Goal: Task Accomplishment & Management: Use online tool/utility

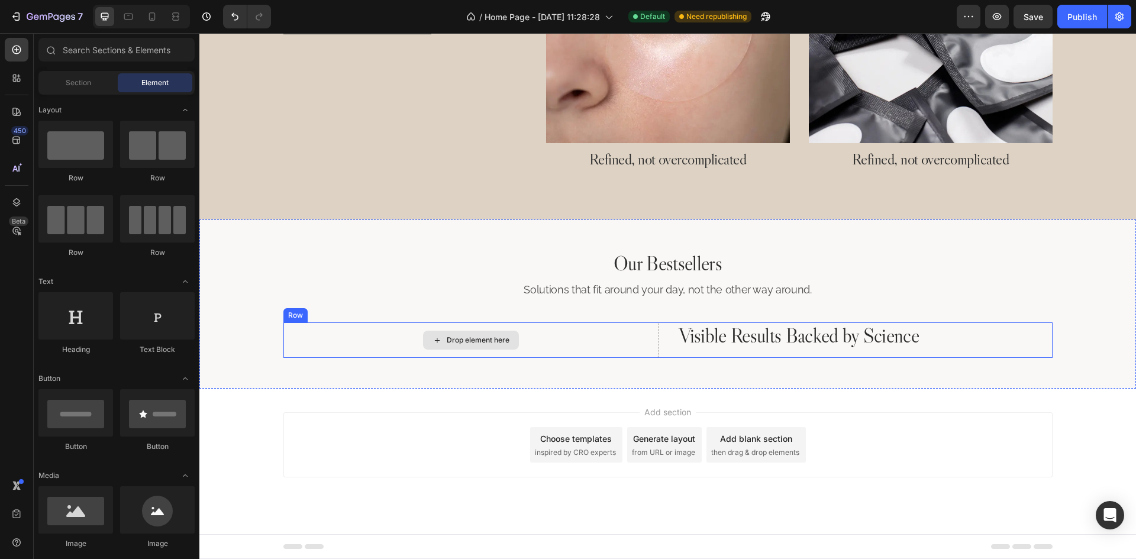
click at [521, 347] on div "Drop element here" at bounding box center [470, 339] width 375 height 35
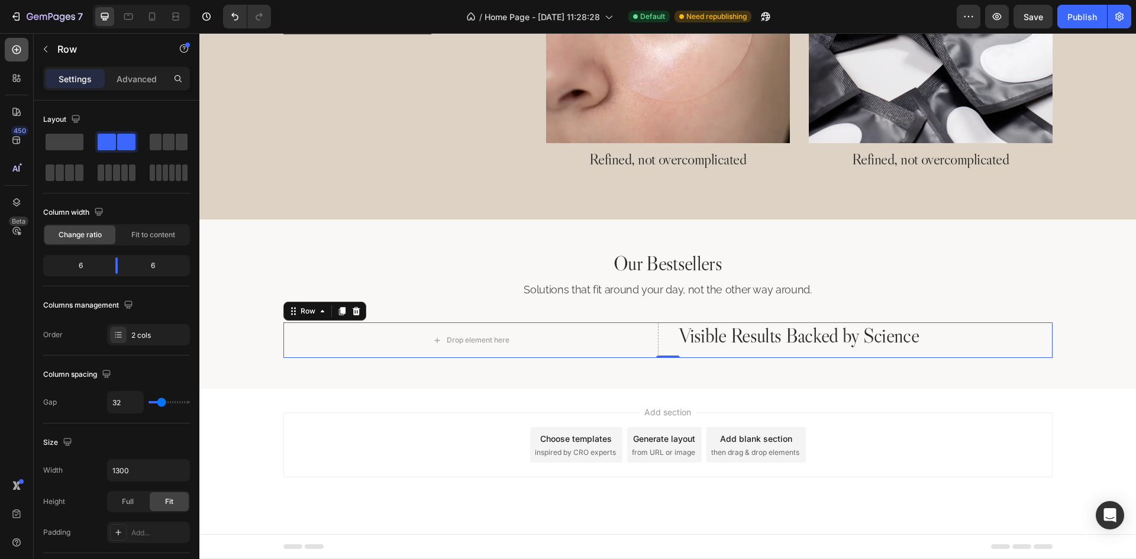
click at [12, 44] on icon at bounding box center [17, 50] width 12 height 12
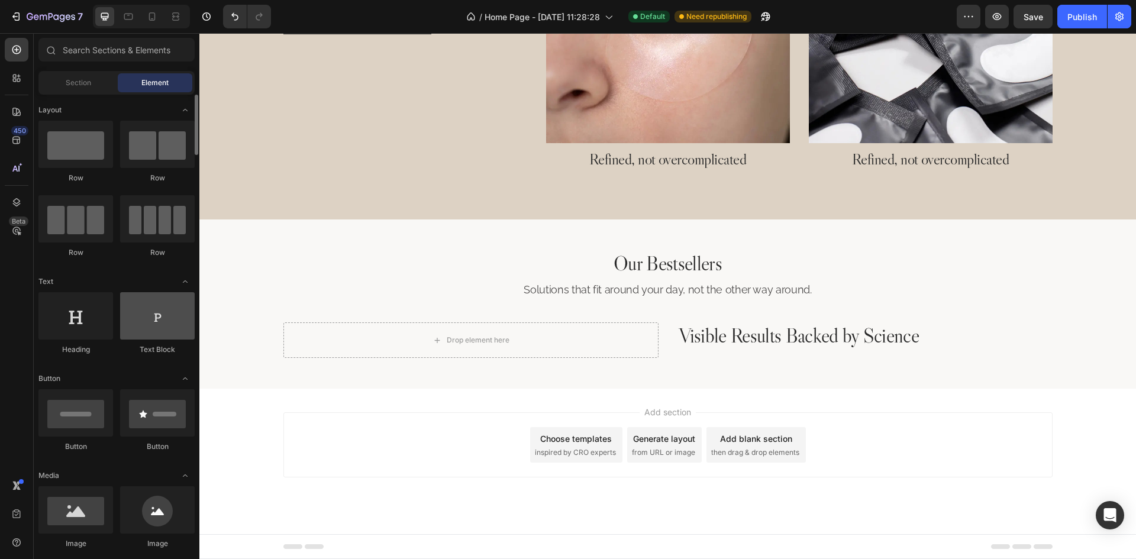
scroll to position [118, 0]
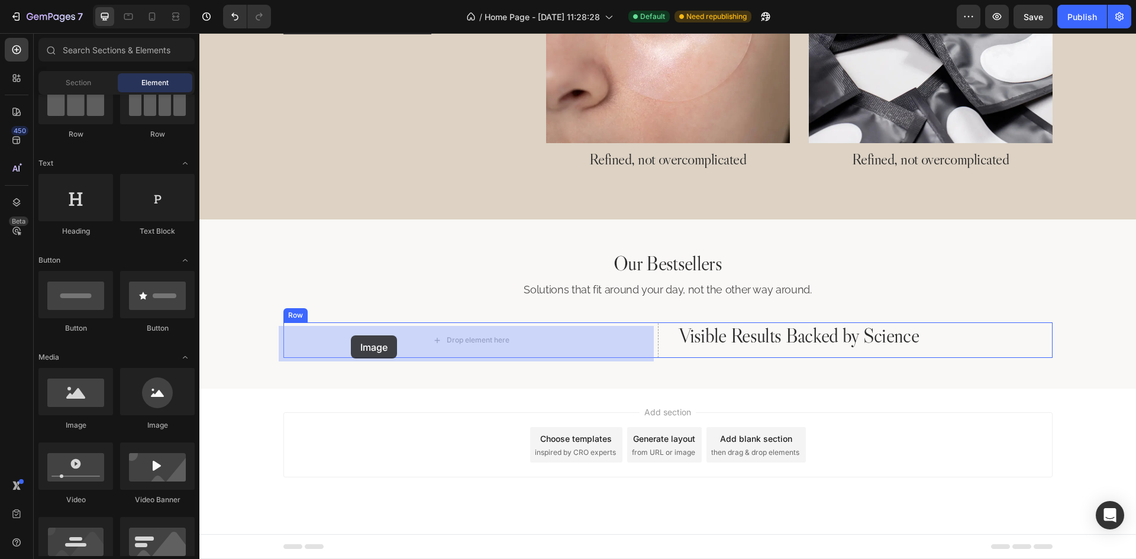
drag, startPoint x: 282, startPoint y: 423, endPoint x: 351, endPoint y: 335, distance: 111.2
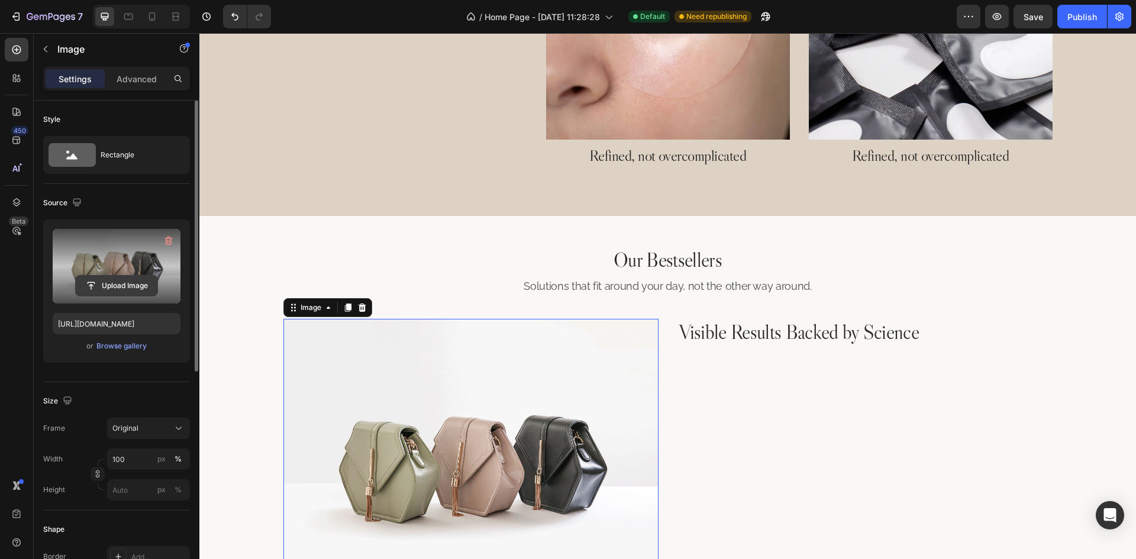
click at [113, 287] on input "file" at bounding box center [117, 286] width 82 height 20
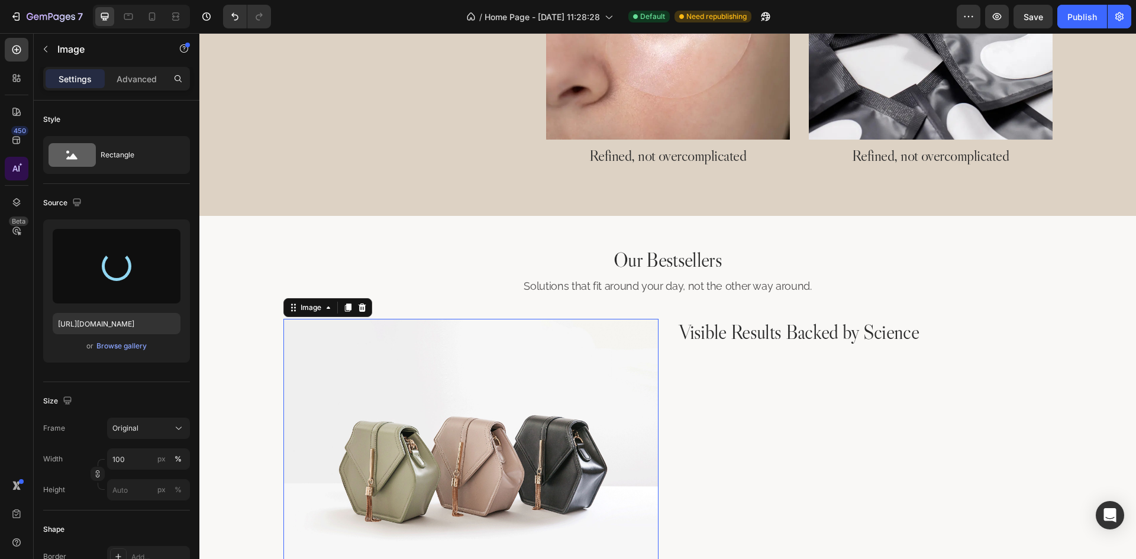
type input "[URL][DOMAIN_NAME]"
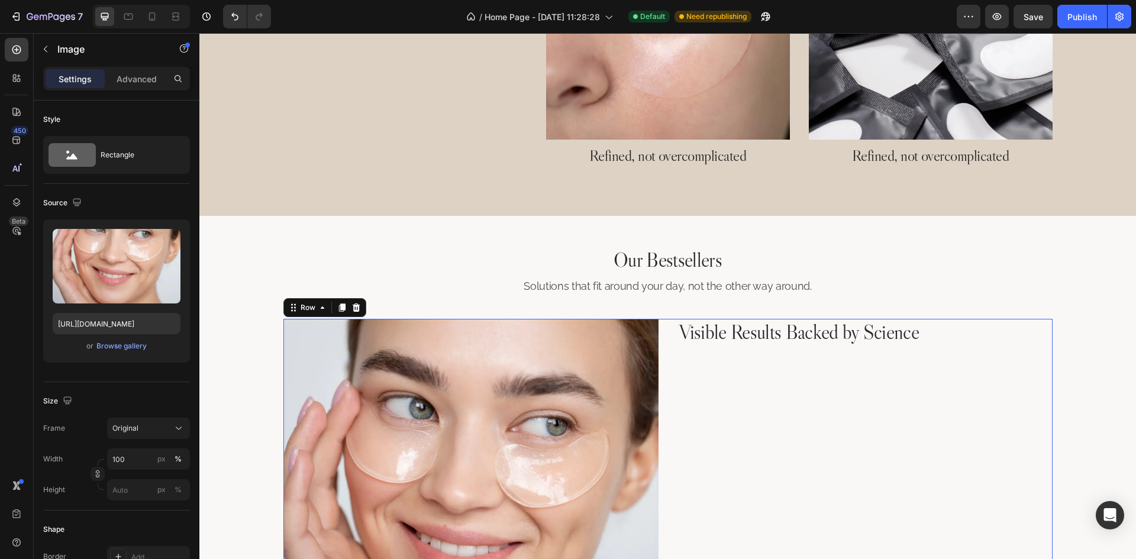
click at [697, 424] on div "Visible Results Backed by Science Heading" at bounding box center [864, 520] width 375 height 403
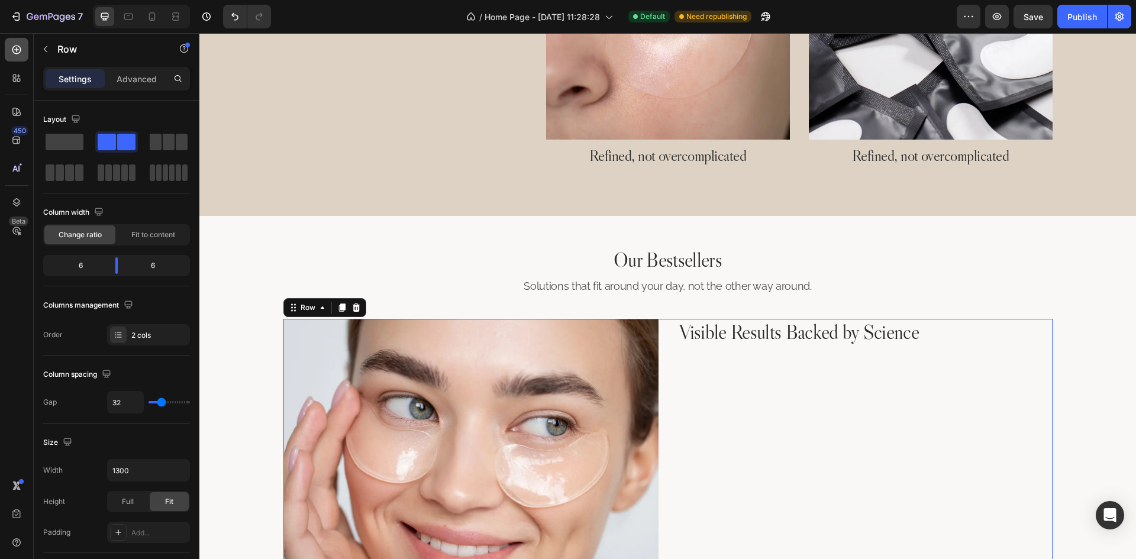
click at [18, 53] on icon at bounding box center [17, 50] width 12 height 12
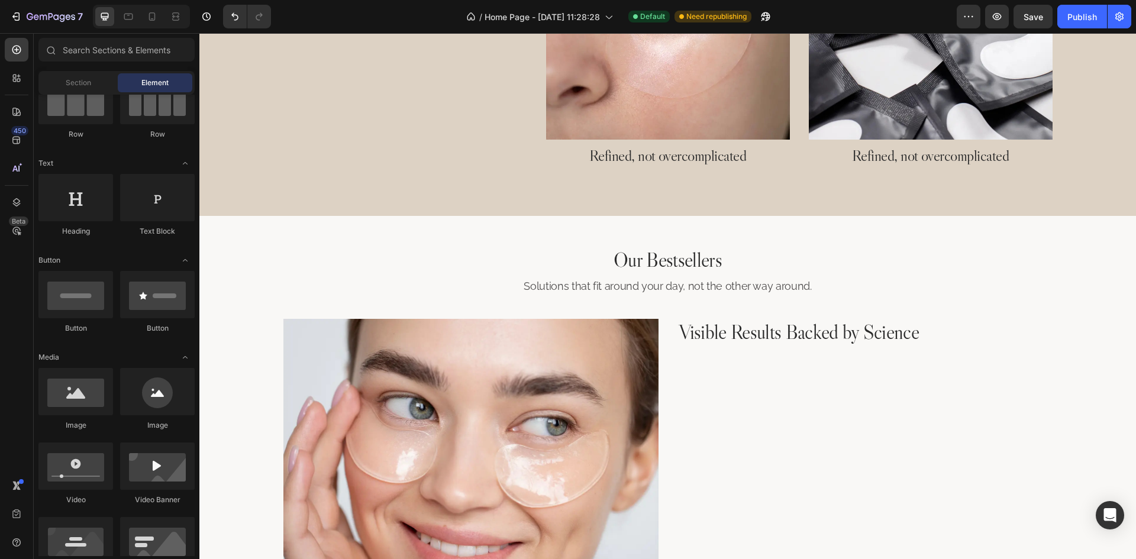
scroll to position [0, 0]
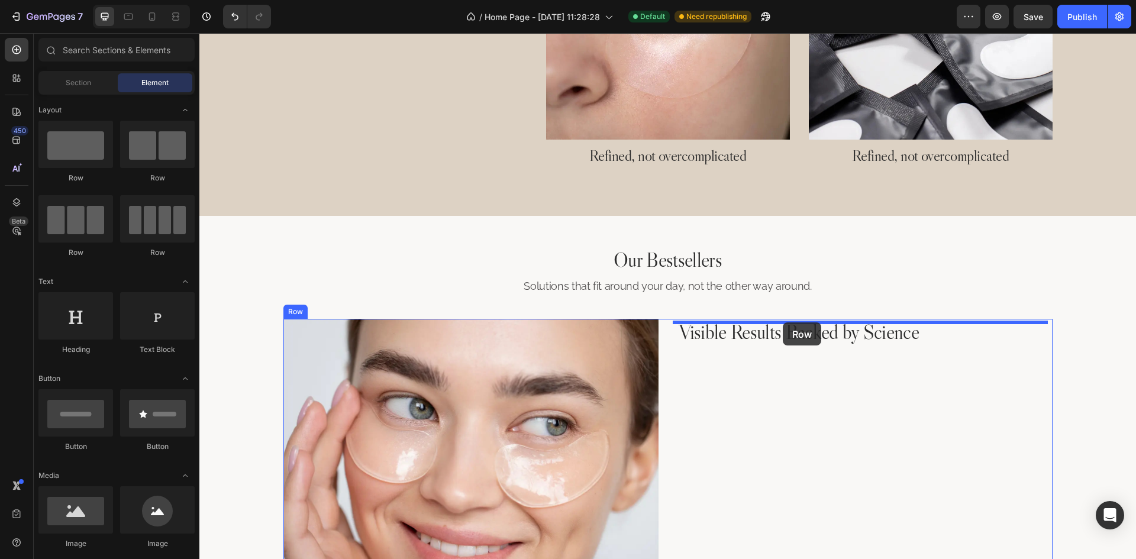
drag, startPoint x: 282, startPoint y: 184, endPoint x: 783, endPoint y: 322, distance: 519.3
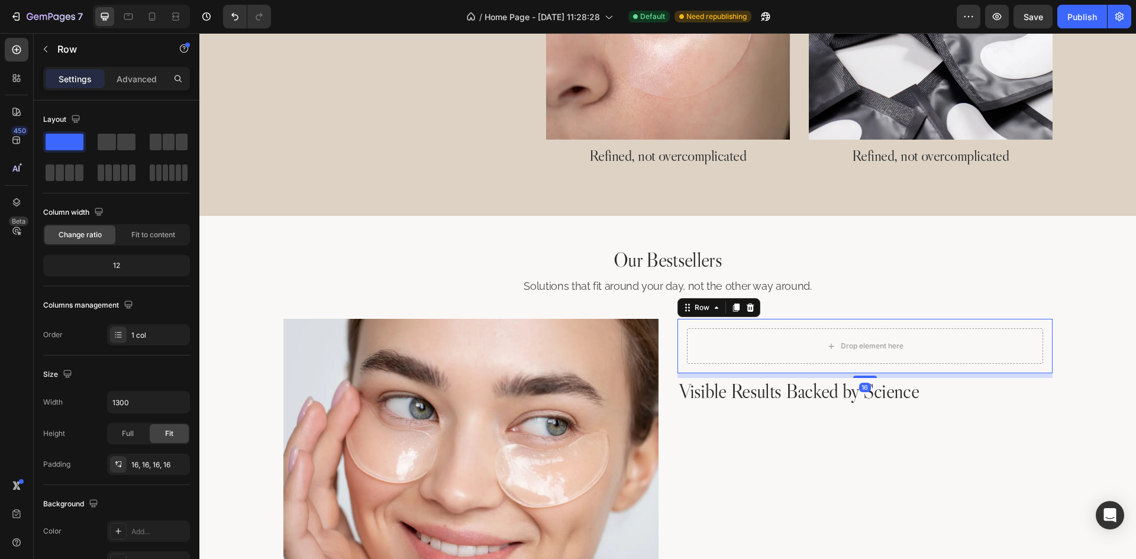
drag, startPoint x: 869, startPoint y: 384, endPoint x: 878, endPoint y: 362, distance: 23.6
click at [878, 362] on div "Drop element here Row 16" at bounding box center [864, 346] width 375 height 54
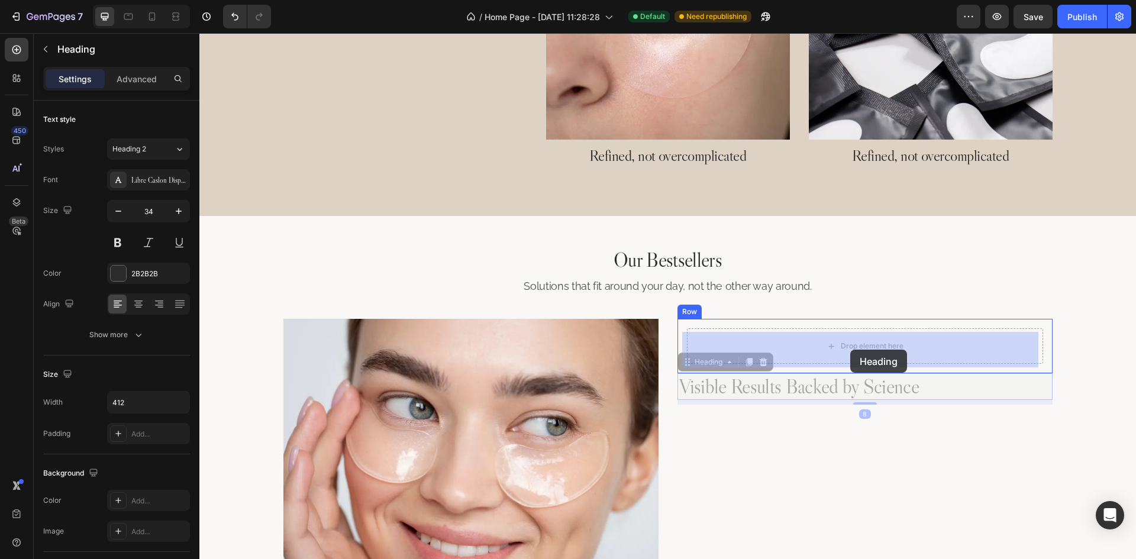
drag, startPoint x: 860, startPoint y: 395, endPoint x: 850, endPoint y: 350, distance: 45.9
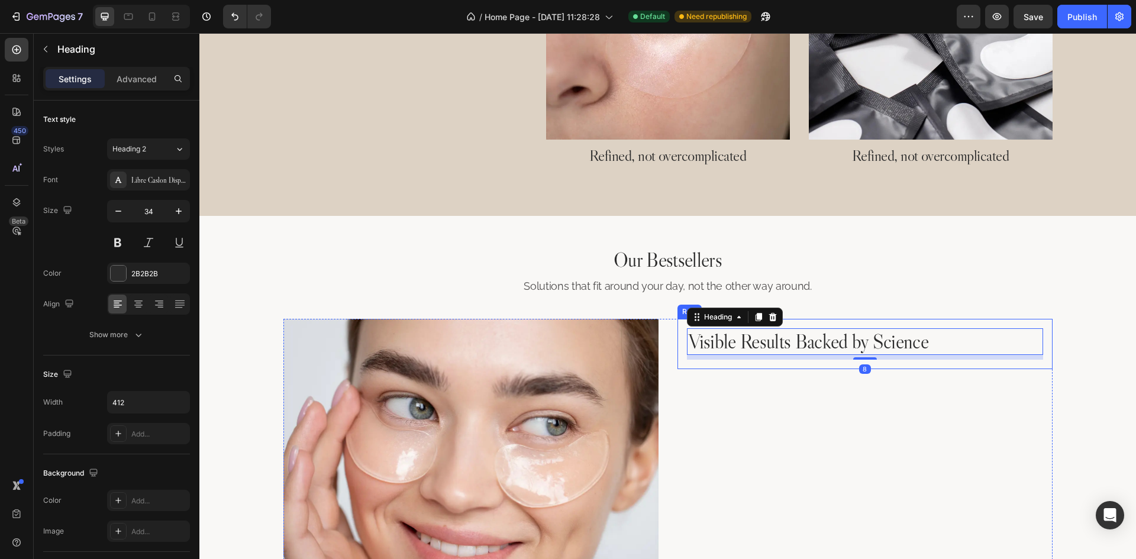
click at [679, 366] on div "Visible Results Backed by Science Heading 8 Row" at bounding box center [864, 344] width 375 height 50
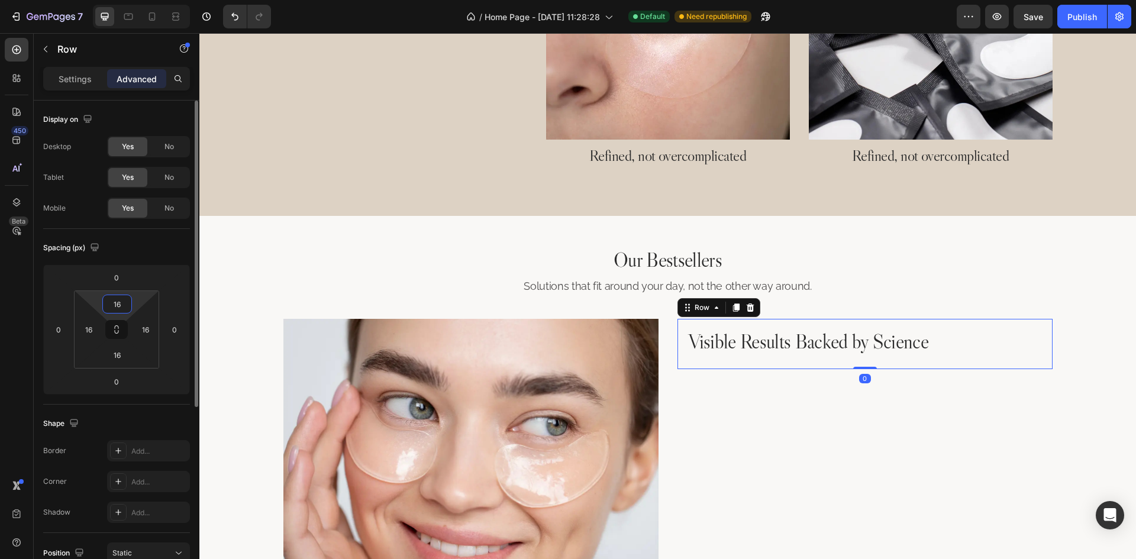
click at [109, 302] on input "16" at bounding box center [117, 304] width 24 height 18
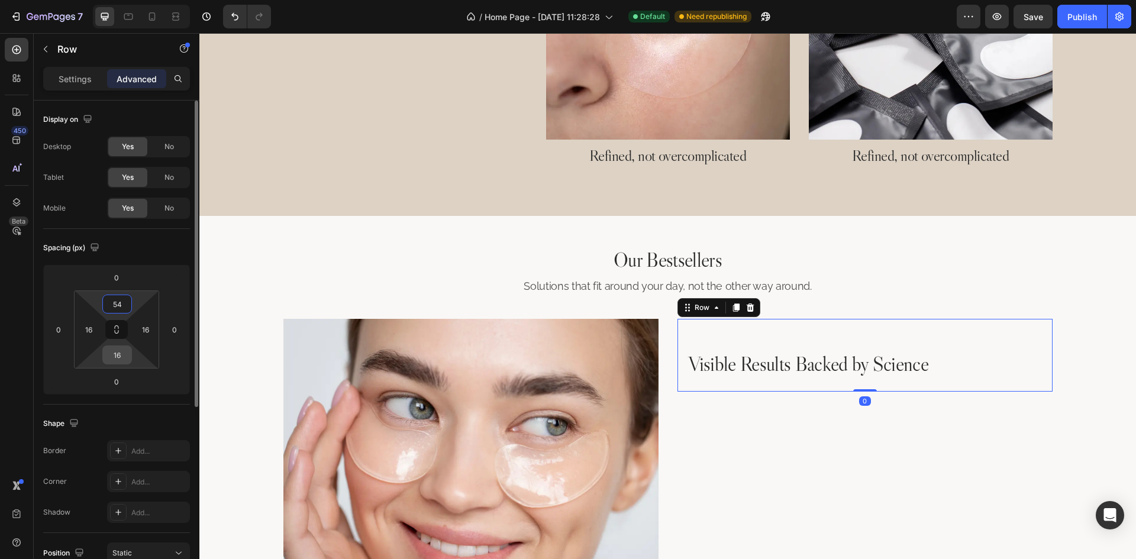
type input "54"
click at [124, 358] on input "16" at bounding box center [117, 355] width 24 height 18
type input "54"
click at [90, 328] on input "16" at bounding box center [89, 330] width 18 height 18
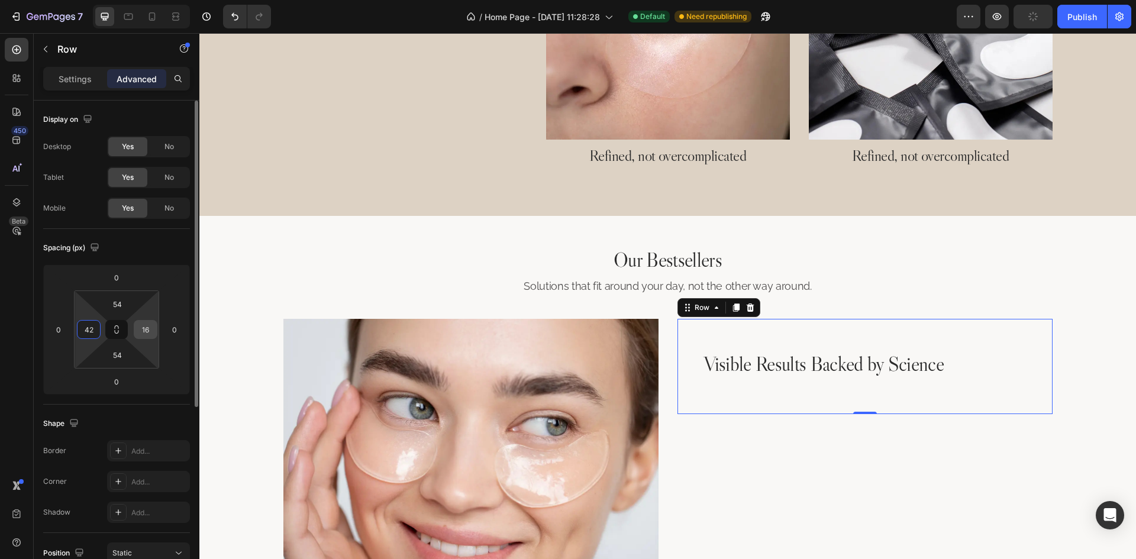
type input "42"
click at [143, 332] on input "16" at bounding box center [146, 330] width 18 height 18
type input "42"
click at [118, 305] on input "54" at bounding box center [117, 304] width 24 height 18
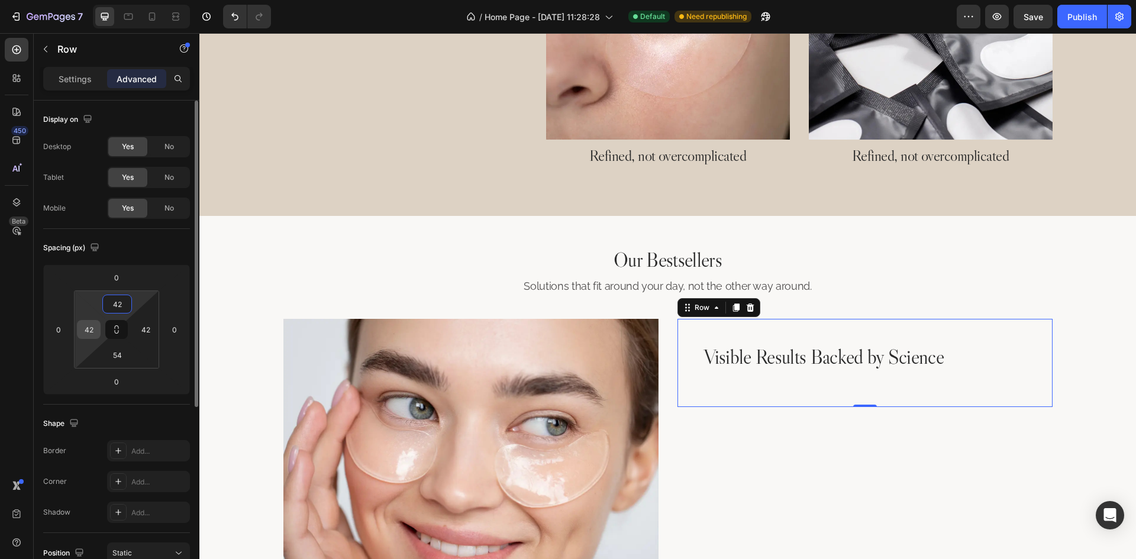
type input "42"
click at [89, 326] on input "42" at bounding box center [89, 330] width 18 height 18
type input "54"
click at [124, 357] on input "54" at bounding box center [117, 355] width 24 height 18
type input "42"
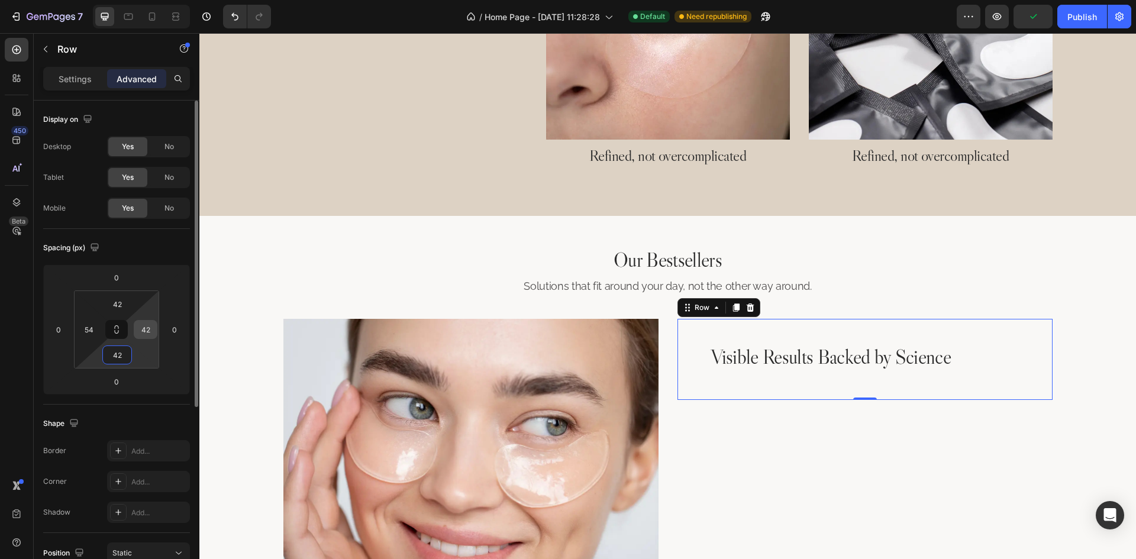
click at [150, 331] on input "42" at bounding box center [146, 330] width 18 height 18
type input "54"
click at [171, 244] on div "Spacing (px)" at bounding box center [116, 247] width 147 height 19
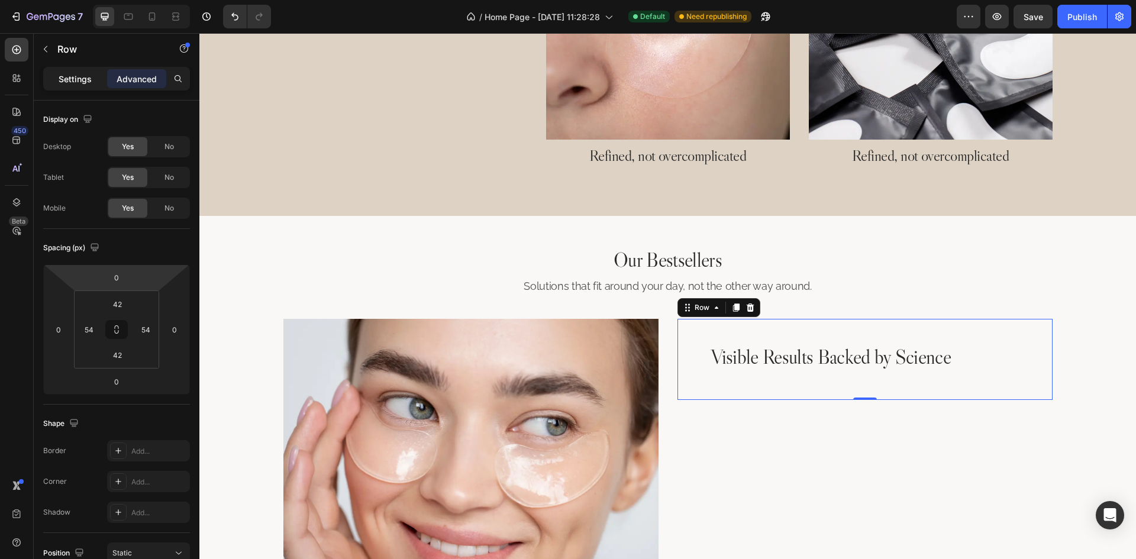
click at [65, 78] on p "Settings" at bounding box center [75, 79] width 33 height 12
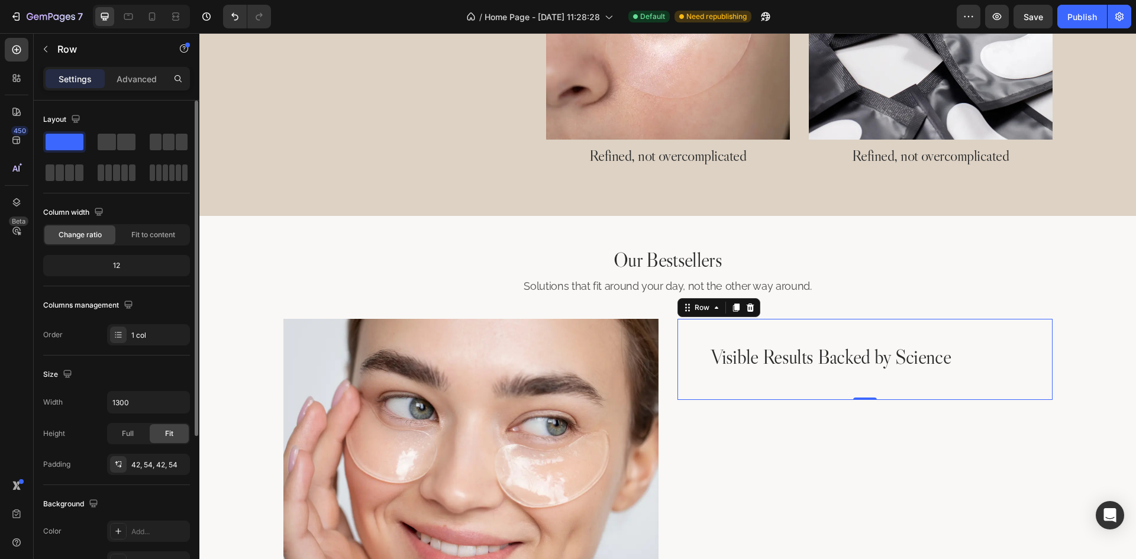
scroll to position [230, 0]
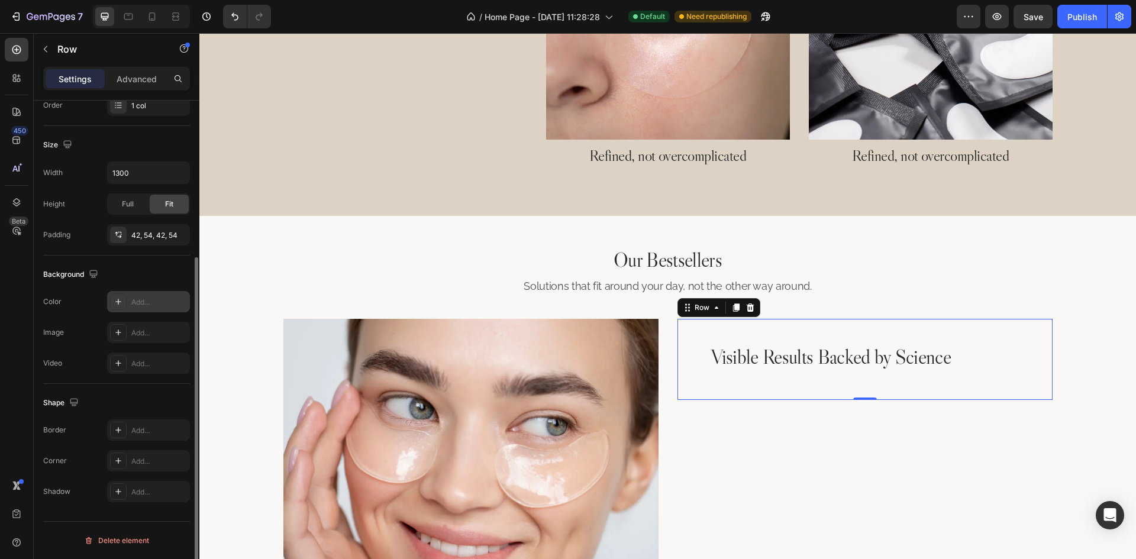
click at [147, 298] on div "Add..." at bounding box center [159, 302] width 56 height 11
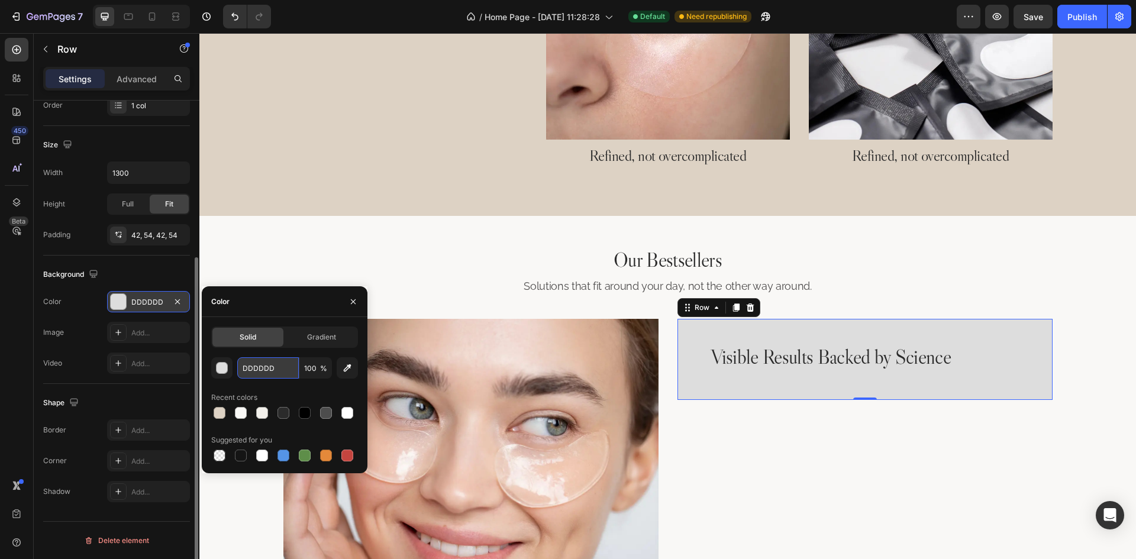
click at [286, 372] on input "DDDDDD" at bounding box center [268, 367] width 62 height 21
paste input "#F2F0EB"
type input "#F2F0EB"
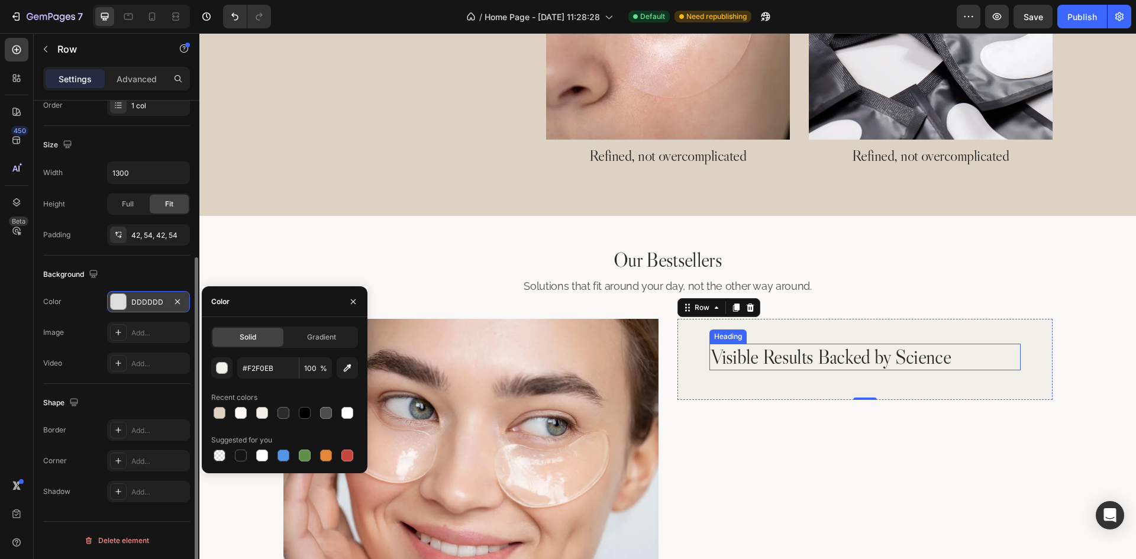
click at [781, 360] on h2 "Visible Results Backed by Science" at bounding box center [831, 357] width 244 height 27
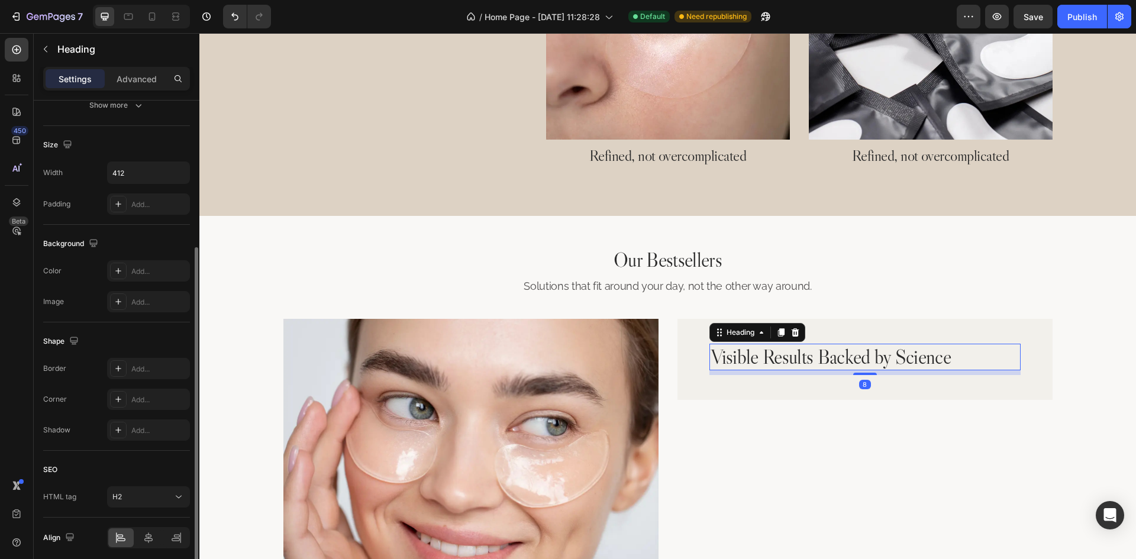
scroll to position [0, 0]
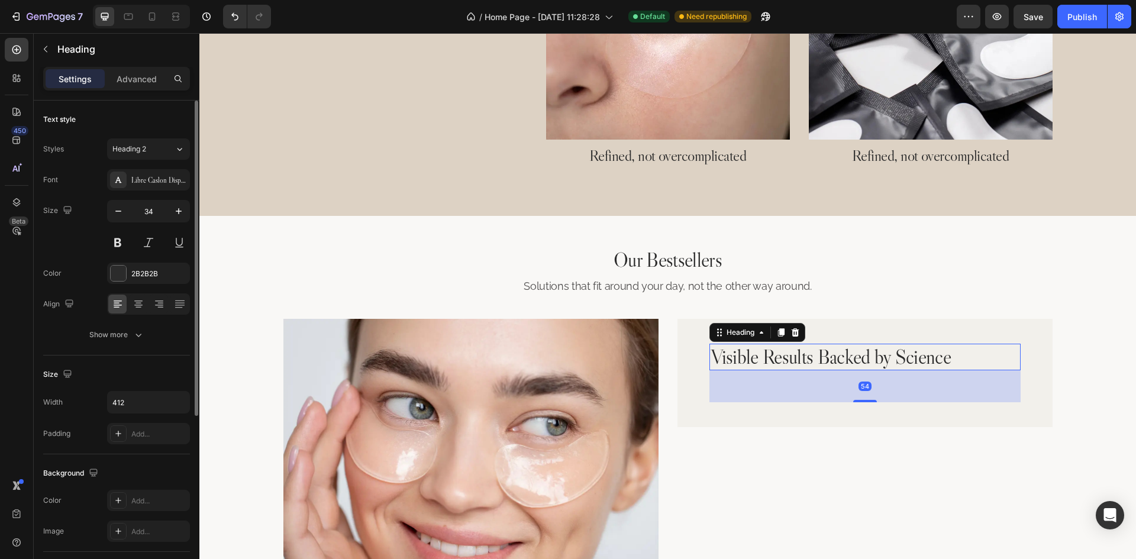
drag, startPoint x: 864, startPoint y: 377, endPoint x: 879, endPoint y: 404, distance: 31.0
click at [879, 370] on div "54" at bounding box center [864, 370] width 311 height 0
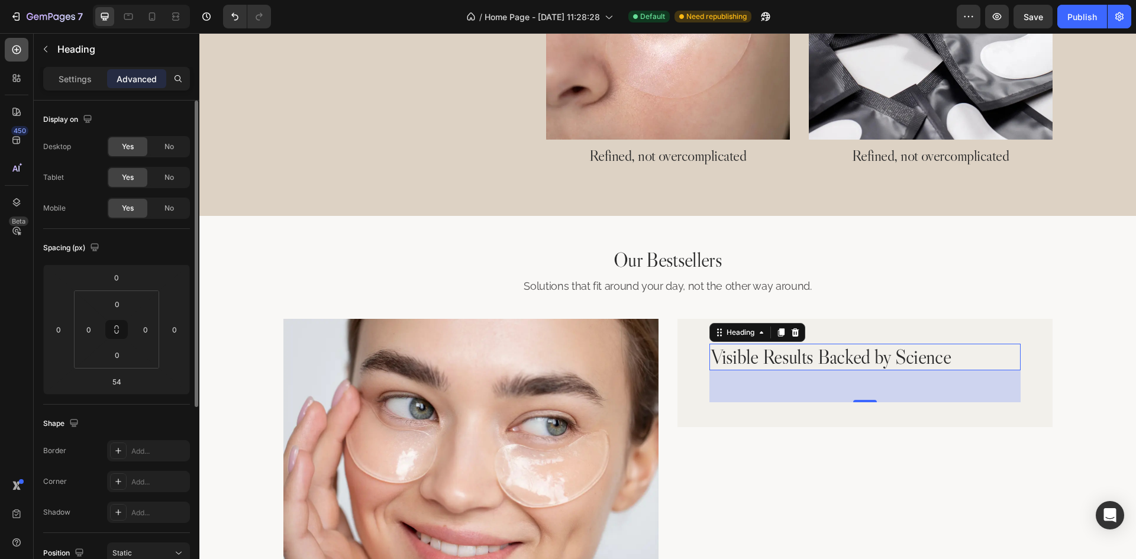
click at [14, 42] on div at bounding box center [17, 50] width 24 height 24
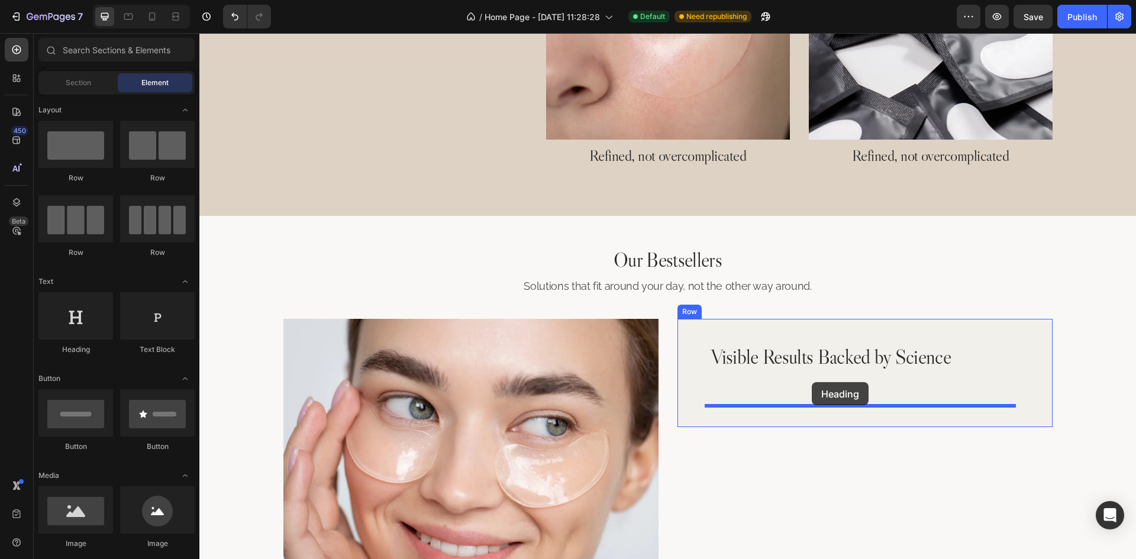
drag, startPoint x: 267, startPoint y: 357, endPoint x: 812, endPoint y: 382, distance: 544.8
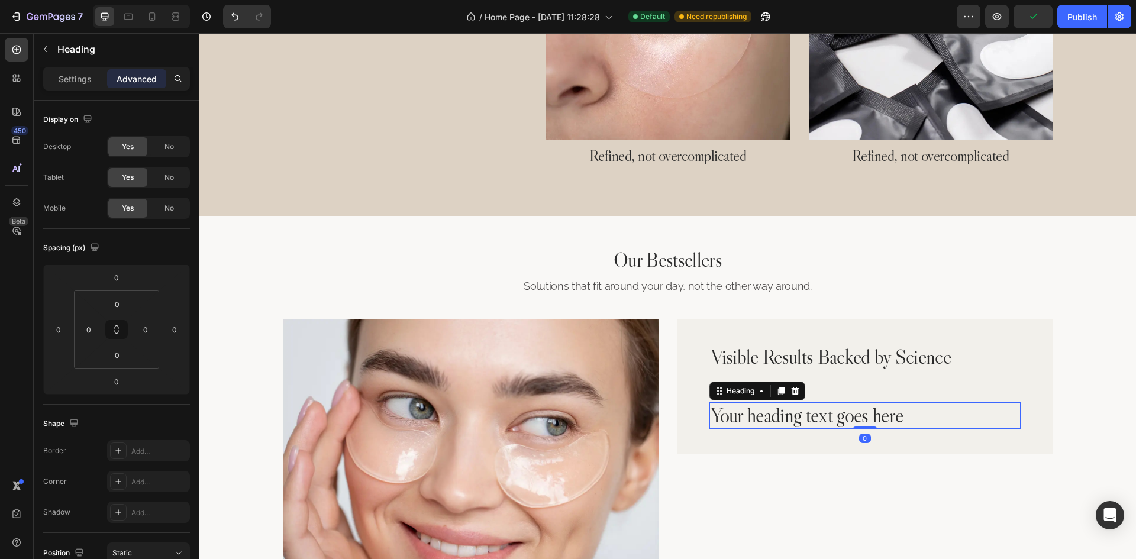
click at [763, 421] on h2 "Your heading text goes here" at bounding box center [864, 415] width 311 height 27
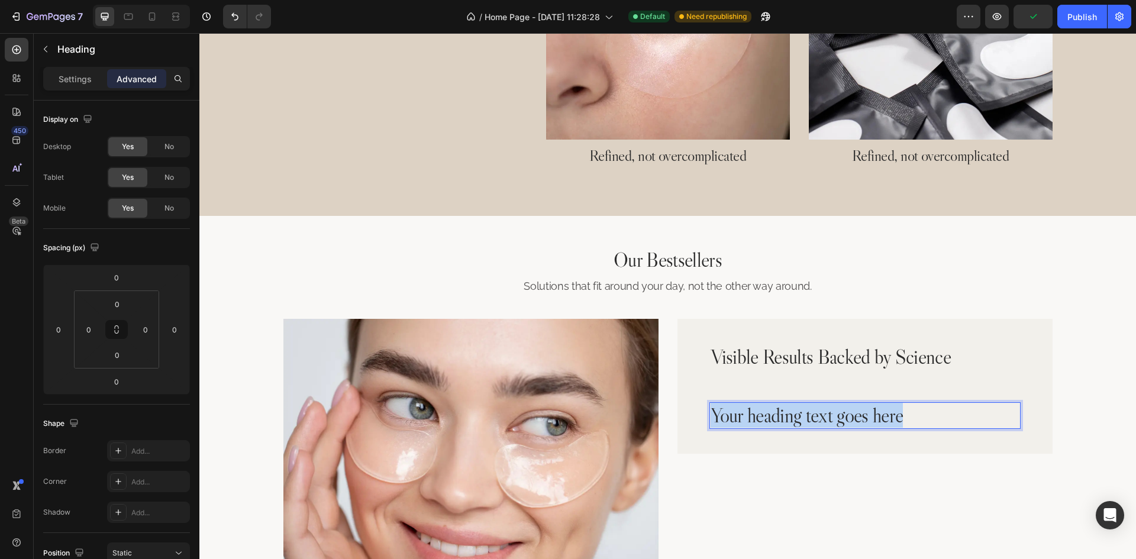
click at [763, 421] on p "Your heading text goes here" at bounding box center [864, 415] width 309 height 24
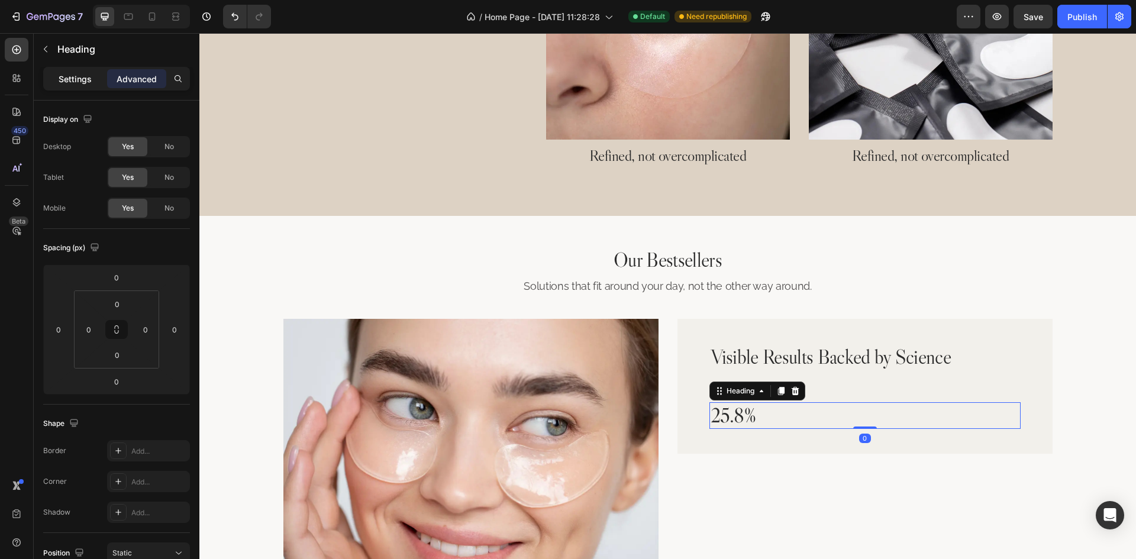
click at [77, 73] on p "Settings" at bounding box center [75, 79] width 33 height 12
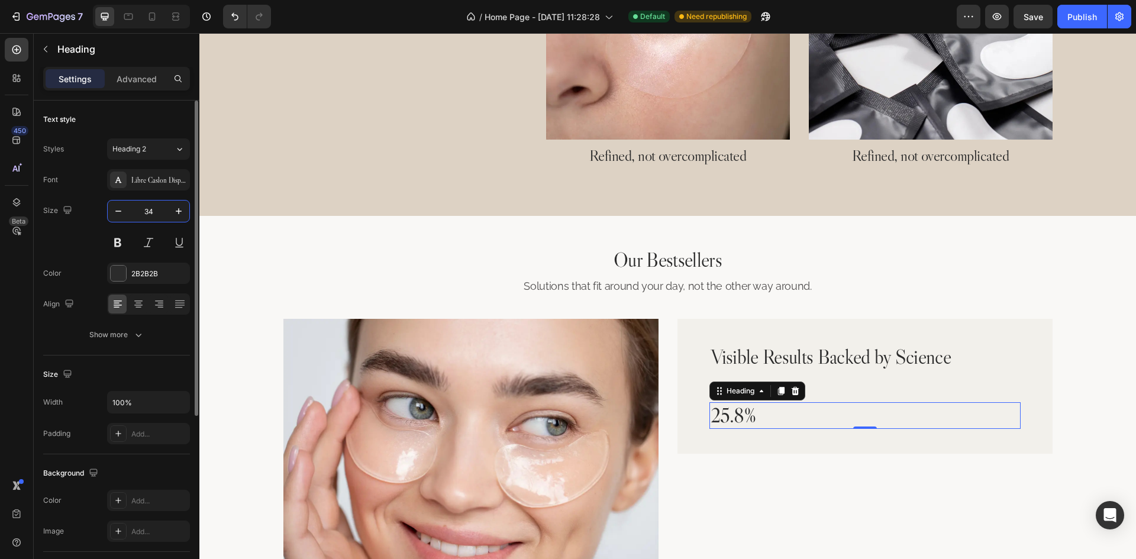
click at [160, 208] on input "34" at bounding box center [148, 211] width 39 height 21
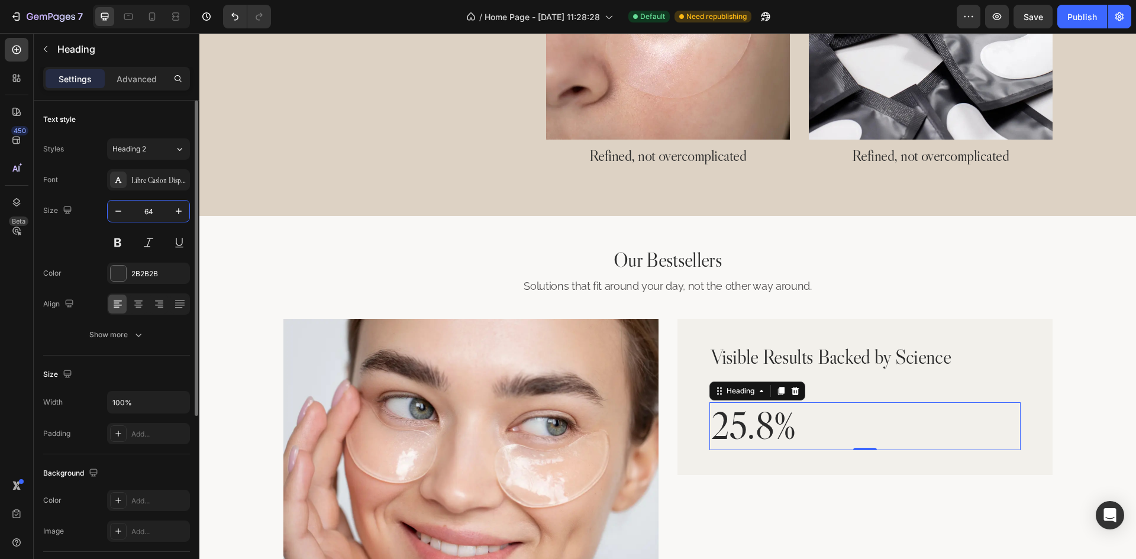
type input "64"
click at [77, 240] on div "Size 64" at bounding box center [116, 226] width 147 height 53
click at [131, 339] on div "Show more" at bounding box center [116, 335] width 55 height 12
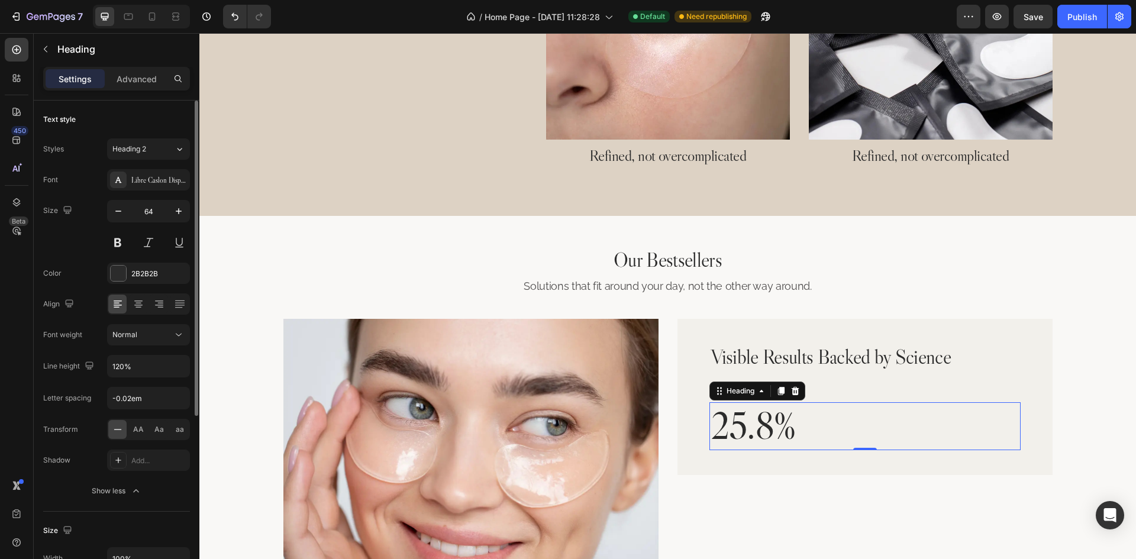
scroll to position [118, 0]
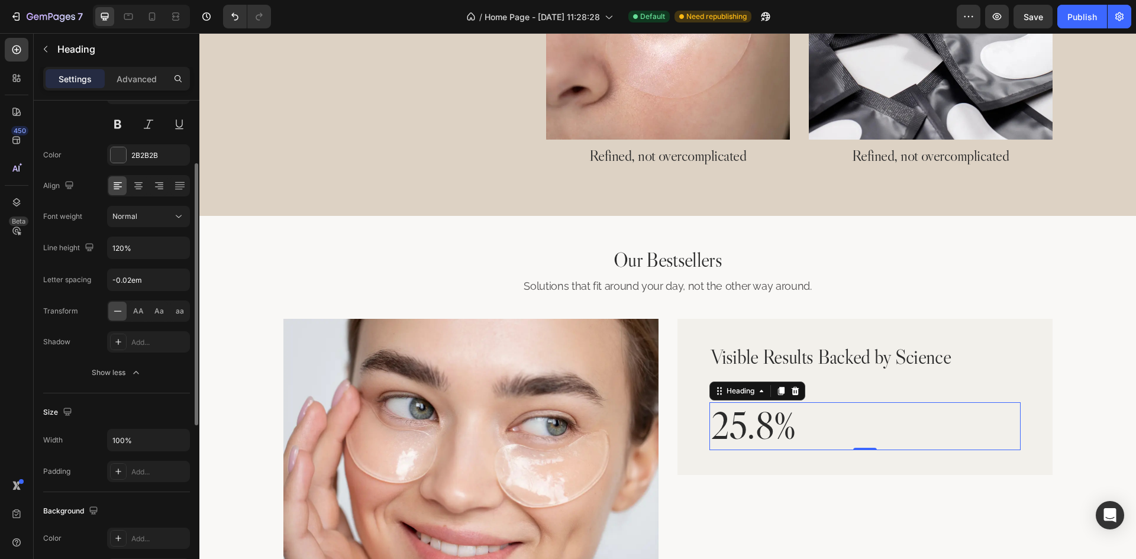
drag, startPoint x: 141, startPoint y: 143, endPoint x: 178, endPoint y: 166, distance: 43.3
click at [141, 143] on div "Font Libre Caslon Display Size 64 Color 2B2B2B Align Font weight Normal Line he…" at bounding box center [116, 217] width 147 height 332
click at [135, 150] on div "2B2B2B" at bounding box center [148, 155] width 34 height 11
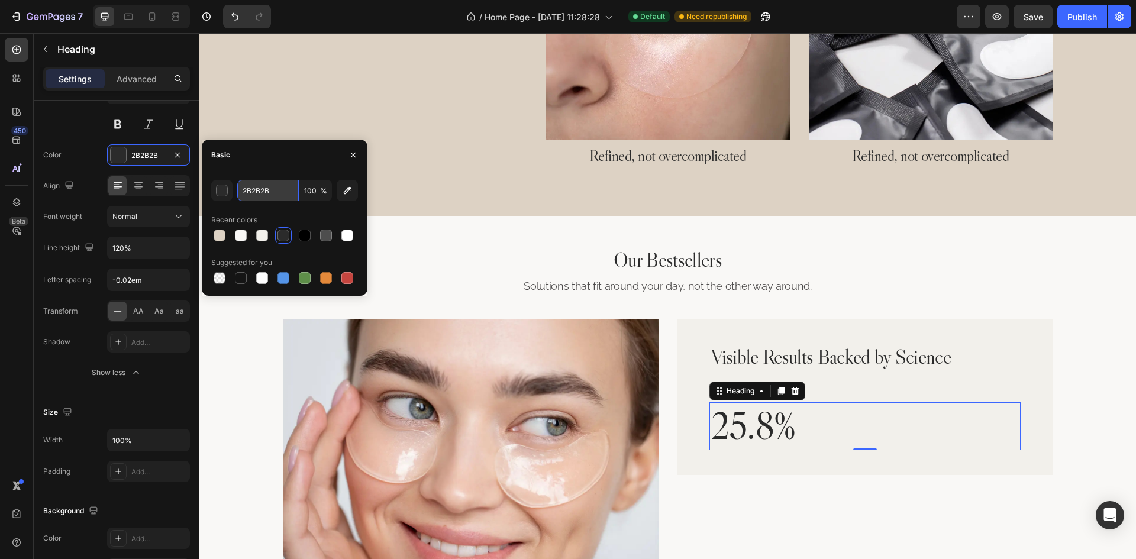
click at [280, 189] on input "2B2B2B" at bounding box center [268, 190] width 62 height 21
paste input "#B7ADA1"
type input "#B7ADA1"
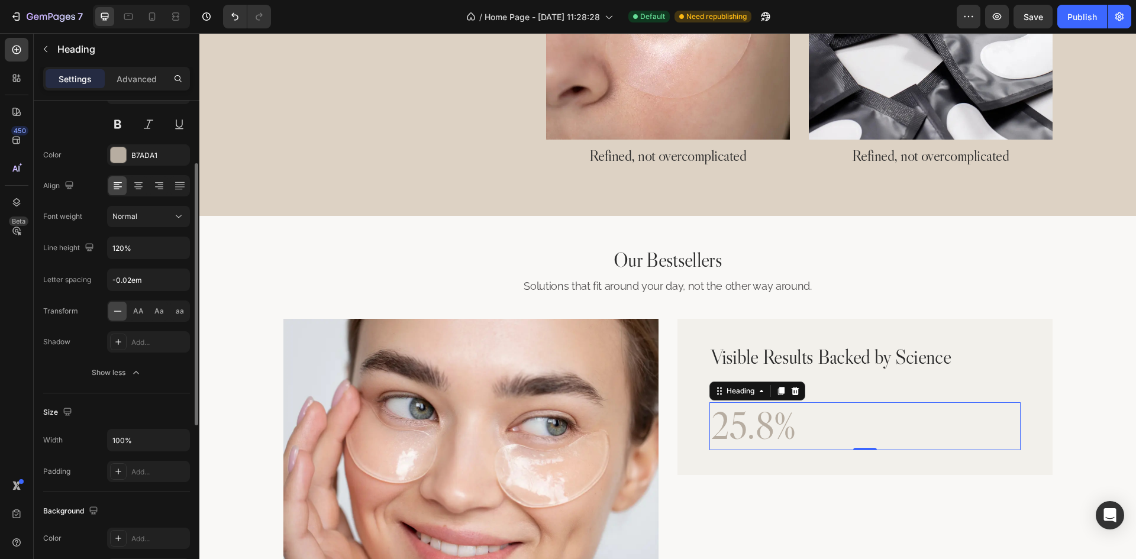
click at [79, 147] on div "Color B7ADA1" at bounding box center [116, 154] width 147 height 21
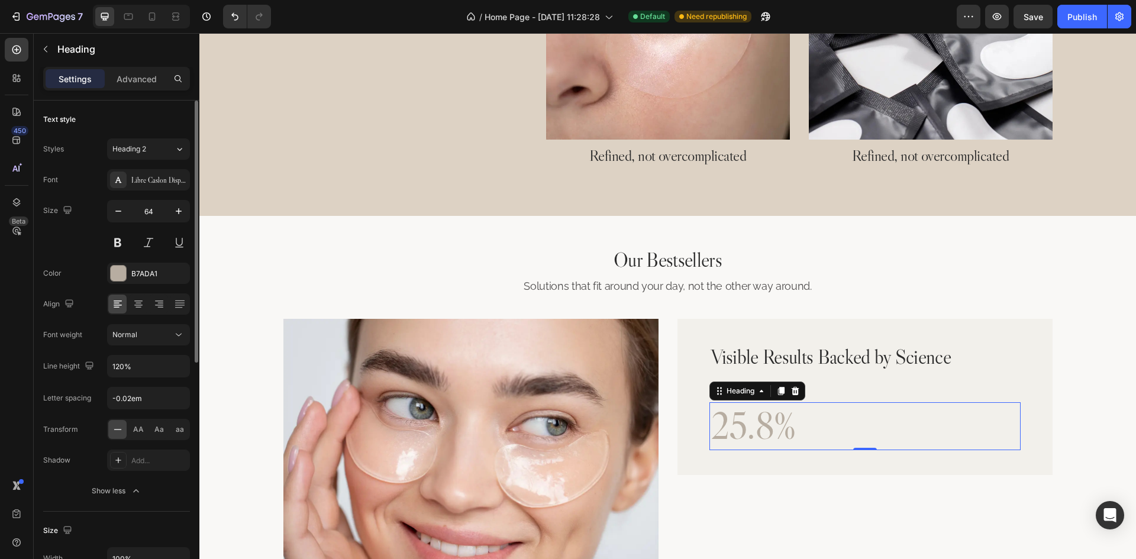
scroll to position [59, 0]
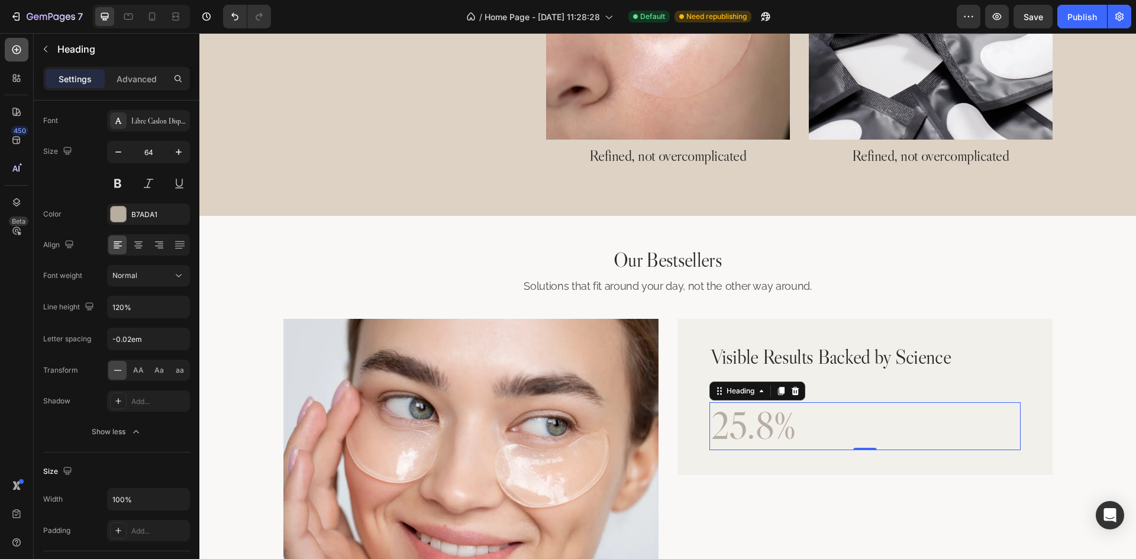
click at [25, 50] on div at bounding box center [17, 50] width 24 height 24
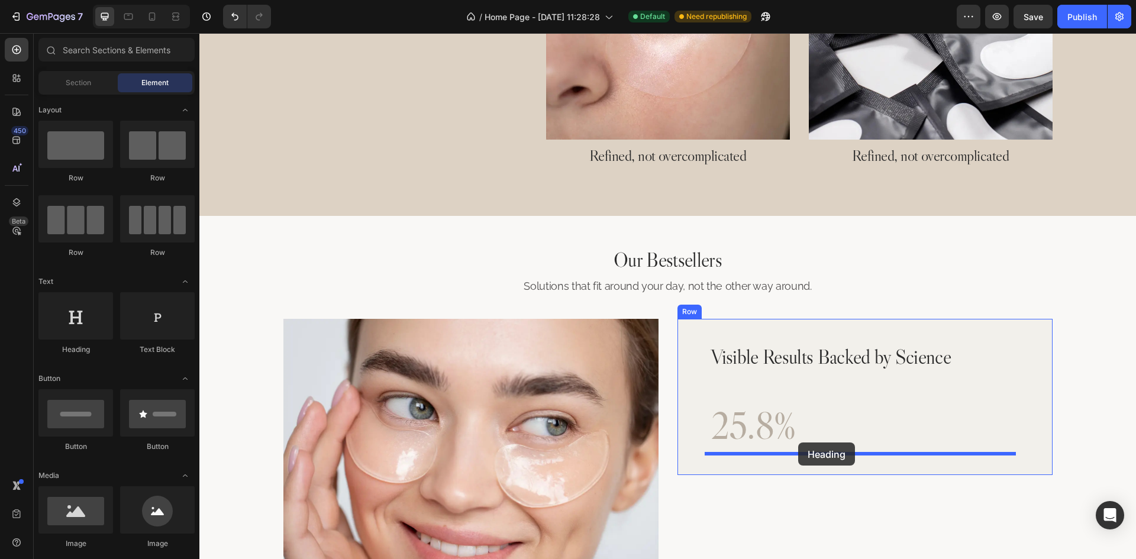
drag, startPoint x: 286, startPoint y: 358, endPoint x: 798, endPoint y: 442, distance: 518.6
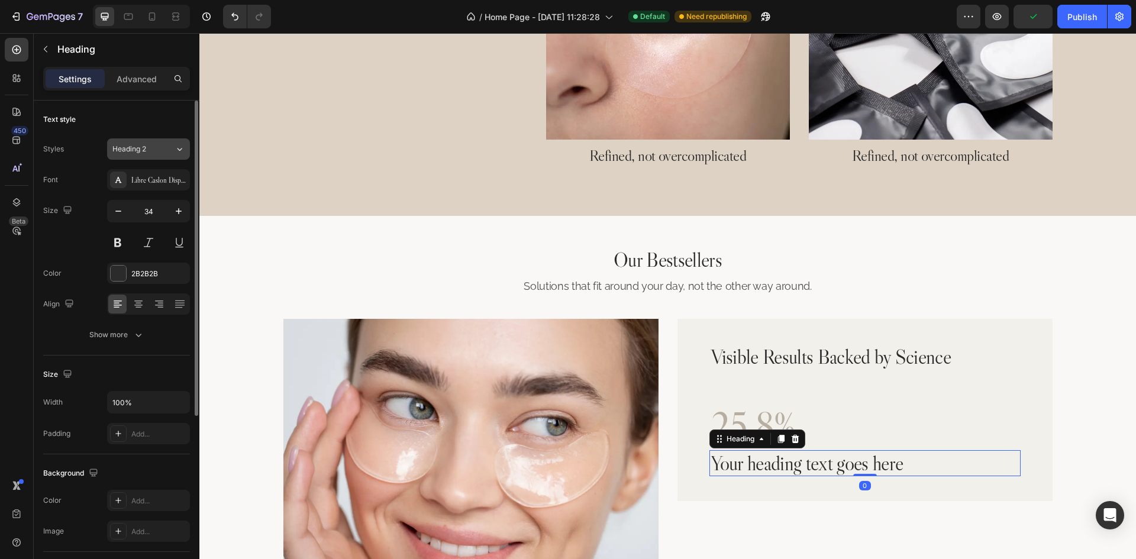
click at [149, 148] on div "Heading 2" at bounding box center [136, 149] width 48 height 11
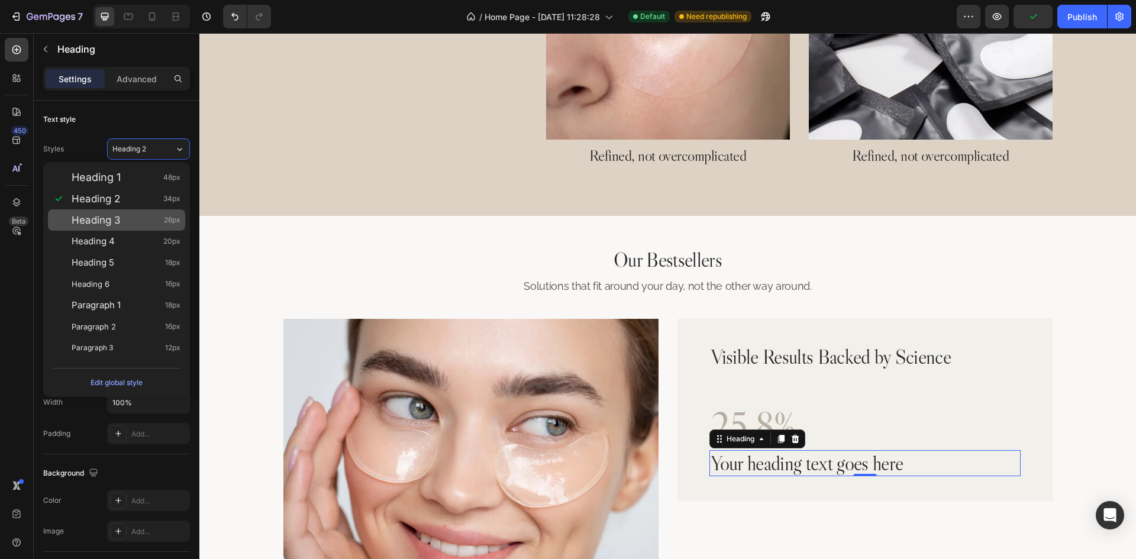
click at [121, 221] on div "Heading 3 26px" at bounding box center [126, 220] width 109 height 12
type input "26"
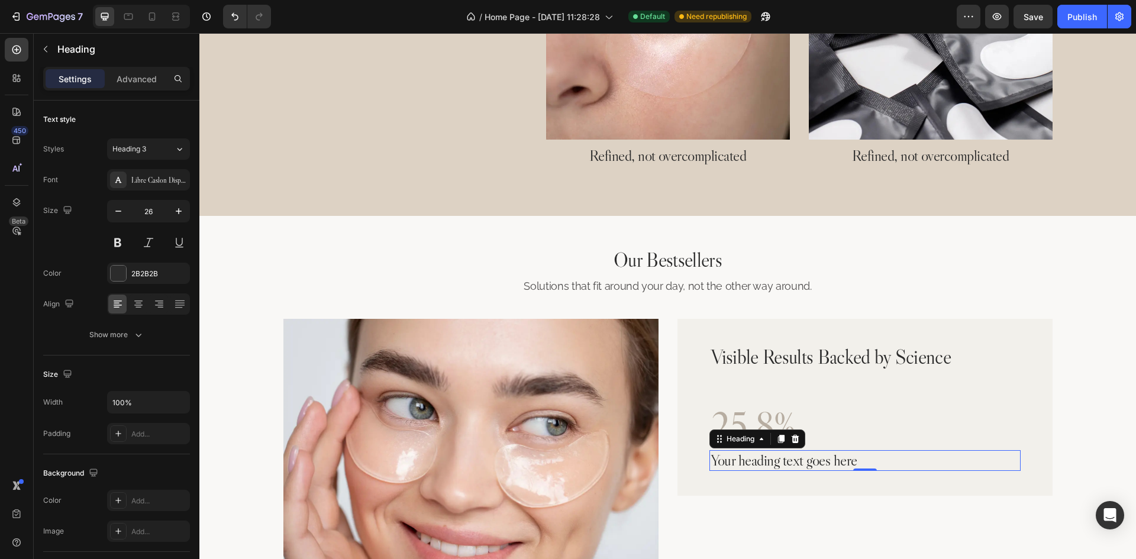
click at [803, 466] on h2 "Your heading text goes here" at bounding box center [864, 460] width 311 height 21
click at [803, 466] on p "Your heading text goes here" at bounding box center [864, 460] width 309 height 18
drag, startPoint x: 866, startPoint y: 472, endPoint x: 877, endPoint y: 474, distance: 11.5
click at [877, 471] on div "4" at bounding box center [864, 471] width 311 height 0
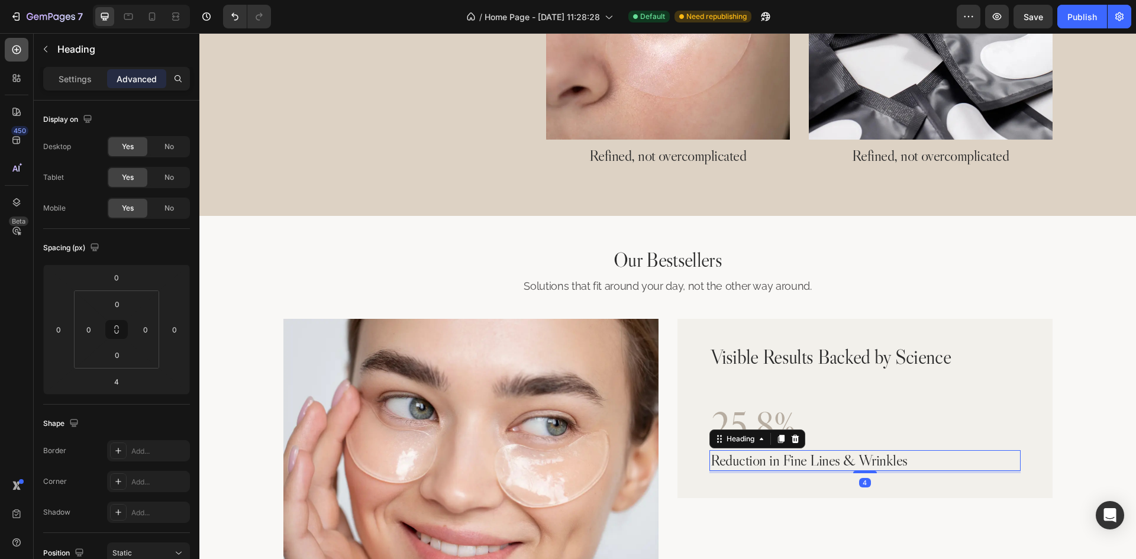
click at [17, 52] on icon at bounding box center [16, 50] width 9 height 9
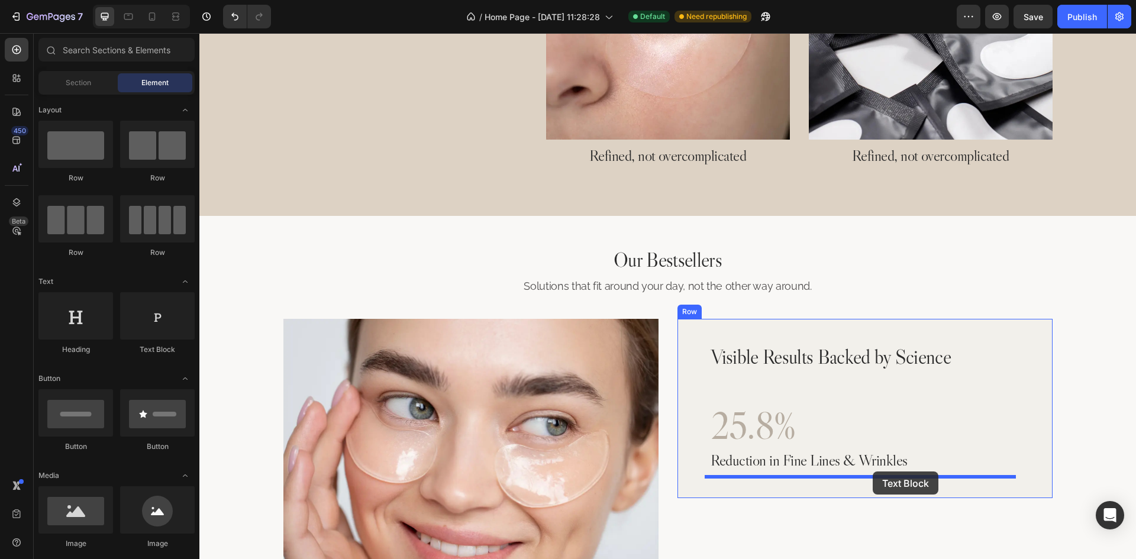
drag, startPoint x: 364, startPoint y: 370, endPoint x: 873, endPoint y: 471, distance: 518.7
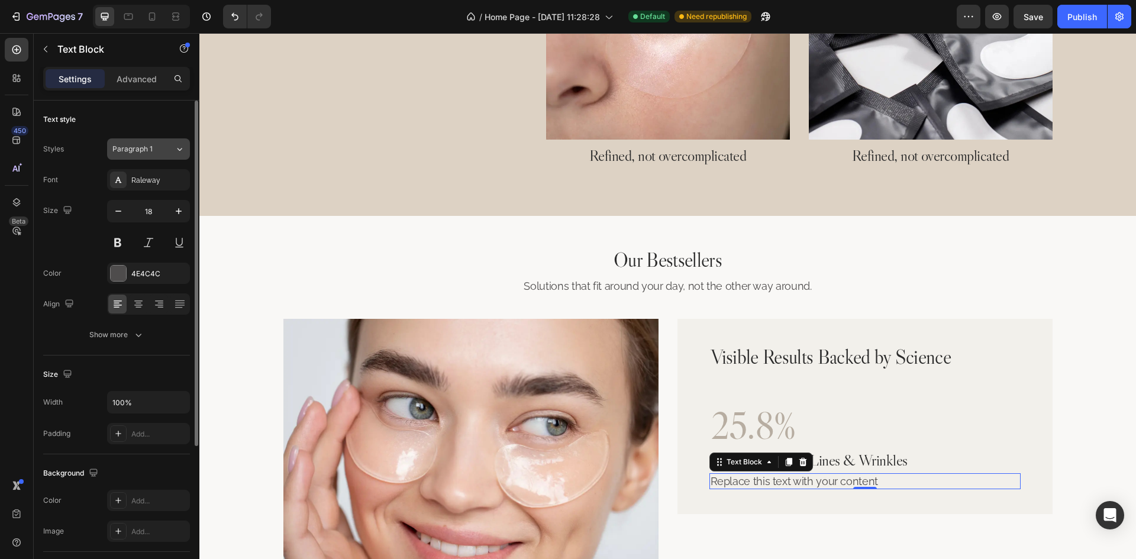
click at [156, 146] on div "Paragraph 1" at bounding box center [136, 149] width 48 height 11
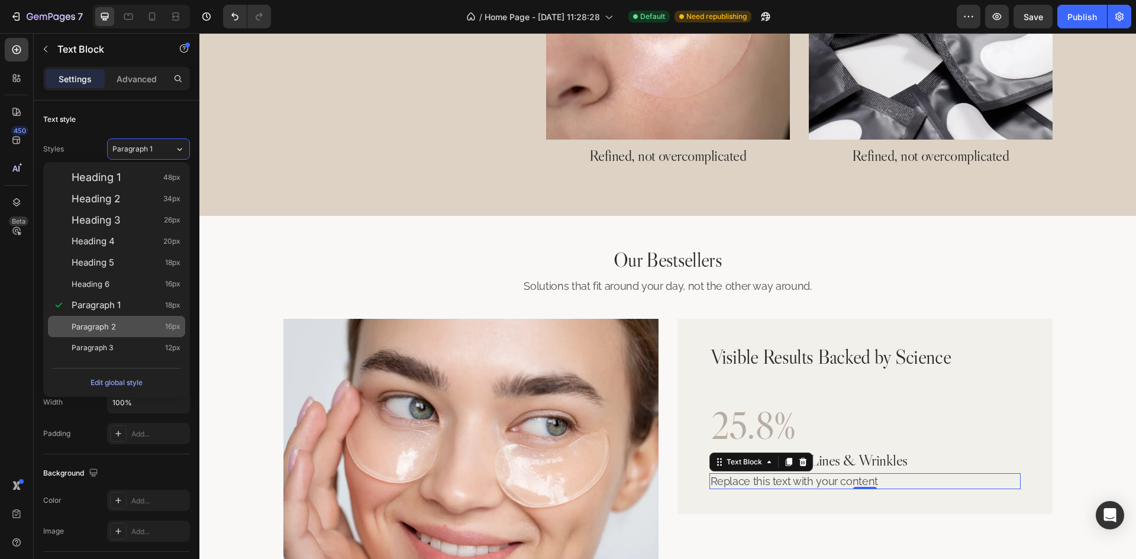
click at [118, 325] on div "Paragraph 2 16px" at bounding box center [126, 327] width 109 height 12
type input "16"
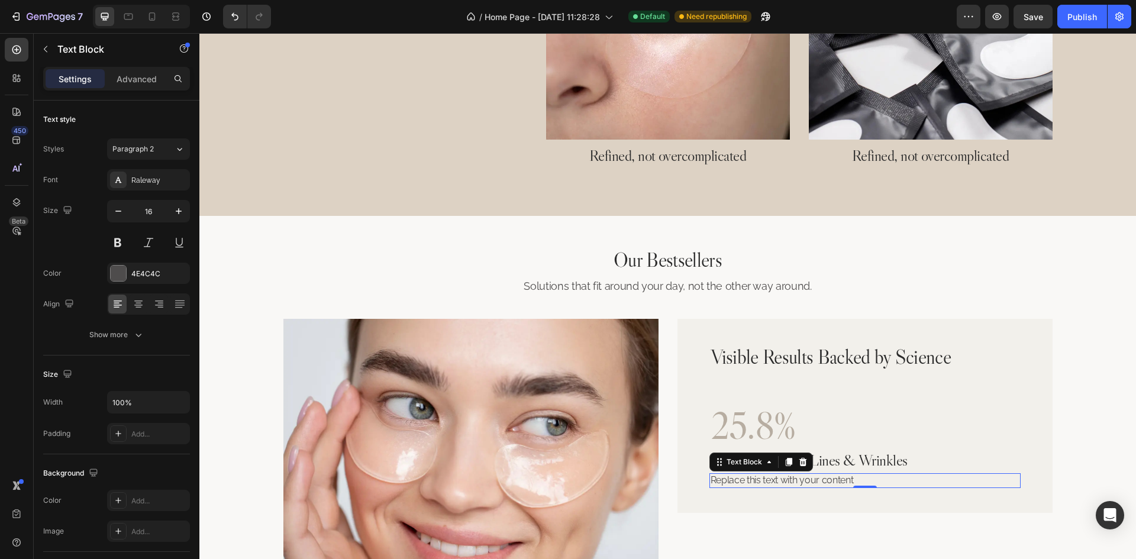
click at [806, 484] on div "Replace this text with your content" at bounding box center [864, 480] width 311 height 15
click at [806, 484] on p "Replace this text with your content" at bounding box center [864, 480] width 309 height 12
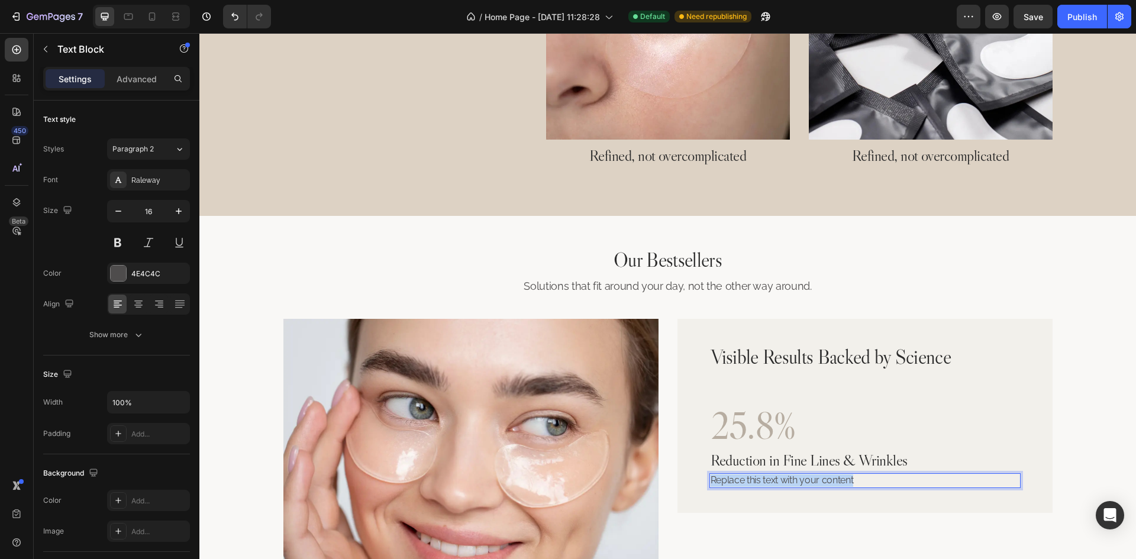
click at [806, 484] on p "Replace this text with your content" at bounding box center [864, 480] width 309 height 12
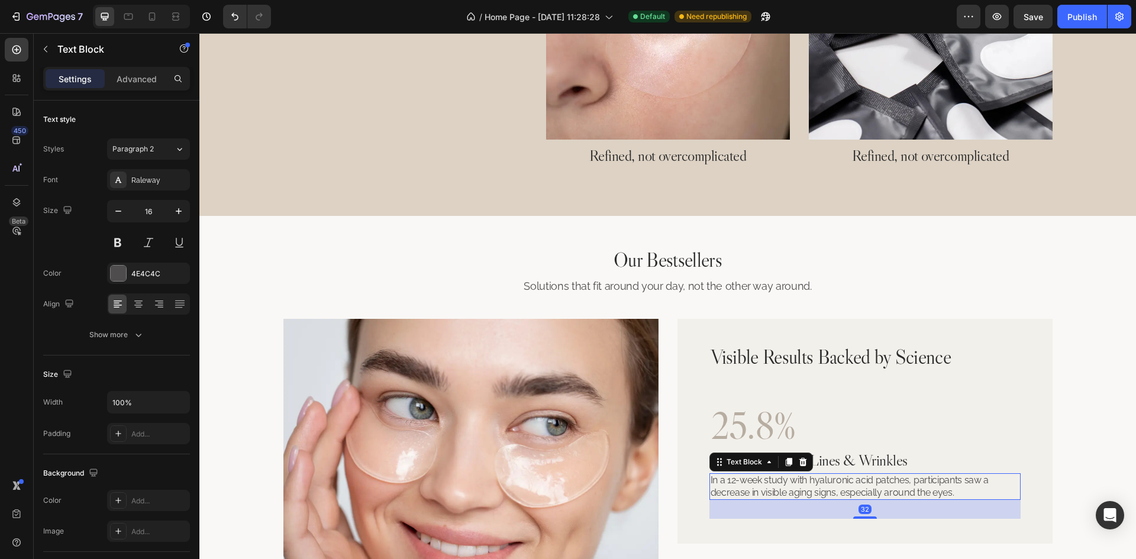
drag, startPoint x: 867, startPoint y: 503, endPoint x: 885, endPoint y: 522, distance: 25.9
click at [885, 500] on div "32" at bounding box center [864, 500] width 311 height 0
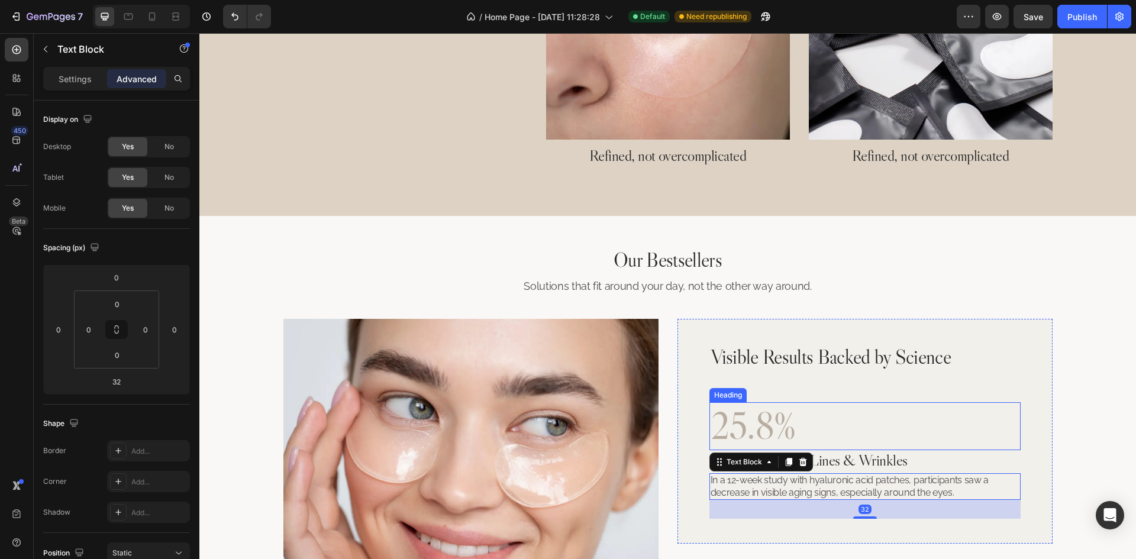
click at [832, 427] on p "25.8%" at bounding box center [864, 426] width 309 height 46
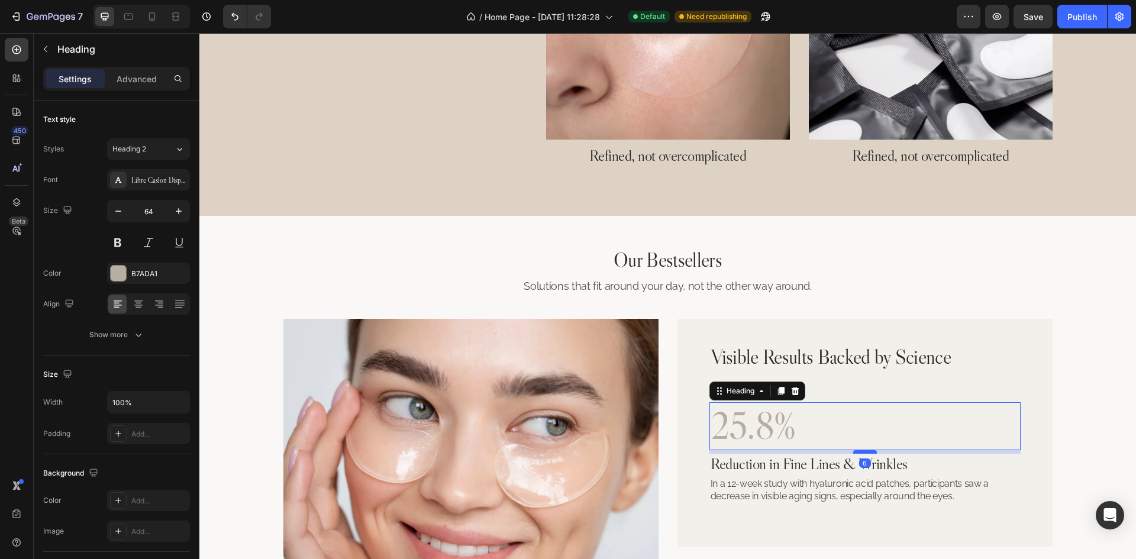
click at [868, 454] on div at bounding box center [865, 452] width 24 height 4
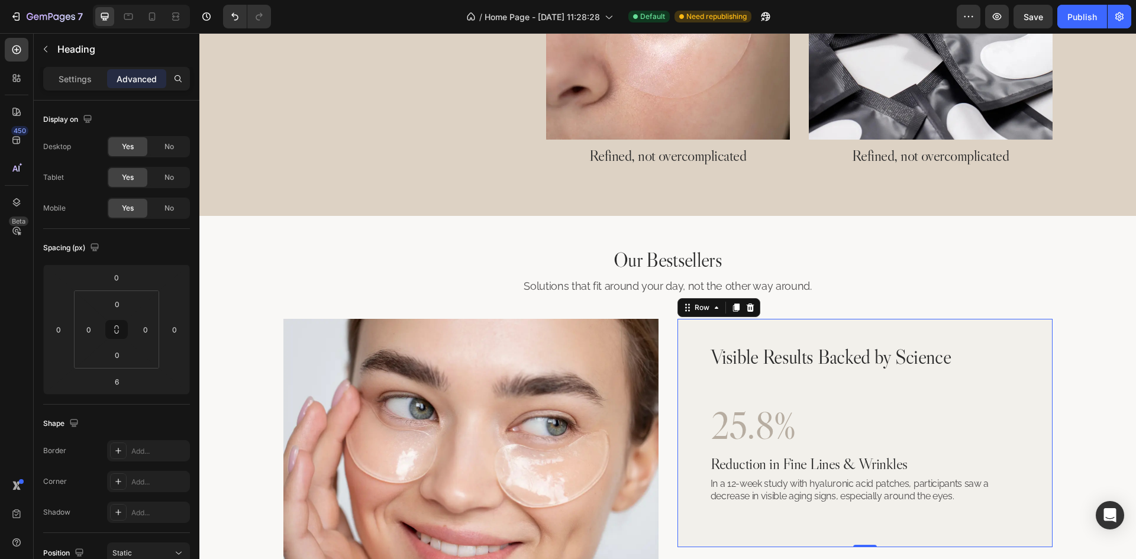
click at [1032, 454] on div "Visible Results Backed by Science Heading 25.8% Heading Reduction in Fine Lines…" at bounding box center [864, 433] width 375 height 228
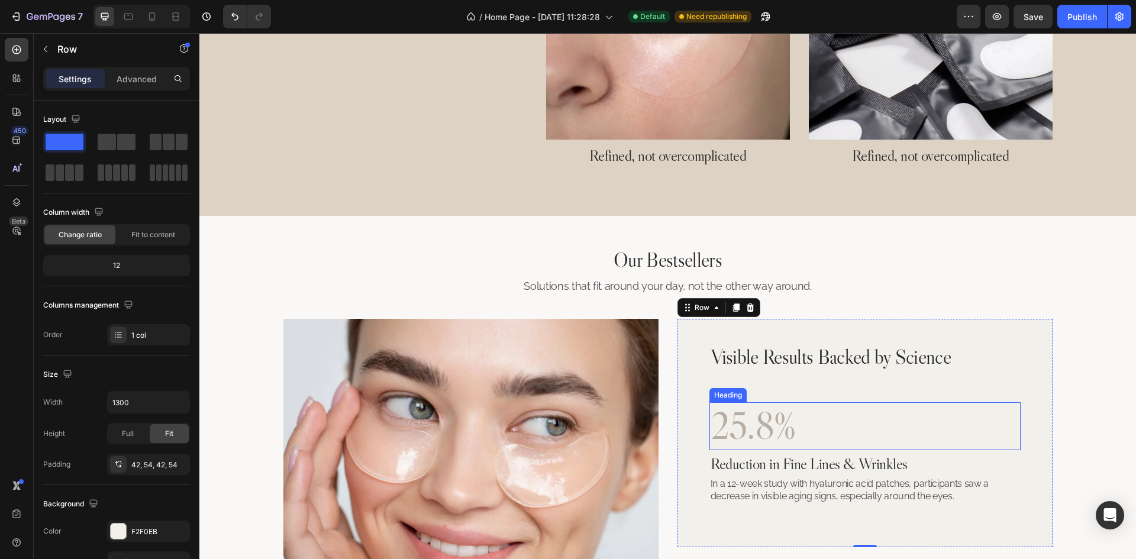
scroll to position [1416, 0]
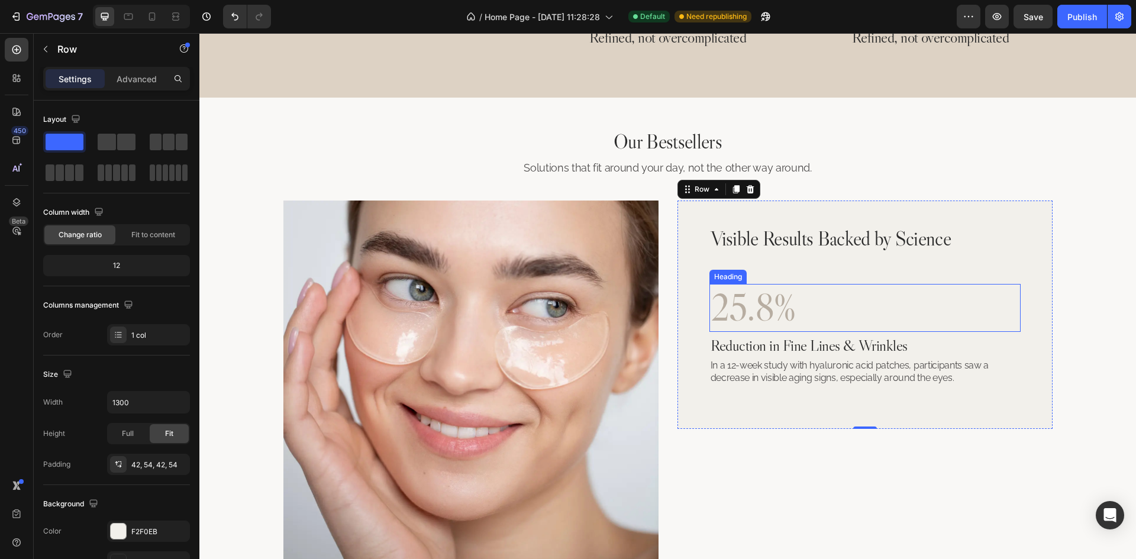
click at [870, 308] on p "25.8%" at bounding box center [864, 308] width 309 height 46
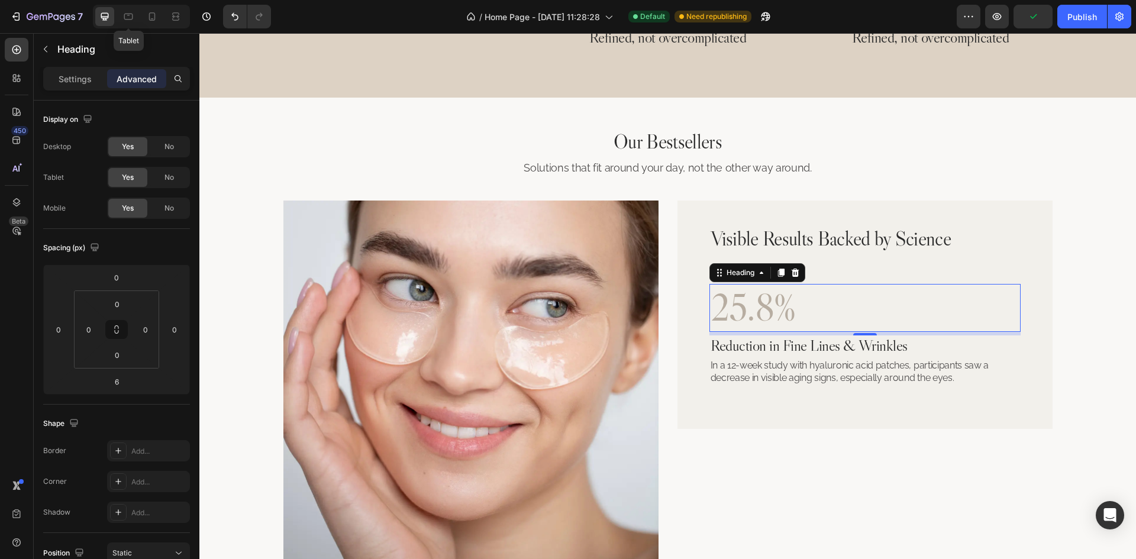
drag, startPoint x: 125, startPoint y: 14, endPoint x: 147, endPoint y: 26, distance: 24.7
click at [125, 14] on icon at bounding box center [128, 17] width 9 height 7
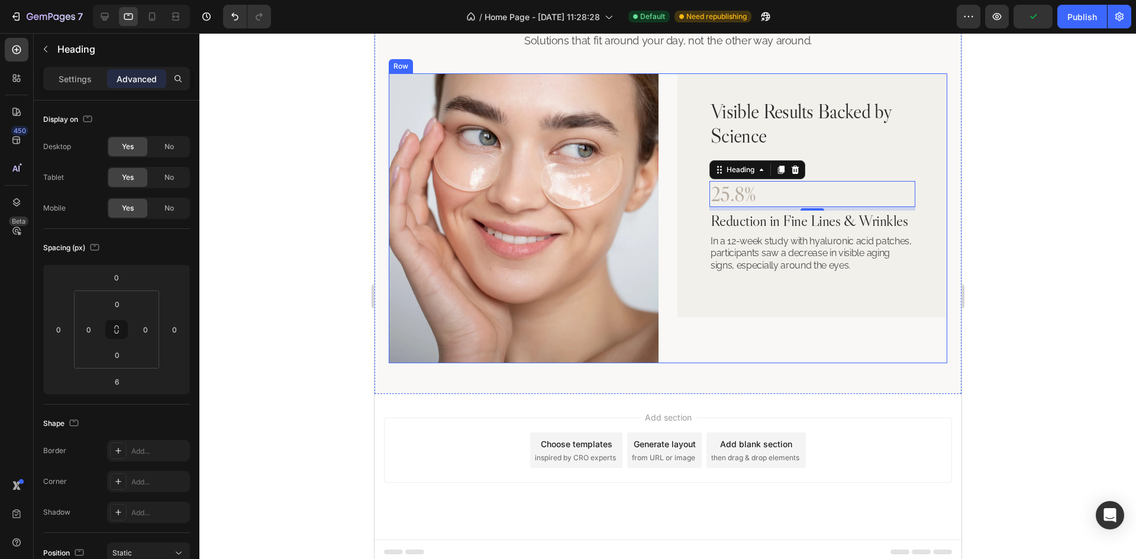
scroll to position [1547, 0]
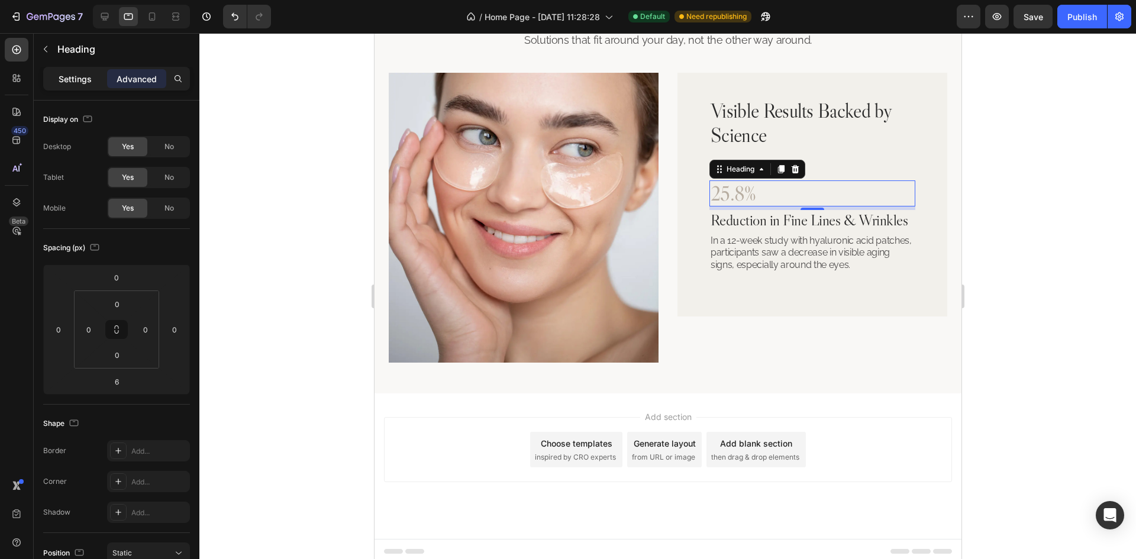
click at [77, 80] on p "Settings" at bounding box center [75, 79] width 33 height 12
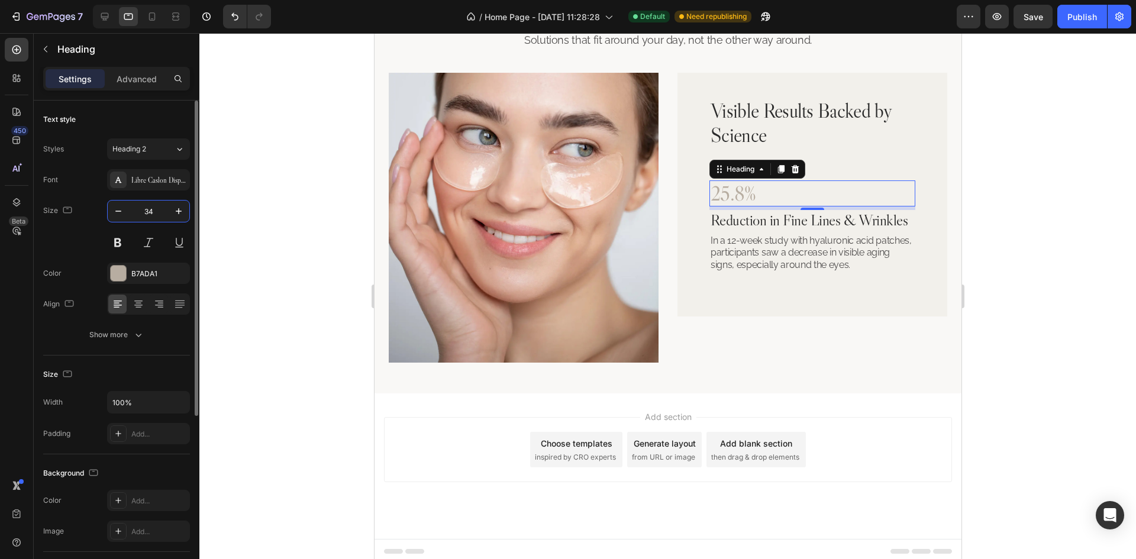
click at [152, 214] on input "34" at bounding box center [148, 211] width 39 height 21
type input "40"
click at [809, 117] on h2 "Visible Results Backed by Science" at bounding box center [812, 123] width 206 height 51
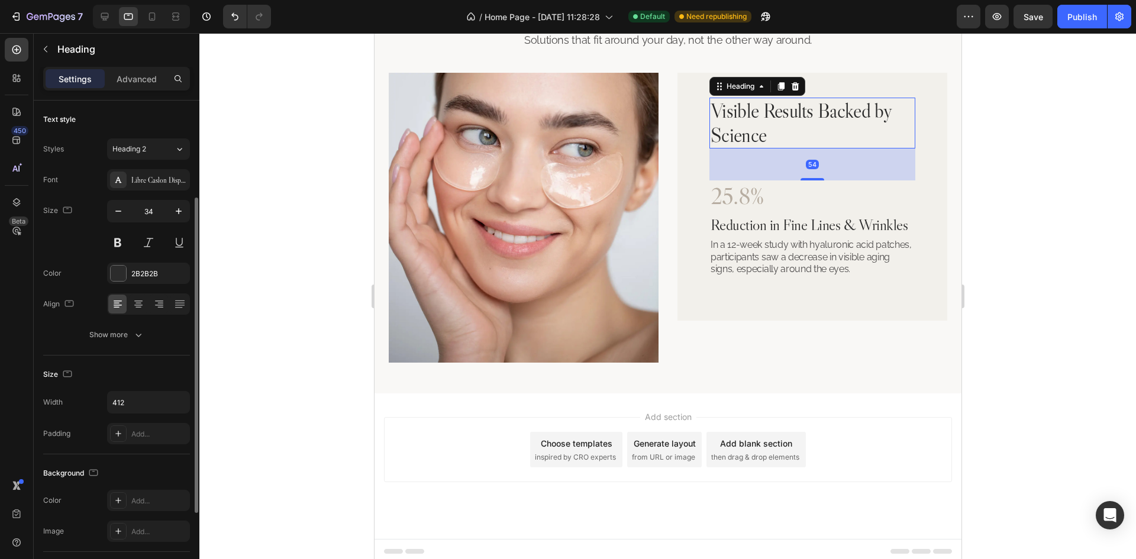
scroll to position [59, 0]
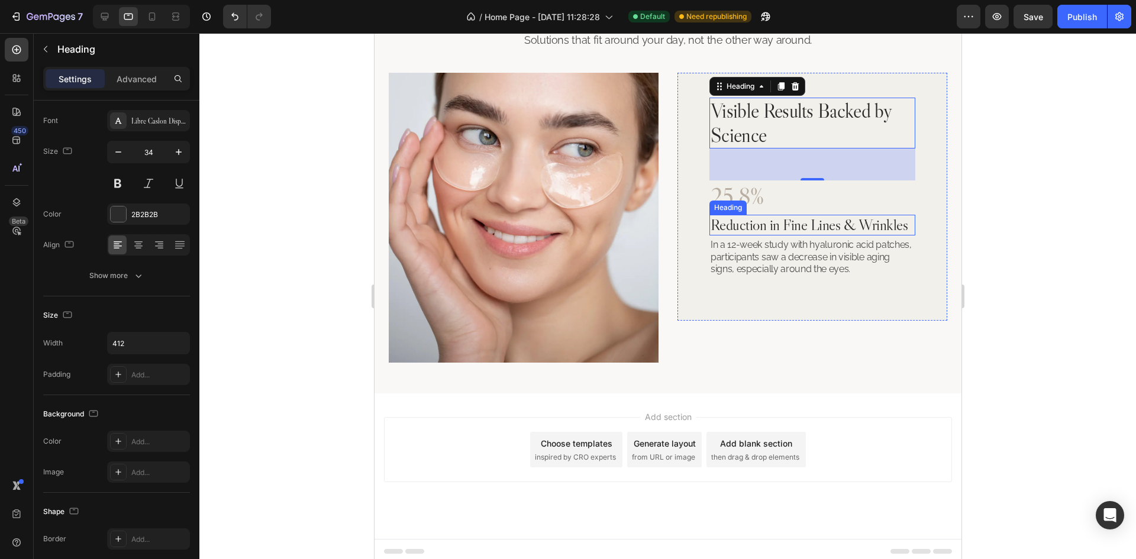
click at [838, 219] on p "Reduction in Fine Lines & Wrinkles" at bounding box center [812, 225] width 204 height 18
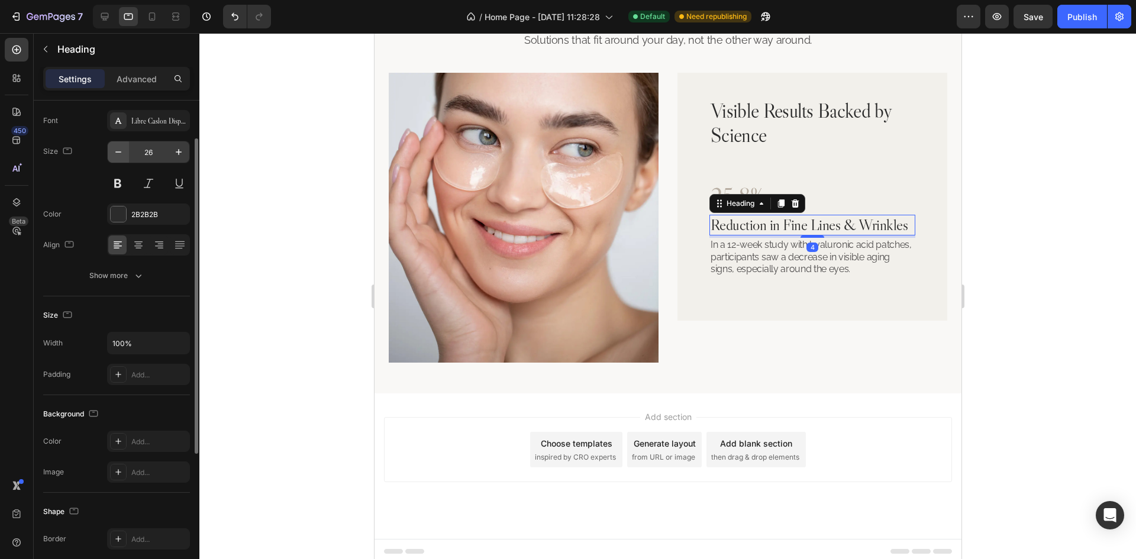
scroll to position [0, 0]
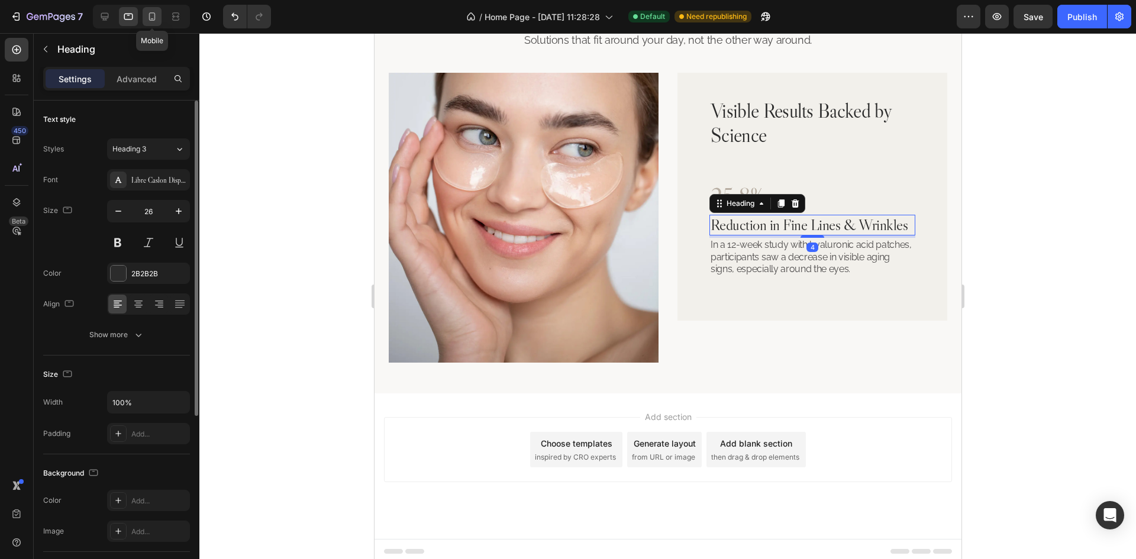
click at [150, 15] on icon at bounding box center [152, 16] width 7 height 8
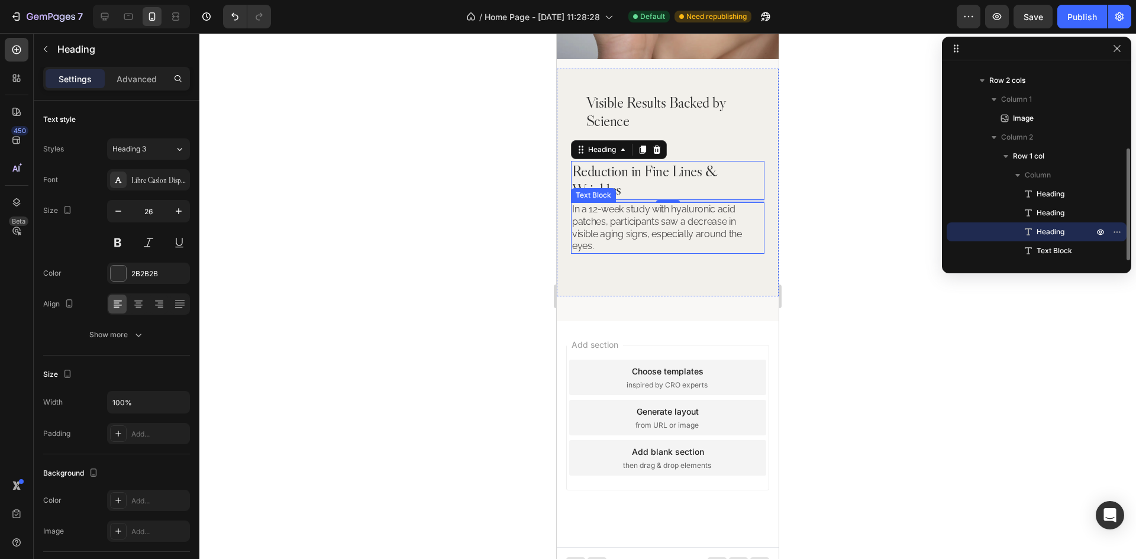
scroll to position [1768, 0]
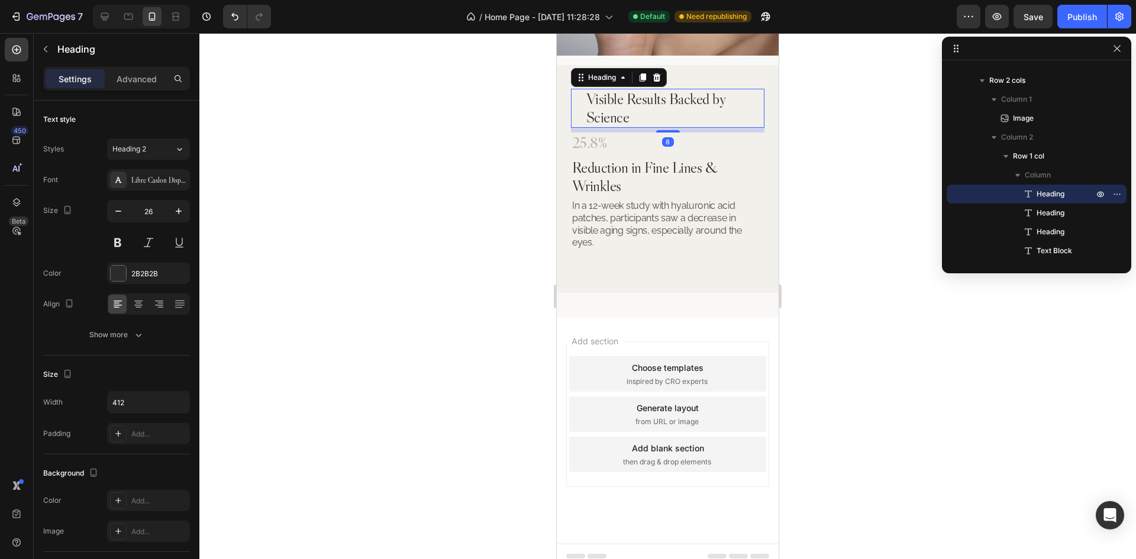
click at [606, 98] on h2 "Visible Results Backed by Science" at bounding box center [667, 108] width 165 height 39
drag, startPoint x: 150, startPoint y: 76, endPoint x: 156, endPoint y: 124, distance: 47.7
click at [149, 76] on p "Advanced" at bounding box center [137, 79] width 40 height 12
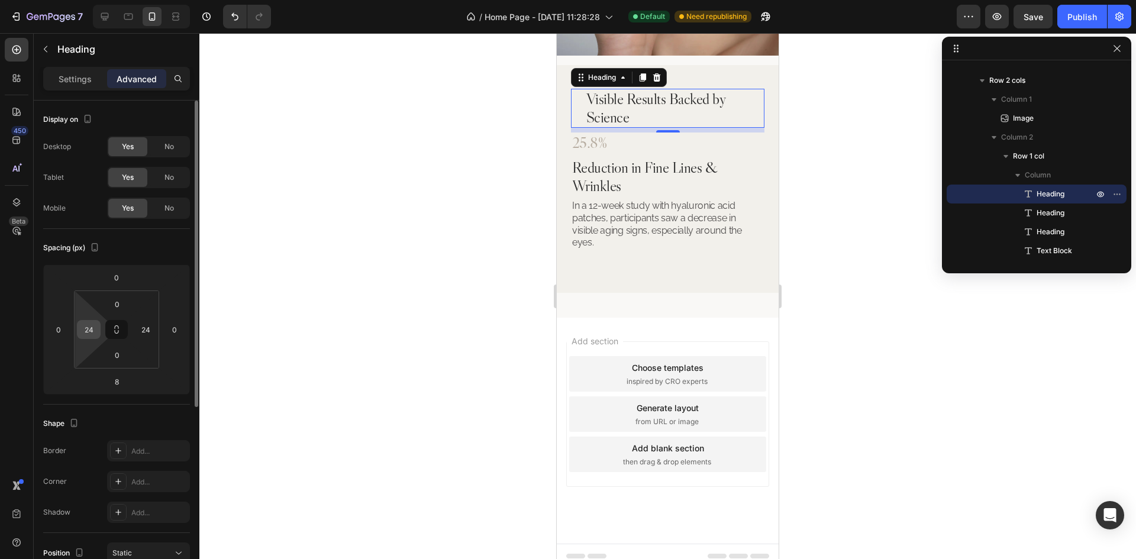
click at [89, 332] on input "24" at bounding box center [89, 330] width 18 height 18
type input "0"
click at [140, 329] on input "24" at bounding box center [146, 330] width 18 height 18
type input "0"
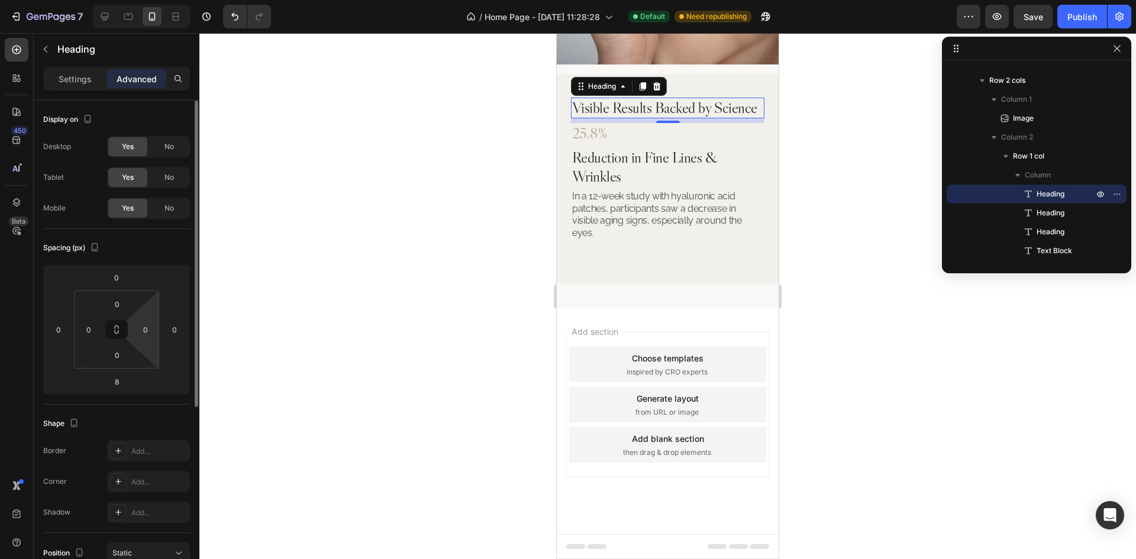
drag, startPoint x: 157, startPoint y: 245, endPoint x: 199, endPoint y: 253, distance: 43.4
click at [157, 245] on div "Spacing (px)" at bounding box center [116, 247] width 147 height 19
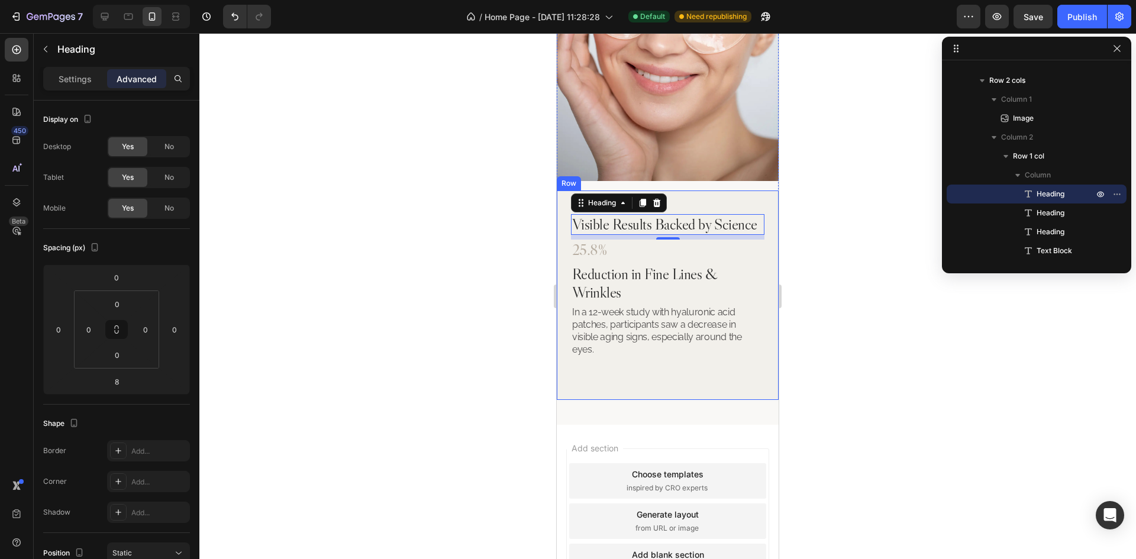
click at [713, 195] on div "Visible Results Backed by Science Heading 8 25.8% Heading Reduction in Fine Lin…" at bounding box center [668, 294] width 222 height 209
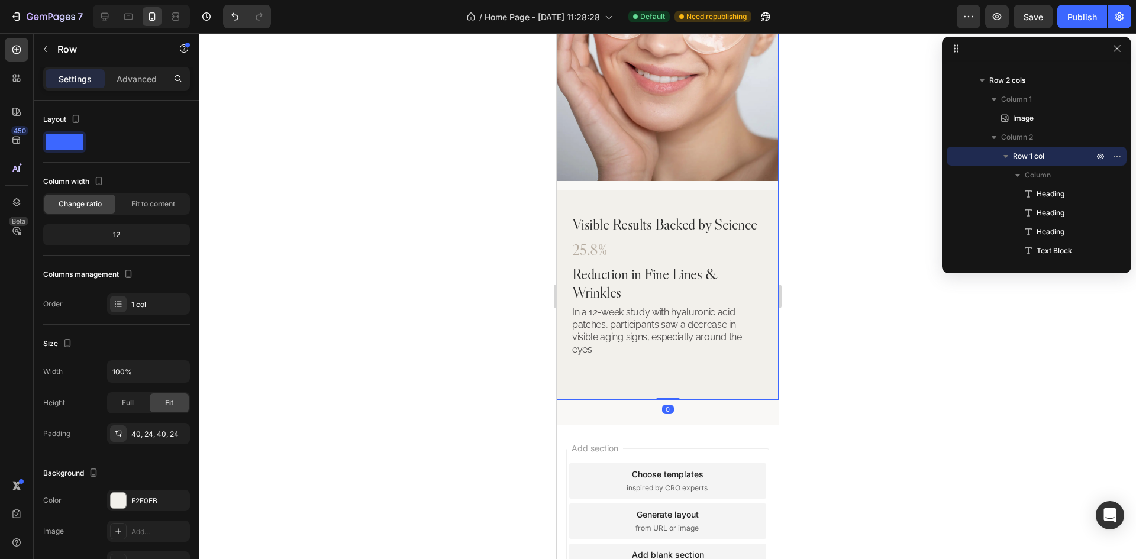
click at [670, 175] on div "Image Visible Results Backed by Science Heading 25.8% Heading Reduction in Fine…" at bounding box center [668, 170] width 222 height 457
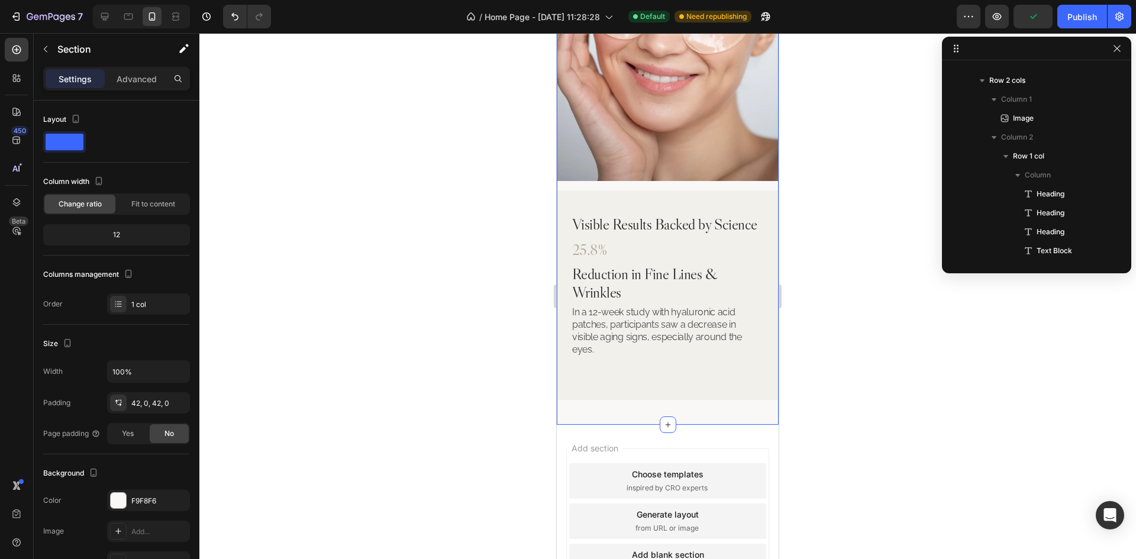
click at [708, 424] on div "Our Bestsellers Heading Solutions that fit around your day, not the other way a…" at bounding box center [668, 131] width 222 height 586
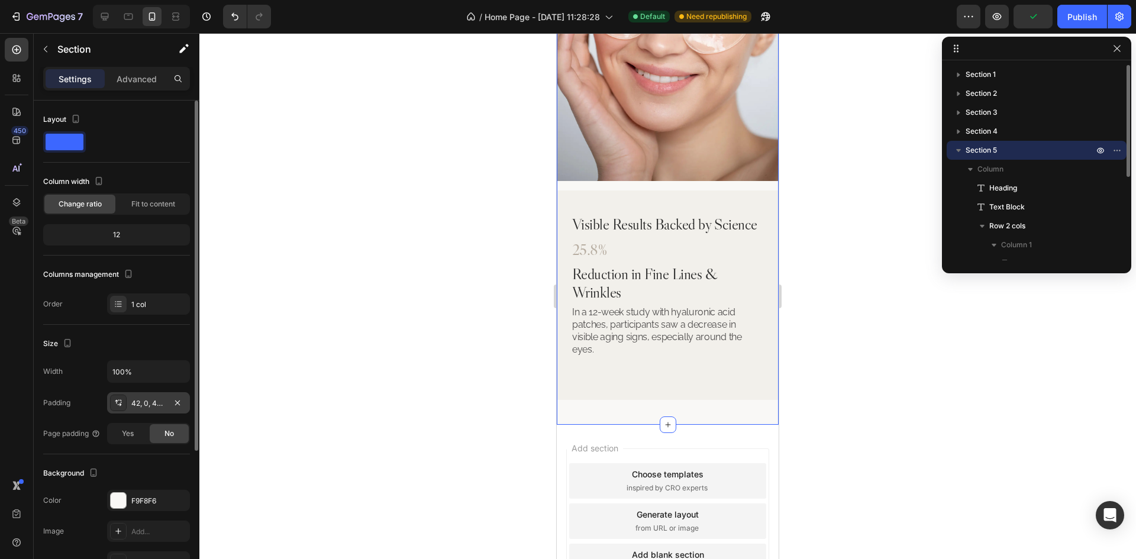
drag, startPoint x: 143, startPoint y: 399, endPoint x: 175, endPoint y: 413, distance: 35.5
click at [143, 399] on div "42, 0, 42, 0" at bounding box center [148, 403] width 34 height 11
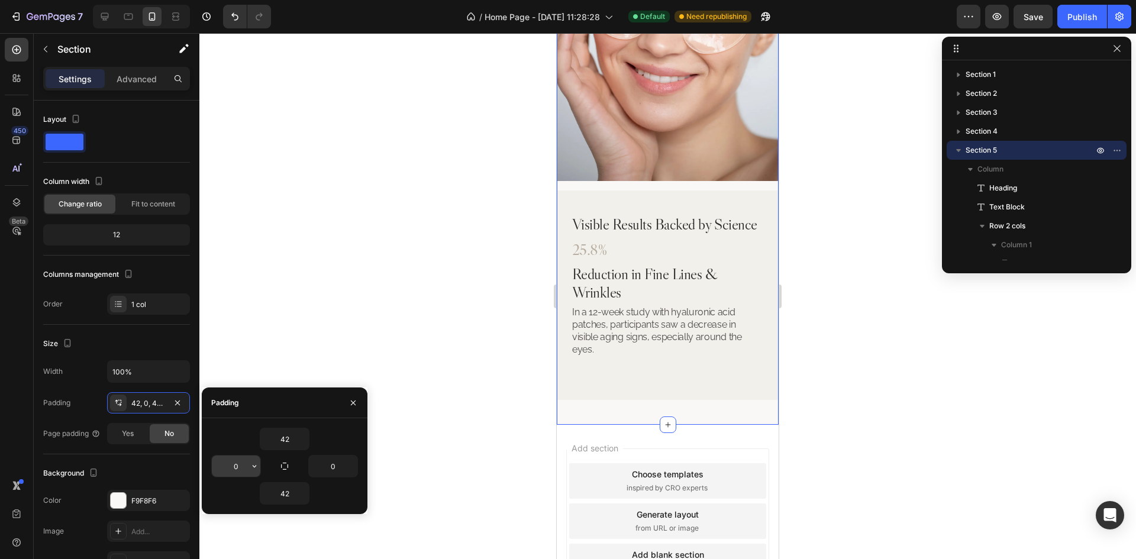
click at [237, 463] on input "0" at bounding box center [236, 466] width 49 height 21
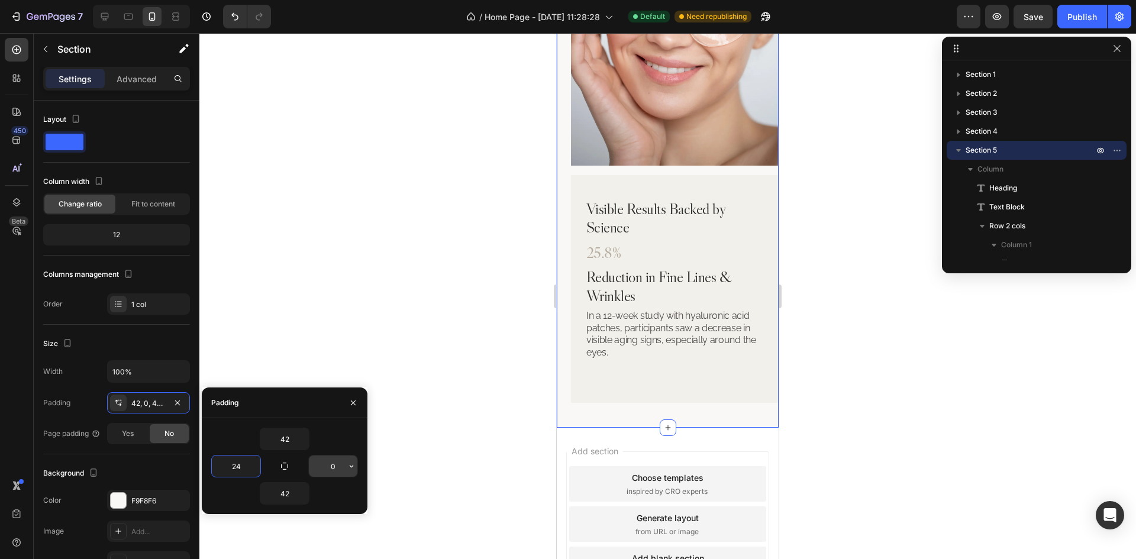
type input "24"
click at [332, 467] on input "0" at bounding box center [333, 466] width 49 height 21
type input "24"
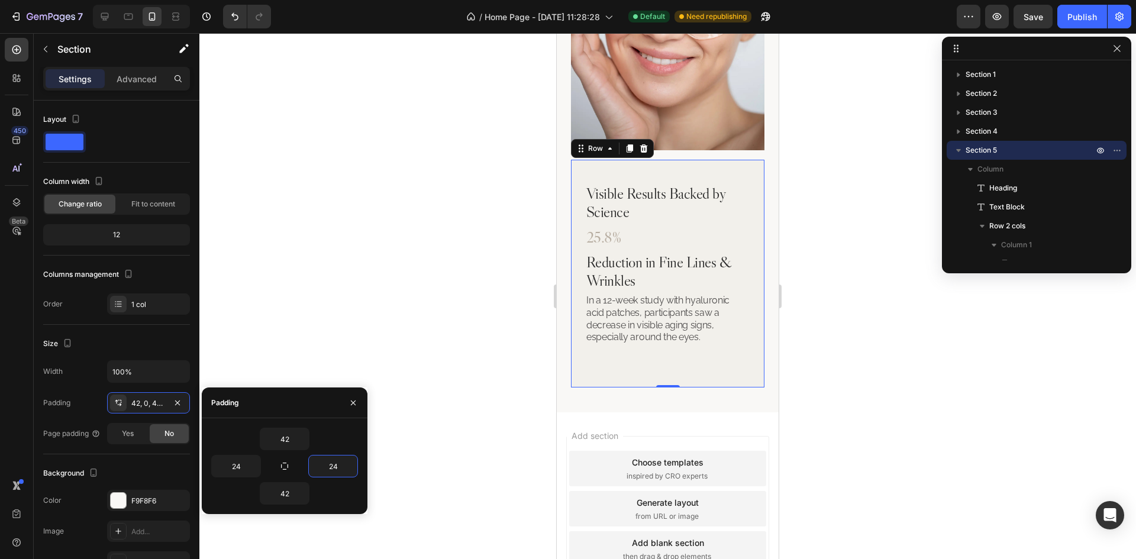
click at [735, 348] on div "Visible Results Backed by Science Heading 25.8% Heading Reduction in Fine Lines…" at bounding box center [667, 273] width 165 height 180
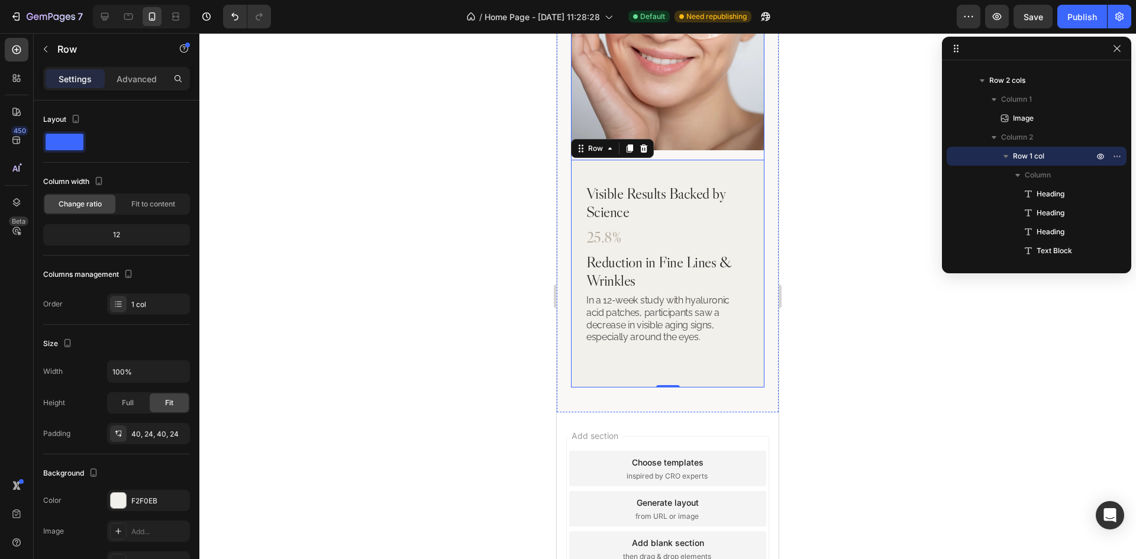
click at [690, 144] on div "Image Visible Results Backed by Science Heading 25.8% Heading Reduction in Fine…" at bounding box center [667, 164] width 193 height 445
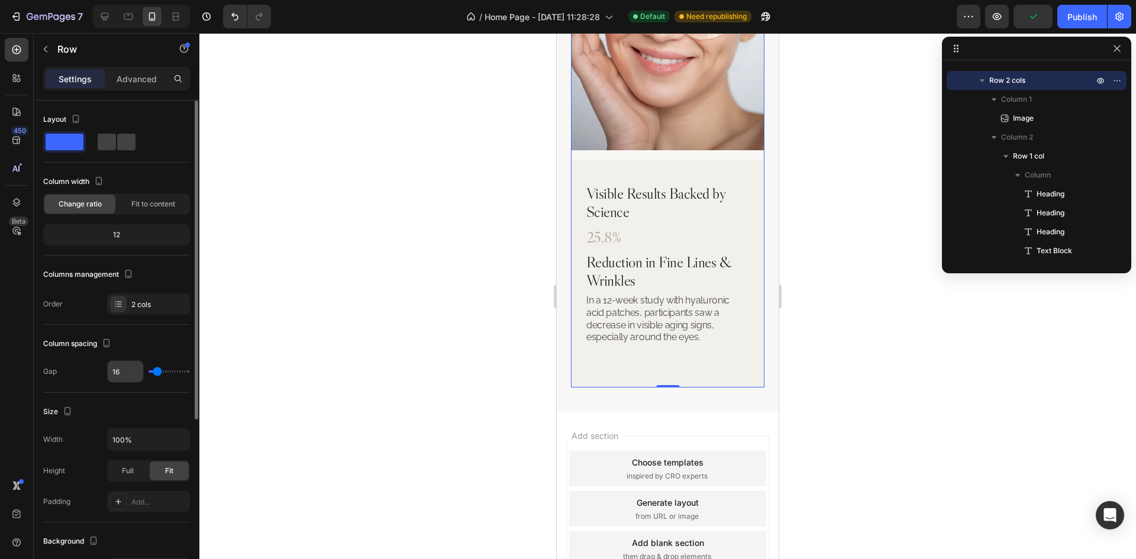
click at [130, 367] on input "16" at bounding box center [125, 371] width 35 height 21
type input "3"
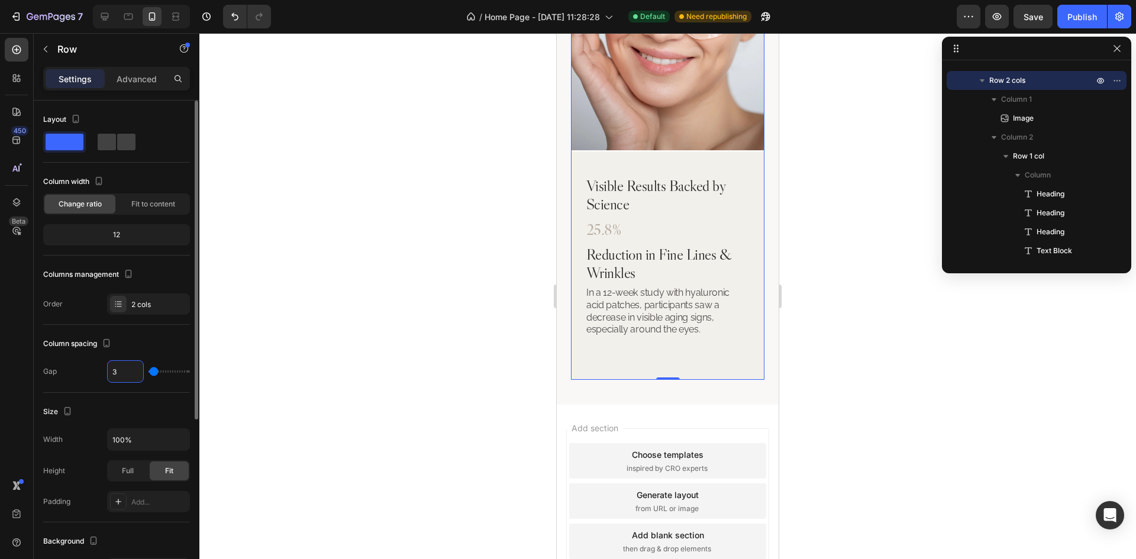
type input "32"
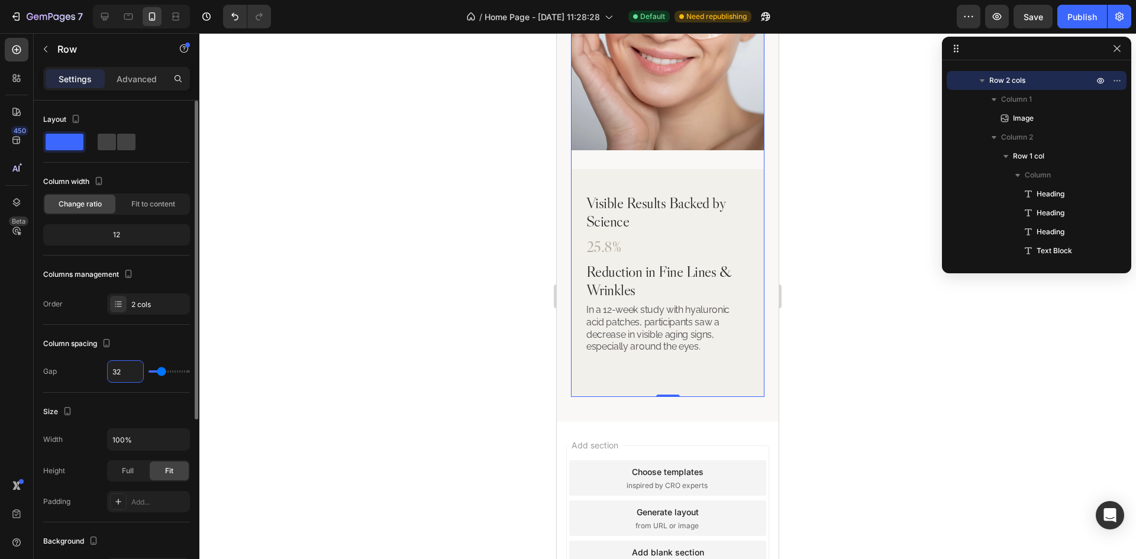
type input "32"
click at [156, 335] on div "Column spacing" at bounding box center [116, 343] width 147 height 19
click at [705, 169] on div "Visible Results Backed by Science Heading 25.8% Heading Reduction in Fine Lines…" at bounding box center [667, 283] width 193 height 228
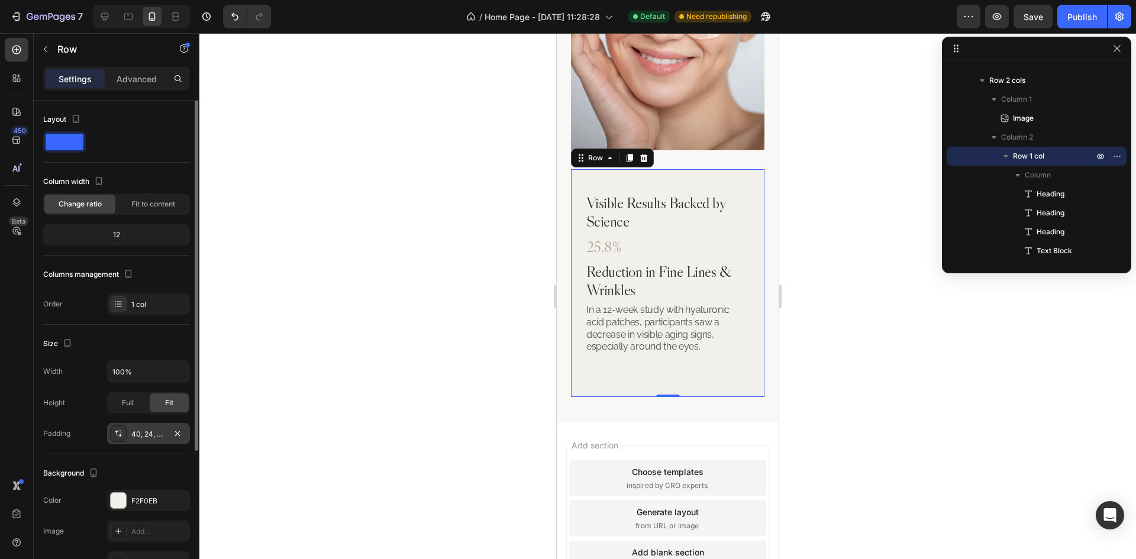
click at [142, 440] on div "40, 24, 40, 24" at bounding box center [148, 433] width 83 height 21
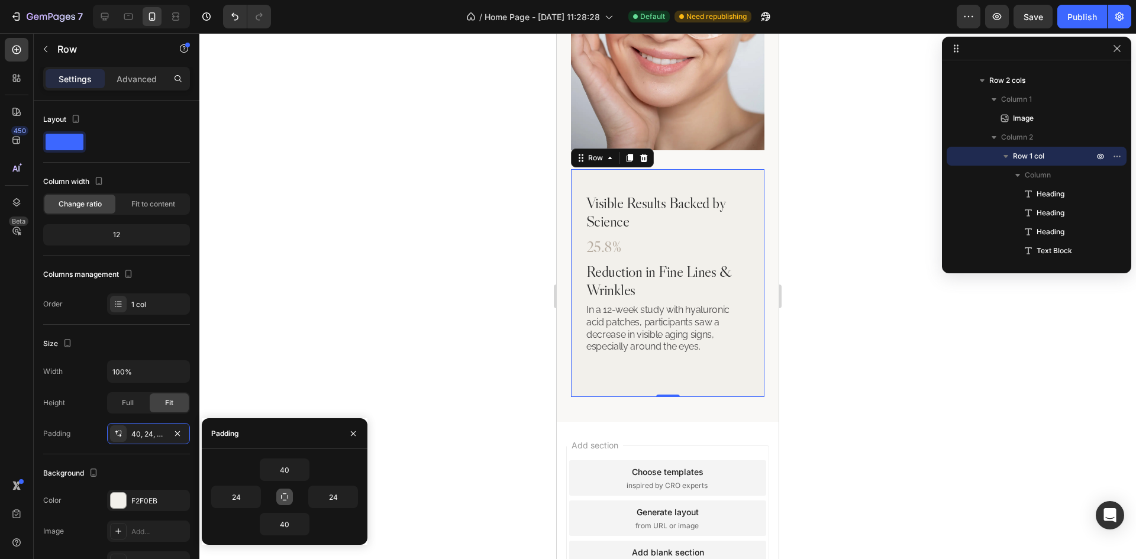
click at [283, 500] on icon "button" at bounding box center [284, 496] width 9 height 9
type input "40"
click at [283, 468] on input "40" at bounding box center [284, 469] width 49 height 21
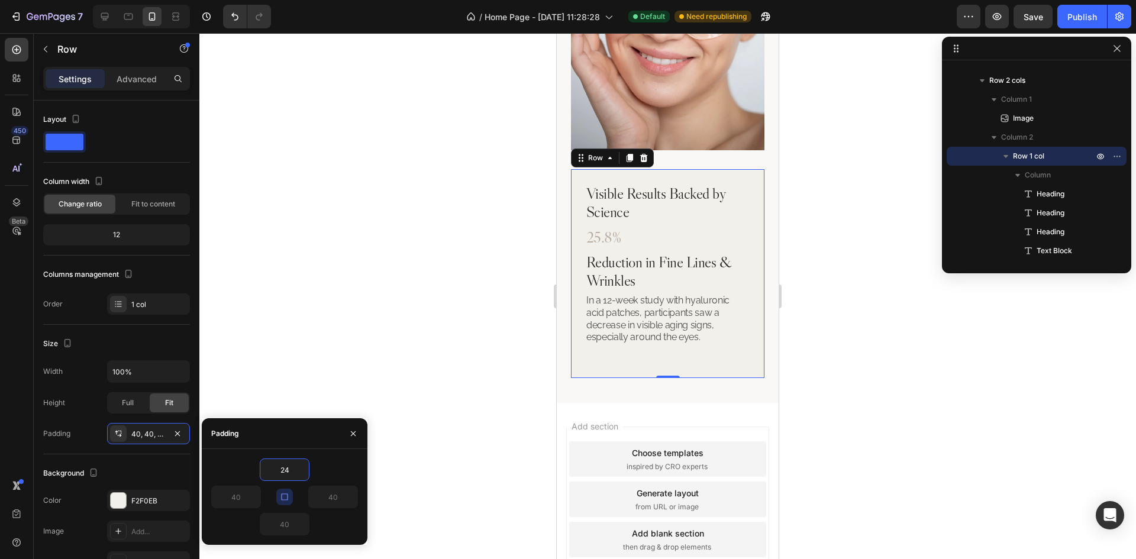
type input "24"
click at [292, 434] on div "Padding" at bounding box center [285, 433] width 166 height 31
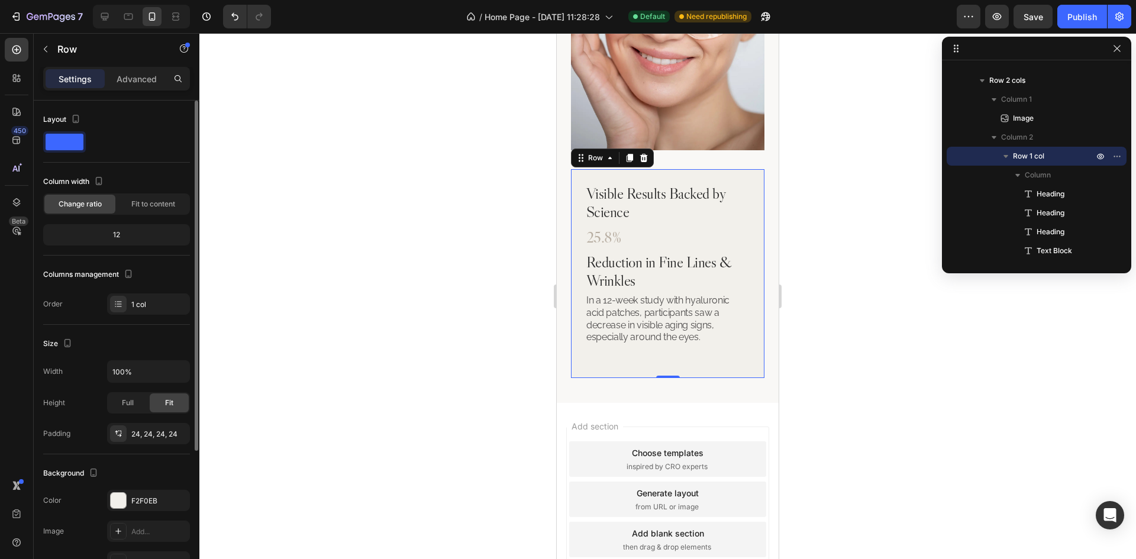
click at [149, 338] on div "Size" at bounding box center [116, 343] width 147 height 19
click at [695, 190] on h2 "Visible Results Backed by Science" at bounding box center [667, 202] width 165 height 39
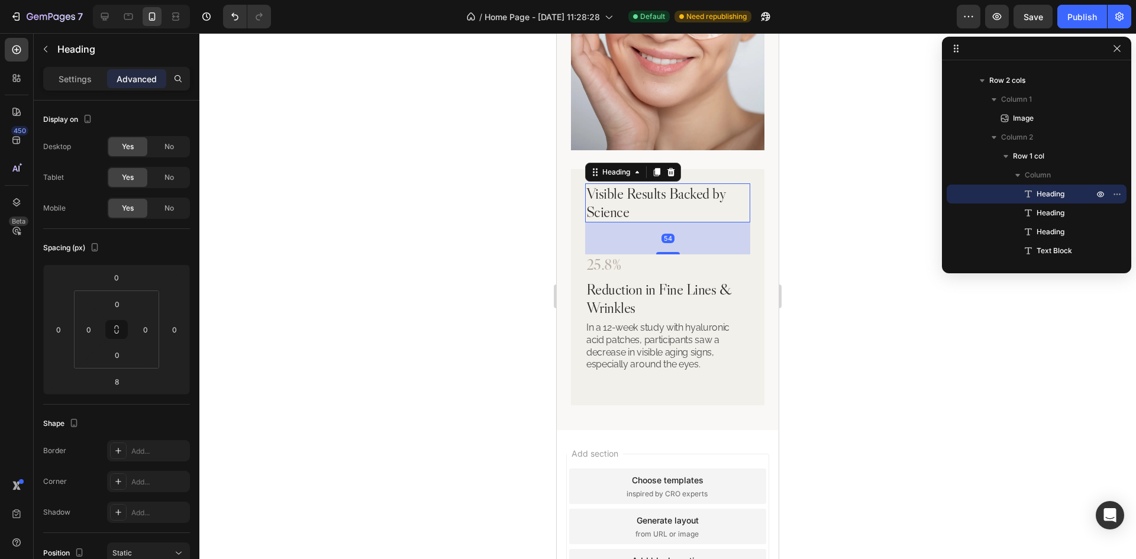
drag, startPoint x: 672, startPoint y: 218, endPoint x: 679, endPoint y: 245, distance: 28.0
click at [679, 222] on div "54" at bounding box center [667, 222] width 165 height 0
type input "54"
click at [673, 256] on p "25.8%" at bounding box center [667, 265] width 163 height 18
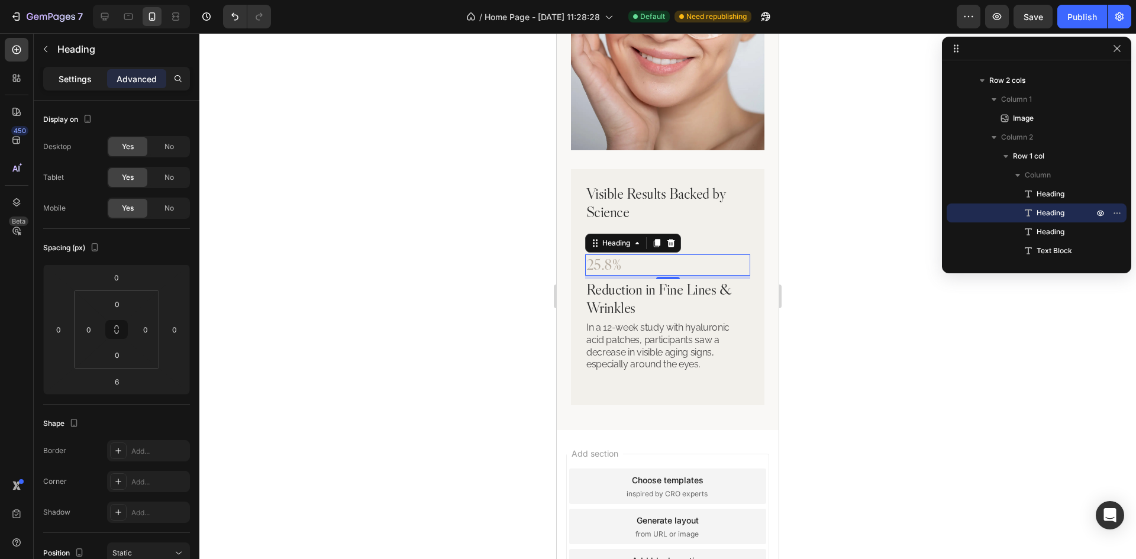
click at [75, 75] on p "Settings" at bounding box center [75, 79] width 33 height 12
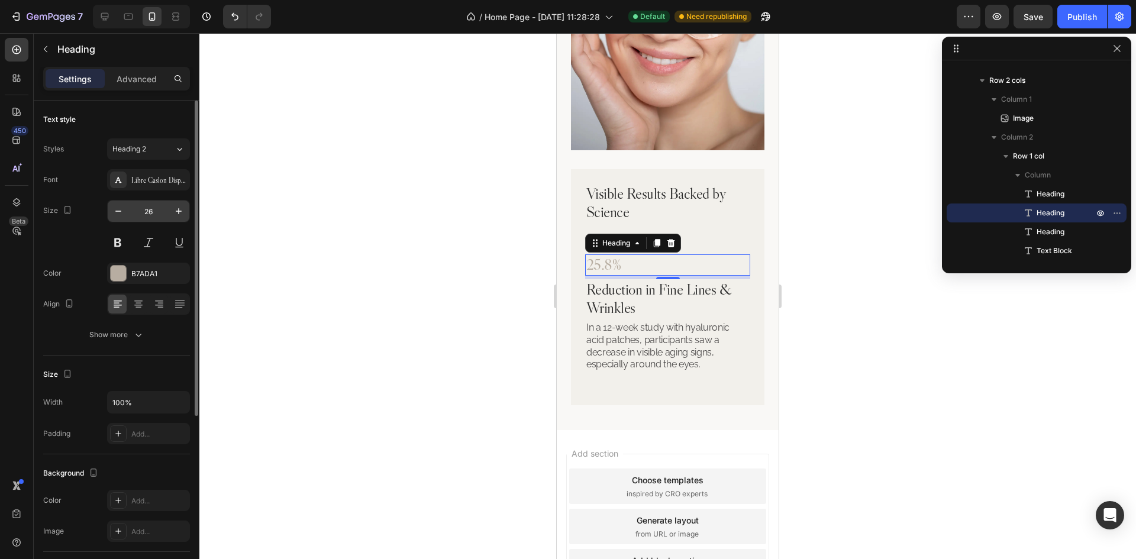
click at [153, 208] on input "26" at bounding box center [148, 211] width 39 height 21
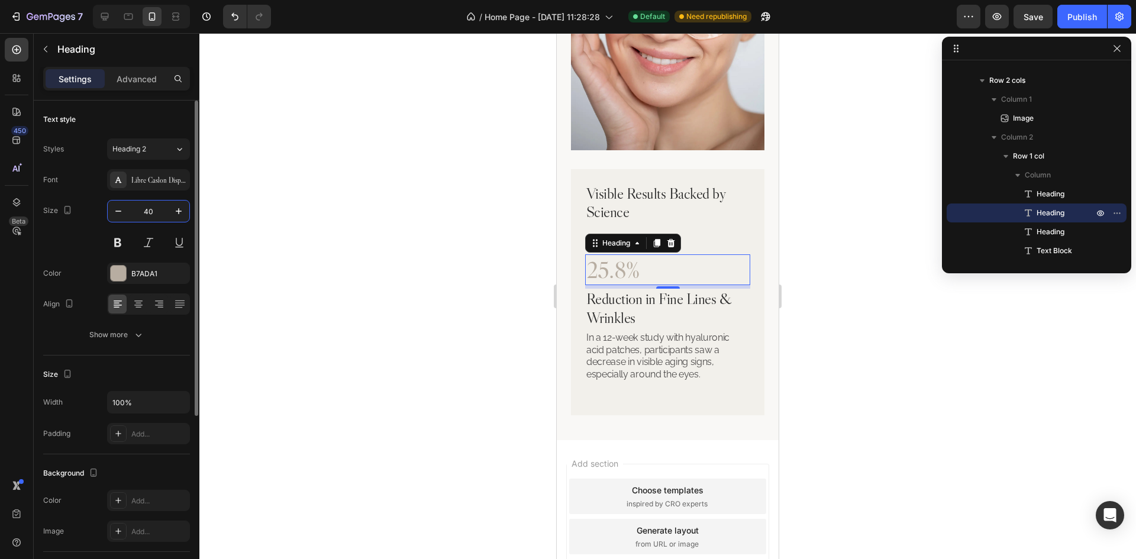
type input "40"
click at [88, 172] on div "Font Libre Caslon Display" at bounding box center [116, 179] width 147 height 21
drag, startPoint x: 666, startPoint y: 278, endPoint x: 672, endPoint y: 282, distance: 7.4
click at [672, 289] on div at bounding box center [668, 291] width 24 height 4
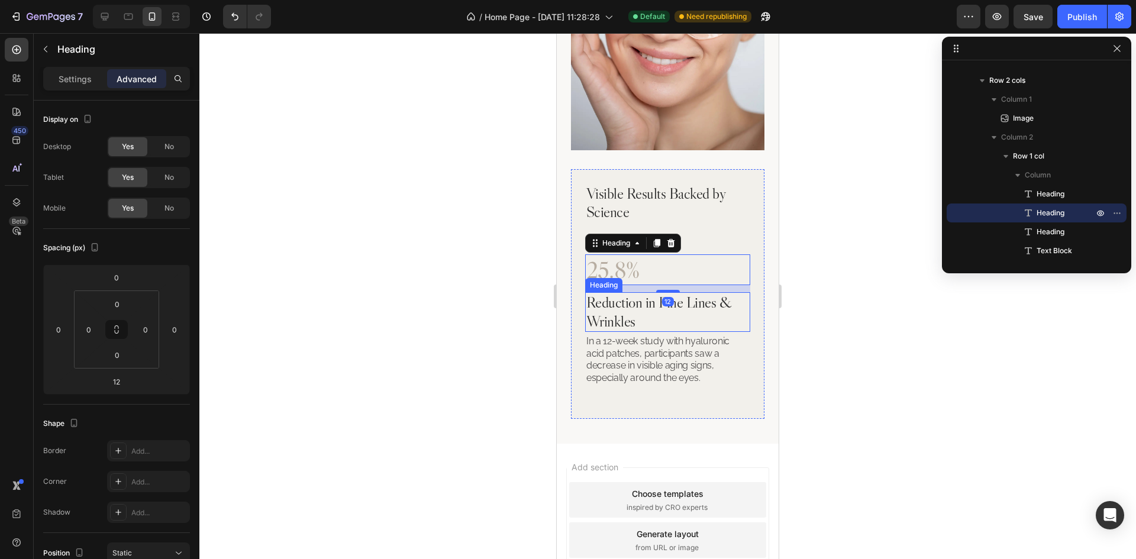
click at [708, 295] on p "Reduction in Fine Lines & Wrinkles" at bounding box center [667, 311] width 163 height 37
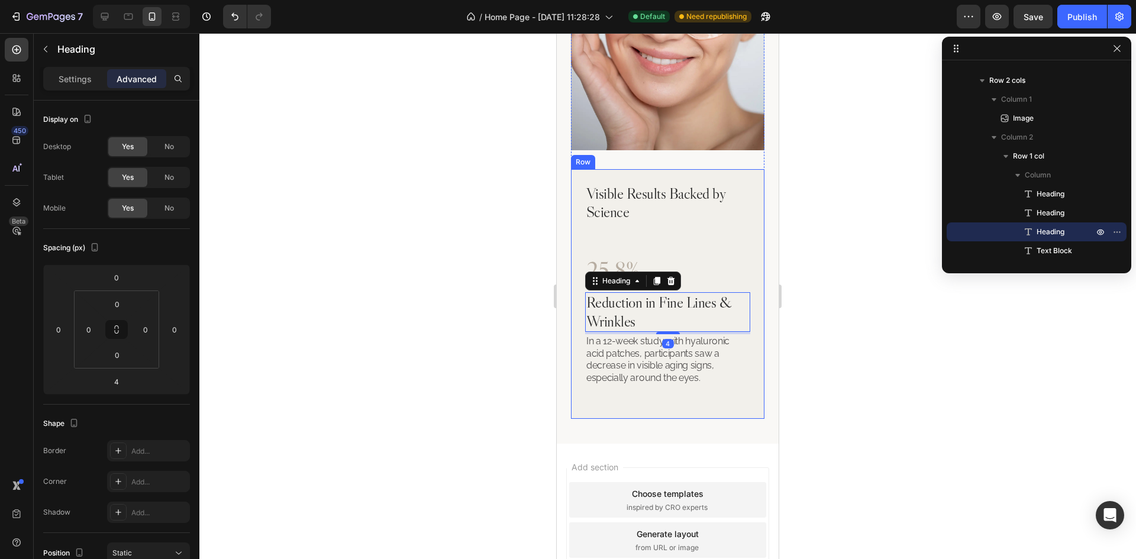
click at [745, 274] on div "Visible Results Backed by Science Heading 25.8% Heading Reduction in Fine Lines…" at bounding box center [667, 294] width 193 height 250
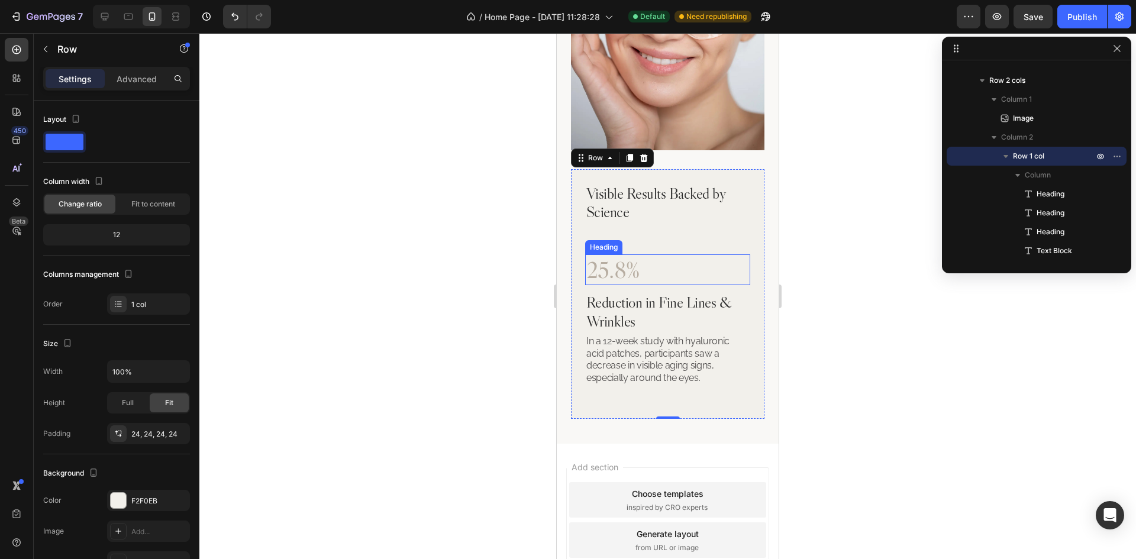
click at [665, 259] on p "25.8%" at bounding box center [667, 270] width 163 height 28
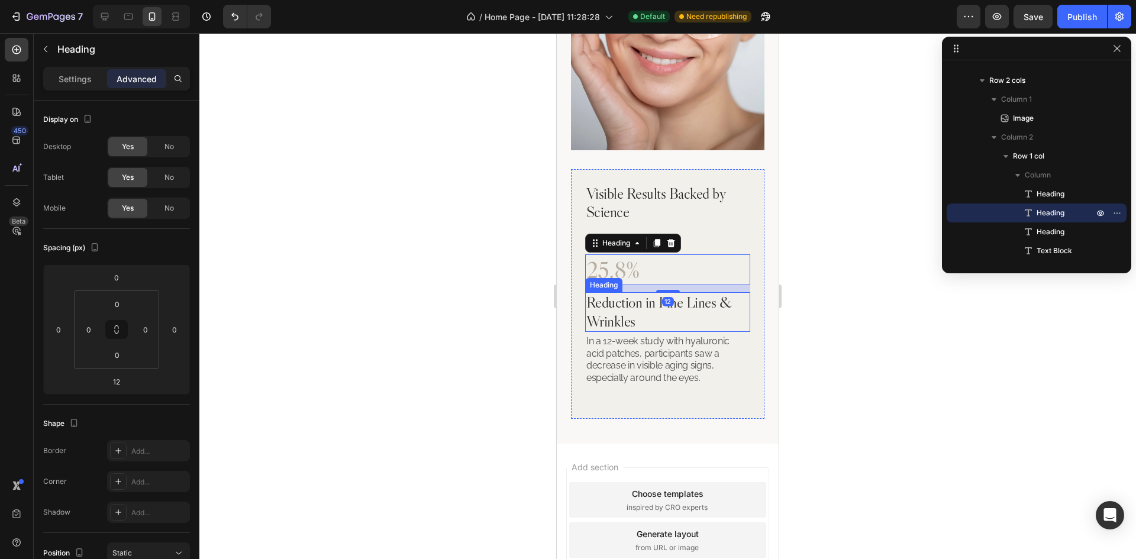
click at [689, 297] on p "Reduction in Fine Lines & Wrinkles" at bounding box center [667, 311] width 163 height 37
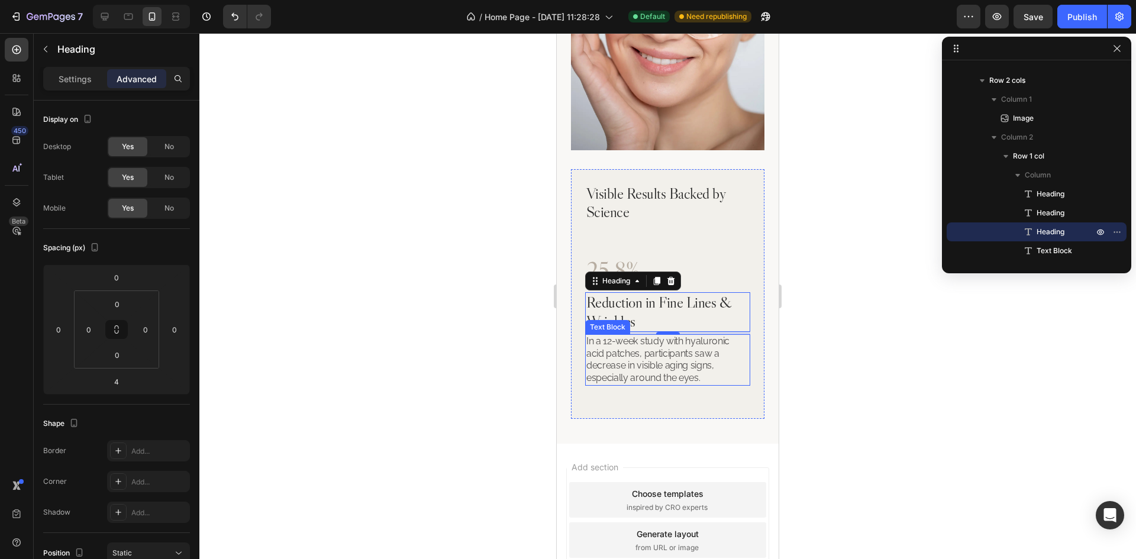
click at [656, 353] on p "In a 12-week study with hyaluronic acid patches, participants saw a decrease in…" at bounding box center [667, 359] width 163 height 49
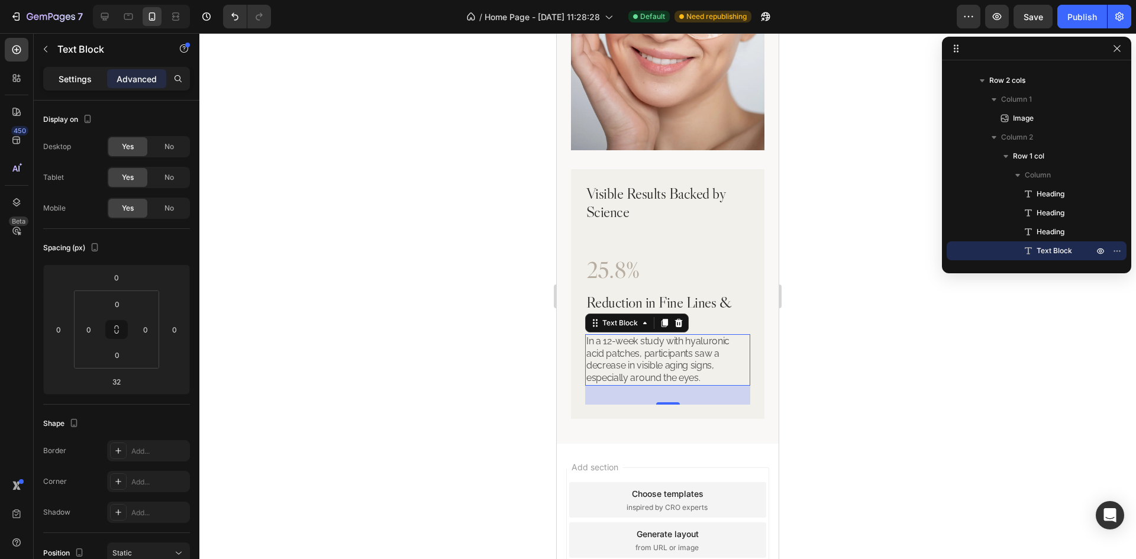
click at [61, 73] on p "Settings" at bounding box center [75, 79] width 33 height 12
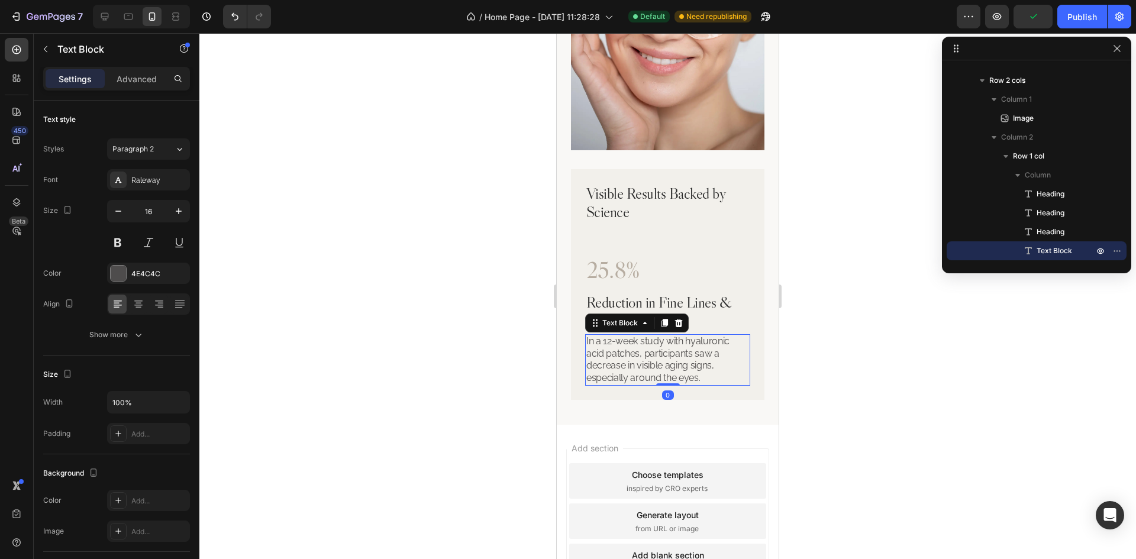
drag, startPoint x: 655, startPoint y: 392, endPoint x: 658, endPoint y: 356, distance: 35.6
click at [658, 356] on div "In a 12-week study with hyaluronic acid patches, participants saw a decrease in…" at bounding box center [667, 359] width 165 height 51
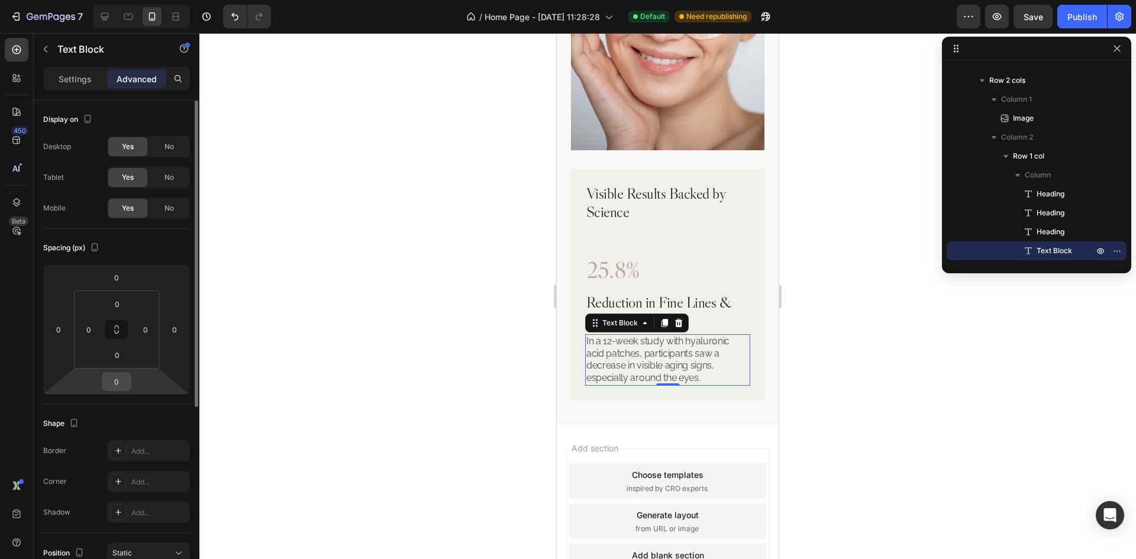
click at [122, 379] on input "0" at bounding box center [117, 382] width 24 height 18
type input "32"
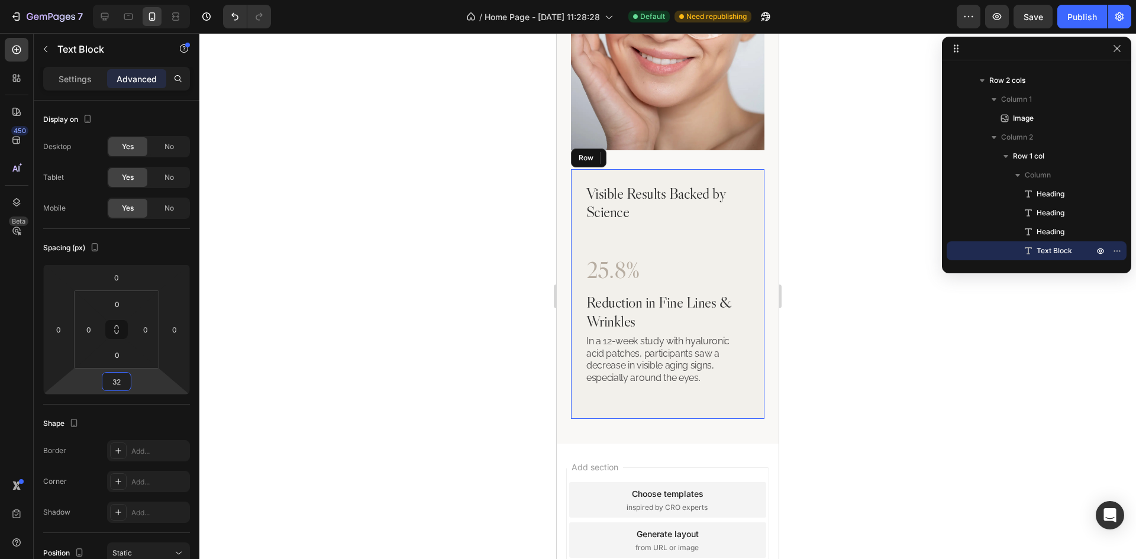
click at [743, 340] on div "Visible Results Backed by Science Heading 25.8% Heading Reduction in Fine Lines…" at bounding box center [667, 294] width 193 height 250
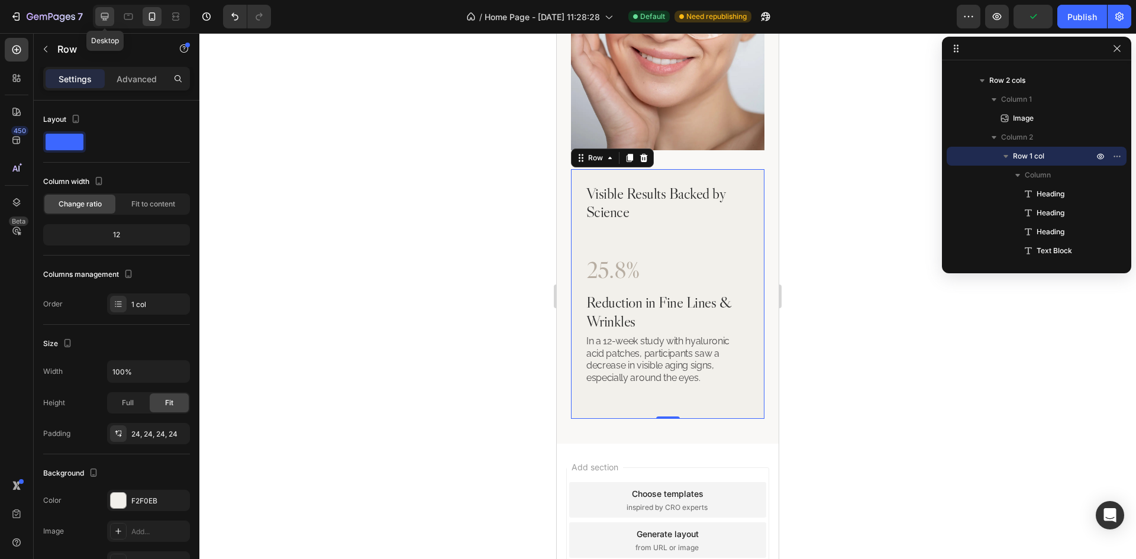
click at [104, 18] on icon at bounding box center [105, 17] width 8 height 8
type input "1300"
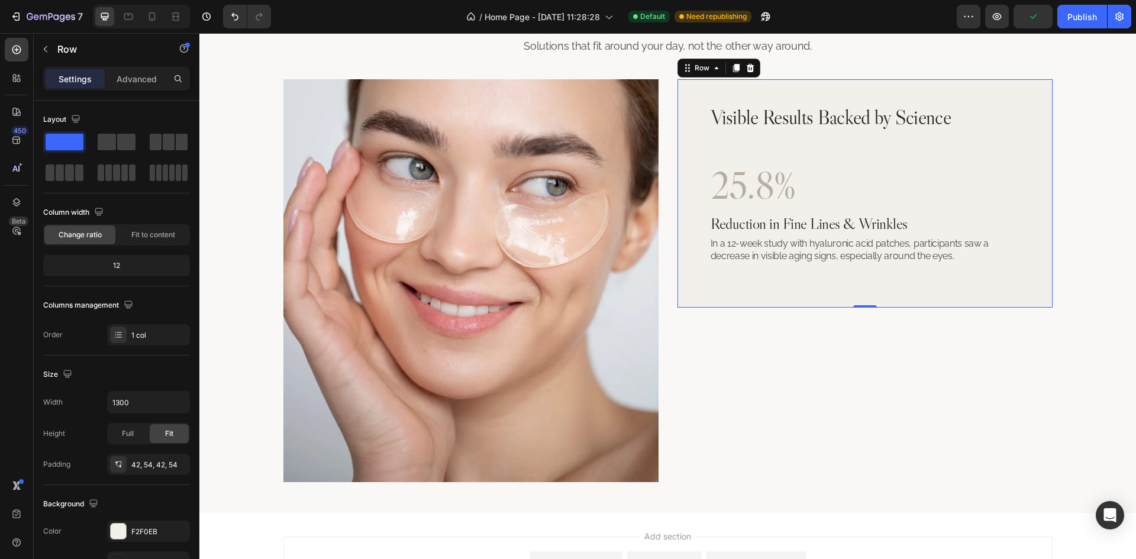
scroll to position [1671, 0]
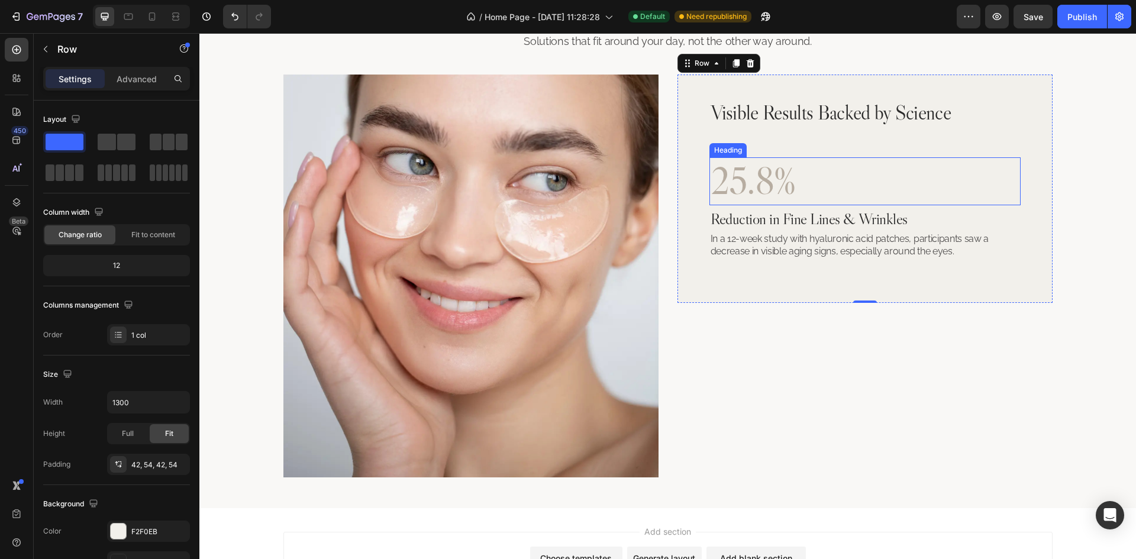
click at [793, 175] on p "25.8%" at bounding box center [864, 182] width 309 height 46
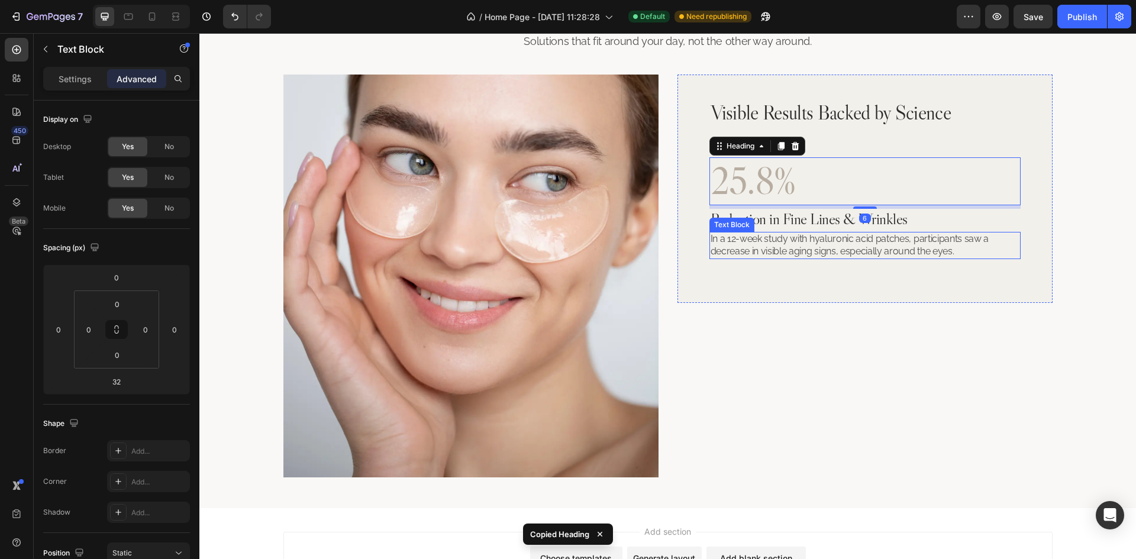
click at [892, 246] on p "In a 12-week study with hyaluronic acid patches, participants saw a decrease in…" at bounding box center [864, 245] width 309 height 25
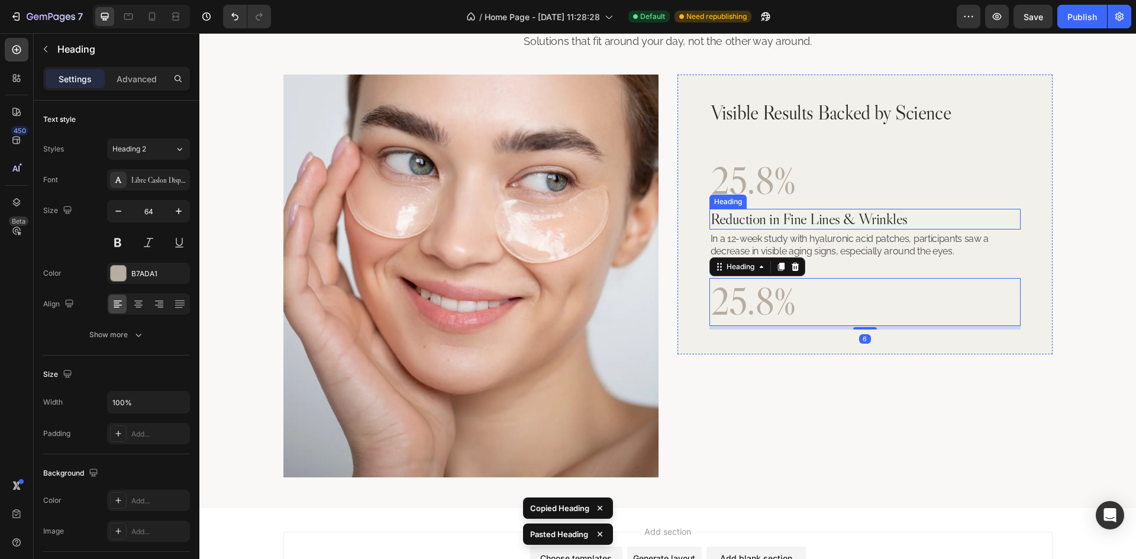
click at [900, 222] on p "Reduction in Fine Lines & Wrinkles" at bounding box center [864, 219] width 309 height 18
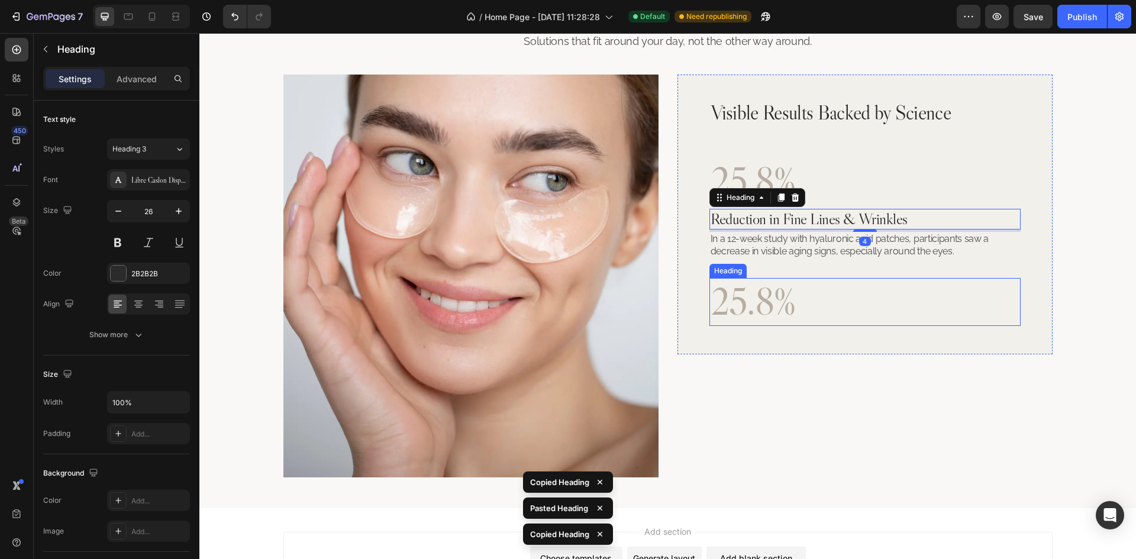
click at [871, 302] on h2 "25.8%" at bounding box center [864, 302] width 311 height 48
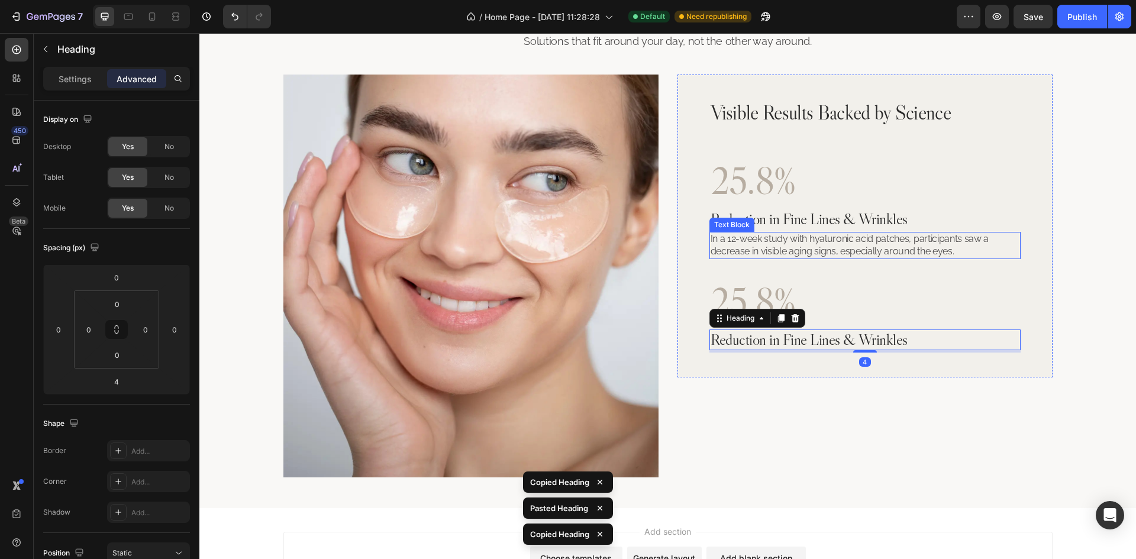
click at [907, 242] on p "In a 12-week study with hyaluronic acid patches, participants saw a decrease in…" at bounding box center [864, 245] width 309 height 25
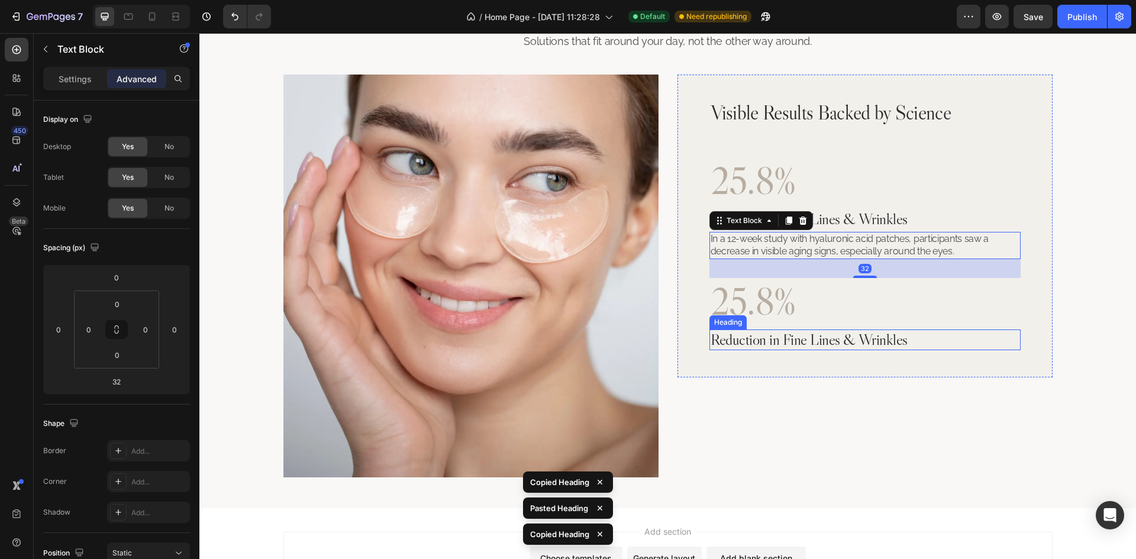
click at [910, 341] on h2 "Reduction in Fine Lines & Wrinkles" at bounding box center [864, 340] width 311 height 21
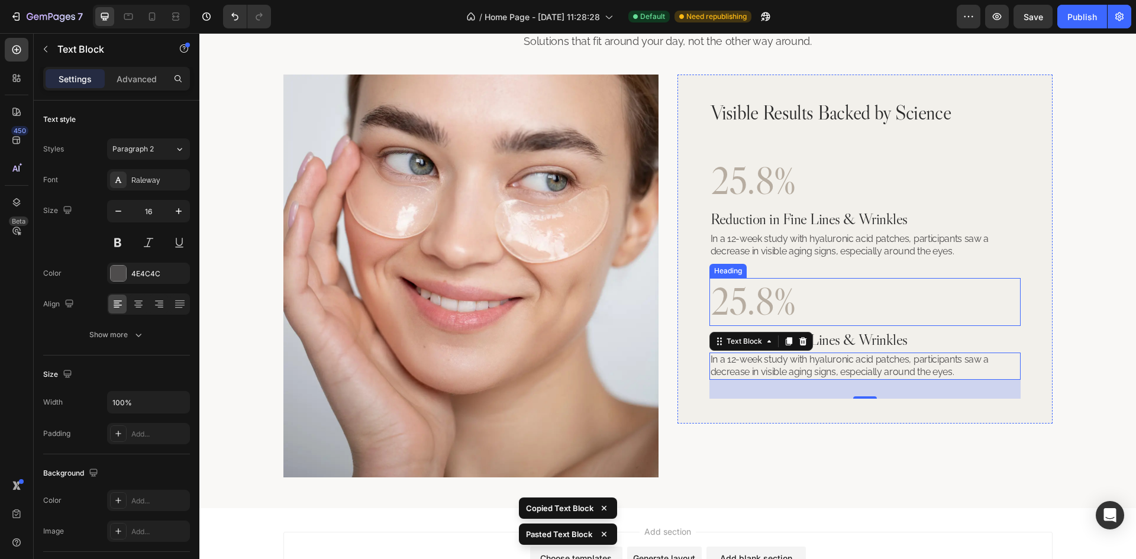
click at [747, 298] on h2 "25.8%" at bounding box center [864, 302] width 311 height 48
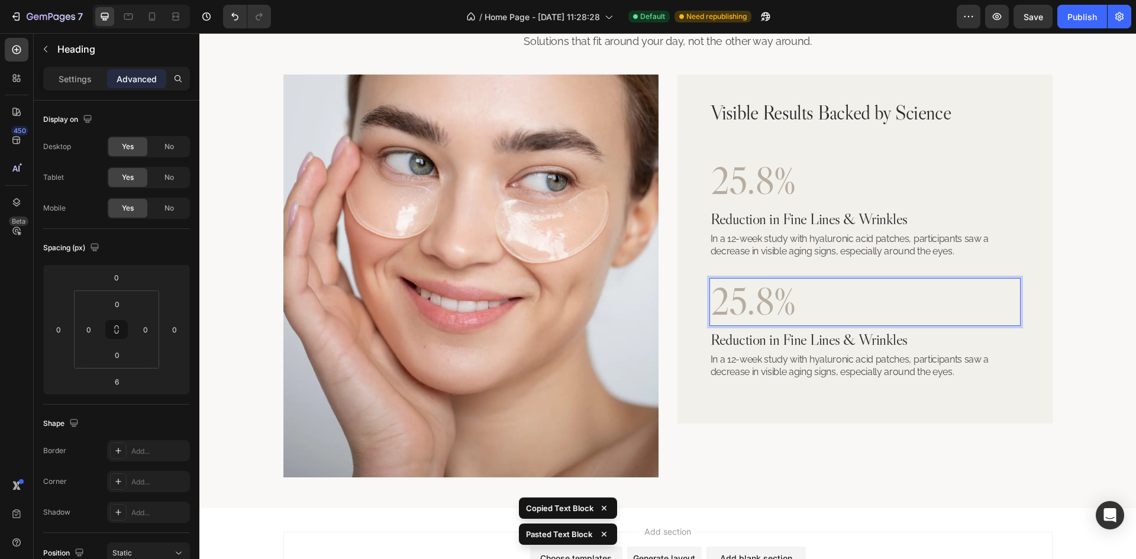
click at [747, 298] on p "25.8%" at bounding box center [864, 302] width 309 height 46
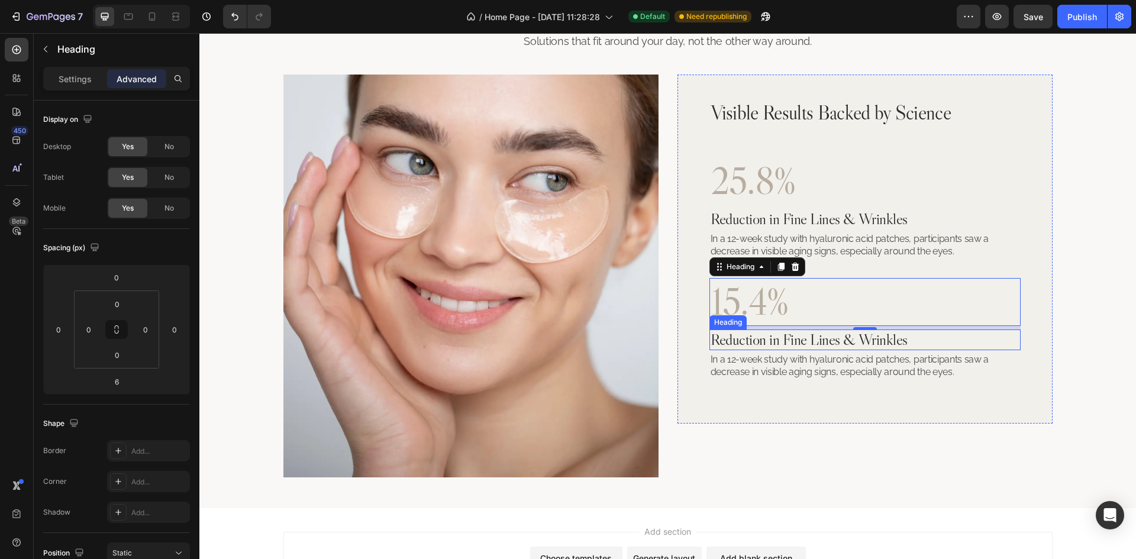
click at [794, 335] on h2 "Reduction in Fine Lines & Wrinkles" at bounding box center [864, 340] width 311 height 21
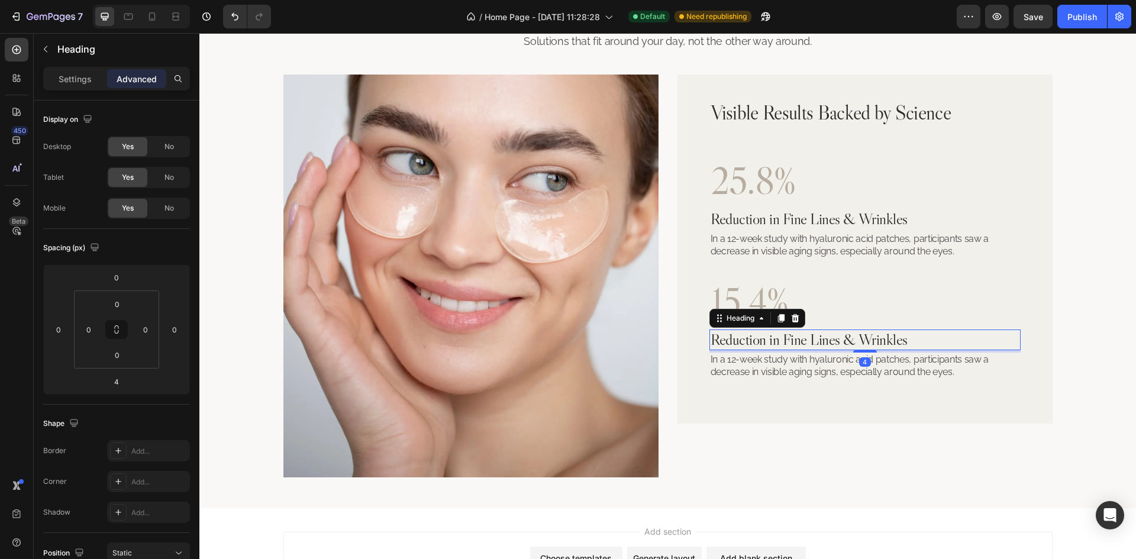
click at [794, 335] on h2 "Reduction in Fine Lines & Wrinkles" at bounding box center [864, 340] width 311 height 21
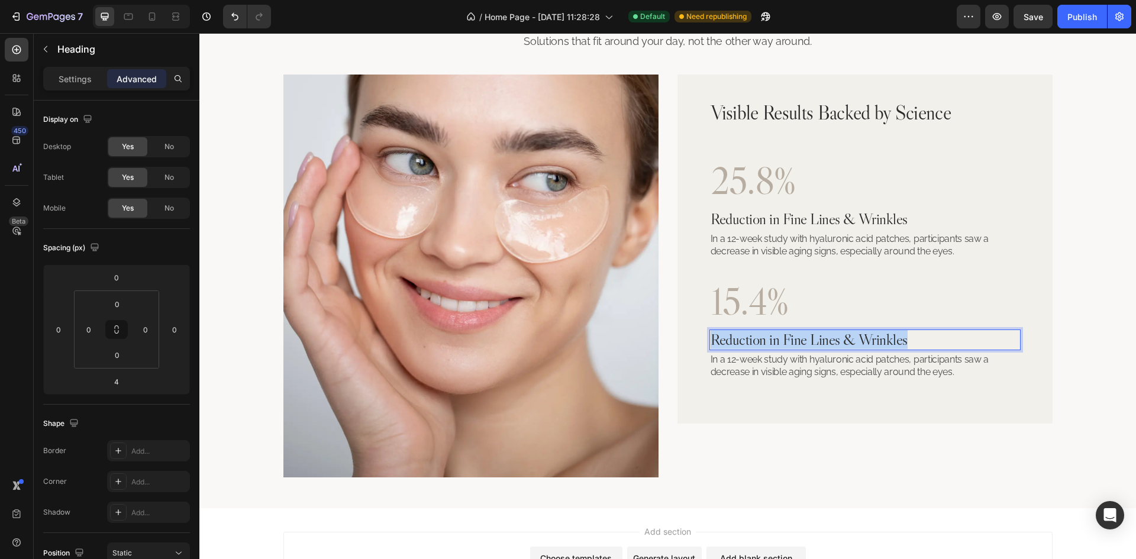
click at [794, 335] on p "Reduction in Fine Lines & Wrinkles" at bounding box center [864, 340] width 309 height 18
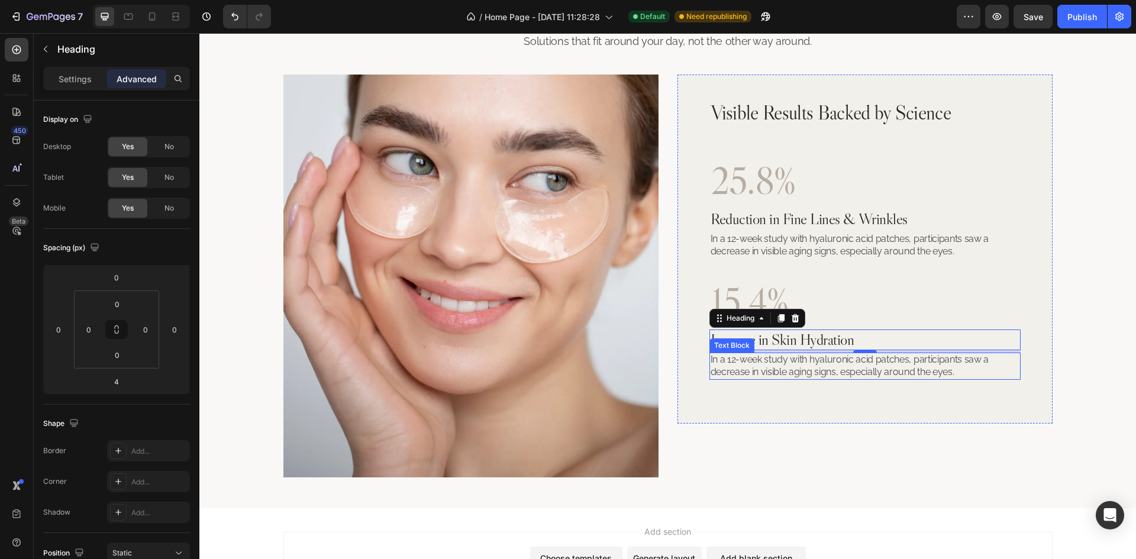
click at [844, 362] on p "In a 12-week study with hyaluronic acid patches, participants saw a decrease in…" at bounding box center [864, 366] width 309 height 25
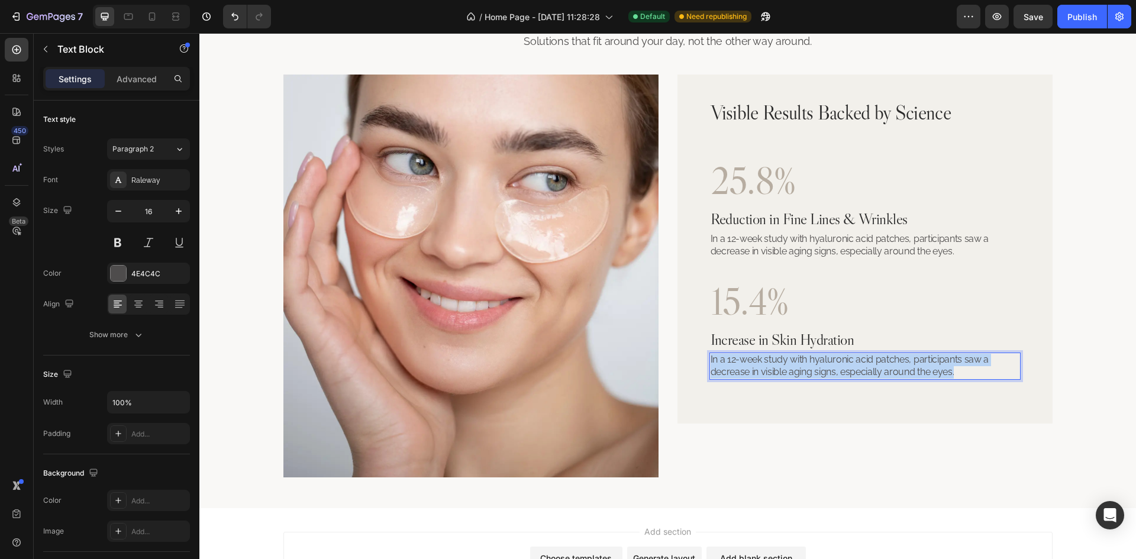
click at [844, 362] on p "In a 12-week study with hyaluronic acid patches, participants saw a decrease in…" at bounding box center [864, 366] width 309 height 25
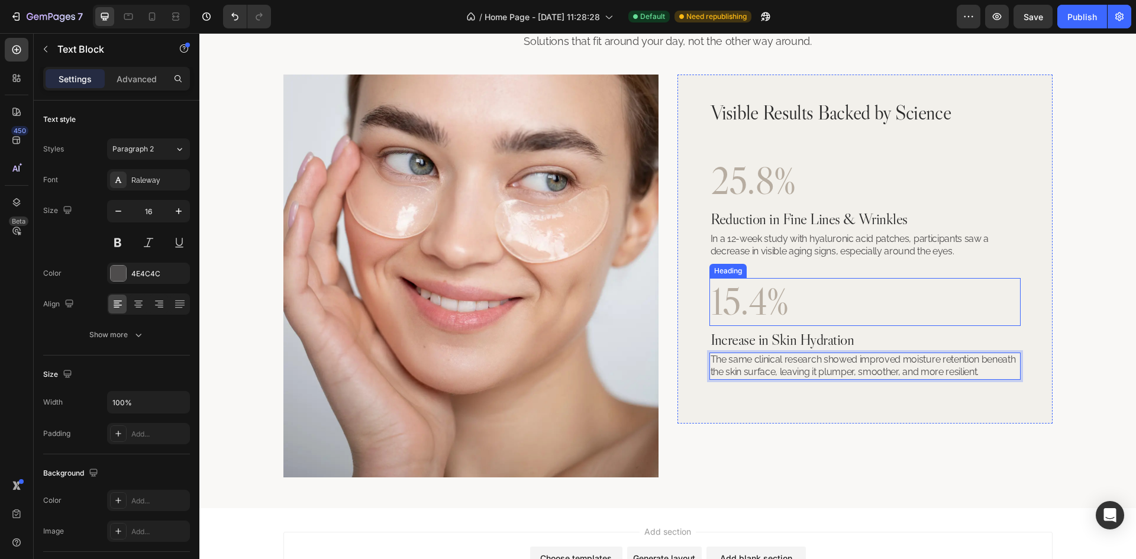
click at [830, 301] on p "15.4%" at bounding box center [864, 302] width 309 height 46
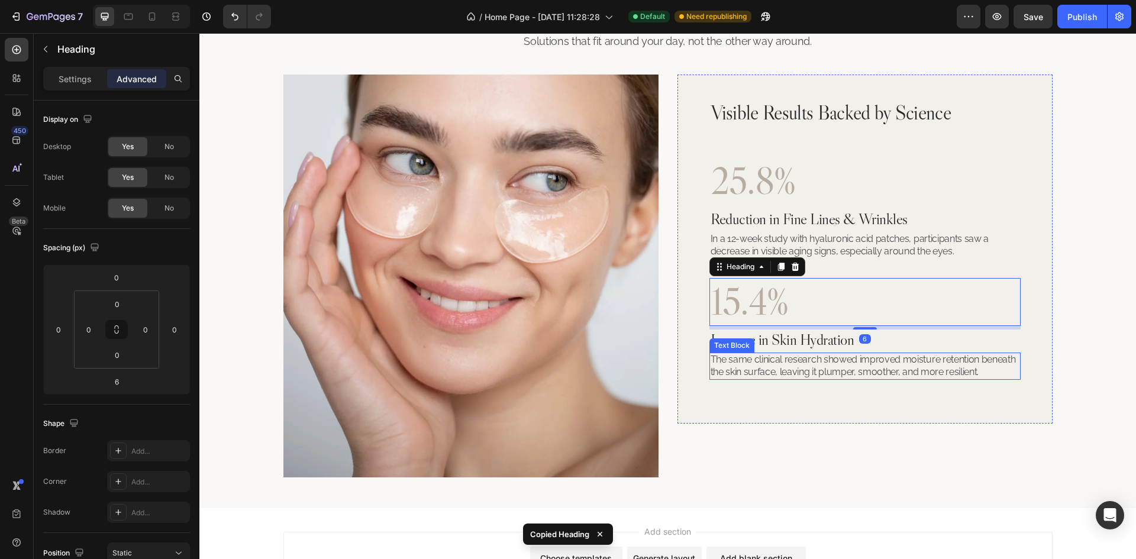
click at [981, 376] on p "The same clinical research showed improved moisture retention beneath the skin …" at bounding box center [864, 366] width 309 height 25
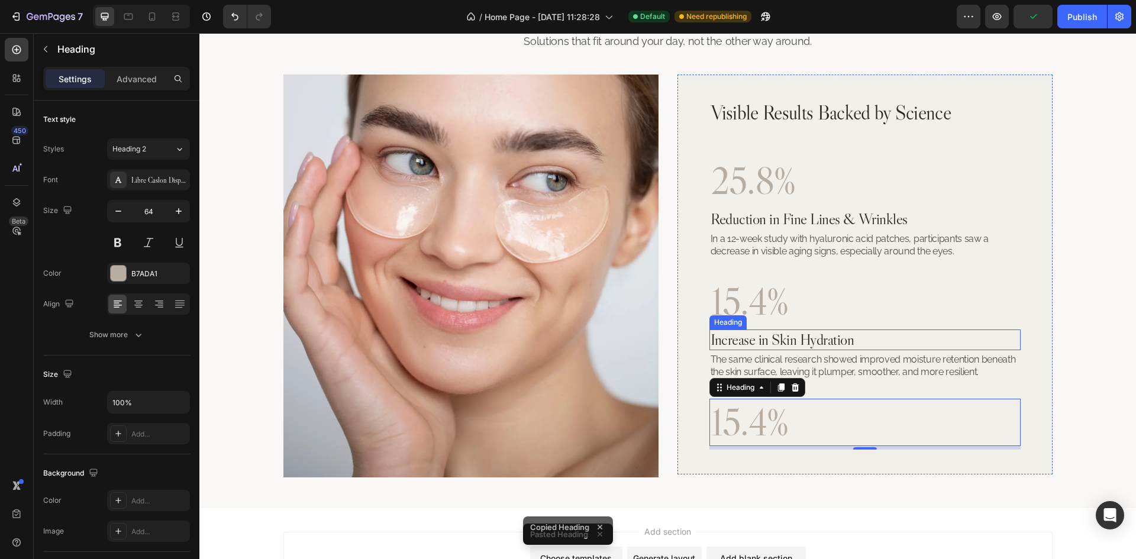
click at [829, 340] on p "Increase in Skin Hydration" at bounding box center [864, 340] width 309 height 18
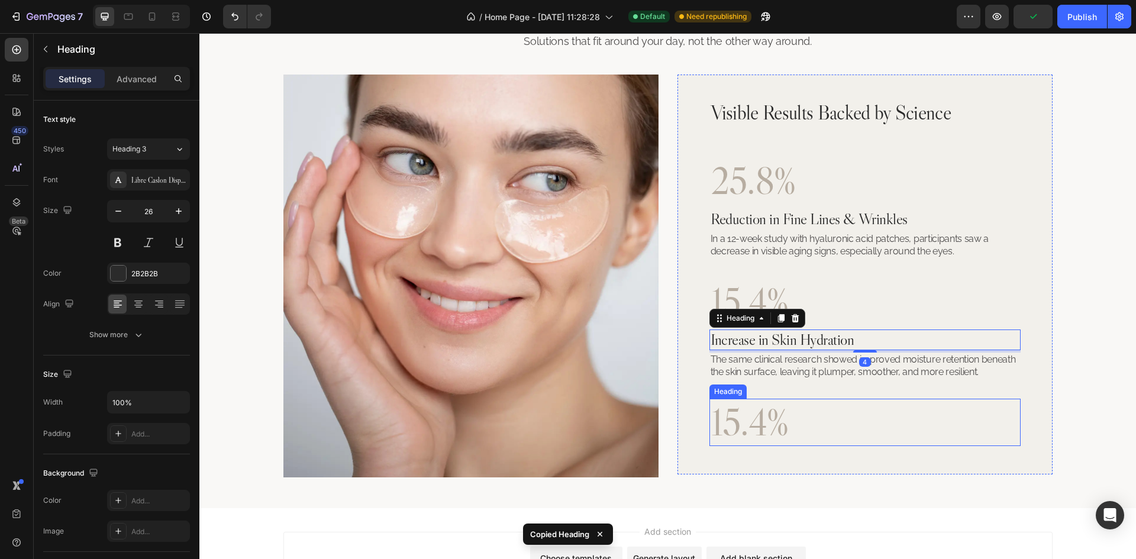
click at [884, 418] on h2 "15.4%" at bounding box center [864, 423] width 311 height 48
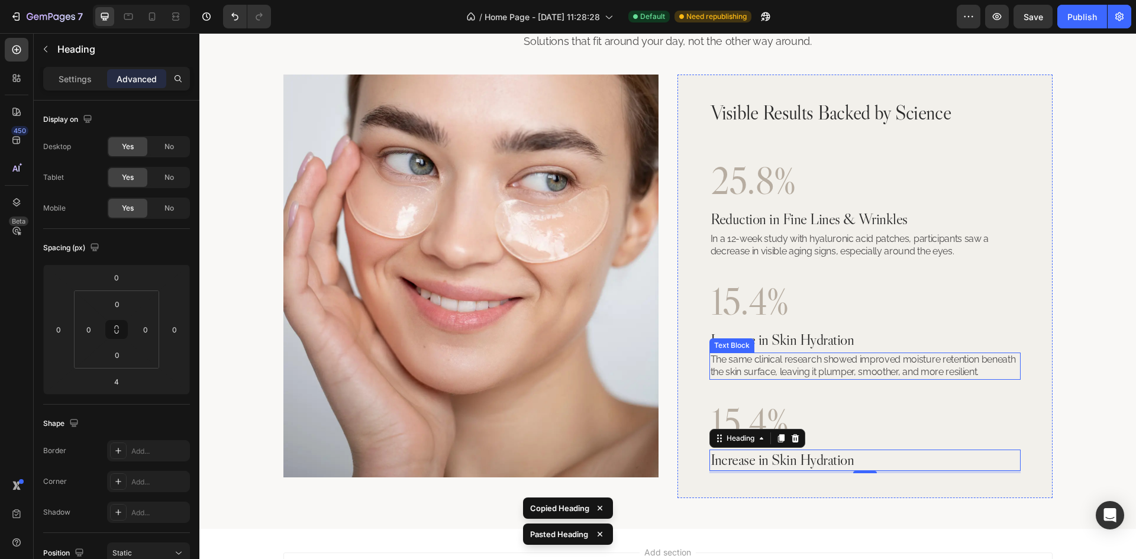
click at [801, 366] on p "The same clinical research showed improved moisture retention beneath the skin …" at bounding box center [864, 366] width 309 height 25
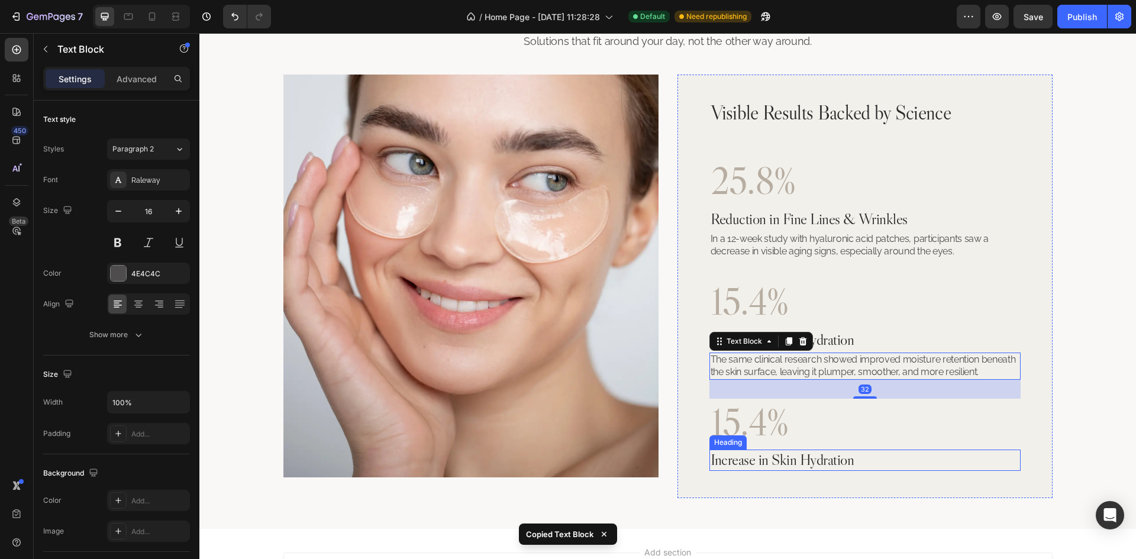
click at [880, 463] on h2 "Increase in Skin Hydration" at bounding box center [864, 460] width 311 height 21
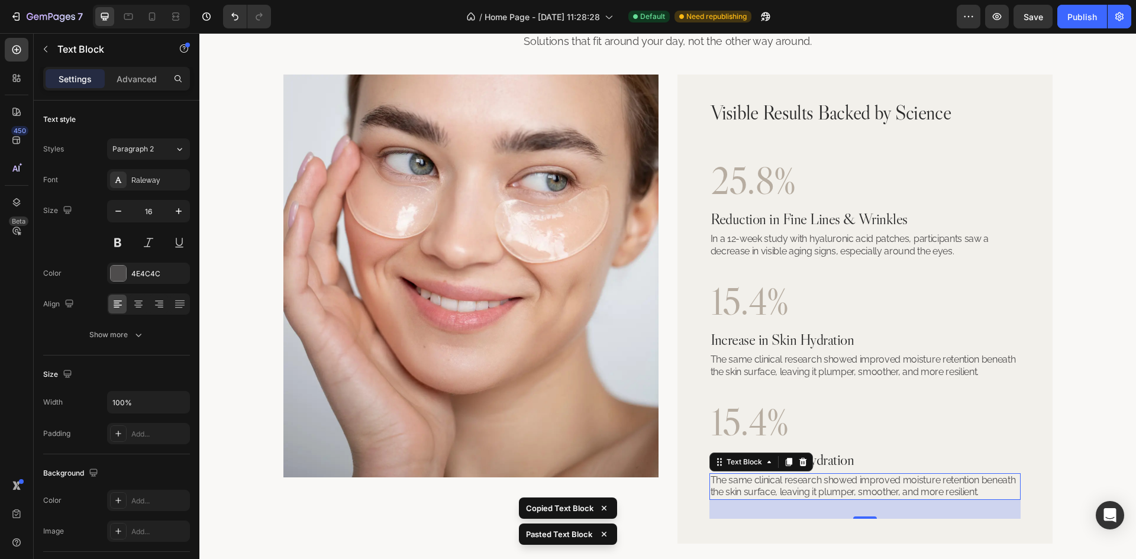
click at [876, 484] on p "The same clinical research showed improved moisture retention beneath the skin …" at bounding box center [864, 486] width 309 height 25
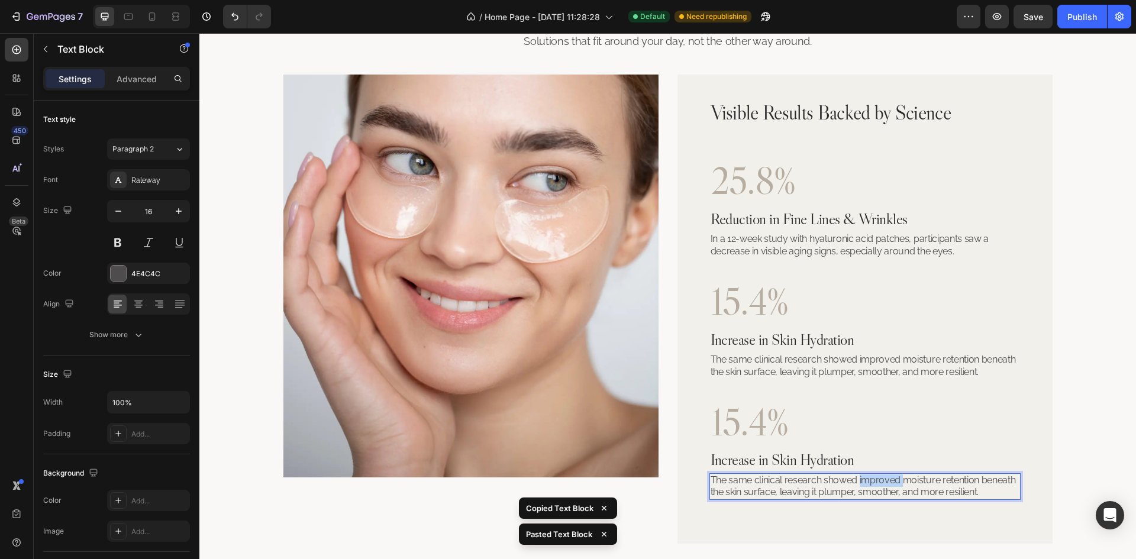
click at [876, 484] on p "The same clinical research showed improved moisture retention beneath the skin …" at bounding box center [864, 486] width 309 height 25
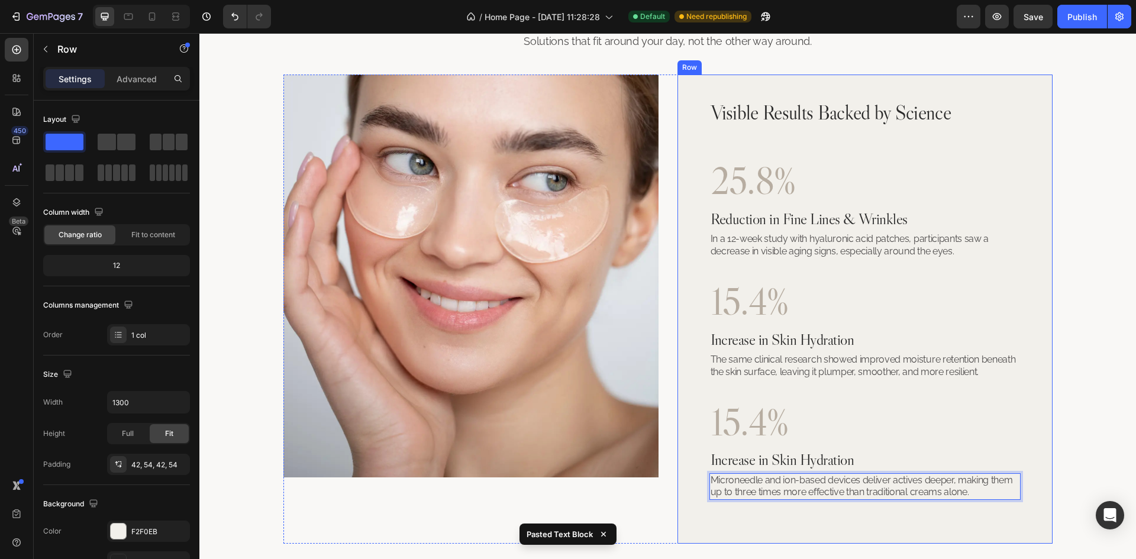
click at [868, 513] on div "Visible Results Backed by Science Heading 25.8% Heading Reduction in Fine Lines…" at bounding box center [864, 309] width 311 height 420
click at [892, 480] on p "Microneedle and ion-based devices deliver actives deeper, making them up to thr…" at bounding box center [864, 486] width 309 height 25
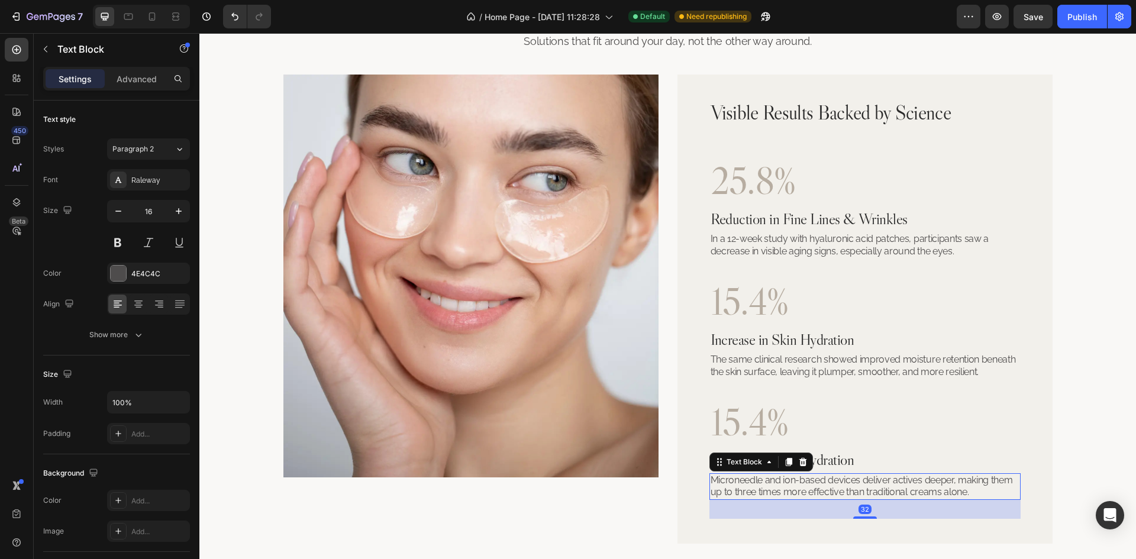
drag, startPoint x: 862, startPoint y: 517, endPoint x: 868, endPoint y: 451, distance: 65.9
click at [867, 455] on div "Visible Results Backed by Science Heading 25.8% Heading Reduction in Fine Lines…" at bounding box center [864, 309] width 311 height 420
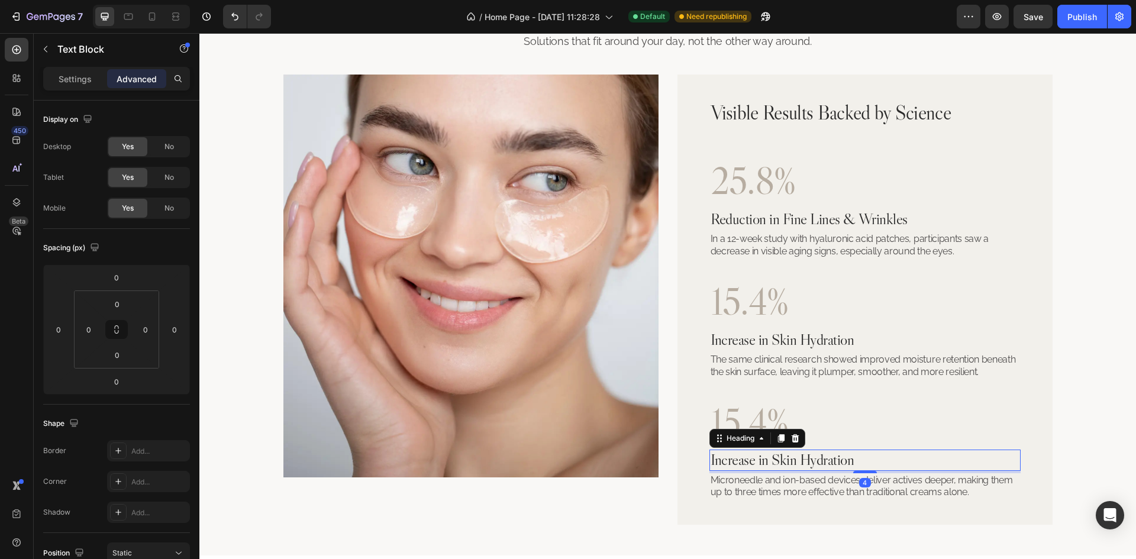
click at [869, 456] on h2 "Increase in Skin Hydration" at bounding box center [864, 460] width 311 height 21
click at [818, 457] on h2 "Increase in Skin Hydration" at bounding box center [864, 460] width 311 height 21
click at [818, 457] on p "Increase in Skin Hydration" at bounding box center [864, 460] width 309 height 18
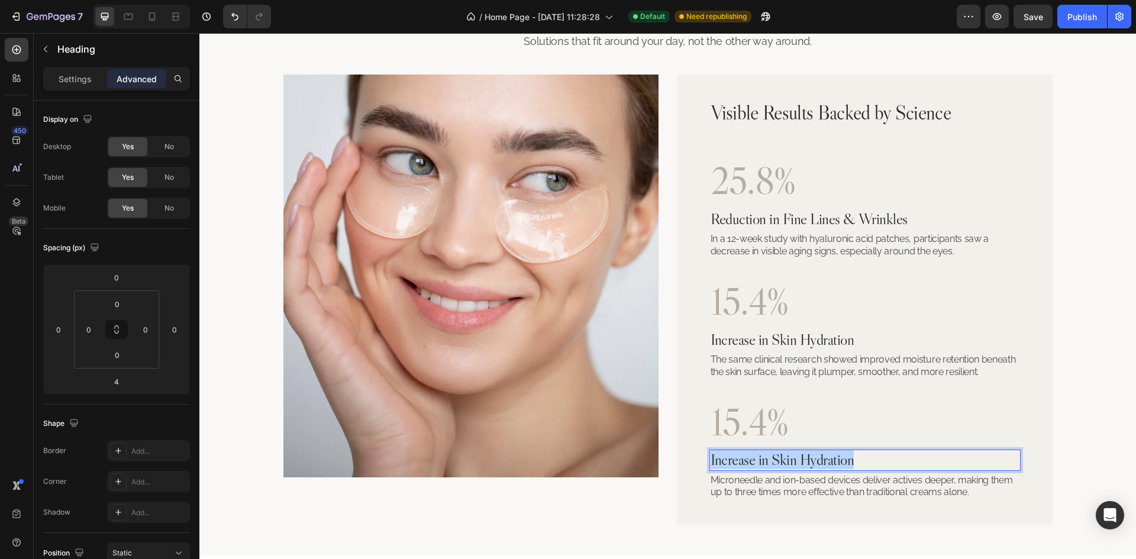
click at [818, 457] on p "Increase in Skin Hydration" at bounding box center [864, 460] width 309 height 18
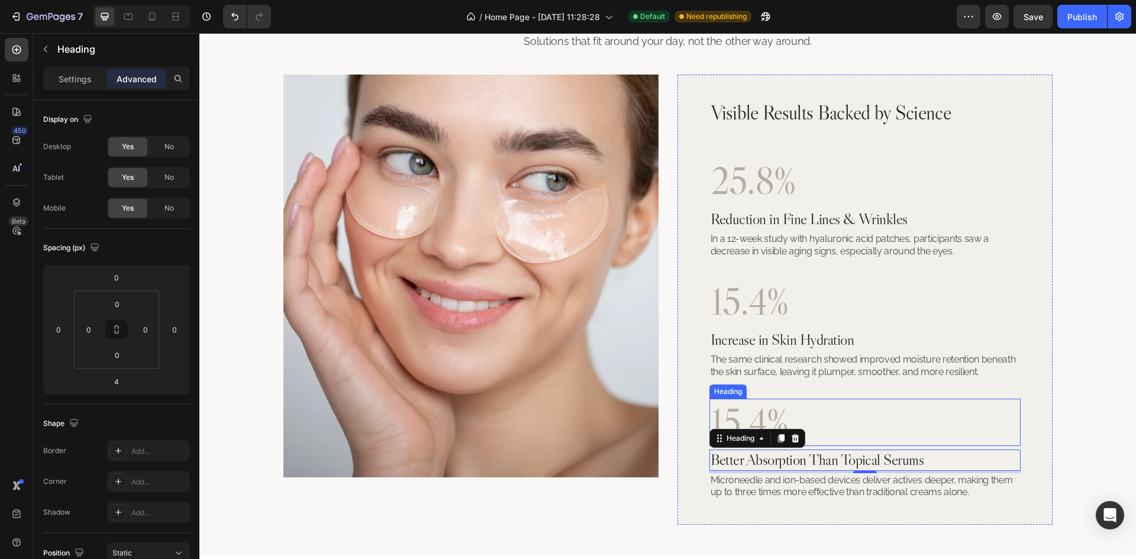
click at [738, 419] on h2 "15.4%" at bounding box center [864, 423] width 311 height 48
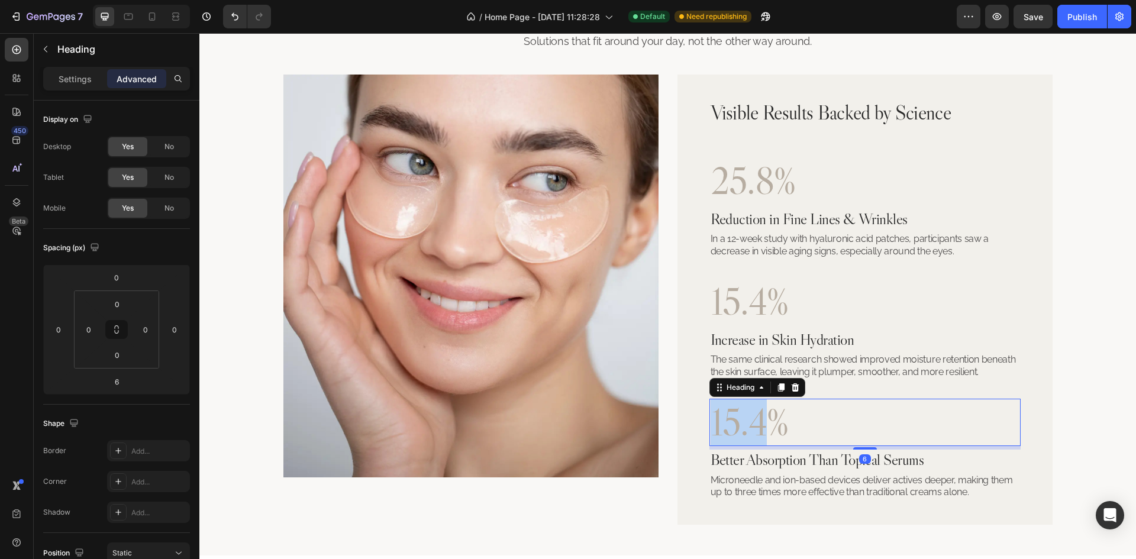
click at [738, 419] on h2 "15.4%" at bounding box center [864, 423] width 311 height 48
click at [738, 419] on p "15.4%" at bounding box center [864, 423] width 309 height 46
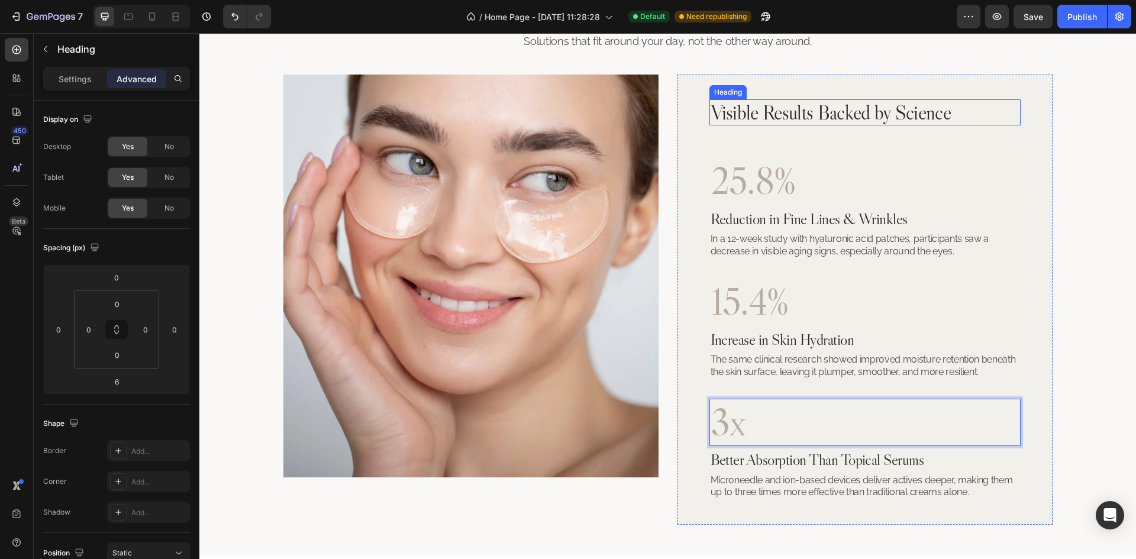
click at [813, 122] on h2 "Visible Results Backed by Science" at bounding box center [831, 112] width 244 height 27
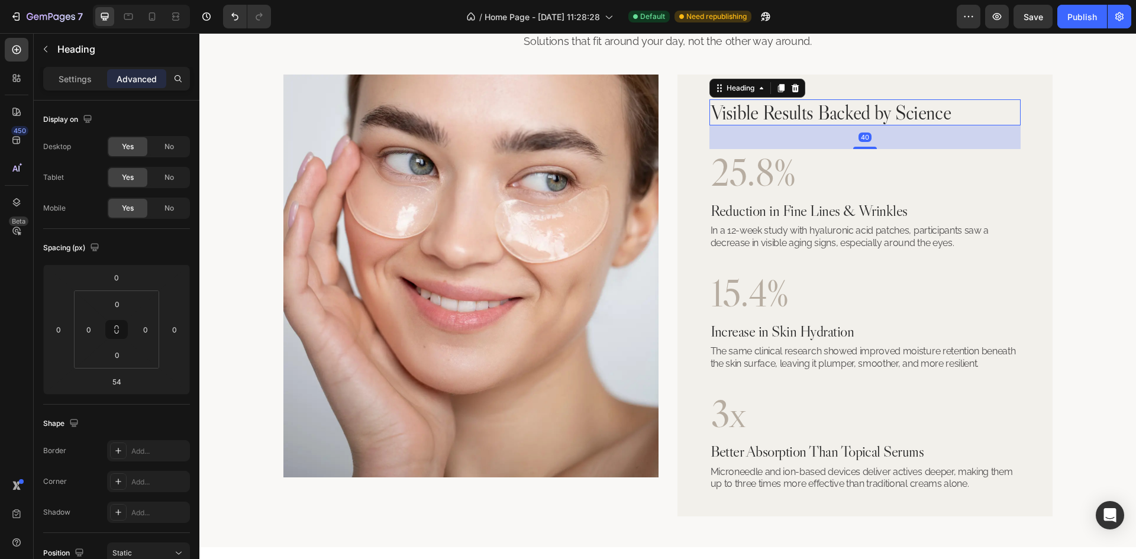
drag, startPoint x: 864, startPoint y: 156, endPoint x: 873, endPoint y: 148, distance: 12.1
click at [873, 125] on div "40" at bounding box center [864, 125] width 311 height 0
type input "40"
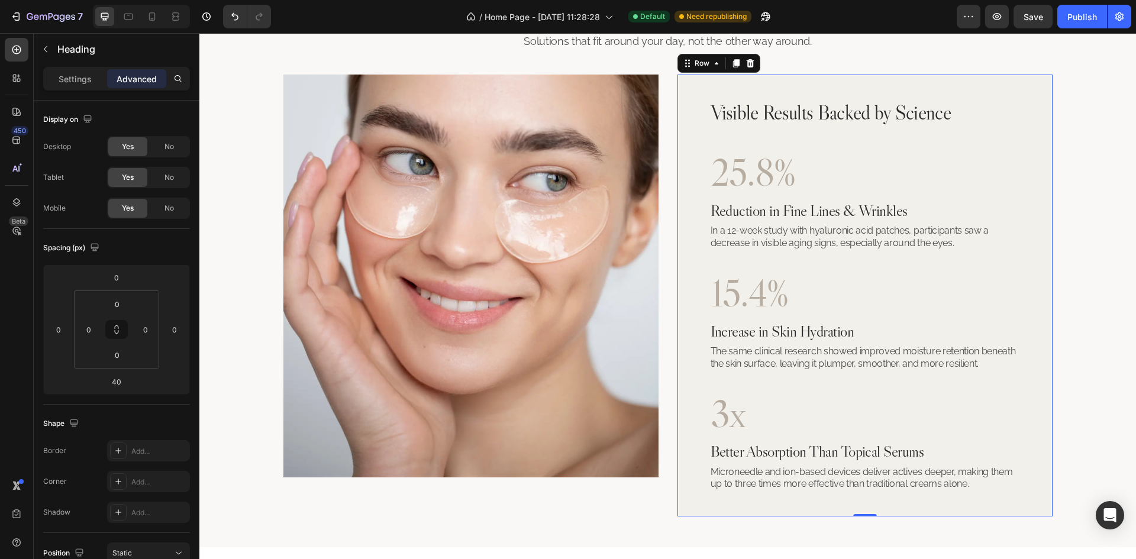
click at [1047, 179] on div "Visible Results Backed by Science Heading 25.8% Heading Reduction in Fine Lines…" at bounding box center [864, 296] width 375 height 442
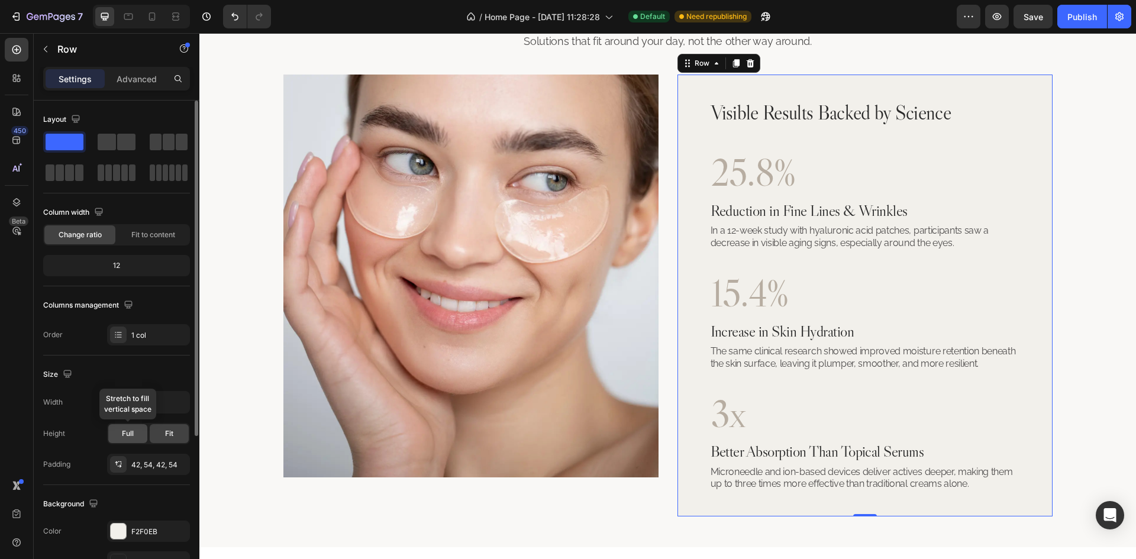
click at [130, 437] on span "Full" at bounding box center [128, 433] width 12 height 11
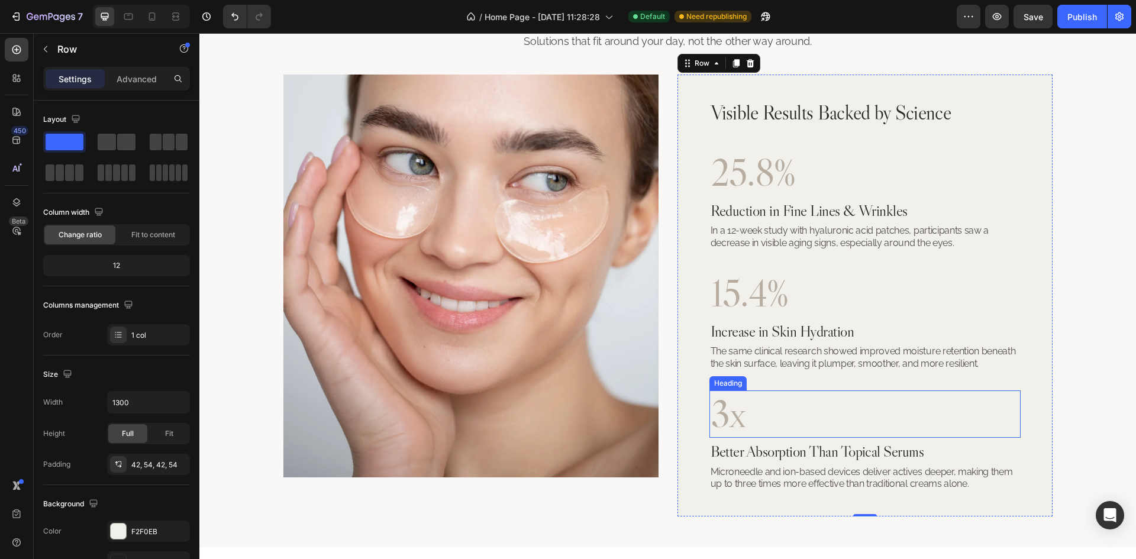
click at [770, 421] on p "3x" at bounding box center [864, 415] width 309 height 46
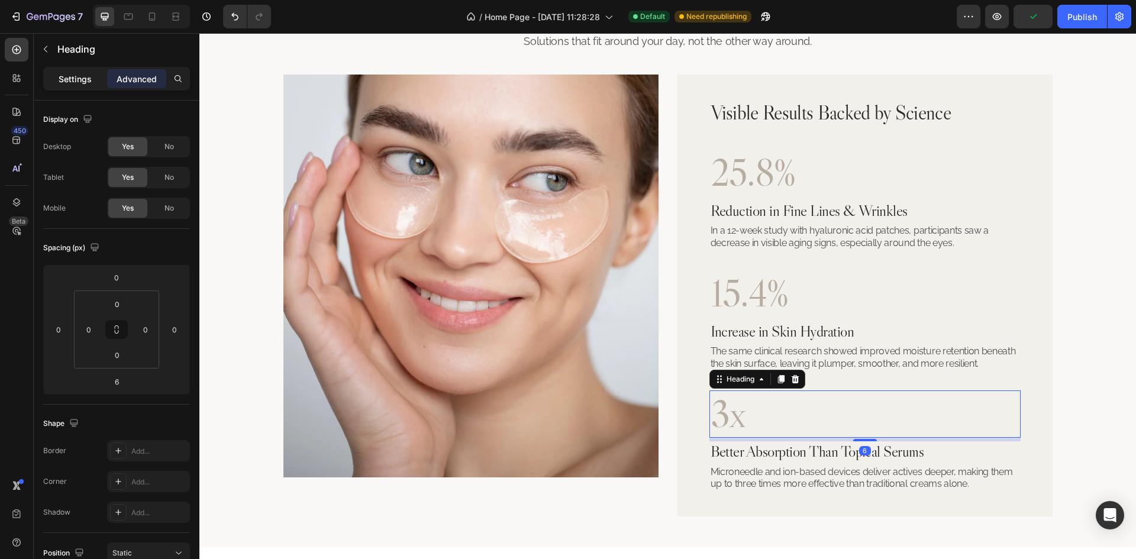
click at [88, 81] on p "Settings" at bounding box center [75, 79] width 33 height 12
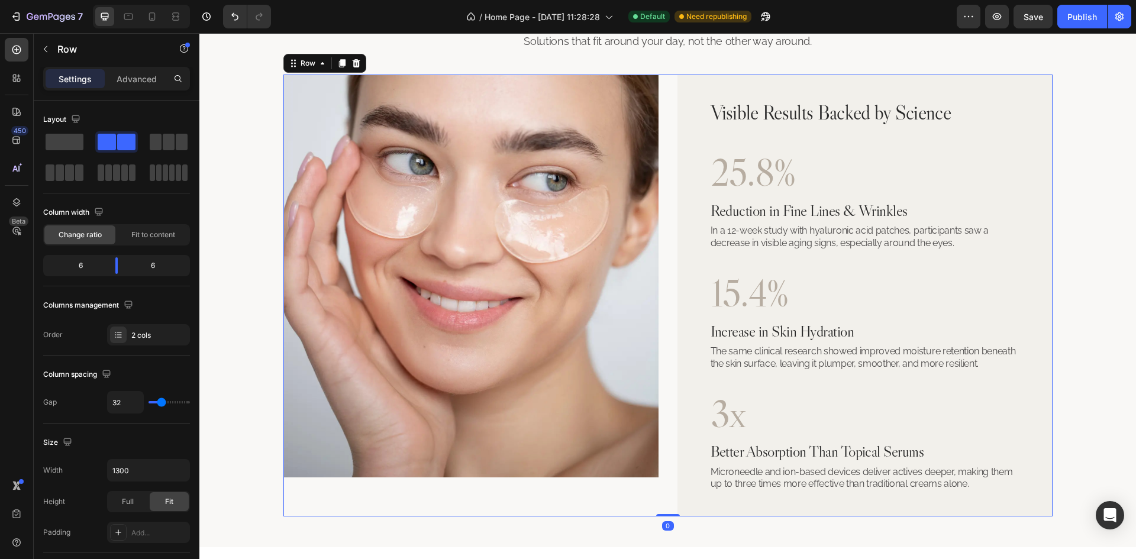
click at [667, 340] on div "Image Visible Results Backed by Science Heading 25.8% Heading Reduction in Fine…" at bounding box center [667, 296] width 769 height 442
click at [568, 299] on img at bounding box center [470, 276] width 375 height 403
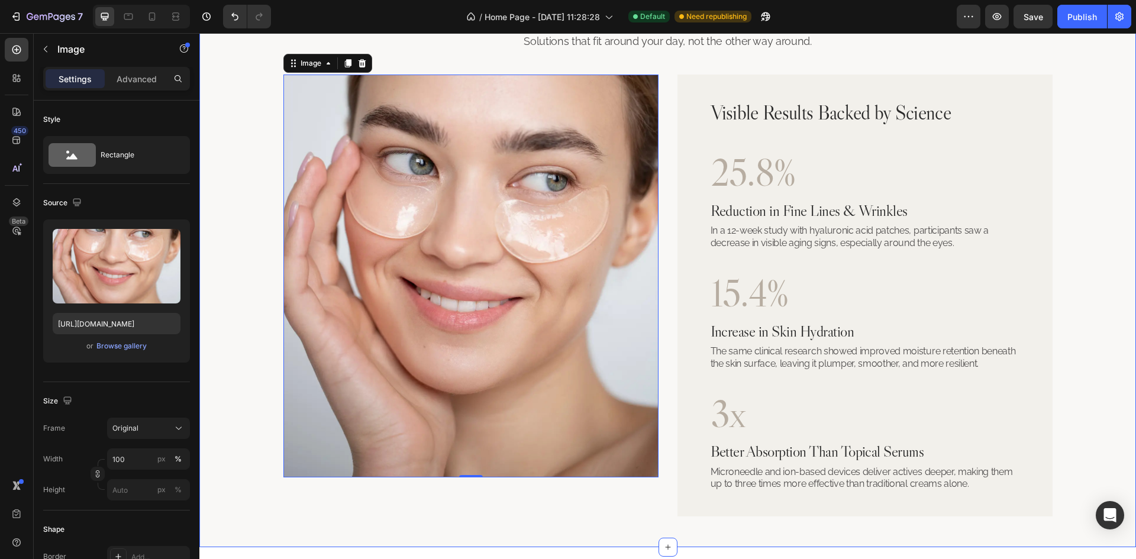
click at [1063, 259] on div "Our Bestsellers Heading Solutions that fit around your day, not the other way a…" at bounding box center [668, 259] width 908 height 515
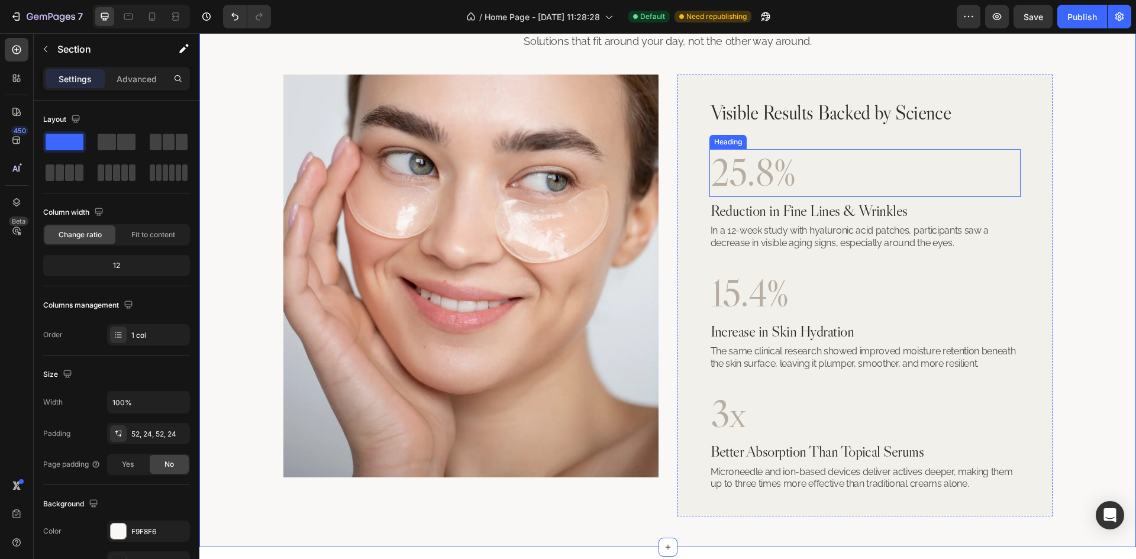
click at [802, 169] on p "25.8%" at bounding box center [864, 173] width 309 height 46
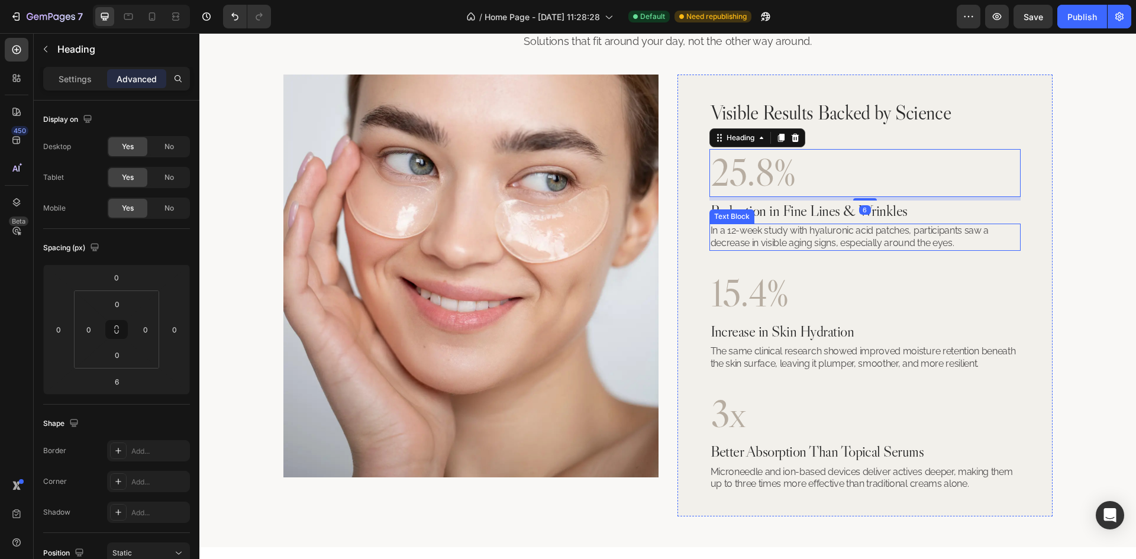
click at [866, 238] on p "In a 12-week study with hyaluronic acid patches, participants saw a decrease in…" at bounding box center [864, 237] width 309 height 25
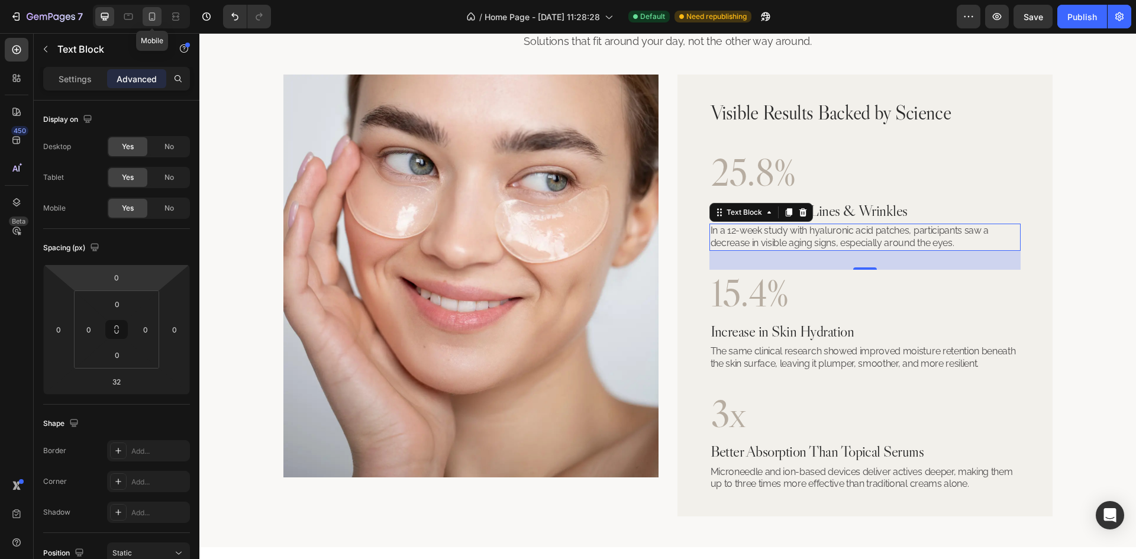
click at [154, 20] on icon at bounding box center [152, 16] width 7 height 8
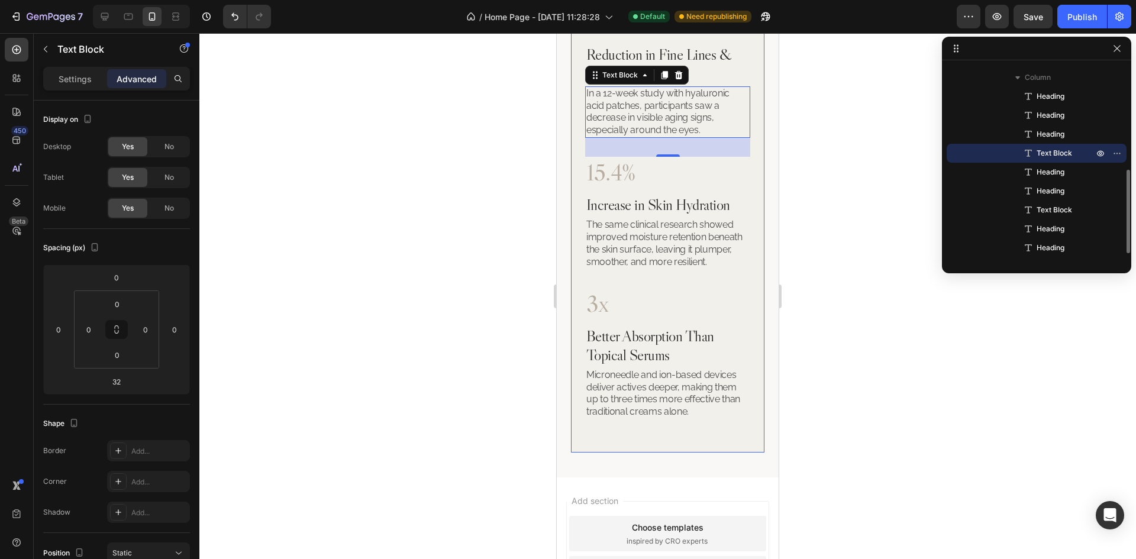
scroll to position [2018, 0]
click at [668, 396] on p "Microneedle and ion-based devices deliver actives deeper, making them up to thr…" at bounding box center [667, 391] width 163 height 49
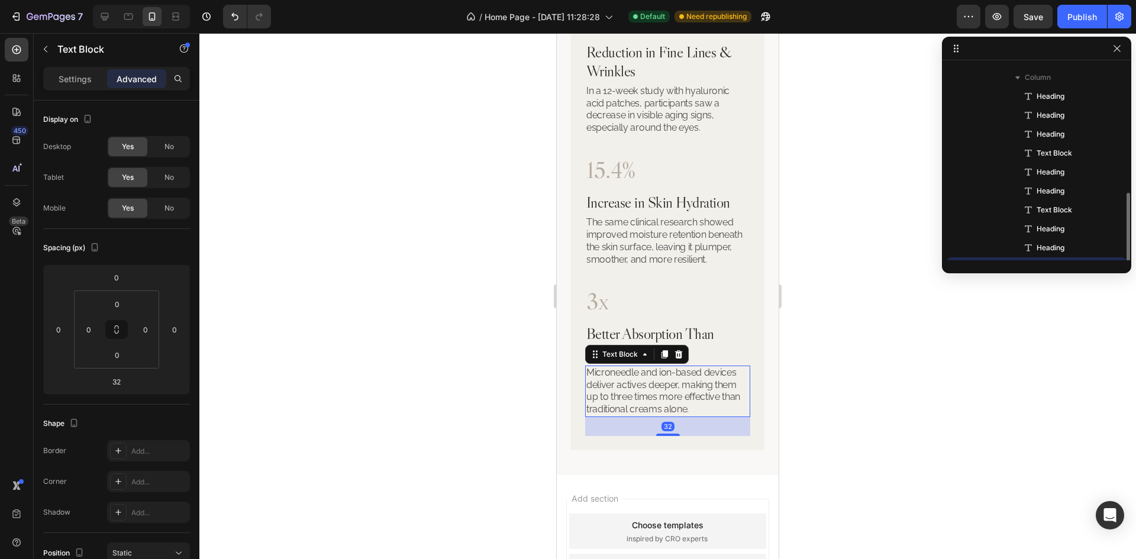
scroll to position [259, 0]
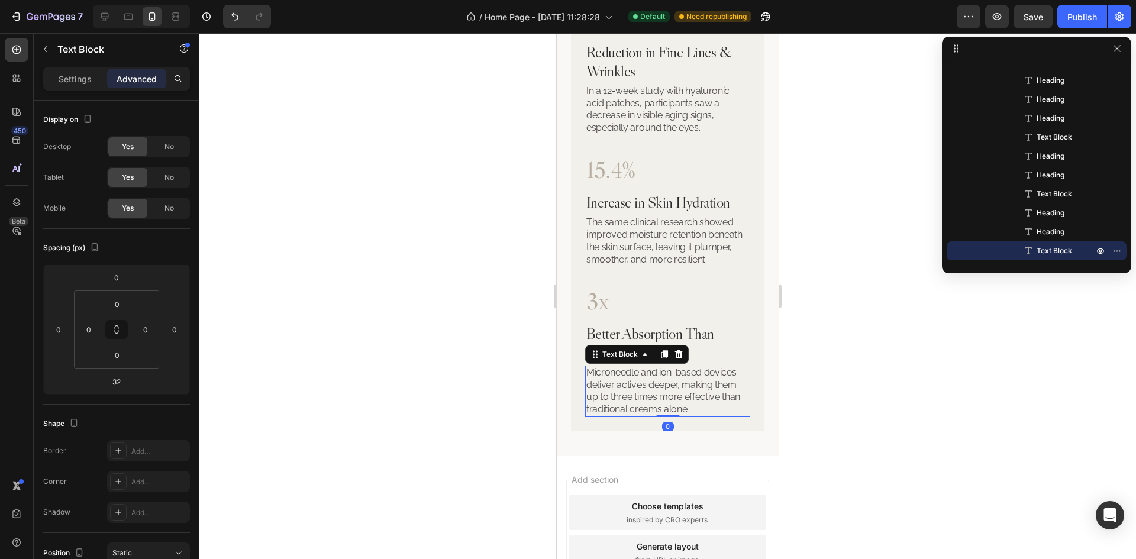
drag, startPoint x: 666, startPoint y: 437, endPoint x: 586, endPoint y: 358, distance: 112.1
click at [680, 366] on div "Microneedle and ion-based devices deliver actives deeper, making them up to thr…" at bounding box center [667, 391] width 165 height 51
type input "0"
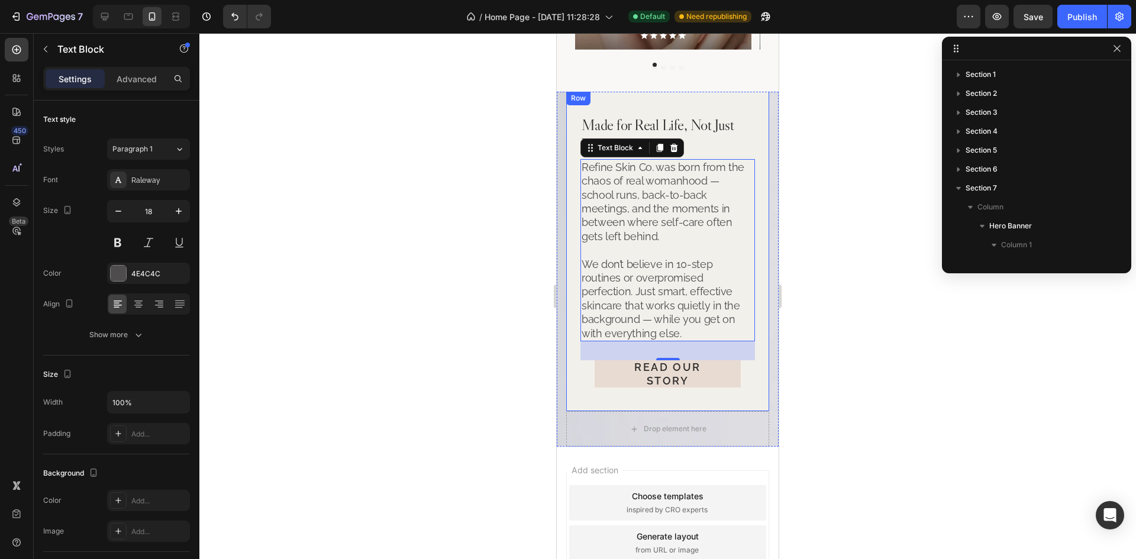
scroll to position [122, 0]
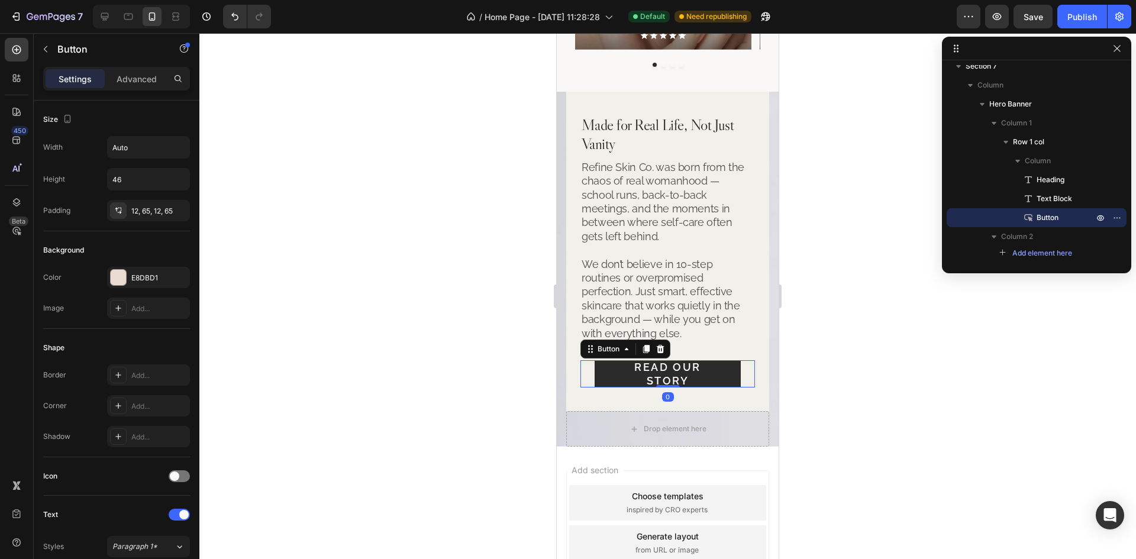
click at [718, 382] on button "Read Our Story" at bounding box center [668, 373] width 146 height 27
click at [131, 76] on p "Advanced" at bounding box center [137, 79] width 40 height 12
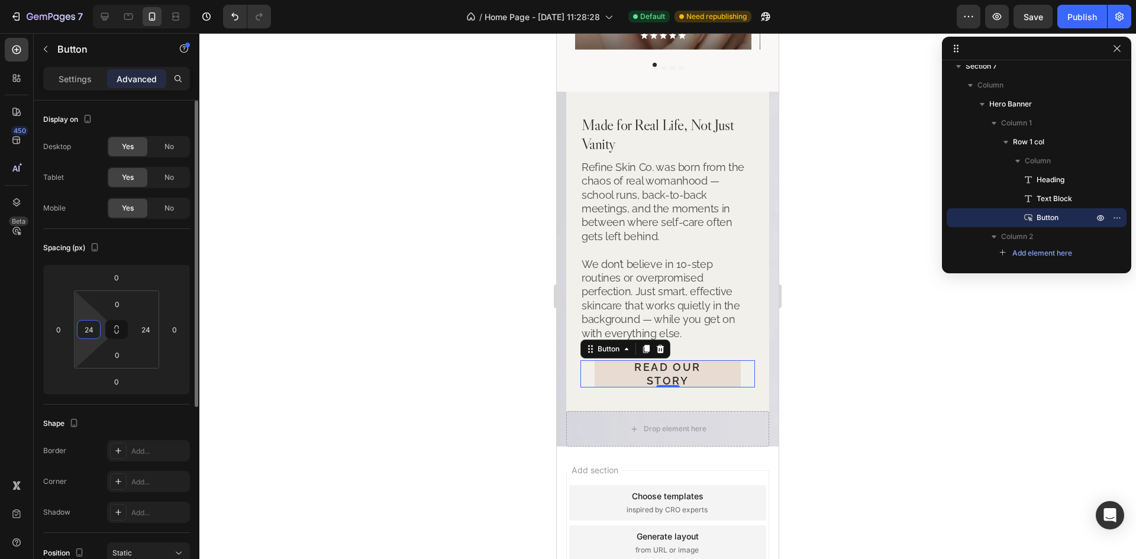
click at [85, 333] on input "24" at bounding box center [89, 330] width 18 height 18
type input "0"
click at [150, 335] on input "24" at bounding box center [146, 330] width 18 height 18
type input "0"
click at [170, 246] on div "Spacing (px)" at bounding box center [116, 247] width 147 height 19
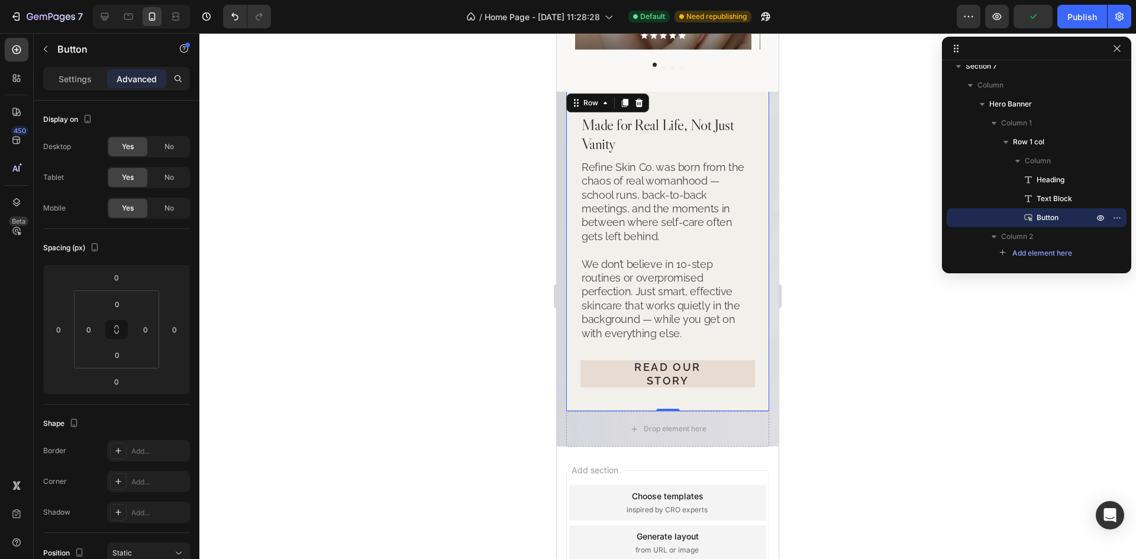
click at [751, 363] on div "Made for Real Life, Not Just Vanity Heading Refine Skin Co. was born from the c…" at bounding box center [667, 251] width 203 height 320
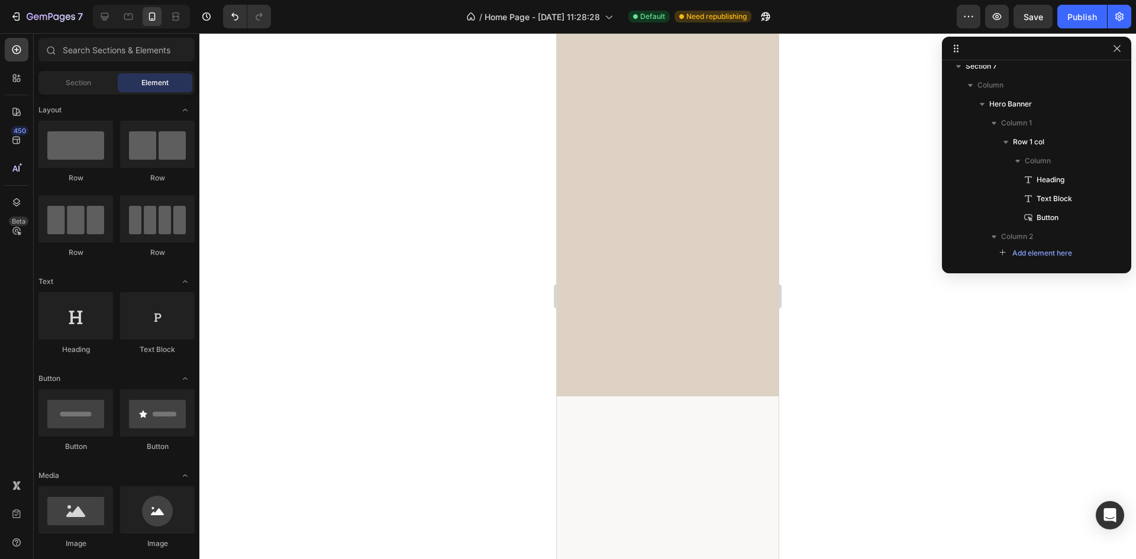
scroll to position [0, 0]
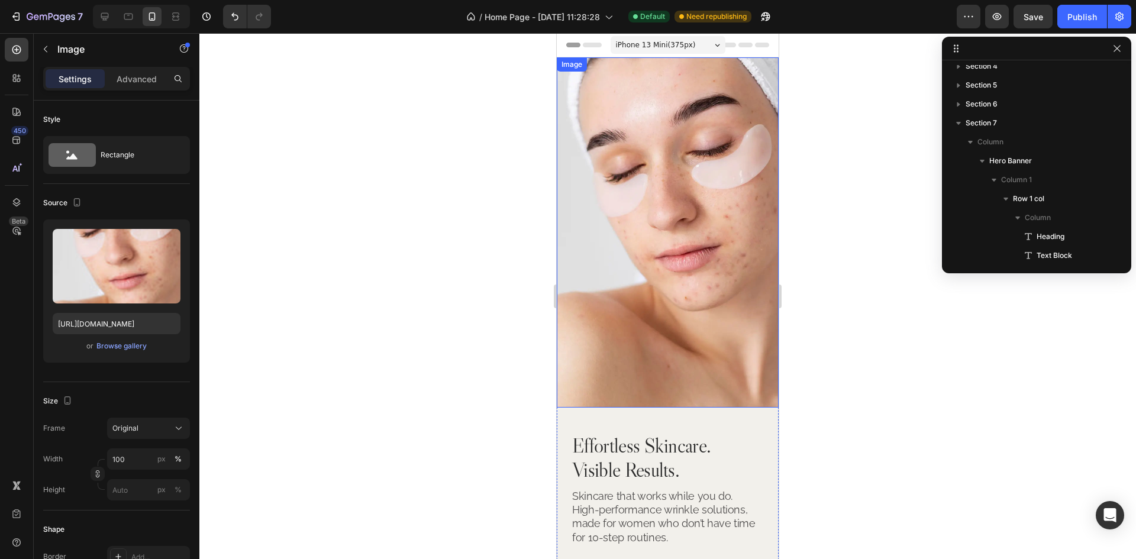
click at [717, 141] on img at bounding box center [668, 232] width 222 height 350
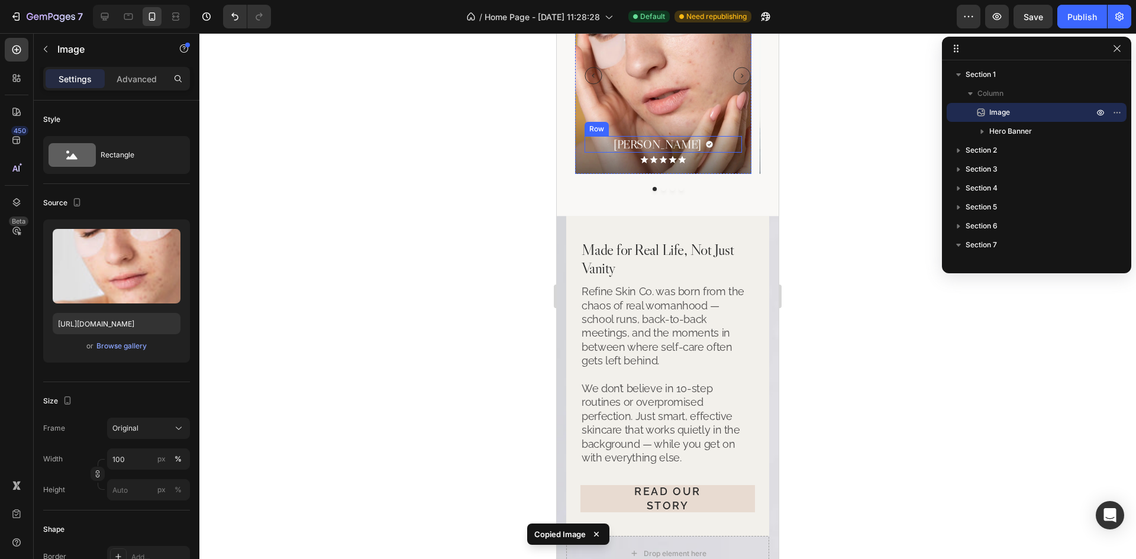
scroll to position [2603, 0]
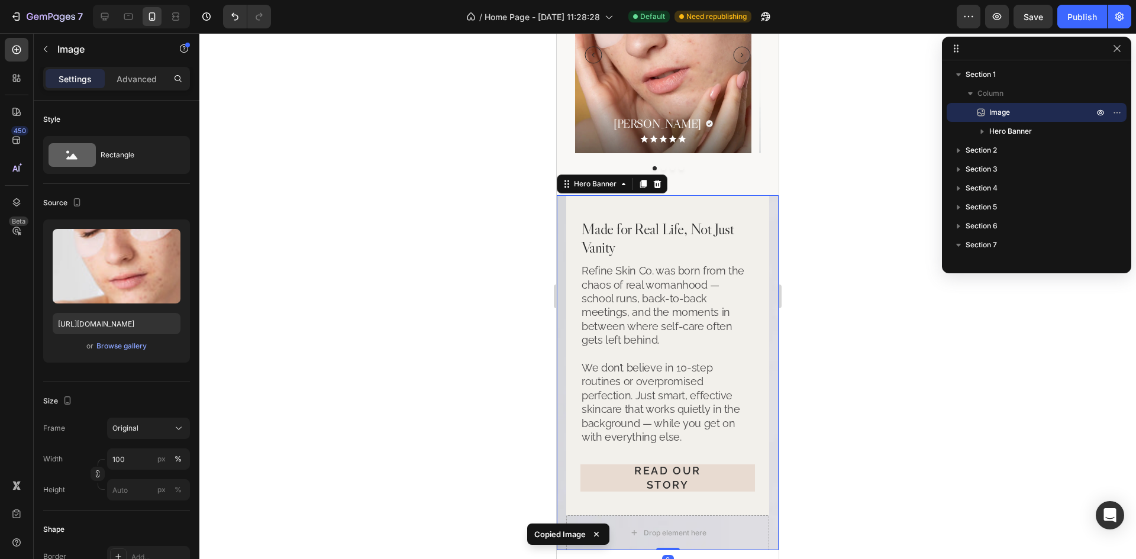
click at [763, 206] on div "Made for Real Life, Not Just Vanity Heading Refine Skin Co. was born from the c…" at bounding box center [668, 373] width 222 height 374
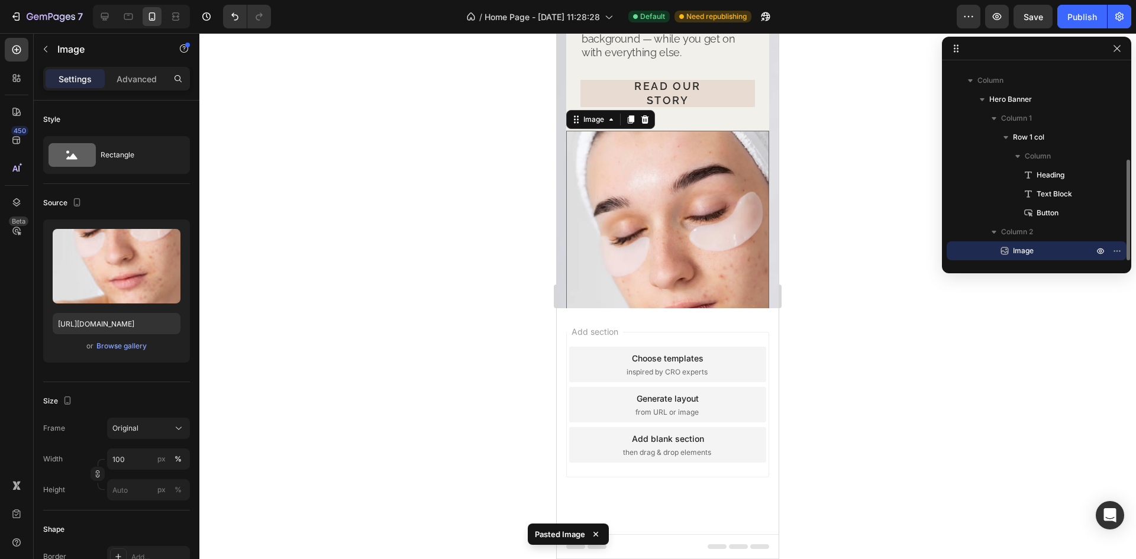
scroll to position [2667, 0]
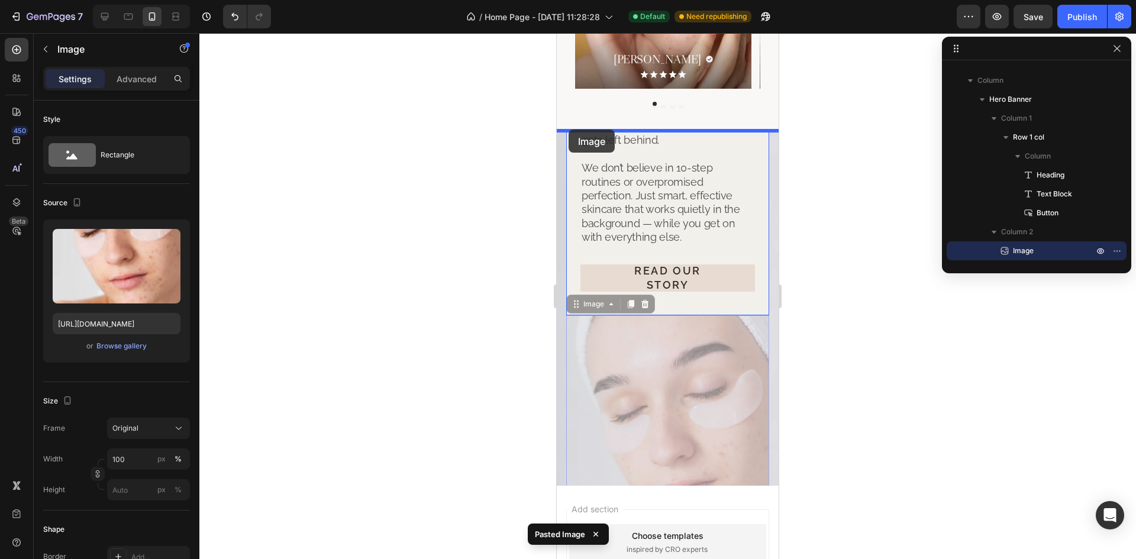
drag, startPoint x: 622, startPoint y: 353, endPoint x: 569, endPoint y: 130, distance: 229.3
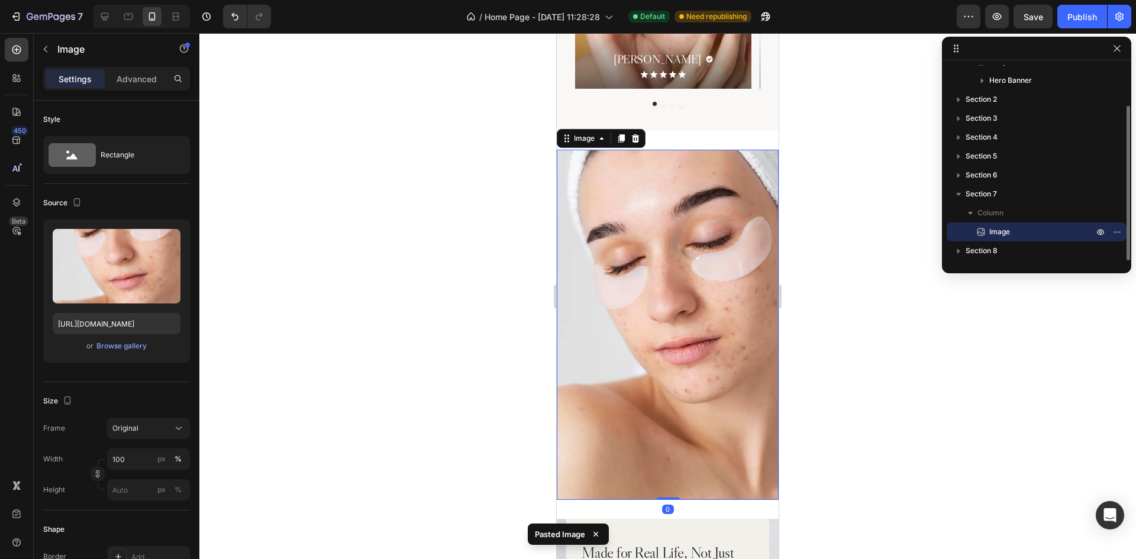
scroll to position [2845, 0]
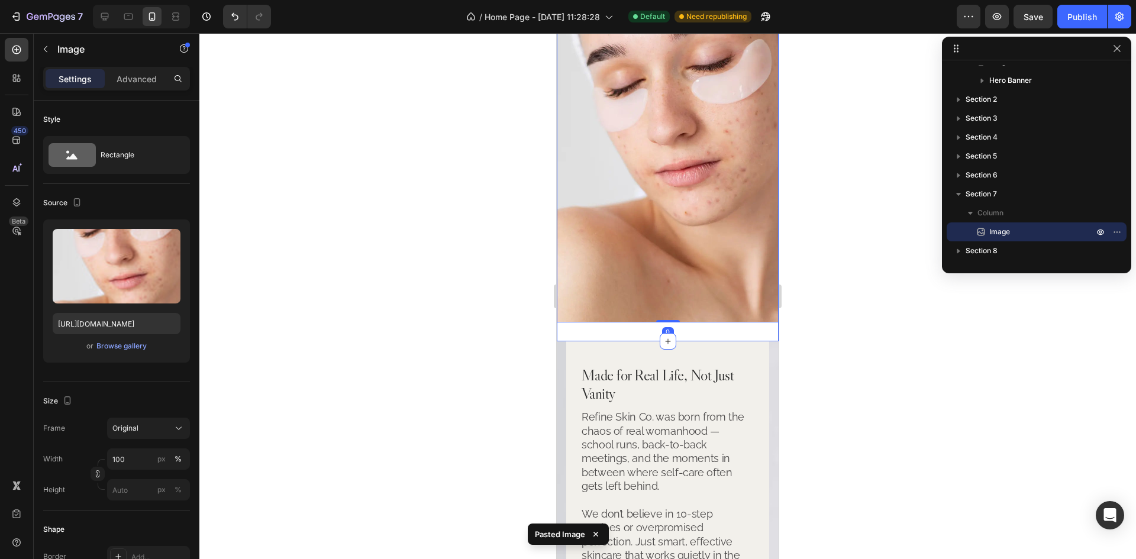
click at [712, 321] on div "Image 0 Section 7" at bounding box center [668, 147] width 222 height 388
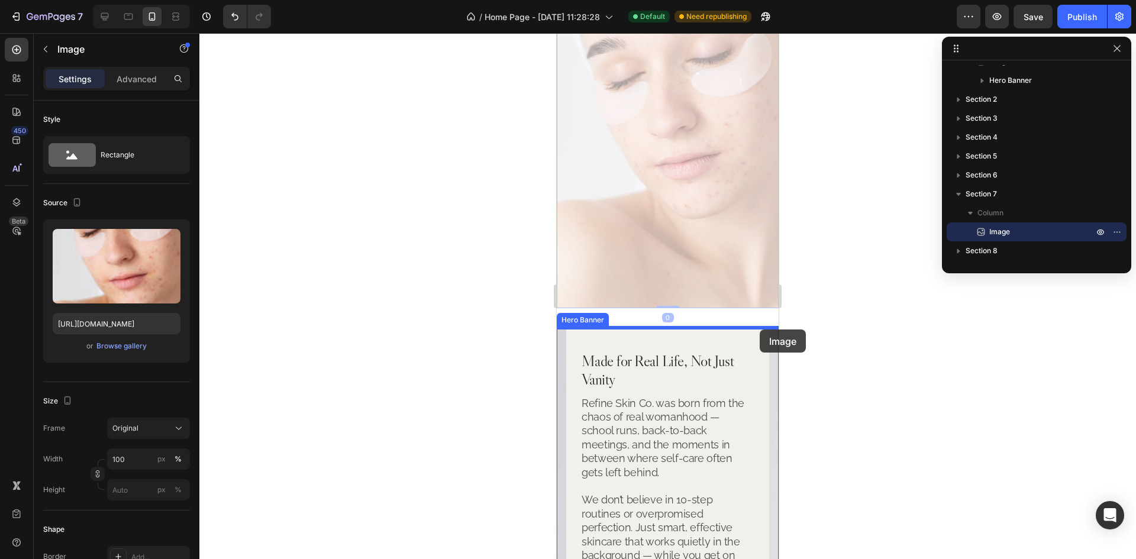
drag, startPoint x: 711, startPoint y: 259, endPoint x: 760, endPoint y: 330, distance: 86.0
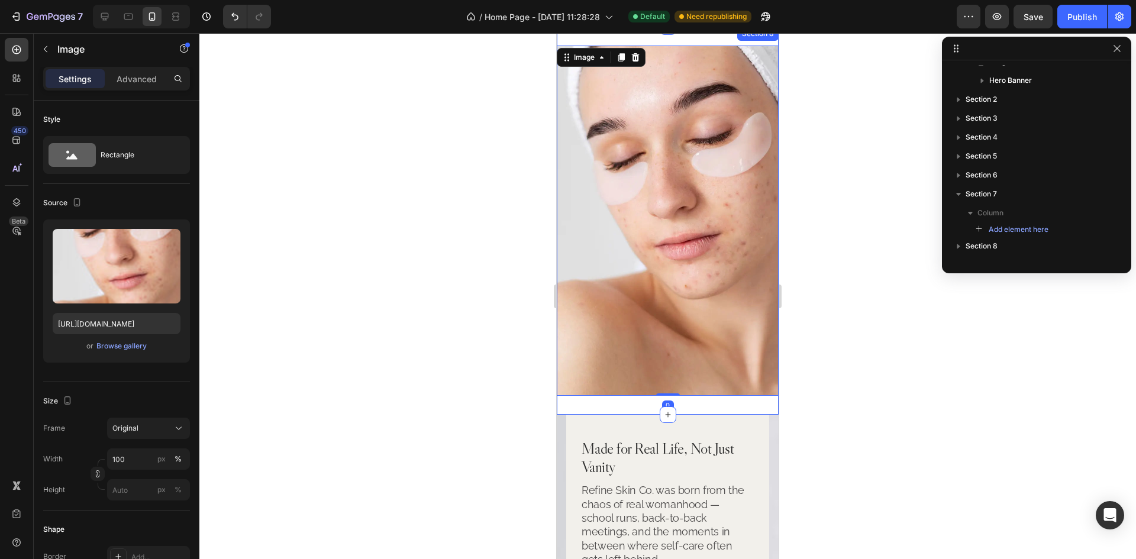
click at [691, 383] on div "Image 0 Section 8" at bounding box center [668, 221] width 222 height 388
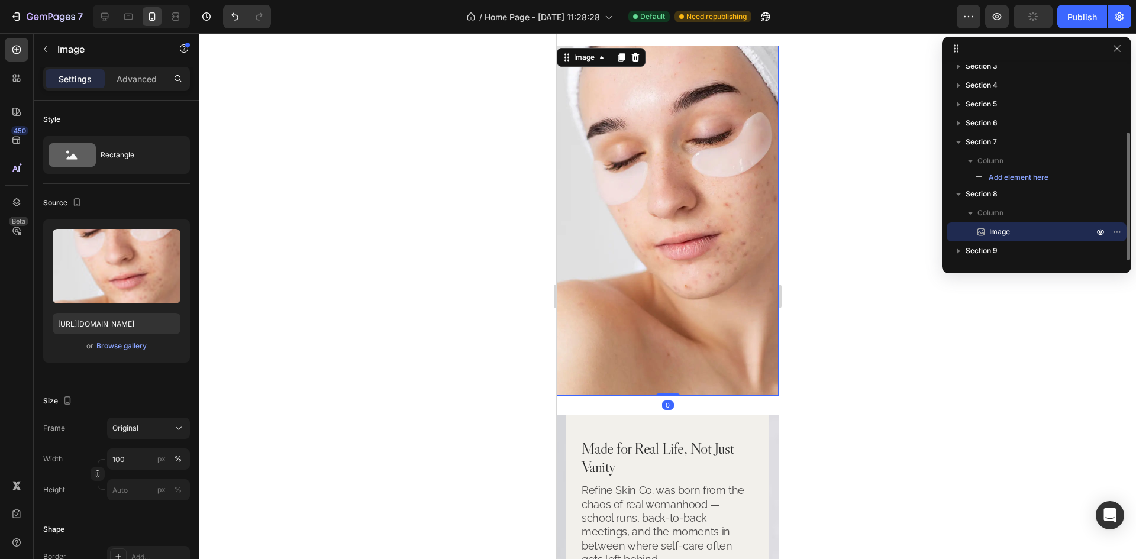
click at [703, 348] on img at bounding box center [668, 221] width 222 height 350
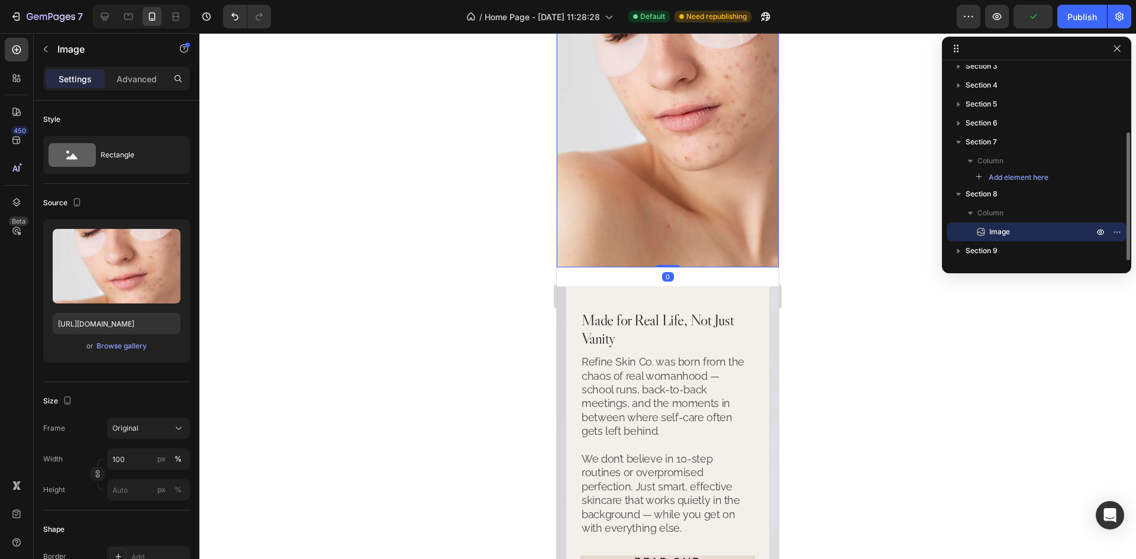
scroll to position [2727, 0]
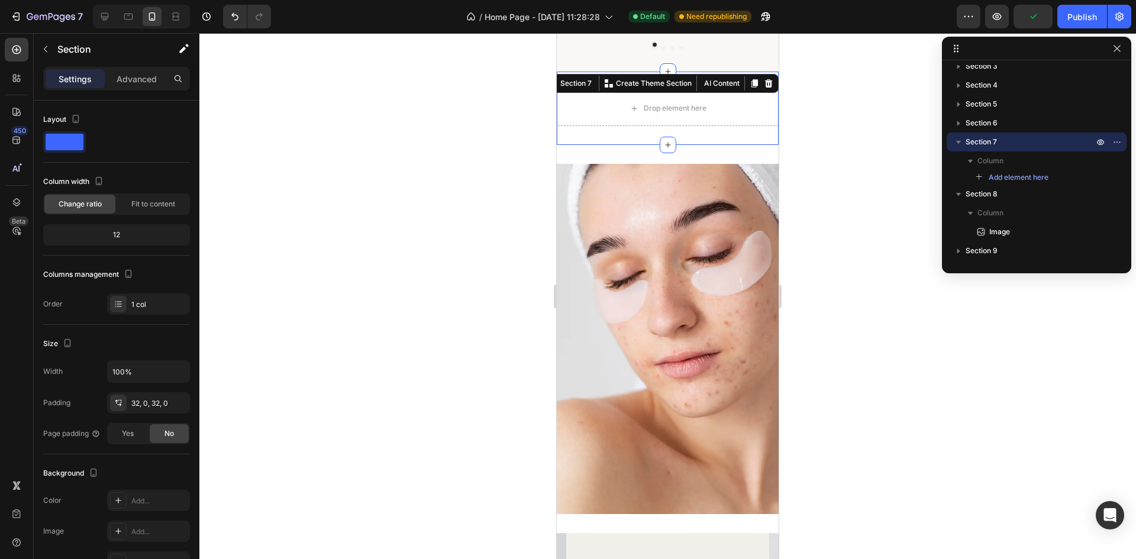
click at [706, 137] on div "Drop element here Section 7 You can create reusable sections Create Theme Secti…" at bounding box center [668, 108] width 222 height 73
click at [765, 81] on icon at bounding box center [769, 83] width 8 height 8
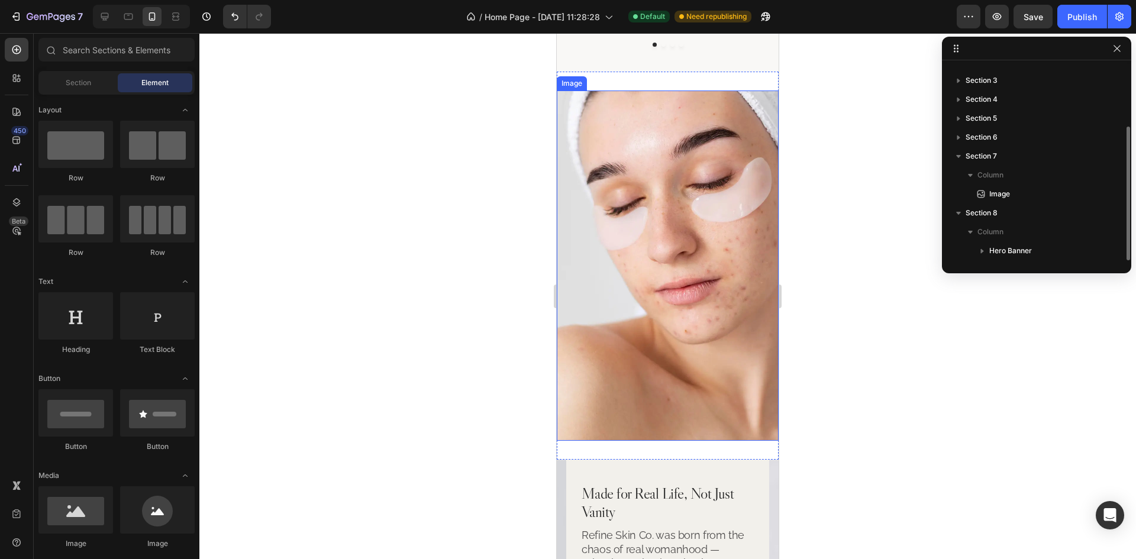
scroll to position [89, 0]
click at [104, 15] on icon at bounding box center [105, 17] width 12 height 12
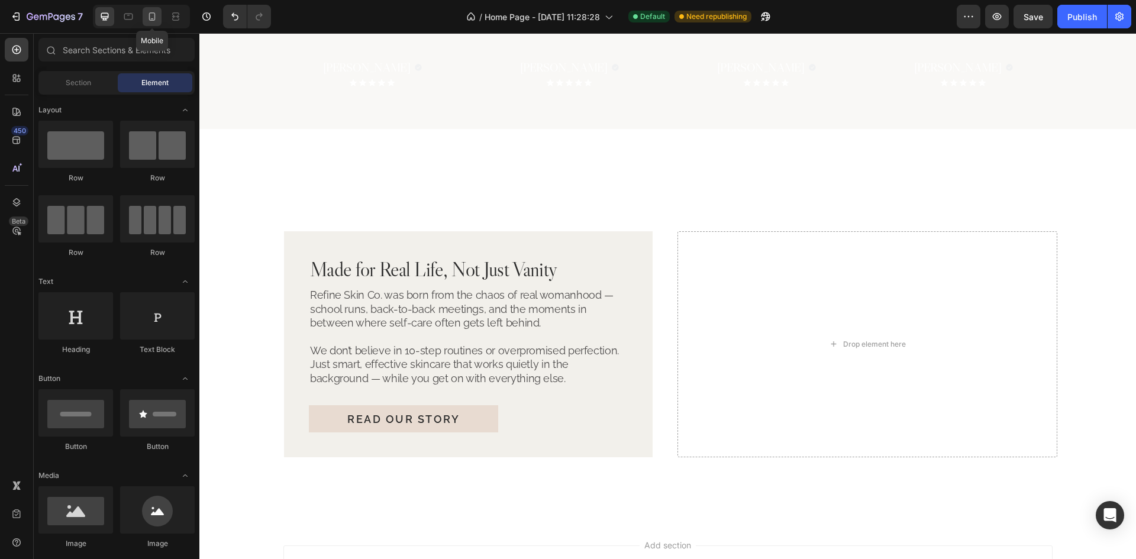
click at [146, 14] on div at bounding box center [152, 16] width 19 height 19
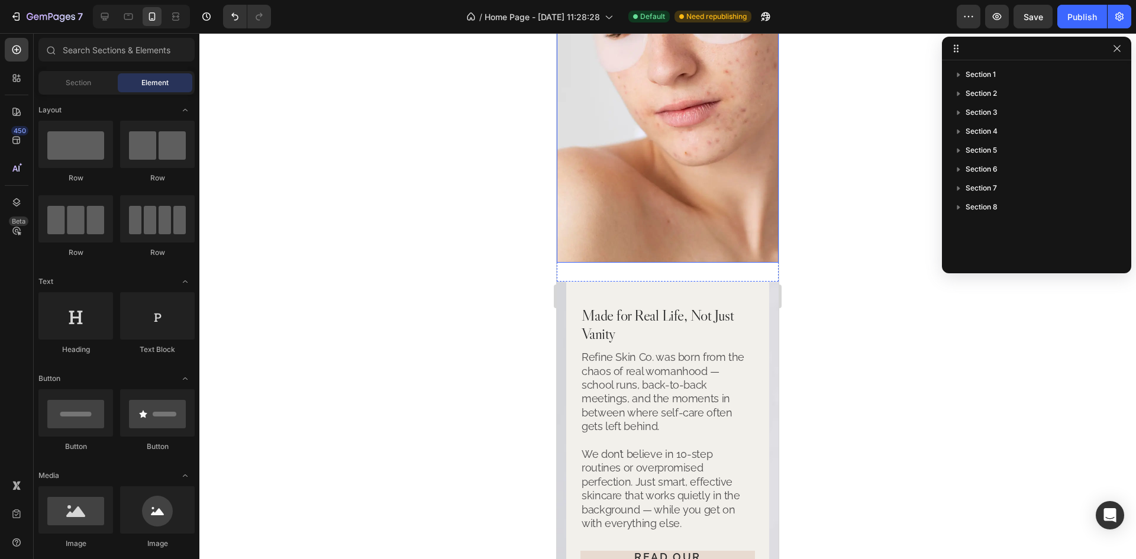
scroll to position [2954, 0]
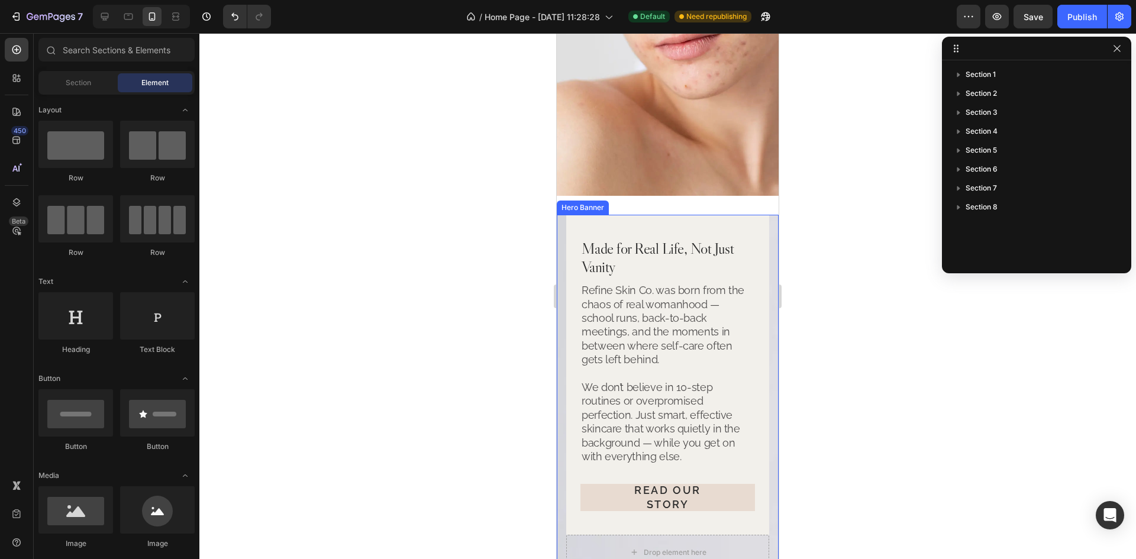
click at [763, 227] on div "Made for Real Life, Not Just Vanity Heading Refine Skin Co. was born from the c…" at bounding box center [668, 392] width 222 height 374
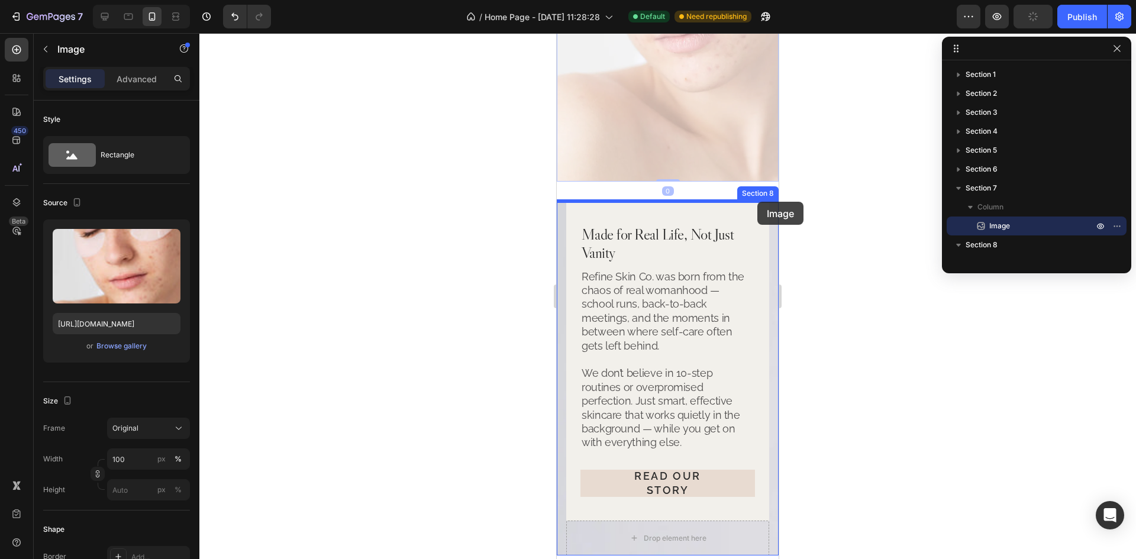
drag, startPoint x: 711, startPoint y: 130, endPoint x: 764, endPoint y: 203, distance: 90.6
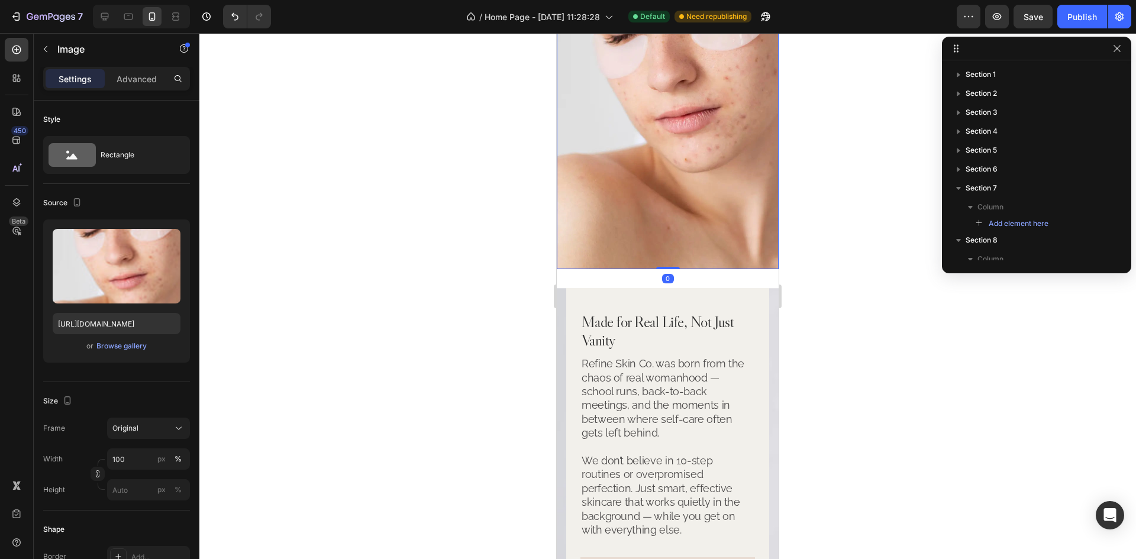
click at [712, 246] on img at bounding box center [668, 94] width 222 height 350
click at [760, 292] on div "Made for Real Life, Not Just Vanity Heading Refine Skin Co. was born from the c…" at bounding box center [668, 466] width 222 height 374
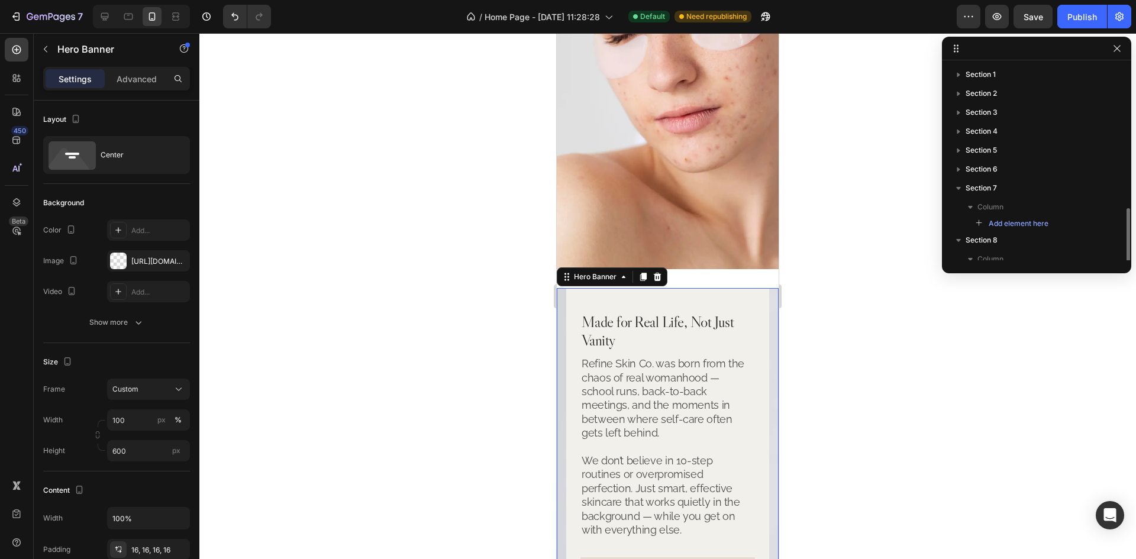
scroll to position [84, 0]
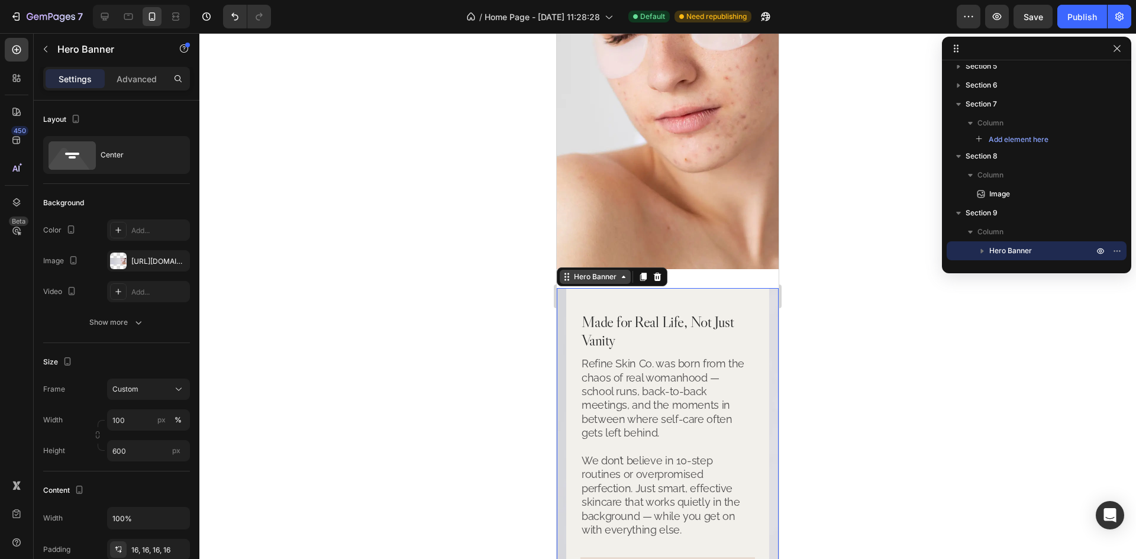
click at [592, 272] on div "Hero Banner" at bounding box center [594, 277] width 47 height 11
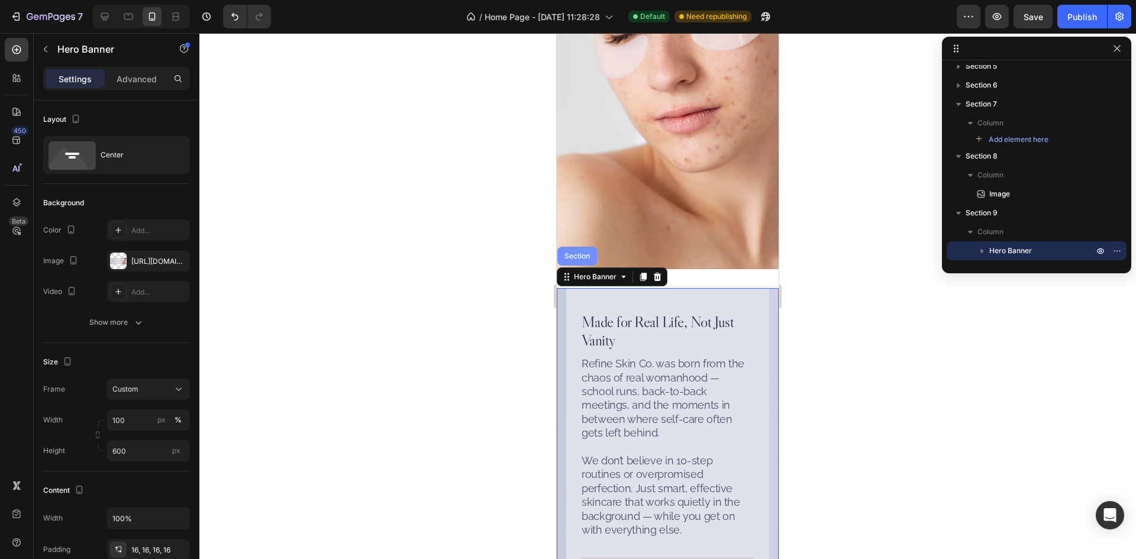
click at [583, 253] on div "Section" at bounding box center [577, 256] width 30 height 7
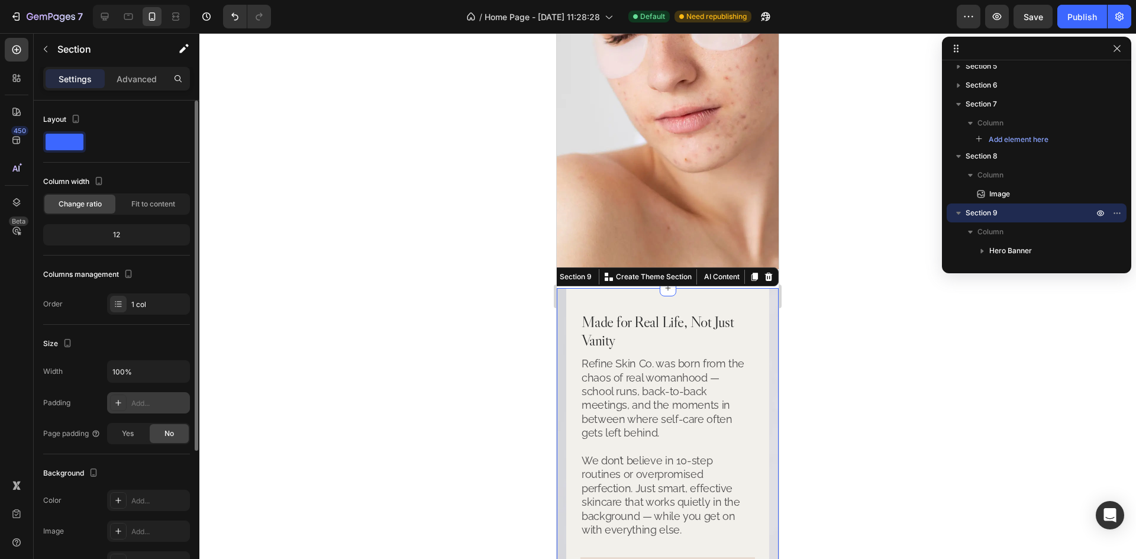
click at [147, 407] on div "Add..." at bounding box center [159, 403] width 56 height 11
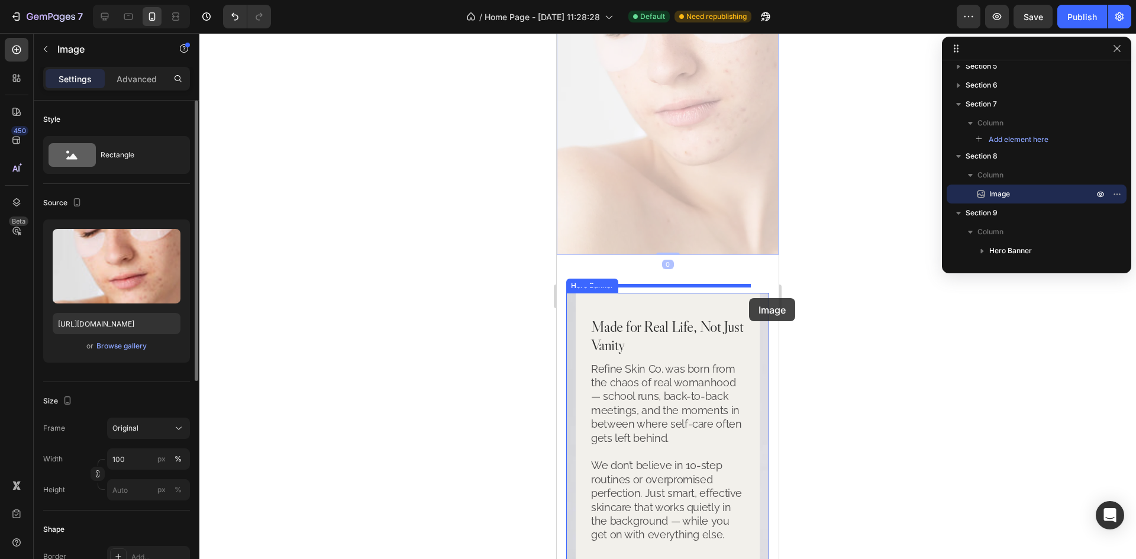
drag, startPoint x: 692, startPoint y: 157, endPoint x: 749, endPoint y: 298, distance: 151.8
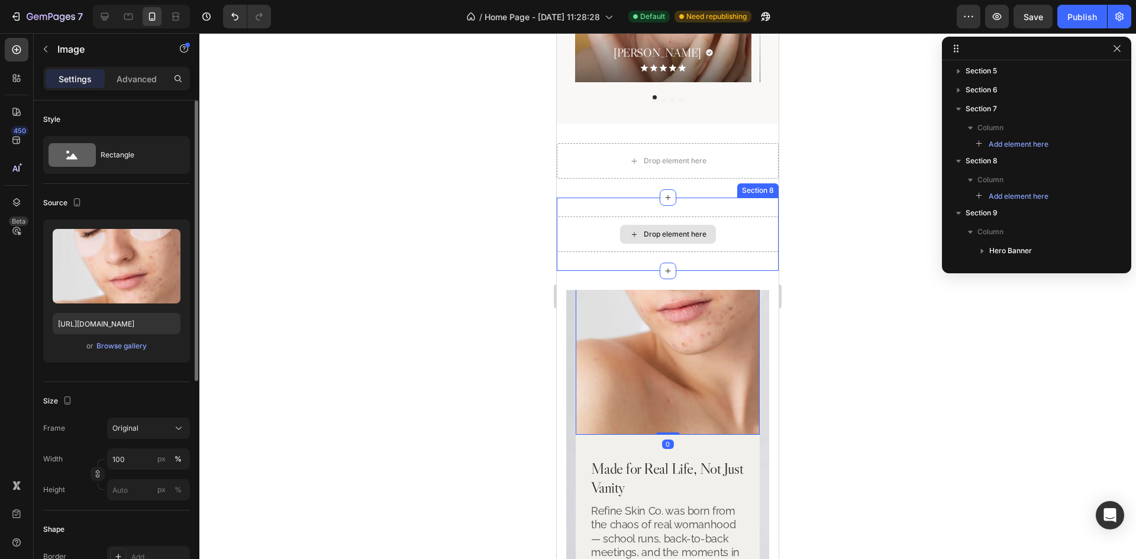
scroll to position [2659, 0]
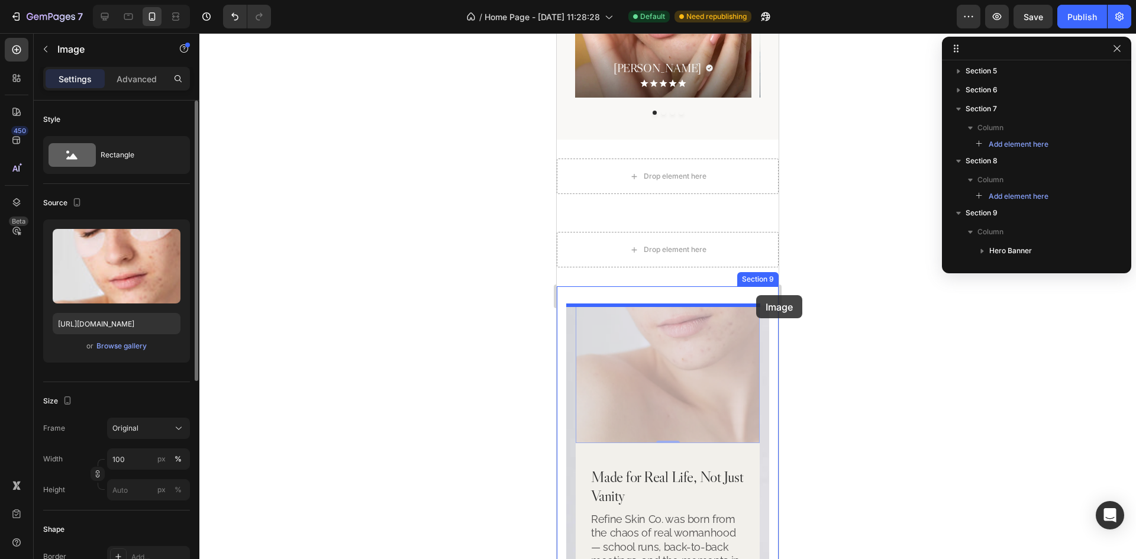
drag, startPoint x: 700, startPoint y: 359, endPoint x: 756, endPoint y: 295, distance: 84.7
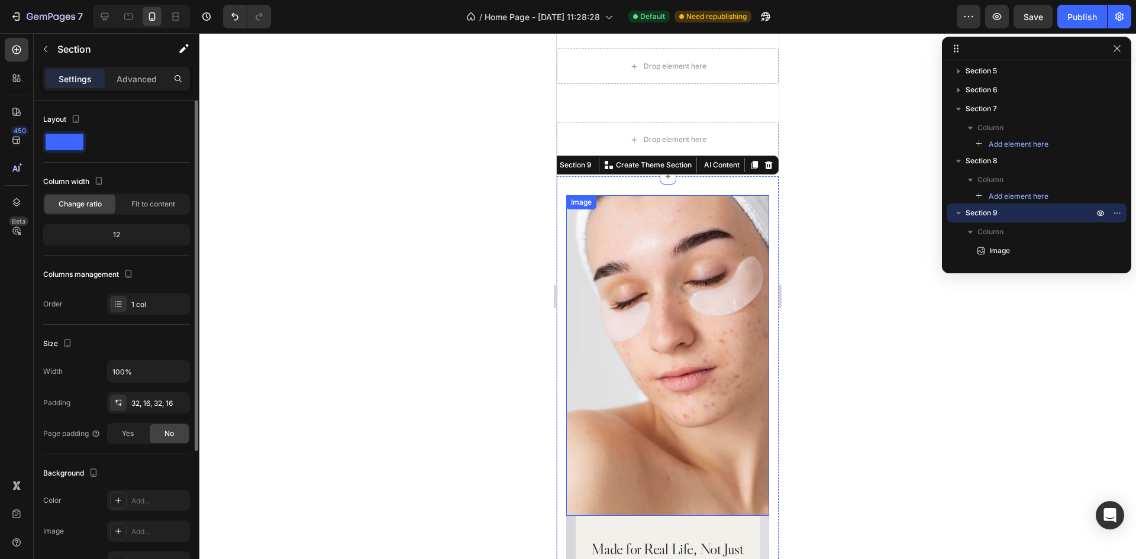
scroll to position [2718, 0]
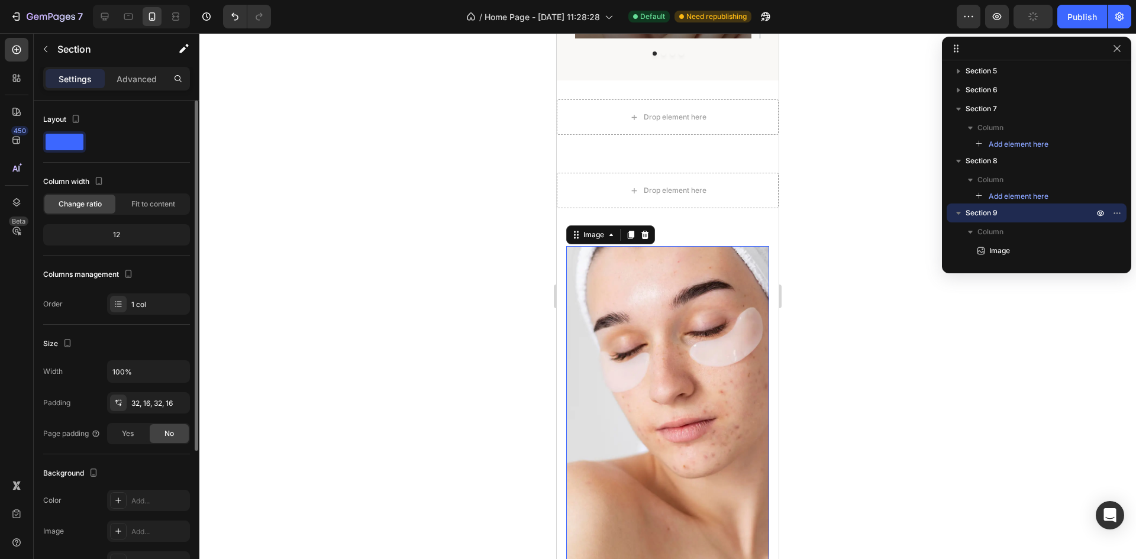
click at [702, 318] on img at bounding box center [667, 406] width 203 height 320
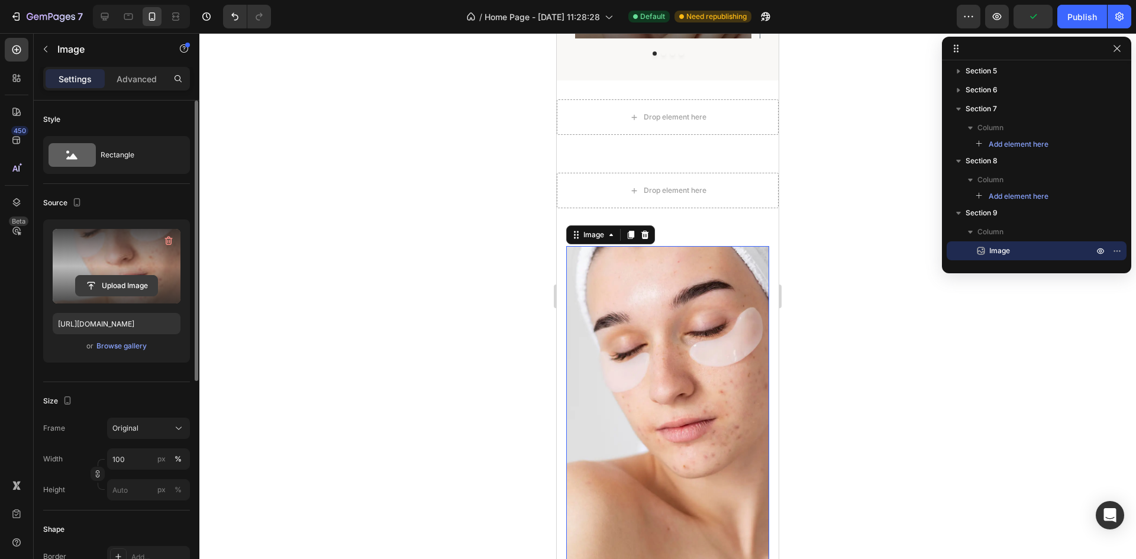
click at [144, 277] on input "file" at bounding box center [117, 286] width 82 height 20
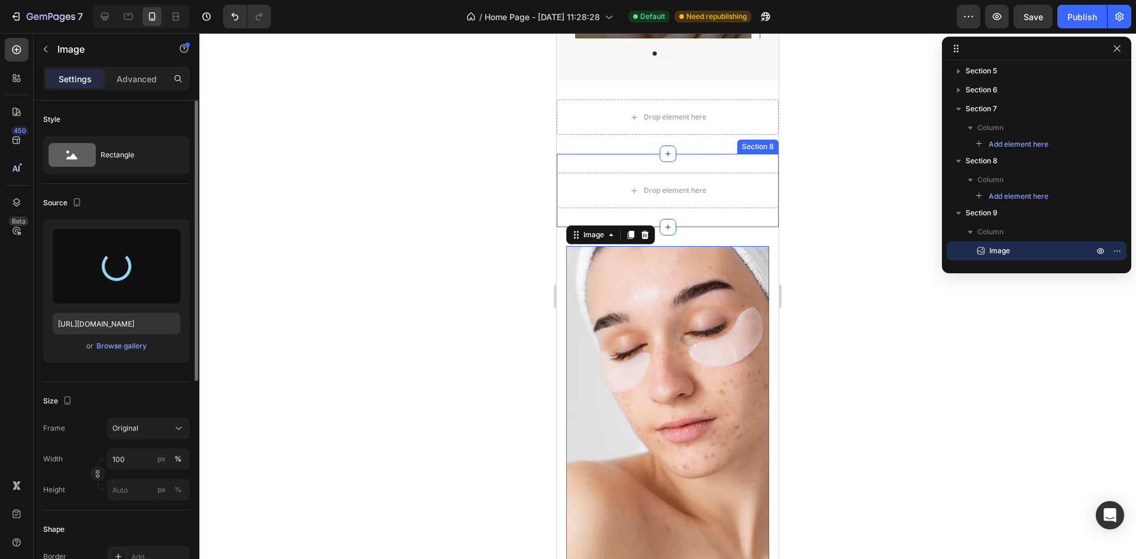
type input "[URL][DOMAIN_NAME]"
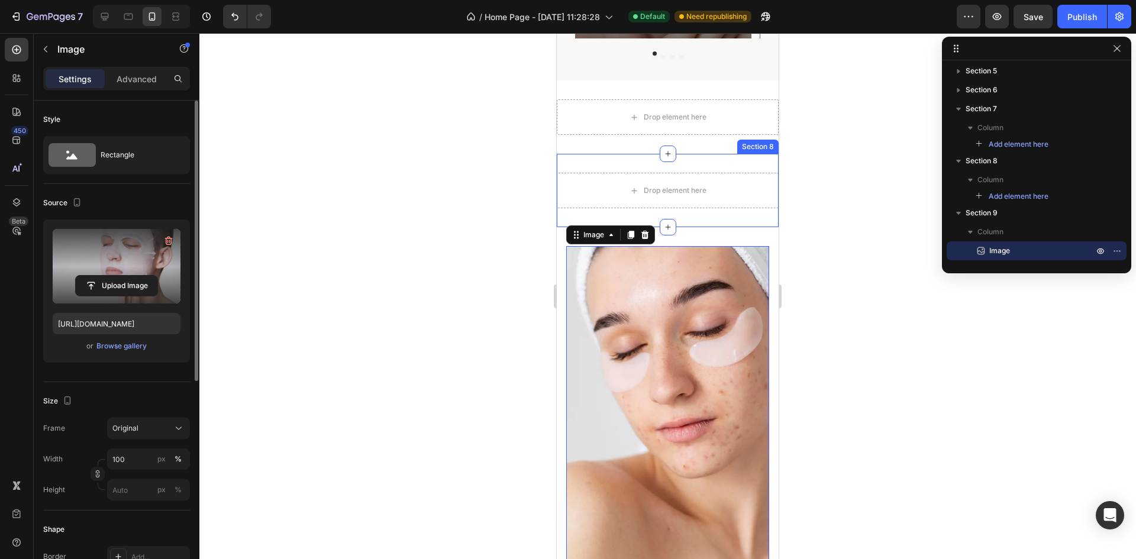
click at [709, 154] on div "Drop element here Section 8" at bounding box center [668, 190] width 222 height 73
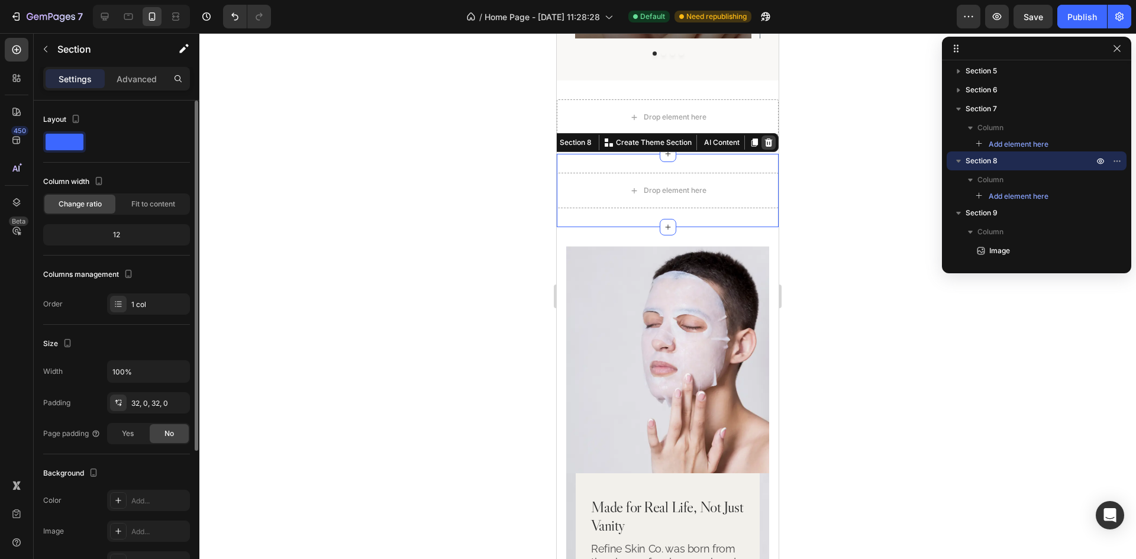
click at [765, 143] on icon at bounding box center [769, 142] width 8 height 8
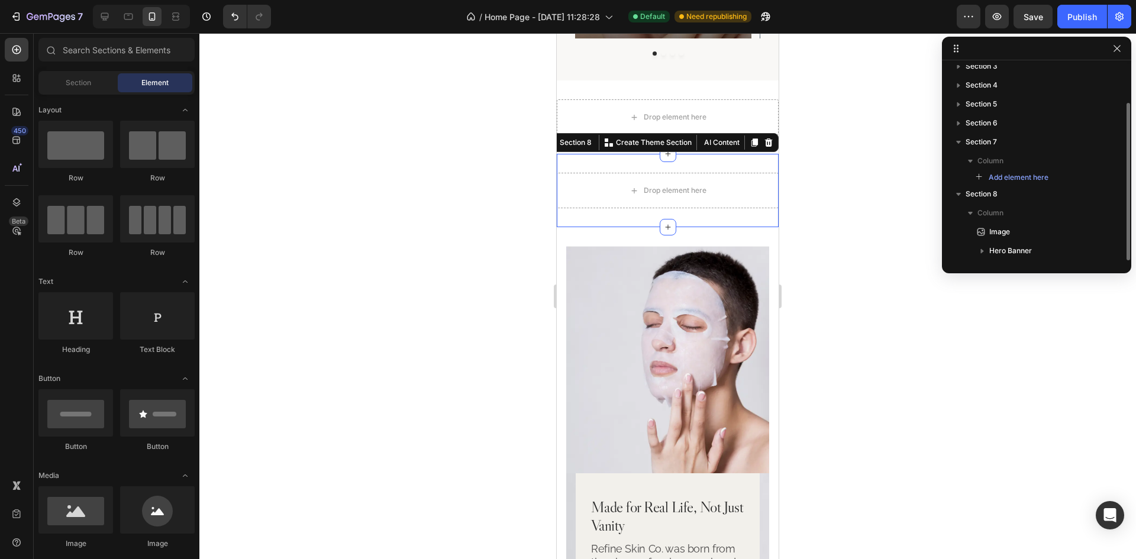
scroll to position [46, 0]
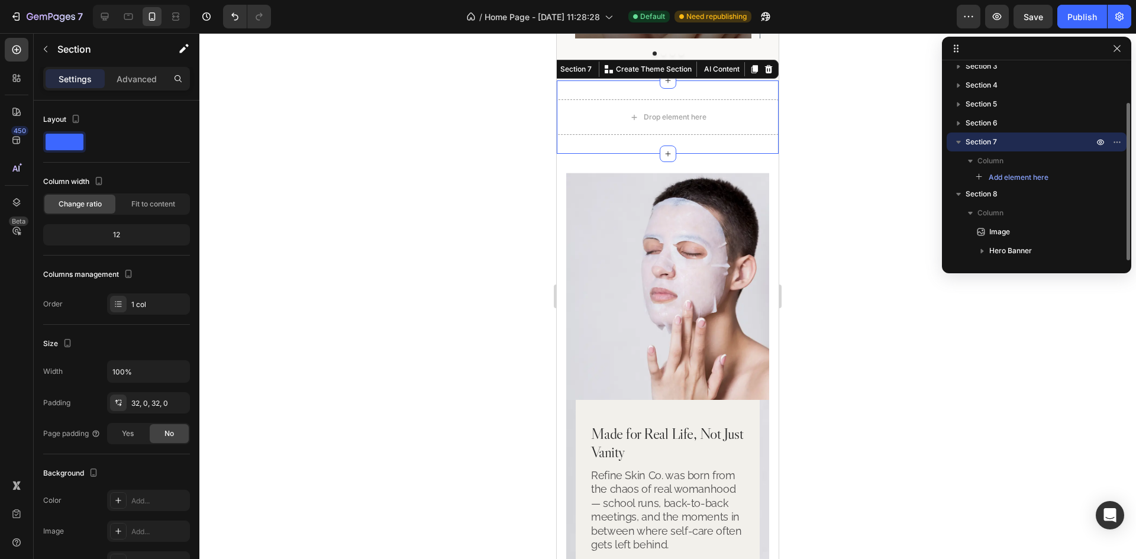
click at [752, 91] on div "Drop element here Section 7 You can create reusable sections Create Theme Secti…" at bounding box center [668, 116] width 222 height 73
click at [764, 70] on icon at bounding box center [768, 68] width 9 height 9
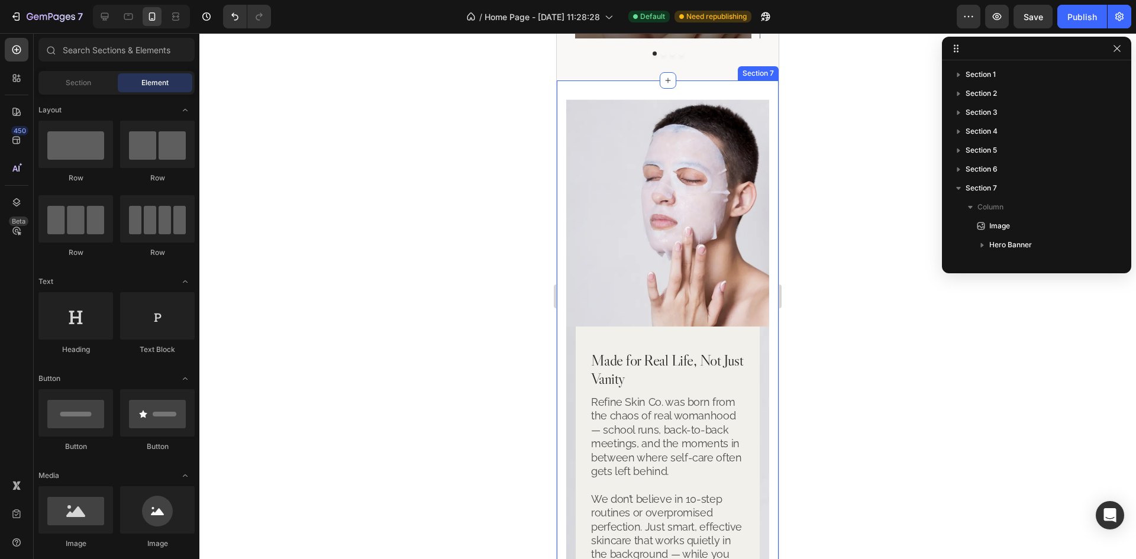
scroll to position [0, 0]
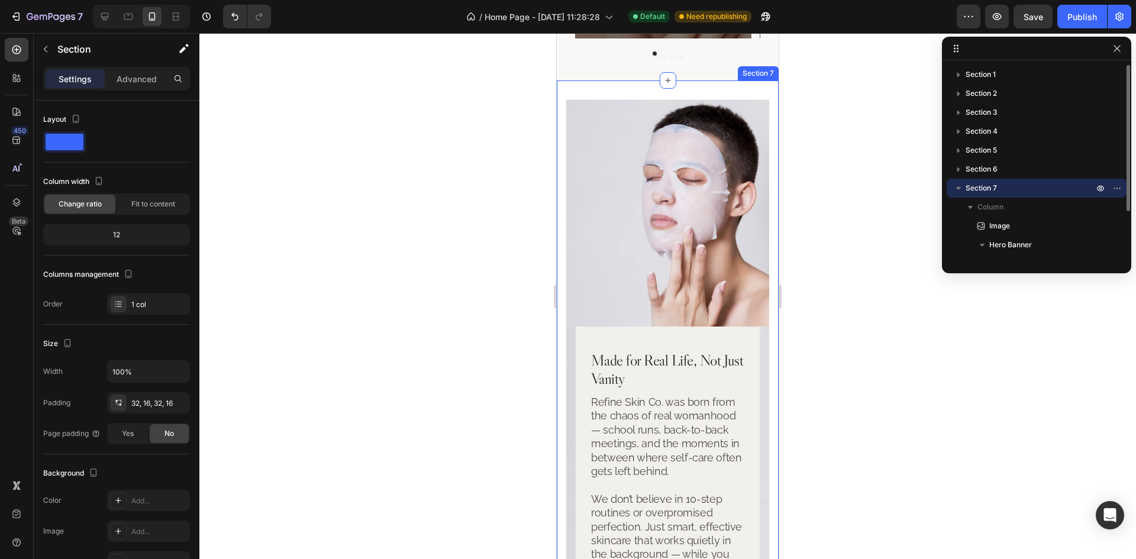
click at [764, 111] on div "Image Made for Real Life, Not Just Vanity Heading Refine Skin Co. was born from…" at bounding box center [668, 390] width 222 height 620
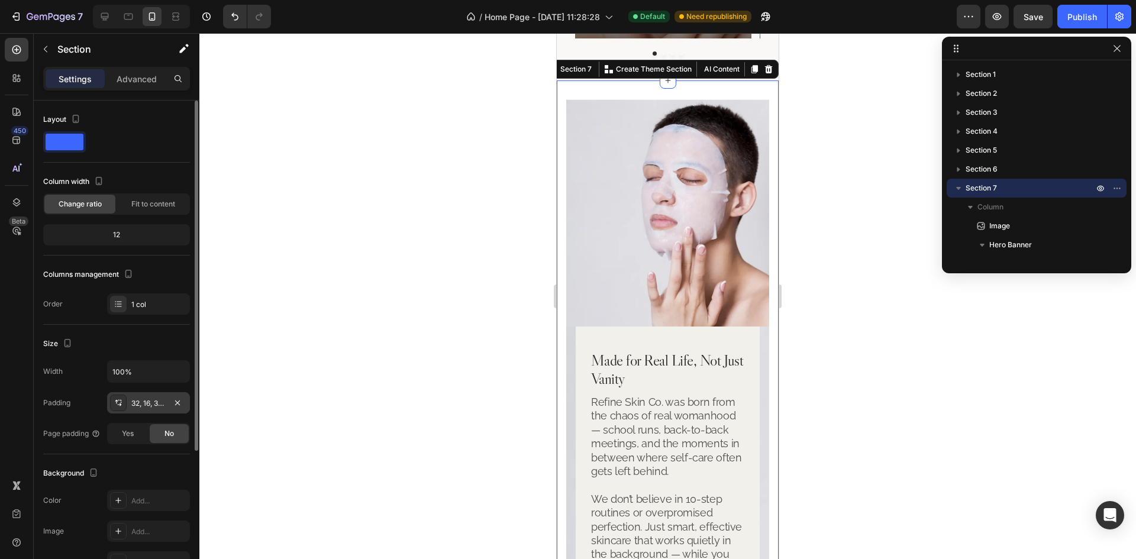
click at [159, 405] on div "32, 16, 32, 16" at bounding box center [148, 403] width 34 height 11
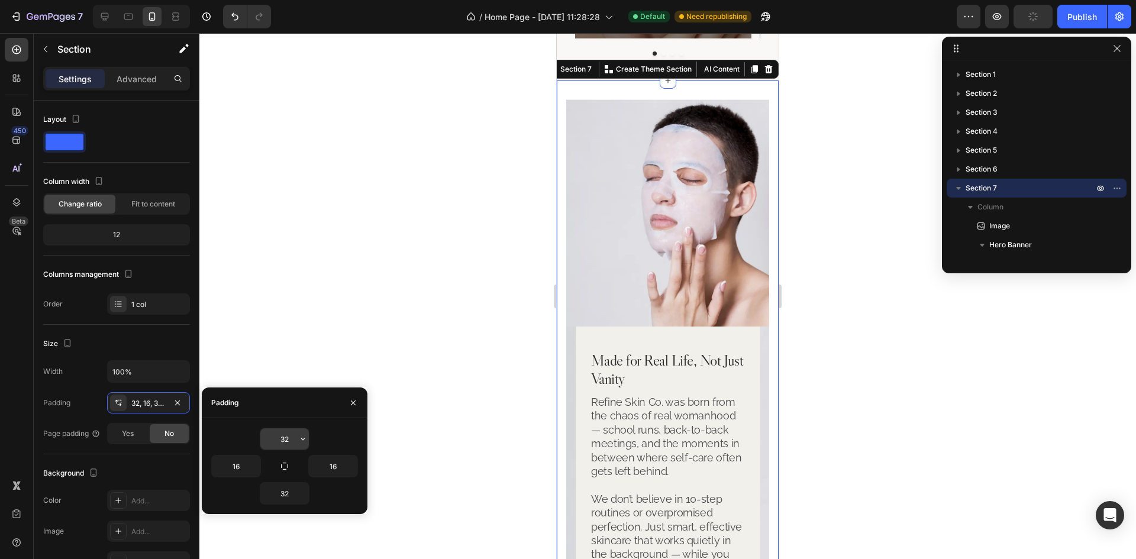
click at [286, 438] on input "32" at bounding box center [284, 438] width 49 height 21
click at [180, 402] on icon "button" at bounding box center [177, 402] width 9 height 9
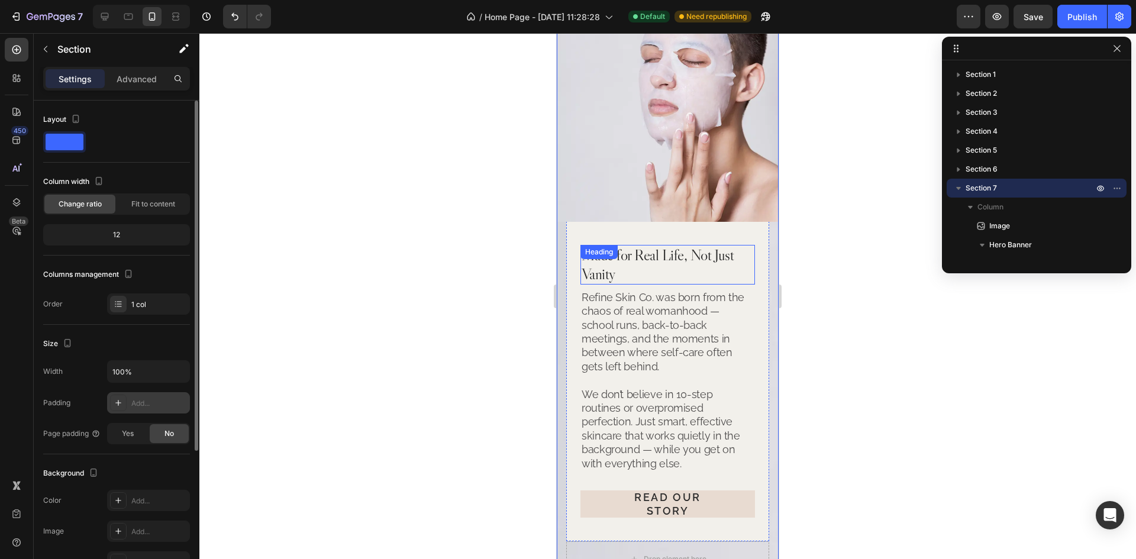
scroll to position [2836, 0]
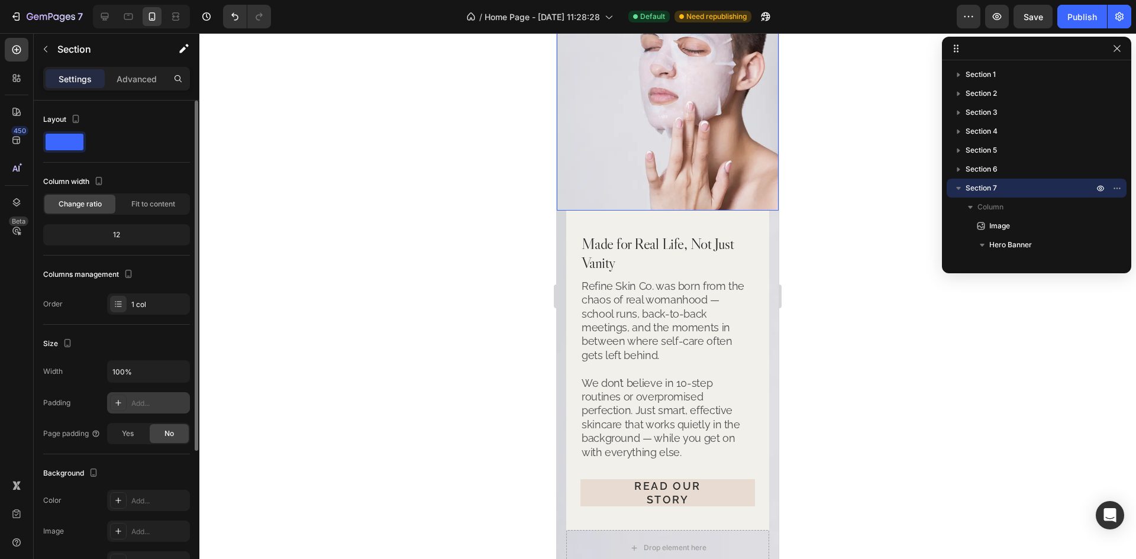
click at [729, 177] on img at bounding box center [668, 86] width 222 height 248
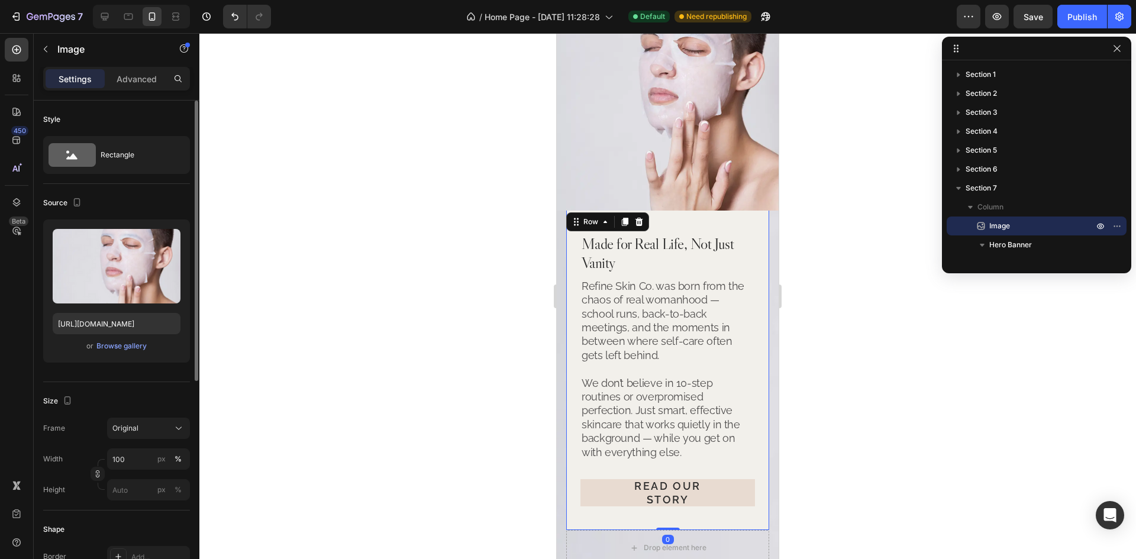
click at [760, 228] on div "Made for Real Life, Not Just Vanity Heading Refine Skin Co. was born from the c…" at bounding box center [667, 370] width 203 height 320
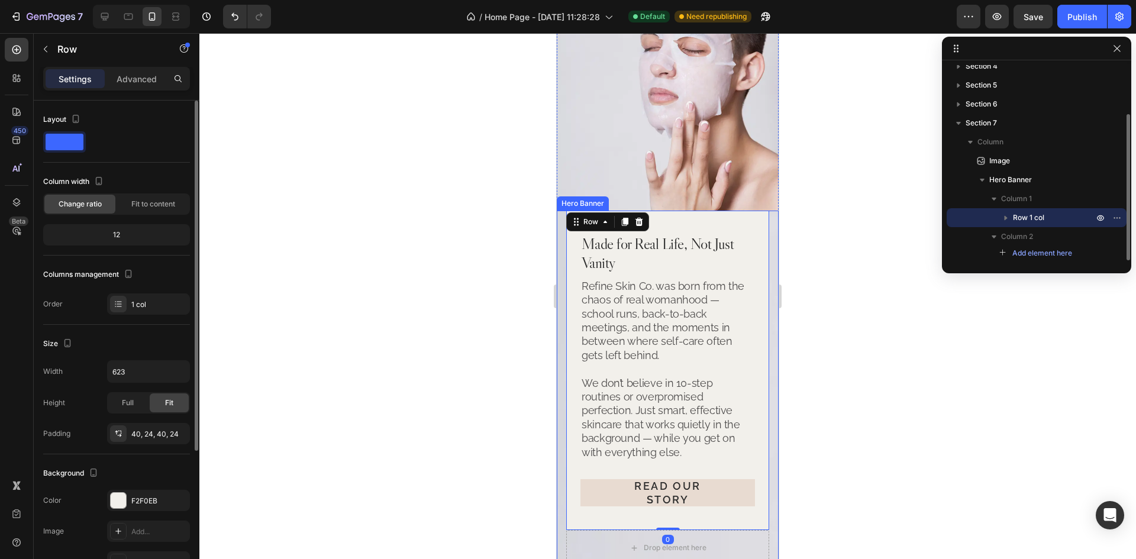
click at [762, 234] on div "Made for Real Life, Not Just Vanity Heading Refine Skin Co. was born from the c…" at bounding box center [668, 388] width 222 height 374
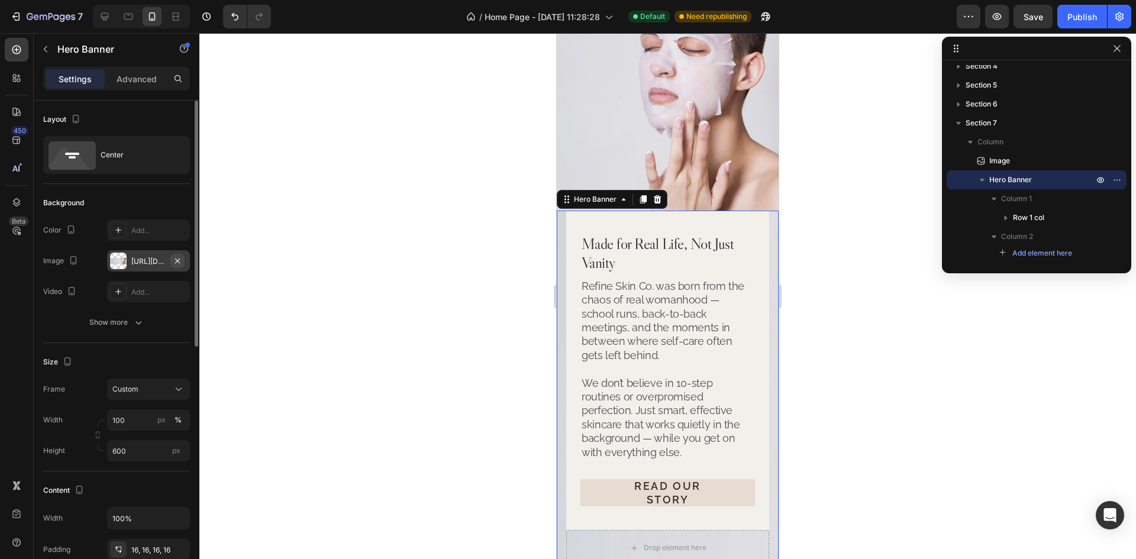
click at [180, 264] on icon "button" at bounding box center [177, 260] width 9 height 9
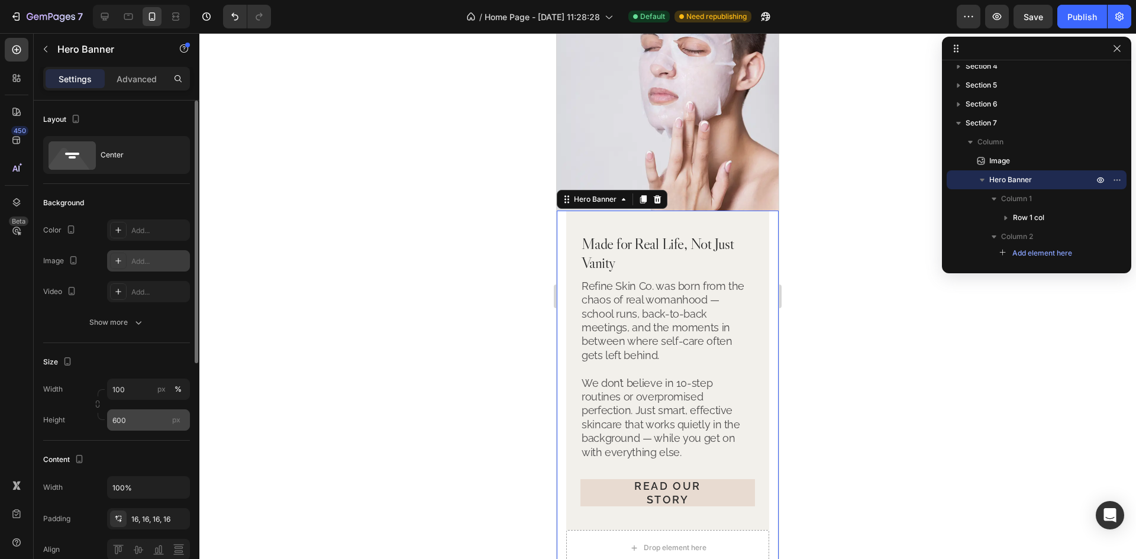
scroll to position [59, 0]
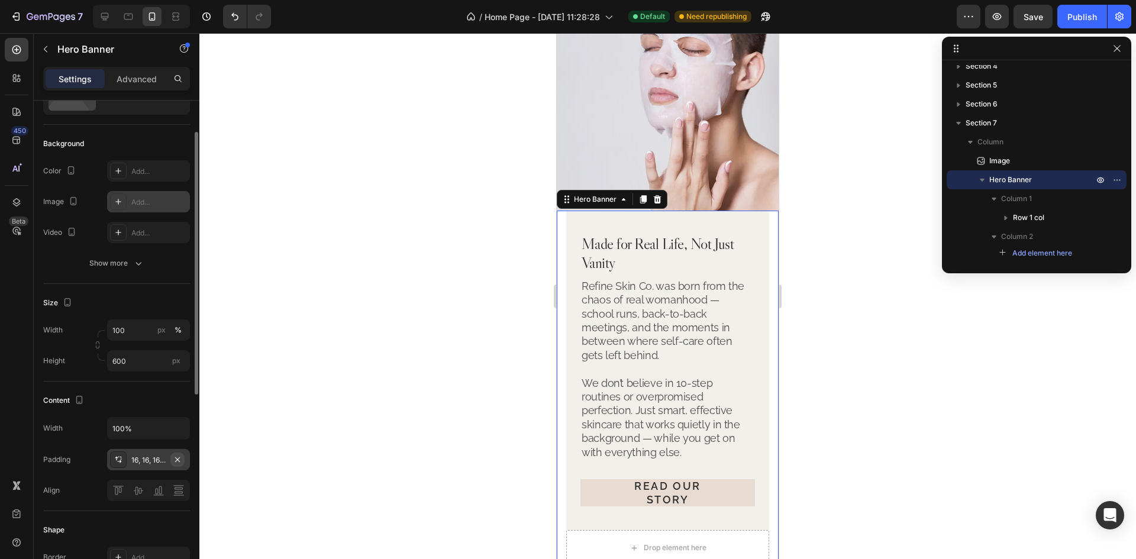
click at [177, 463] on icon "button" at bounding box center [177, 459] width 9 height 9
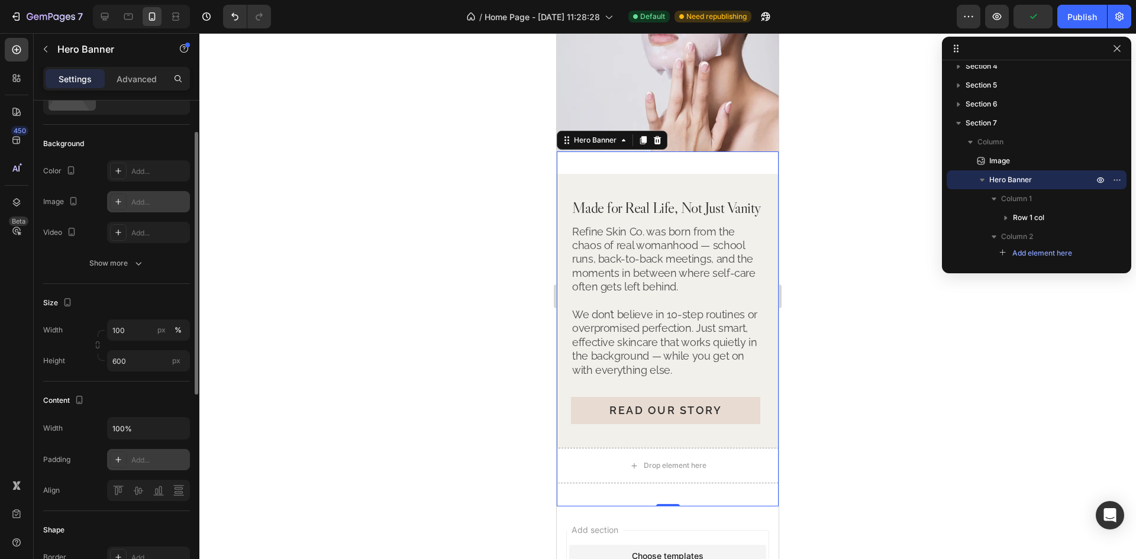
scroll to position [0, 0]
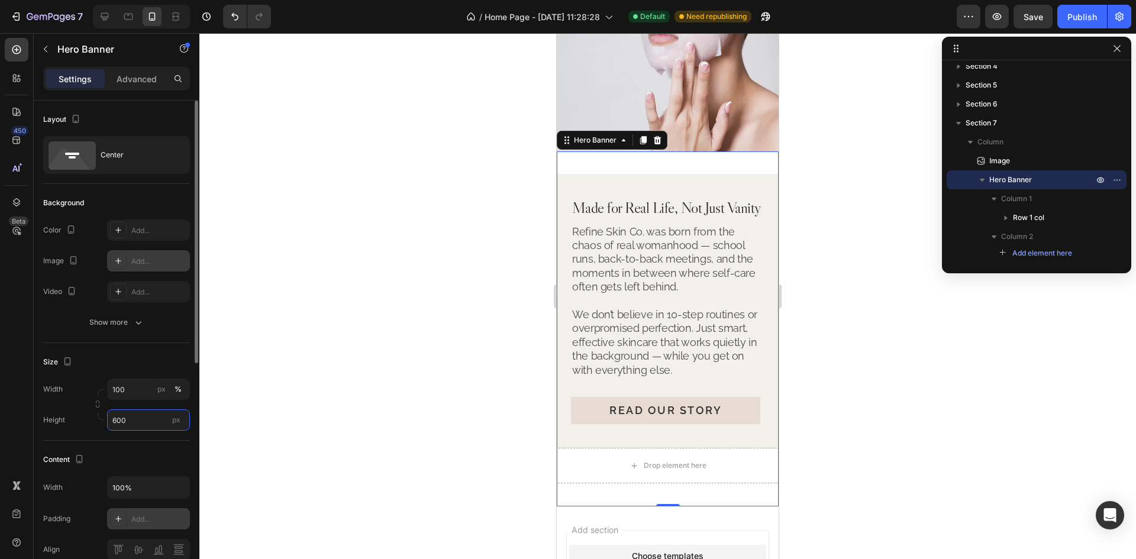
click at [145, 420] on input "600" at bounding box center [148, 419] width 83 height 21
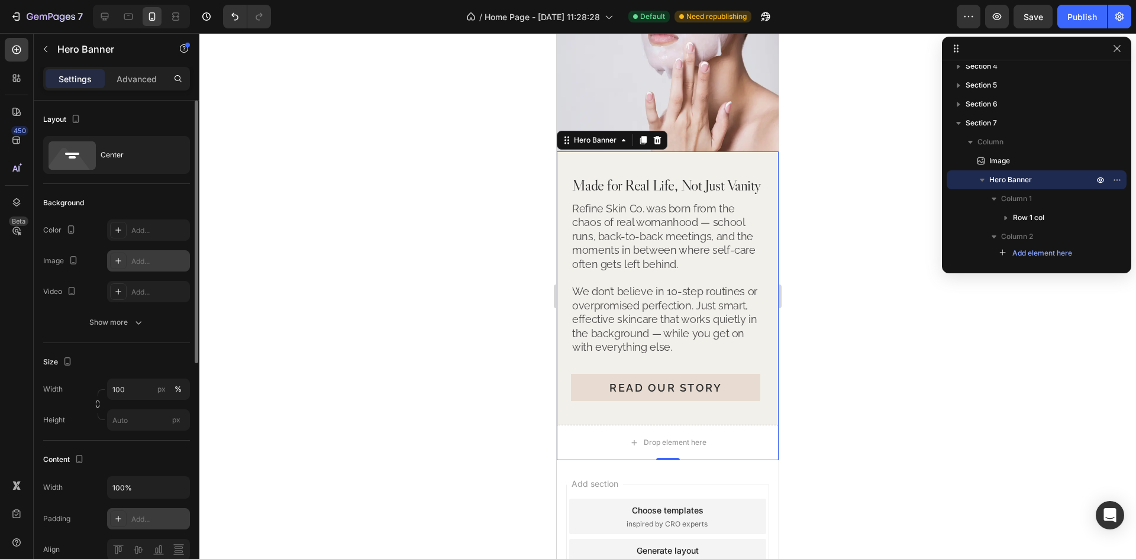
click at [151, 364] on div "Size" at bounding box center [116, 362] width 147 height 19
click at [727, 446] on div "Drop element here" at bounding box center [668, 442] width 222 height 35
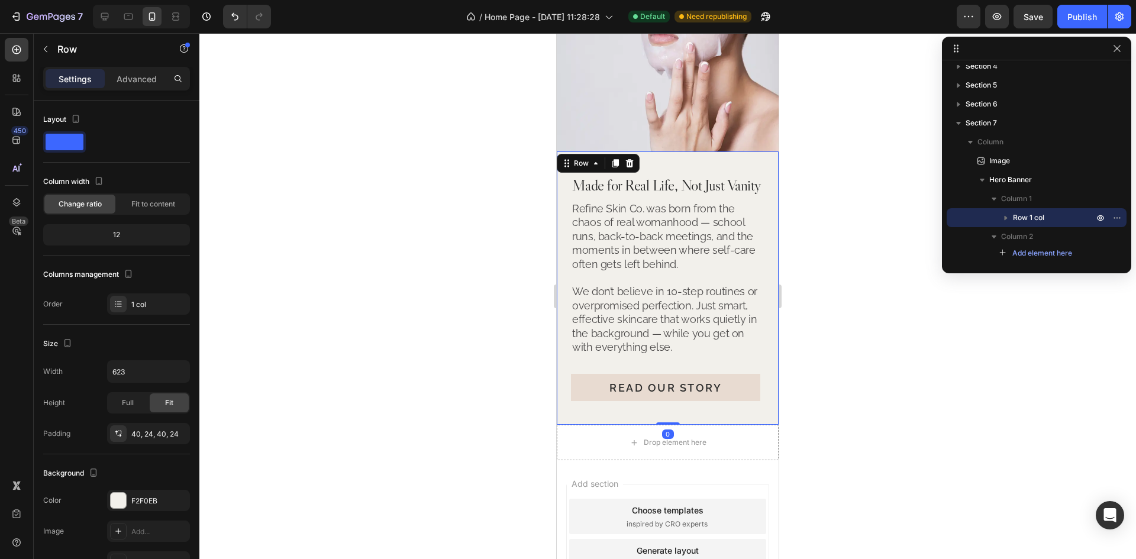
click at [731, 422] on div "Made for Real Life, Not Just Vanity Heading Refine Skin Co. was born from the c…" at bounding box center [668, 288] width 222 height 274
click at [718, 162] on div "Made for Real Life, Not Just Vanity Heading Refine Skin Co. was born from the c…" at bounding box center [668, 288] width 222 height 274
click at [761, 166] on div "Made for Real Life, Not Just Vanity Heading Refine Skin Co. was born from the c…" at bounding box center [668, 288] width 222 height 274
click at [147, 435] on div "40, 24, 40, 24" at bounding box center [148, 434] width 34 height 11
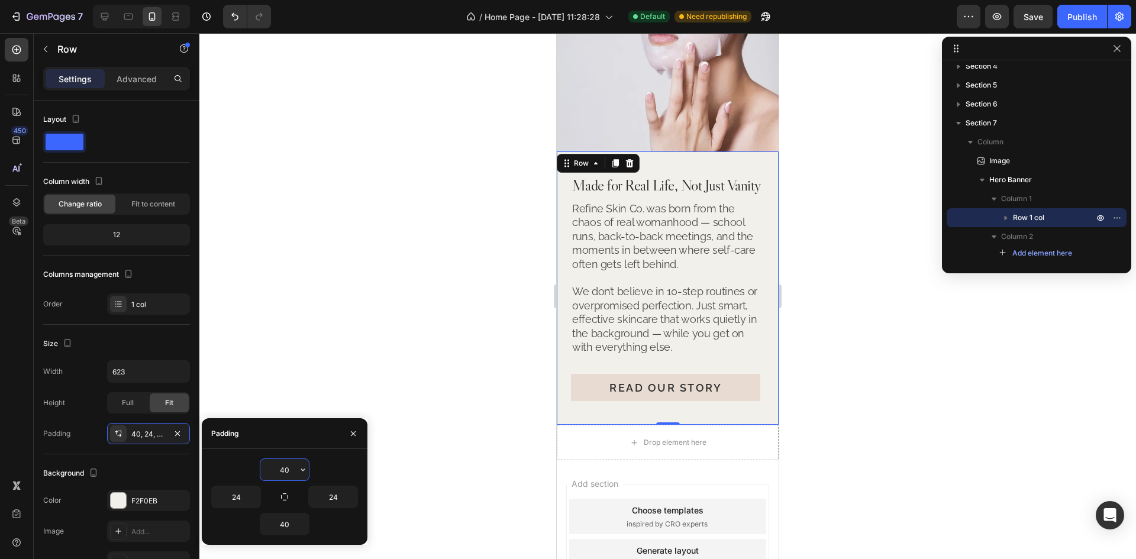
click at [283, 465] on input "40" at bounding box center [284, 469] width 49 height 21
type input "42"
click at [290, 530] on input "40" at bounding box center [284, 523] width 49 height 21
type input "42"
click at [694, 176] on h2 "Made for Real Life, Not Just Vanity" at bounding box center [667, 186] width 193 height 21
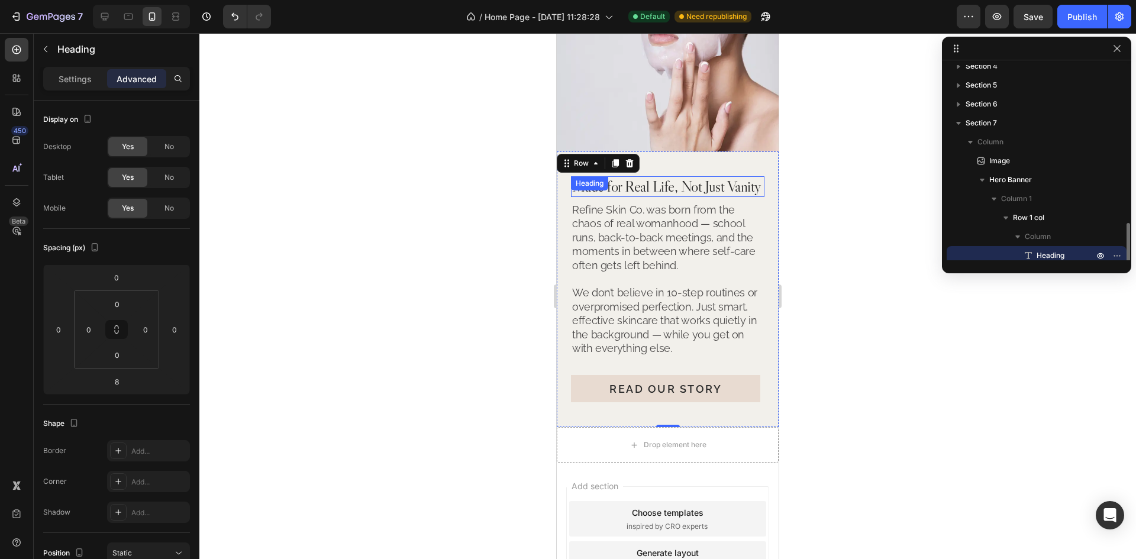
scroll to position [141, 0]
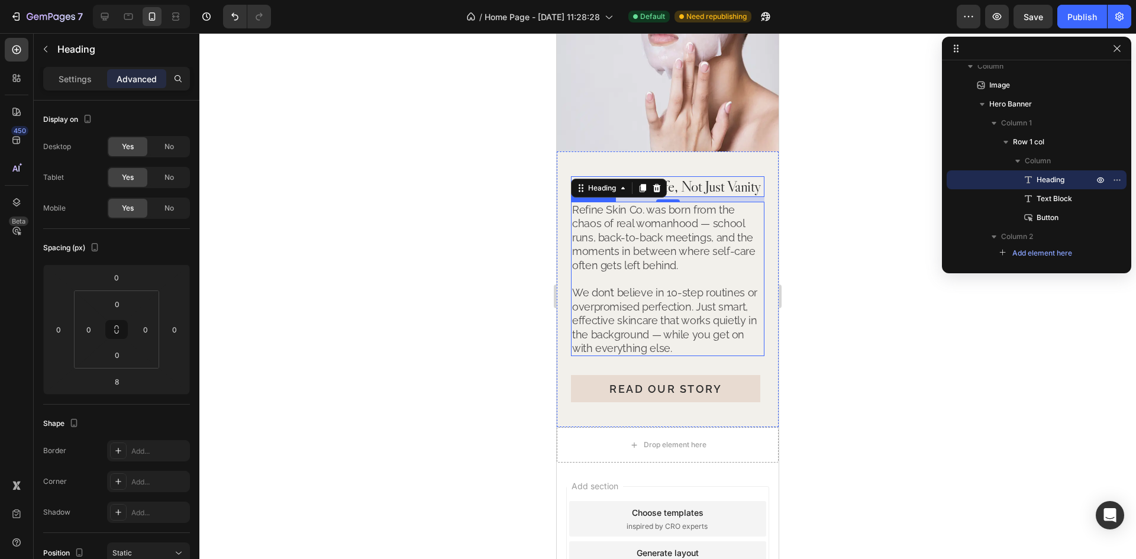
click at [612, 261] on p "Refine Skin Co. was born from the chaos of real womanhood — school runs, back-t…" at bounding box center [667, 279] width 191 height 152
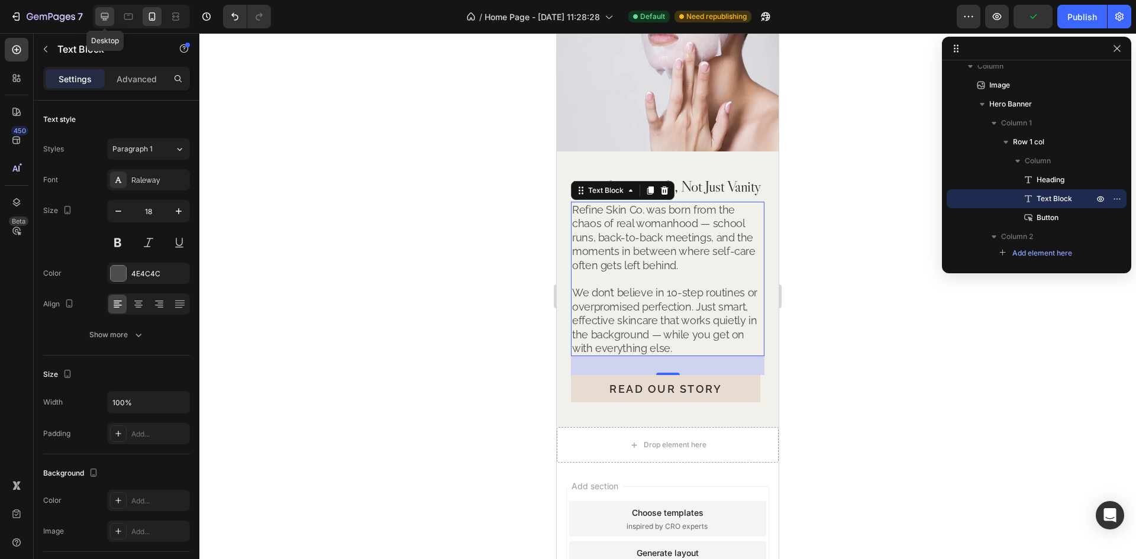
click at [102, 18] on icon at bounding box center [105, 17] width 8 height 8
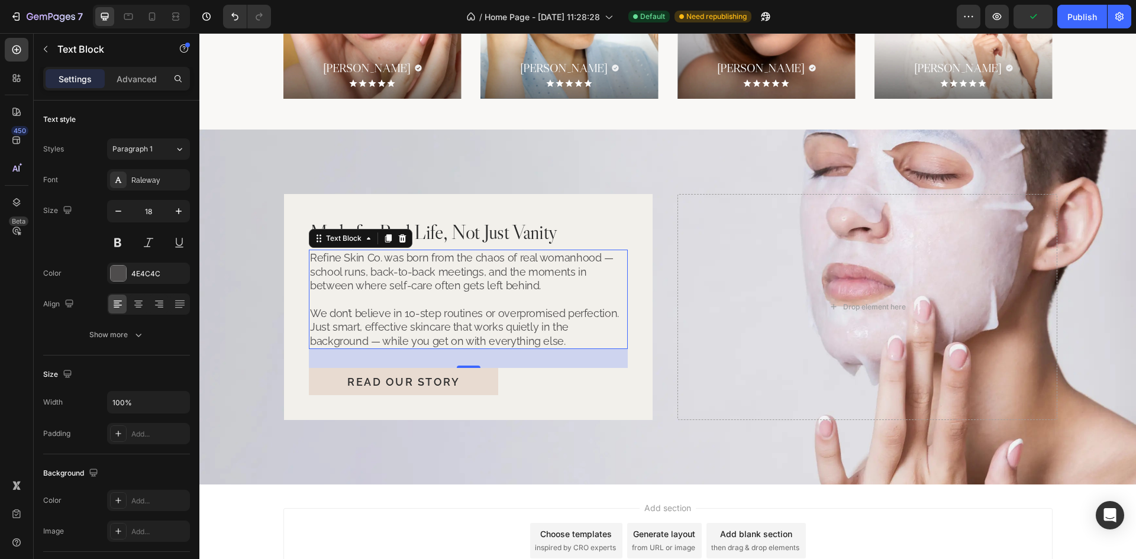
scroll to position [2822, 0]
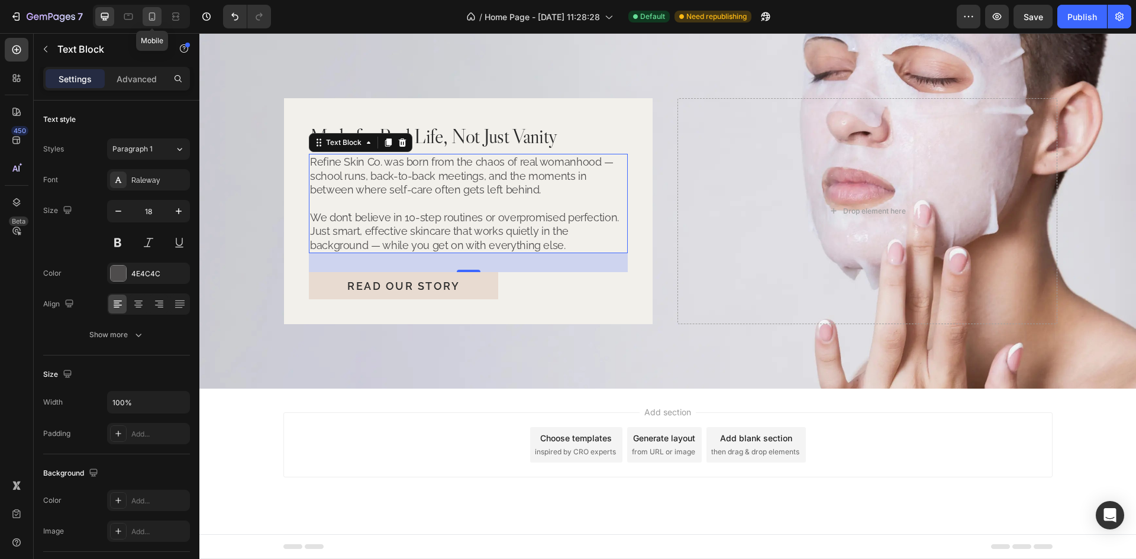
click at [154, 17] on icon at bounding box center [152, 16] width 7 height 8
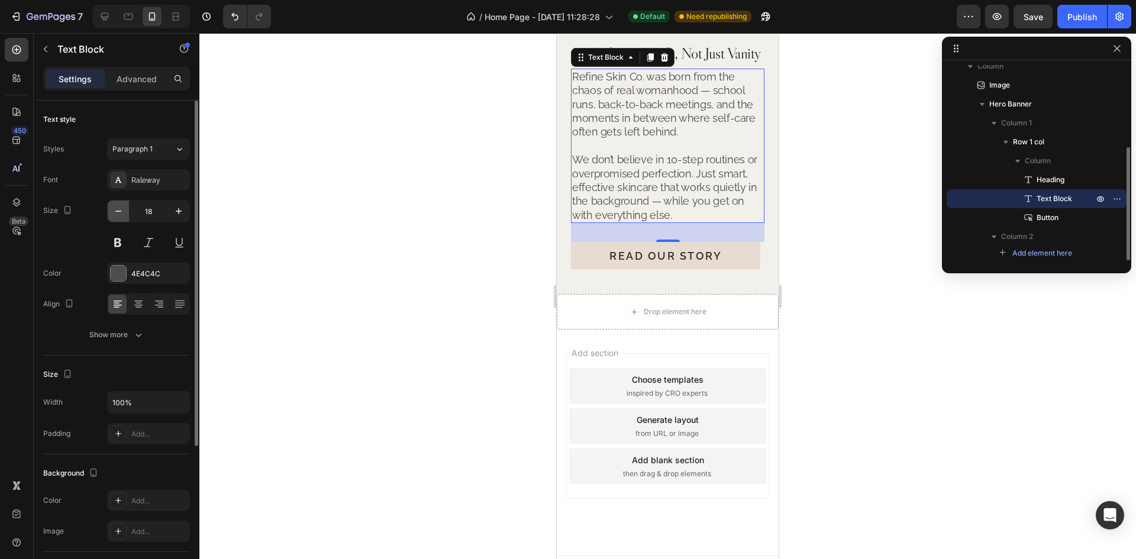
scroll to position [3231, 0]
click at [120, 217] on icon "button" at bounding box center [118, 211] width 12 height 12
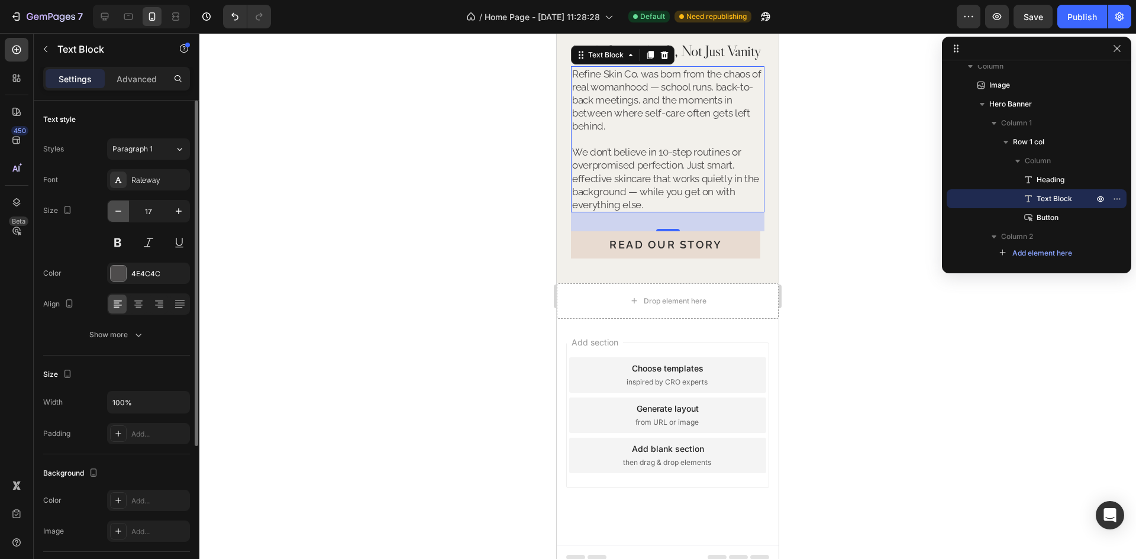
type input "16"
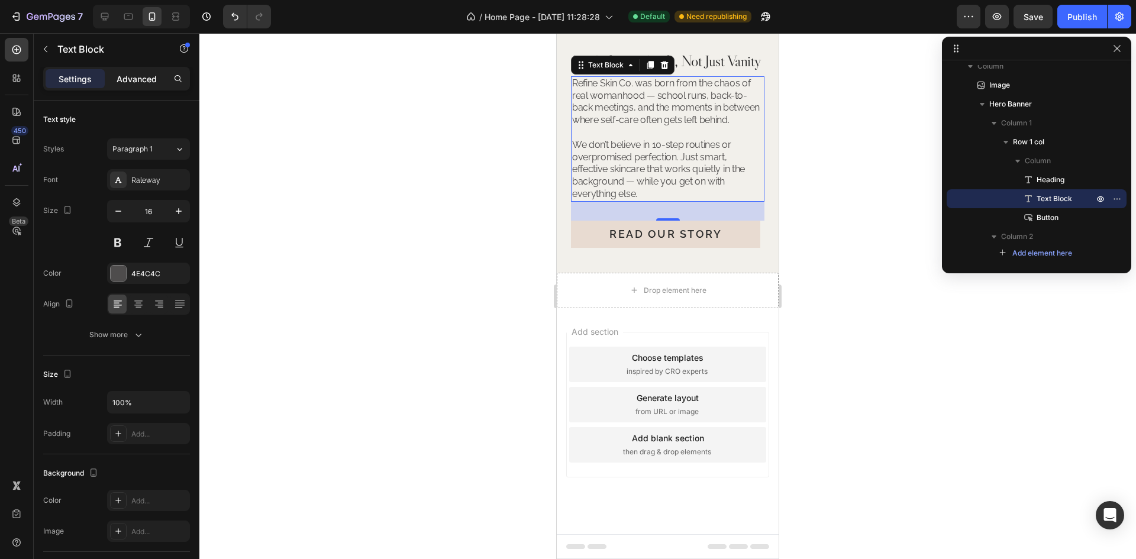
click at [138, 73] on p "Advanced" at bounding box center [137, 79] width 40 height 12
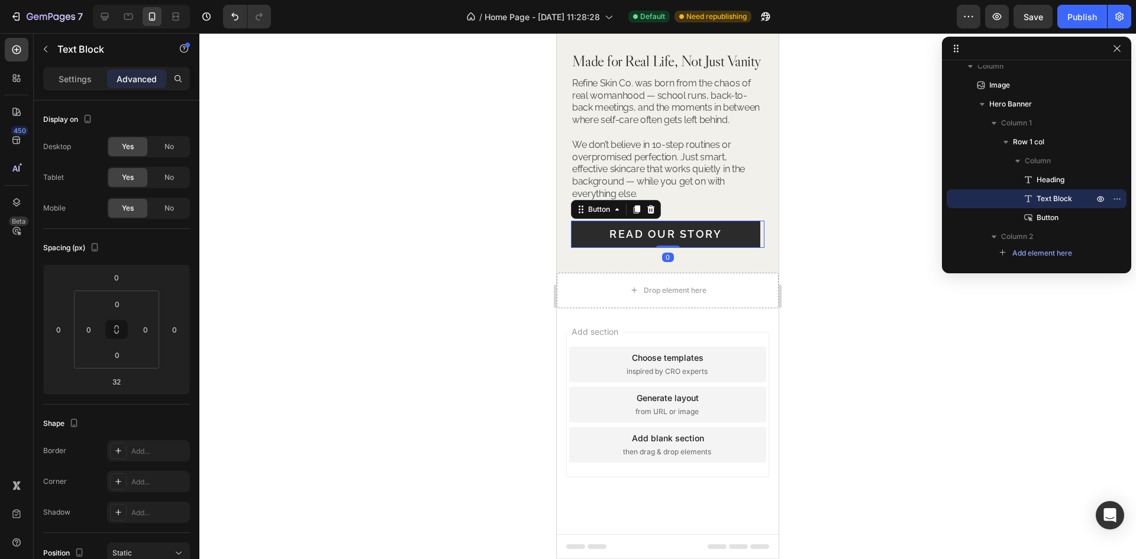
click at [729, 248] on button "Read Our Story" at bounding box center [665, 234] width 189 height 27
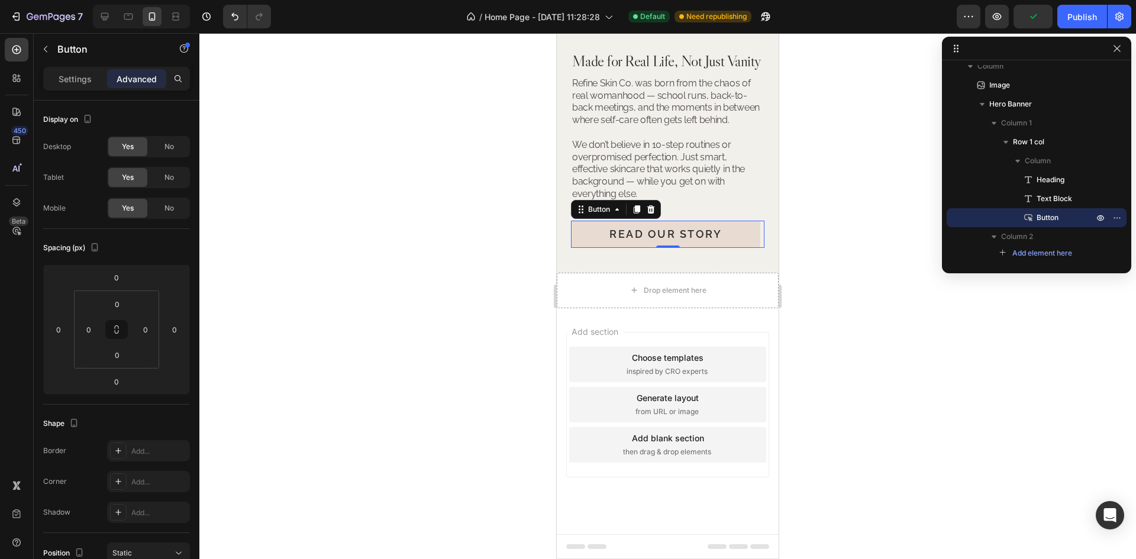
click at [932, 373] on div at bounding box center [667, 296] width 936 height 526
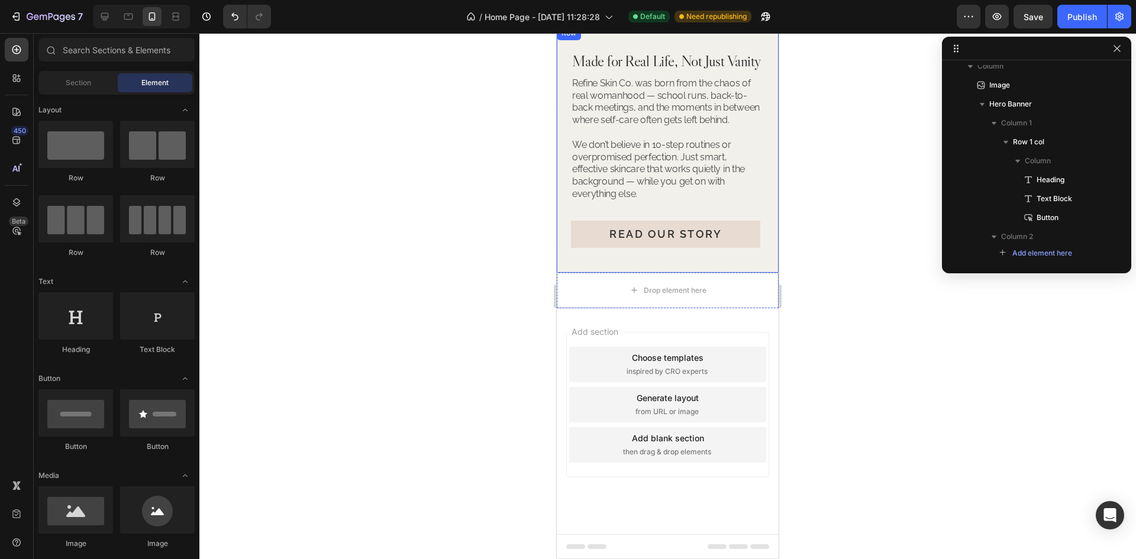
click at [686, 270] on div "Made for Real Life, Not Just Vanity Heading Refine Skin Co. was born from the c…" at bounding box center [668, 149] width 222 height 247
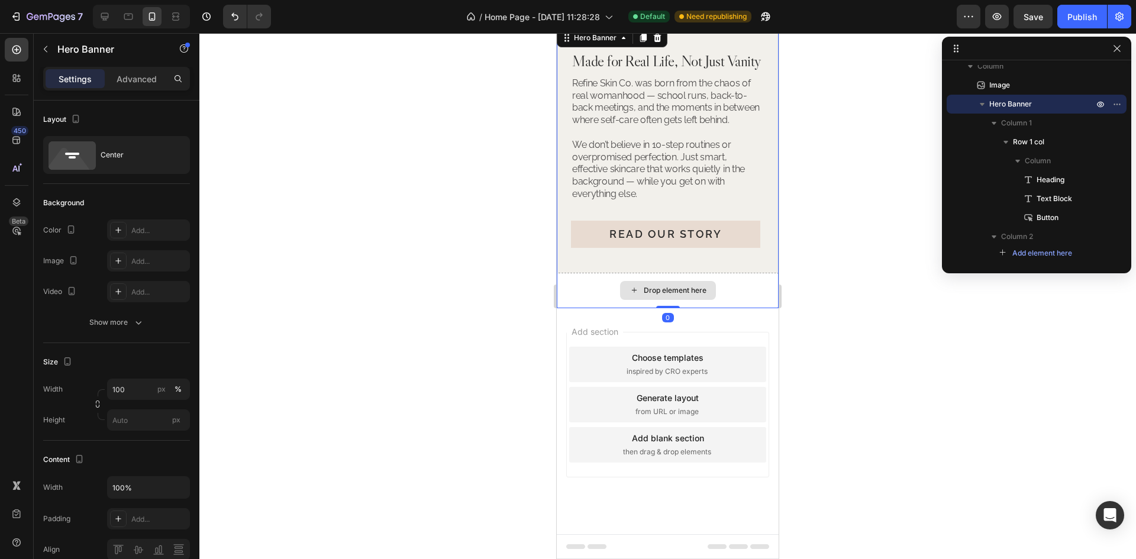
click at [730, 298] on div "Drop element here" at bounding box center [668, 290] width 222 height 35
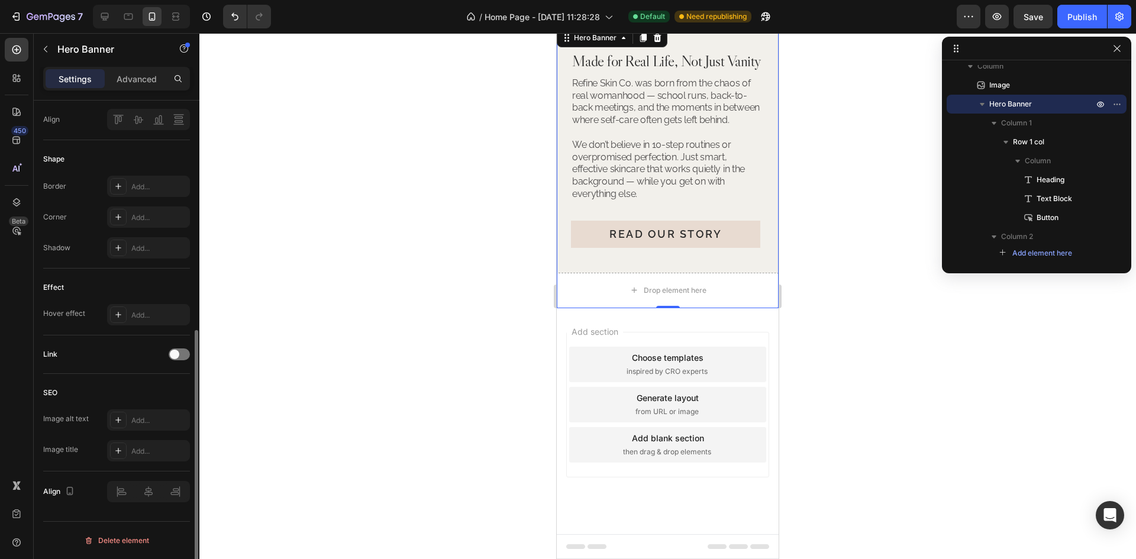
scroll to position [0, 0]
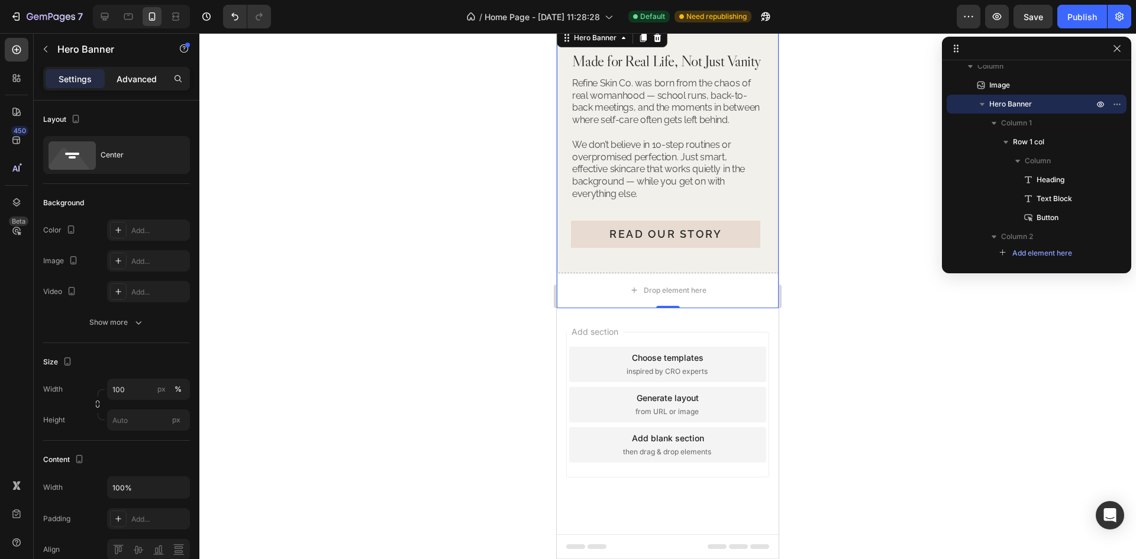
click at [134, 77] on p "Advanced" at bounding box center [137, 79] width 40 height 12
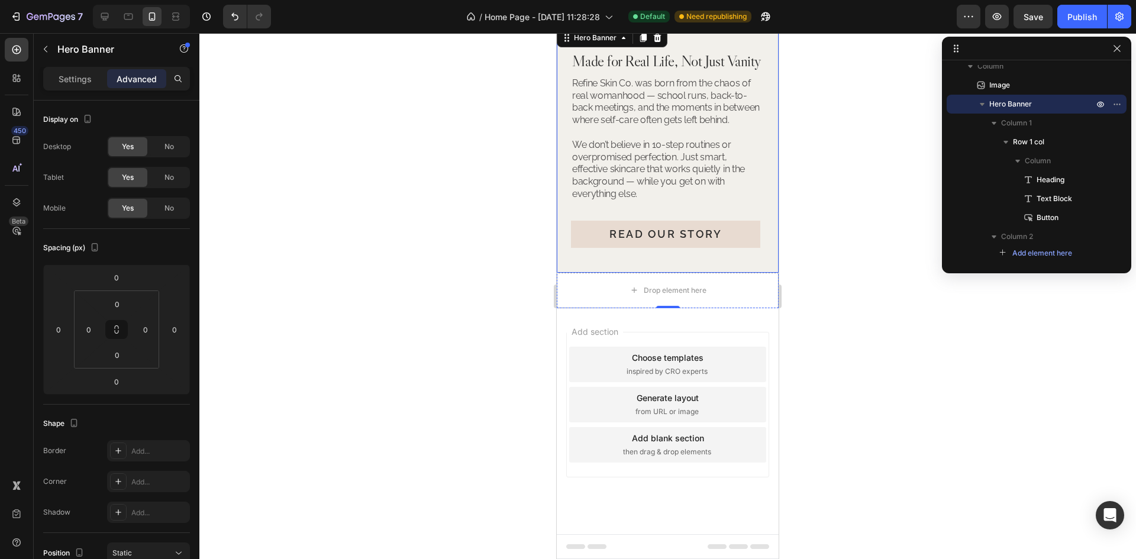
scroll to position [3171, 0]
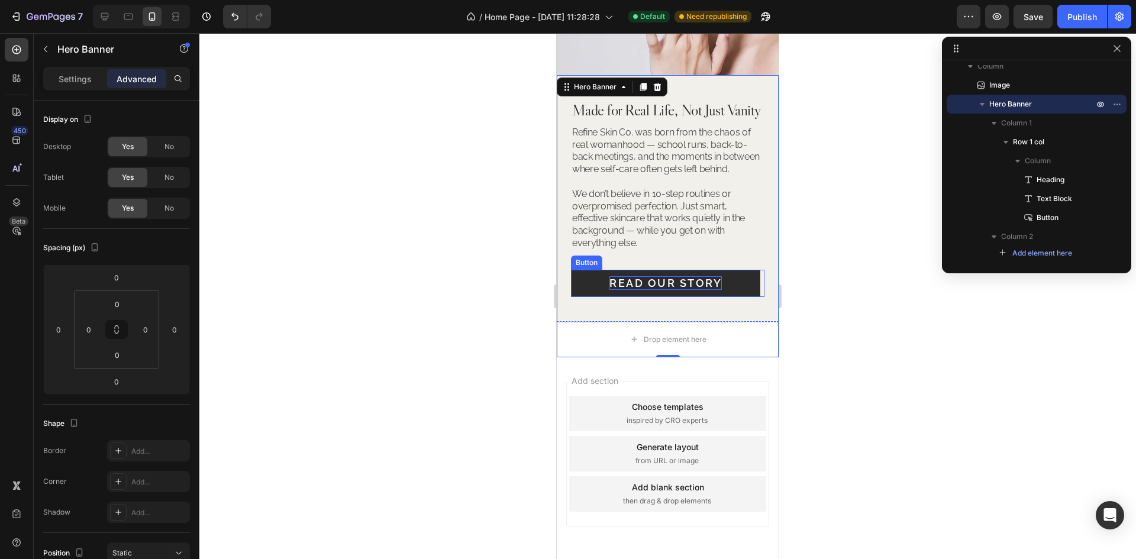
click at [709, 290] on p "Read Our Story" at bounding box center [665, 283] width 112 height 14
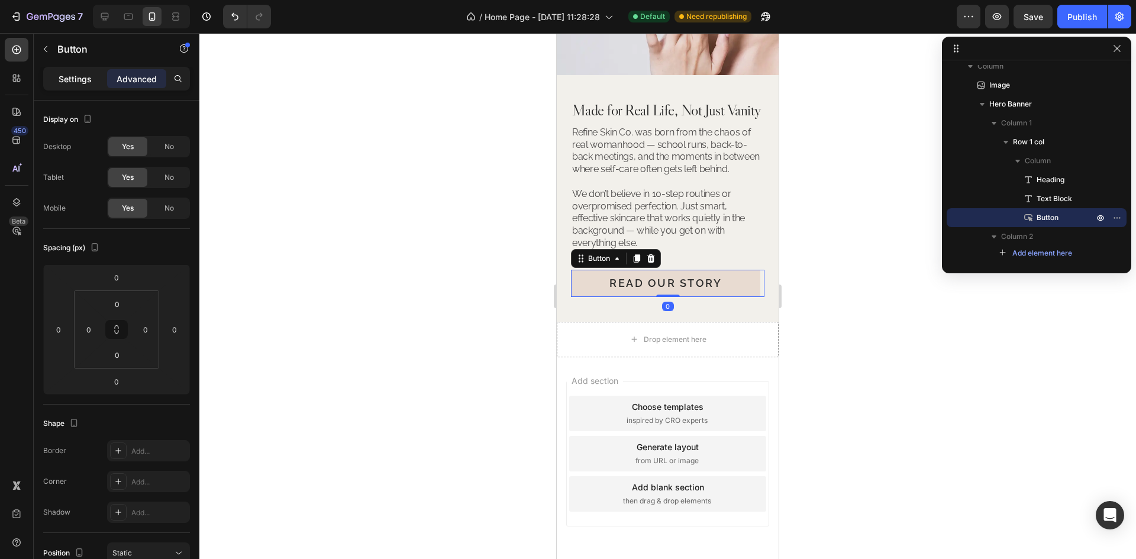
click at [70, 83] on p "Settings" at bounding box center [75, 79] width 33 height 12
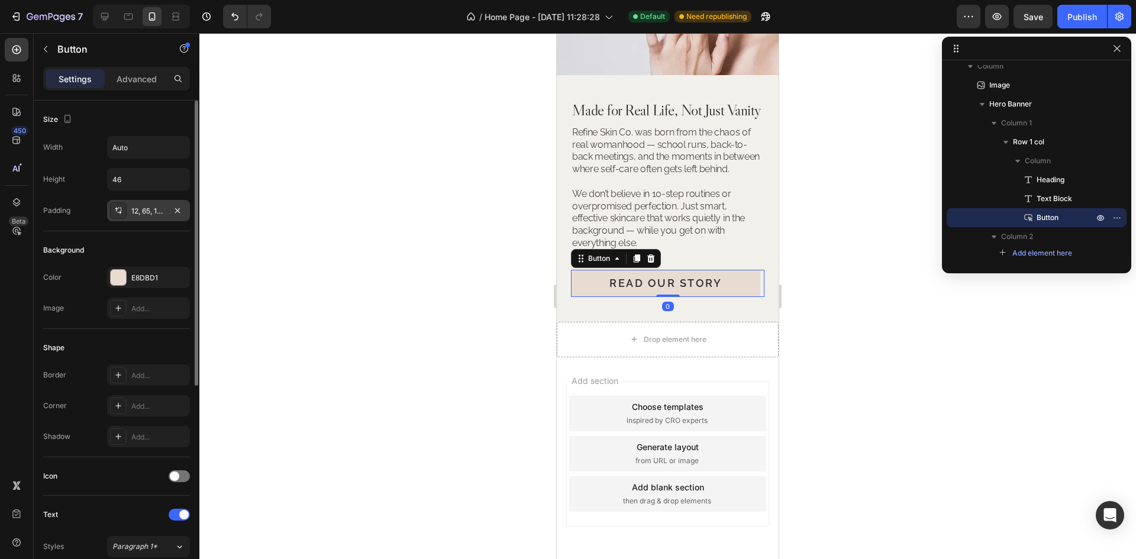
click at [154, 206] on div "12, 65, 12, 65" at bounding box center [148, 211] width 34 height 11
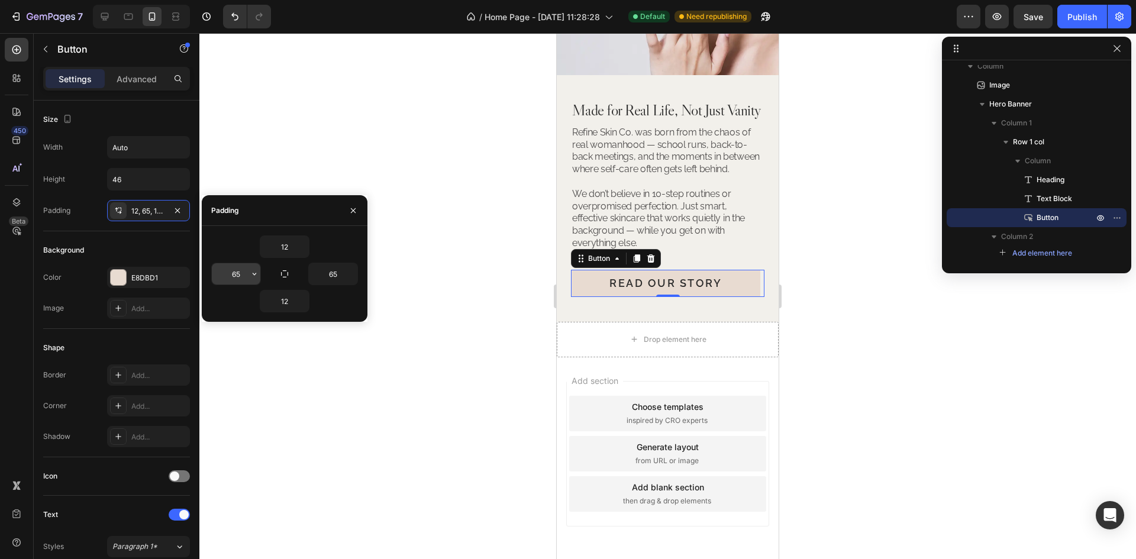
click at [232, 281] on input "65" at bounding box center [236, 273] width 49 height 21
type input "24"
click at [331, 269] on input "65" at bounding box center [333, 273] width 49 height 21
type input "24"
click at [167, 143] on input "Auto" at bounding box center [149, 147] width 82 height 21
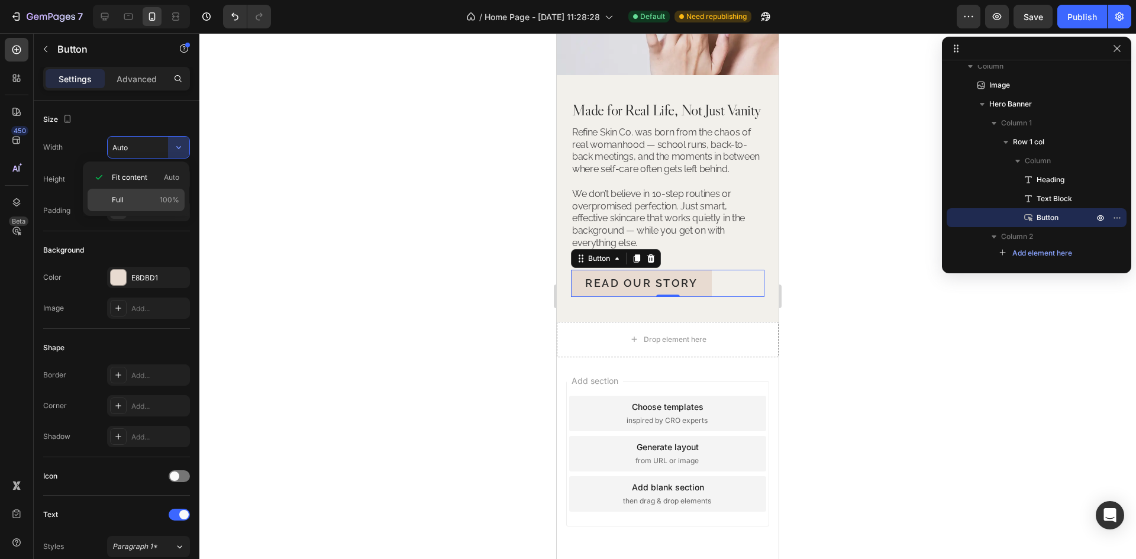
click at [141, 204] on p "Full 100%" at bounding box center [145, 200] width 67 height 11
type input "100%"
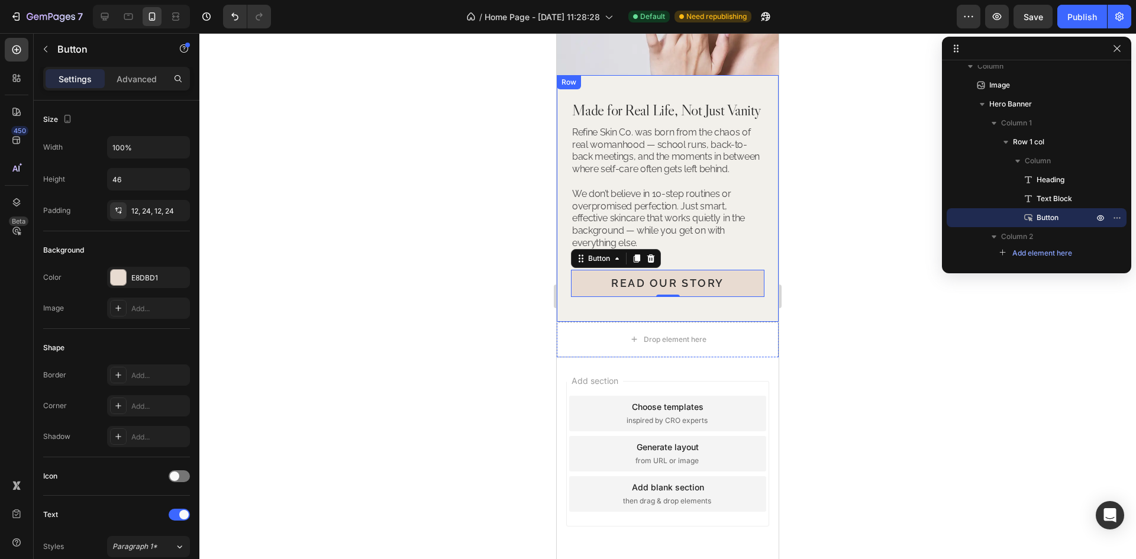
click at [764, 287] on div "Made for Real Life, Not Just Vanity Heading Refine Skin Co. was born from the c…" at bounding box center [668, 198] width 222 height 247
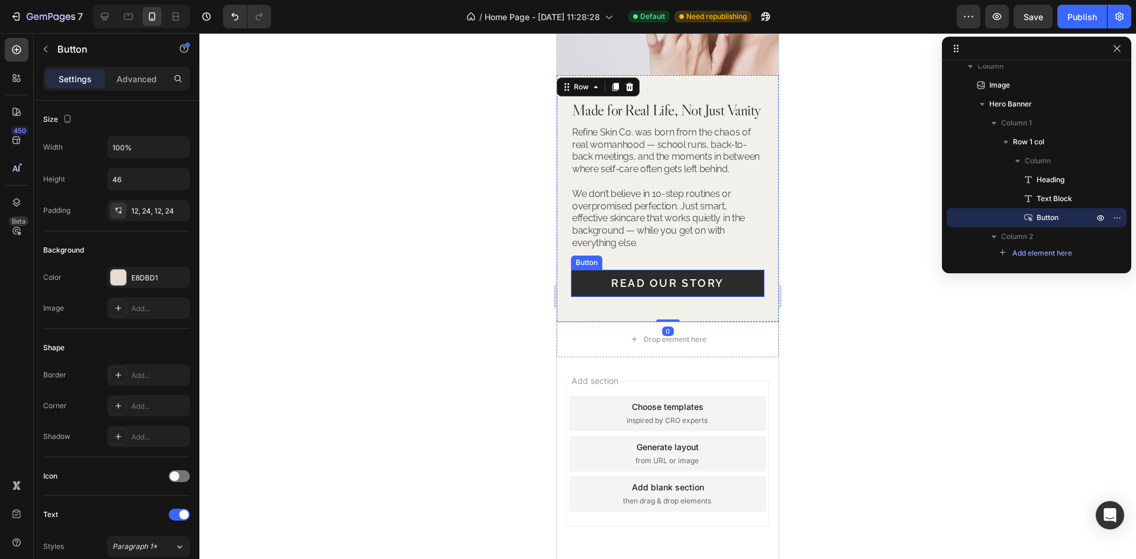
click at [747, 294] on button "Read Our Story" at bounding box center [667, 283] width 193 height 27
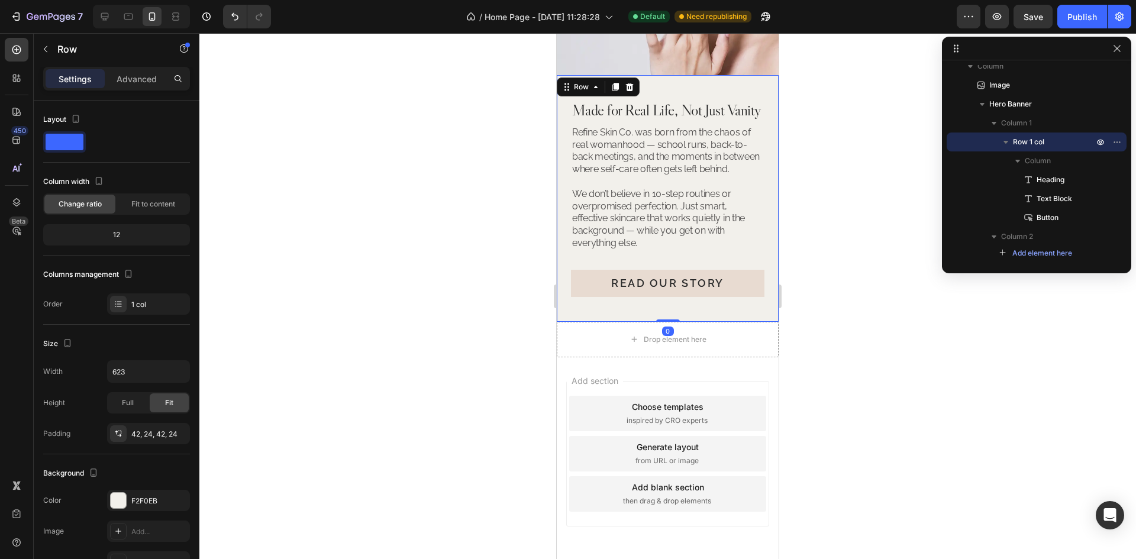
click at [741, 274] on div "Made for Real Life, Not Just Vanity Heading Refine Skin Co. was born from the c…" at bounding box center [667, 198] width 193 height 197
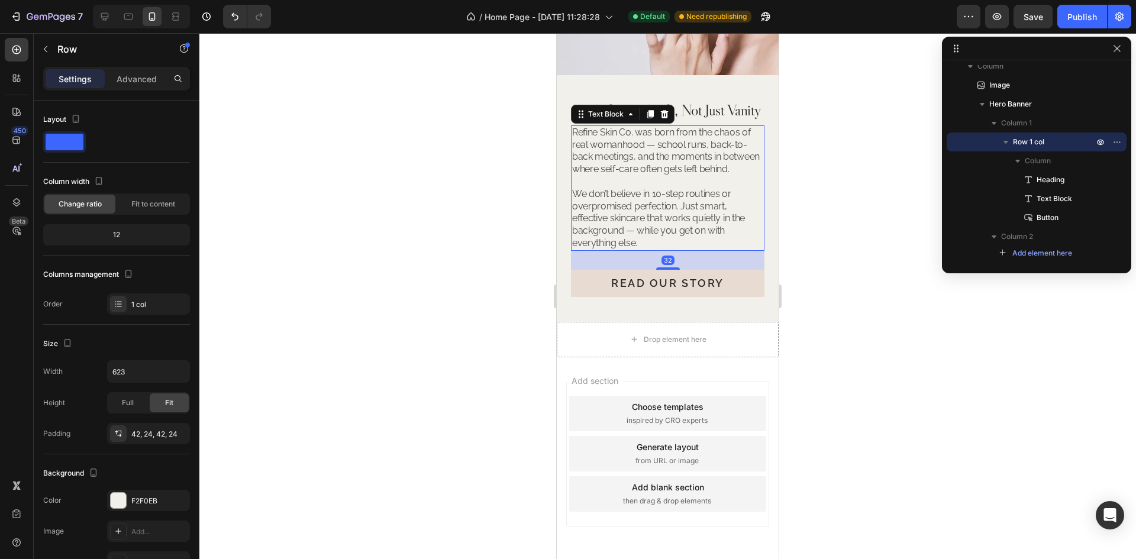
click at [698, 197] on p "Refine Skin Co. was born from the chaos of real womanhood — school runs, back-t…" at bounding box center [667, 188] width 191 height 123
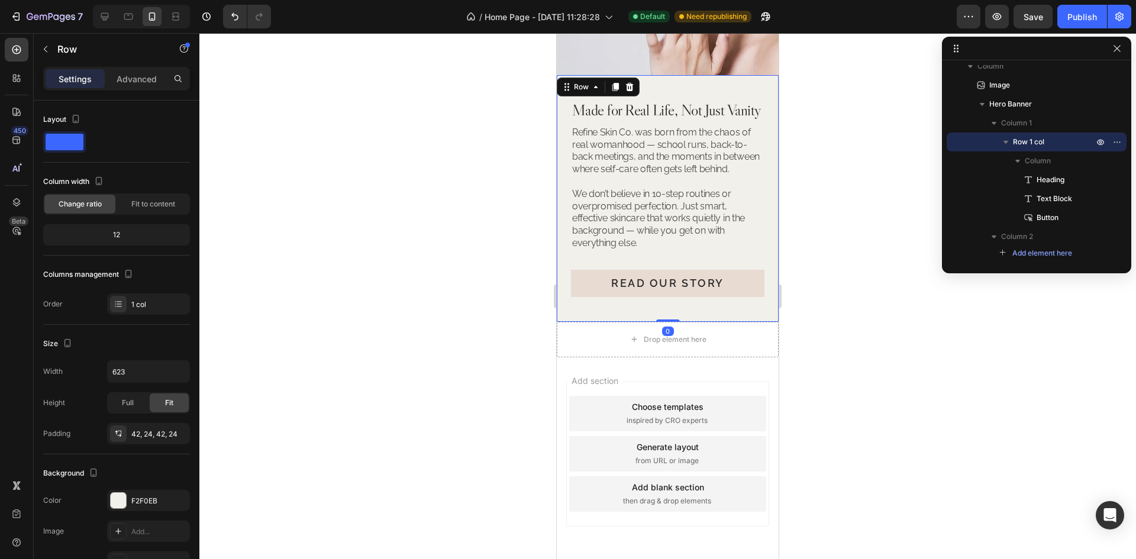
click at [739, 78] on div "Made for Real Life, Not Just Vanity Heading Refine Skin Co. was born from the c…" at bounding box center [668, 198] width 222 height 247
click at [758, 96] on div "Made for Real Life, Not Just Vanity Heading Refine Skin Co. was born from the c…" at bounding box center [668, 198] width 222 height 247
click at [100, 15] on icon at bounding box center [105, 17] width 12 height 12
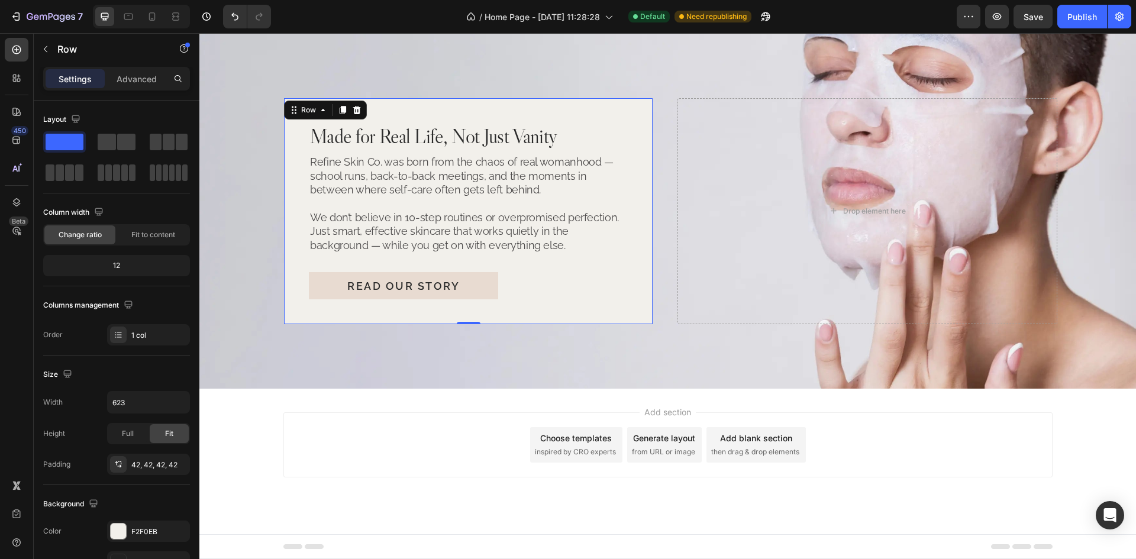
scroll to position [2822, 0]
click at [619, 369] on div "Background Image" at bounding box center [667, 211] width 936 height 355
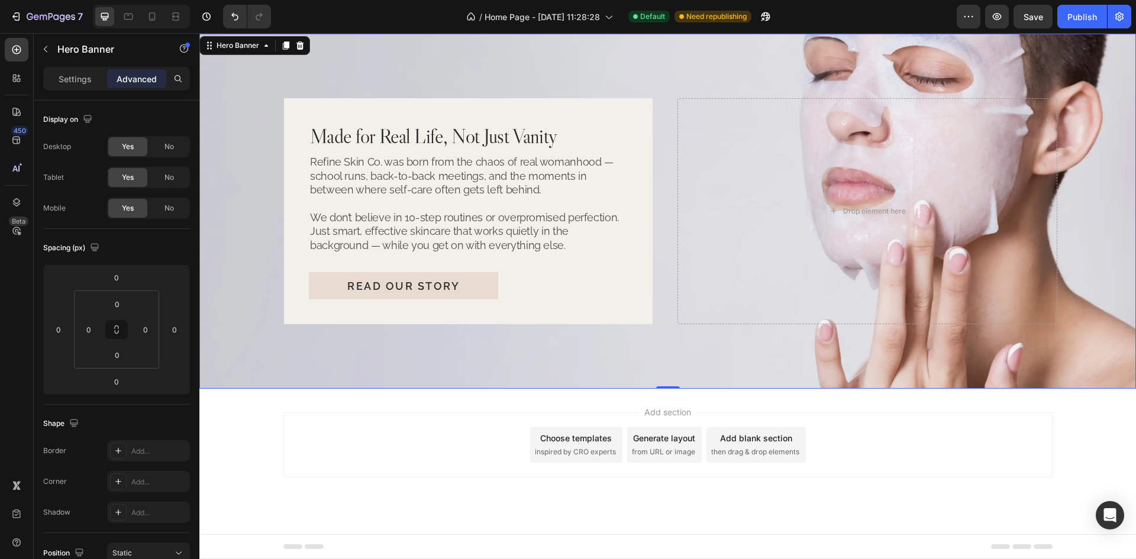
click at [670, 353] on div "Background Image" at bounding box center [667, 211] width 936 height 355
click at [782, 382] on div "Background Image" at bounding box center [667, 211] width 936 height 355
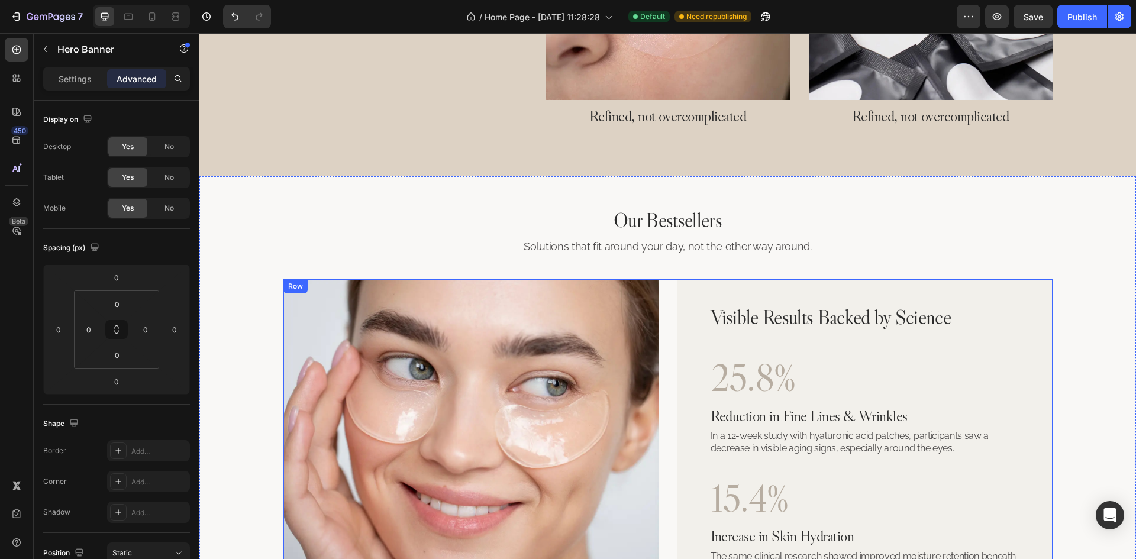
scroll to position [1343, 0]
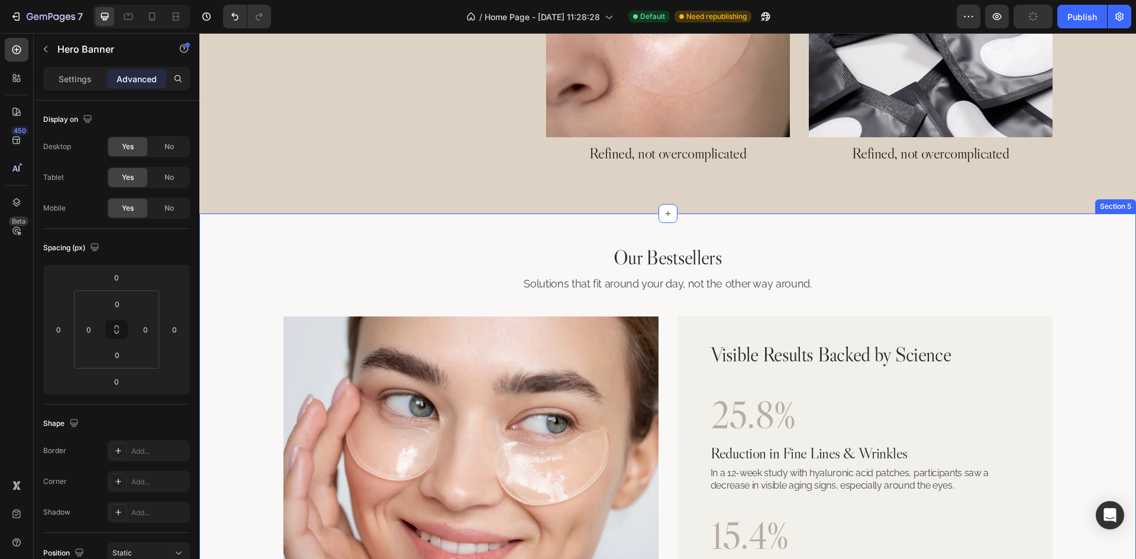
click at [683, 237] on div "Our Bestsellers Heading Solutions that fit around your day, not the other way a…" at bounding box center [667, 502] width 936 height 576
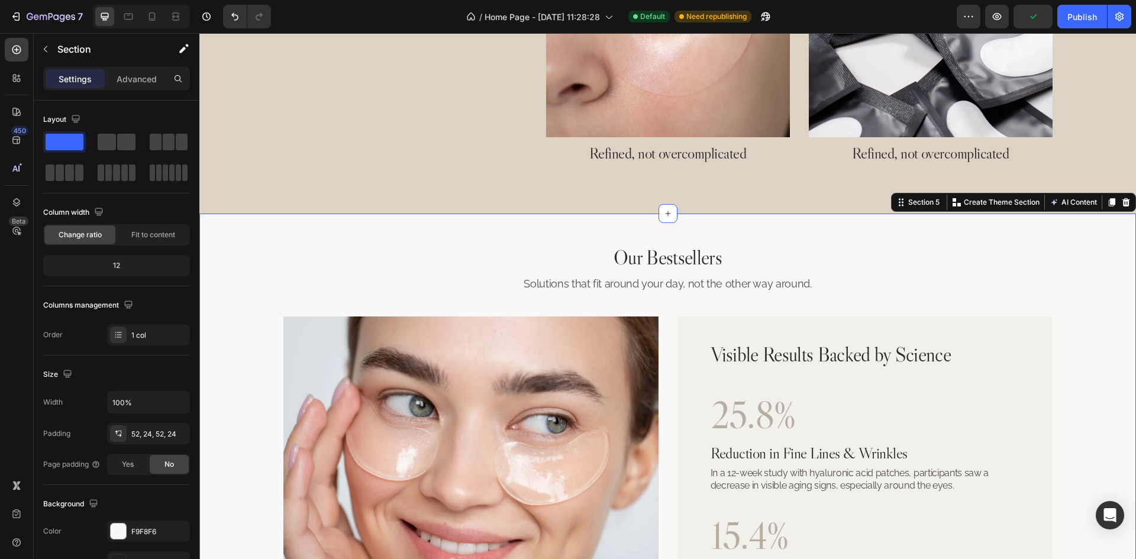
click at [728, 238] on div "Our Bestsellers Heading Solutions that fit around your day, not the other way a…" at bounding box center [667, 502] width 936 height 576
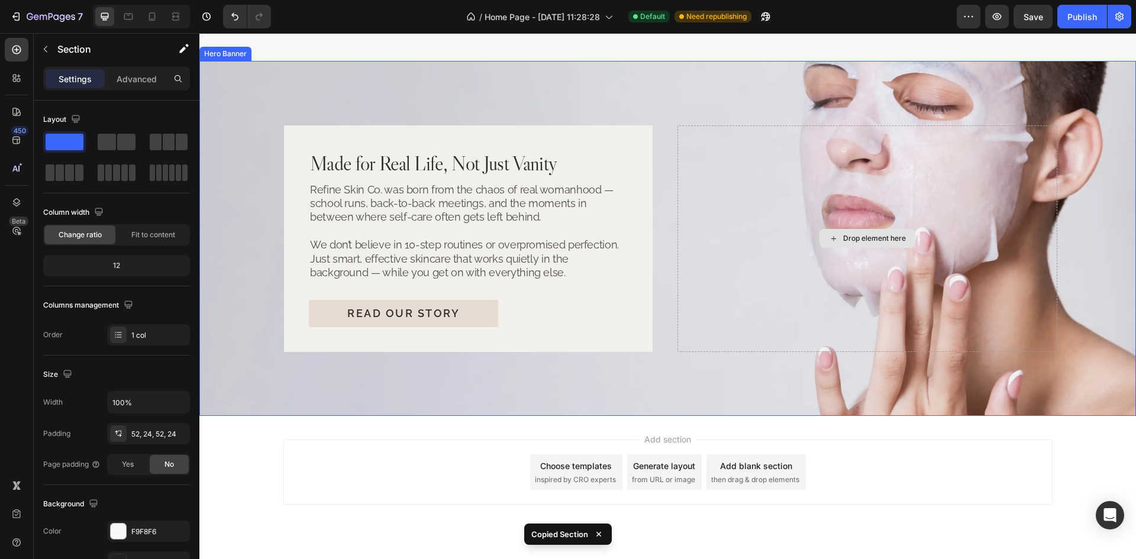
scroll to position [2420, 0]
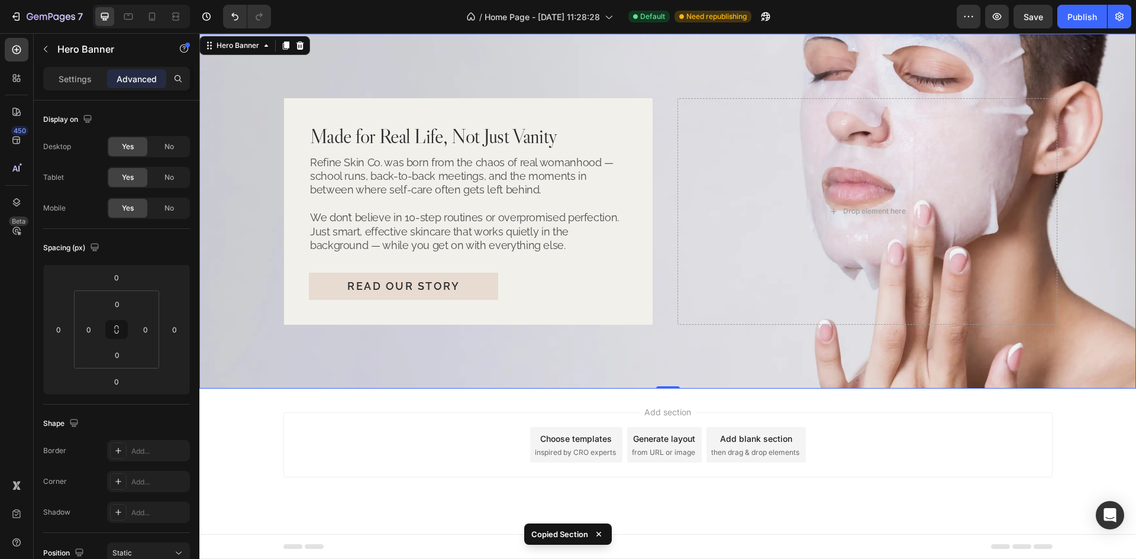
click at [654, 378] on div "Background Image" at bounding box center [667, 211] width 936 height 355
click at [241, 46] on div "Hero Banner" at bounding box center [237, 45] width 47 height 11
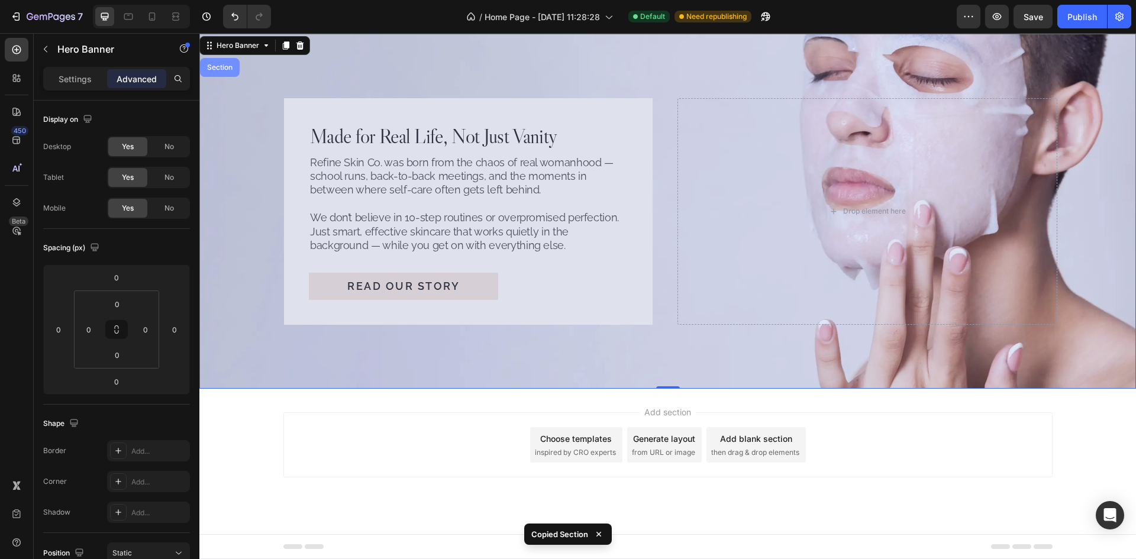
click at [228, 67] on div "Section" at bounding box center [220, 67] width 30 height 7
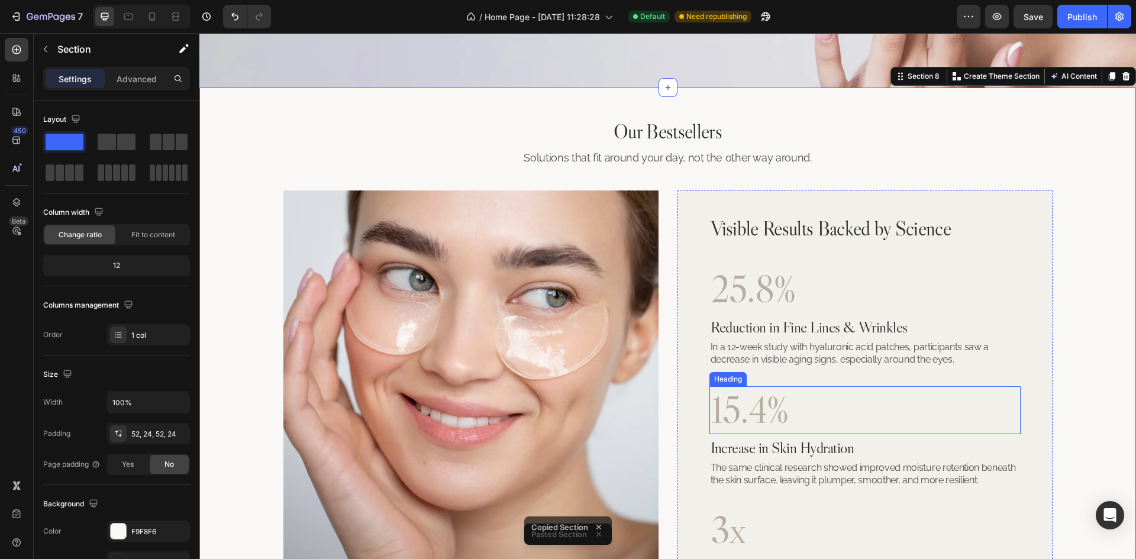
scroll to position [2734, 0]
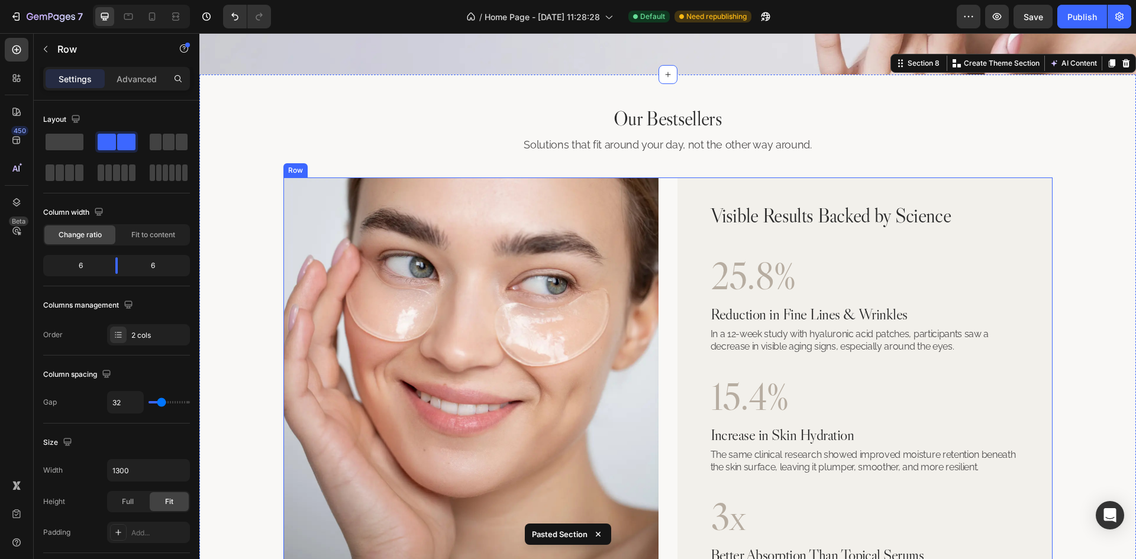
click at [666, 303] on div "Image Visible Results Backed by Science Heading 25.8% Heading Reduction in Fine…" at bounding box center [667, 398] width 769 height 442
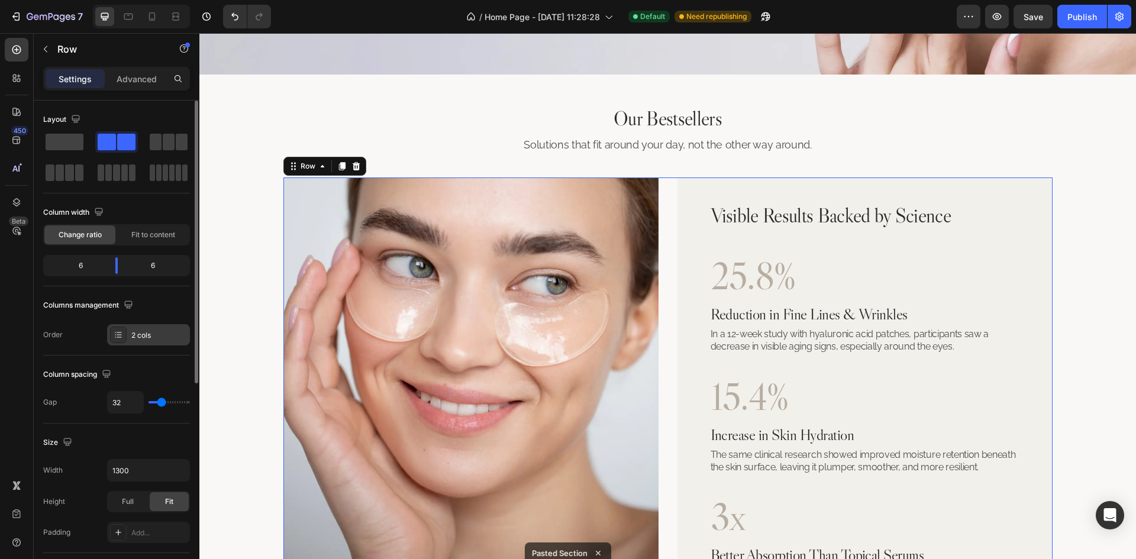
click at [134, 325] on div "2 cols" at bounding box center [148, 334] width 83 height 21
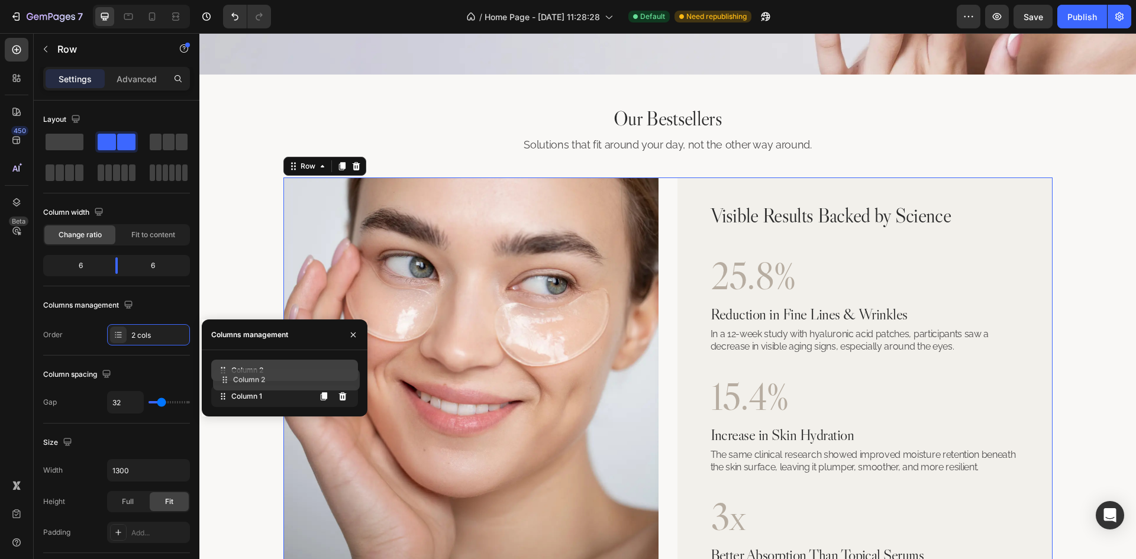
drag, startPoint x: 270, startPoint y: 397, endPoint x: 272, endPoint y: 380, distance: 16.7
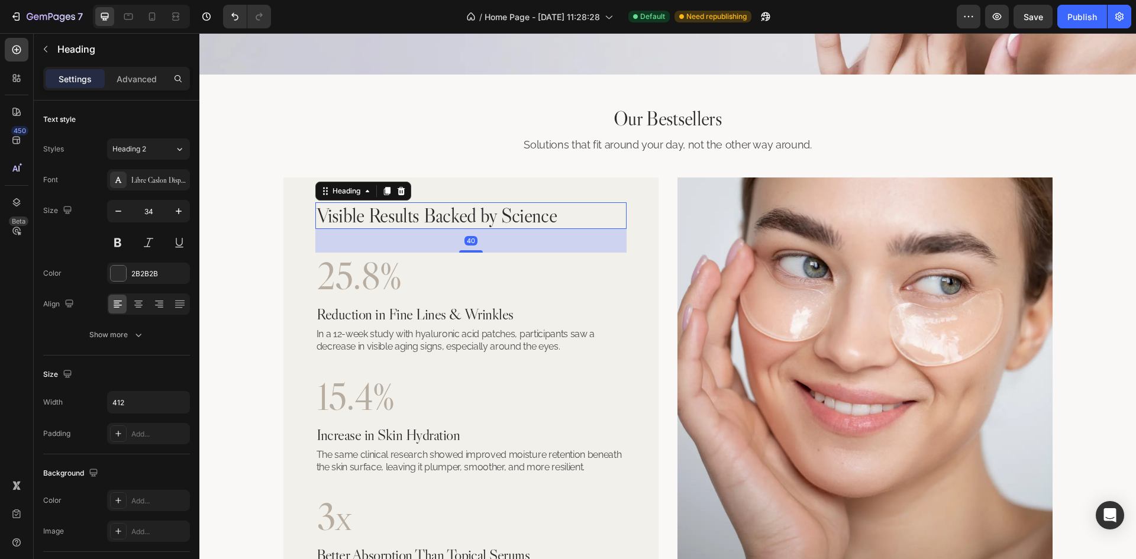
click at [457, 225] on h2 "Visible Results Backed by Science" at bounding box center [437, 215] width 244 height 27
click at [397, 189] on icon at bounding box center [401, 191] width 8 height 8
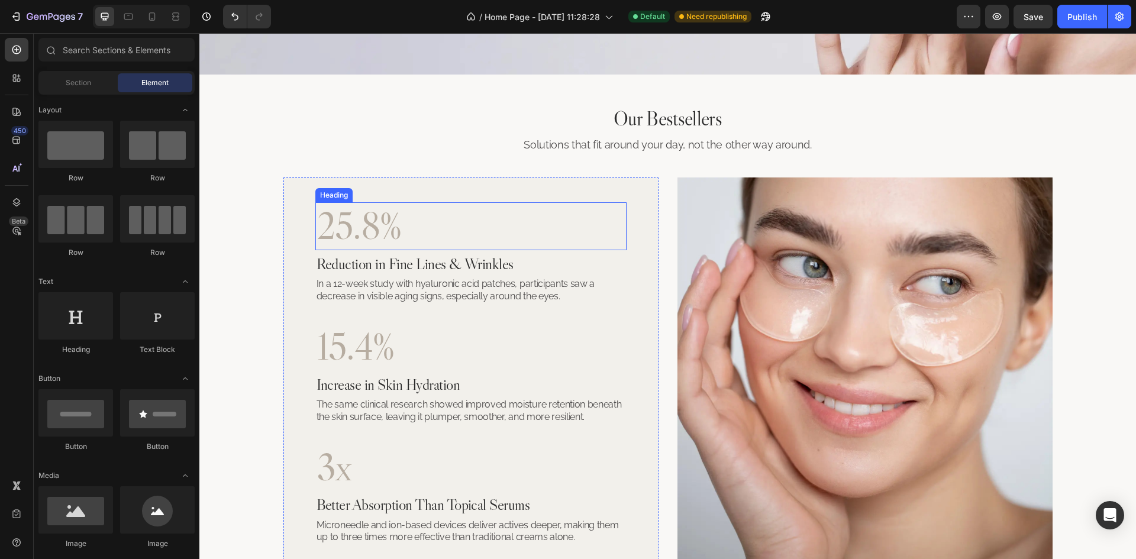
click at [424, 242] on h2 "25.8%" at bounding box center [470, 226] width 311 height 48
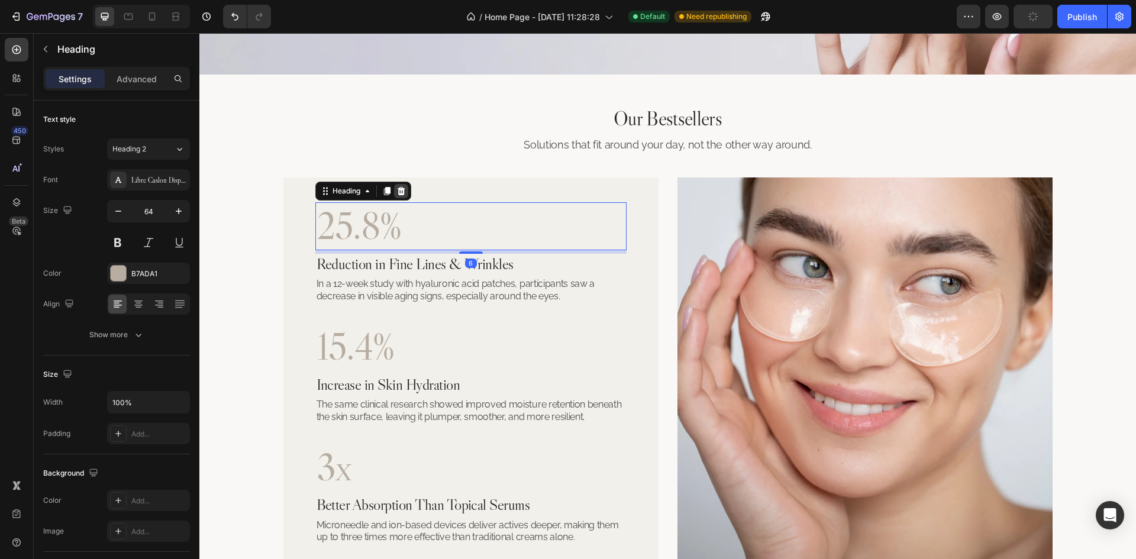
click at [397, 192] on icon at bounding box center [401, 191] width 8 height 8
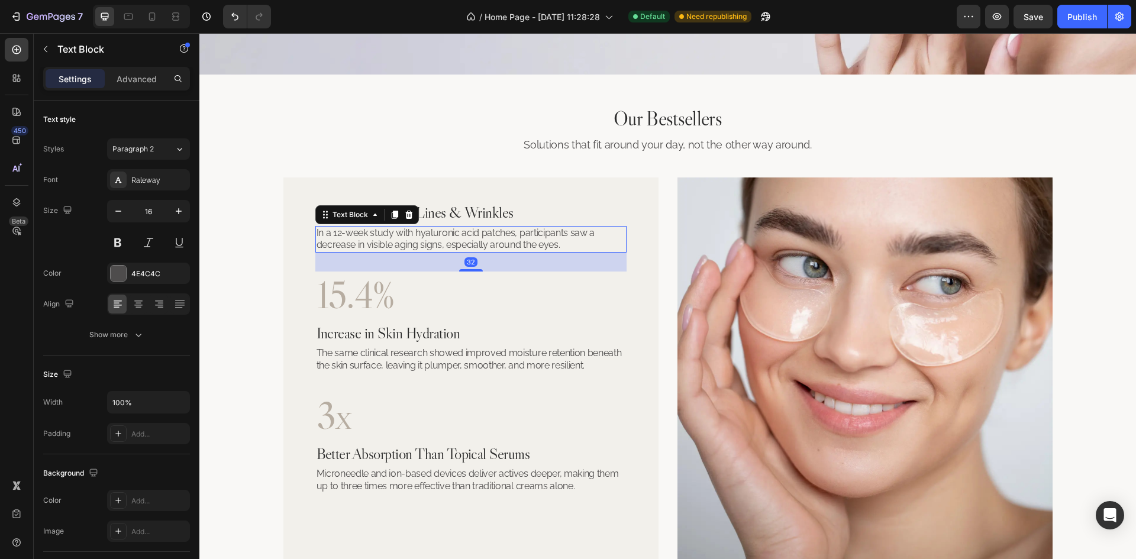
click at [413, 226] on div "In a 12-week study with hyaluronic acid patches, participants saw a decrease in…" at bounding box center [470, 239] width 311 height 27
click at [418, 214] on h2 "Reduction in Fine Lines & Wrinkles" at bounding box center [470, 212] width 311 height 21
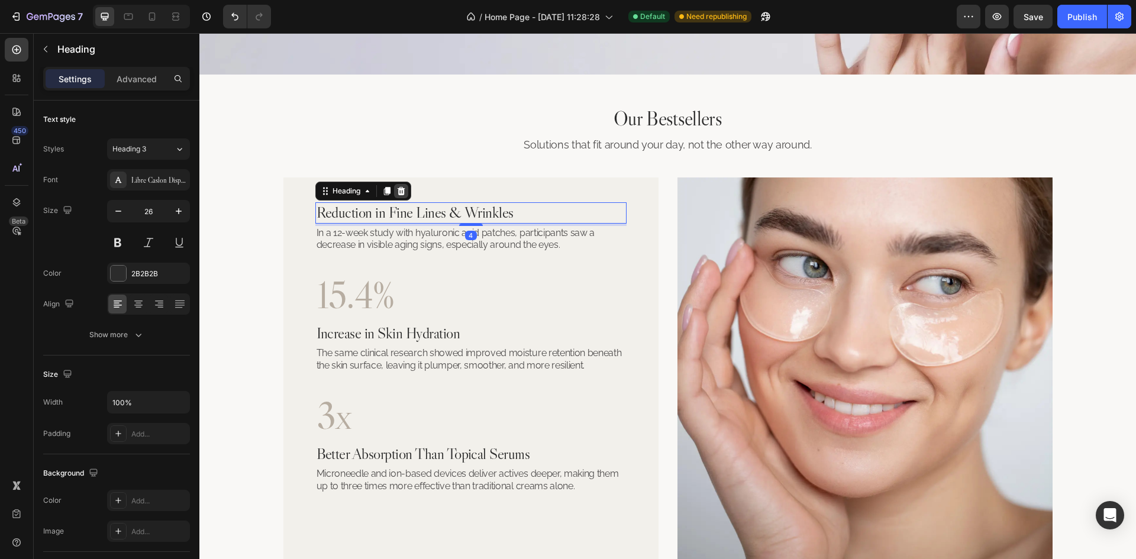
click at [402, 191] on icon at bounding box center [400, 190] width 9 height 9
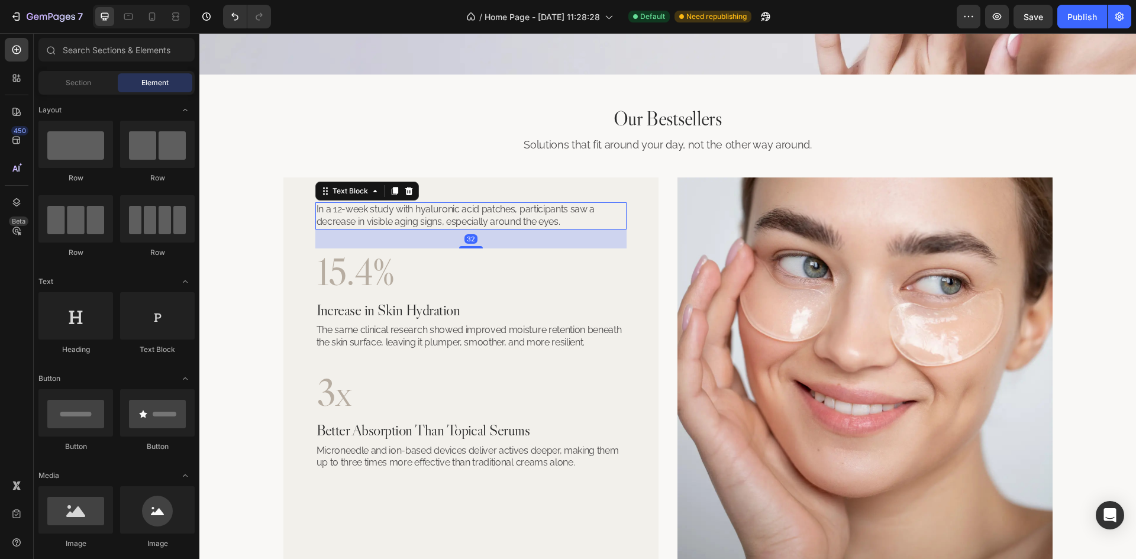
click at [408, 224] on p "In a 12-week study with hyaluronic acid patches, participants saw a decrease in…" at bounding box center [470, 216] width 309 height 25
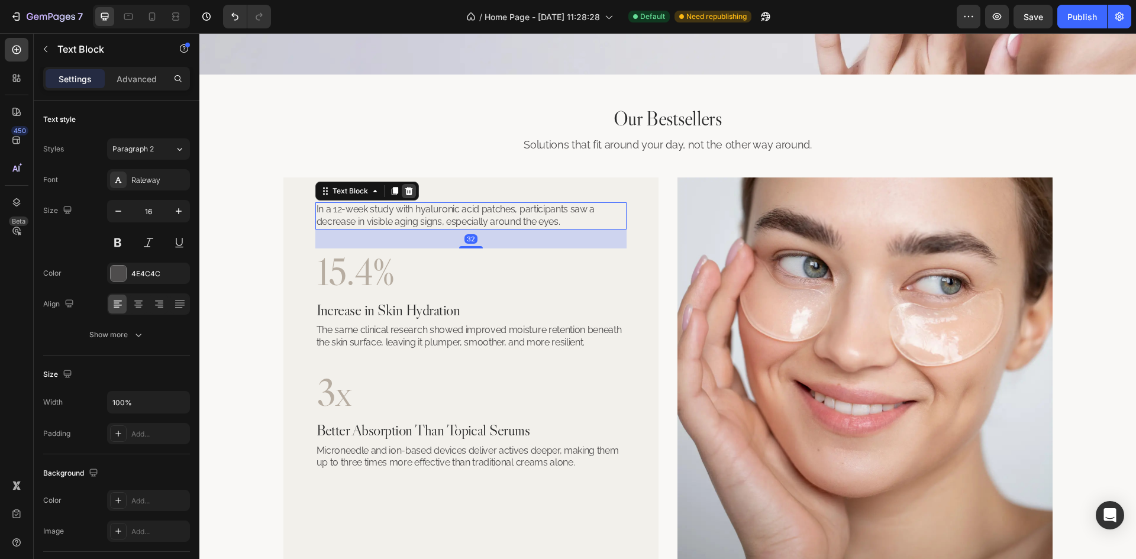
click at [404, 189] on icon at bounding box center [408, 190] width 9 height 9
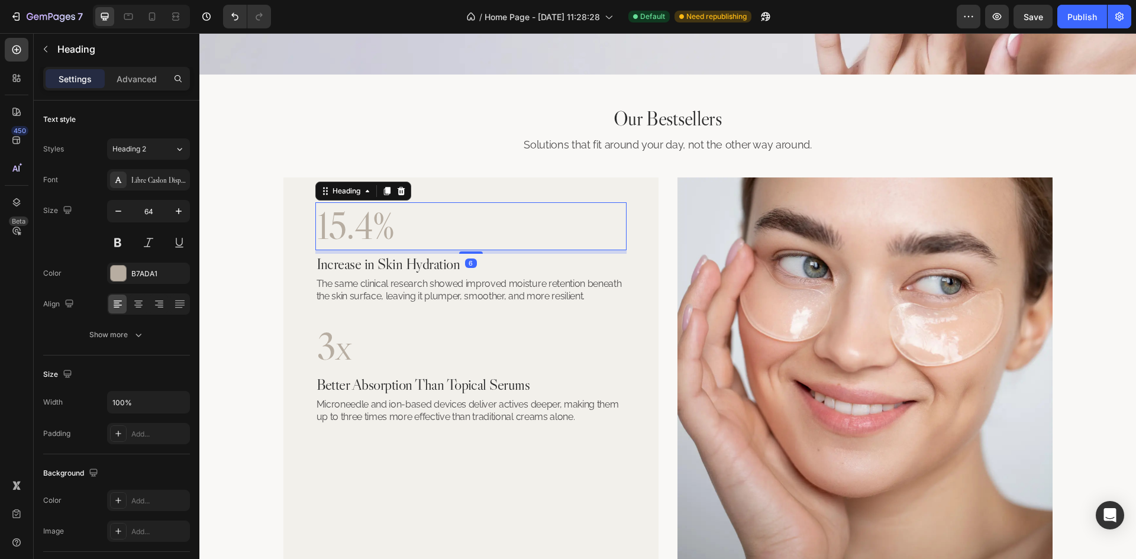
click at [408, 236] on h2 "15.4%" at bounding box center [470, 226] width 311 height 48
click at [397, 191] on icon at bounding box center [401, 191] width 8 height 8
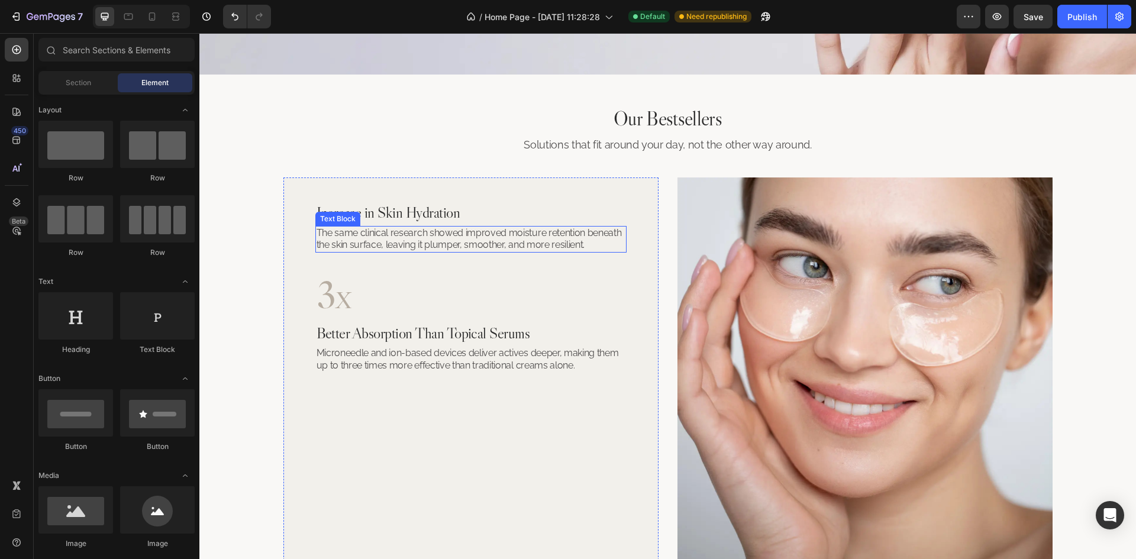
click at [423, 233] on p "The same clinical research showed improved moisture retention beneath the skin …" at bounding box center [470, 239] width 309 height 25
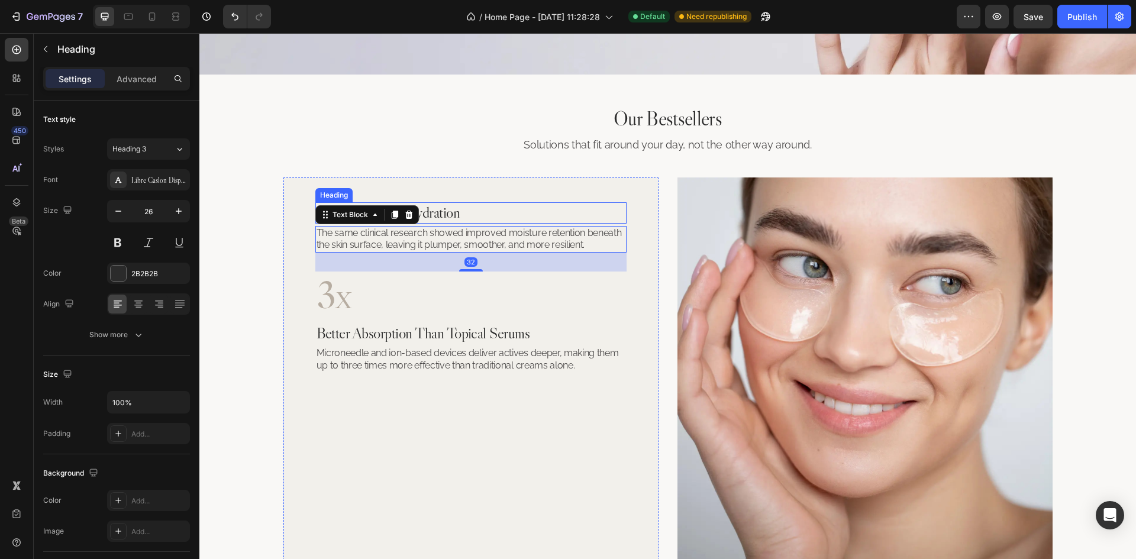
click at [429, 217] on h2 "Increase in Skin Hydration" at bounding box center [470, 212] width 311 height 21
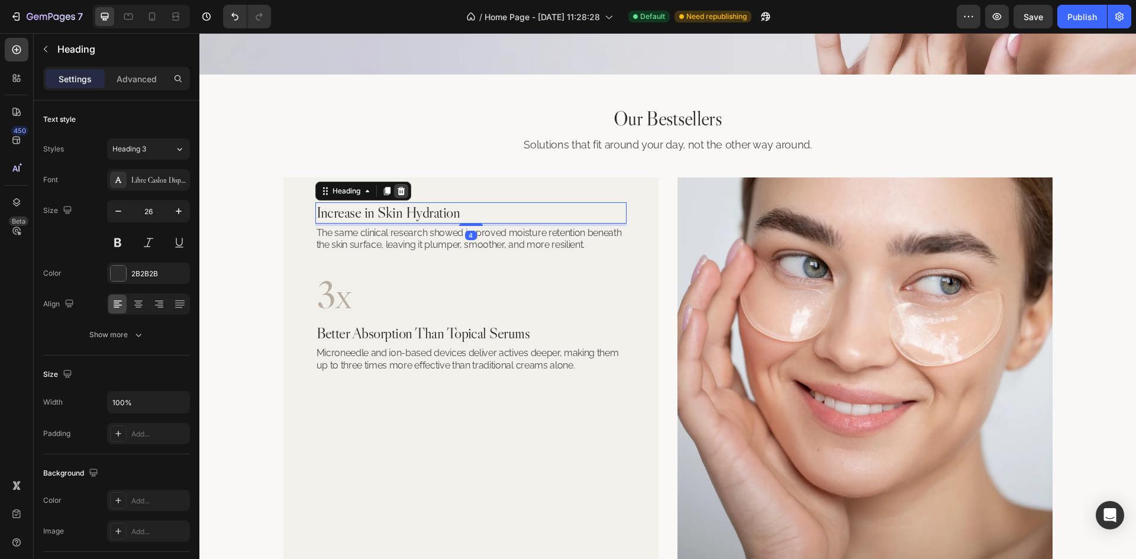
click at [398, 192] on icon at bounding box center [401, 191] width 8 height 8
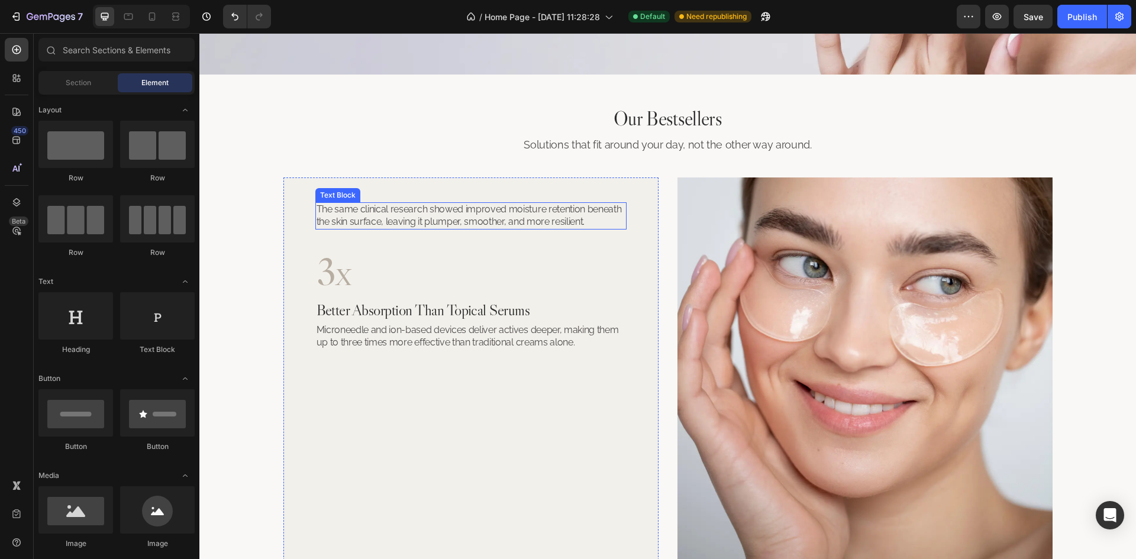
click at [404, 217] on p "The same clinical research showed improved moisture retention beneath the skin …" at bounding box center [470, 216] width 309 height 25
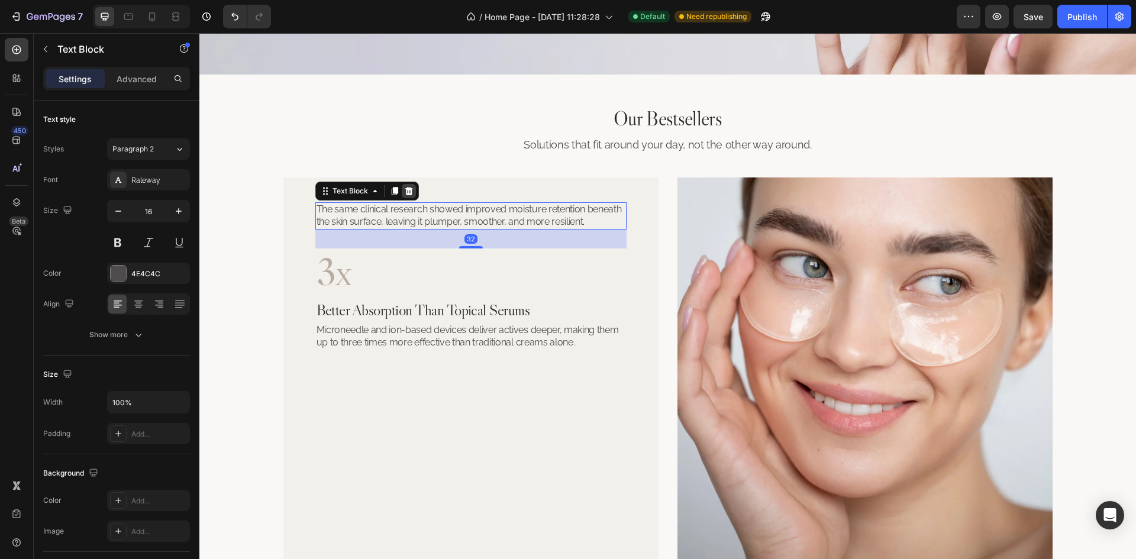
click at [406, 190] on icon at bounding box center [409, 191] width 8 height 8
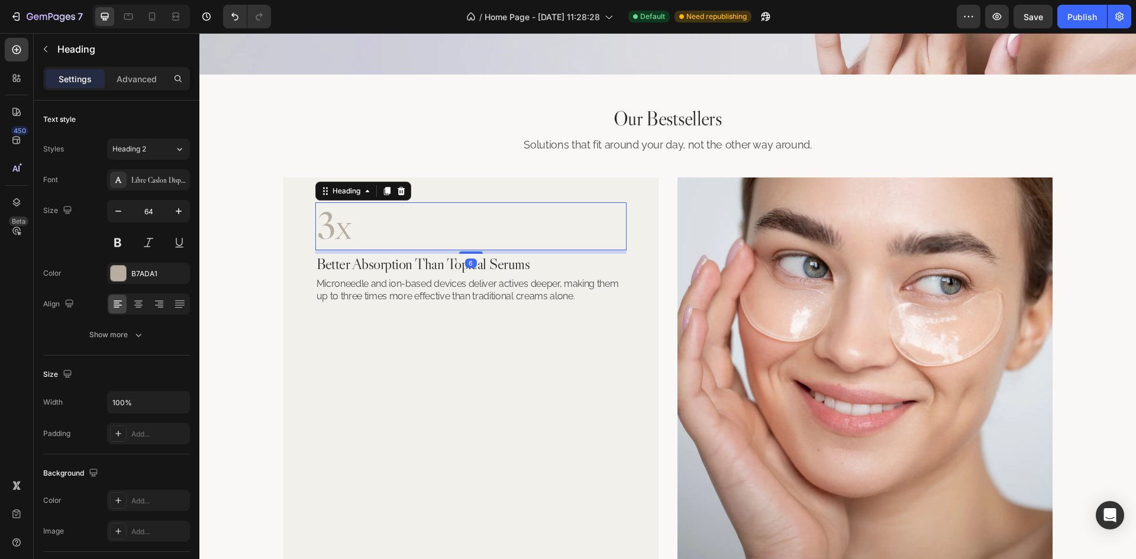
click at [403, 228] on h2 "3x" at bounding box center [470, 226] width 311 height 48
click at [396, 193] on icon at bounding box center [400, 190] width 9 height 9
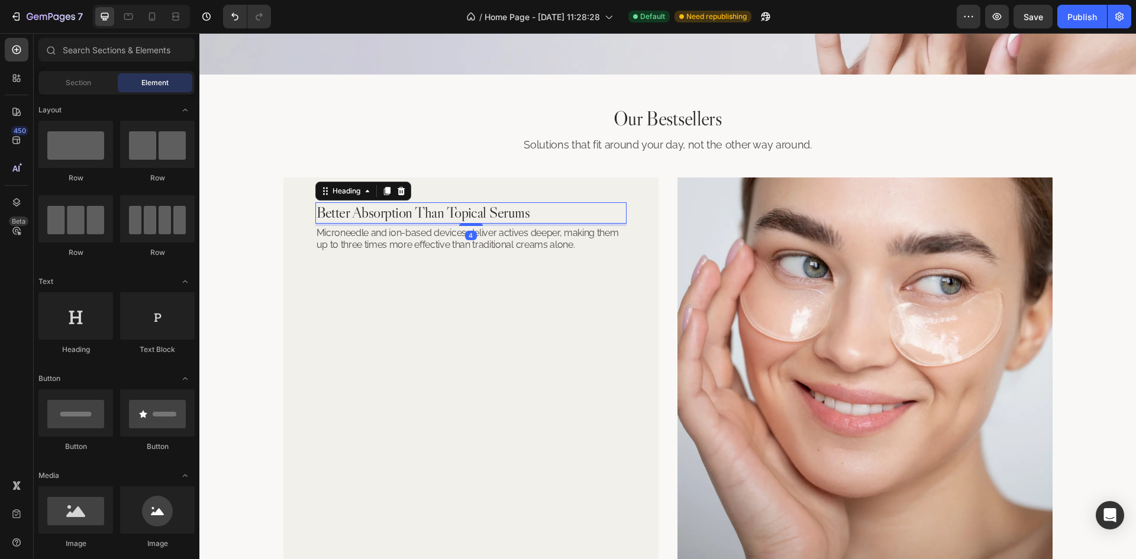
click at [415, 212] on h2 "Better Absorption Than Topical Serums" at bounding box center [470, 212] width 311 height 21
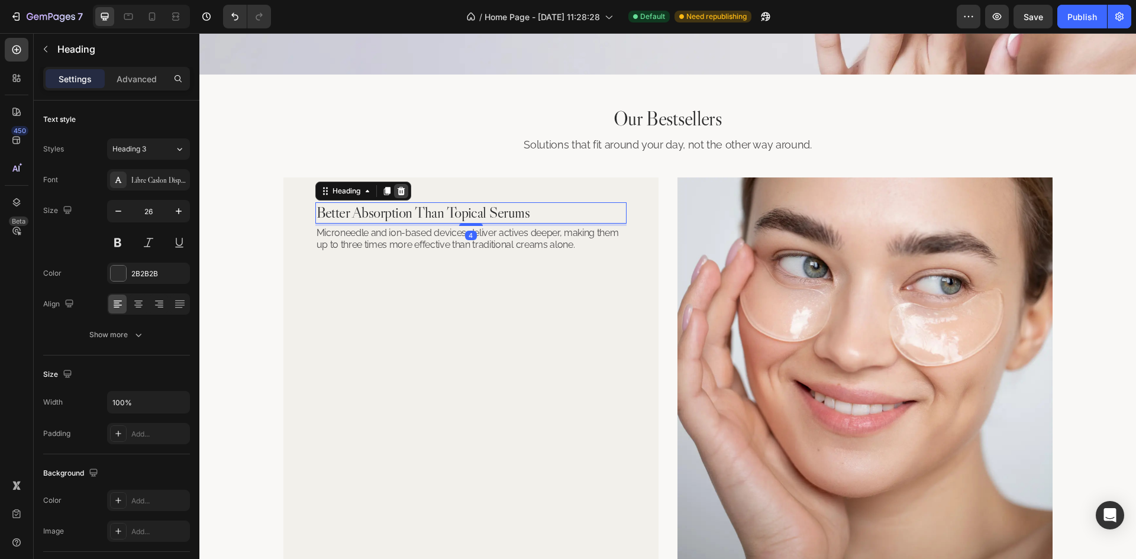
click at [401, 191] on icon at bounding box center [400, 190] width 9 height 9
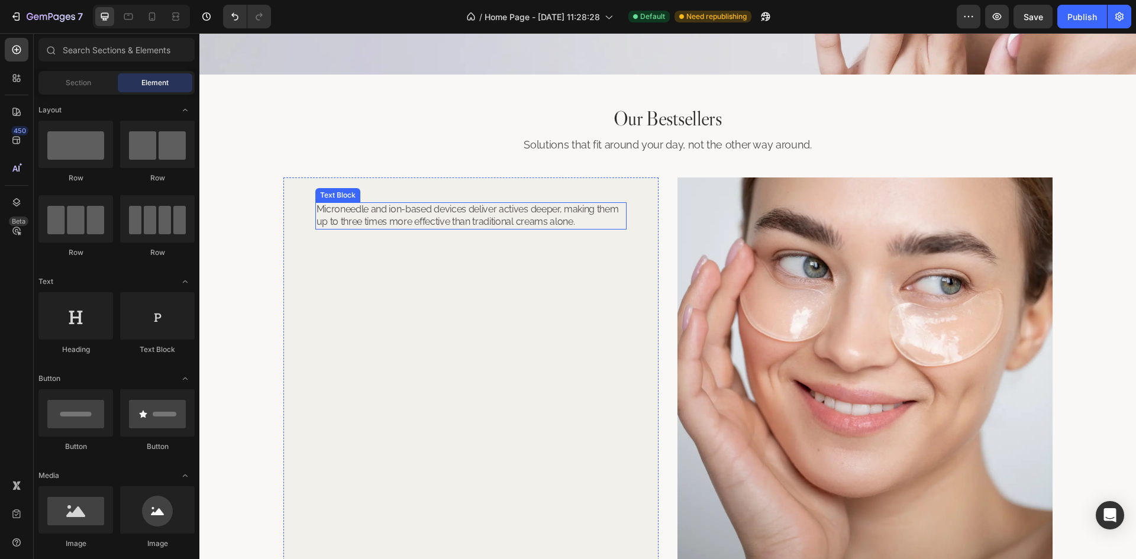
click at [430, 219] on p "Microneedle and ion-based devices deliver actives deeper, making them up to thr…" at bounding box center [470, 216] width 309 height 25
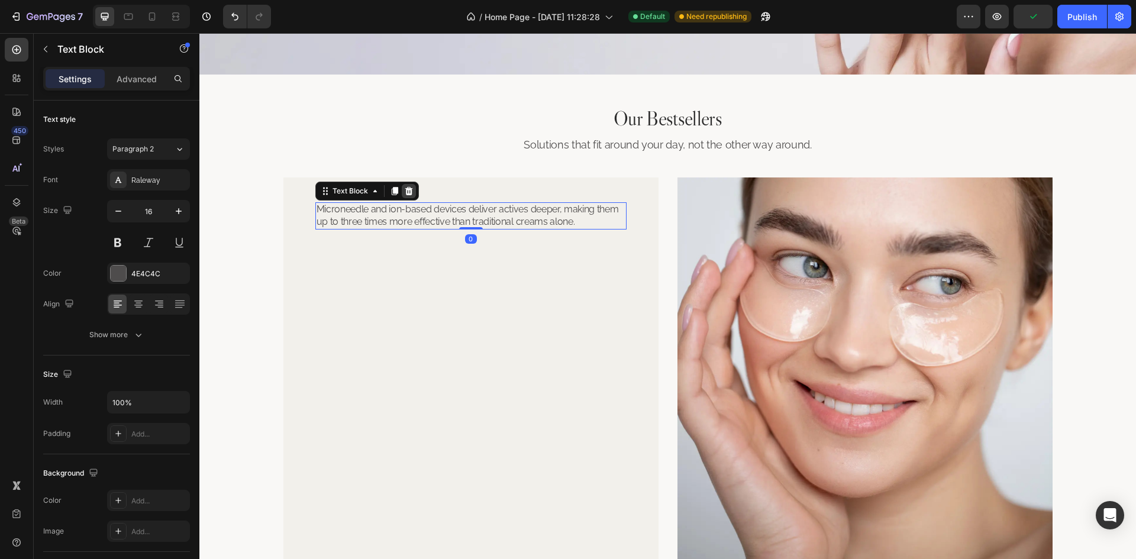
click at [404, 188] on icon at bounding box center [408, 190] width 9 height 9
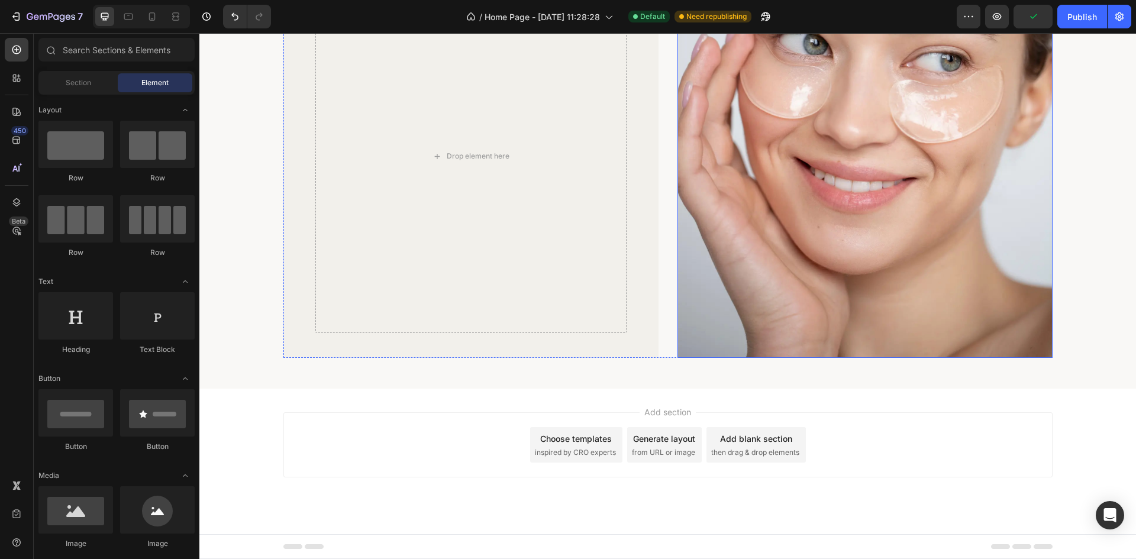
scroll to position [2780, 0]
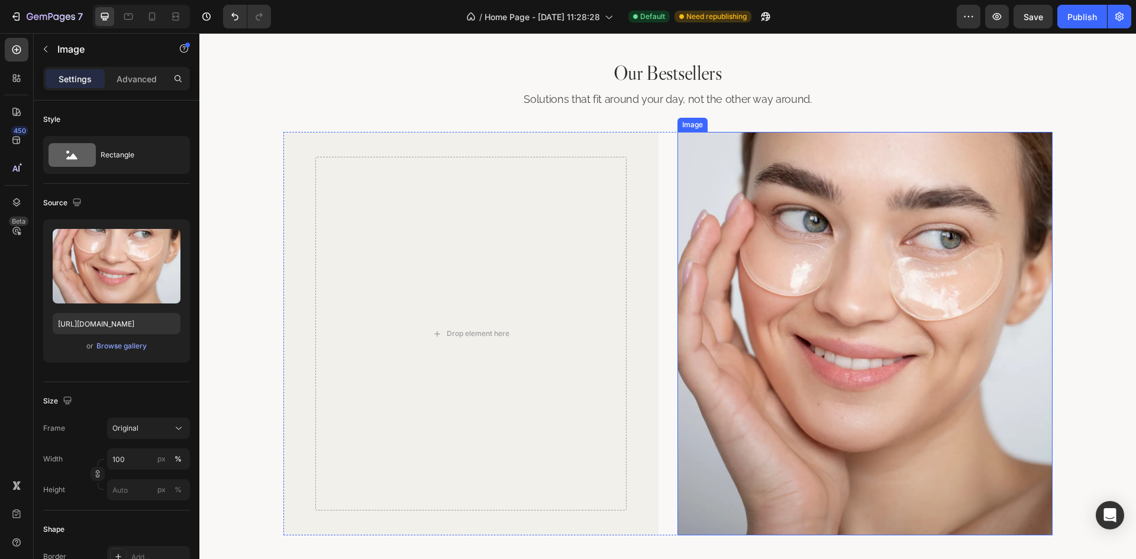
click at [931, 223] on img at bounding box center [864, 333] width 375 height 403
click at [752, 119] on icon at bounding box center [756, 121] width 8 height 8
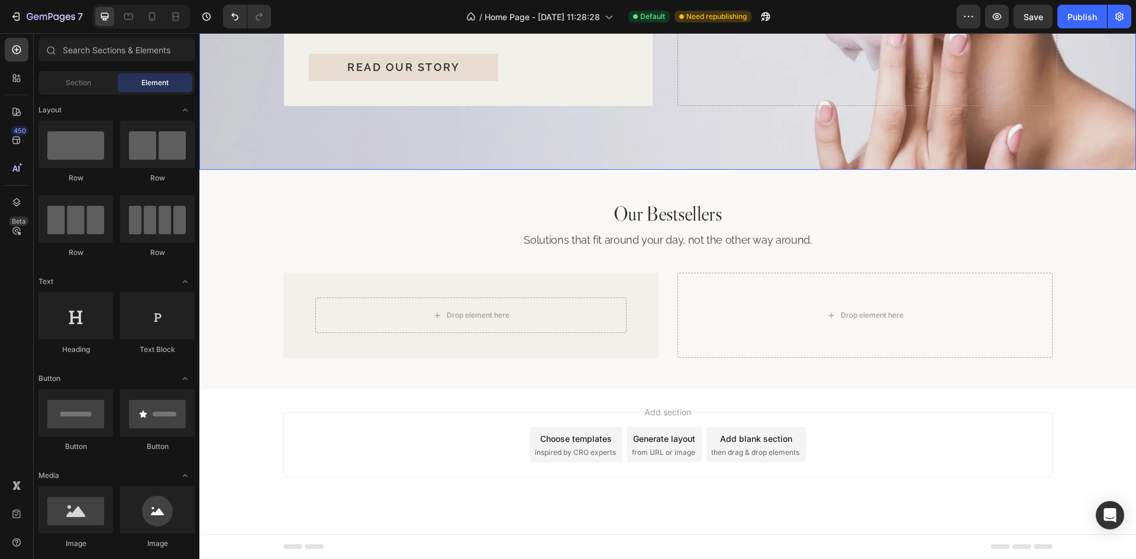
scroll to position [2639, 0]
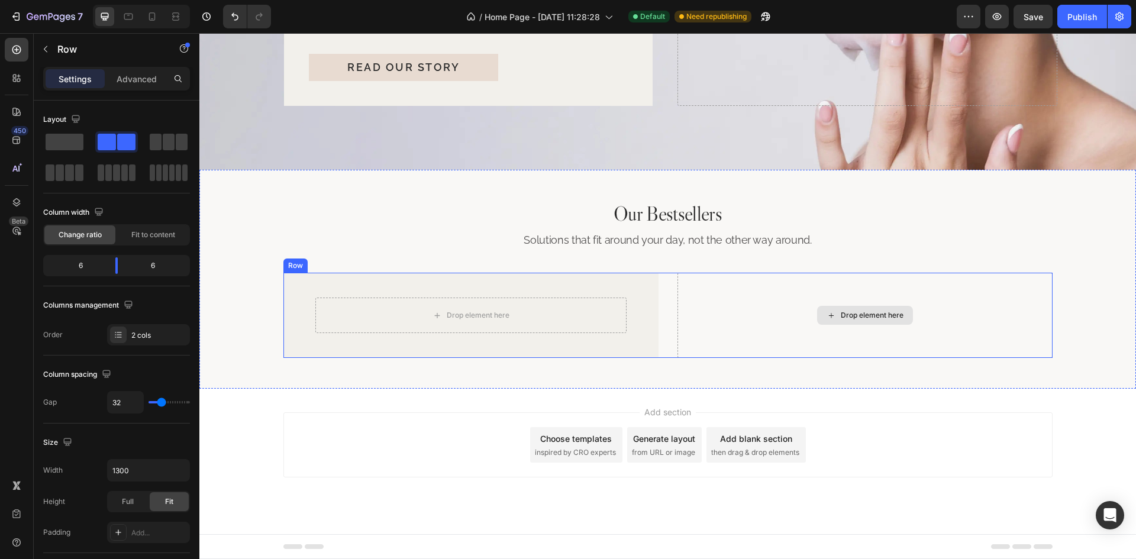
click at [713, 313] on div "Drop element here" at bounding box center [864, 315] width 375 height 85
click at [670, 297] on div "Drop element here Drop element here Row Row 0" at bounding box center [667, 315] width 769 height 85
click at [16, 52] on icon at bounding box center [17, 50] width 12 height 12
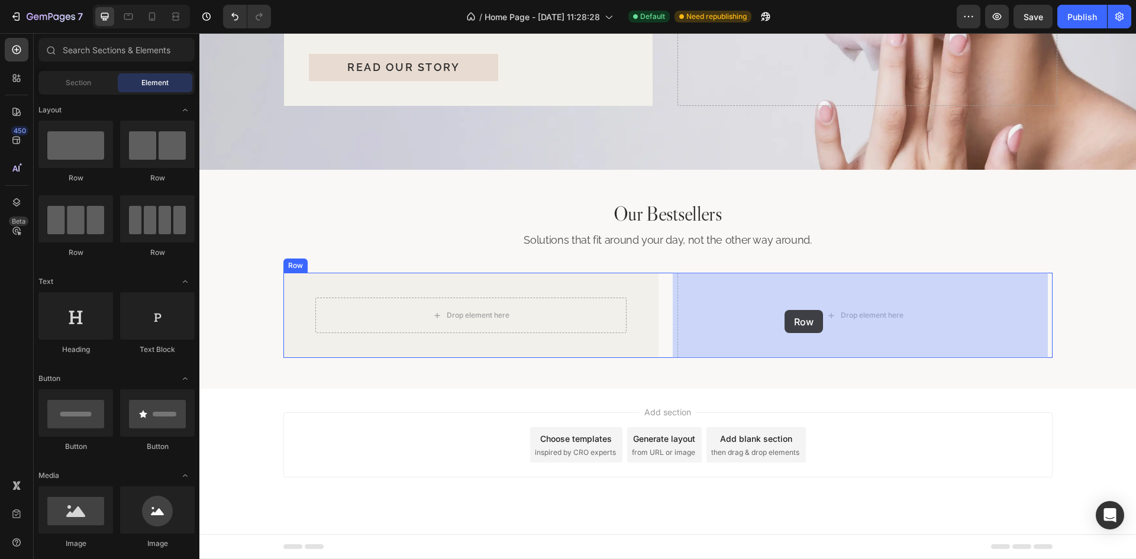
drag, startPoint x: 330, startPoint y: 181, endPoint x: 786, endPoint y: 315, distance: 474.7
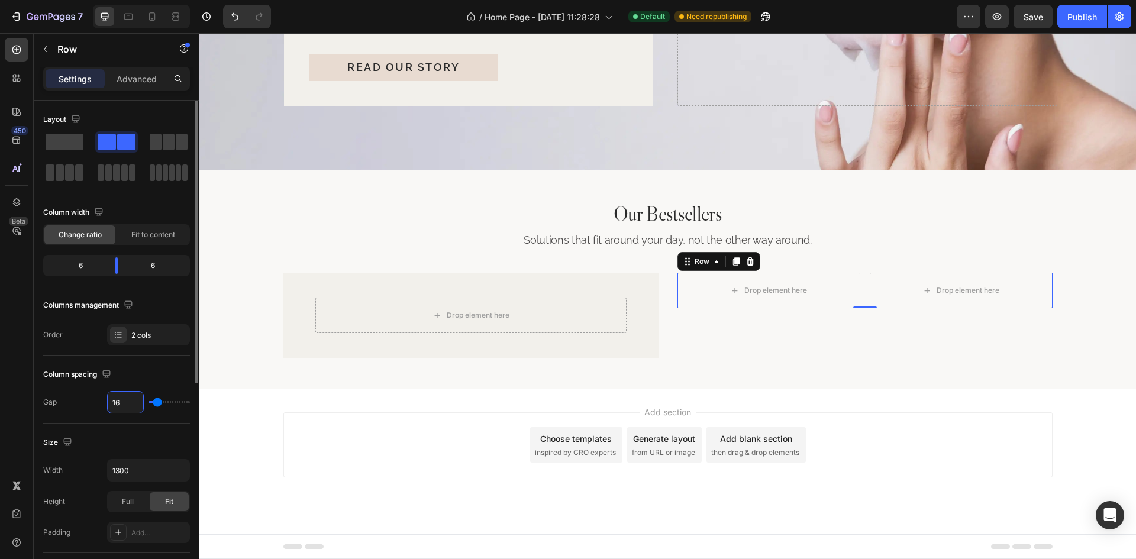
click at [124, 406] on input "16" at bounding box center [125, 402] width 35 height 21
type input "3"
type input "32"
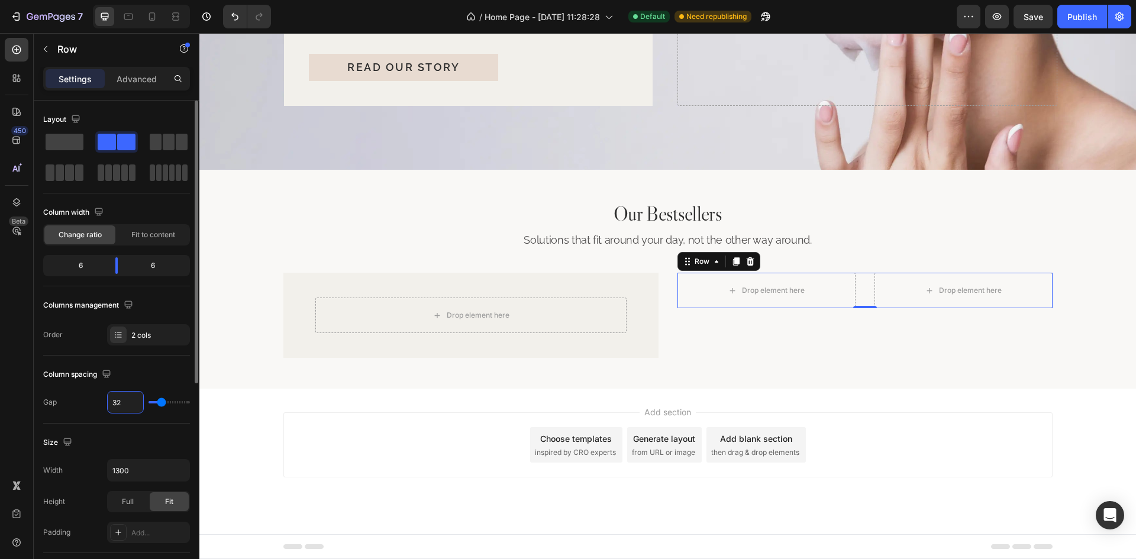
type input "32"
click at [163, 358] on div "Column spacing Gap 32" at bounding box center [116, 390] width 147 height 68
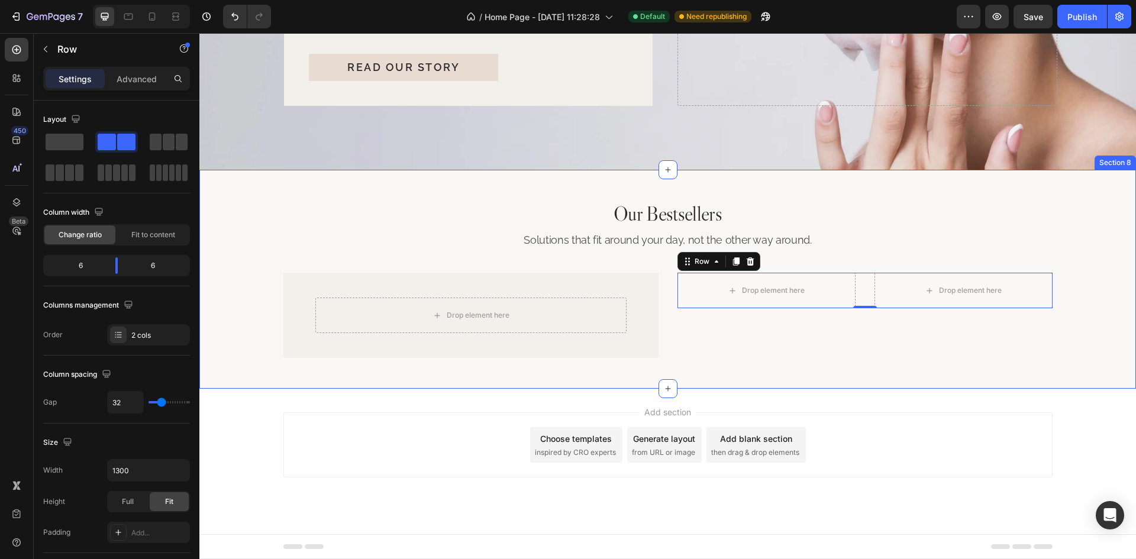
click at [1090, 281] on div "Our Bestsellers Heading Solutions that fit around your day, not the other way a…" at bounding box center [668, 279] width 908 height 157
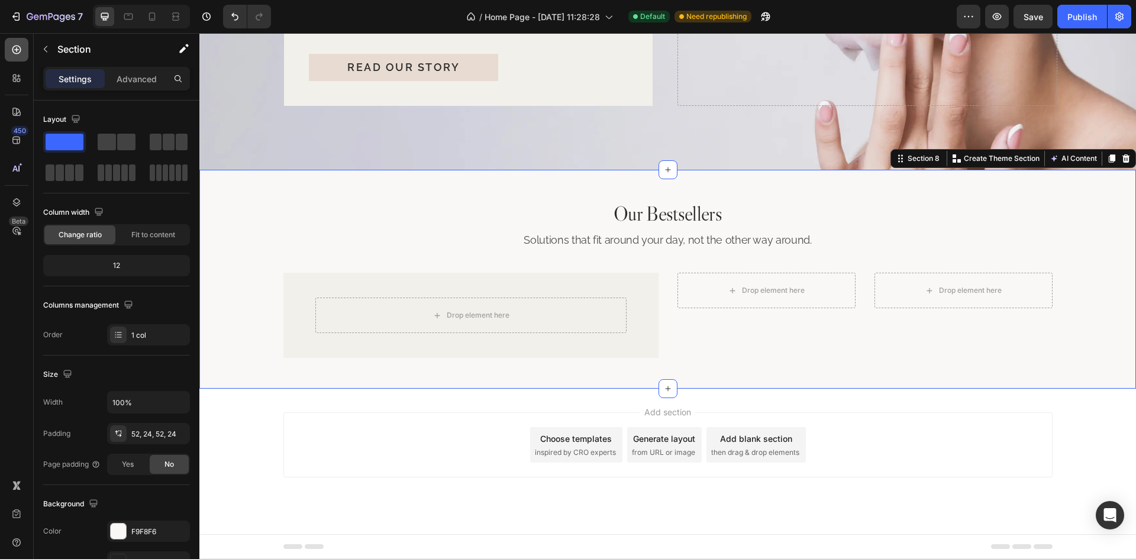
click at [12, 51] on icon at bounding box center [17, 50] width 12 height 12
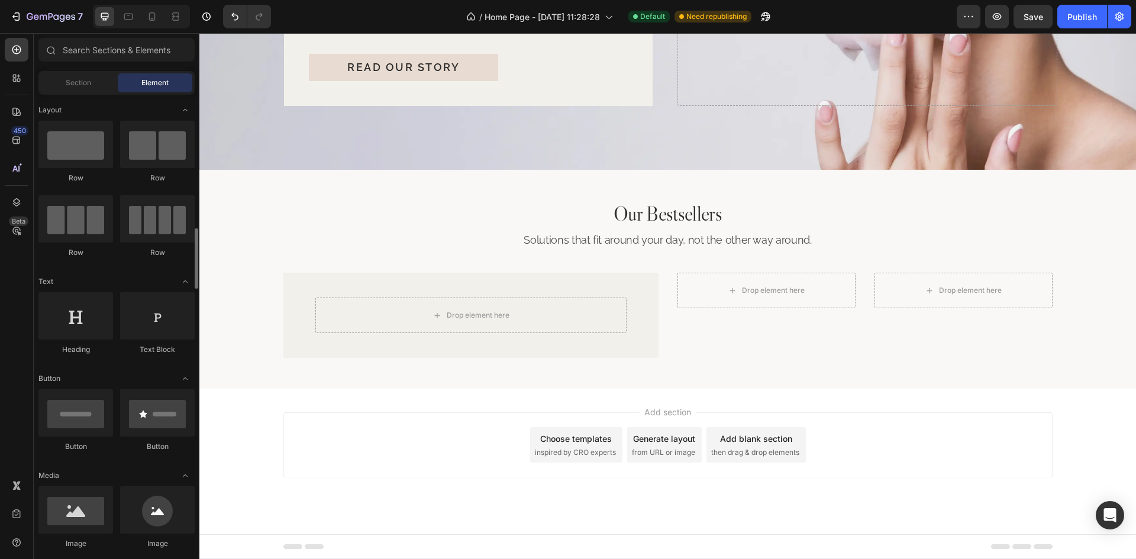
scroll to position [177, 0]
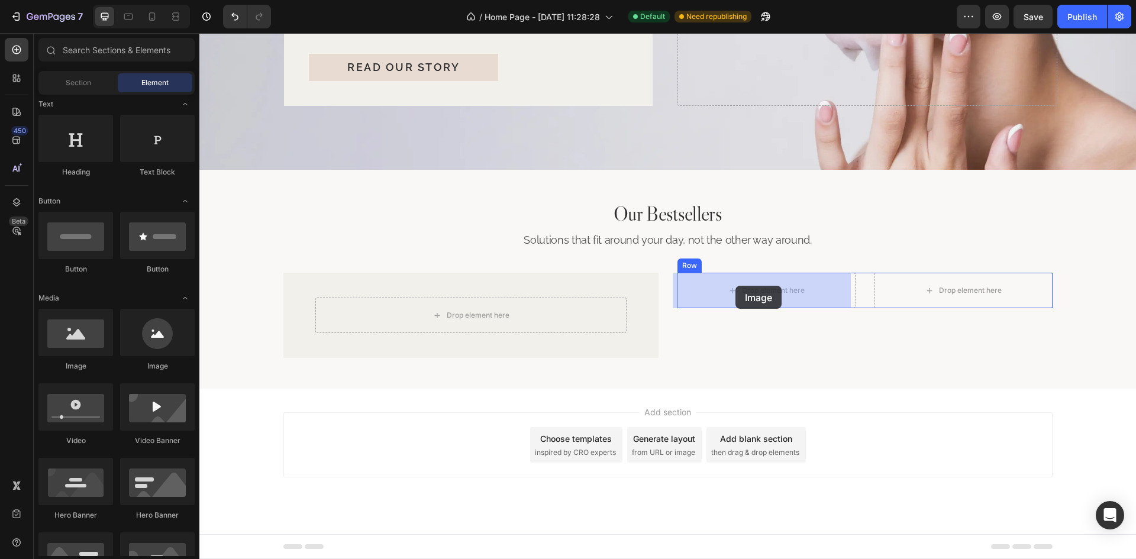
drag, startPoint x: 272, startPoint y: 357, endPoint x: 735, endPoint y: 286, distance: 468.6
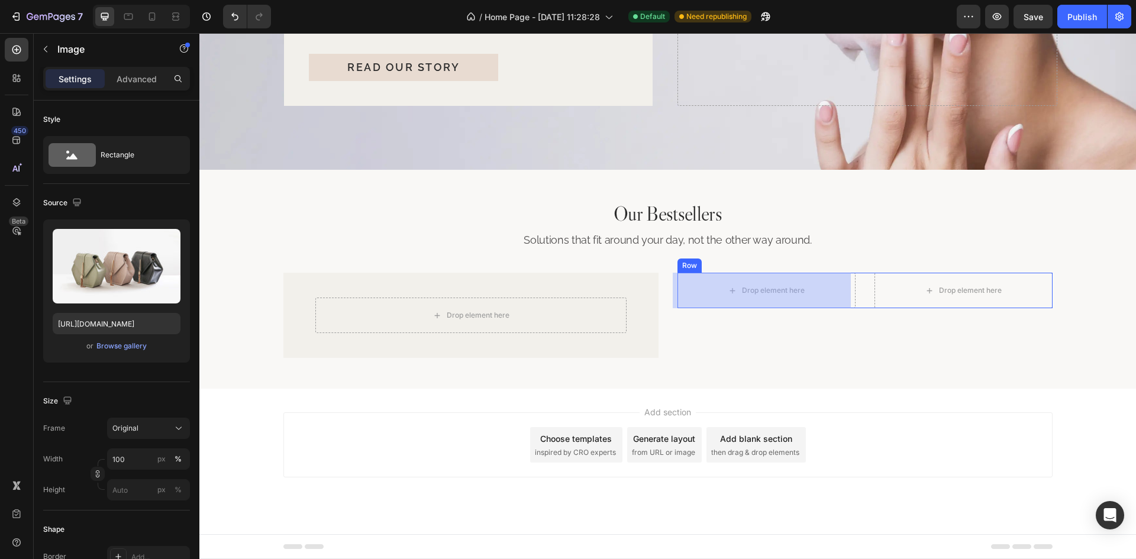
scroll to position [2688, 0]
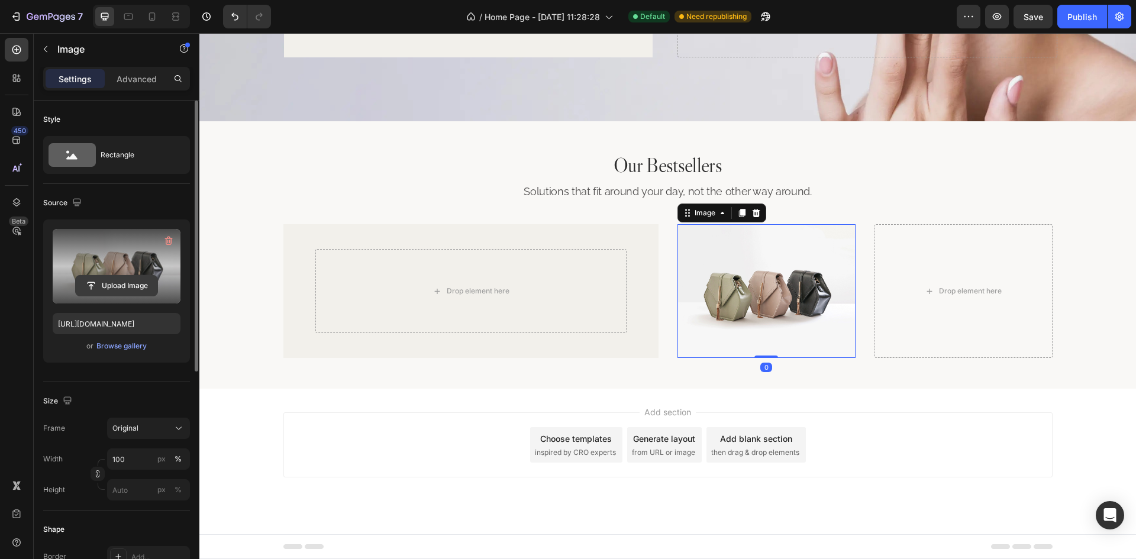
click at [115, 283] on input "file" at bounding box center [117, 286] width 82 height 20
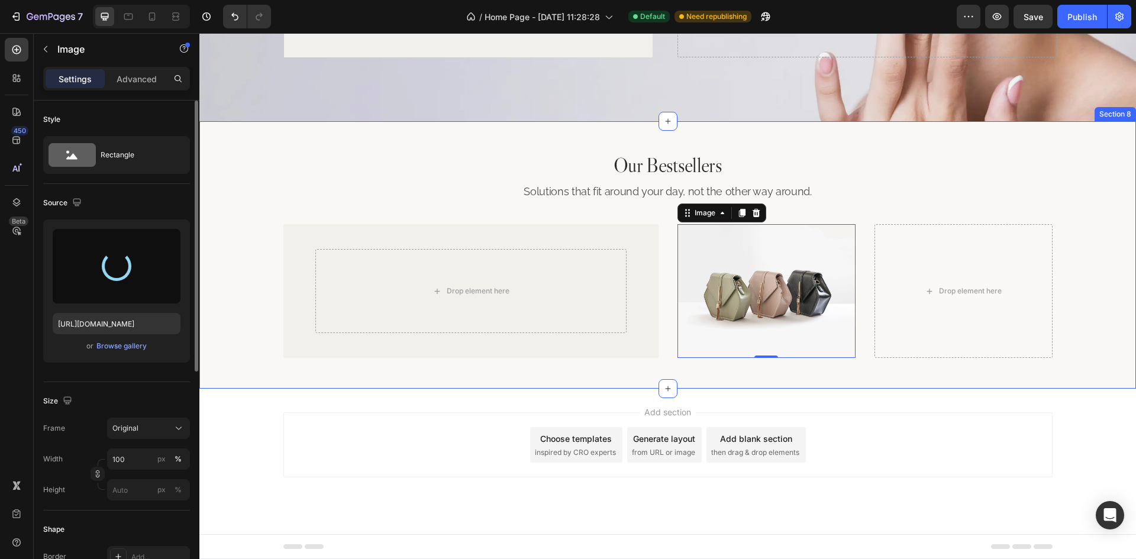
type input "[URL][DOMAIN_NAME]"
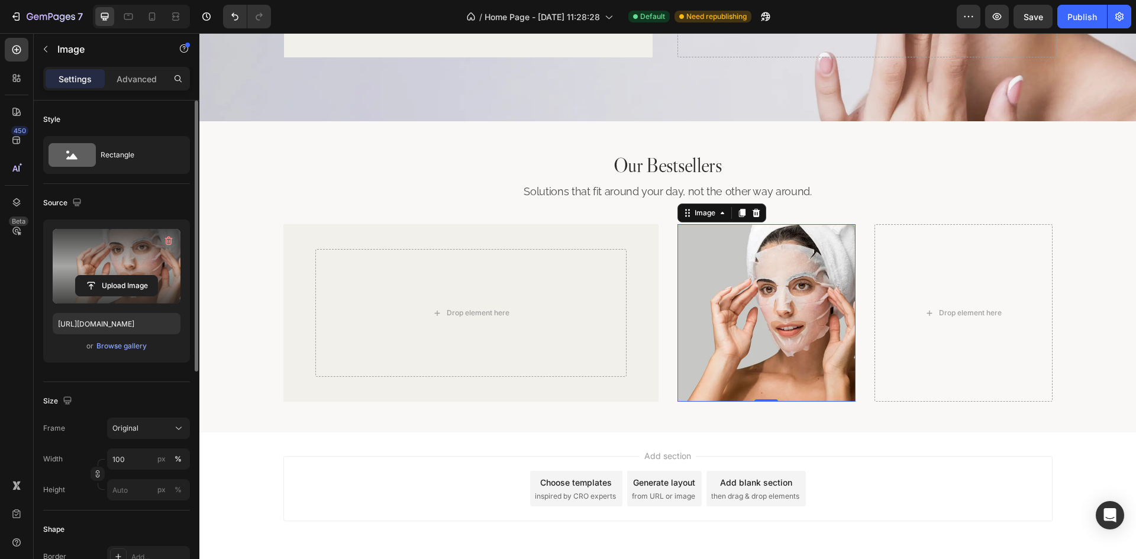
scroll to position [2731, 0]
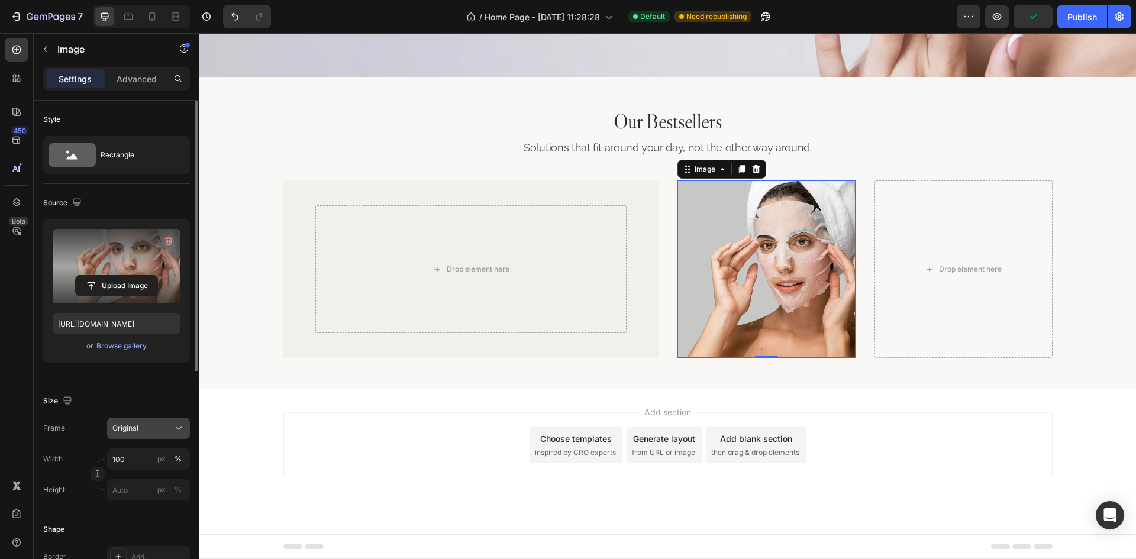
click at [172, 431] on div "Original" at bounding box center [148, 428] width 72 height 12
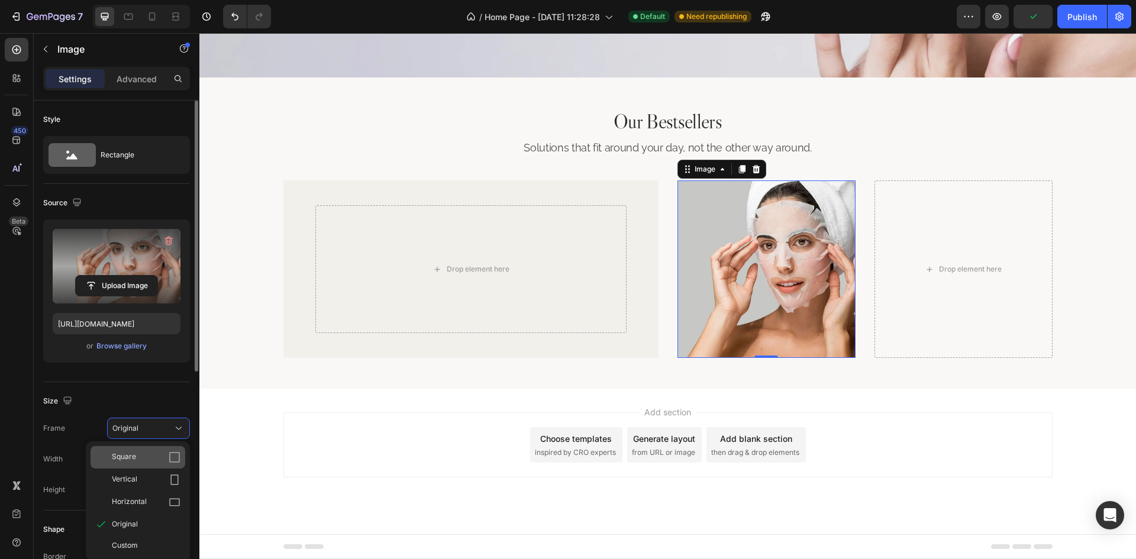
click at [139, 453] on div "Square" at bounding box center [146, 457] width 69 height 12
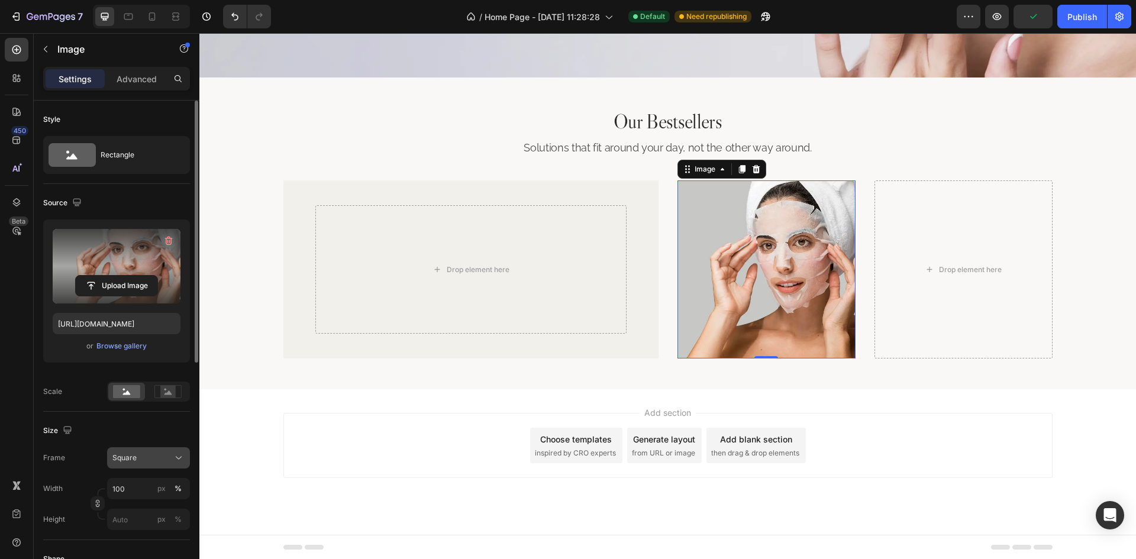
scroll to position [2732, 0]
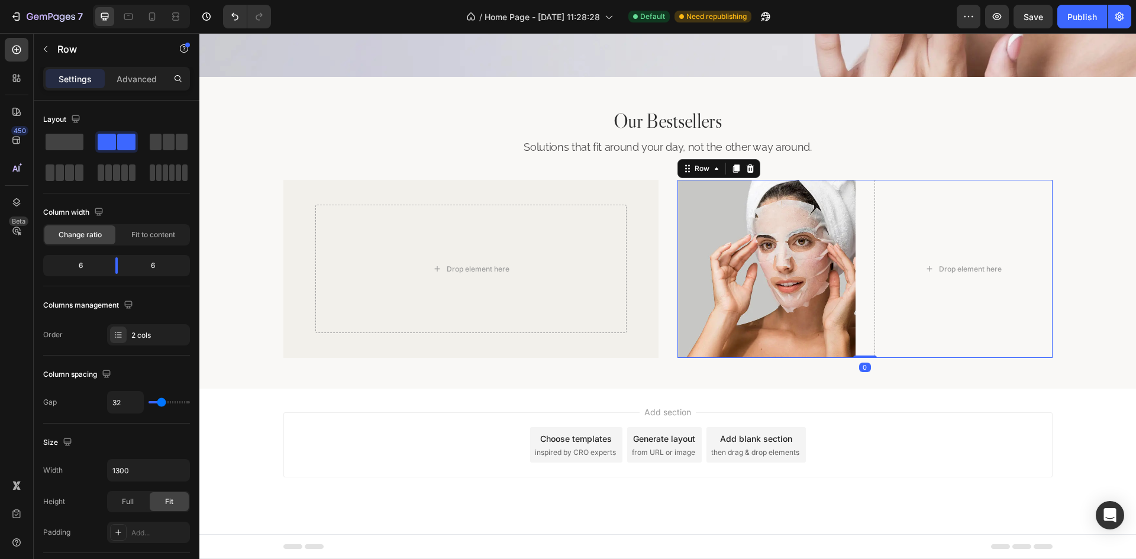
click at [861, 292] on div "Image Drop element here Row 0" at bounding box center [864, 269] width 375 height 178
click at [160, 335] on div "2 cols" at bounding box center [159, 335] width 56 height 11
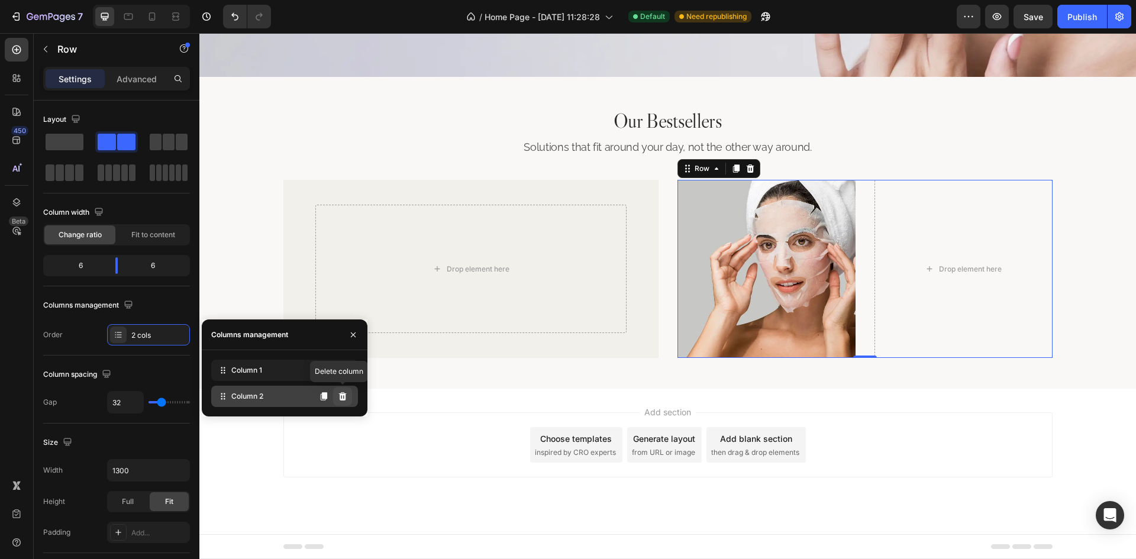
click at [350, 398] on button at bounding box center [342, 396] width 19 height 19
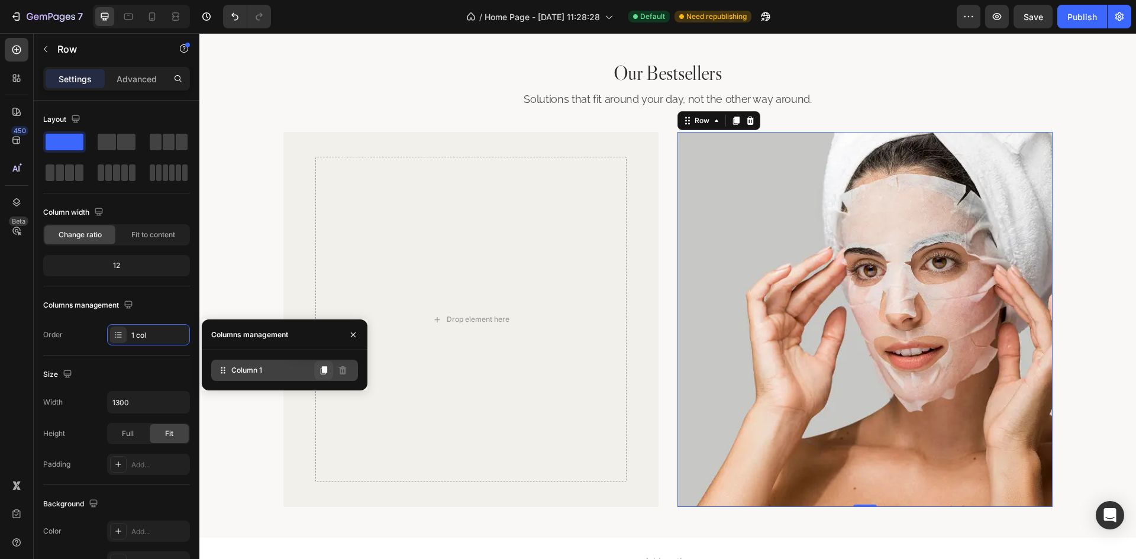
click at [325, 370] on icon at bounding box center [324, 370] width 7 height 8
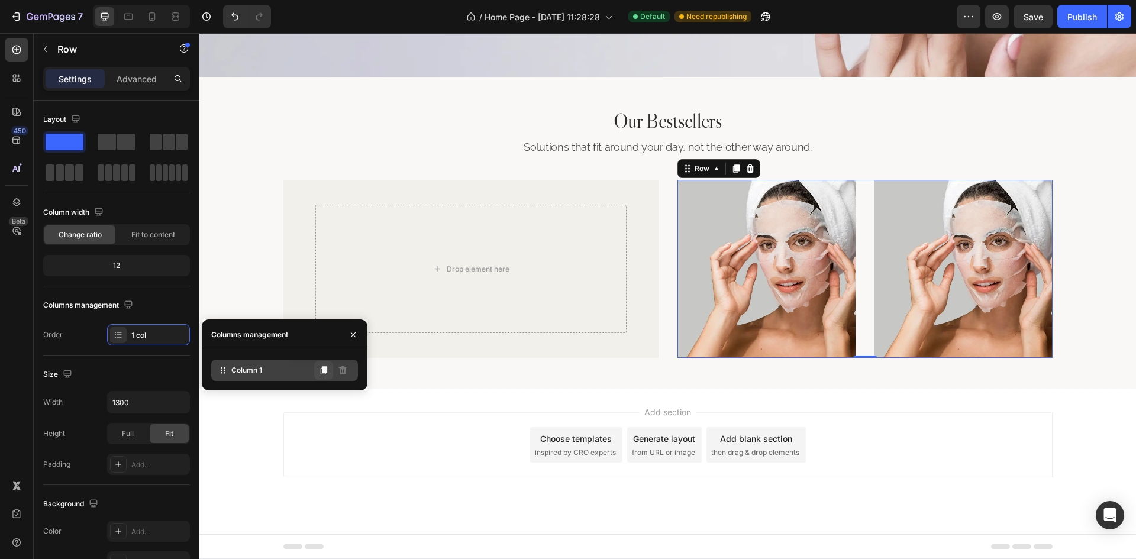
scroll to position [2732, 0]
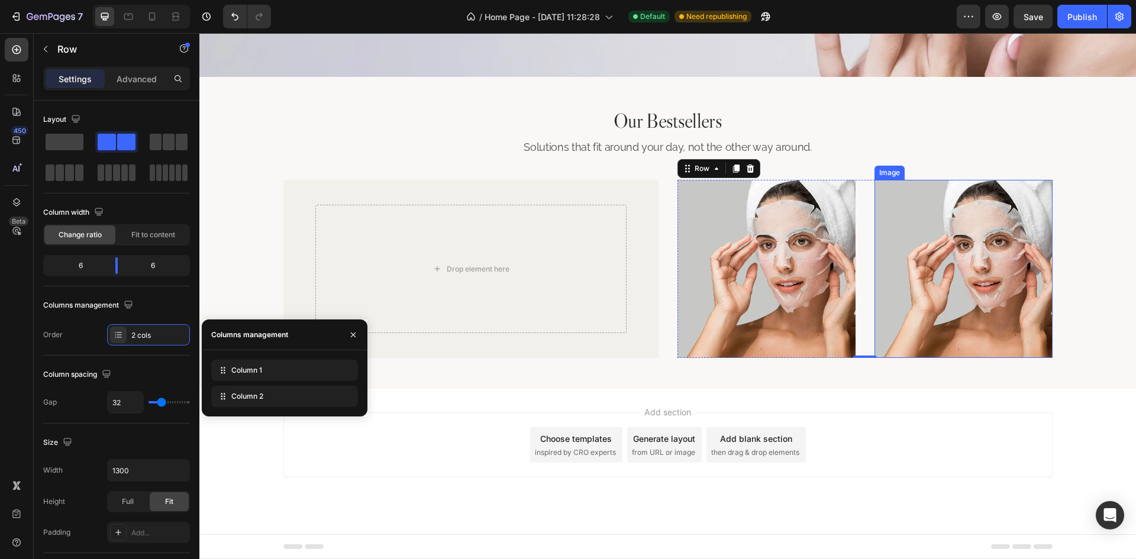
click at [917, 244] on img at bounding box center [963, 269] width 178 height 178
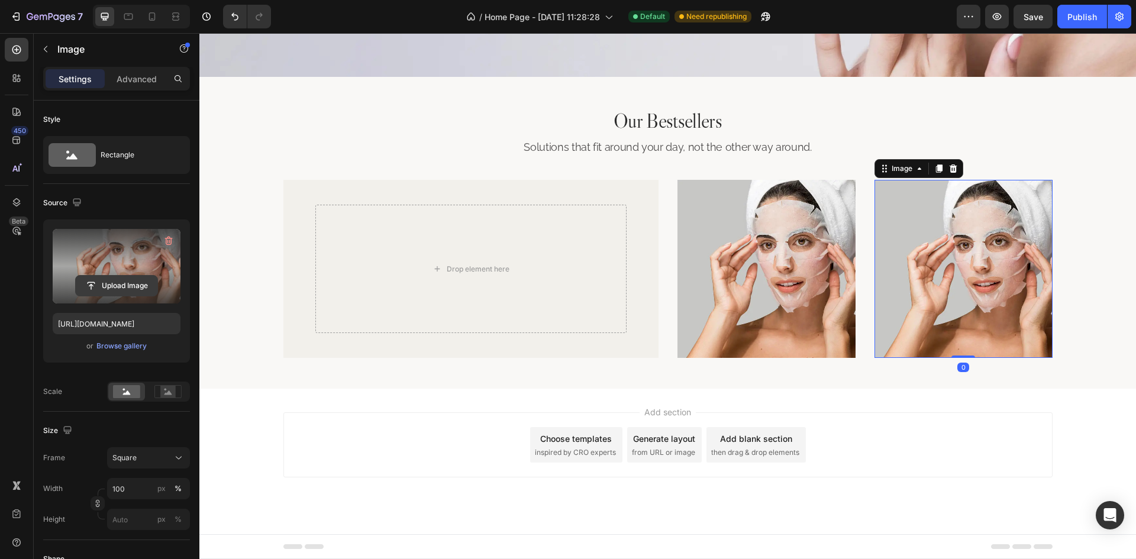
click at [130, 289] on input "file" at bounding box center [117, 286] width 82 height 20
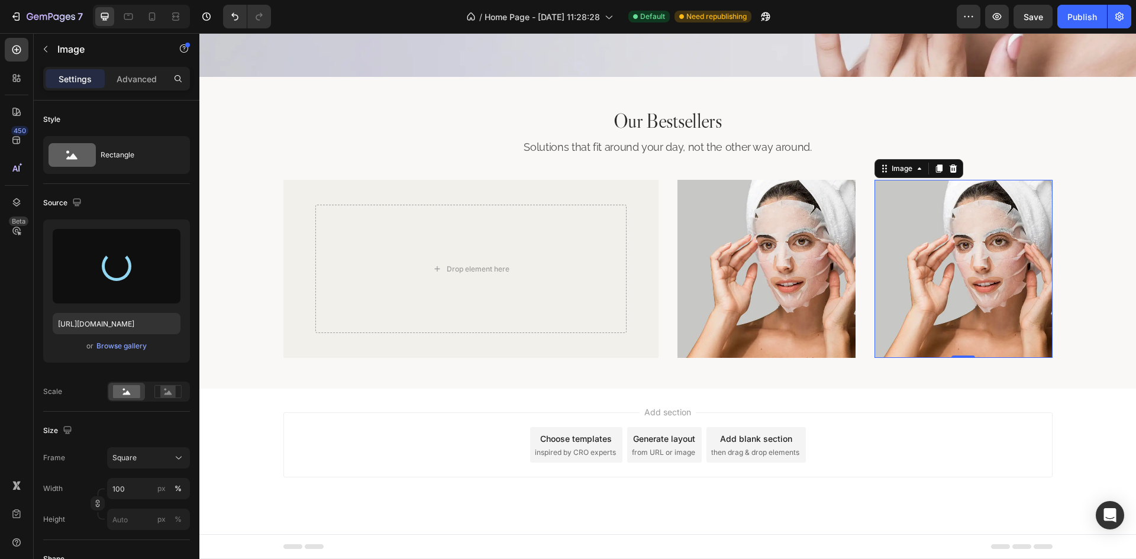
type input "[URL][DOMAIN_NAME]"
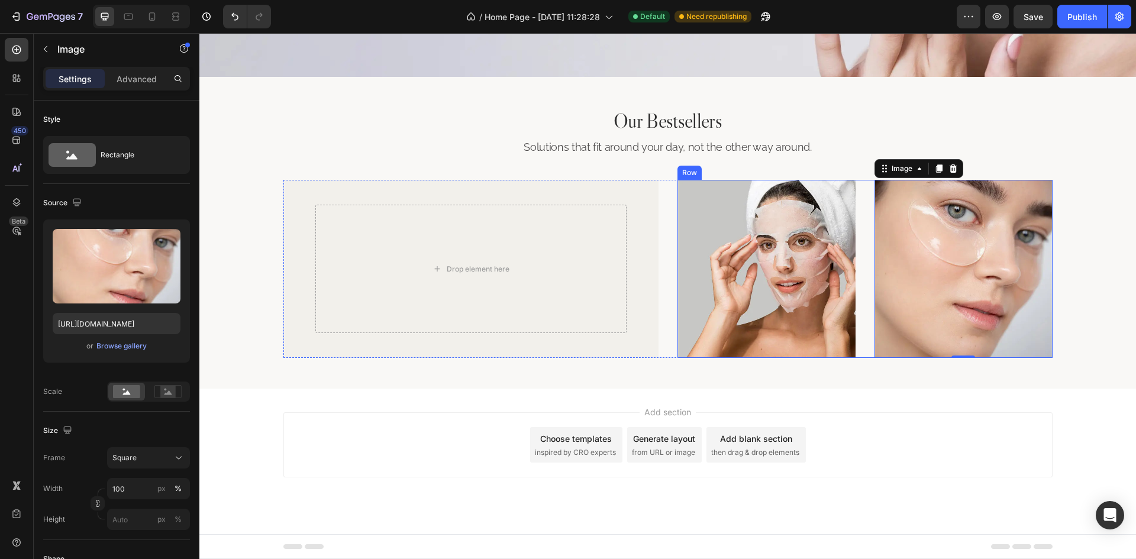
click at [861, 310] on div "Image Image 0 Row" at bounding box center [864, 269] width 375 height 178
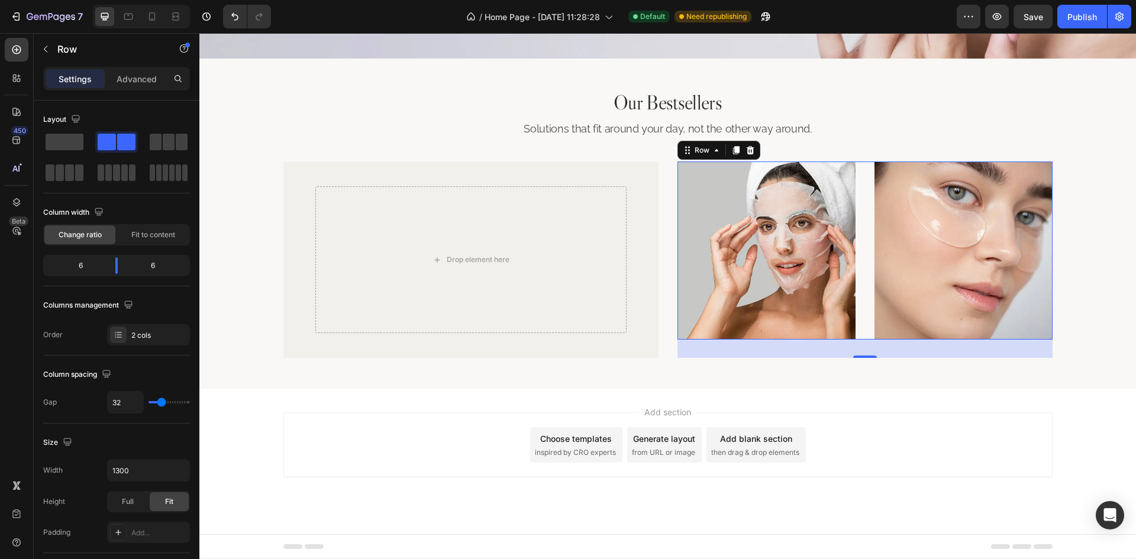
scroll to position [2751, 0]
drag, startPoint x: 862, startPoint y: 356, endPoint x: 877, endPoint y: 376, distance: 24.9
click at [877, 376] on div "Our Bestsellers Heading Solutions that fit around your day, not the other way a…" at bounding box center [667, 222] width 936 height 331
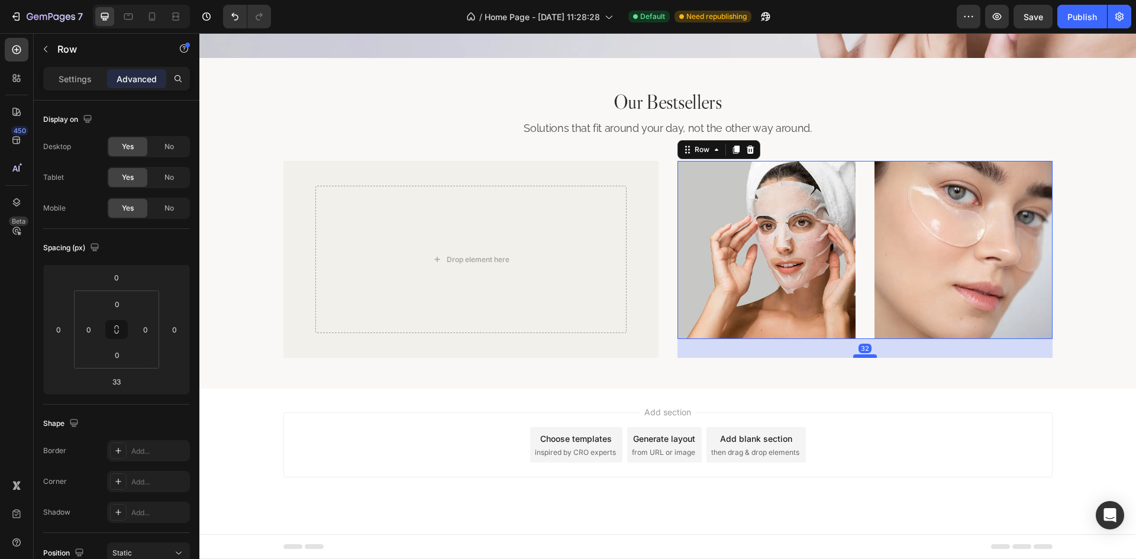
scroll to position [2751, 0]
drag, startPoint x: 861, startPoint y: 357, endPoint x: 871, endPoint y: 356, distance: 10.1
click at [871, 356] on div at bounding box center [865, 356] width 24 height 4
type input "32"
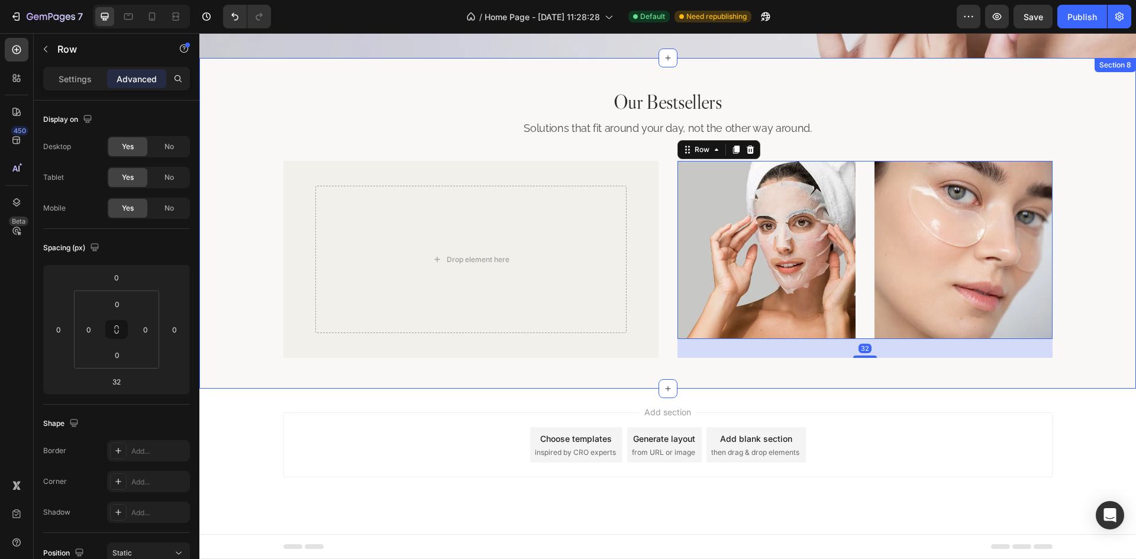
click at [1092, 270] on div "Our Bestsellers Heading Solutions that fit around your day, not the other way a…" at bounding box center [668, 223] width 908 height 269
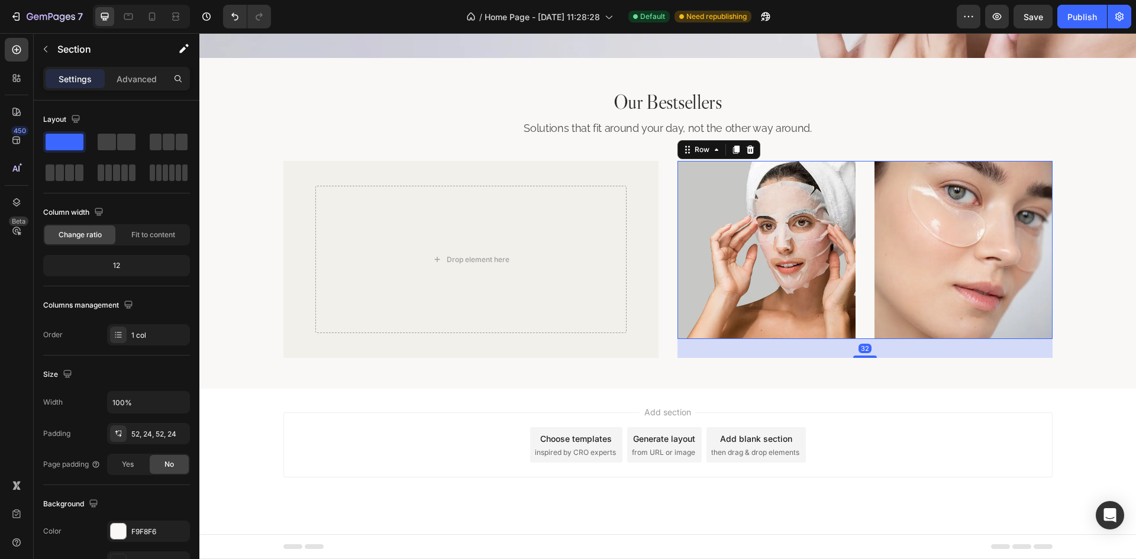
click at [864, 257] on div "Image Image Row 32" at bounding box center [864, 250] width 375 height 178
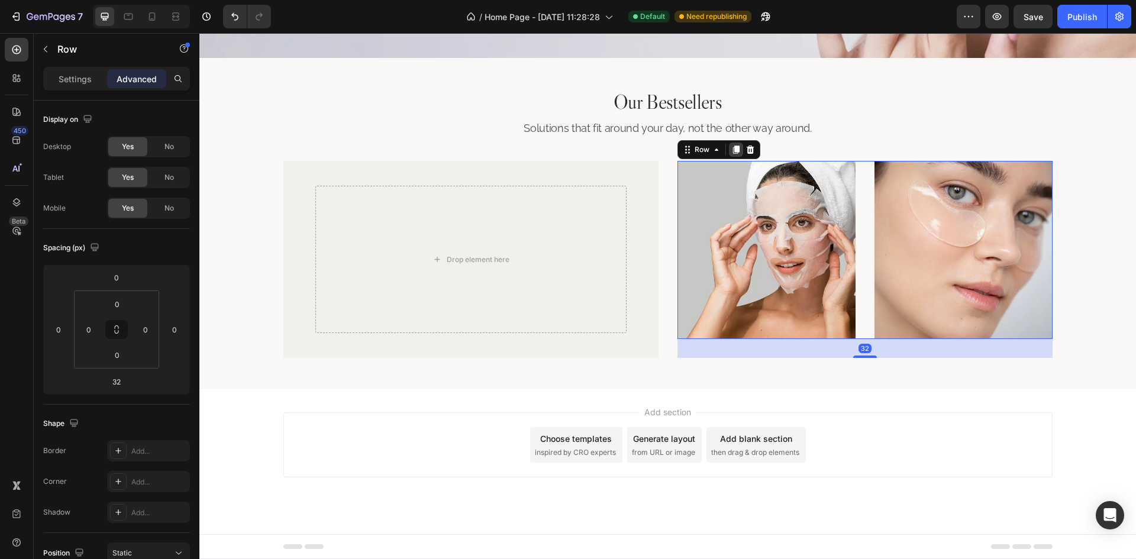
click at [734, 152] on icon at bounding box center [735, 150] width 7 height 8
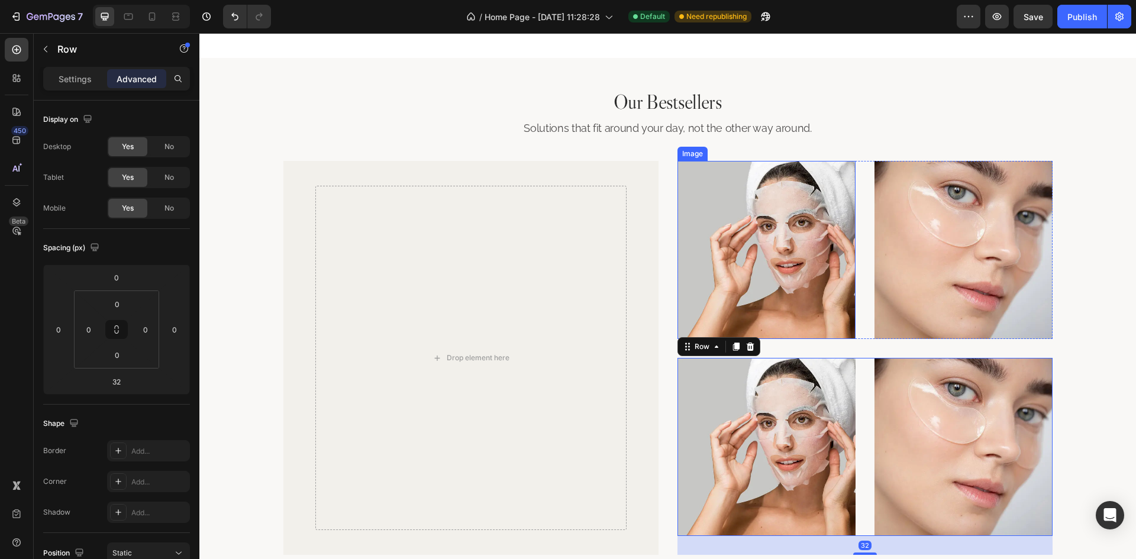
scroll to position [2780, 0]
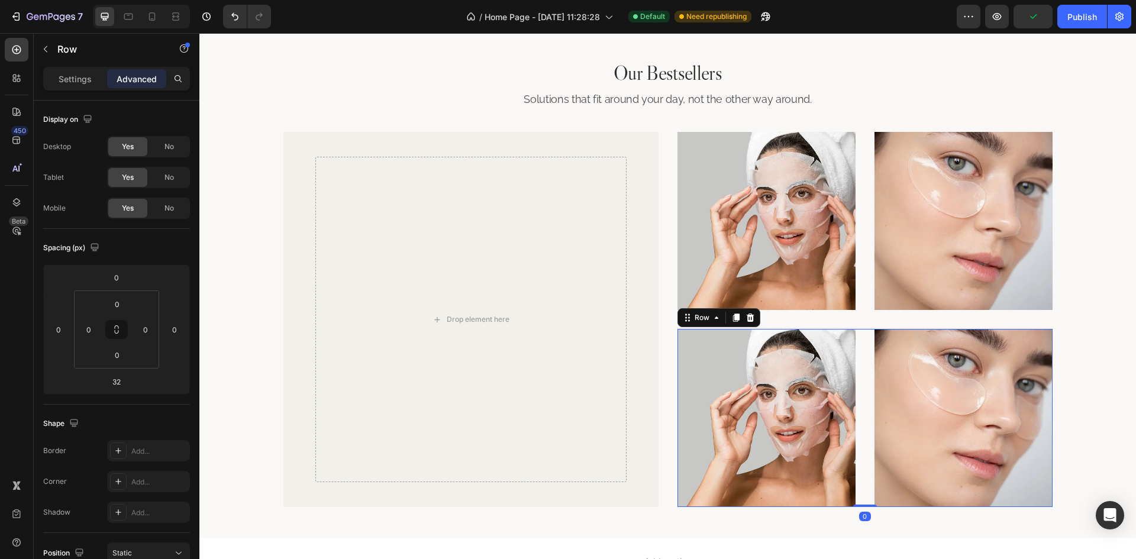
drag, startPoint x: 860, startPoint y: 525, endPoint x: 848, endPoint y: 459, distance: 67.3
click at [865, 468] on div "Image Image Row 0" at bounding box center [864, 418] width 375 height 178
type input "0"
click at [781, 440] on img at bounding box center [766, 418] width 178 height 178
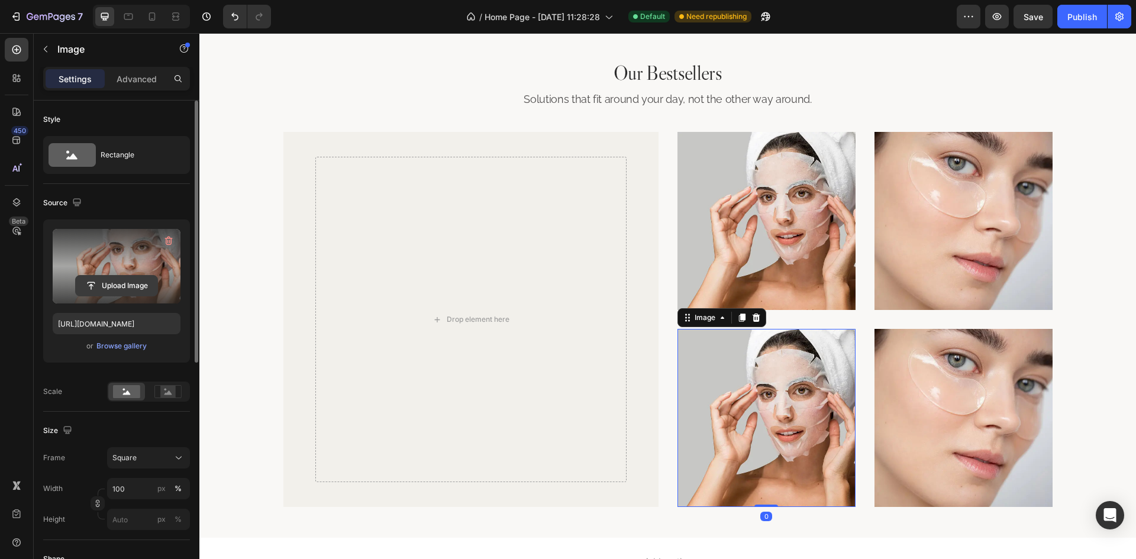
click at [112, 287] on input "file" at bounding box center [117, 286] width 82 height 20
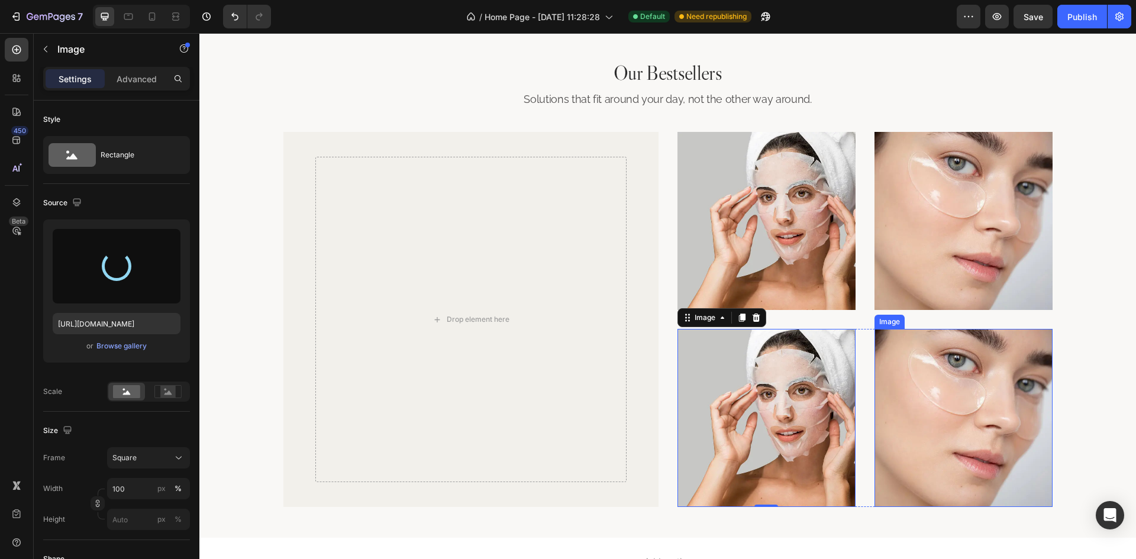
type input "[URL][DOMAIN_NAME]"
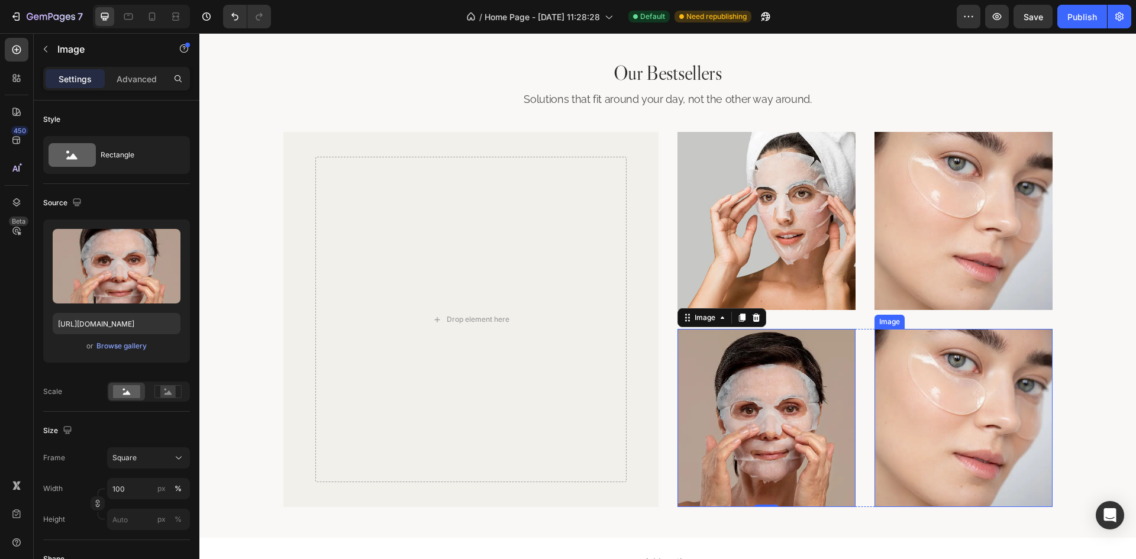
click at [973, 400] on img at bounding box center [963, 418] width 178 height 178
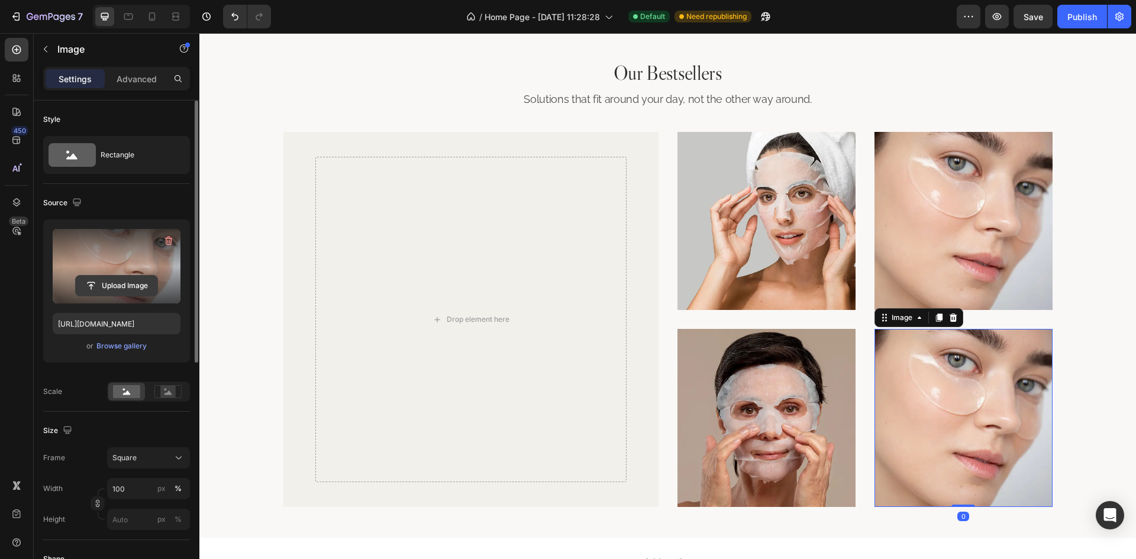
click at [125, 280] on input "file" at bounding box center [117, 286] width 82 height 20
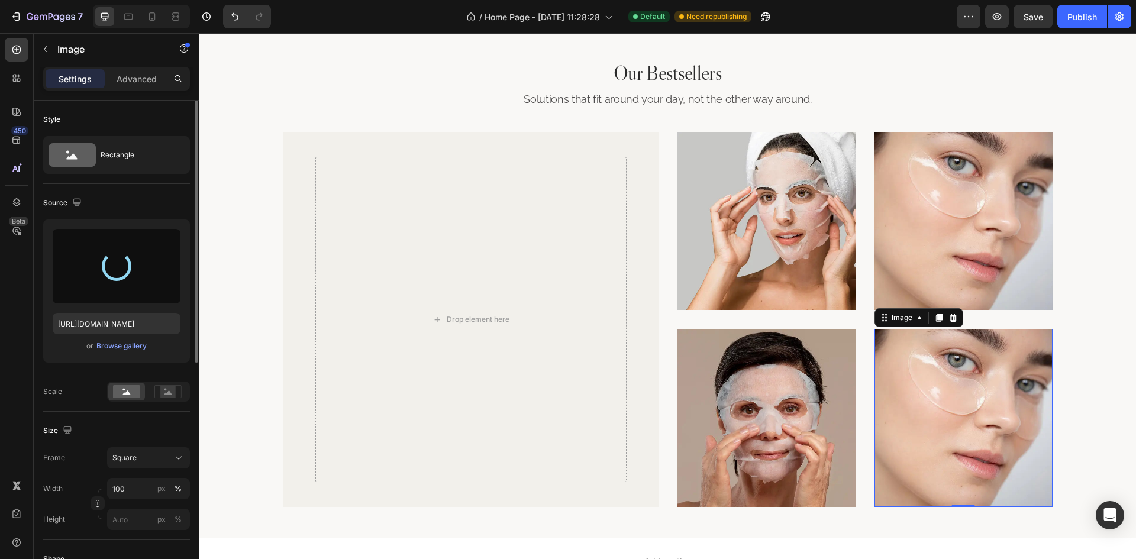
type input "[URL][DOMAIN_NAME]"
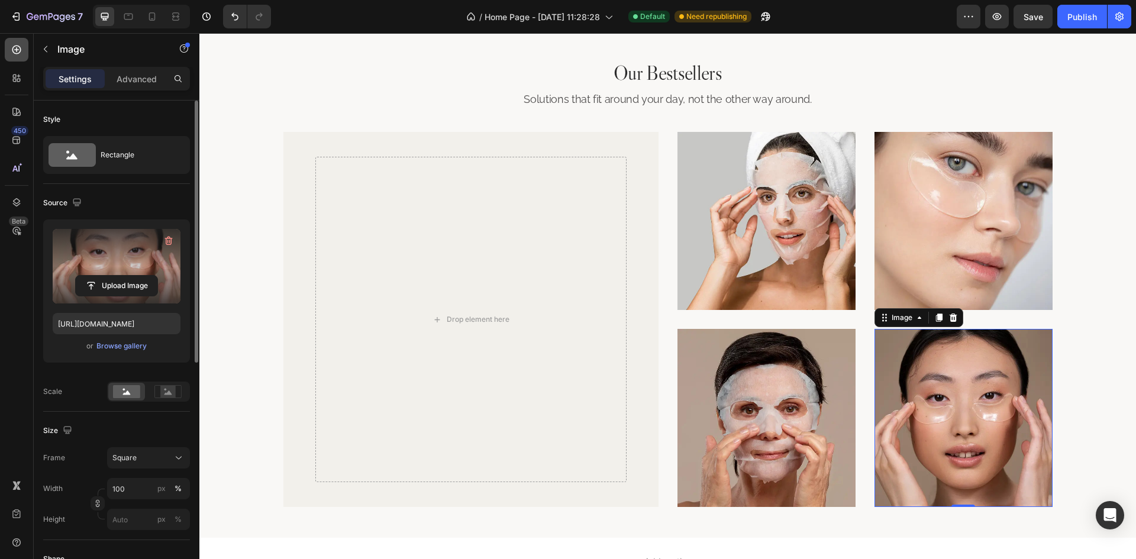
click at [18, 45] on icon at bounding box center [17, 50] width 12 height 12
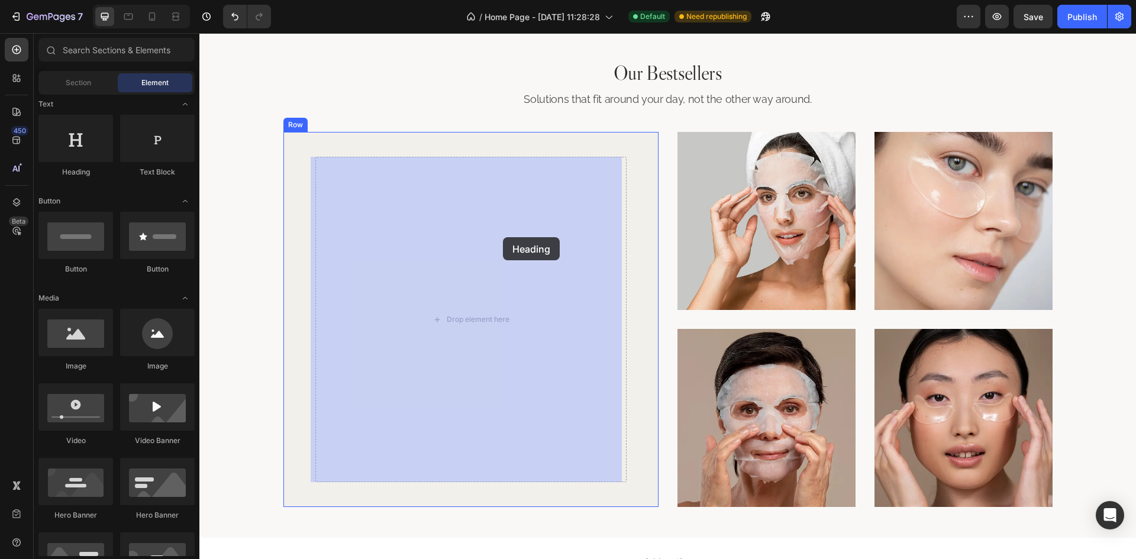
drag, startPoint x: 273, startPoint y: 176, endPoint x: 503, endPoint y: 237, distance: 238.2
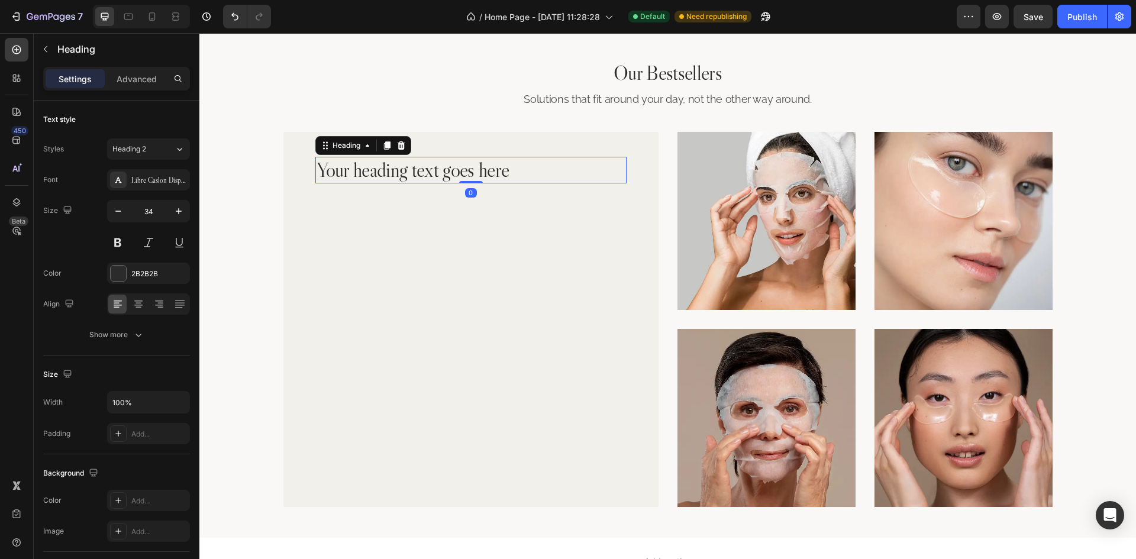
click at [450, 169] on h2 "Your heading text goes here" at bounding box center [470, 170] width 311 height 27
click at [450, 169] on p "Your heading text goes here" at bounding box center [470, 170] width 309 height 24
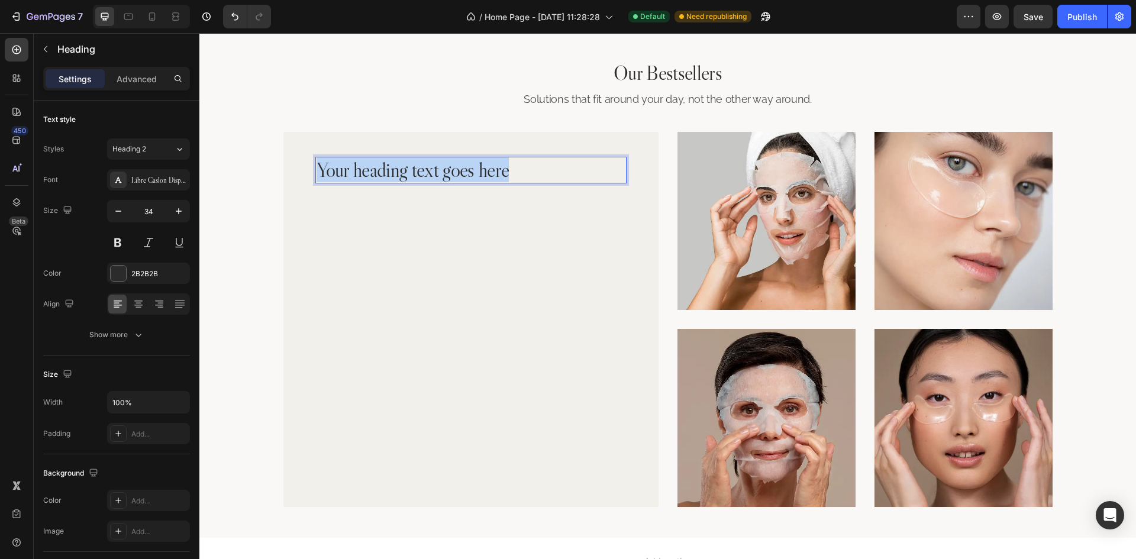
click at [450, 169] on p "Your heading text goes here" at bounding box center [470, 170] width 309 height 24
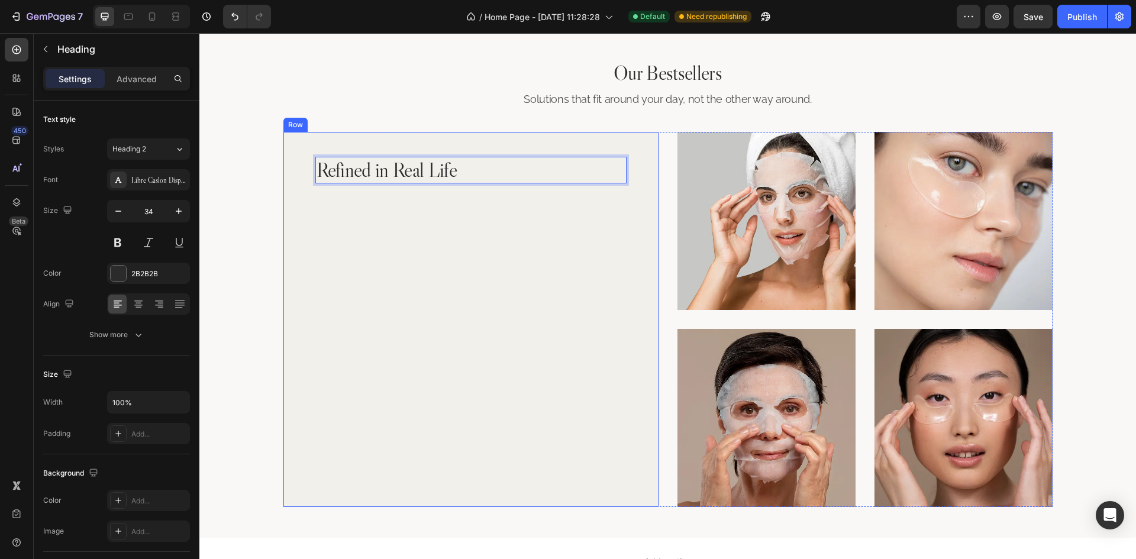
click at [638, 228] on div "Refined in Real Life Heading 0 Row" at bounding box center [470, 319] width 375 height 375
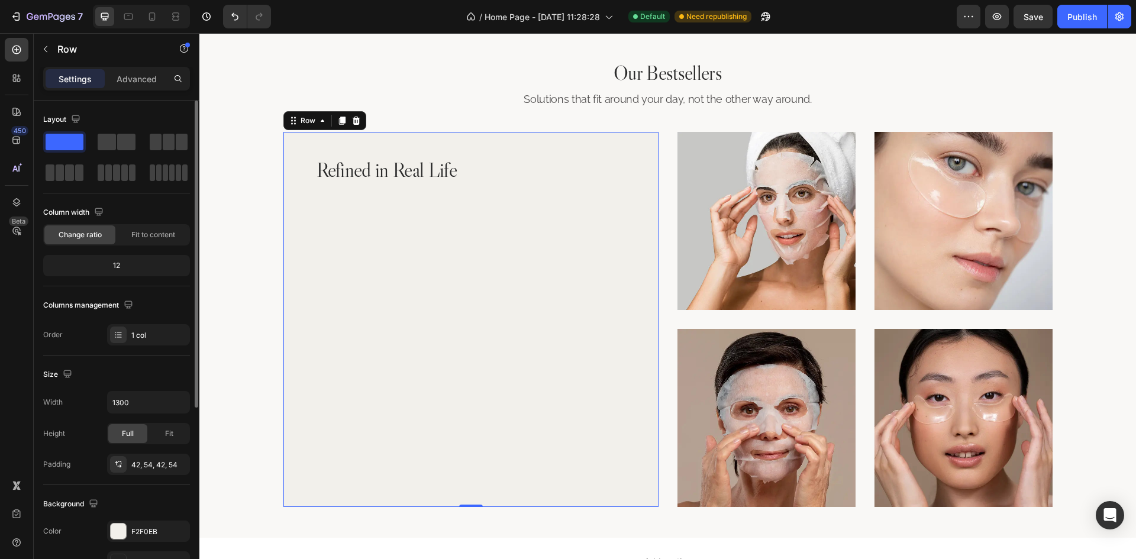
scroll to position [296, 0]
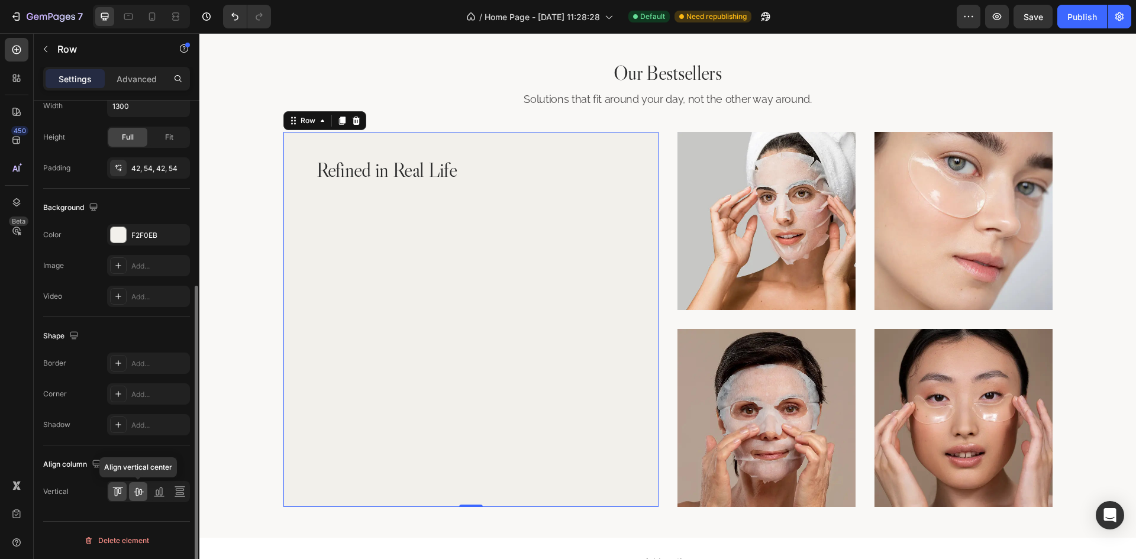
click at [143, 492] on icon at bounding box center [138, 492] width 9 height 8
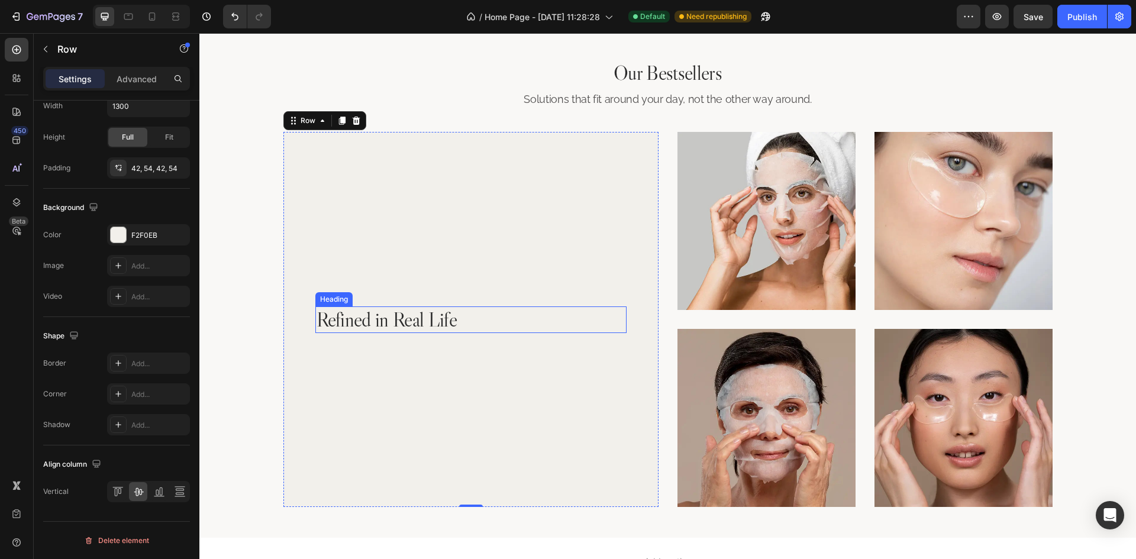
click at [461, 312] on p "Refined in Real Life" at bounding box center [470, 320] width 309 height 24
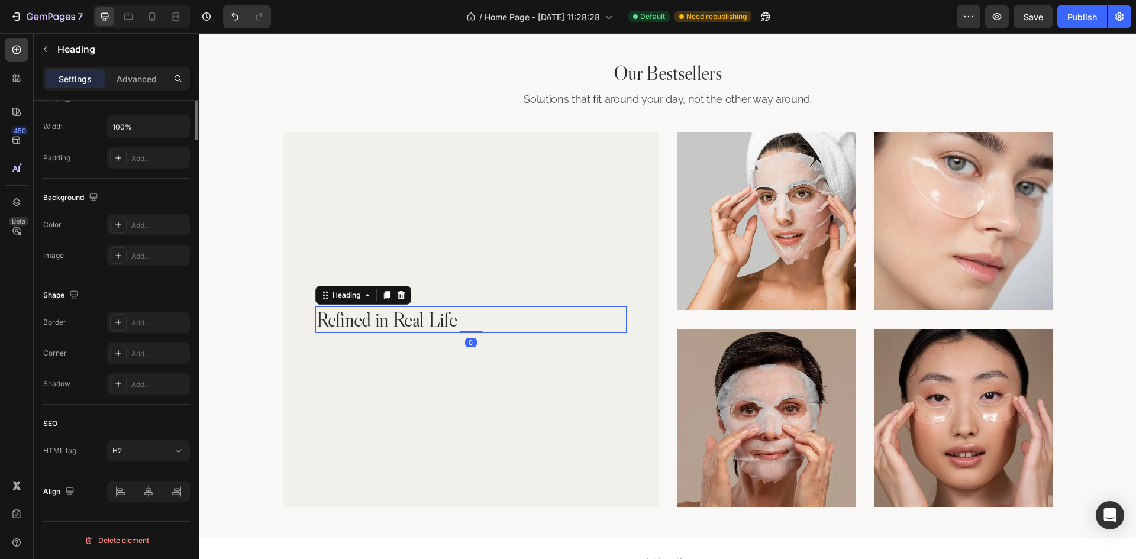
scroll to position [0, 0]
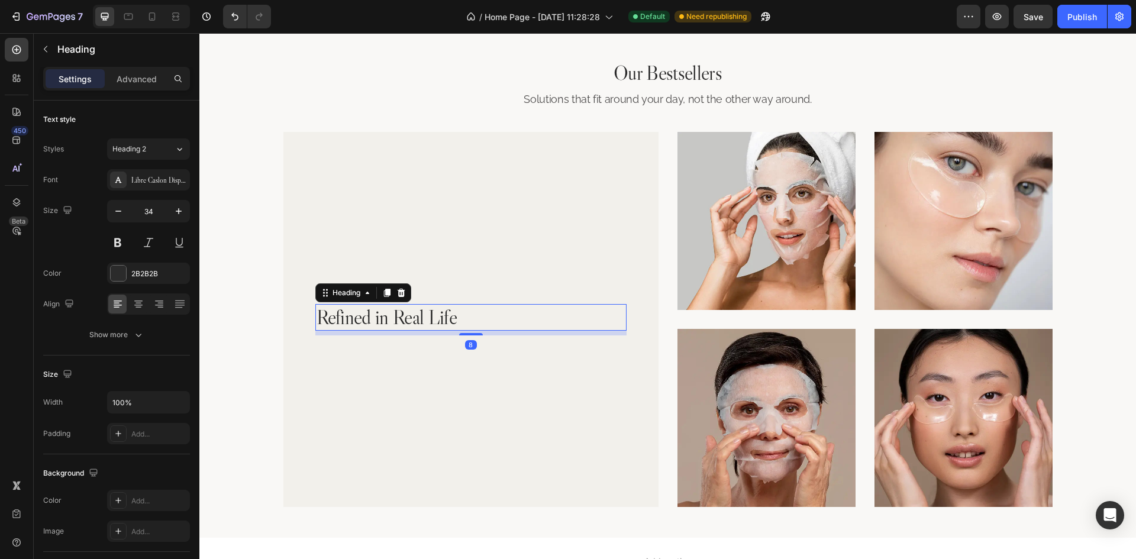
drag, startPoint x: 473, startPoint y: 331, endPoint x: 480, endPoint y: 336, distance: 8.0
click at [480, 336] on div "Refined in Real Life Heading 8" at bounding box center [470, 319] width 311 height 325
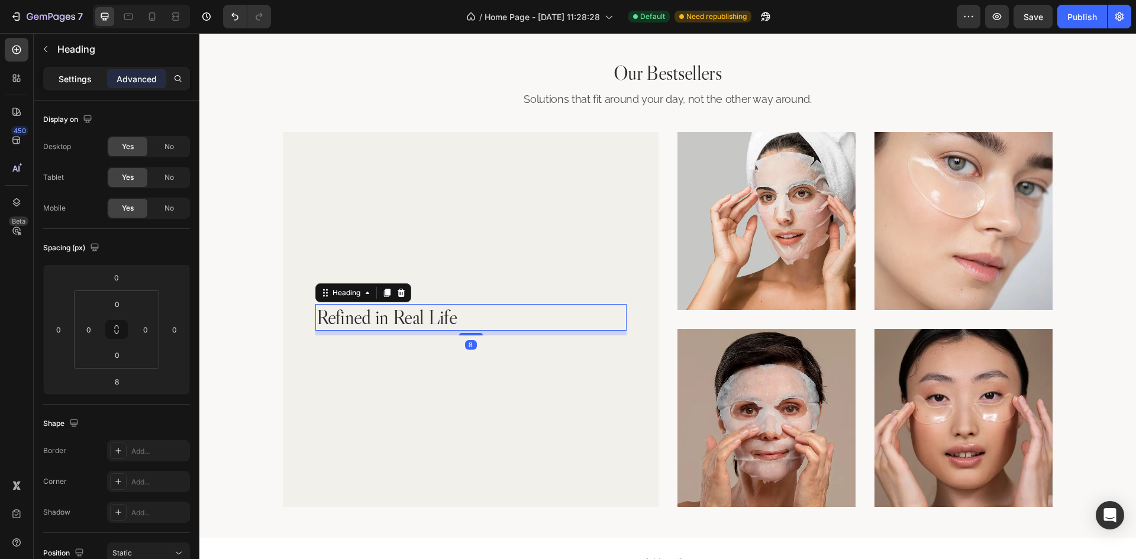
click at [77, 78] on p "Settings" at bounding box center [75, 79] width 33 height 12
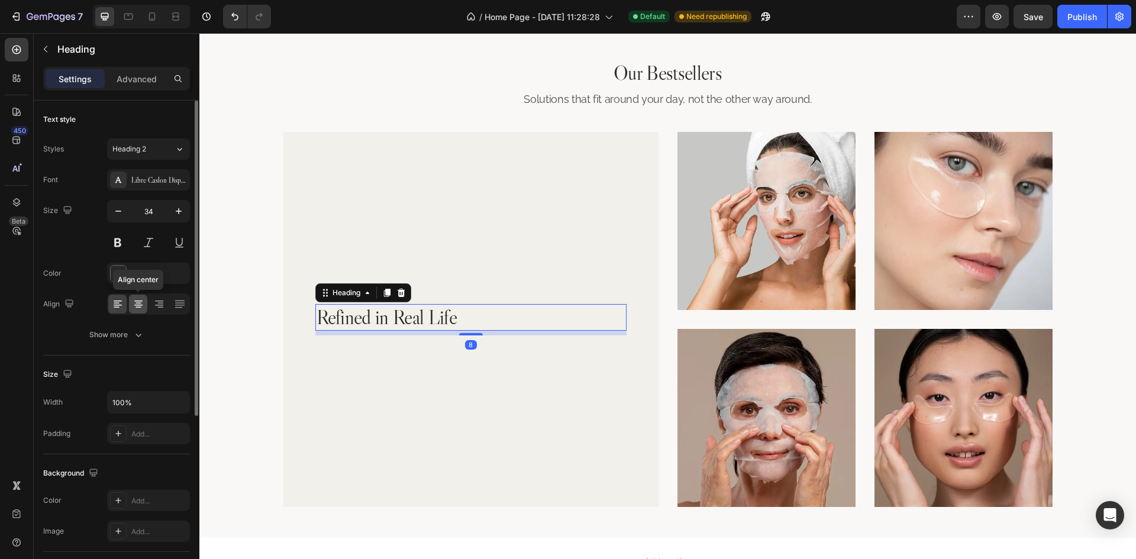
click at [141, 303] on icon at bounding box center [139, 304] width 12 height 12
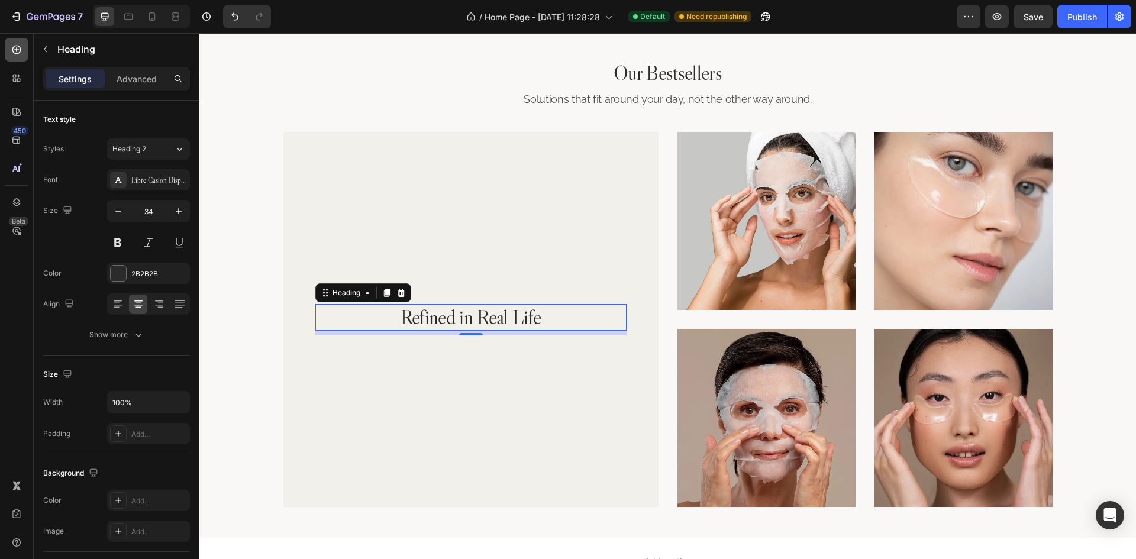
click at [18, 51] on icon at bounding box center [17, 50] width 12 height 12
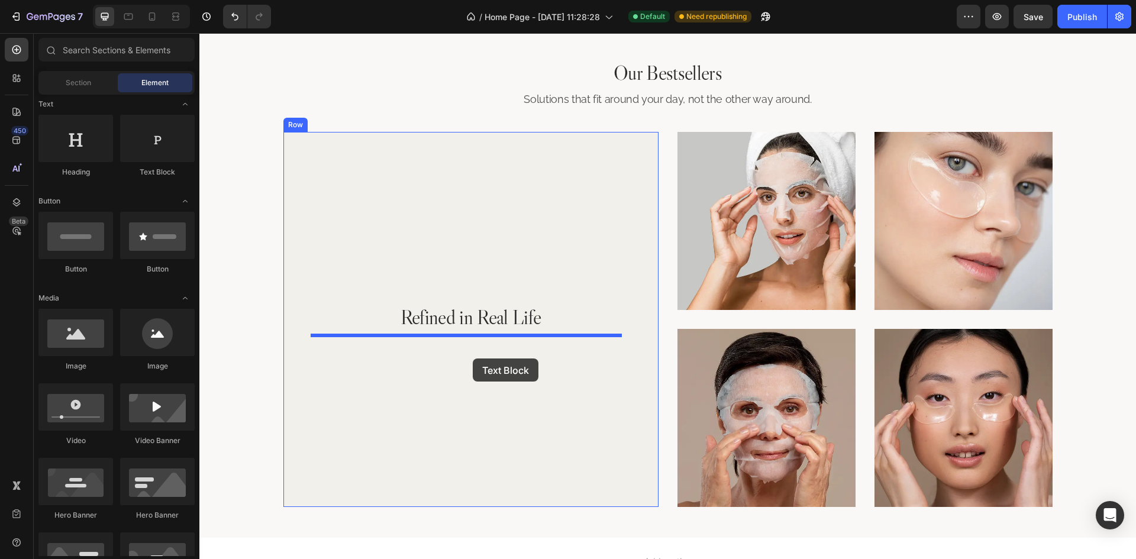
drag, startPoint x: 364, startPoint y: 170, endPoint x: 473, endPoint y: 358, distance: 217.6
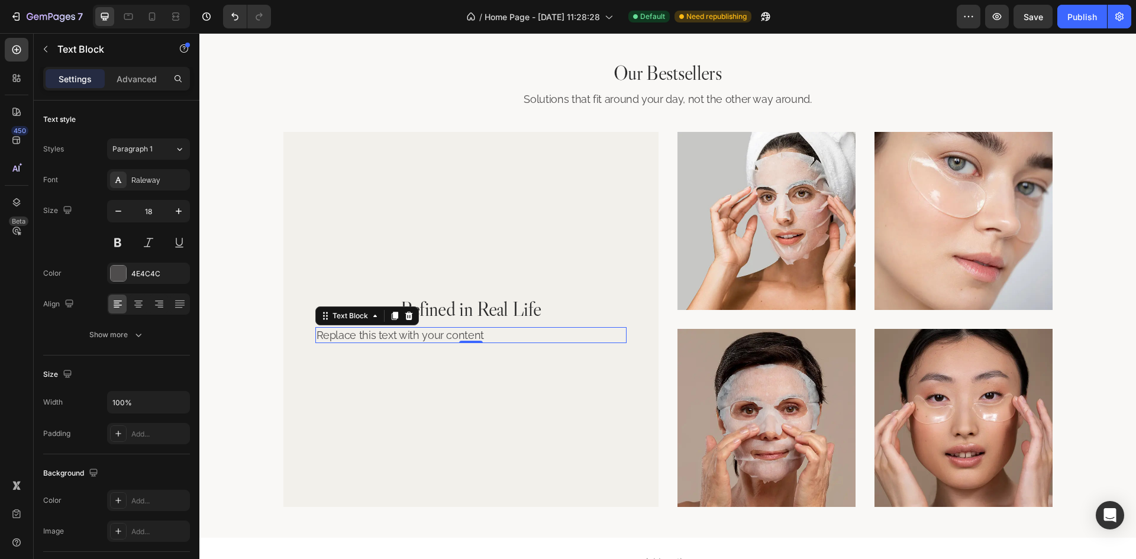
click at [435, 335] on div "Replace this text with your content" at bounding box center [470, 335] width 311 height 16
click at [435, 335] on p "Replace this text with your content" at bounding box center [470, 335] width 309 height 14
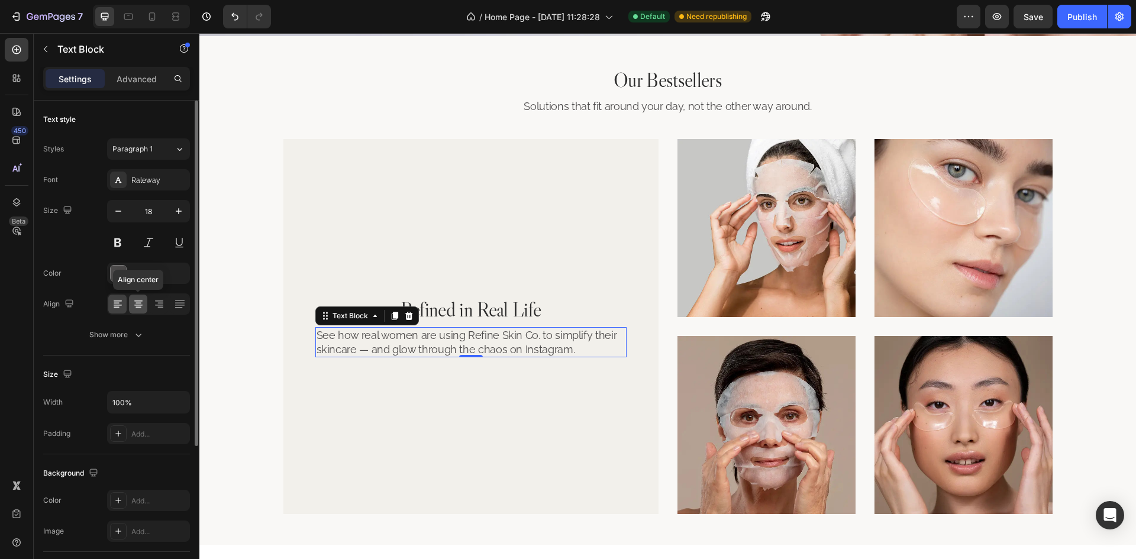
click at [143, 305] on icon at bounding box center [139, 304] width 12 height 12
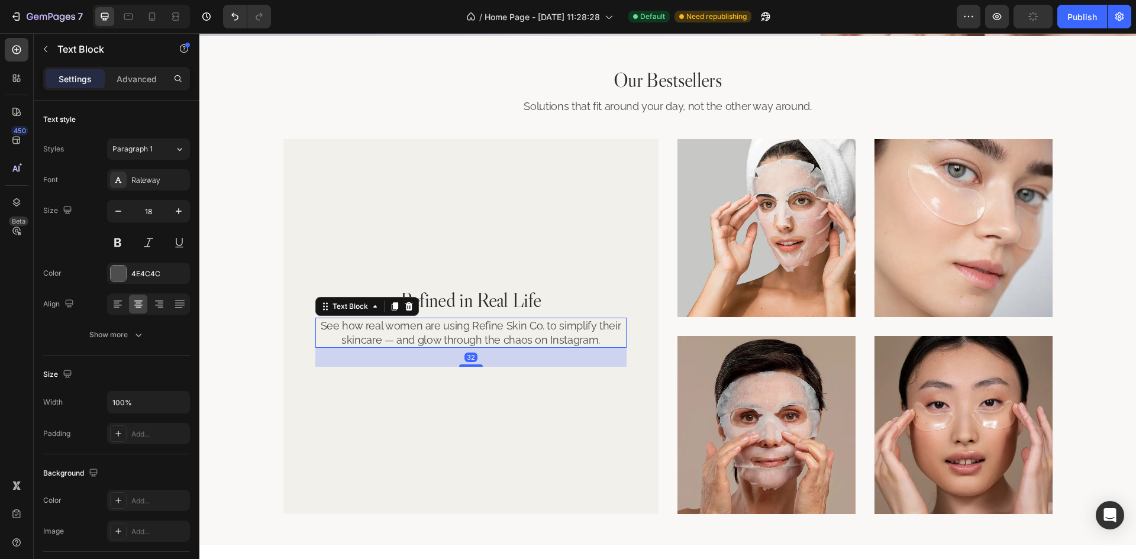
drag, startPoint x: 476, startPoint y: 356, endPoint x: 500, endPoint y: 375, distance: 30.8
click at [500, 375] on div "Refined in Real Life Heading See how real women are using Refine Skin Co. to si…" at bounding box center [470, 326] width 311 height 325
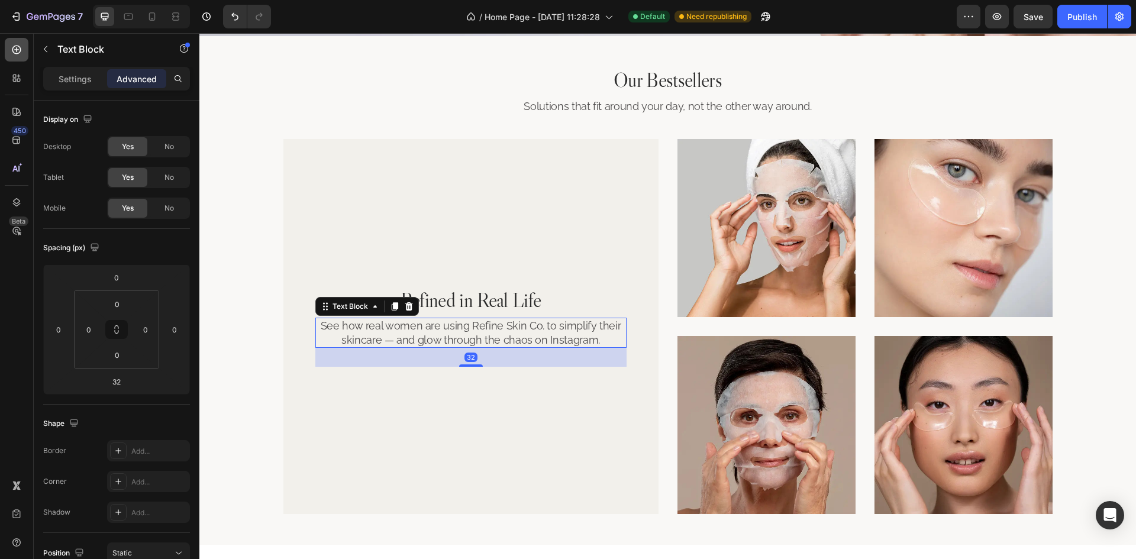
click at [20, 50] on icon at bounding box center [17, 50] width 12 height 12
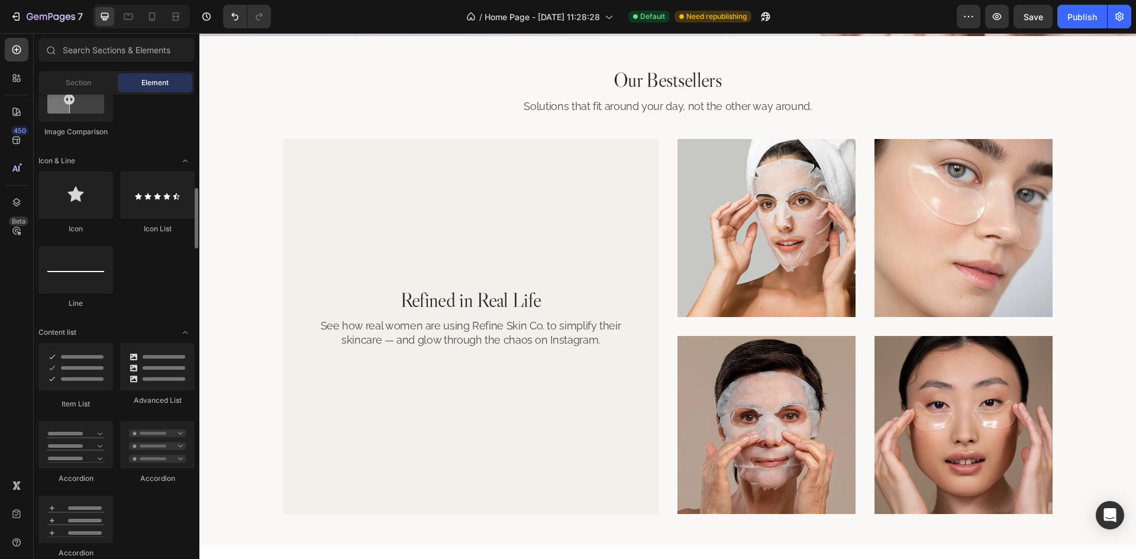
scroll to position [887, 0]
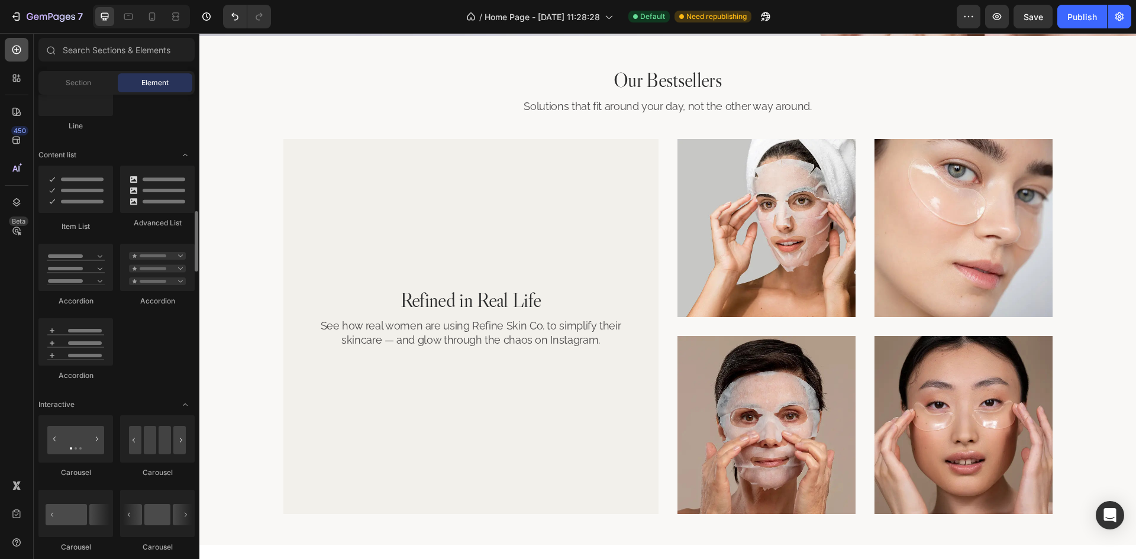
click at [17, 50] on icon at bounding box center [17, 50] width 12 height 12
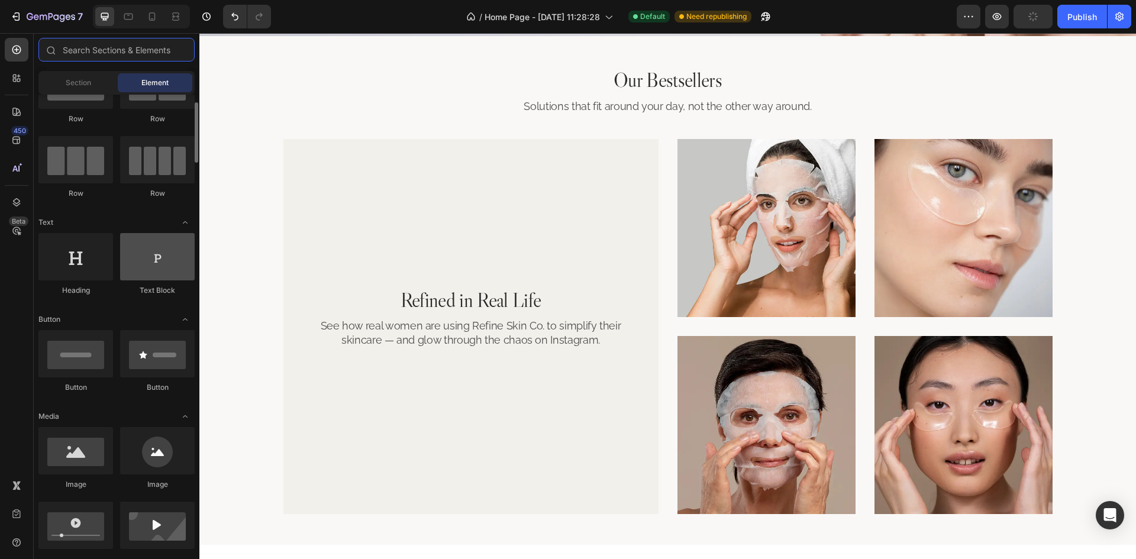
scroll to position [0, 0]
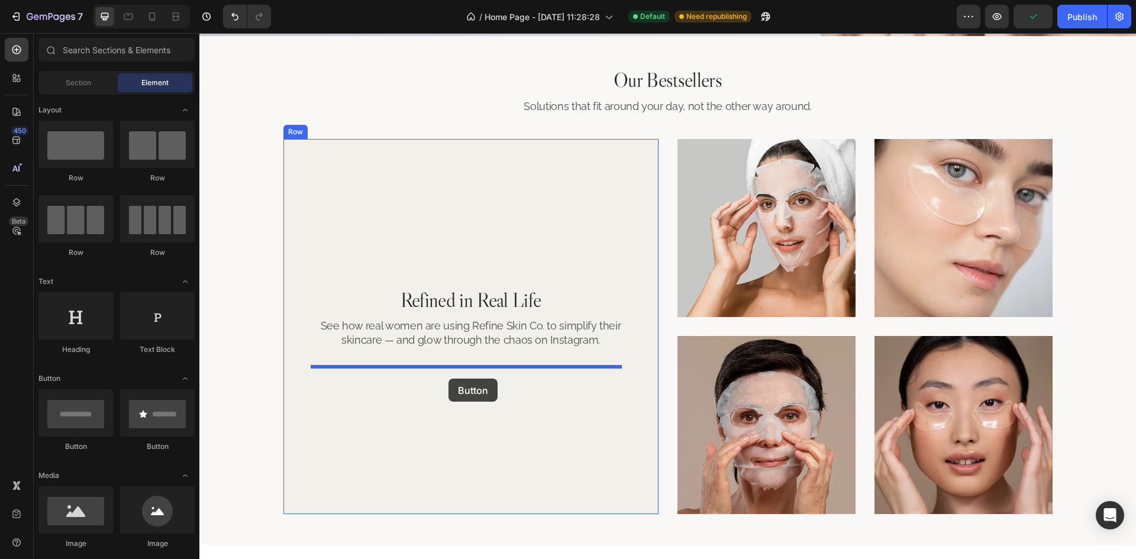
drag, startPoint x: 280, startPoint y: 463, endPoint x: 448, endPoint y: 379, distance: 188.1
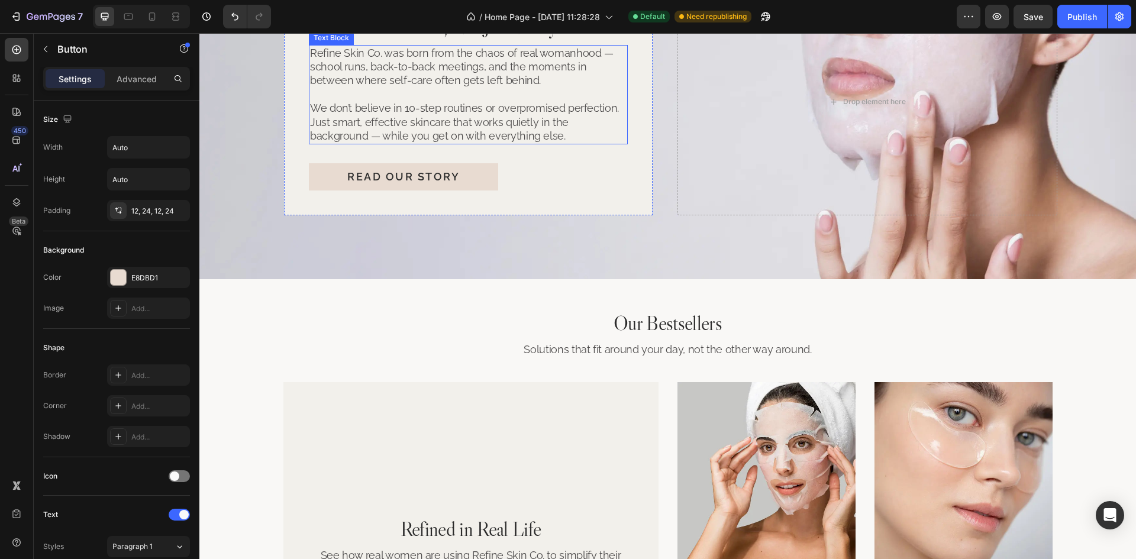
scroll to position [2418, 0]
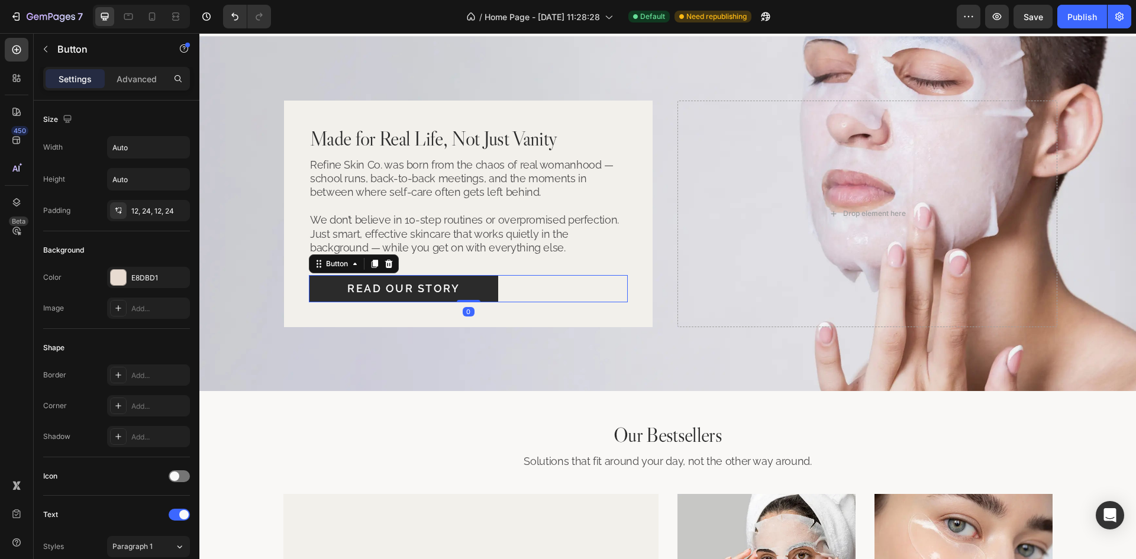
click at [471, 290] on button "Read Our Story" at bounding box center [403, 288] width 189 height 27
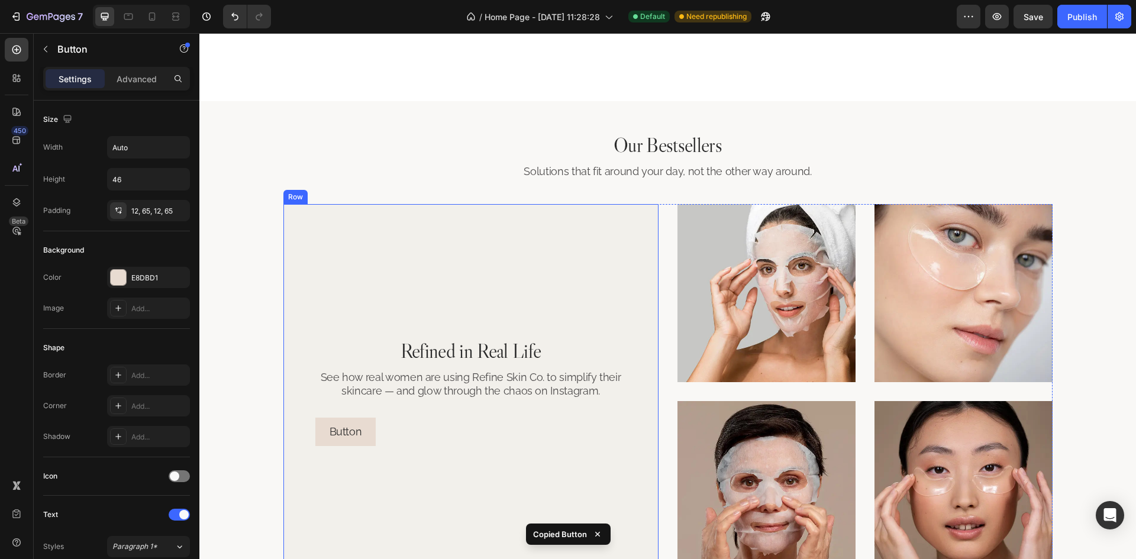
scroll to position [2832, 0]
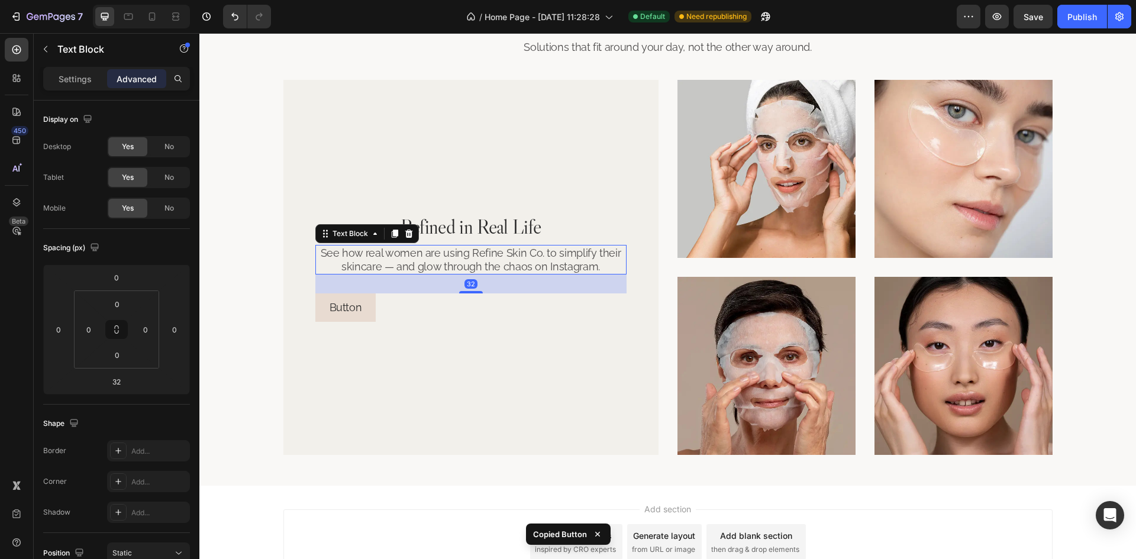
click at [467, 263] on p "See how real women are using Refine Skin Co. to simplify their skincare — and g…" at bounding box center [470, 260] width 309 height 28
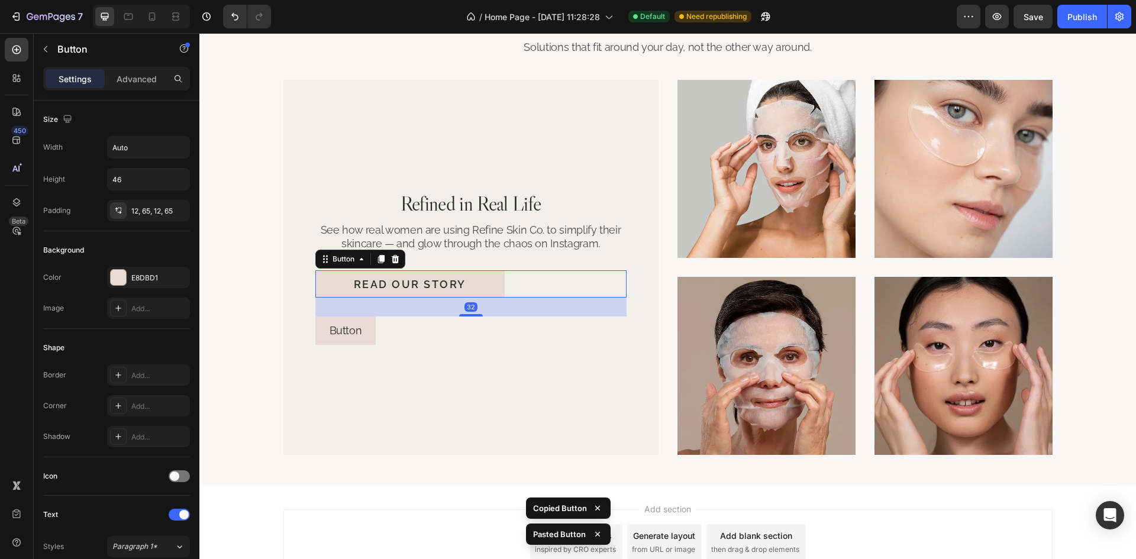
drag, startPoint x: 475, startPoint y: 316, endPoint x: 483, endPoint y: 272, distance: 45.1
click at [483, 270] on div "Refined in Real Life Heading See how real women are using Refine Skin Co. to si…" at bounding box center [470, 267] width 311 height 325
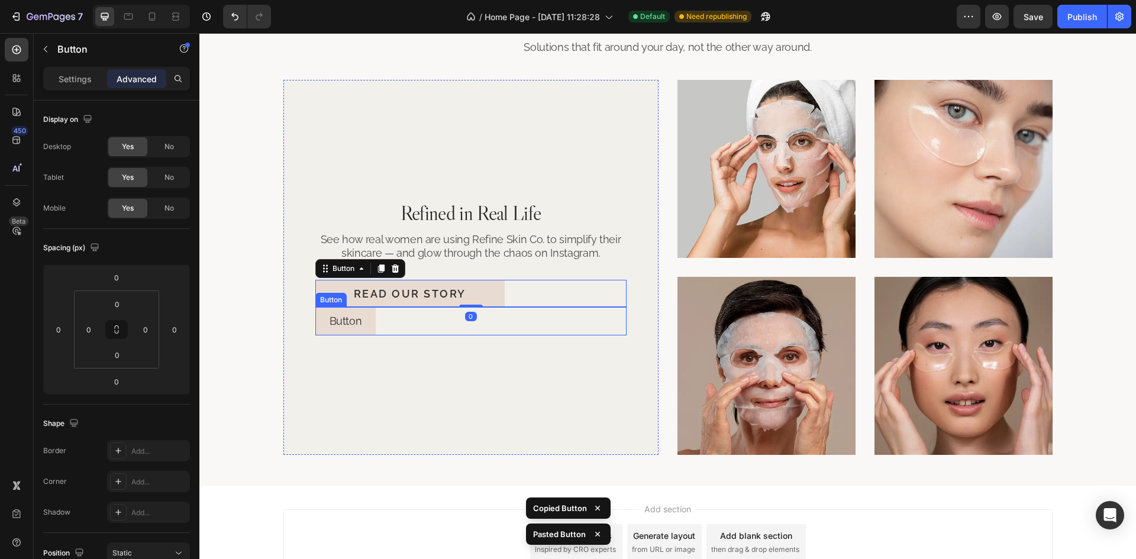
click at [451, 324] on div "Button Button" at bounding box center [470, 321] width 311 height 28
click at [394, 296] on icon at bounding box center [394, 295] width 9 height 9
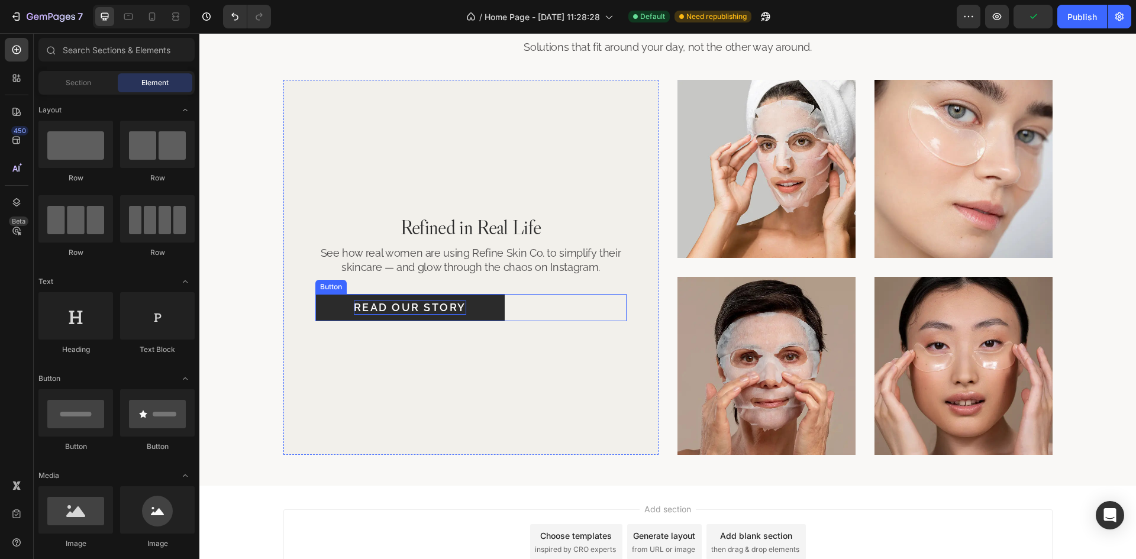
click at [402, 311] on p "Read Our Story" at bounding box center [410, 308] width 112 height 14
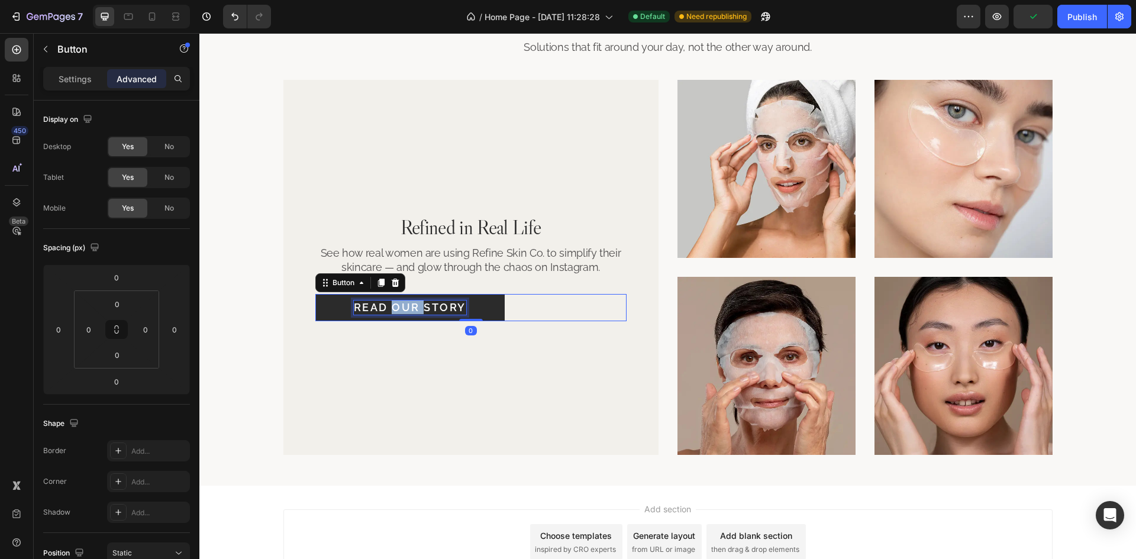
click at [402, 311] on p "Read Our Story" at bounding box center [410, 308] width 112 height 14
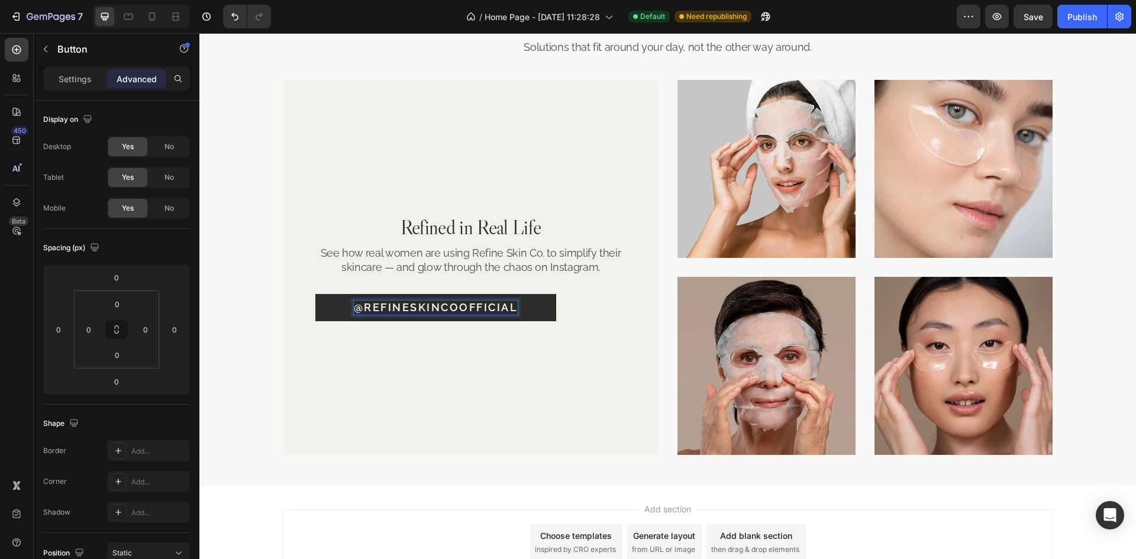
click at [599, 315] on div "@refineskincoofficial Button 0" at bounding box center [470, 307] width 311 height 27
click at [79, 74] on p "Settings" at bounding box center [75, 79] width 33 height 12
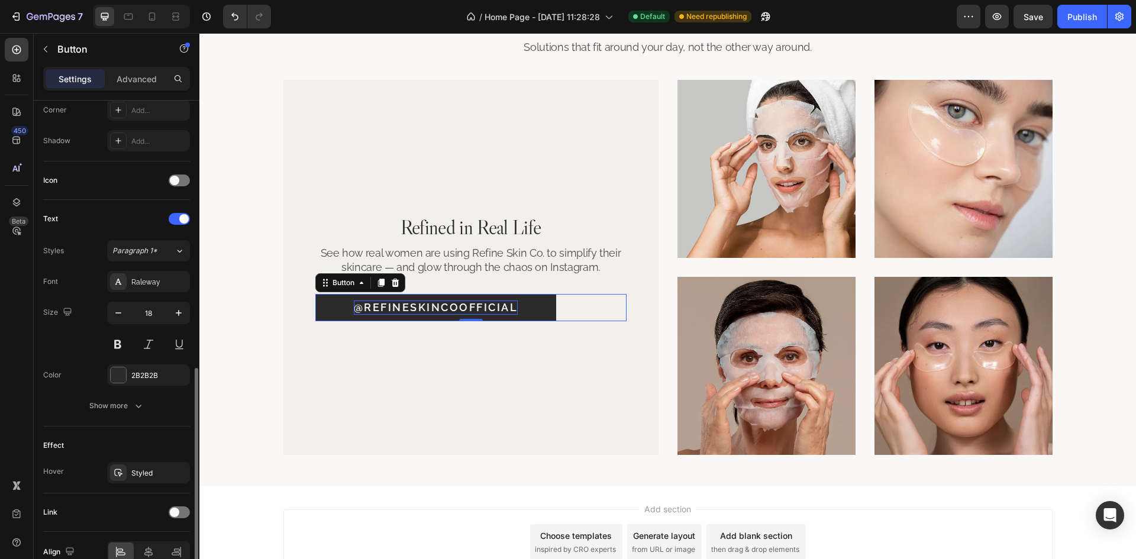
scroll to position [356, 0]
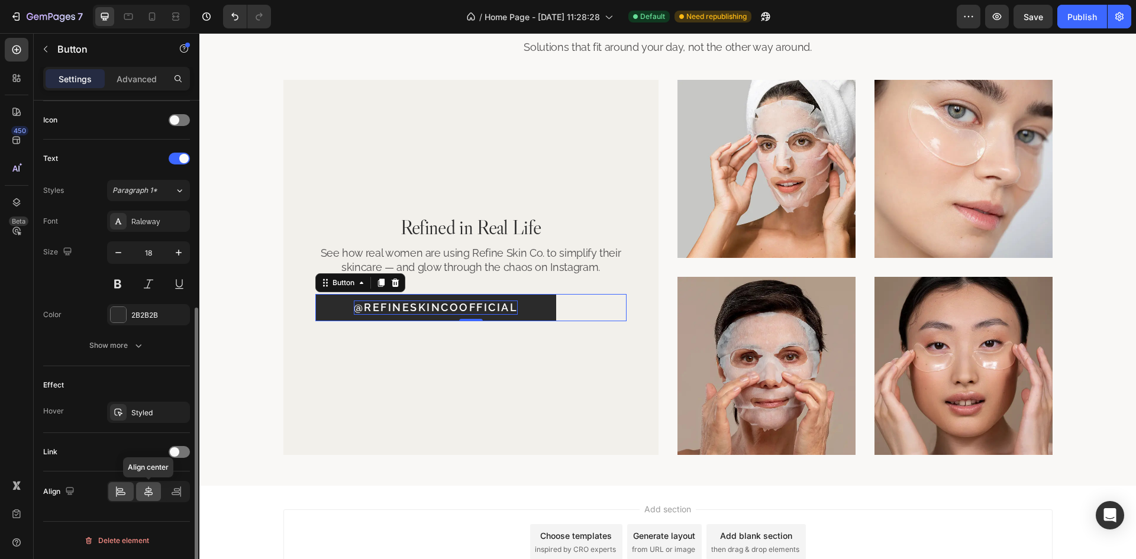
click at [145, 492] on icon at bounding box center [149, 492] width 12 height 12
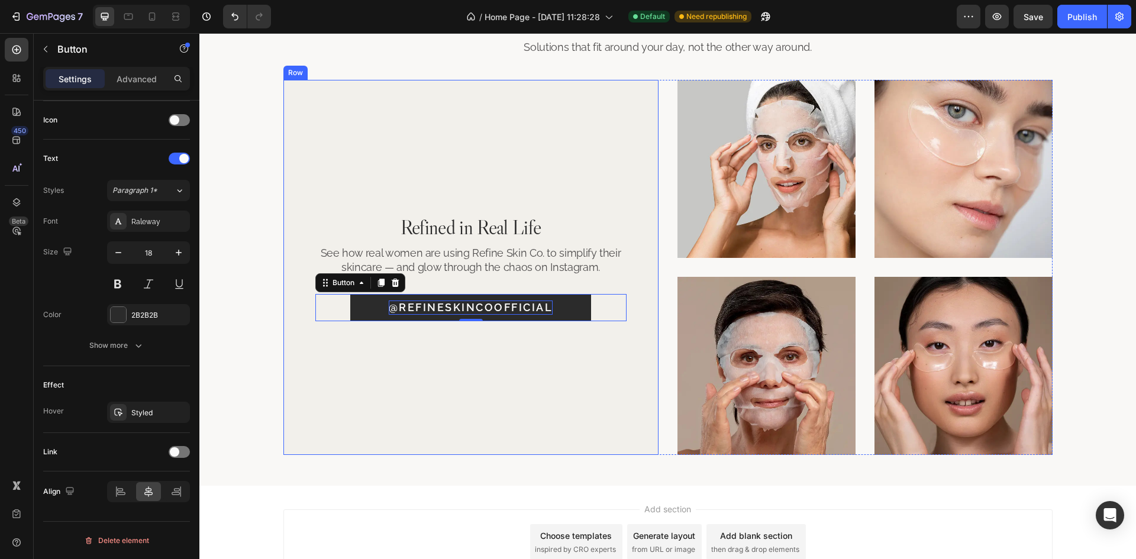
click at [644, 292] on div "Refined in Real Life Heading See how real women are using Refine Skin Co. to si…" at bounding box center [470, 267] width 375 height 375
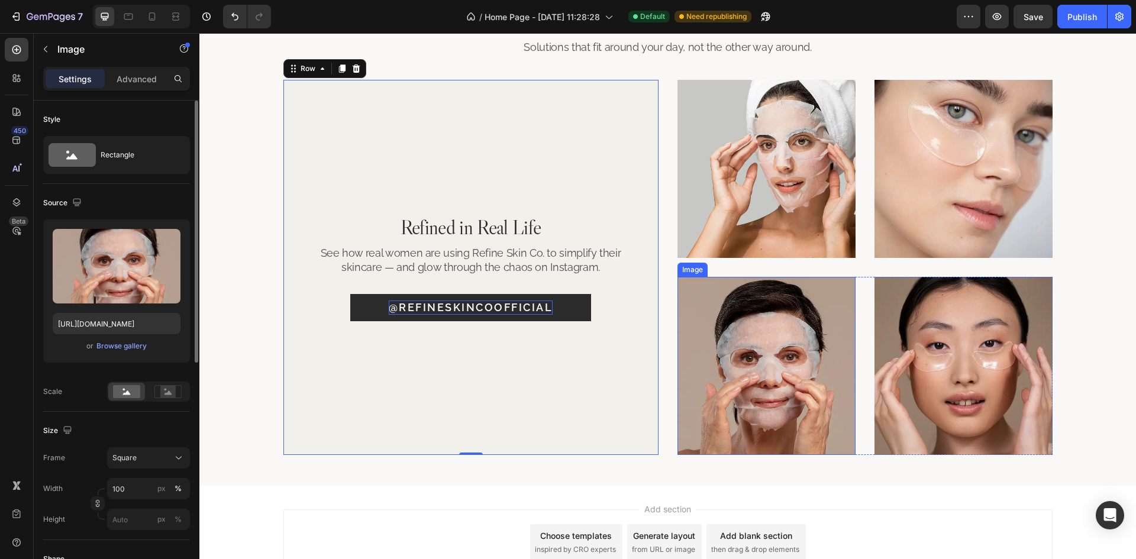
click at [677, 294] on img at bounding box center [766, 366] width 178 height 178
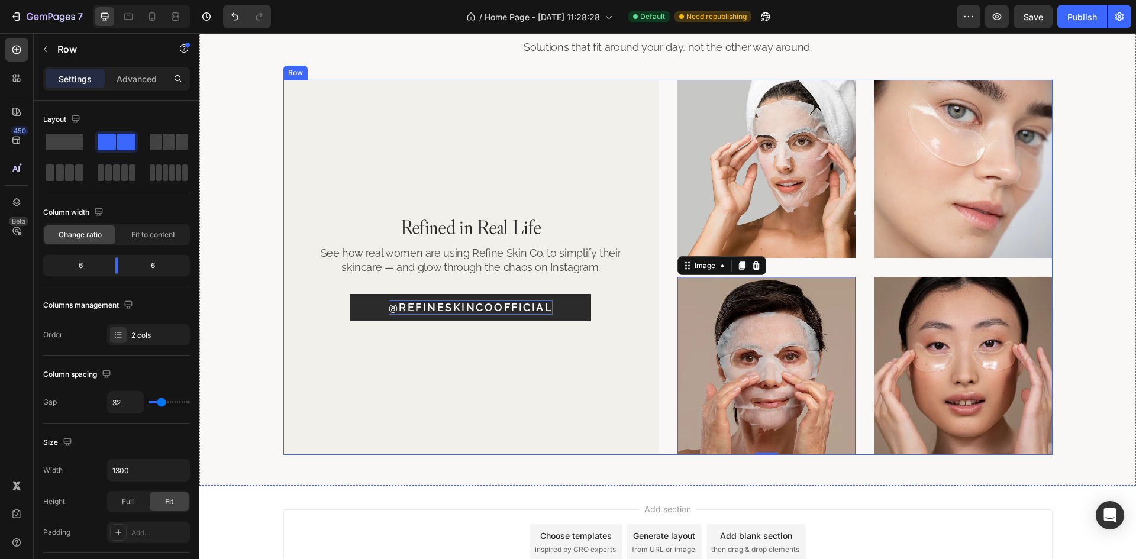
click at [668, 240] on div "Image Image Row Image 0 Image Row Refined in Real Life Heading See how real wom…" at bounding box center [667, 267] width 769 height 375
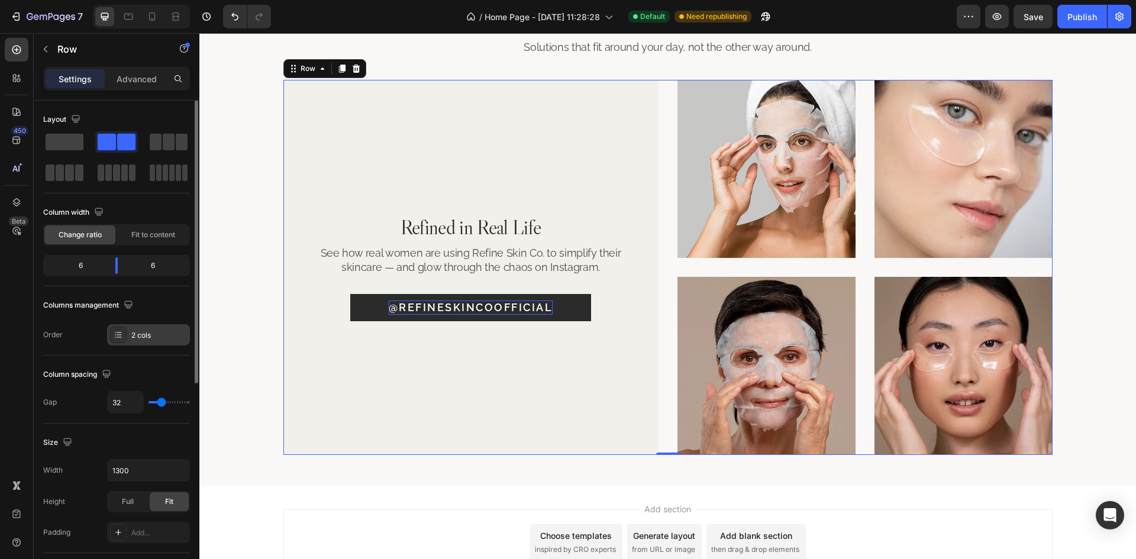
click at [151, 341] on div "2 cols" at bounding box center [148, 334] width 83 height 21
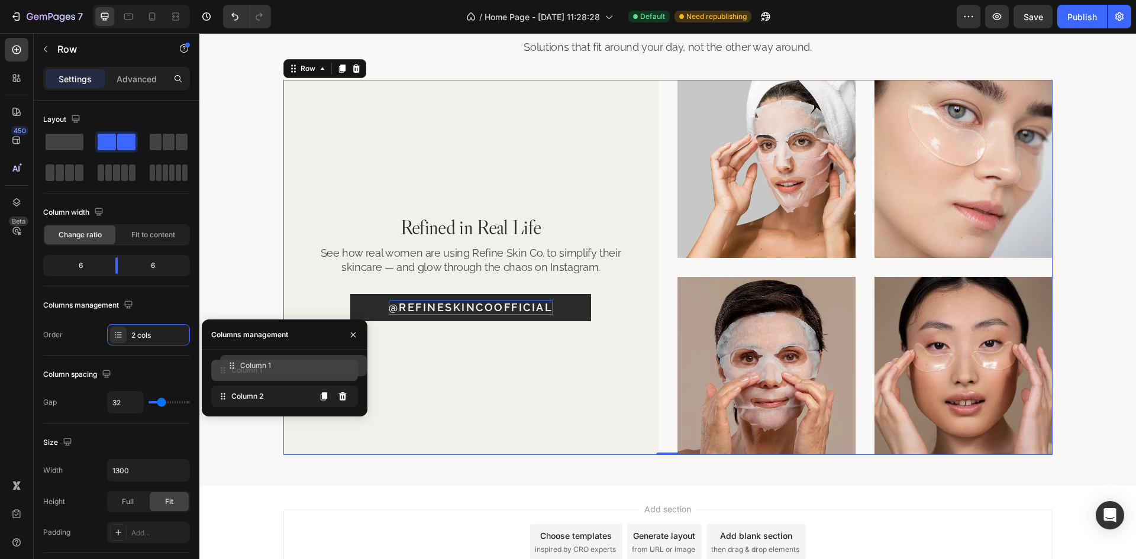
drag, startPoint x: 272, startPoint y: 402, endPoint x: 280, endPoint y: 371, distance: 32.0
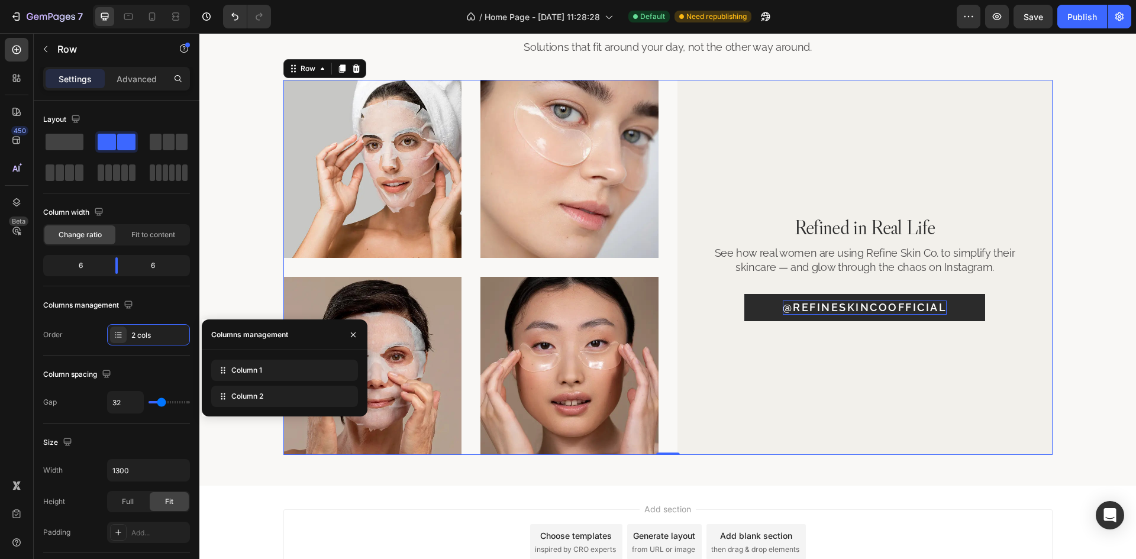
click at [669, 281] on div "Image Image Row Image Image Row Refined in Real Life Heading See how real women…" at bounding box center [667, 267] width 769 height 375
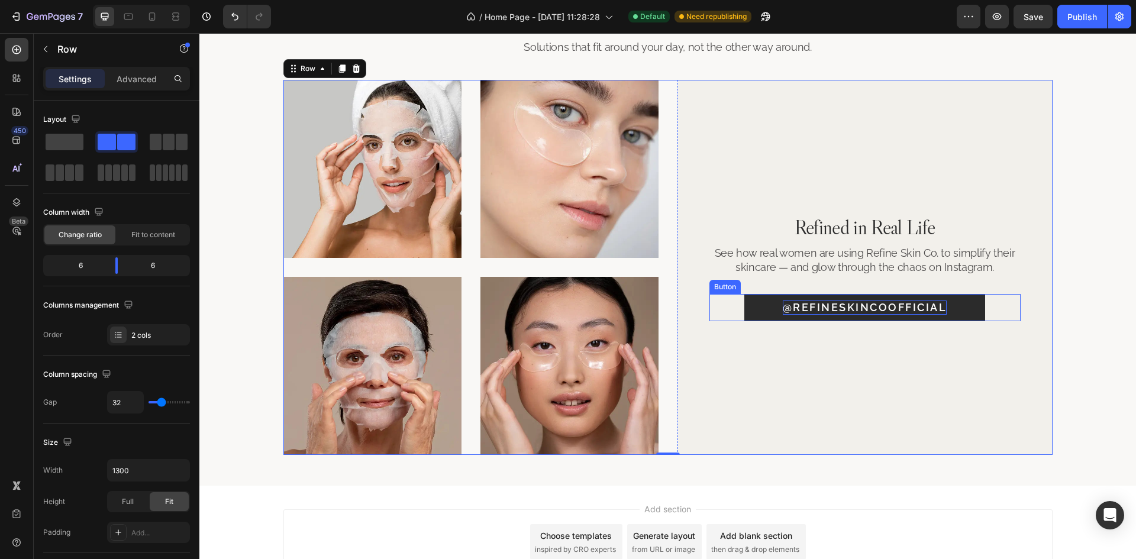
click at [977, 307] on button "@refineskincoofficial" at bounding box center [864, 307] width 241 height 27
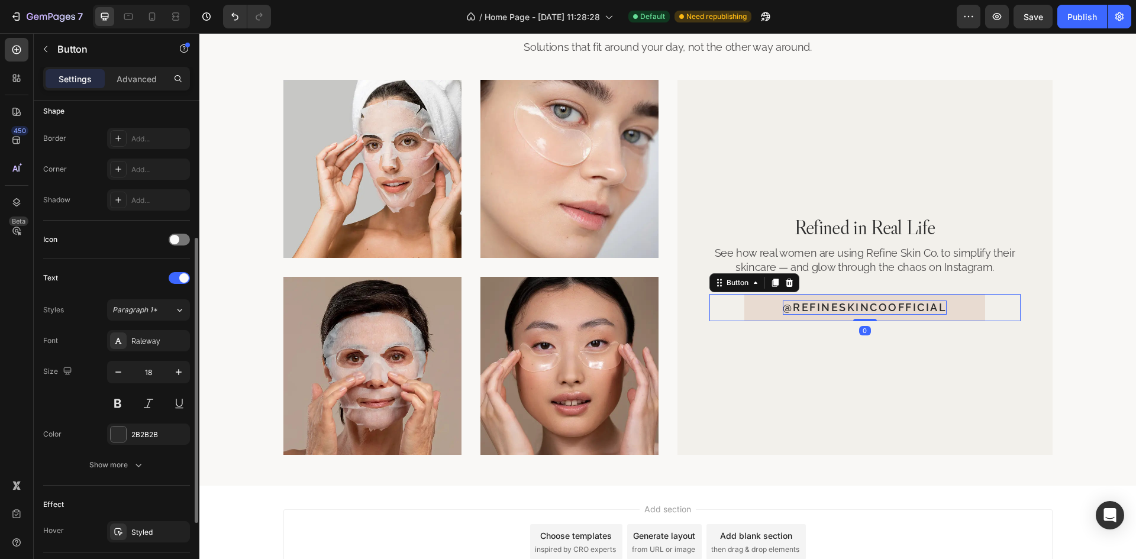
scroll to position [356, 0]
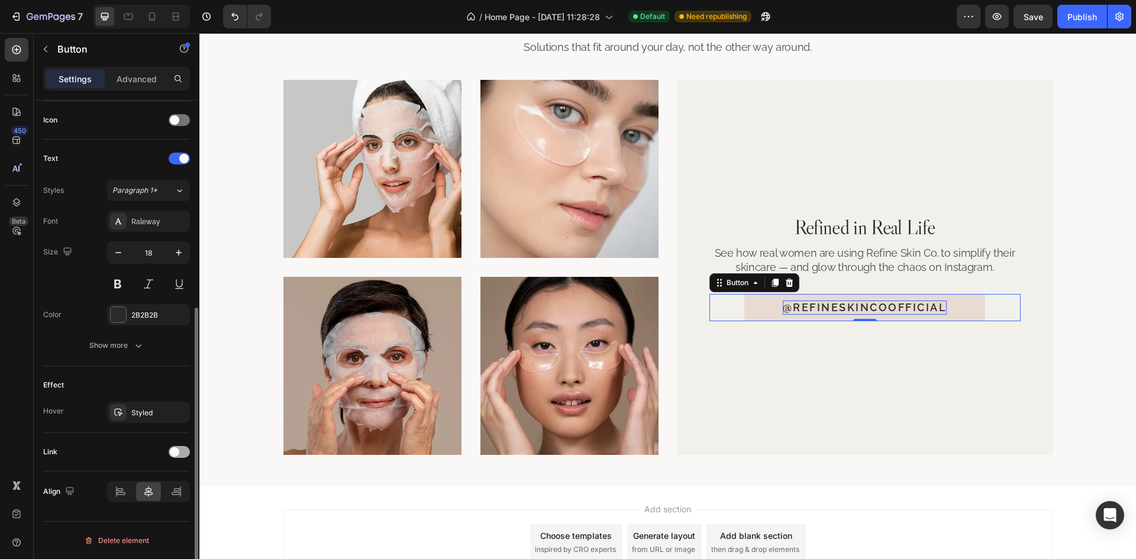
click at [173, 457] on div at bounding box center [179, 452] width 21 height 12
click at [151, 505] on div "Add..." at bounding box center [148, 512] width 83 height 21
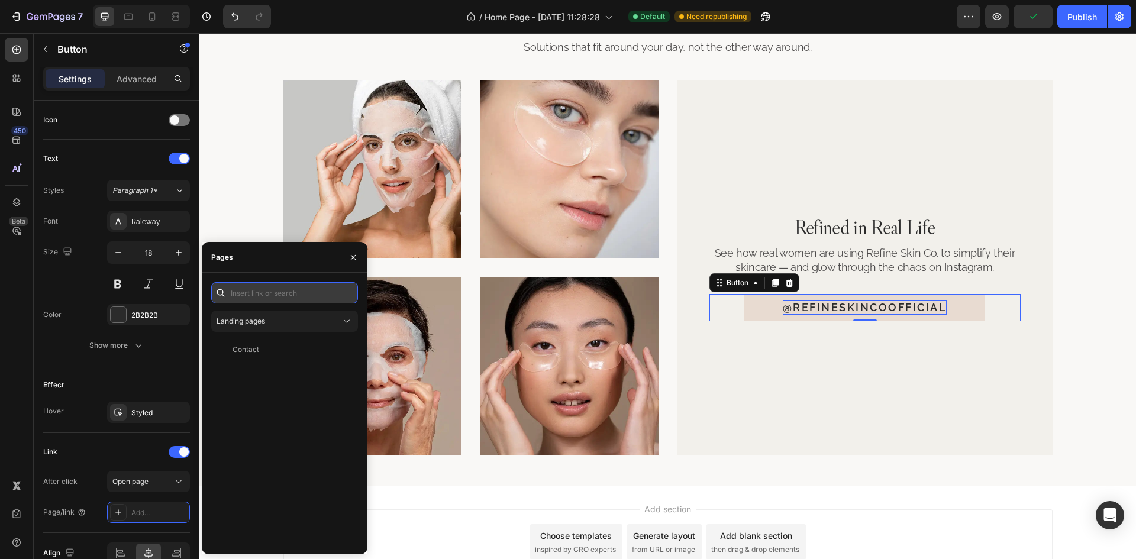
click at [285, 294] on input "text" at bounding box center [284, 292] width 147 height 21
type input "#"
click at [267, 327] on div "# View" at bounding box center [282, 321] width 142 height 21
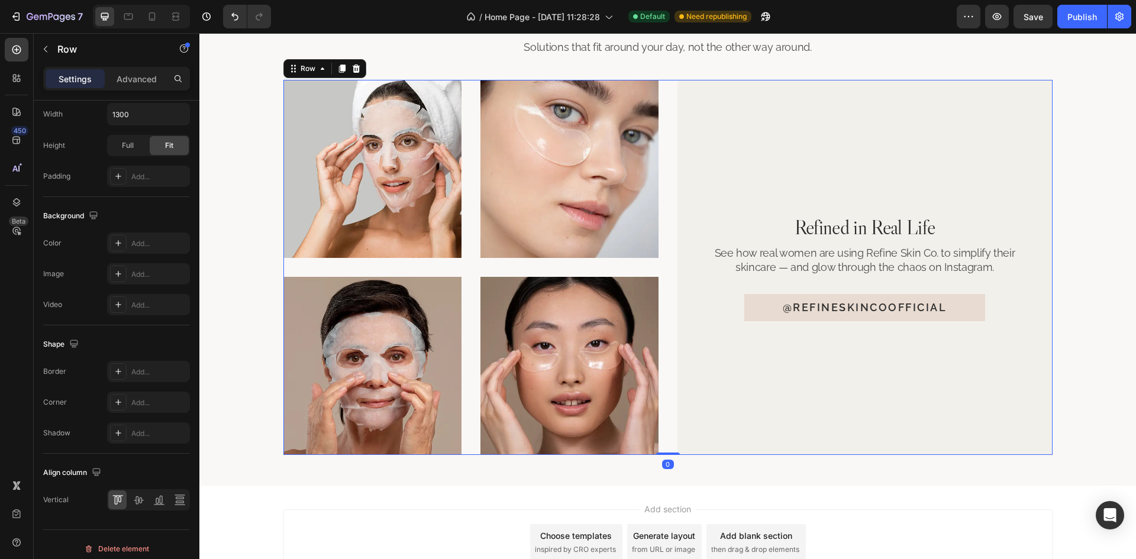
click at [664, 284] on div "Image Image Row Image Image Row Refined in Real Life Heading See how real women…" at bounding box center [667, 267] width 769 height 375
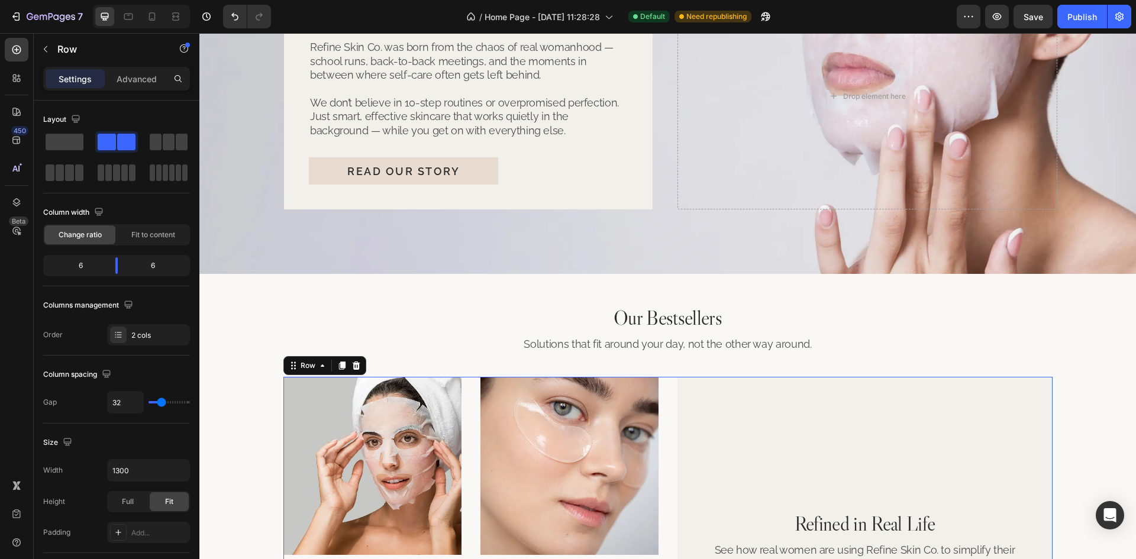
scroll to position [2418, 0]
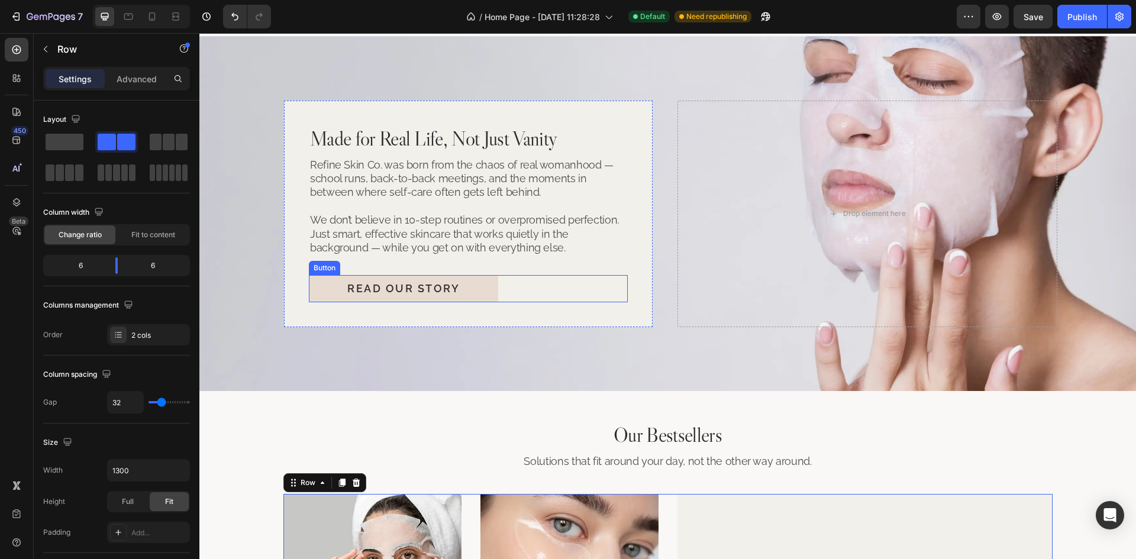
click at [516, 290] on div "Read Our Story Button" at bounding box center [468, 288] width 319 height 27
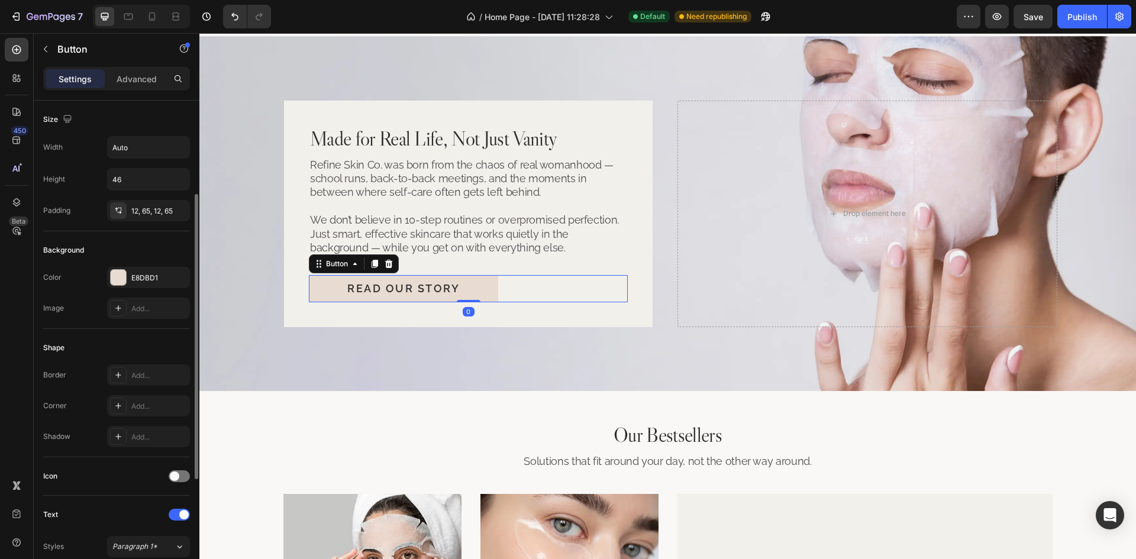
scroll to position [356, 0]
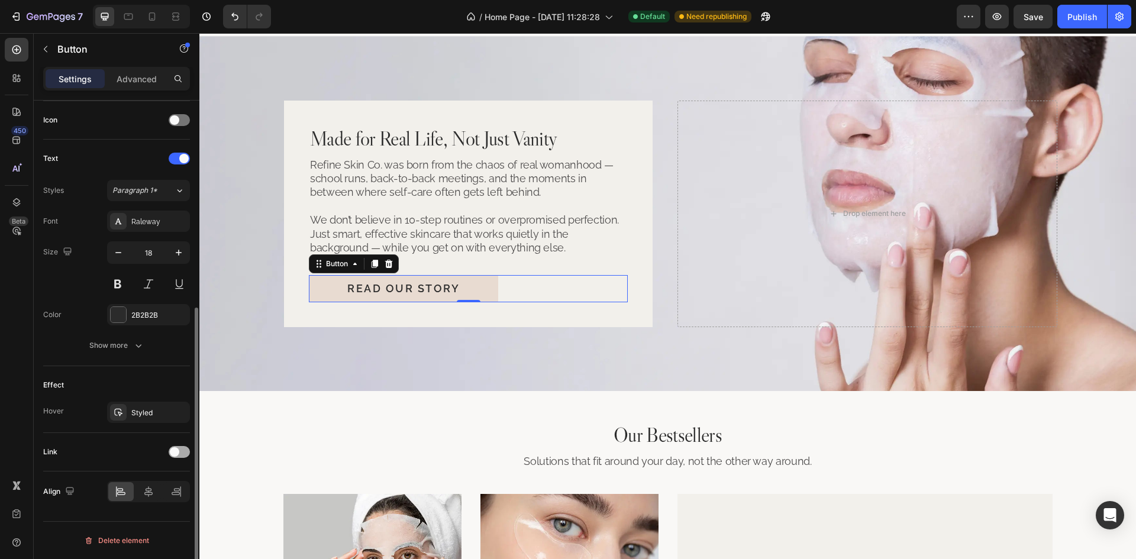
click at [176, 456] on span at bounding box center [174, 451] width 9 height 9
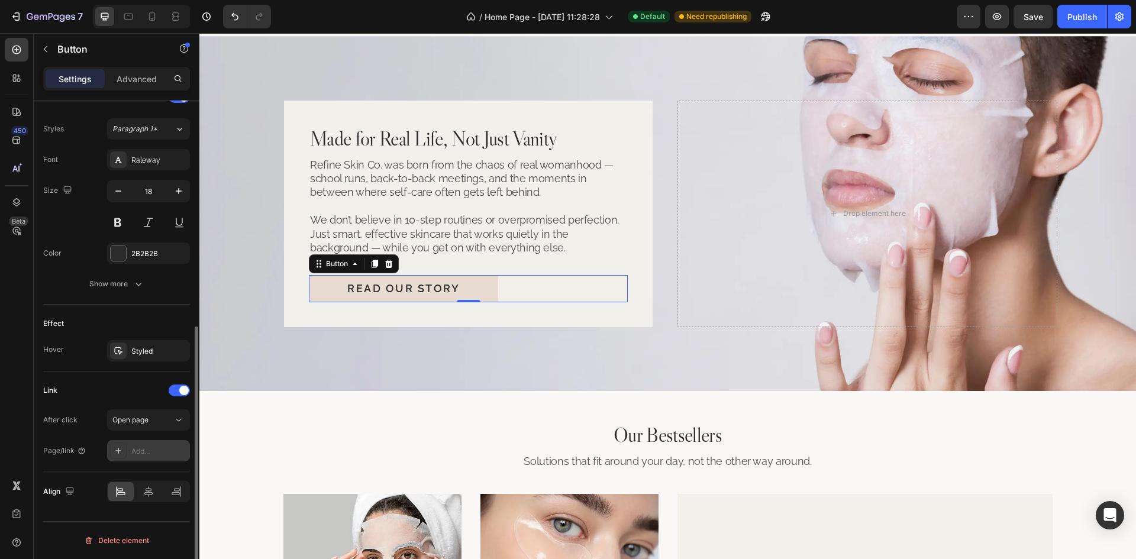
click at [156, 455] on div "Add..." at bounding box center [159, 451] width 56 height 11
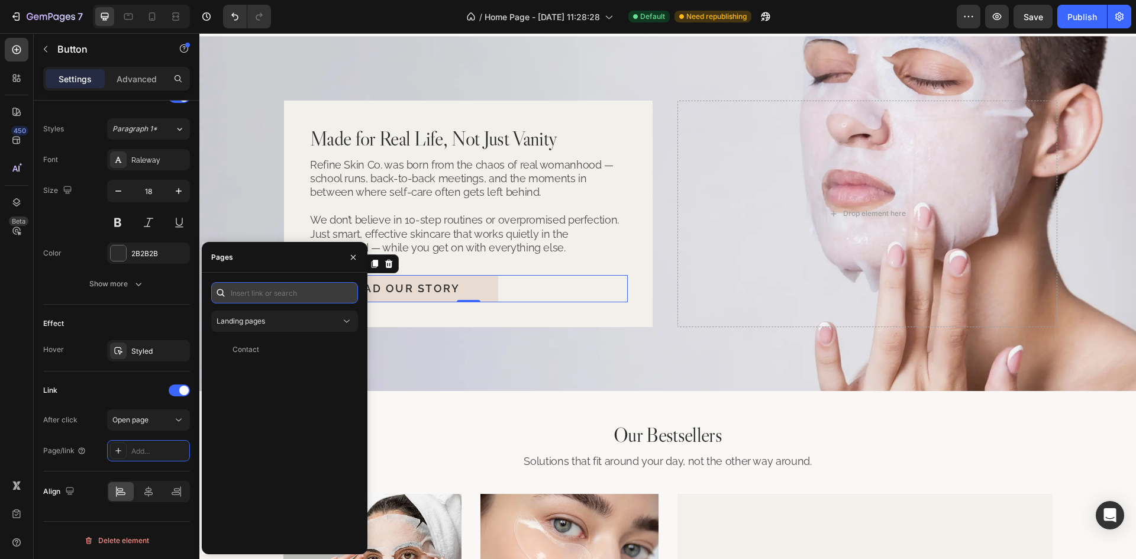
click at [286, 290] on input "text" at bounding box center [284, 292] width 147 height 21
type input "#"
click at [283, 321] on div "#" at bounding box center [282, 321] width 133 height 11
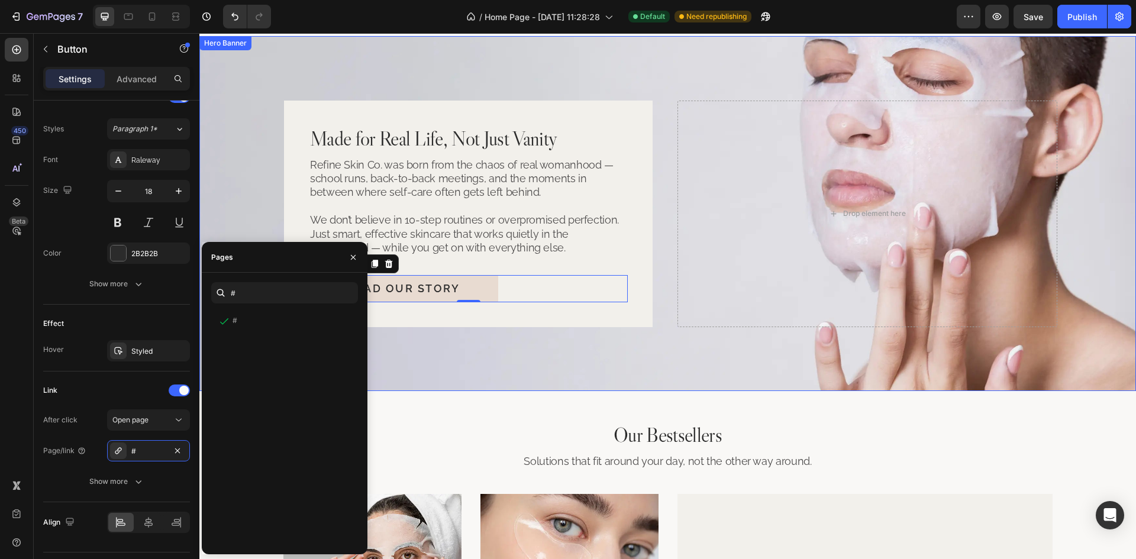
click at [667, 243] on div "Made for Real Life, Not Just Vanity Heading Refine Skin Co. was born from the c…" at bounding box center [667, 213] width 797 height 231
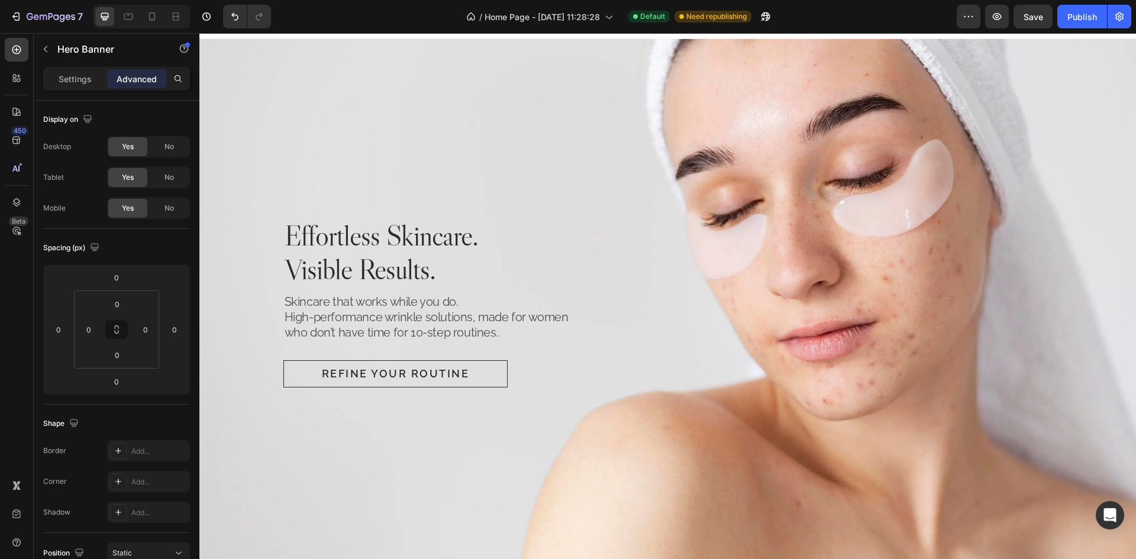
scroll to position [0, 0]
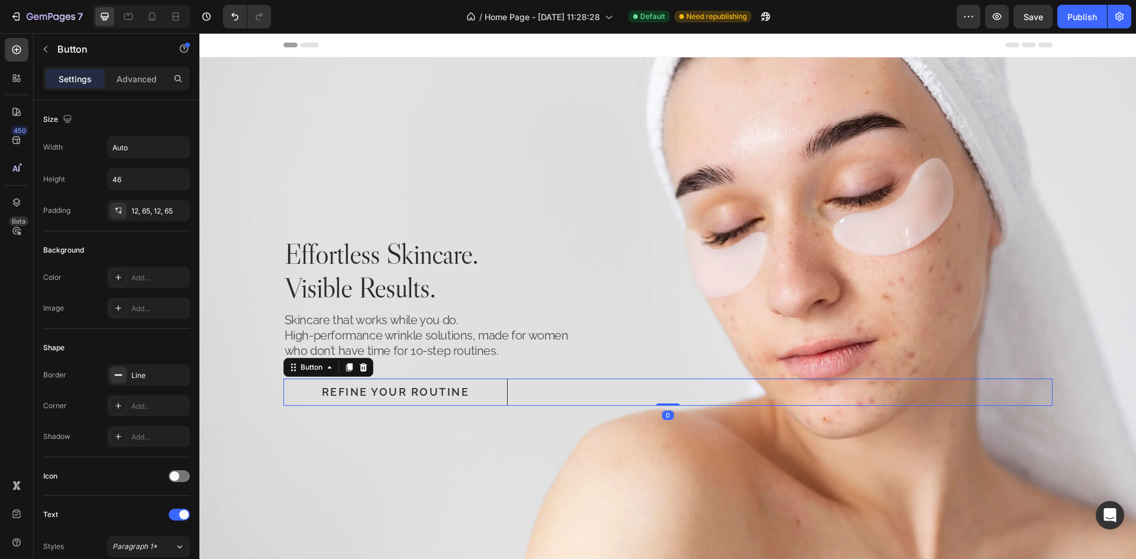
click at [521, 392] on div "Refine Your Routine Button 0" at bounding box center [667, 392] width 769 height 27
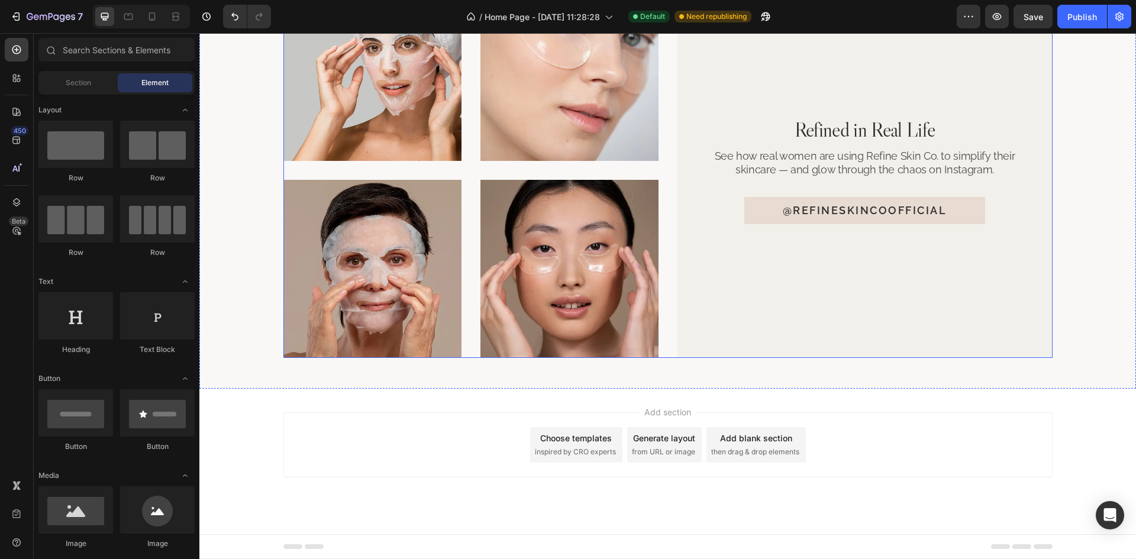
scroll to position [2753, 0]
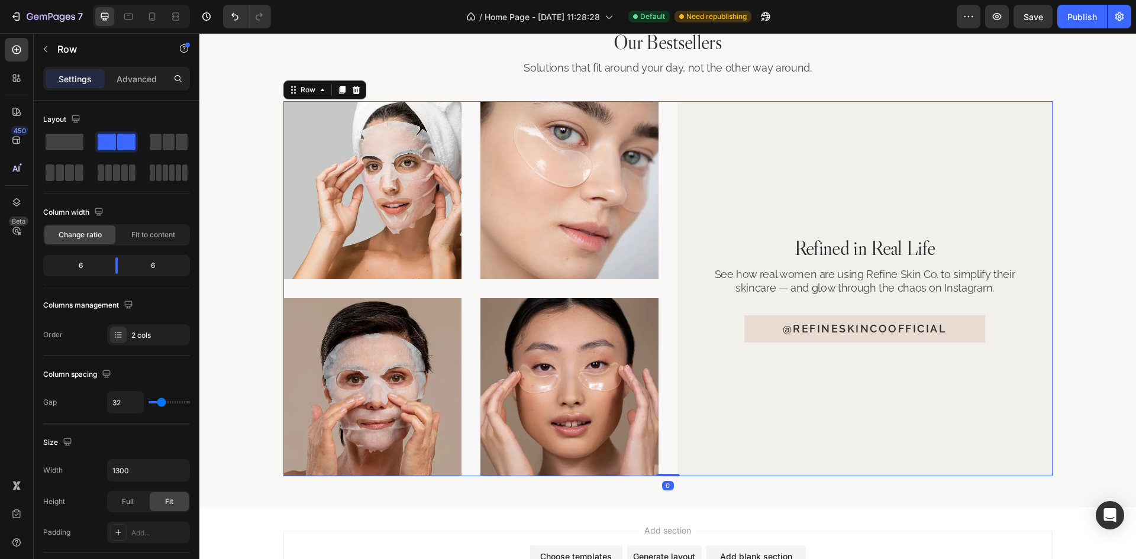
click at [662, 250] on div "Image Image Row Image Image Row Refined in Real Life Heading See how real women…" at bounding box center [667, 288] width 769 height 375
click at [136, 17] on div at bounding box center [128, 16] width 19 height 19
type input "100%"
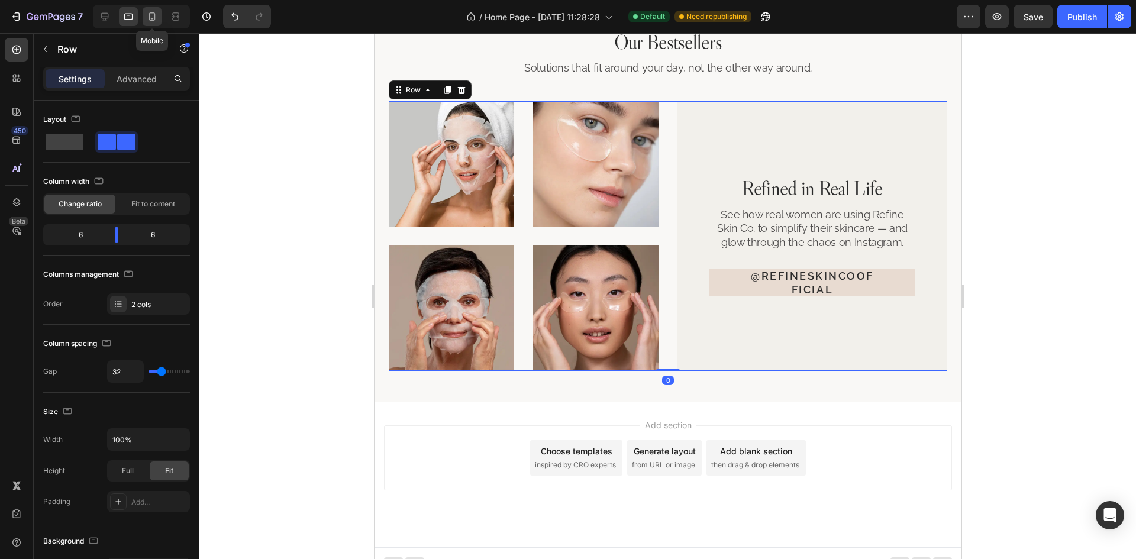
scroll to position [2761, 0]
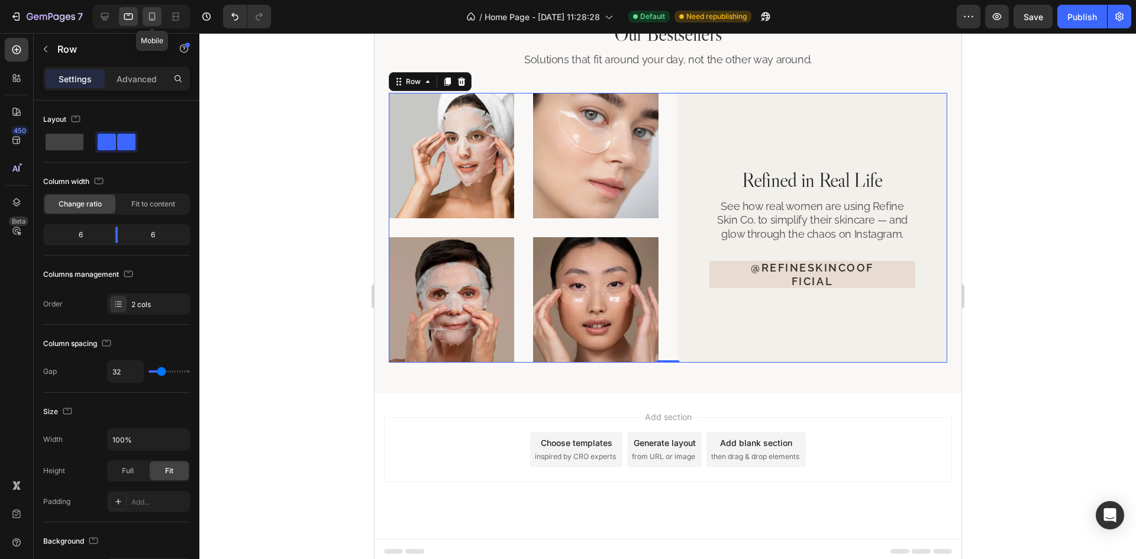
click at [153, 14] on icon at bounding box center [152, 17] width 12 height 12
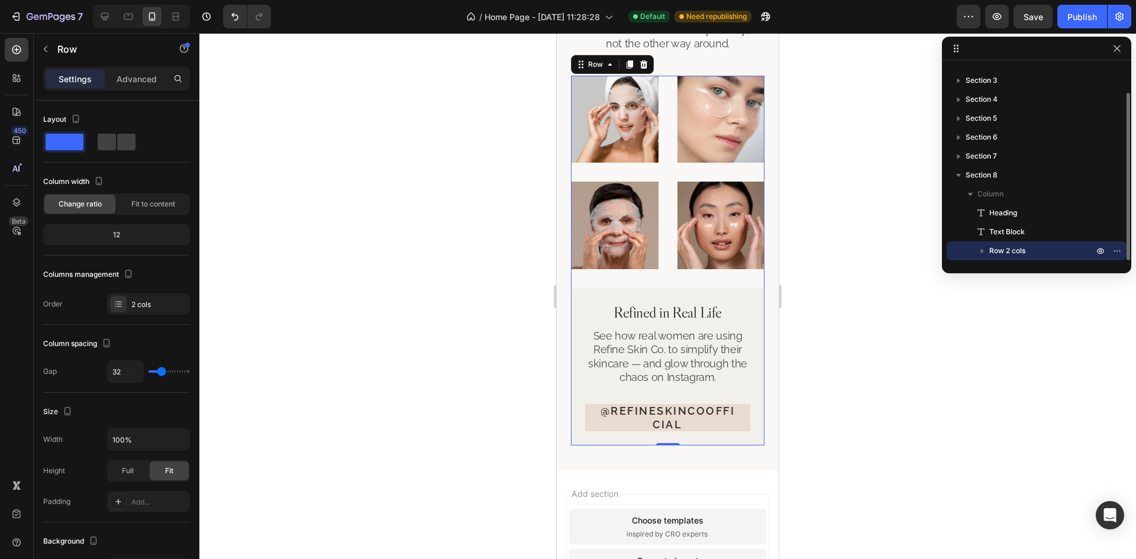
scroll to position [2721, 0]
click at [727, 269] on div "Image Image Row Image Image Row Refined in Real Life Heading See how real women…" at bounding box center [667, 260] width 193 height 370
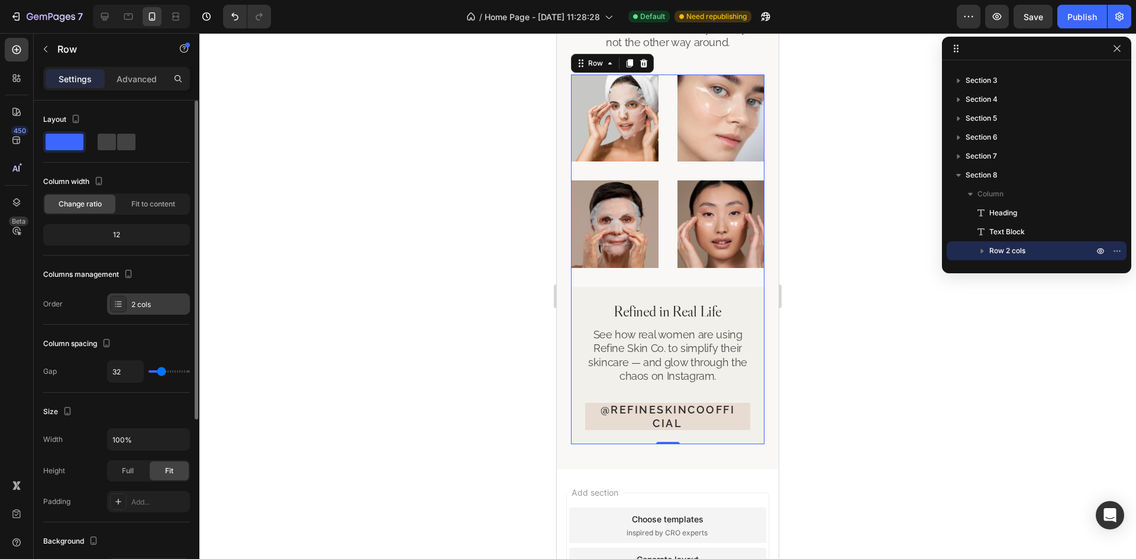
click at [154, 308] on div "2 cols" at bounding box center [159, 304] width 56 height 11
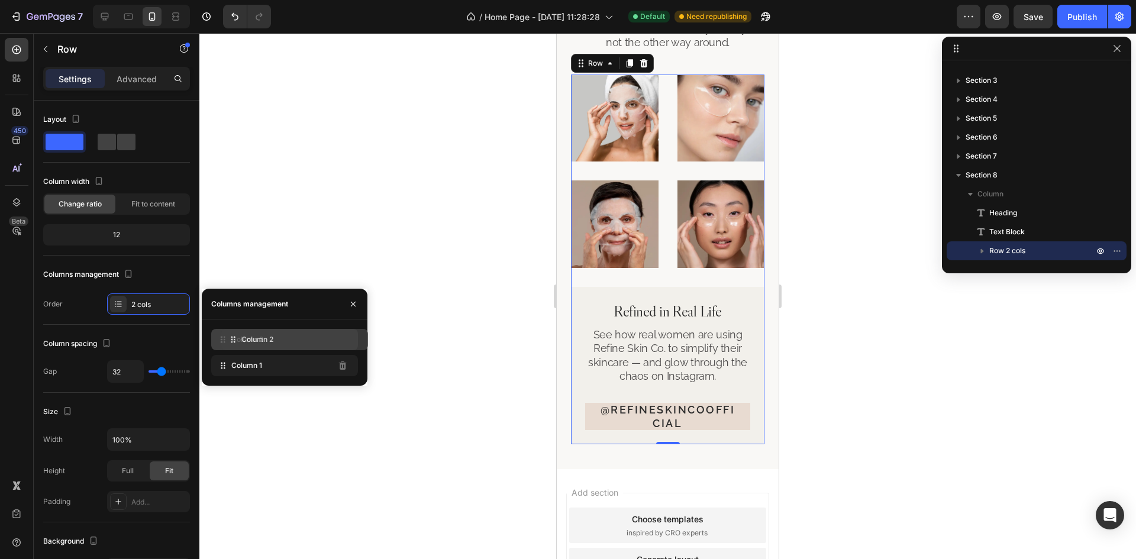
drag, startPoint x: 237, startPoint y: 369, endPoint x: 247, endPoint y: 343, distance: 27.9
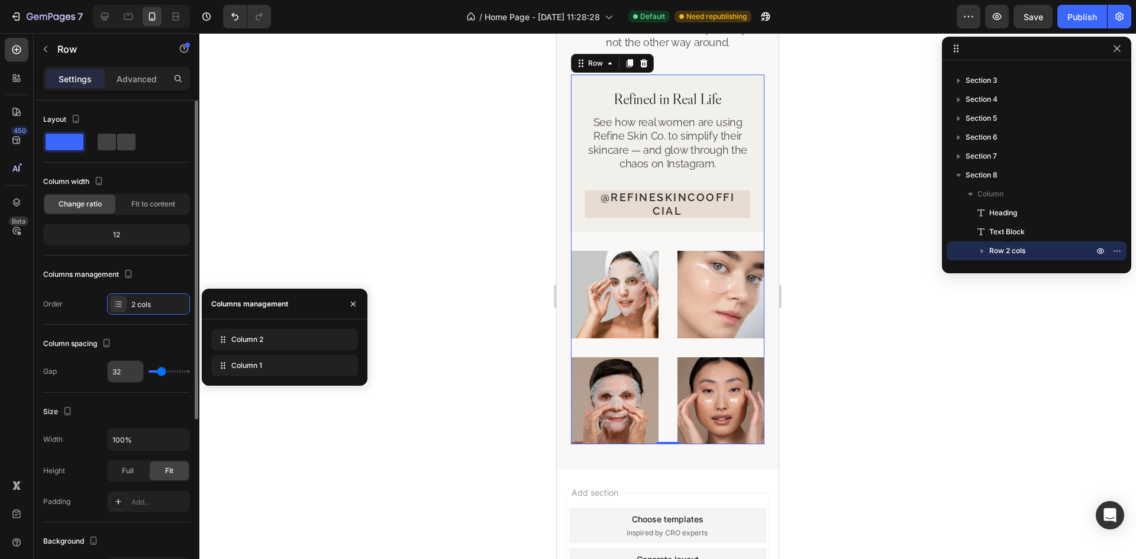
click at [131, 380] on input "32" at bounding box center [125, 371] width 35 height 21
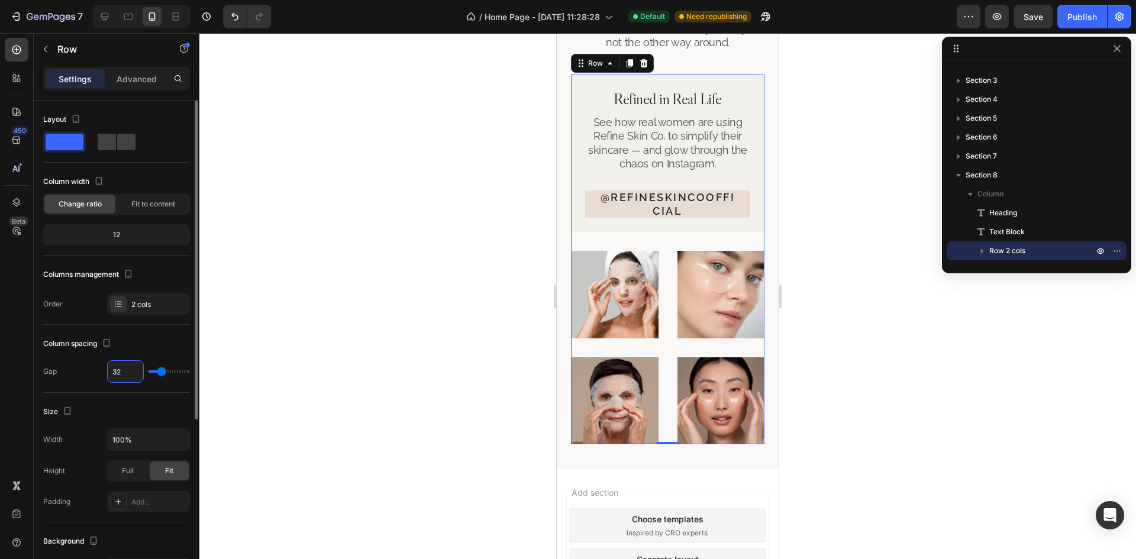
type input "1"
type input "12"
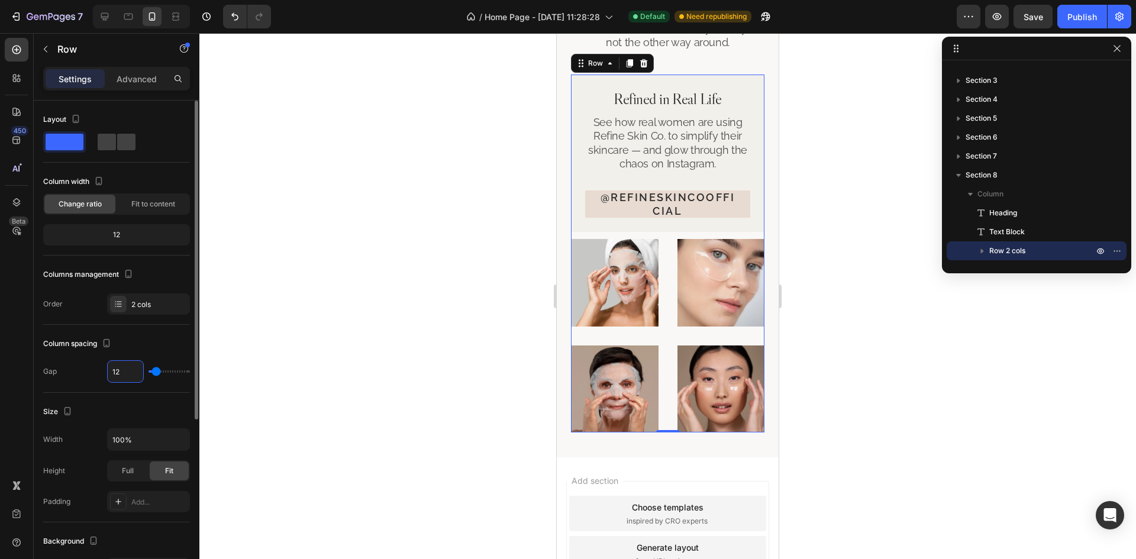
type input "12"
click at [172, 340] on div "Column spacing" at bounding box center [116, 343] width 147 height 19
click at [664, 294] on div "Image Image Row" at bounding box center [667, 283] width 193 height 88
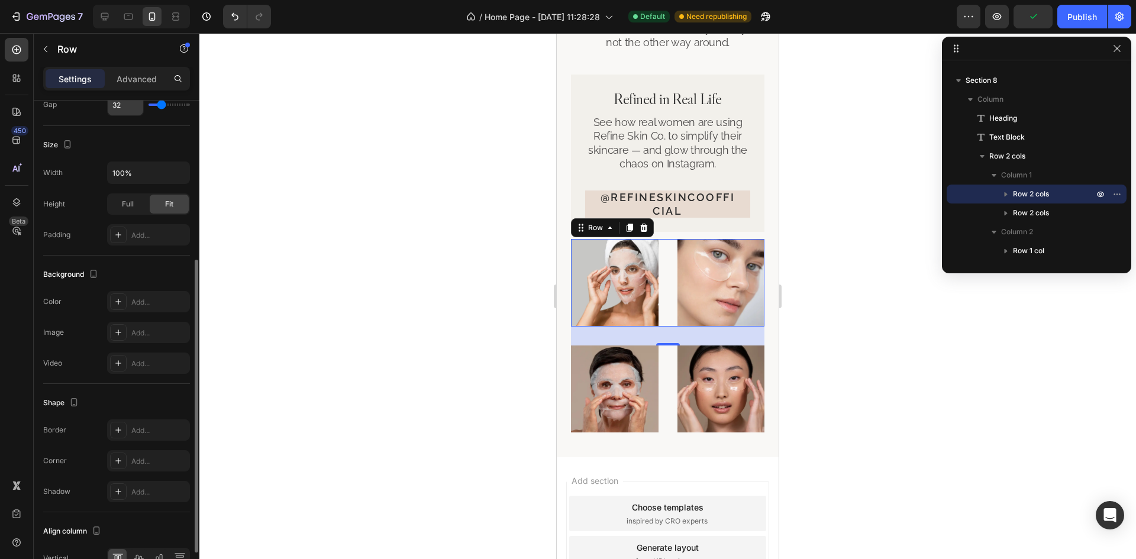
click at [125, 107] on input "32" at bounding box center [125, 104] width 35 height 21
type input "1"
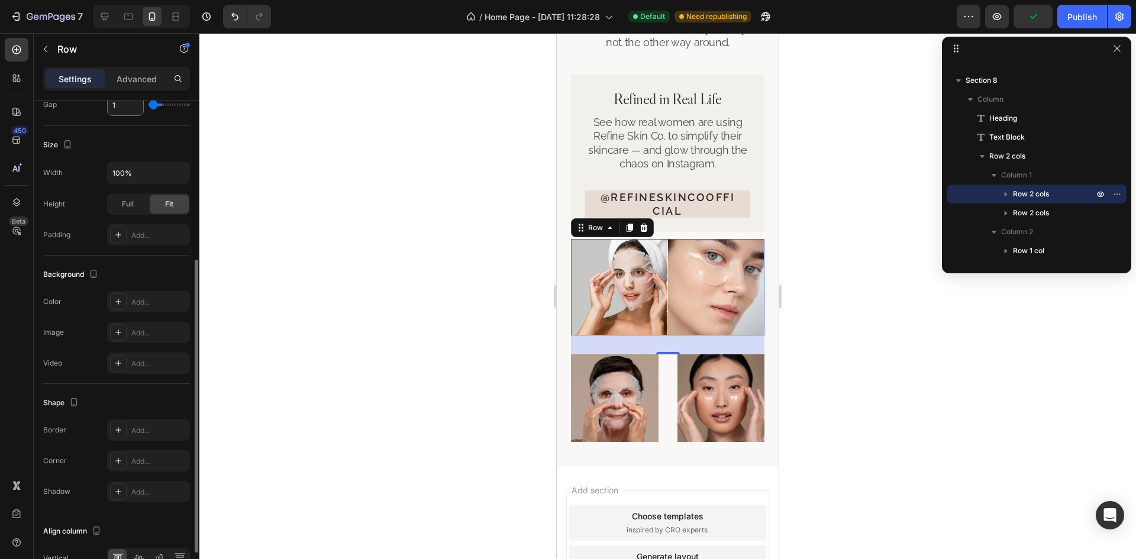
type input "12"
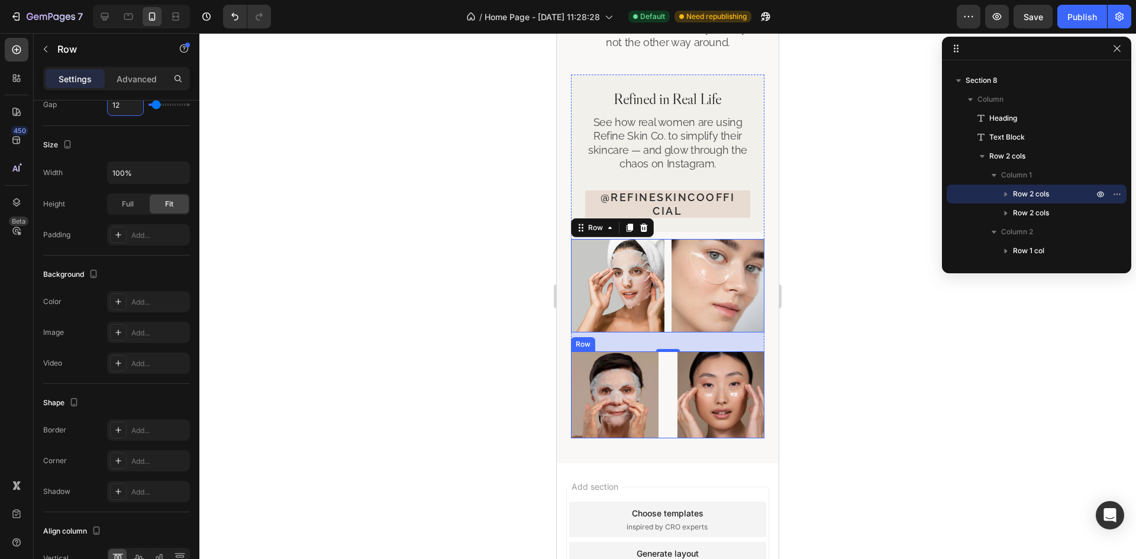
click at [668, 367] on div "Image Image Row" at bounding box center [667, 395] width 193 height 88
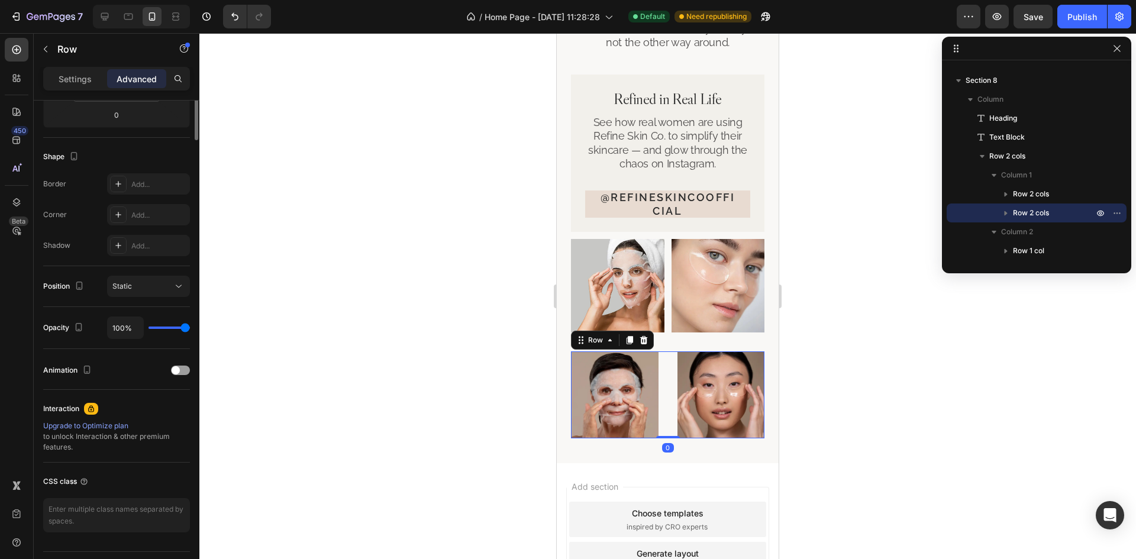
scroll to position [0, 0]
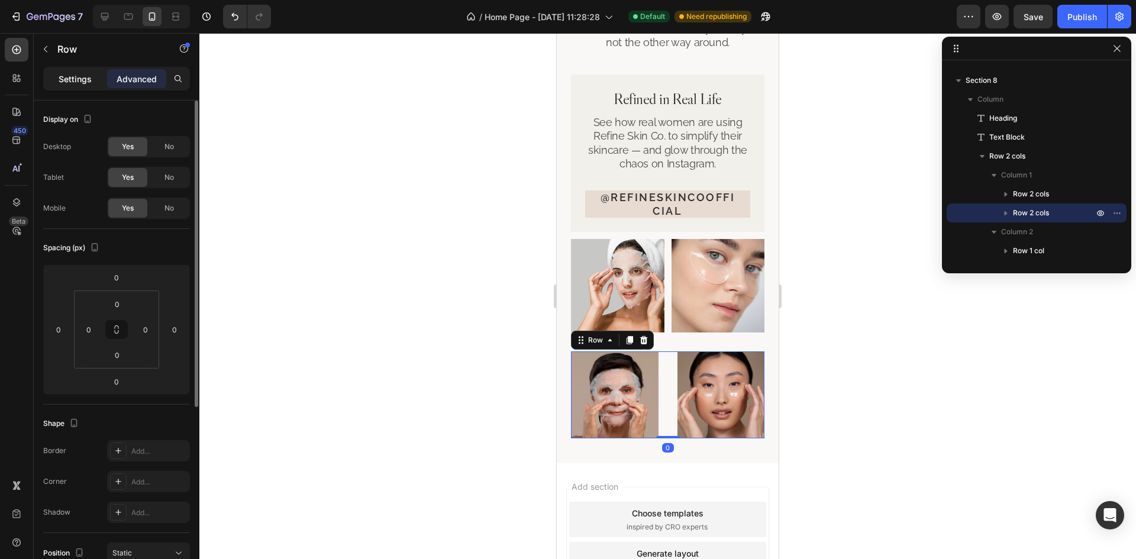
click at [82, 79] on p "Settings" at bounding box center [75, 79] width 33 height 12
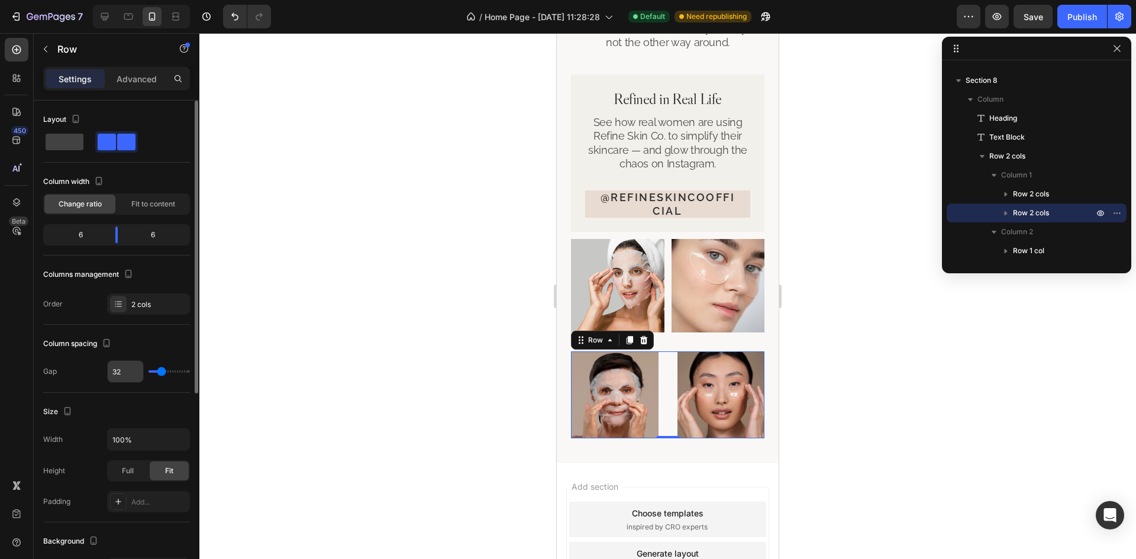
click at [128, 370] on input "32" at bounding box center [125, 371] width 35 height 21
type input "1"
type input "12"
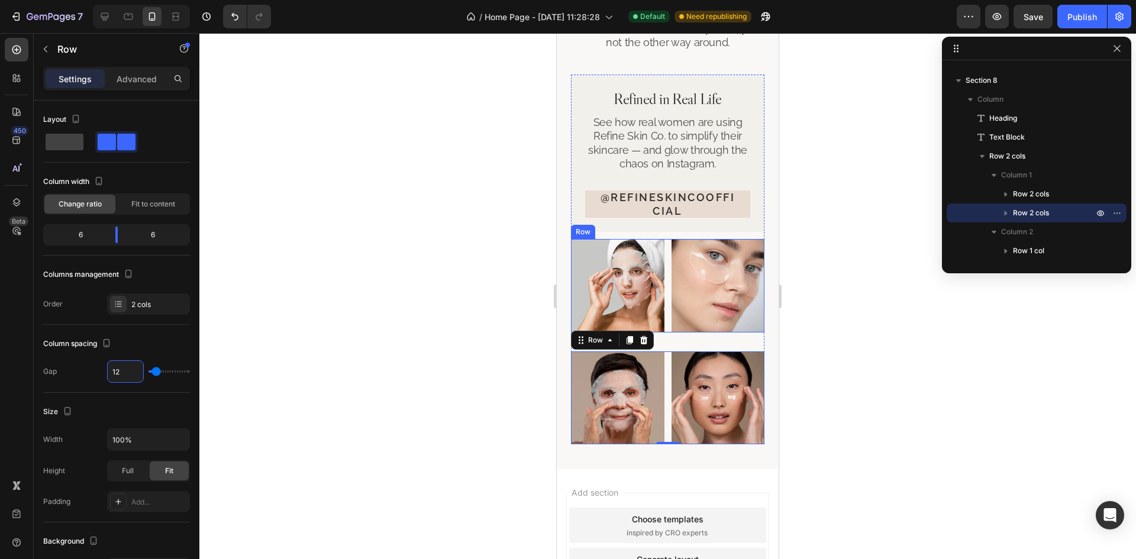
click at [664, 322] on div "Image Image Row" at bounding box center [667, 285] width 193 height 93
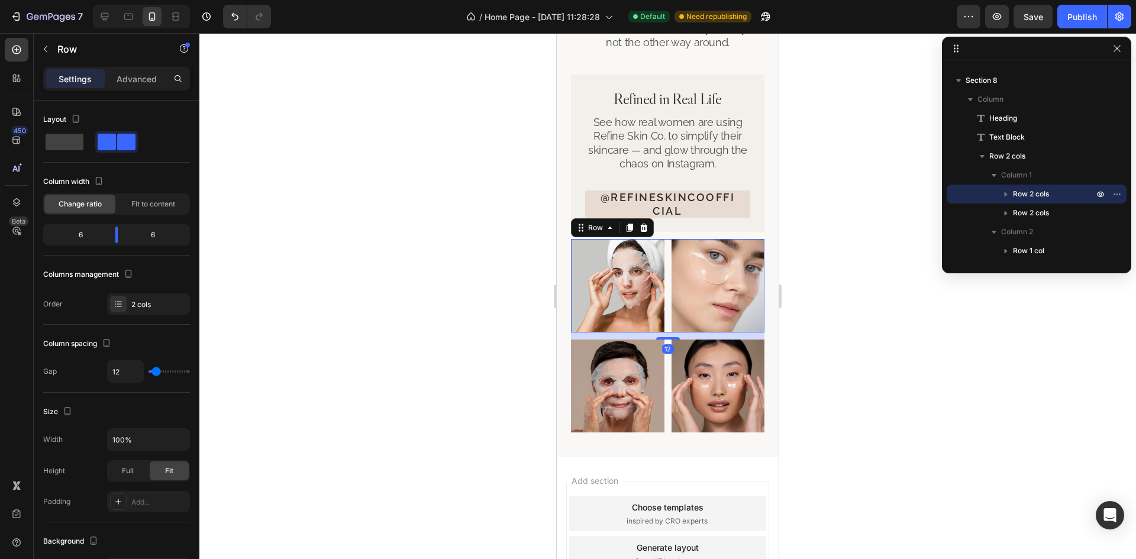
drag, startPoint x: 662, startPoint y: 346, endPoint x: 705, endPoint y: 334, distance: 44.2
click at [705, 332] on div "12" at bounding box center [667, 332] width 193 height 0
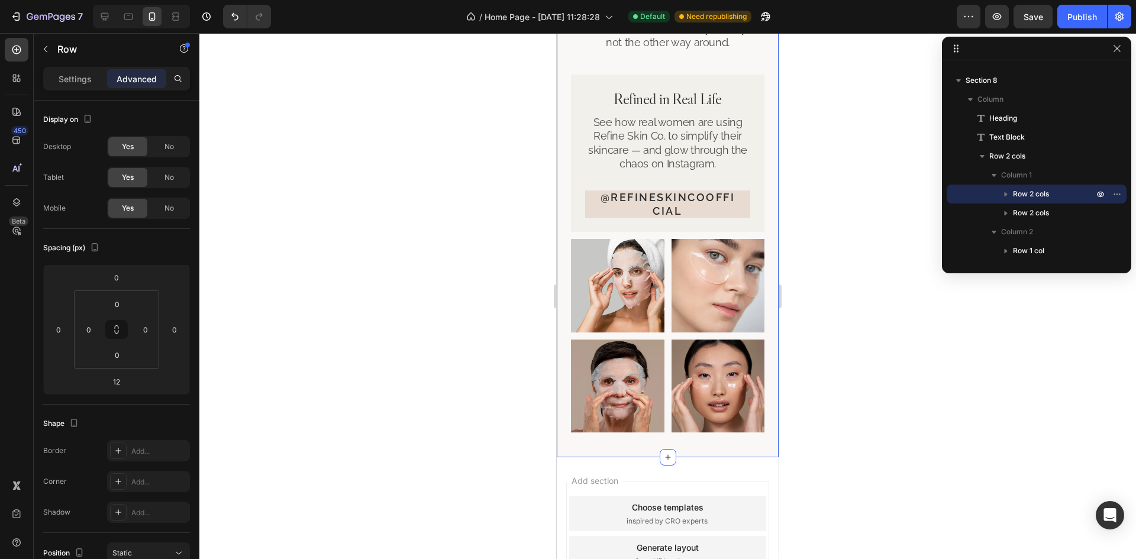
click at [758, 326] on div "Our Bestsellers Heading Solutions that fit around your day, not the other way a…" at bounding box center [668, 213] width 222 height 487
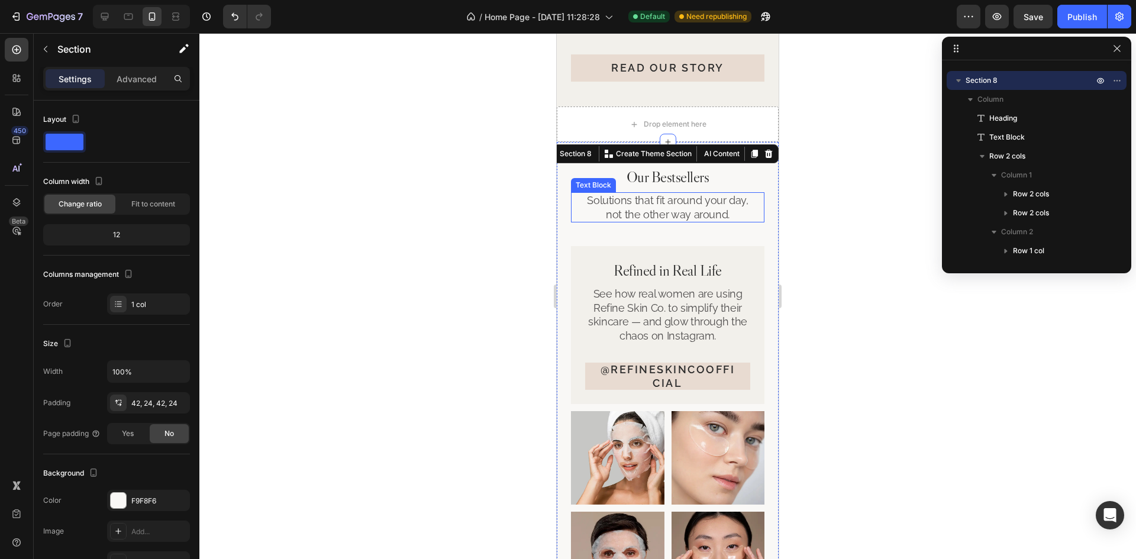
scroll to position [2840, 0]
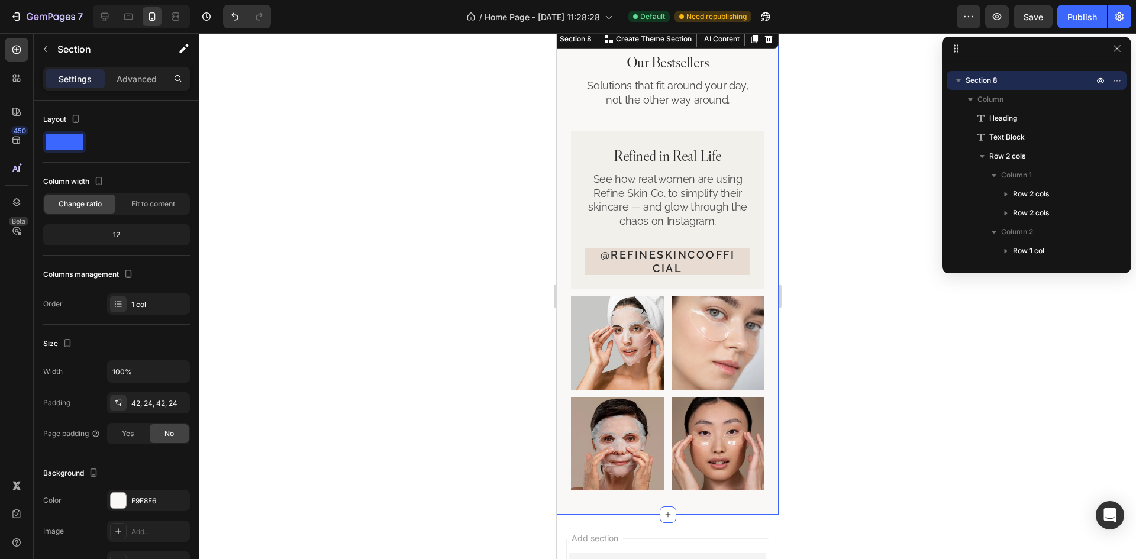
click at [995, 403] on div at bounding box center [667, 296] width 936 height 526
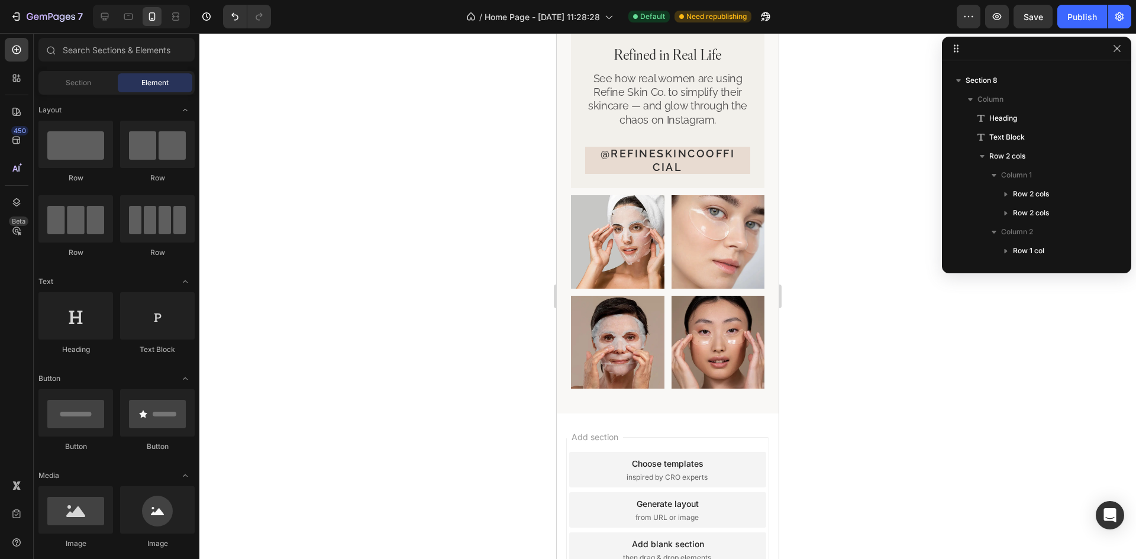
scroll to position [3058, 0]
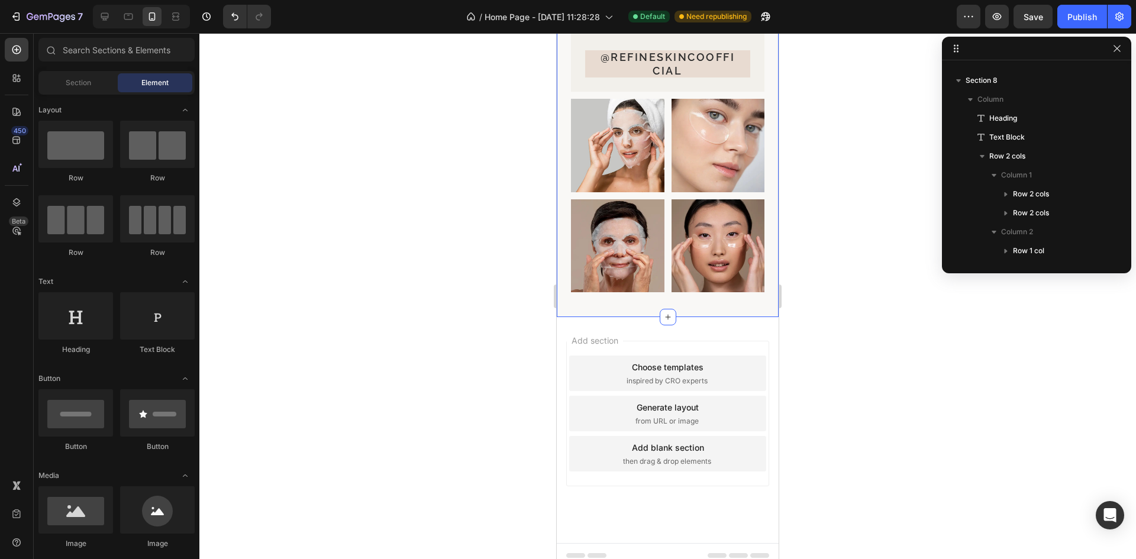
drag, startPoint x: 683, startPoint y: 290, endPoint x: 665, endPoint y: 300, distance: 20.4
click at [683, 290] on div "Our Bestsellers Heading Solutions that fit around your day, not the other way a…" at bounding box center [668, 73] width 222 height 487
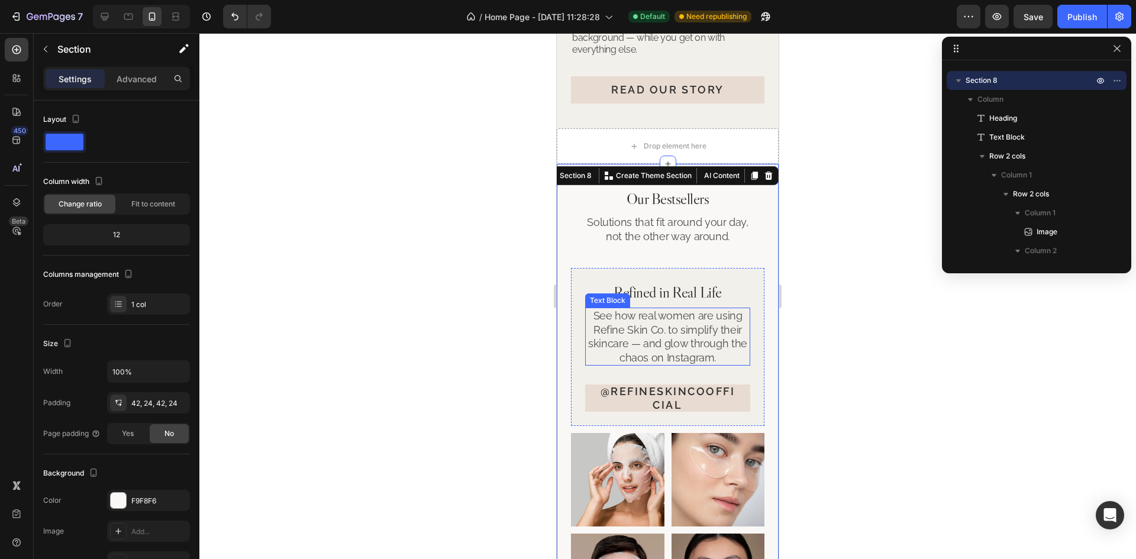
scroll to position [2821, 0]
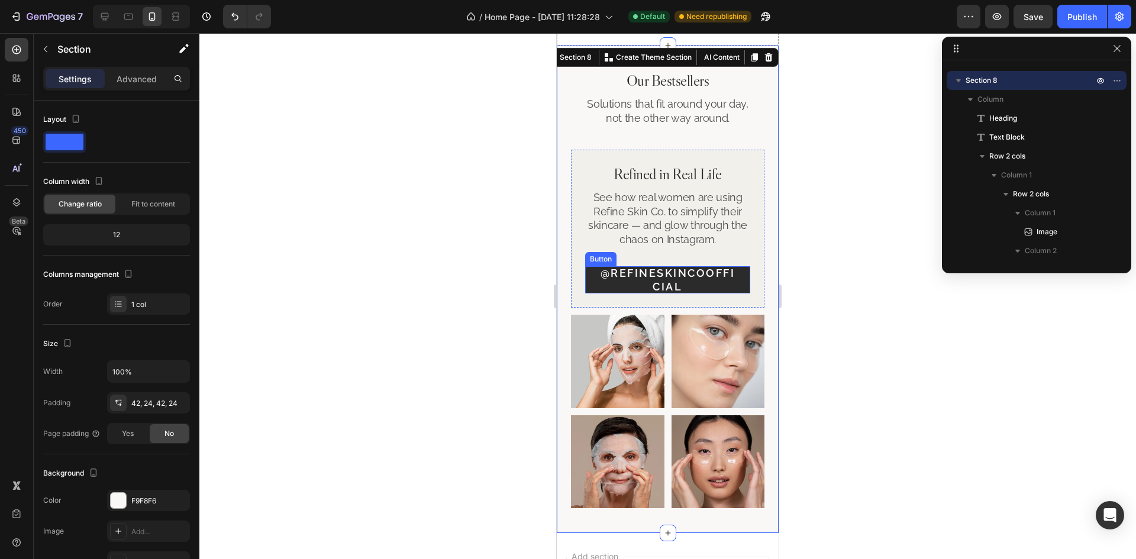
click at [735, 293] on link "@refineskincoofficial" at bounding box center [667, 279] width 165 height 27
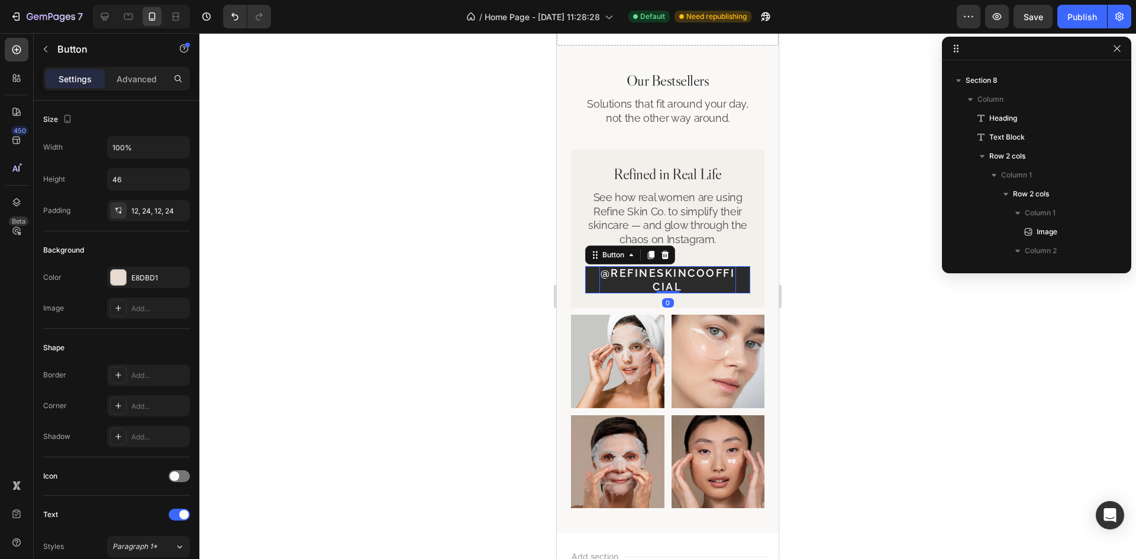
scroll to position [354, 0]
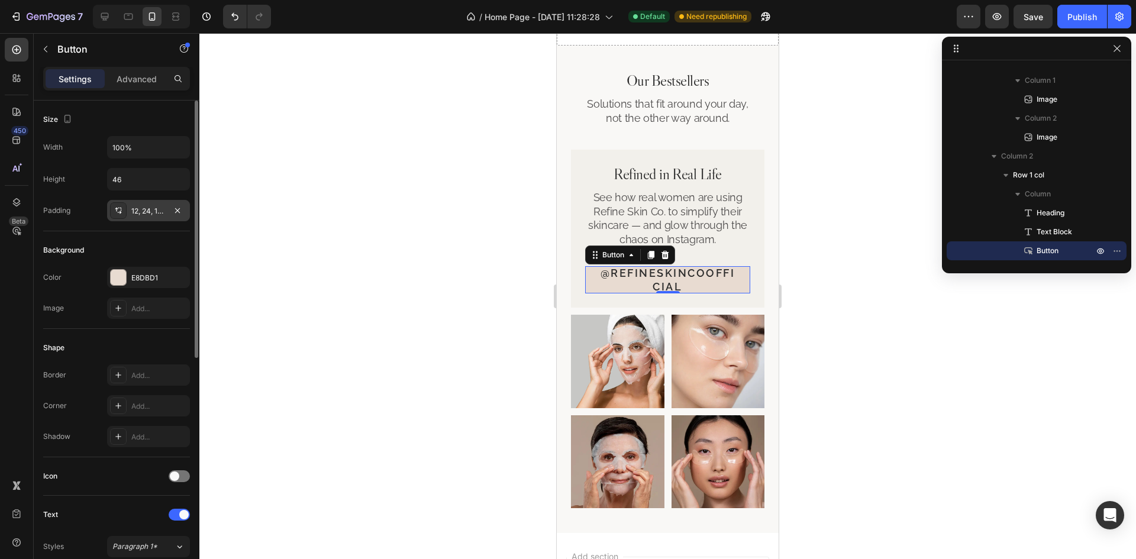
drag, startPoint x: 155, startPoint y: 209, endPoint x: 161, endPoint y: 214, distance: 8.4
click at [155, 209] on div "12, 24, 12, 24" at bounding box center [148, 211] width 34 height 11
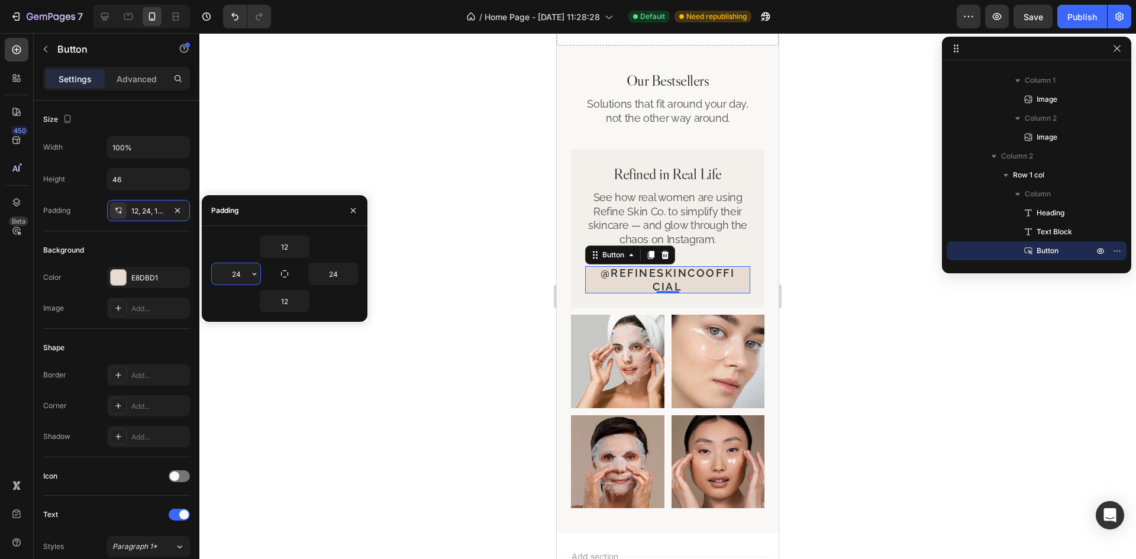
click at [231, 276] on input "24" at bounding box center [236, 273] width 49 height 21
type input "6"
click at [338, 280] on input "24" at bounding box center [333, 273] width 49 height 21
type input "6"
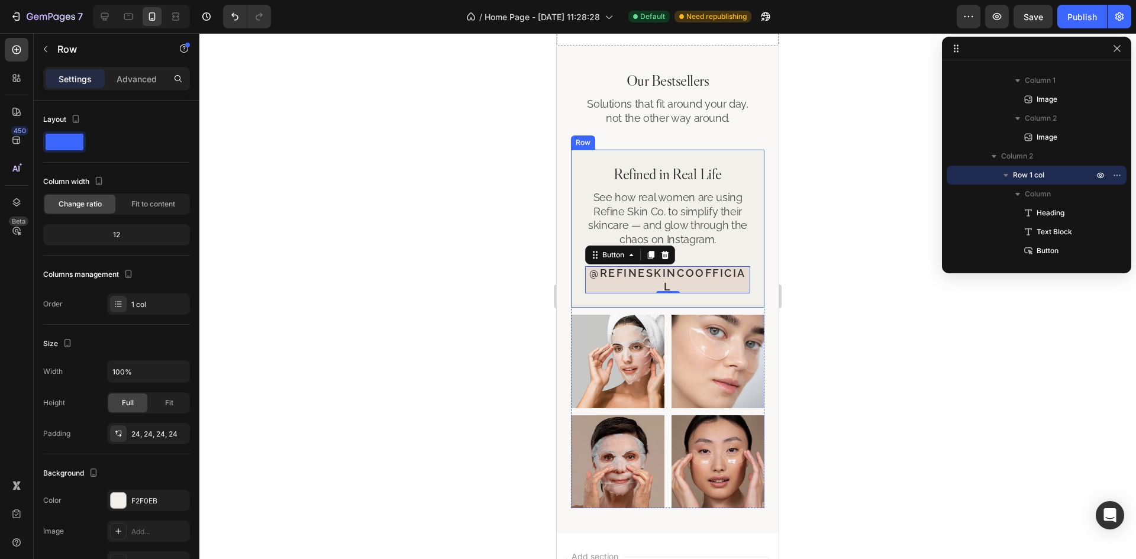
click at [751, 289] on div "Refined in Real Life Heading See how real women are using Refine Skin Co. to si…" at bounding box center [667, 229] width 193 height 158
click at [745, 239] on div "Refined in Real Life Heading See how real women are using Refine Skin Co. to si…" at bounding box center [667, 229] width 193 height 158
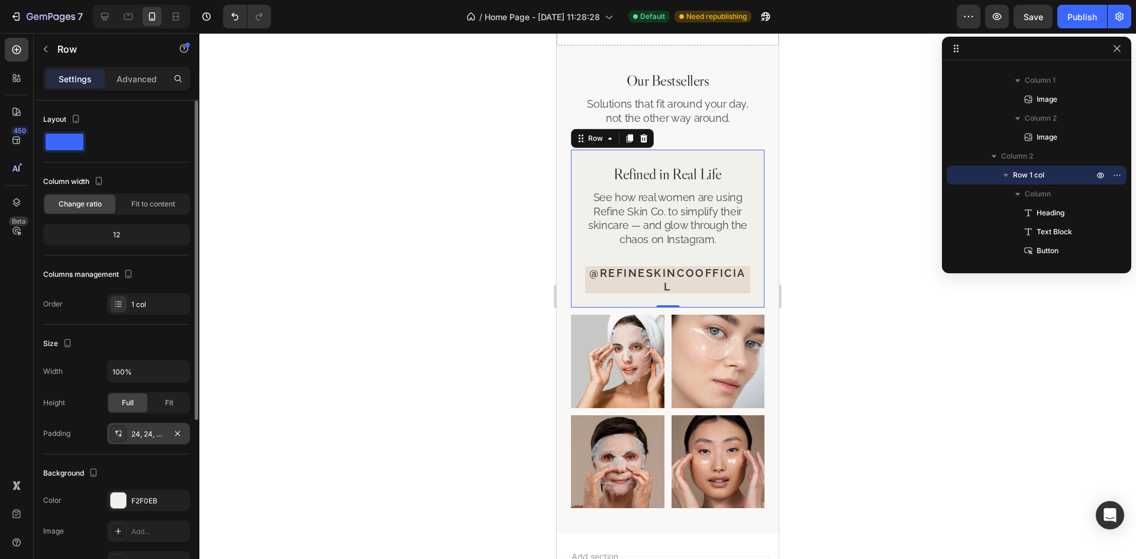
click at [153, 437] on div "24, 24, 24, 24" at bounding box center [148, 434] width 34 height 11
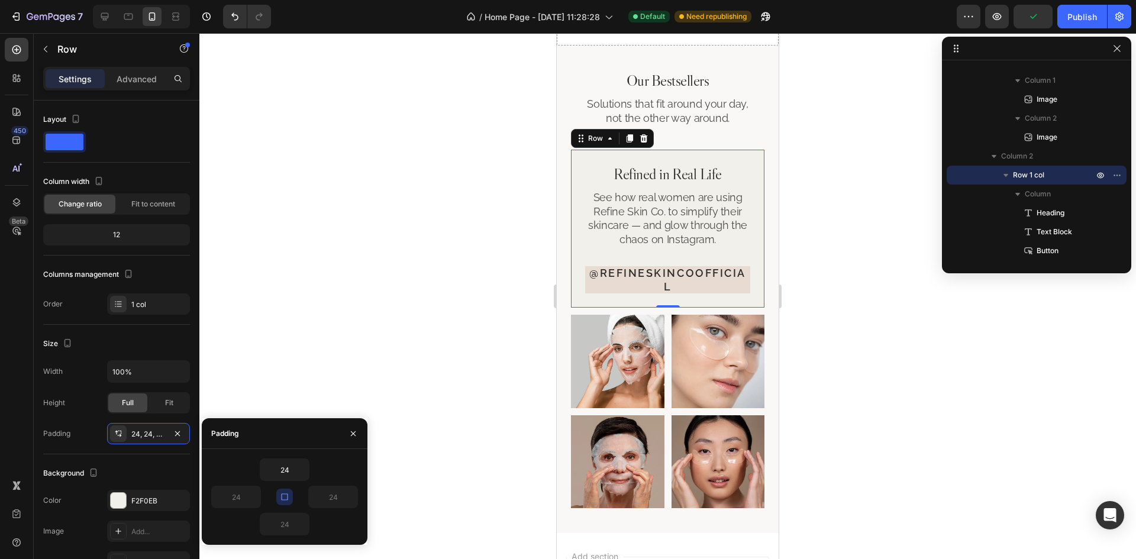
click at [288, 502] on button "button" at bounding box center [284, 497] width 17 height 17
click at [286, 480] on input "24" at bounding box center [284, 469] width 49 height 21
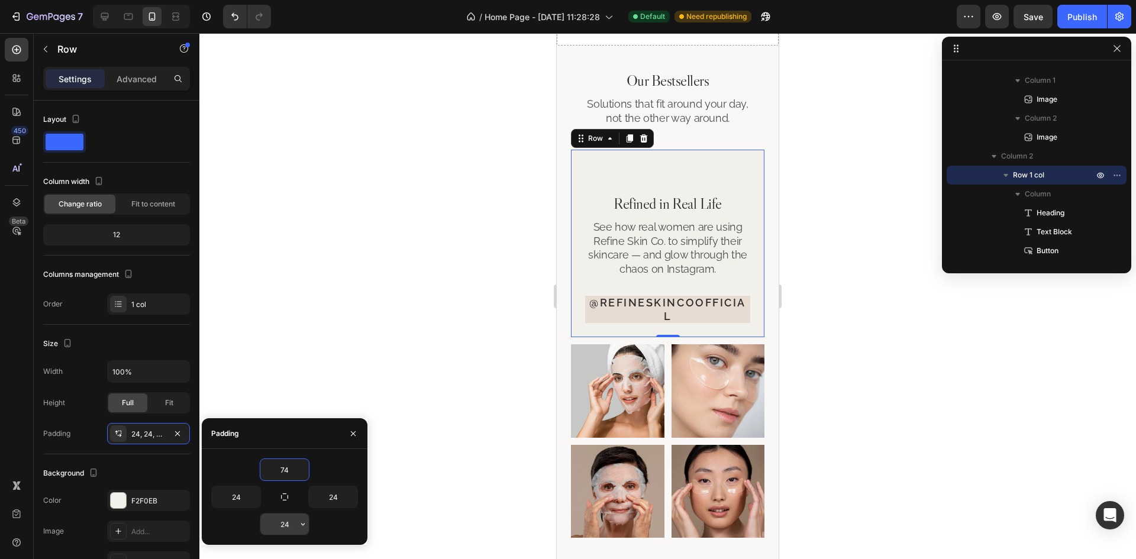
type input "74"
click at [290, 521] on input "24" at bounding box center [284, 523] width 49 height 21
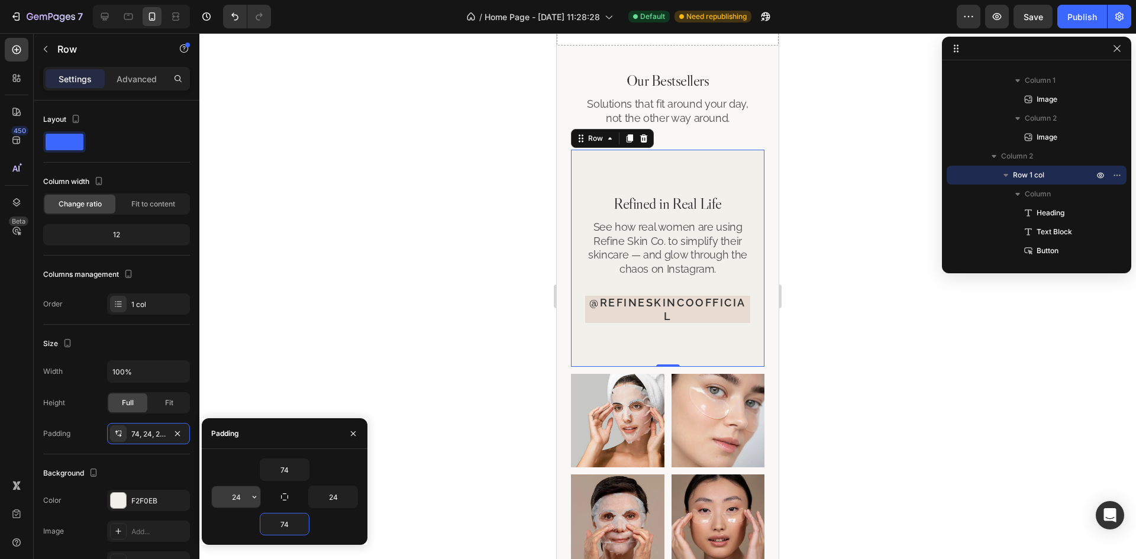
type input "74"
click at [241, 499] on input "24" at bounding box center [236, 496] width 49 height 21
type input "18"
click at [340, 502] on input "24" at bounding box center [333, 496] width 49 height 21
type input "18"
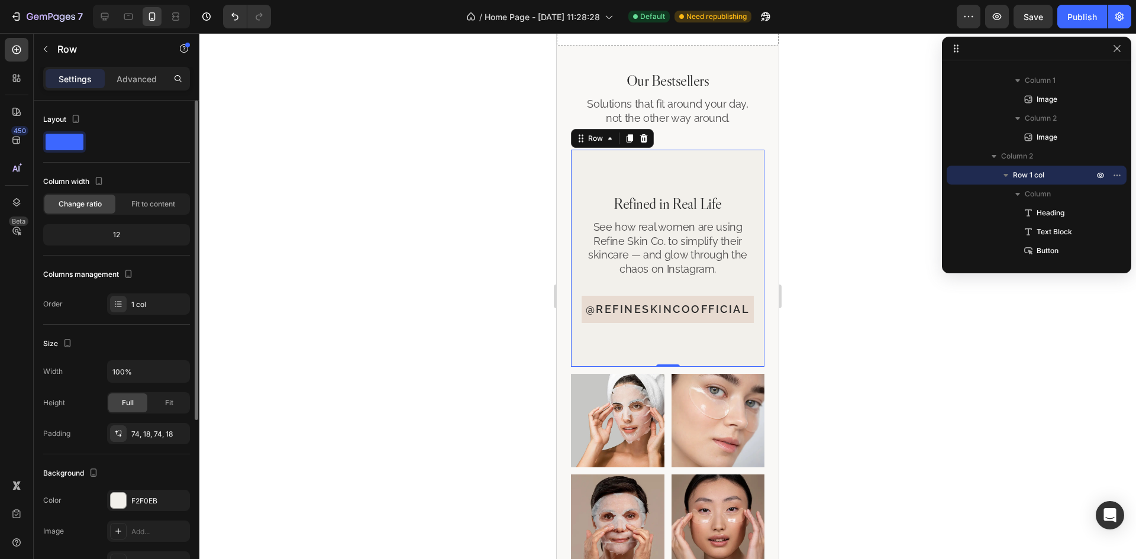
click at [119, 334] on div "Size" at bounding box center [116, 343] width 147 height 19
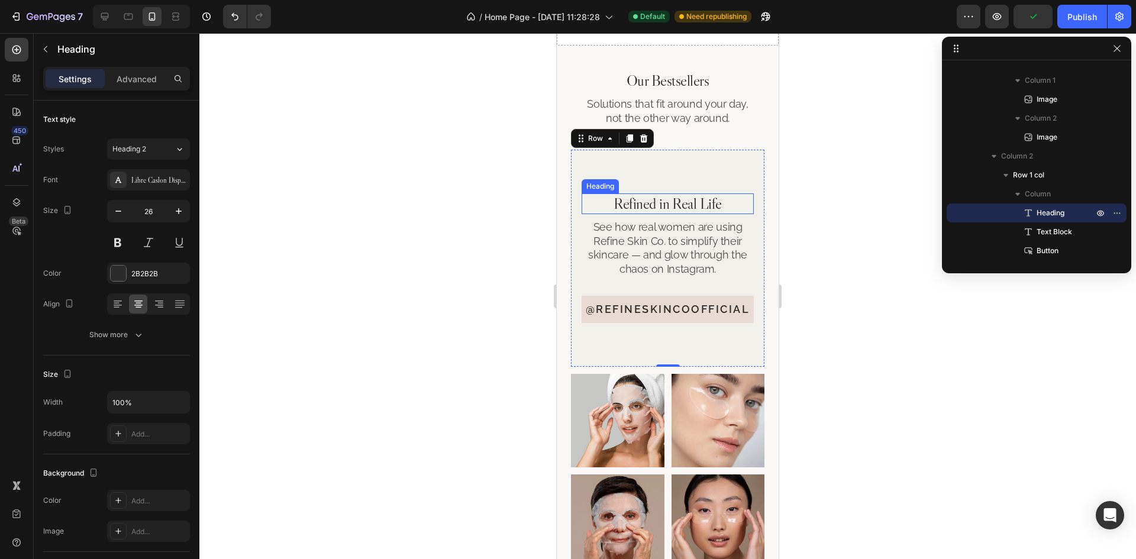
click at [703, 214] on h2 "Refined in Real Life" at bounding box center [668, 203] width 172 height 21
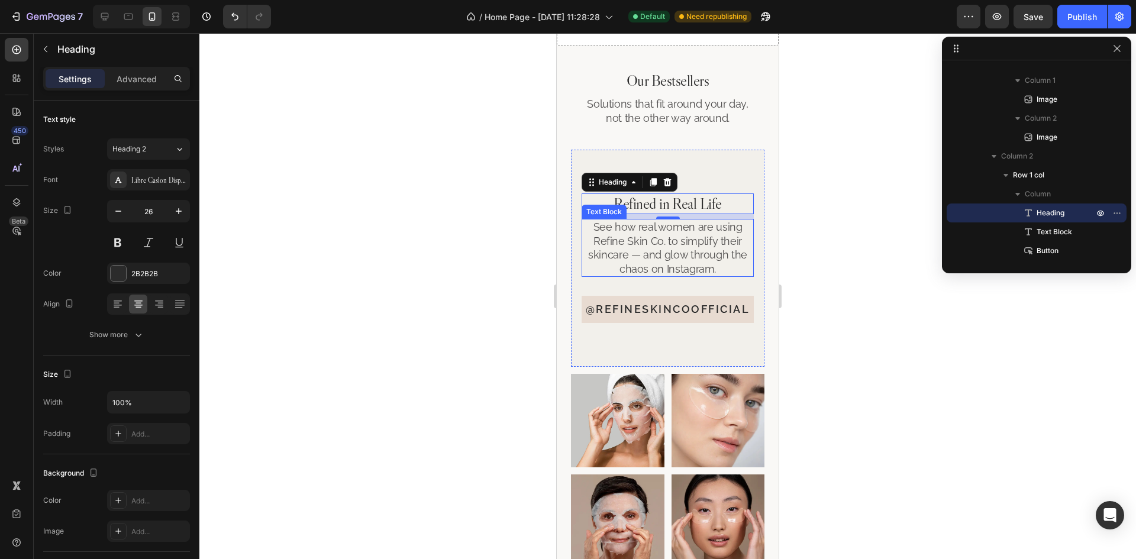
click at [698, 259] on p "See how real women are using Refine Skin Co. to simplify their skincare — and g…" at bounding box center [668, 248] width 170 height 56
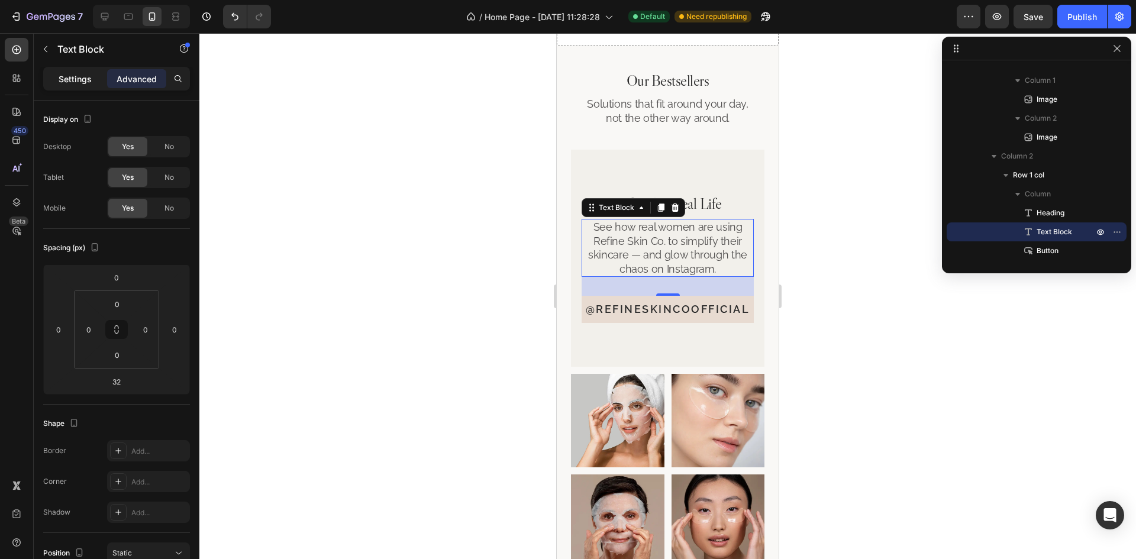
click at [64, 76] on p "Settings" at bounding box center [75, 79] width 33 height 12
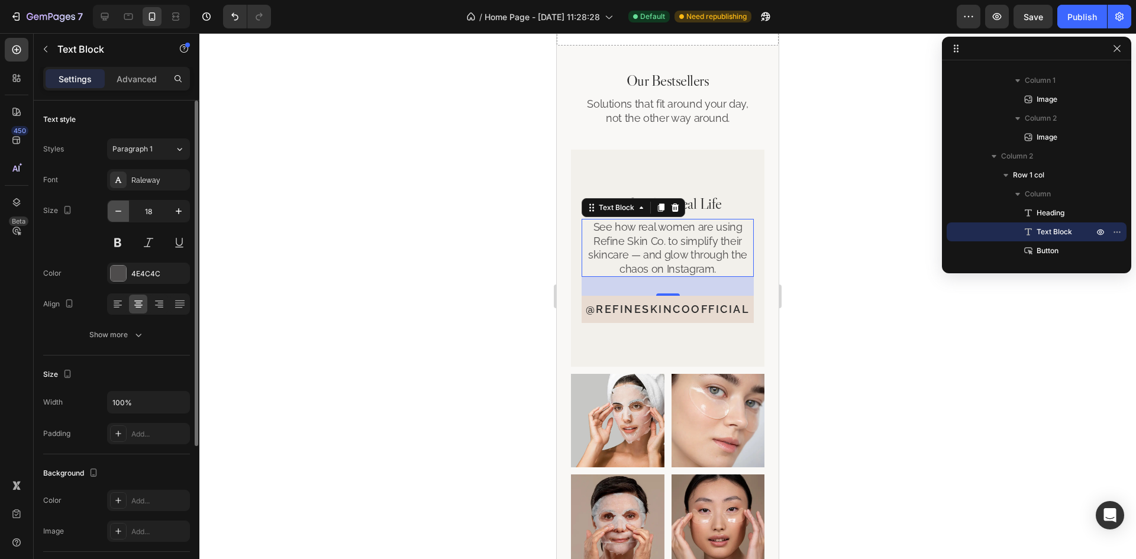
click at [115, 214] on icon "button" at bounding box center [118, 211] width 12 height 12
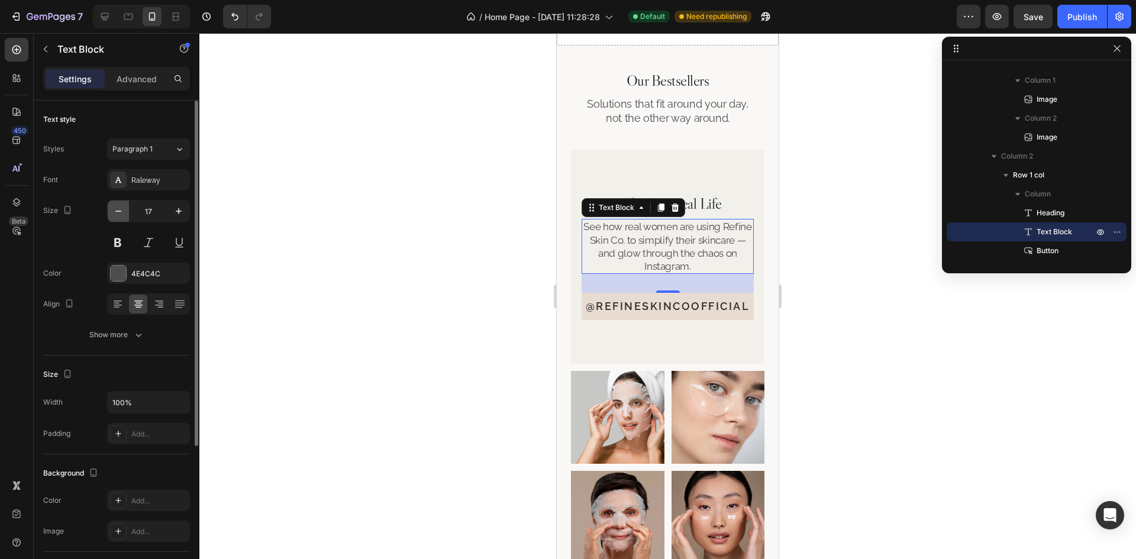
type input "16"
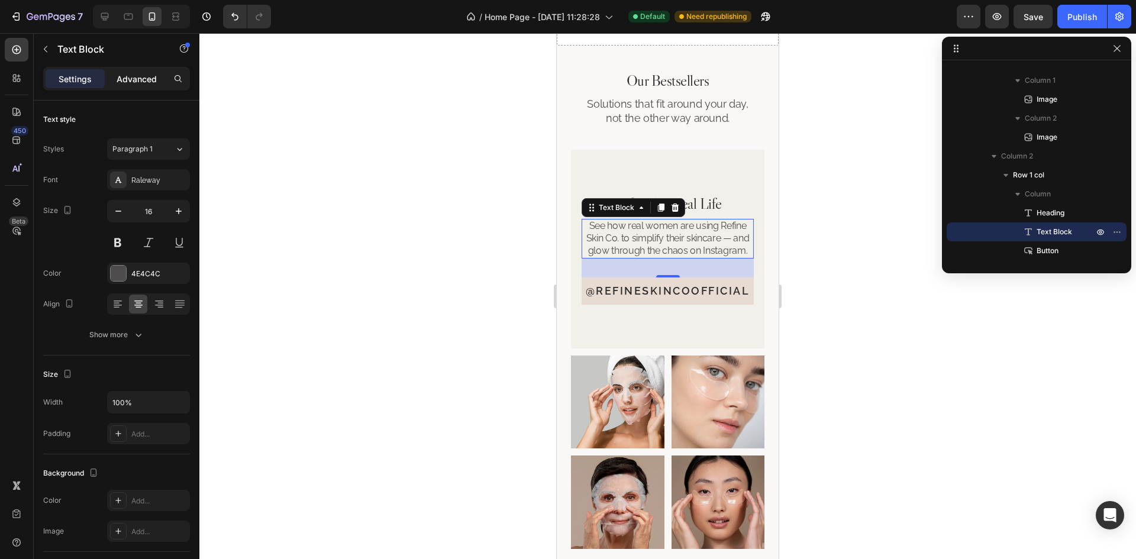
click at [132, 82] on p "Advanced" at bounding box center [137, 79] width 40 height 12
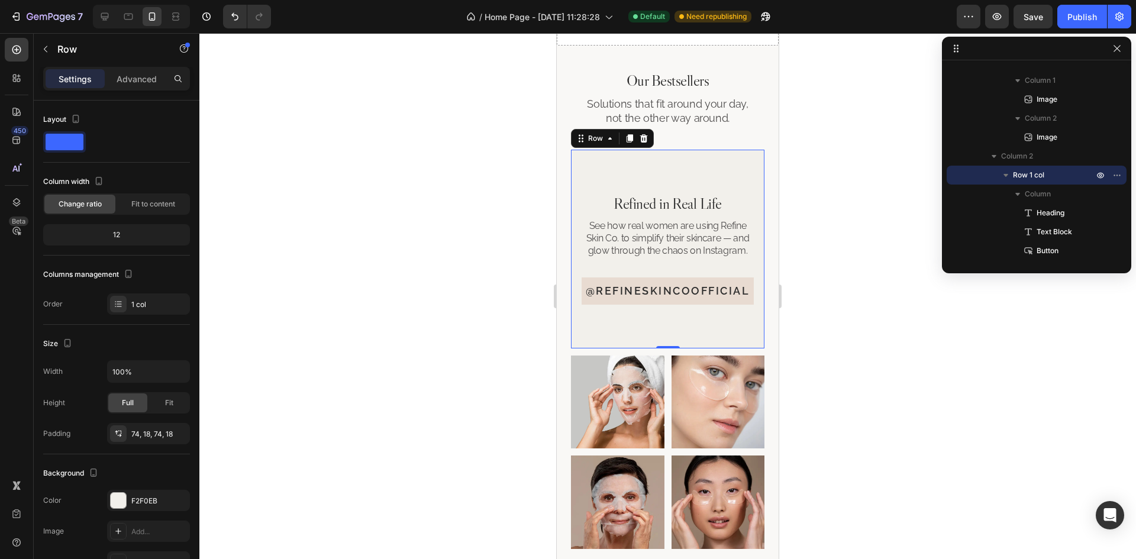
click at [747, 192] on div "Refined in Real Life Heading See how real women are using Refine Skin Co. to si…" at bounding box center [667, 249] width 193 height 199
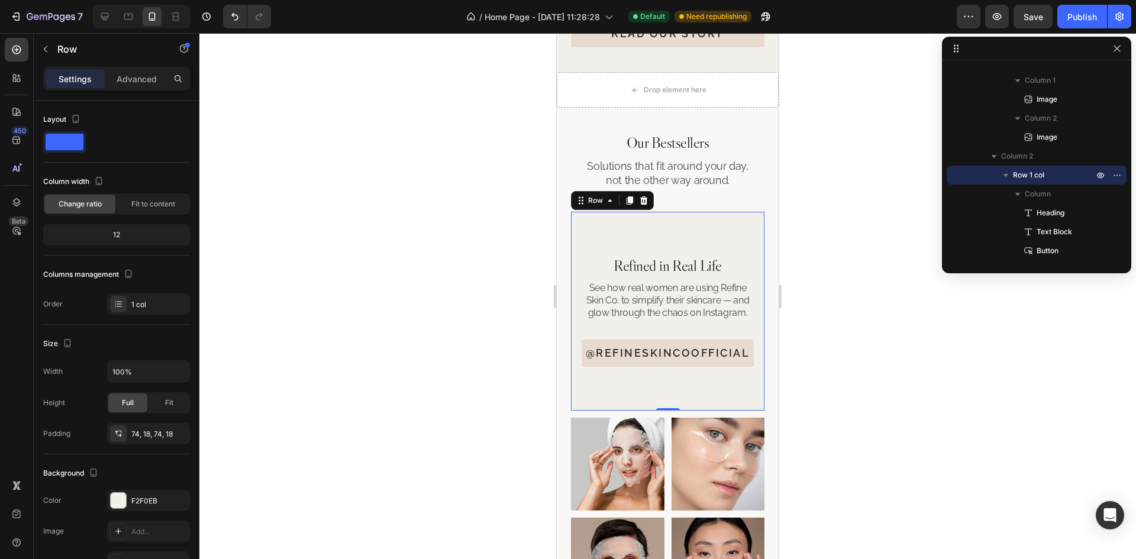
scroll to position [2644, 0]
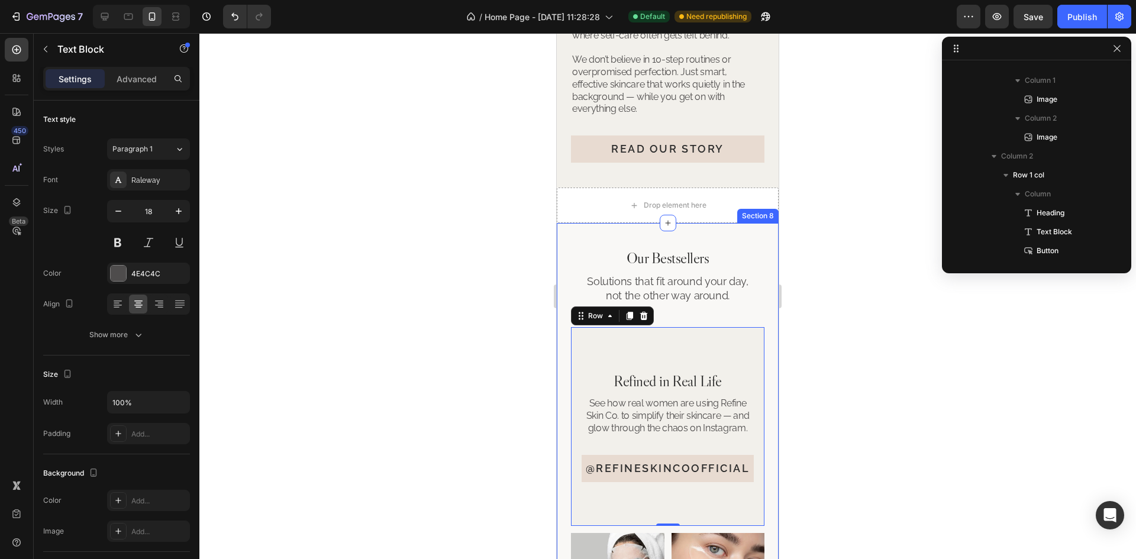
click at [723, 302] on p "Solutions that fit around your day, not the other way around." at bounding box center [667, 288] width 163 height 28
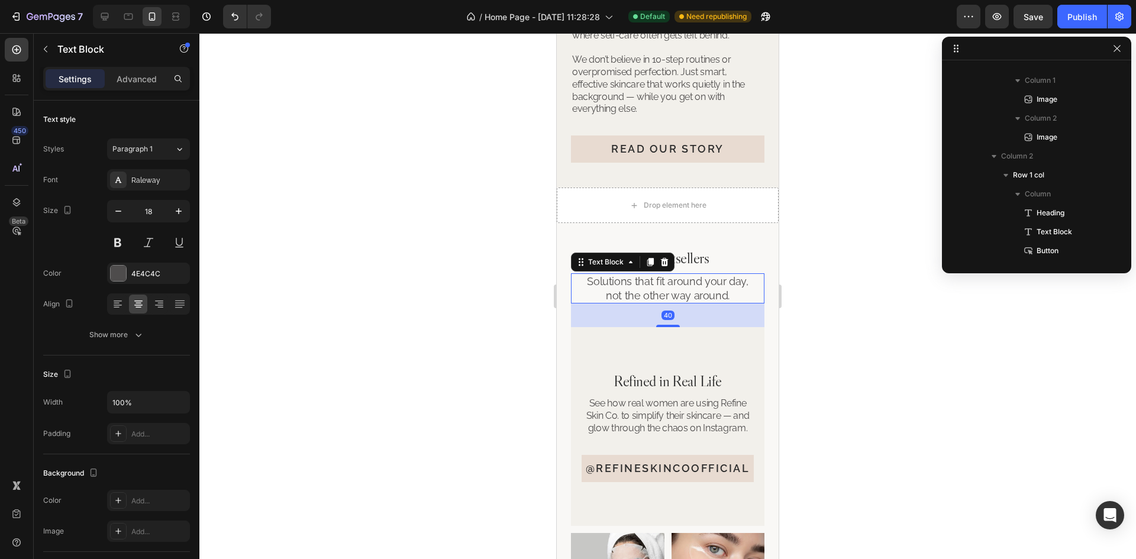
scroll to position [111, 0]
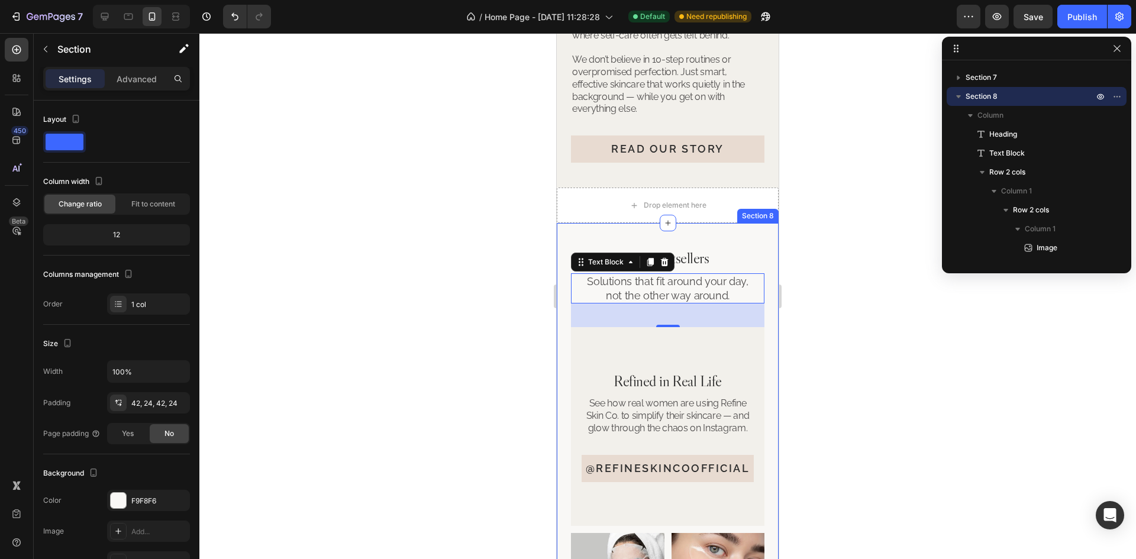
click at [767, 296] on div "Our Bestsellers Heading Solutions that fit around your day, not the other way a…" at bounding box center [668, 487] width 222 height 528
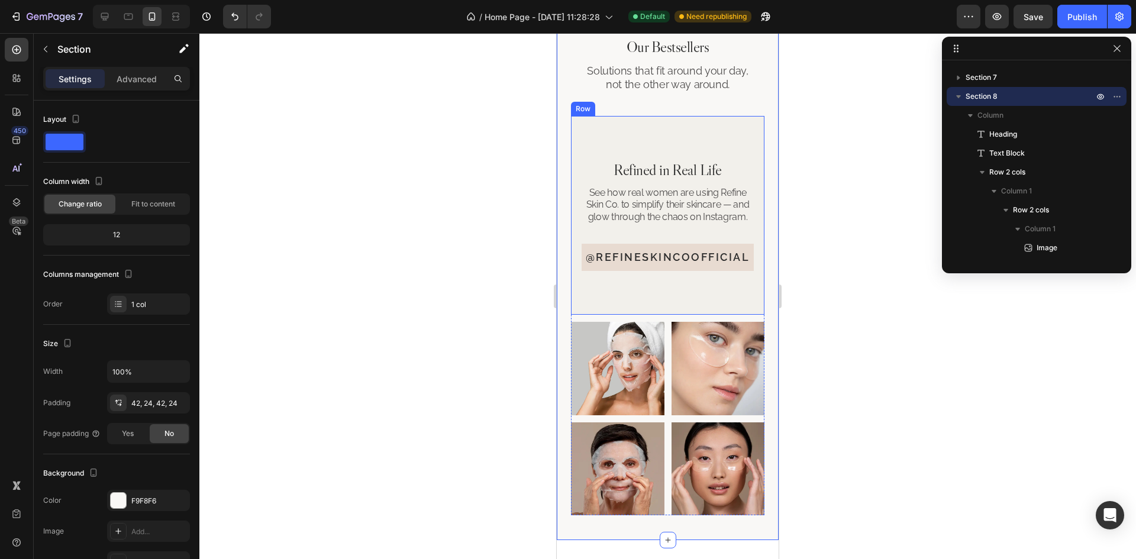
scroll to position [2999, 0]
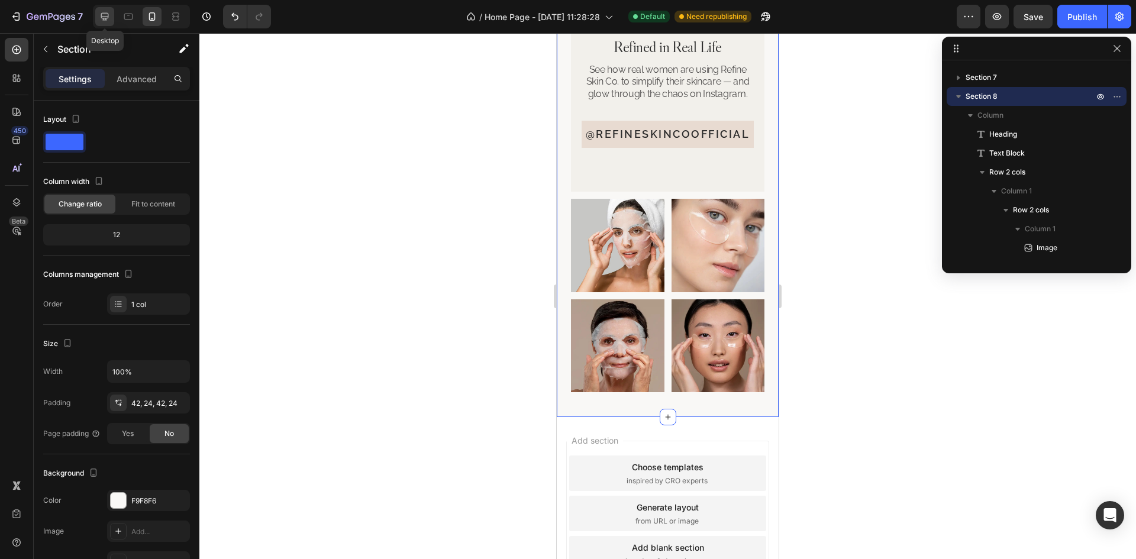
click at [105, 16] on icon at bounding box center [105, 17] width 12 height 12
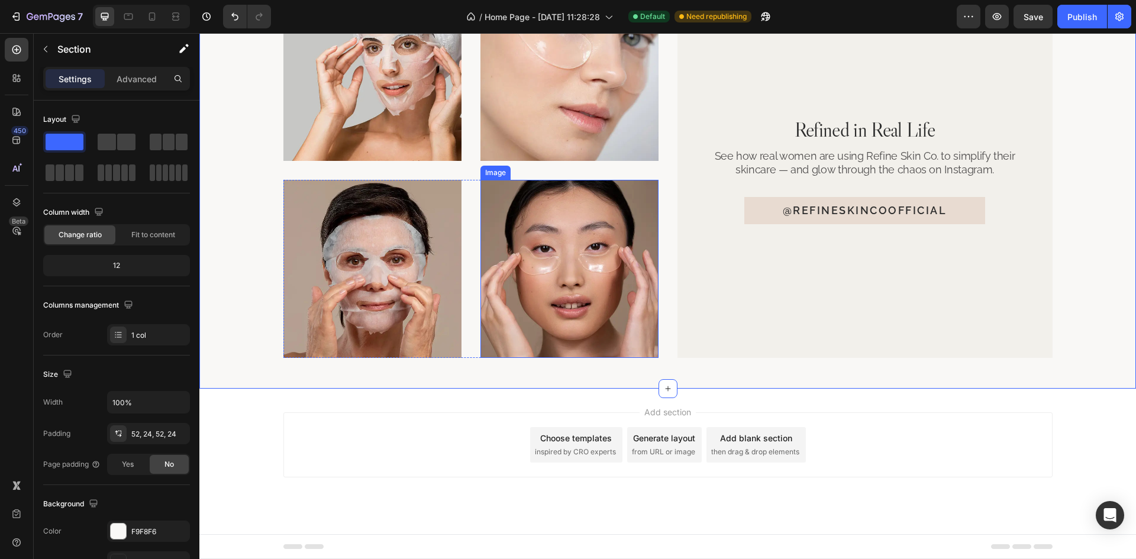
scroll to position [2634, 0]
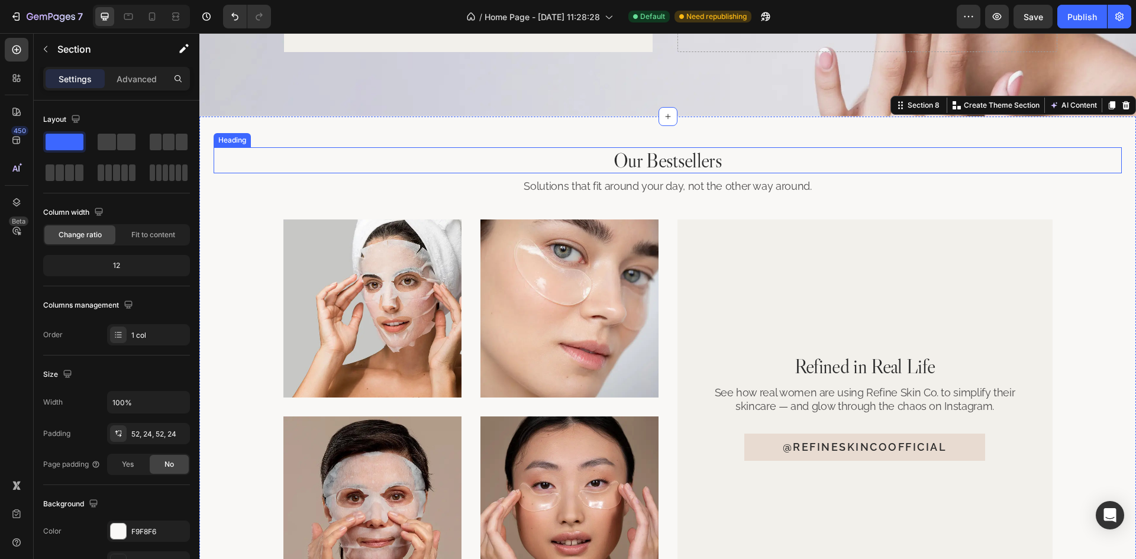
click at [695, 169] on h2 "Our Bestsellers" at bounding box center [668, 160] width 908 height 27
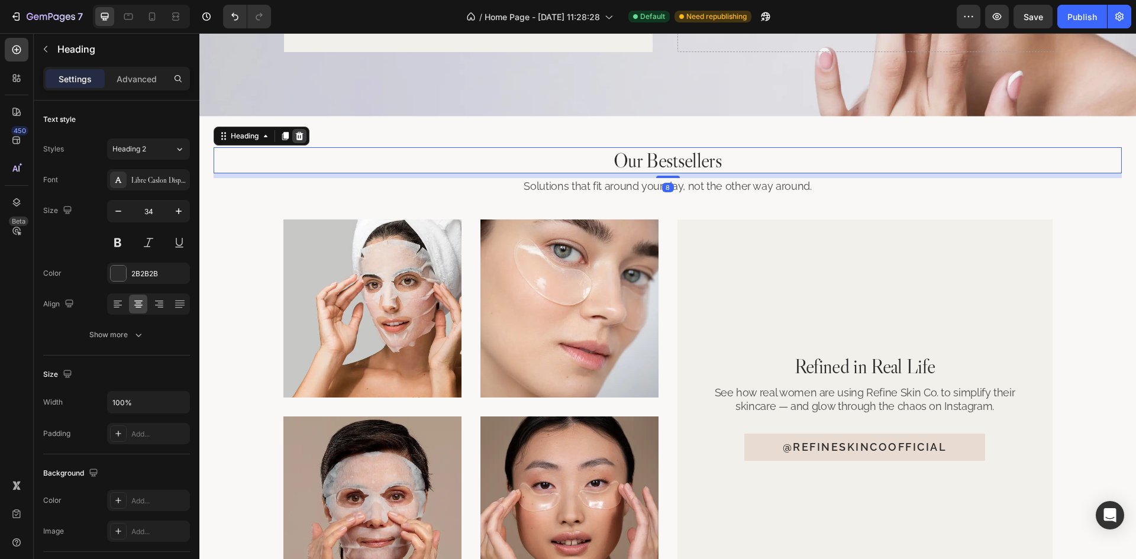
click at [299, 137] on icon at bounding box center [299, 135] width 9 height 9
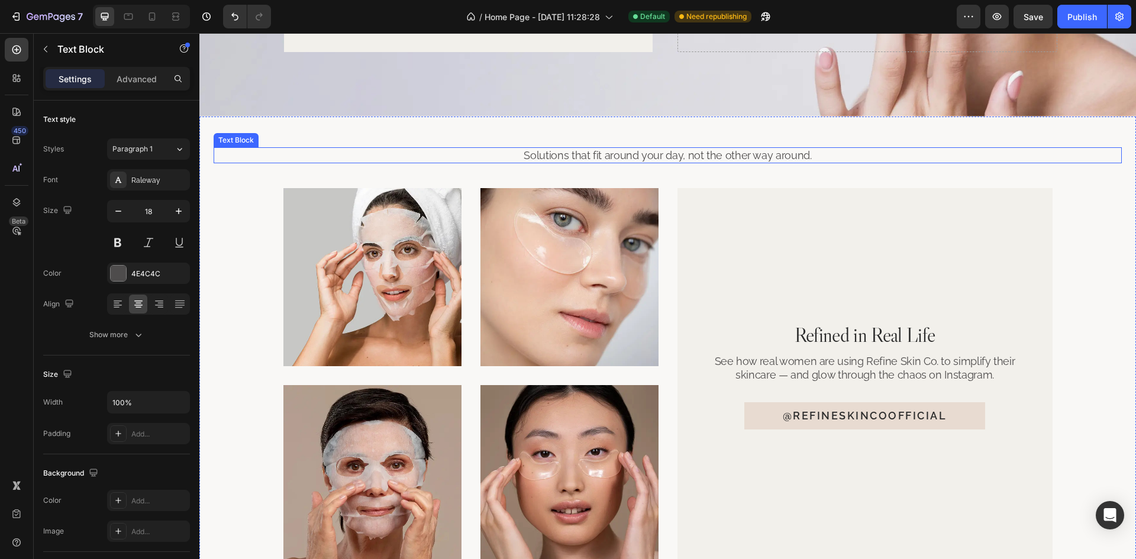
click at [592, 159] on p "Solutions that fit around your day, not the other way around." at bounding box center [668, 155] width 906 height 14
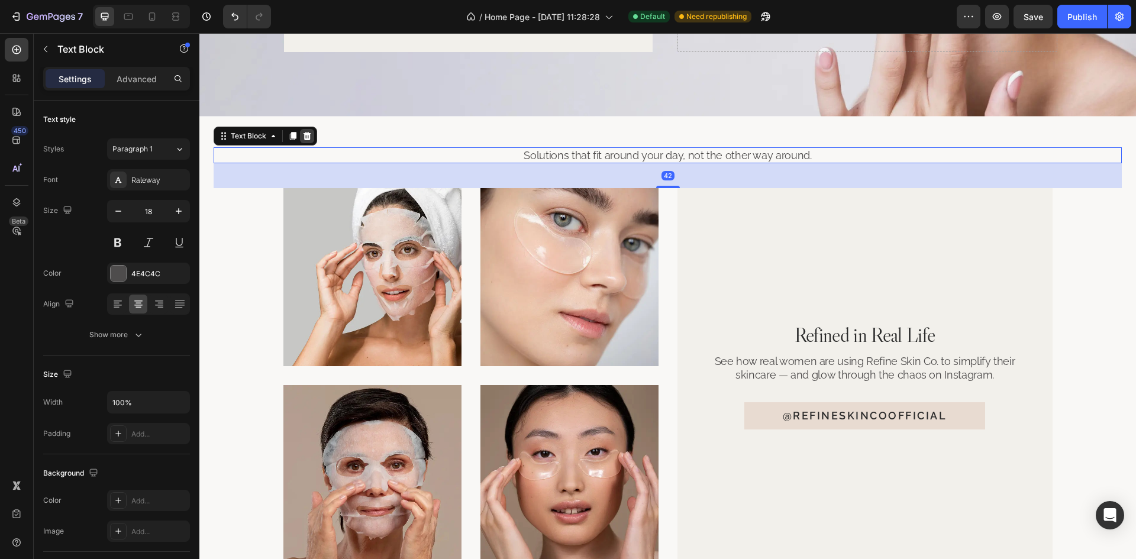
click at [305, 134] on icon at bounding box center [307, 135] width 8 height 8
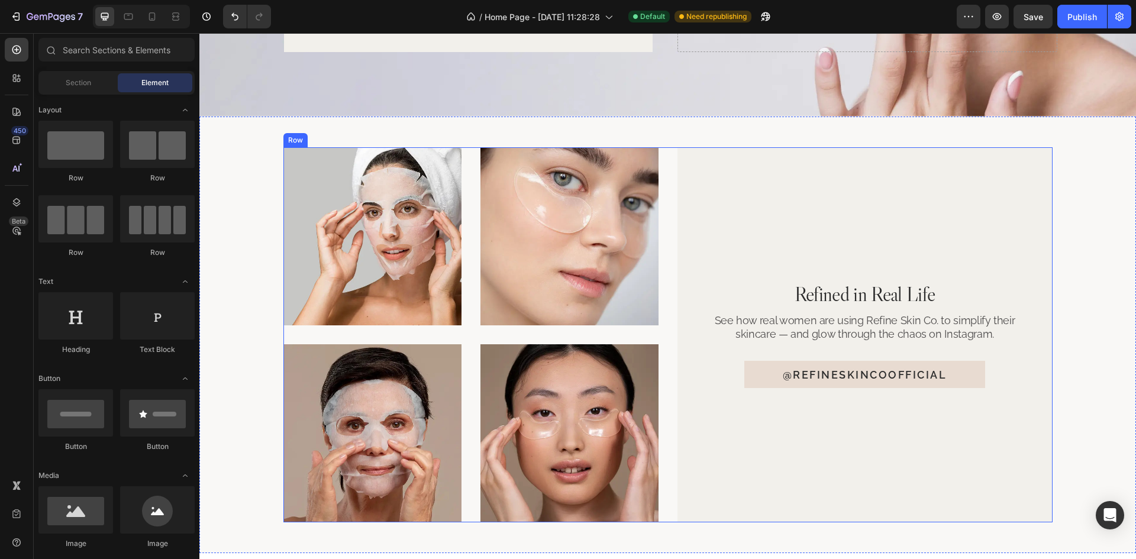
click at [663, 192] on div "Image Image Row Image Image Row Refined in Real Life Heading See how real women…" at bounding box center [667, 334] width 769 height 375
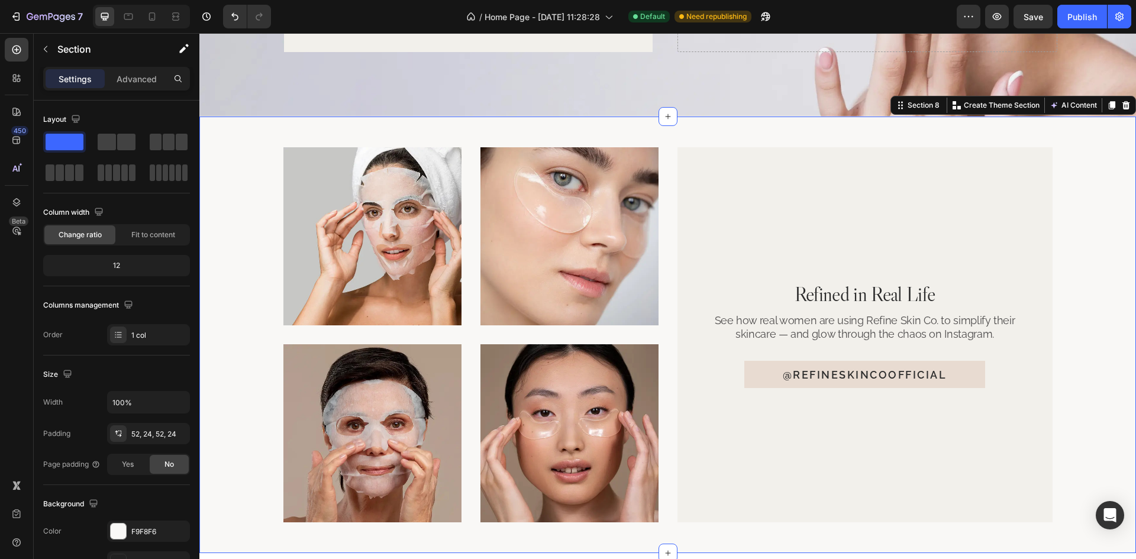
click at [1096, 196] on div "Image Image Row Image Image Row Refined in Real Life Heading See how real women…" at bounding box center [668, 334] width 908 height 375
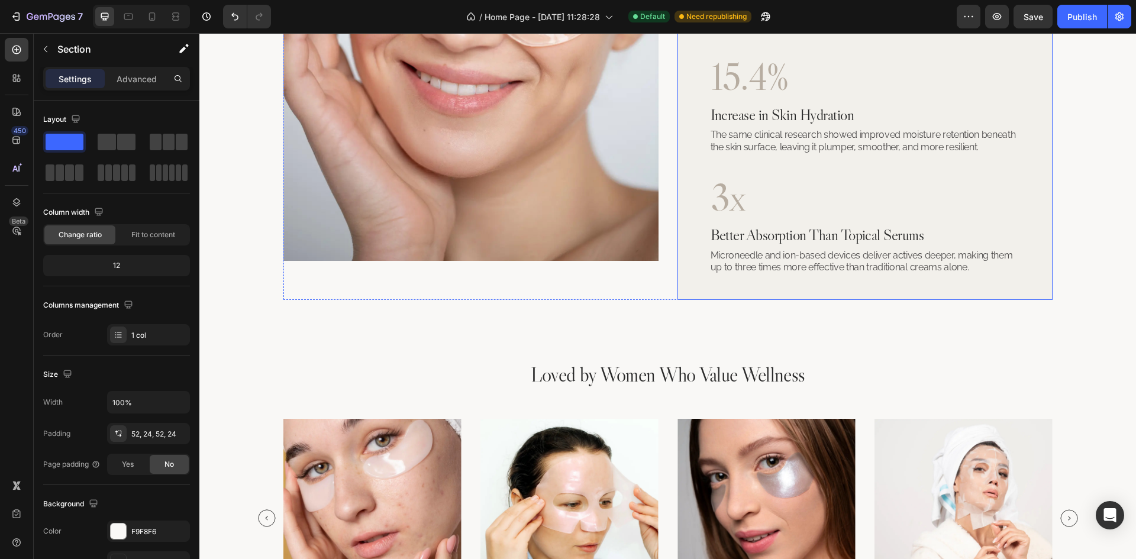
scroll to position [1510, 0]
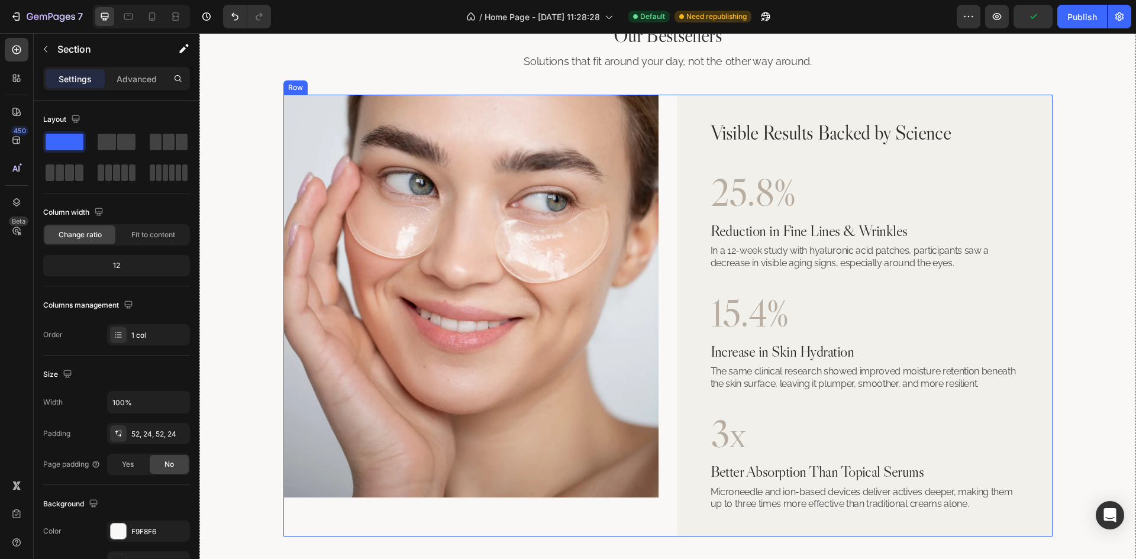
click at [666, 184] on div "Image Visible Results Backed by Science Heading 25.8% Heading Reduction in Fine…" at bounding box center [667, 316] width 769 height 442
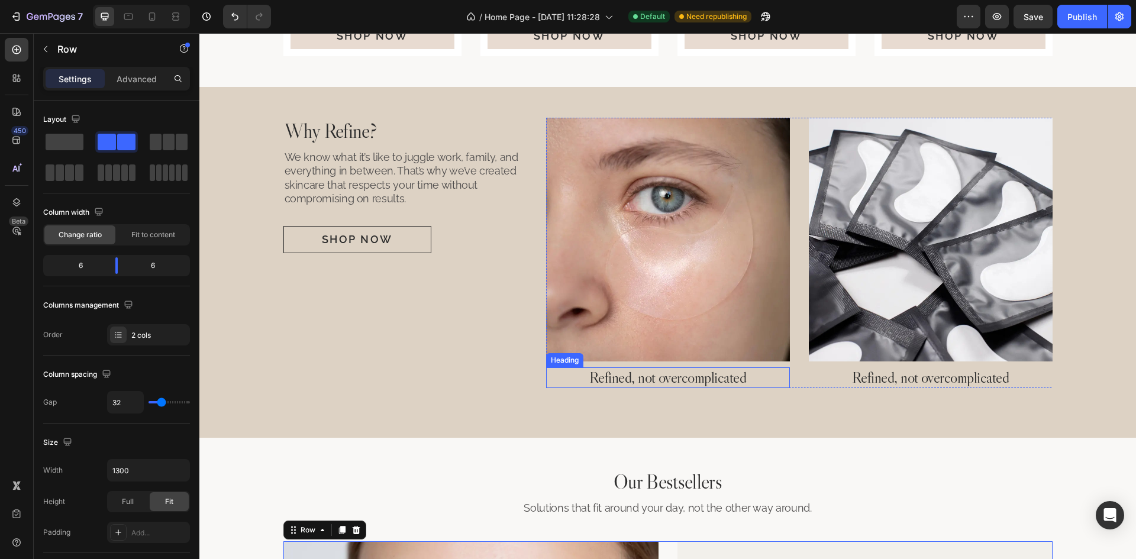
scroll to position [919, 0]
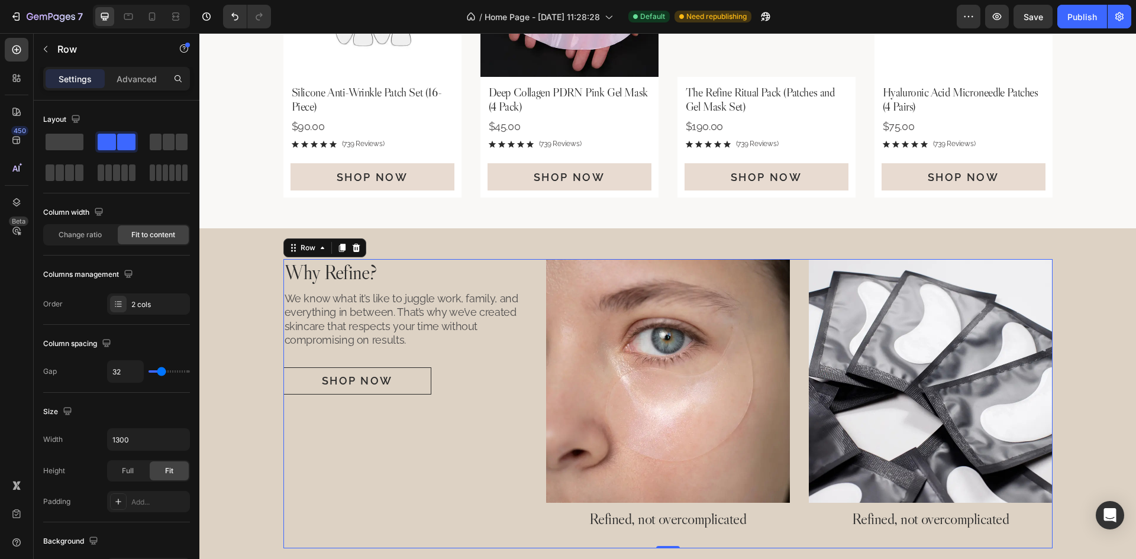
click at [501, 422] on div "Why Refine? Heading We know what it’s like to juggle work, family, and everythi…" at bounding box center [405, 403] width 244 height 289
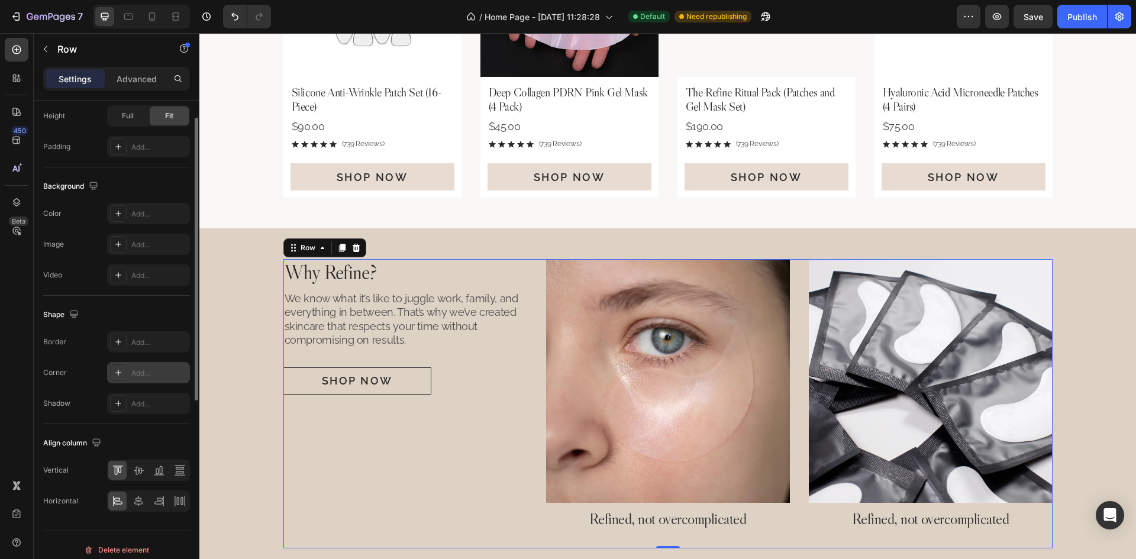
scroll to position [364, 0]
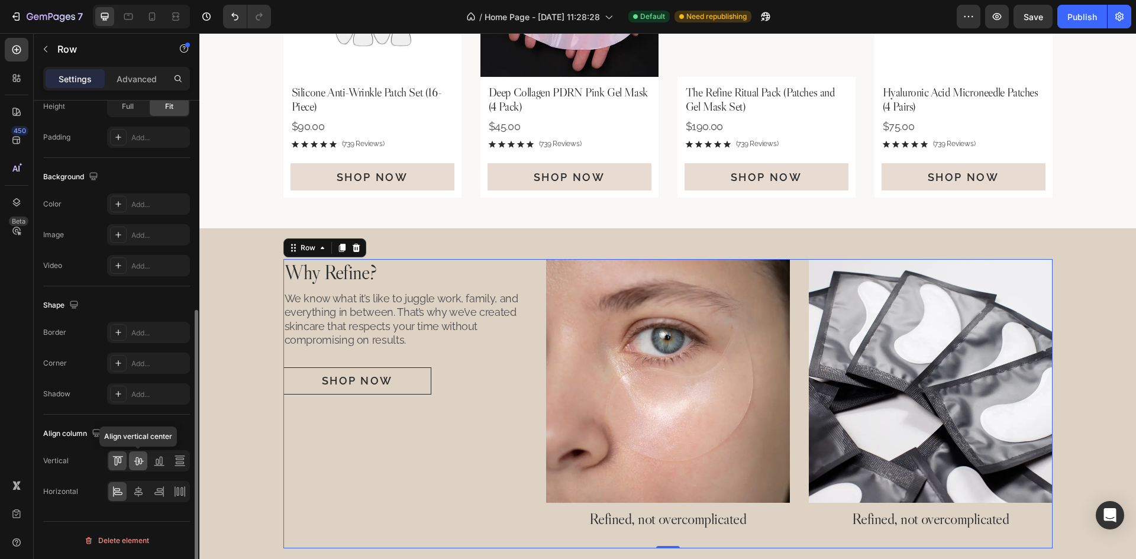
click at [134, 465] on icon at bounding box center [139, 461] width 12 height 12
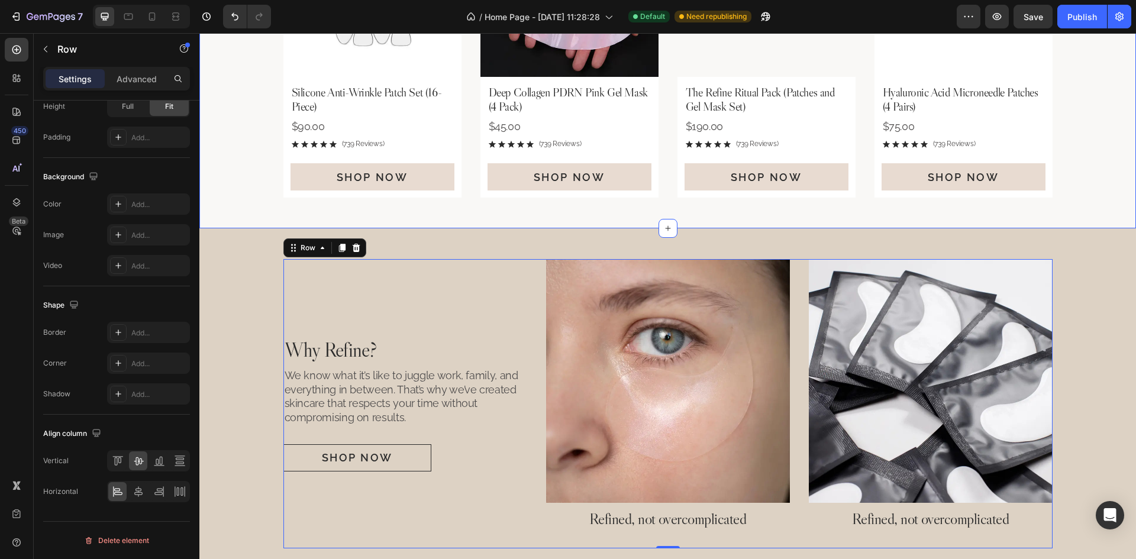
click at [746, 207] on div "Our Bestsellers Heading Solutions that fit around your day, not the other way a…" at bounding box center [667, 12] width 936 height 432
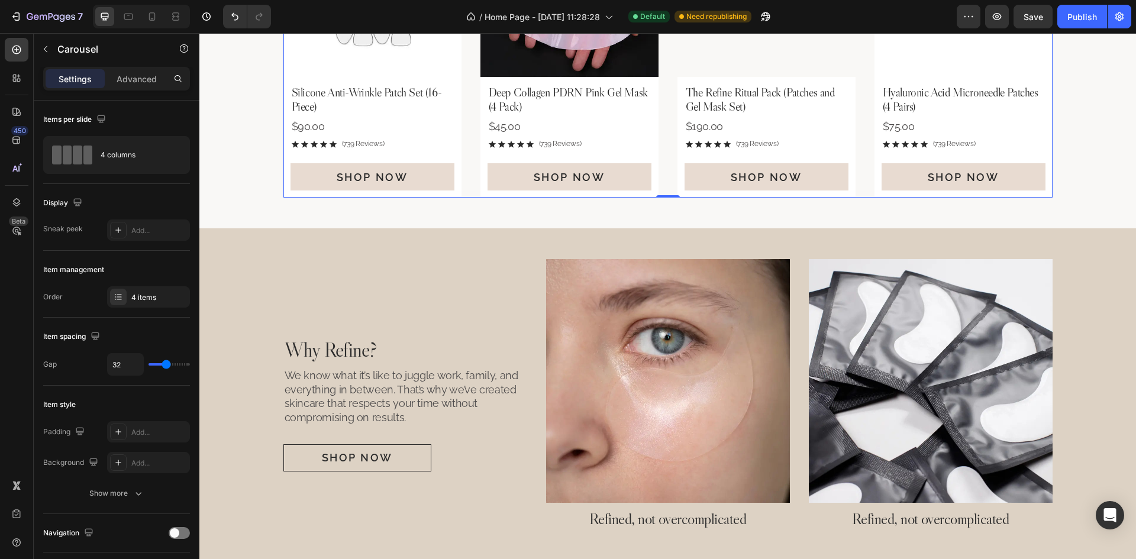
click at [858, 169] on div "Product Images Silicone Anti-Wrinkle Patch Set (16-Piece) Product Title $90.00 …" at bounding box center [667, 48] width 769 height 299
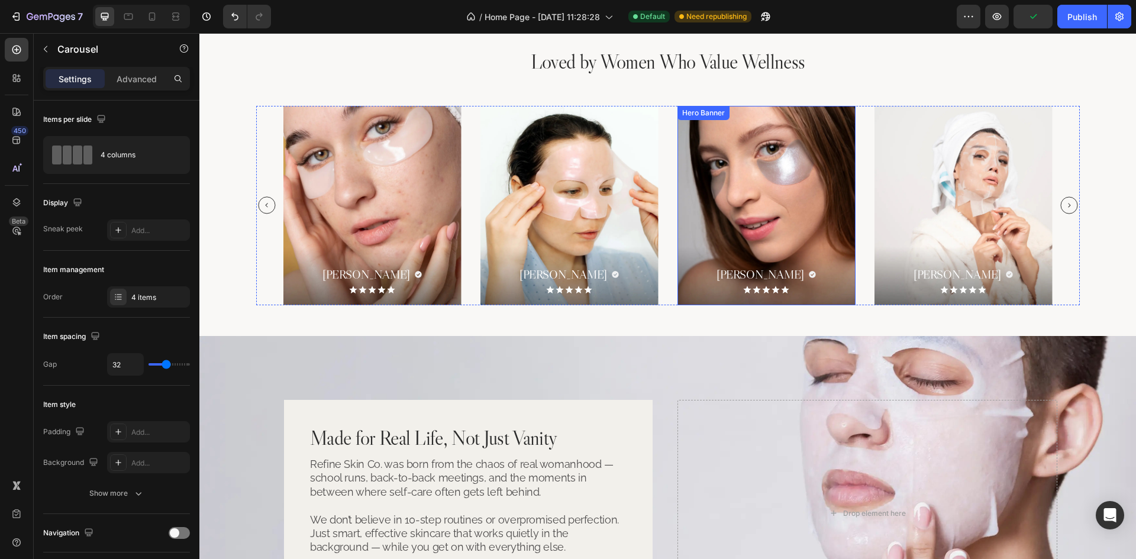
scroll to position [1806, 0]
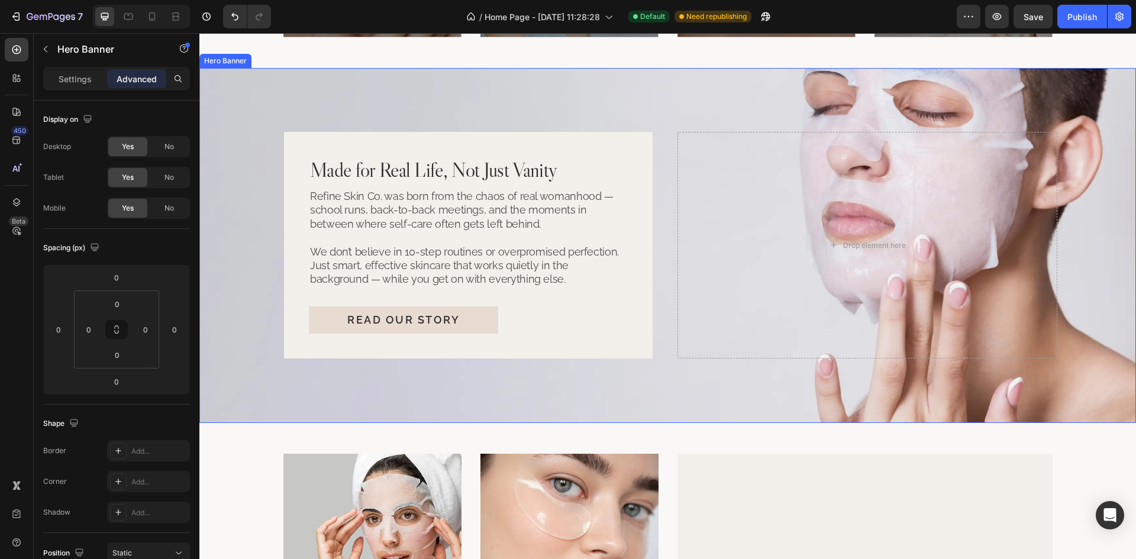
click at [670, 238] on div "Made for Real Life, Not Just Vanity Heading Refine Skin Co. was born from the c…" at bounding box center [667, 245] width 797 height 231
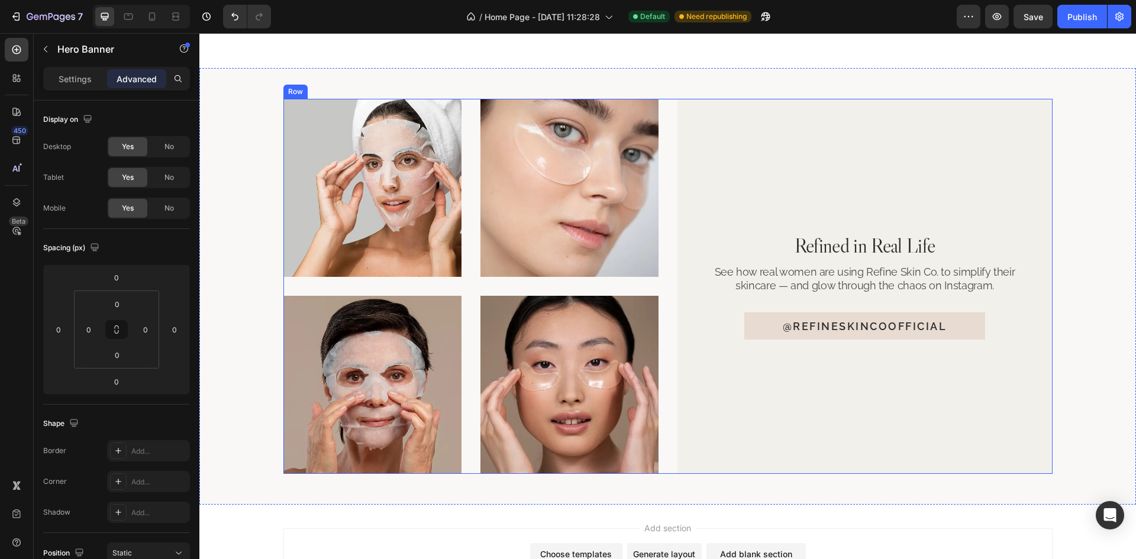
scroll to position [2277, 0]
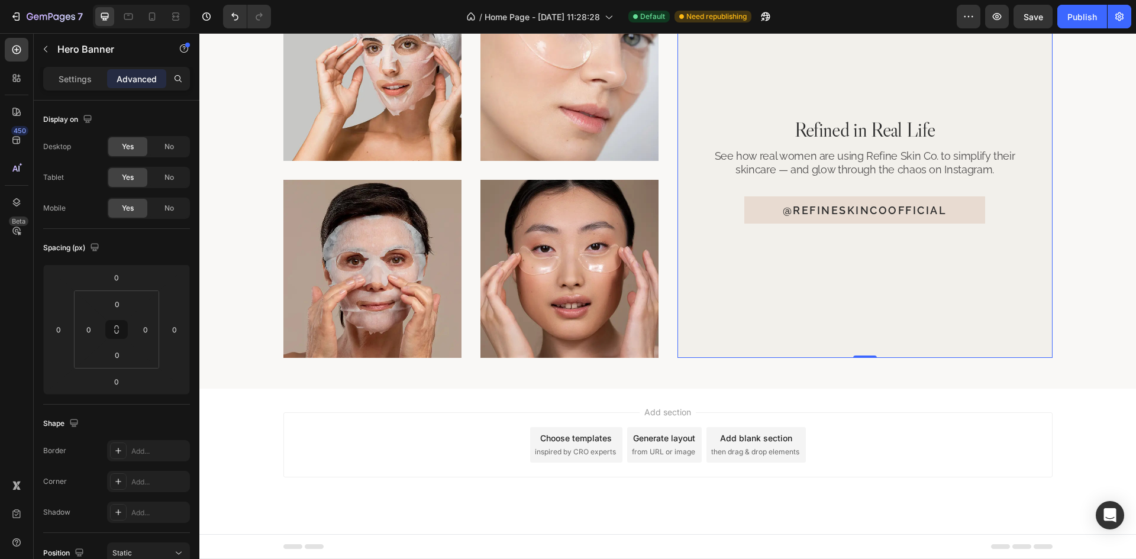
click at [930, 293] on div "Refined in Real Life Heading See how real women are using Refine Skin Co. to si…" at bounding box center [864, 170] width 311 height 325
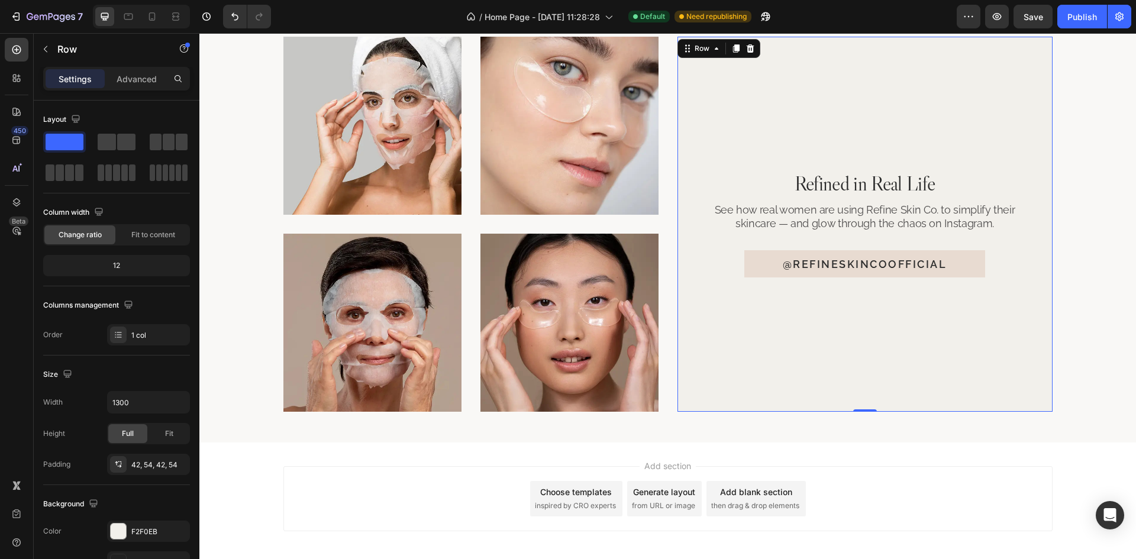
scroll to position [2040, 0]
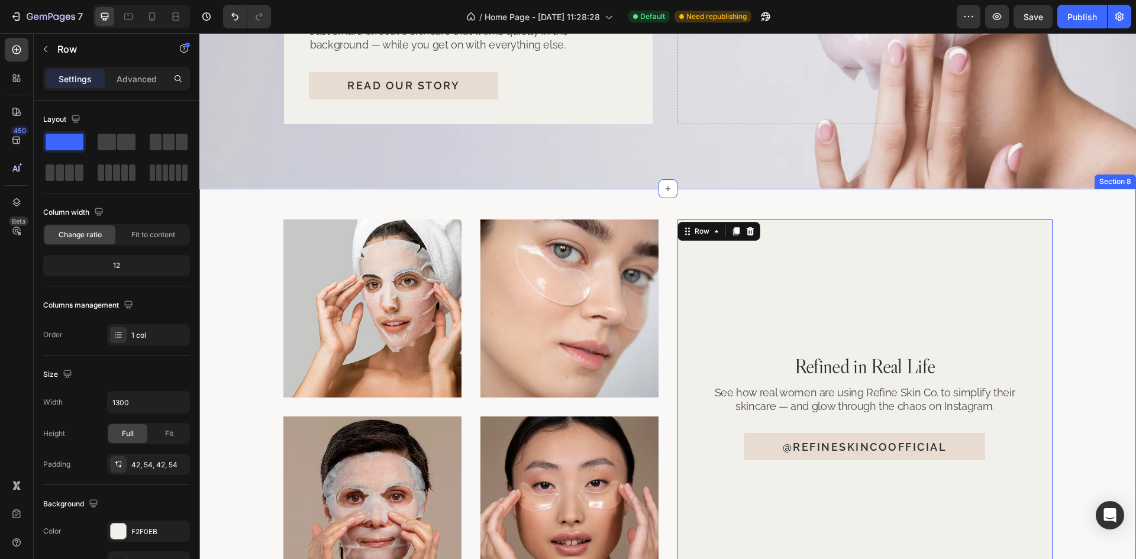
click at [712, 202] on div "Image Image Row Image Image Row Refined in Real Life Heading See how real women…" at bounding box center [667, 407] width 936 height 437
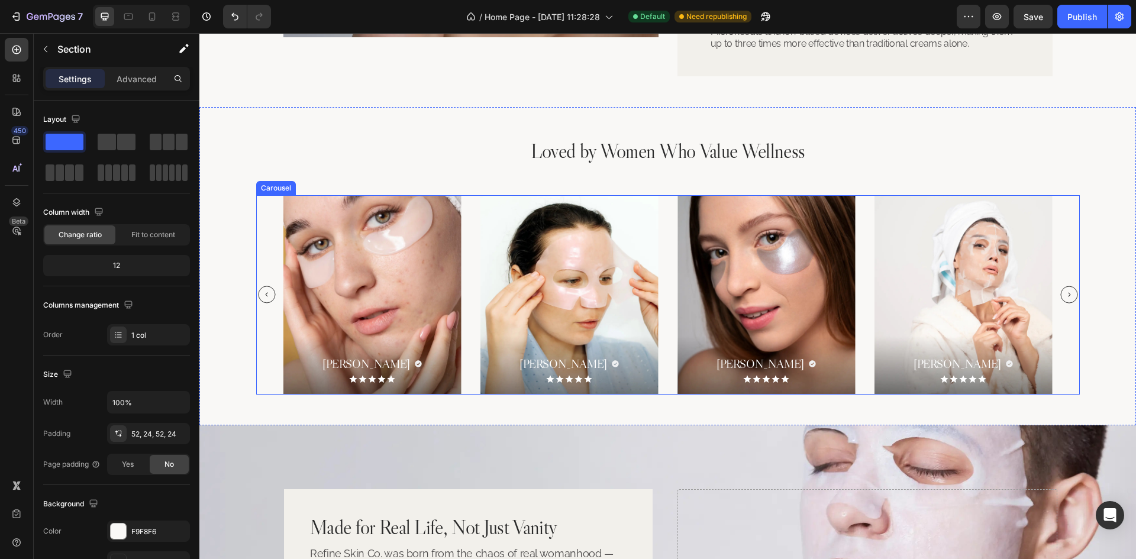
scroll to position [1390, 0]
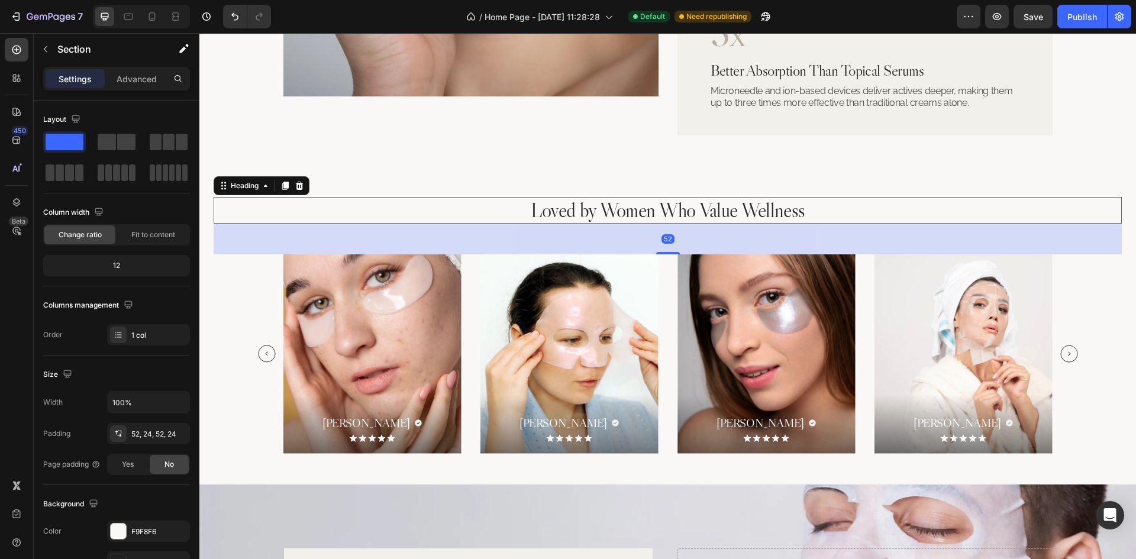
click at [716, 201] on h2 "Loved by Women Who Value Wellness" at bounding box center [668, 210] width 908 height 27
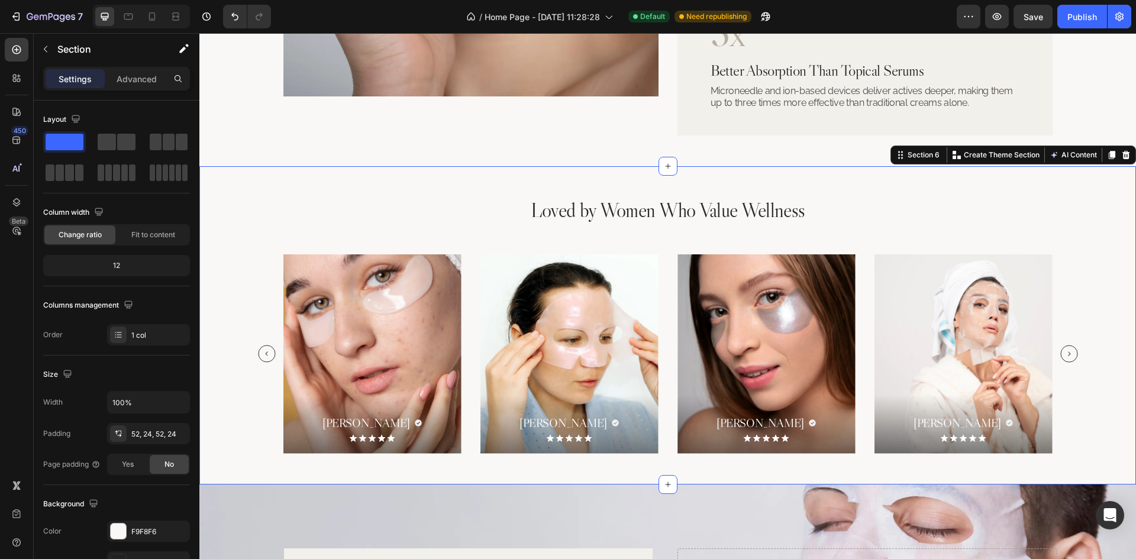
click at [724, 185] on div "Loved by Women Who Value Wellness Heading [PERSON_NAME] Heading Icon Row Icon I…" at bounding box center [667, 325] width 936 height 318
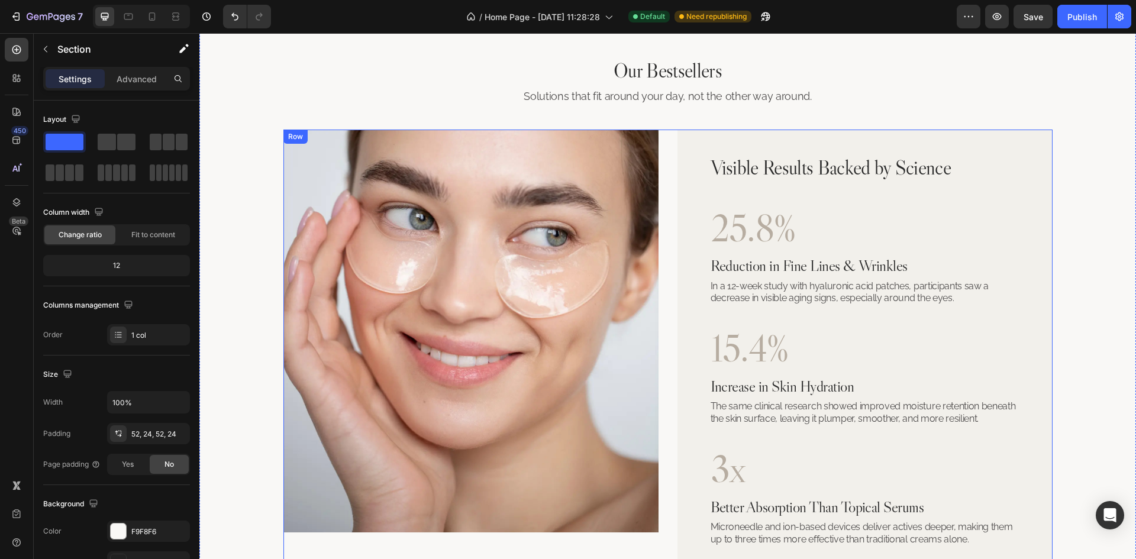
scroll to position [798, 0]
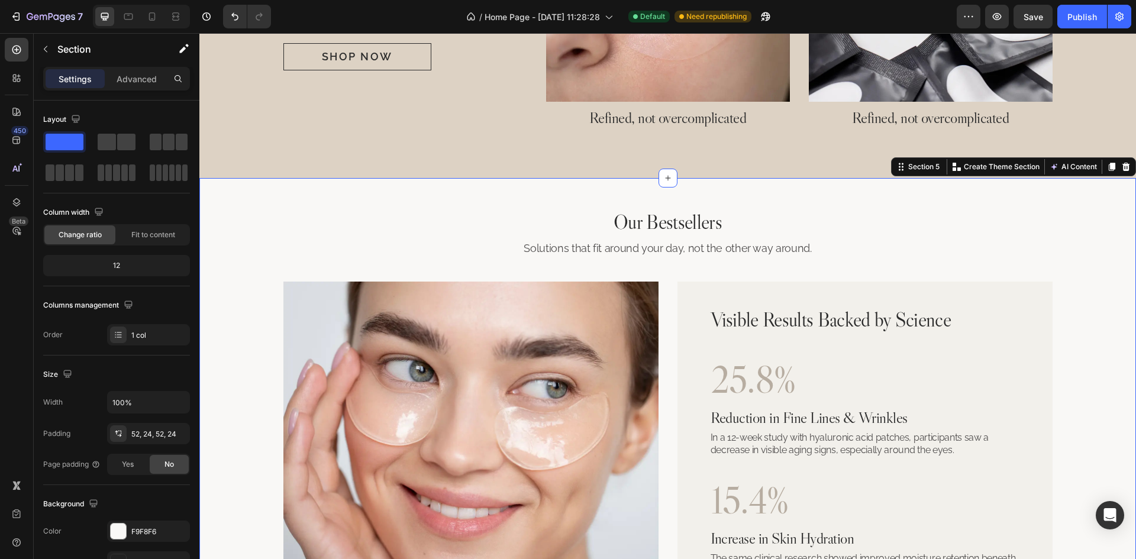
click at [689, 210] on div "Our Bestsellers Heading Solutions that fit around your day, not the other way a…" at bounding box center [667, 466] width 936 height 576
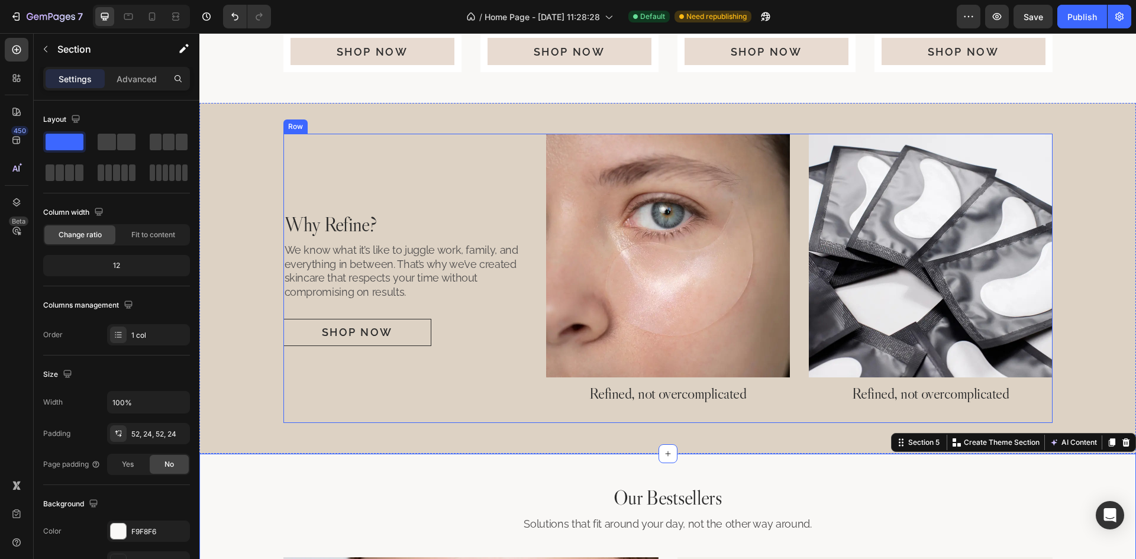
scroll to position [443, 0]
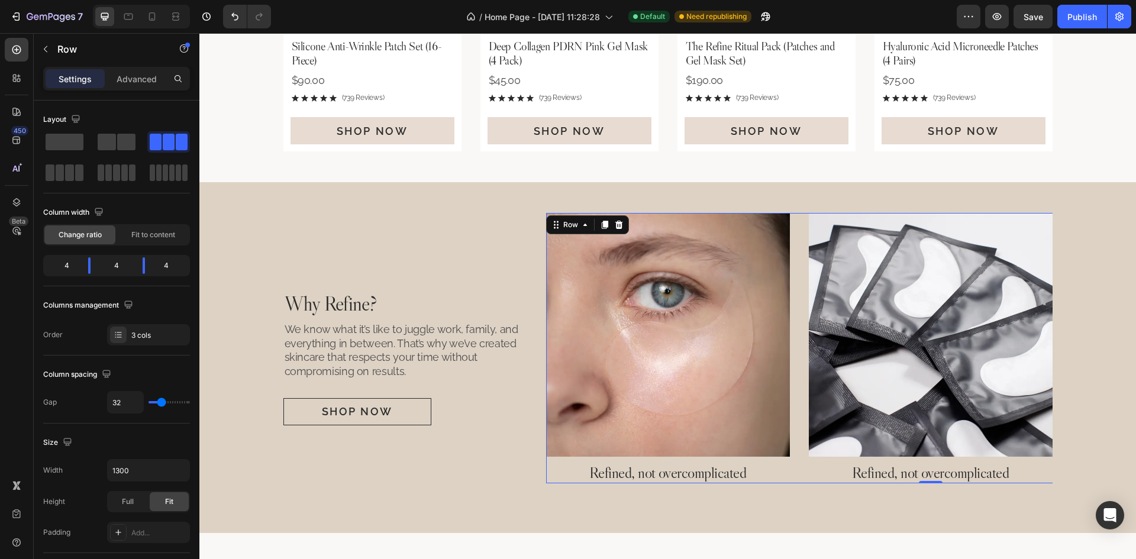
click at [798, 247] on div "Image Refined, not overcomplicated Heading Image Refined, not overcomplicated H…" at bounding box center [930, 348] width 769 height 270
click at [777, 194] on div "Why Refine? Heading We know what it’s like to juggle work, family, and everythi…" at bounding box center [667, 357] width 936 height 351
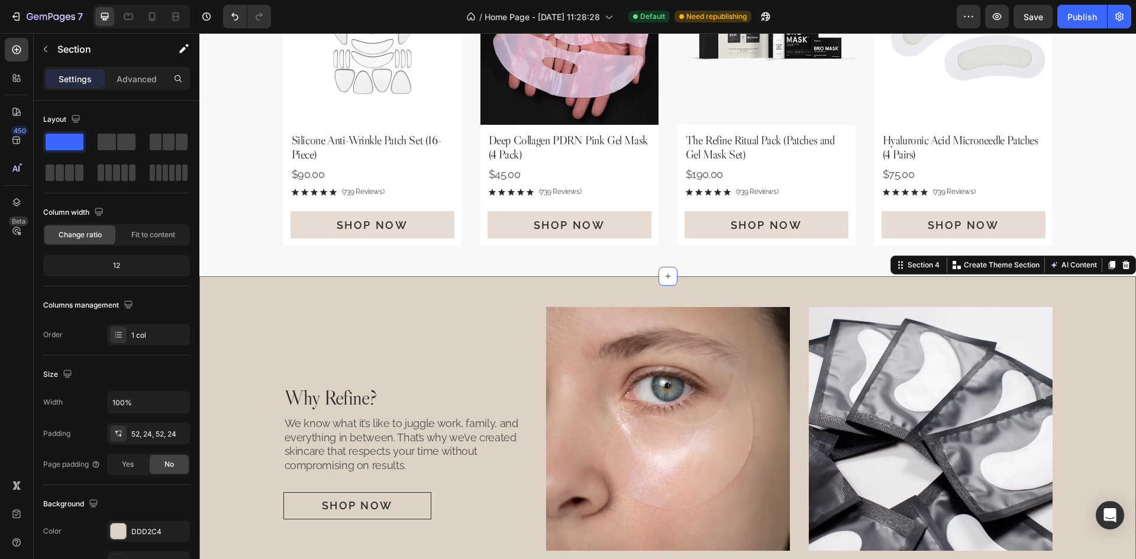
scroll to position [206, 0]
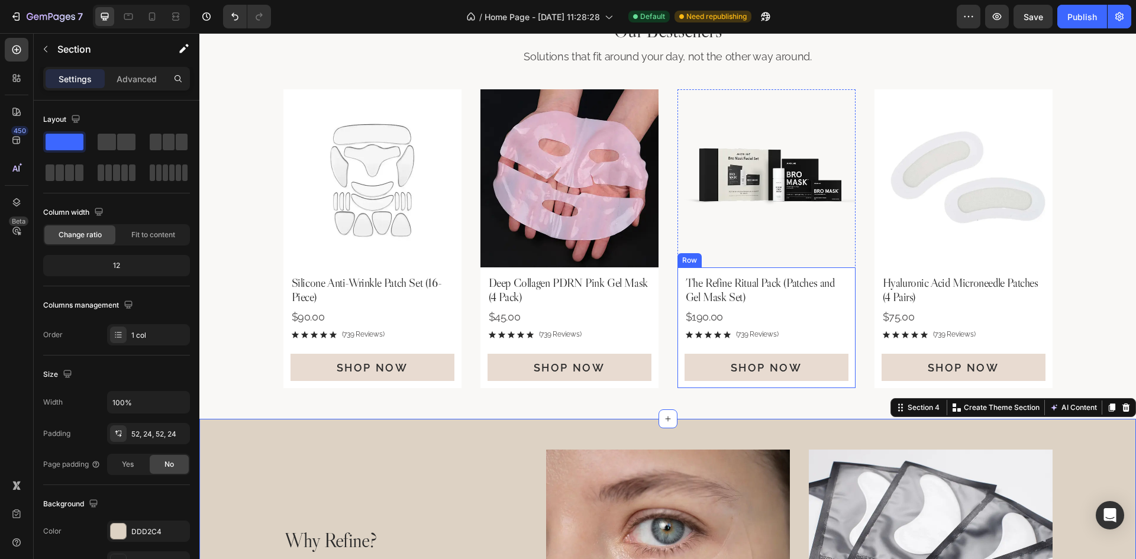
click at [780, 273] on div "The Refine Ritual Pack (Patches and Gel Mask Set) Product Title $190.00 Product…" at bounding box center [766, 327] width 178 height 121
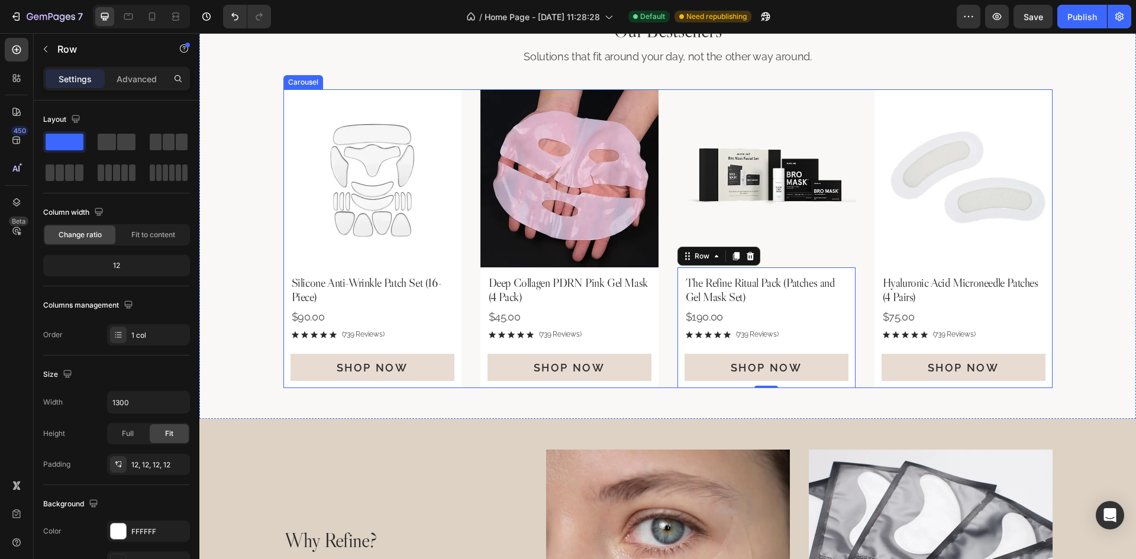
click at [863, 277] on div "Product Images Silicone Anti-Wrinkle Patch Set (16-Piece) Product Title $90.00 …" at bounding box center [667, 238] width 769 height 299
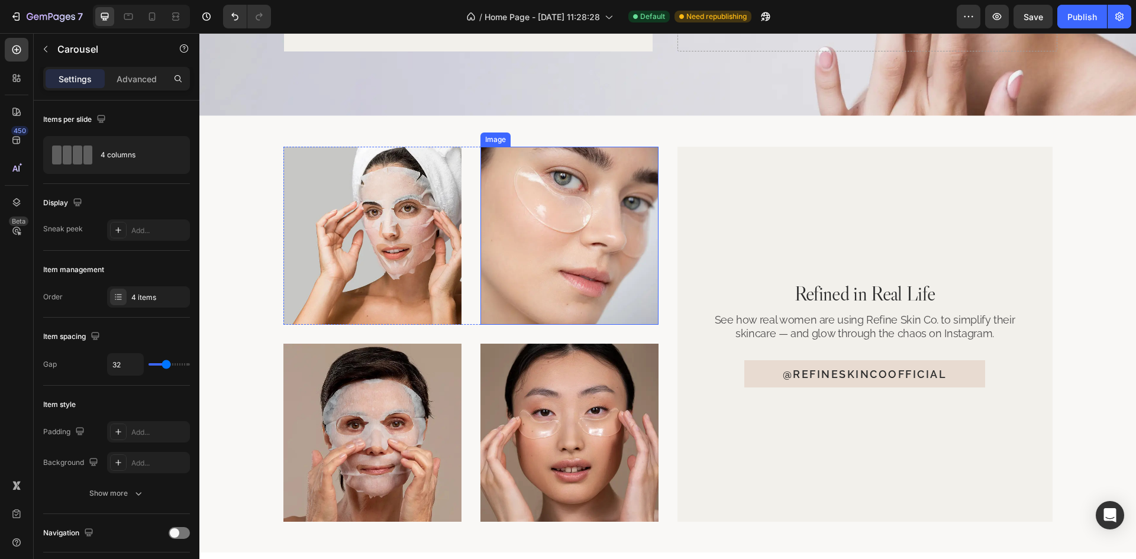
scroll to position [2621, 0]
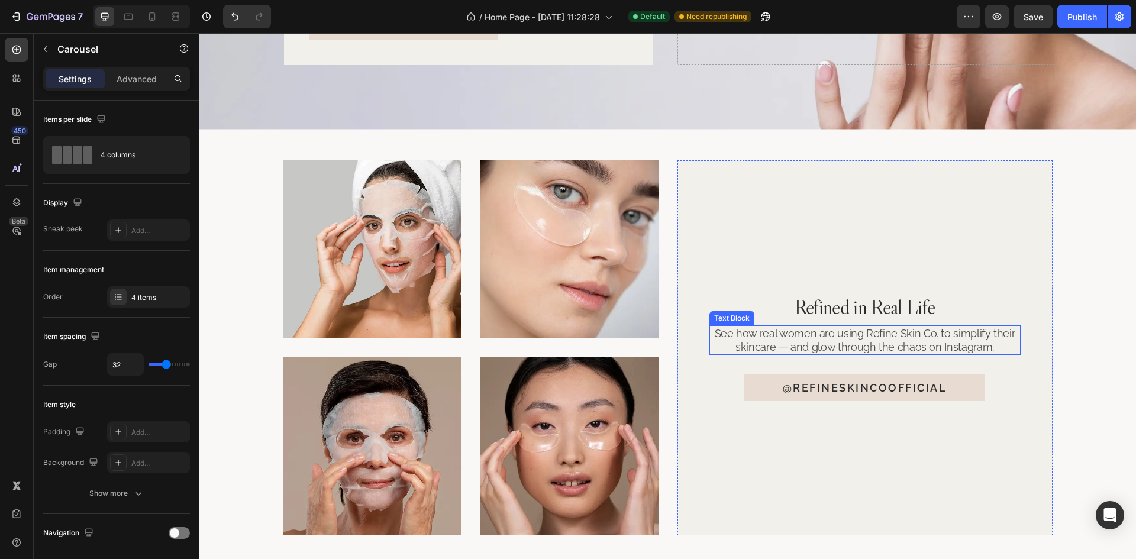
click at [912, 340] on p "See how real women are using Refine Skin Co. to simplify their skincare — and g…" at bounding box center [864, 341] width 309 height 28
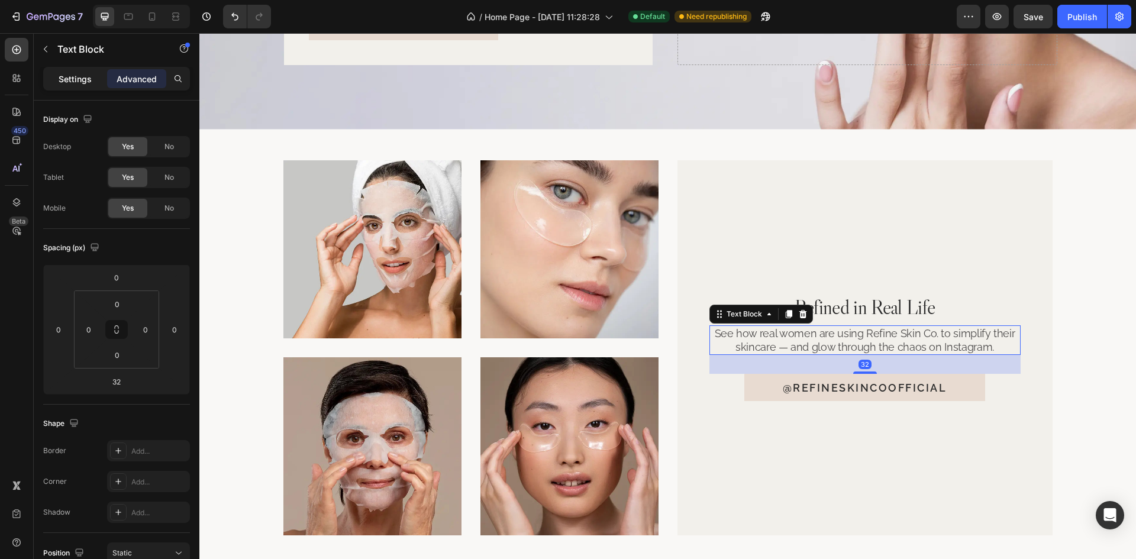
click at [83, 75] on p "Settings" at bounding box center [75, 79] width 33 height 12
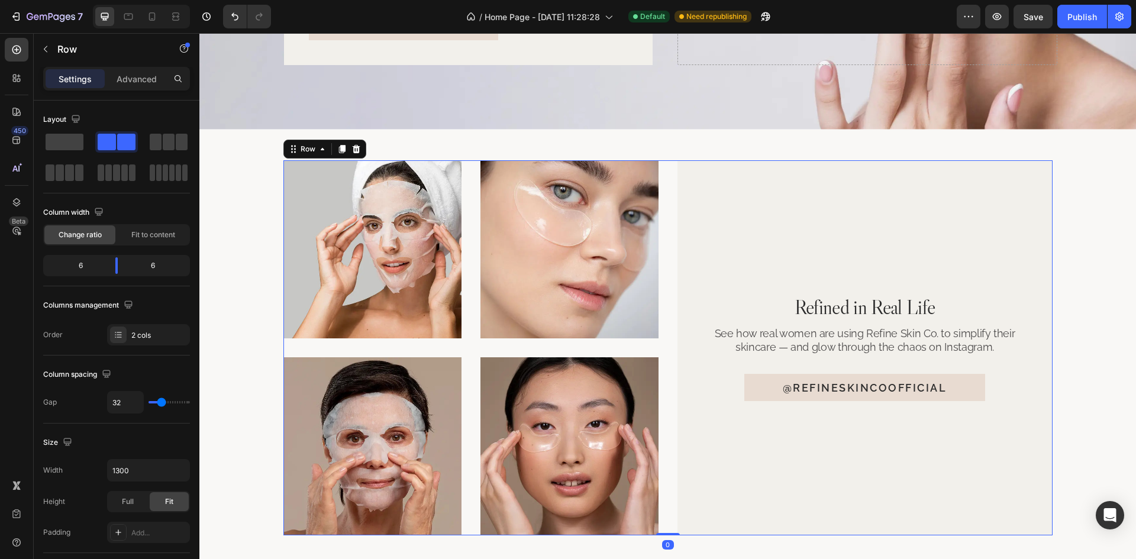
click at [668, 284] on div "Image Image Row Image Image Row Refined in Real Life Heading See how real women…" at bounding box center [667, 347] width 769 height 375
click at [151, 25] on div at bounding box center [152, 16] width 19 height 19
type input "100%"
type input "12"
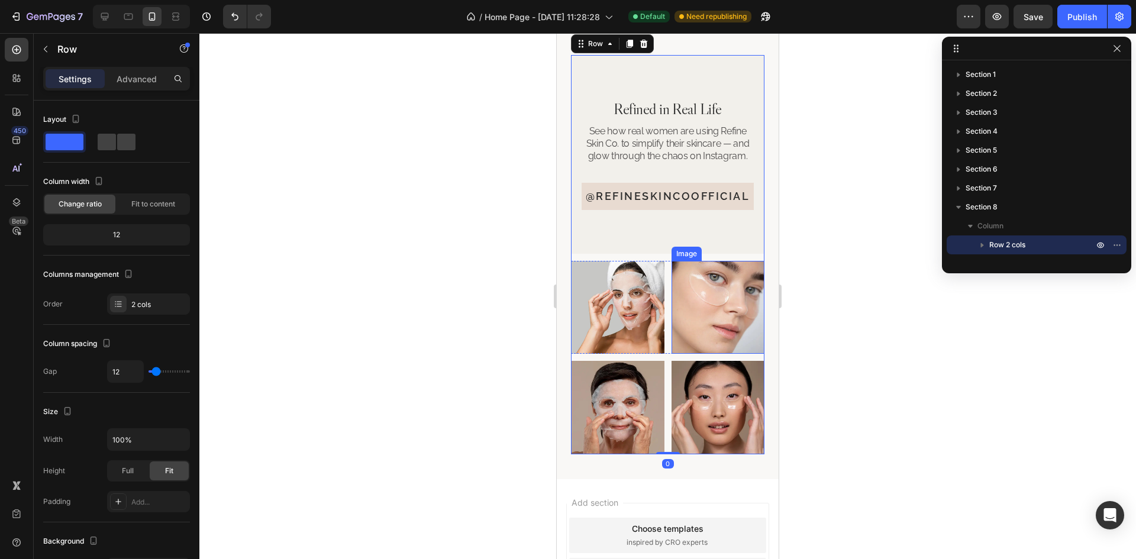
scroll to position [2838, 0]
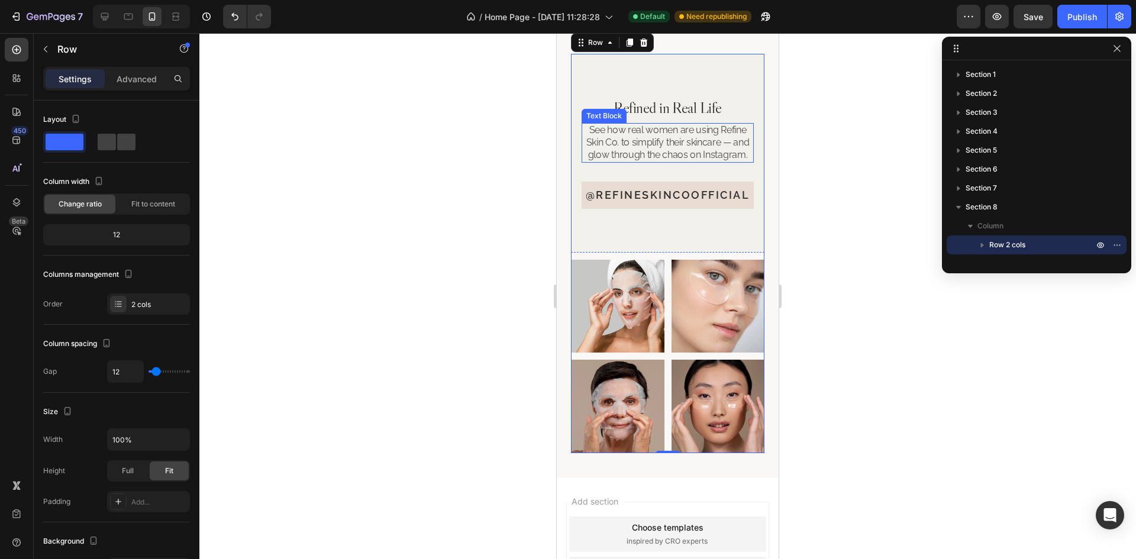
click at [666, 160] on p "See how real women are using Refine Skin Co. to simplify their skincare — and g…" at bounding box center [668, 142] width 170 height 37
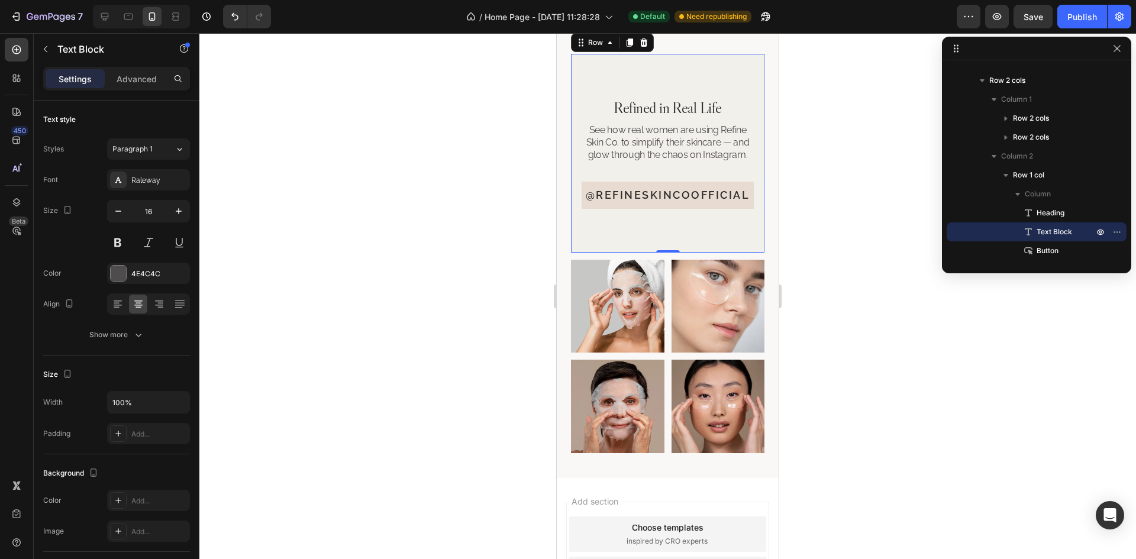
click at [733, 253] on div "Refined in Real Life Heading See how real women are using Refine Skin Co. to si…" at bounding box center [667, 153] width 193 height 199
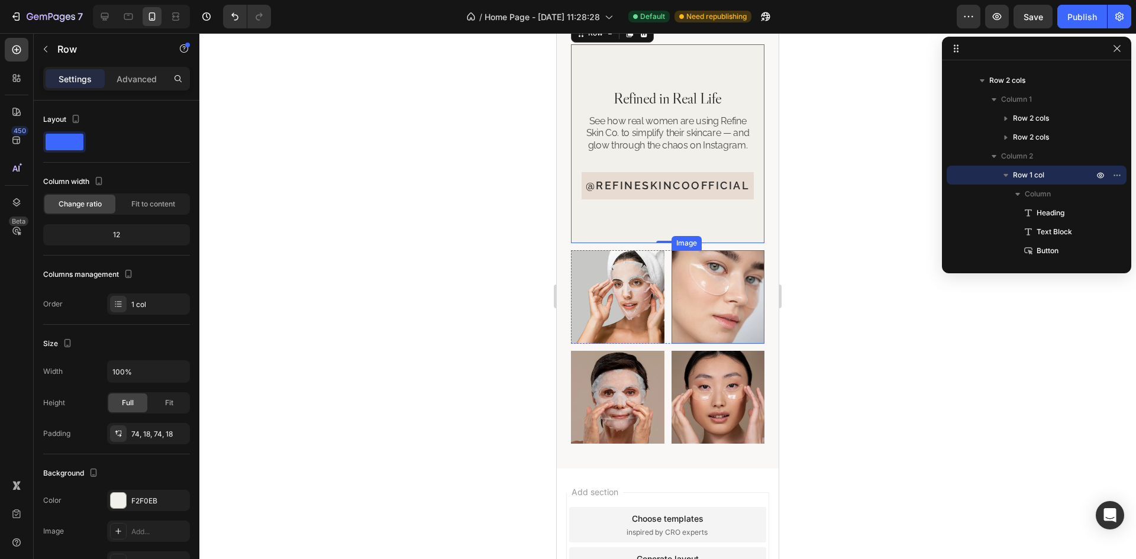
scroll to position [2897, 0]
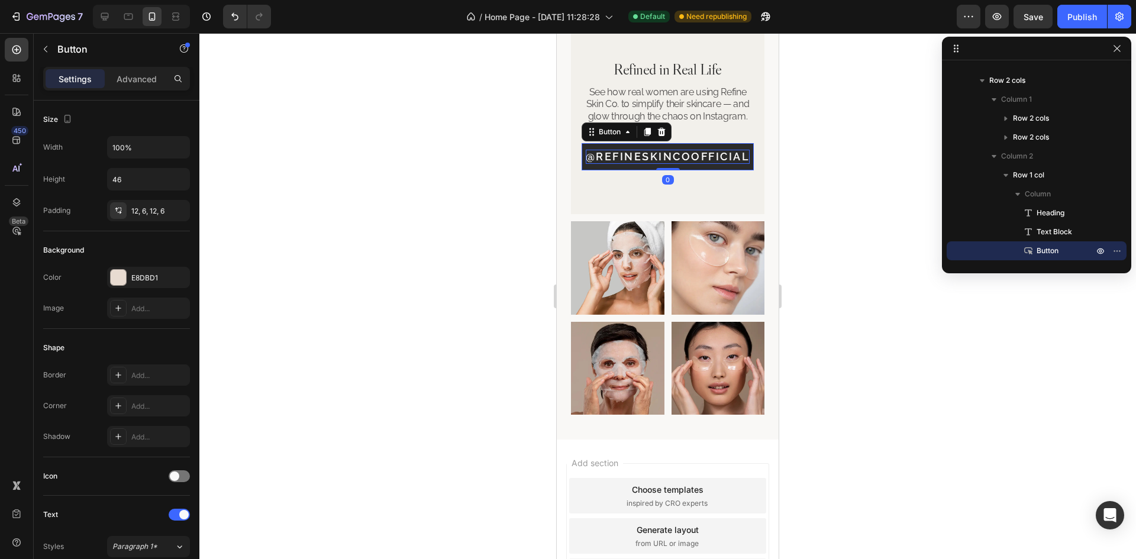
click at [736, 163] on p "@refineskincoofficial" at bounding box center [668, 157] width 164 height 14
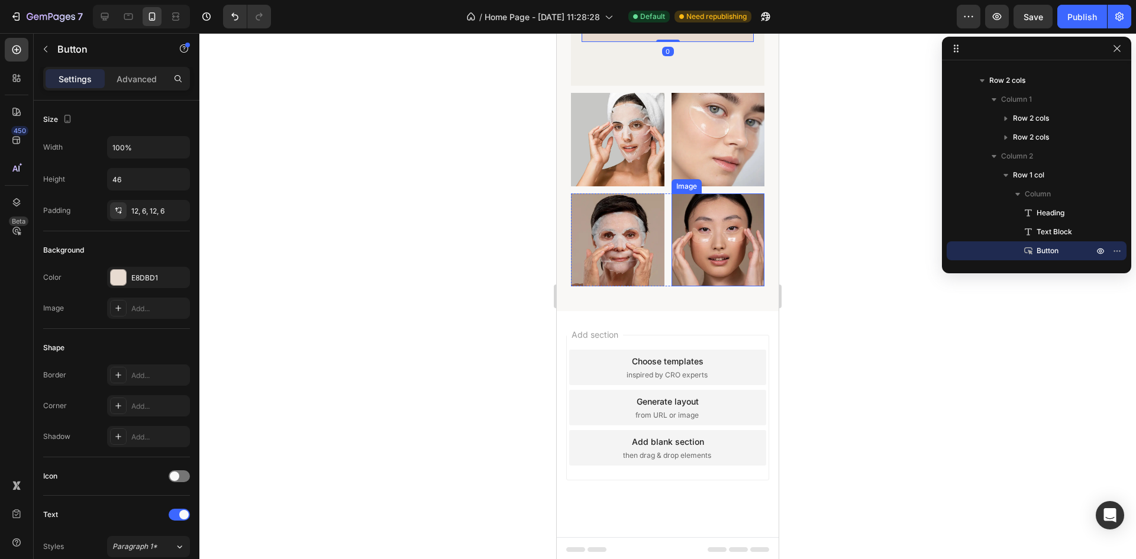
scroll to position [3032, 0]
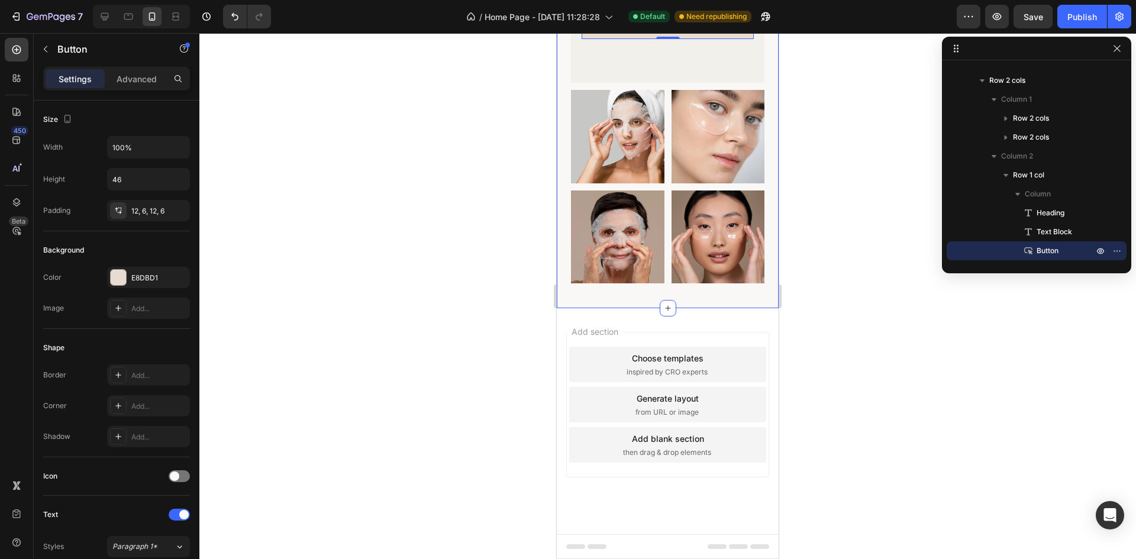
drag, startPoint x: 660, startPoint y: 300, endPoint x: 638, endPoint y: 298, distance: 21.4
click at [638, 298] on div "Image Image Row Image Image Row Refined in Real Life Heading See how real women…" at bounding box center [668, 83] width 222 height 449
click at [628, 299] on div "Image Image Row Image Image Row Refined in Real Life Heading See how real women…" at bounding box center [668, 83] width 222 height 449
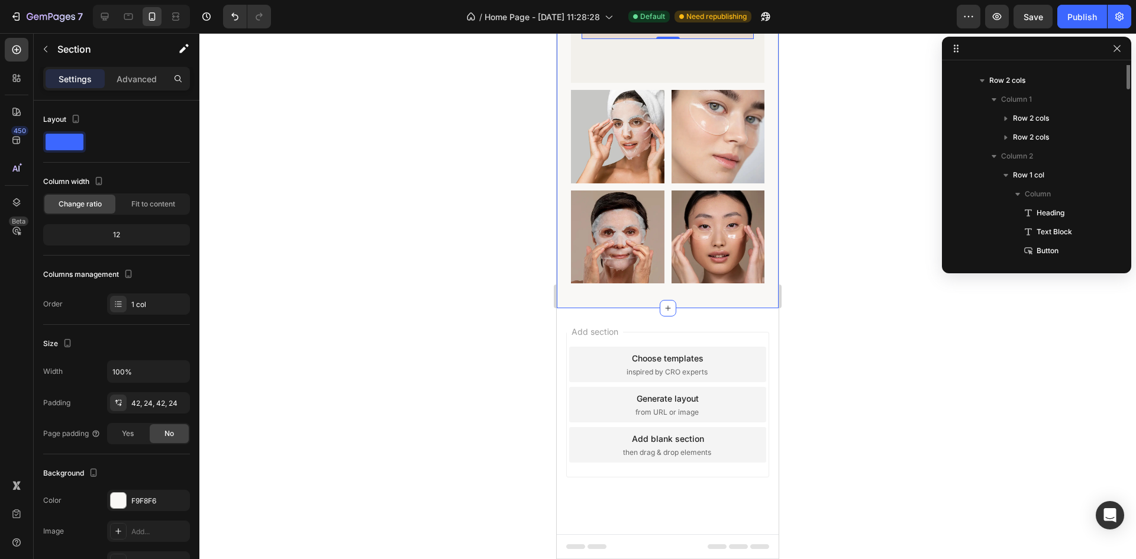
scroll to position [54, 0]
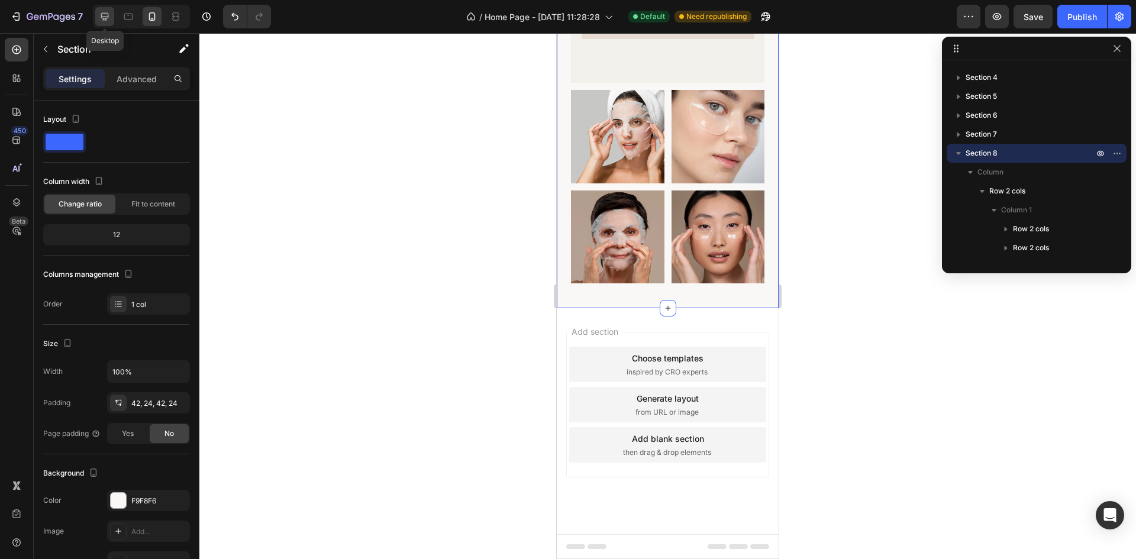
click at [105, 21] on icon at bounding box center [105, 17] width 12 height 12
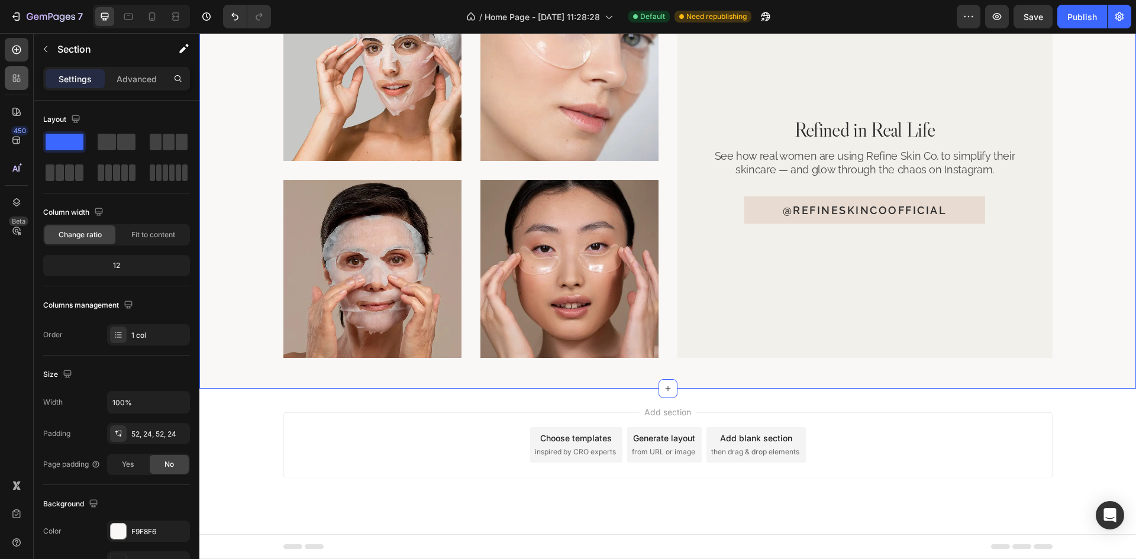
scroll to position [2676, 0]
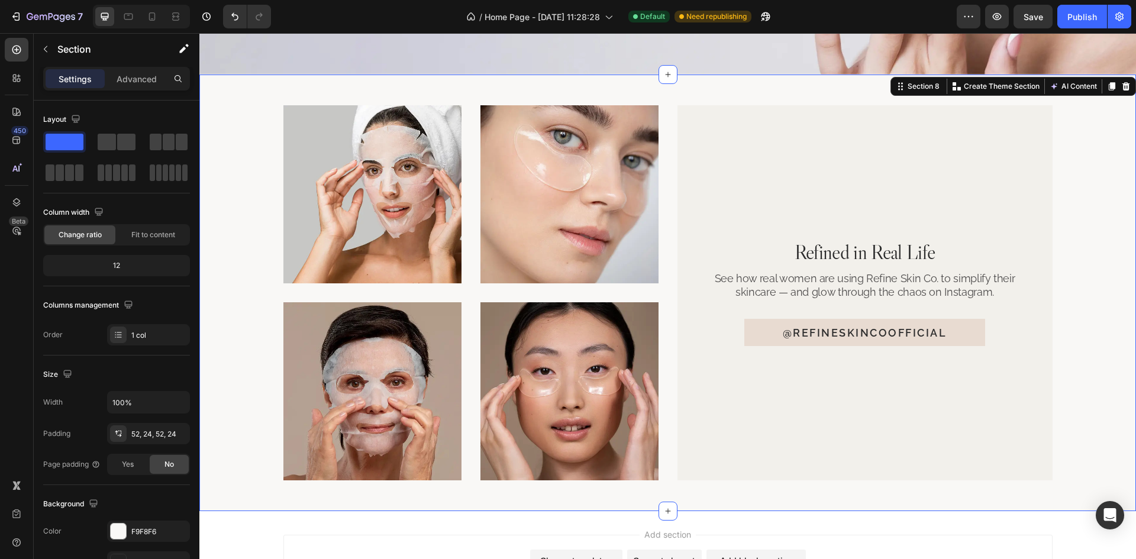
click at [692, 500] on div "Image Image Row Image Image Row Refined in Real Life Heading See how real women…" at bounding box center [667, 293] width 936 height 437
click at [1107, 86] on icon at bounding box center [1111, 86] width 9 height 9
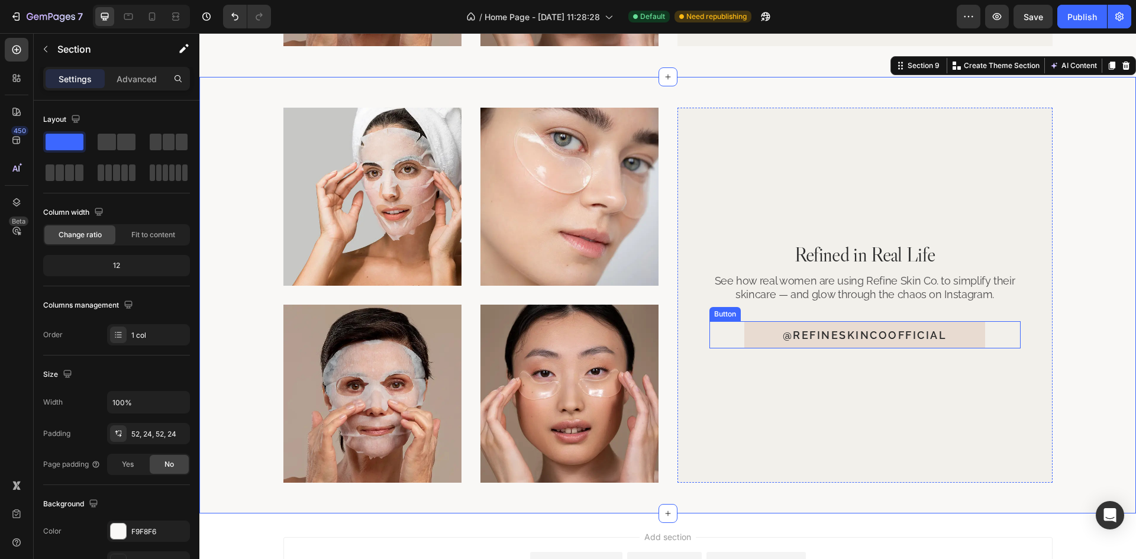
scroll to position [3113, 0]
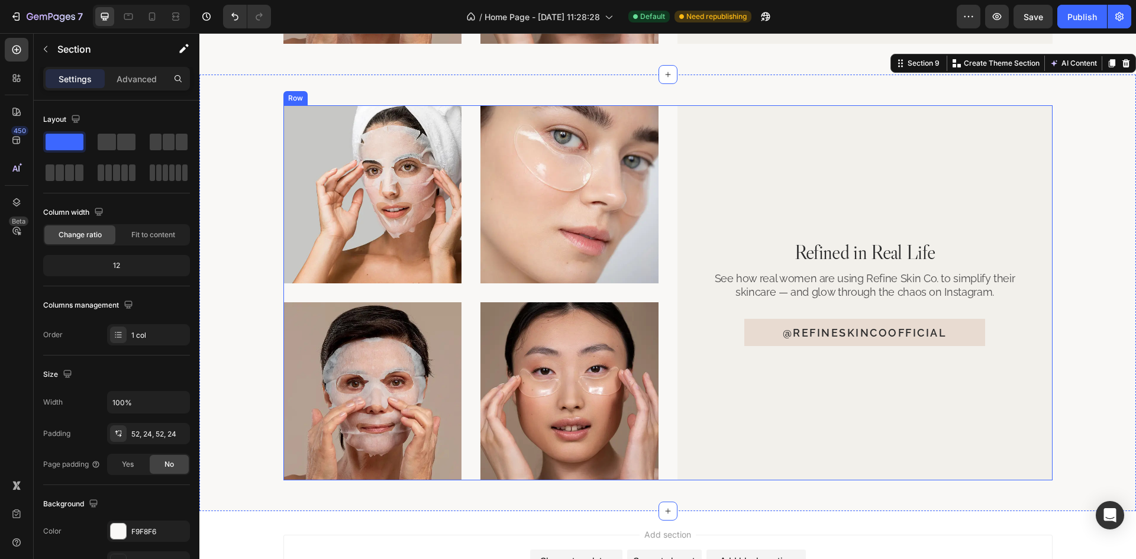
click at [663, 274] on div "Image Image Row Image Image Row Refined in Real Life Heading See how real women…" at bounding box center [667, 292] width 769 height 375
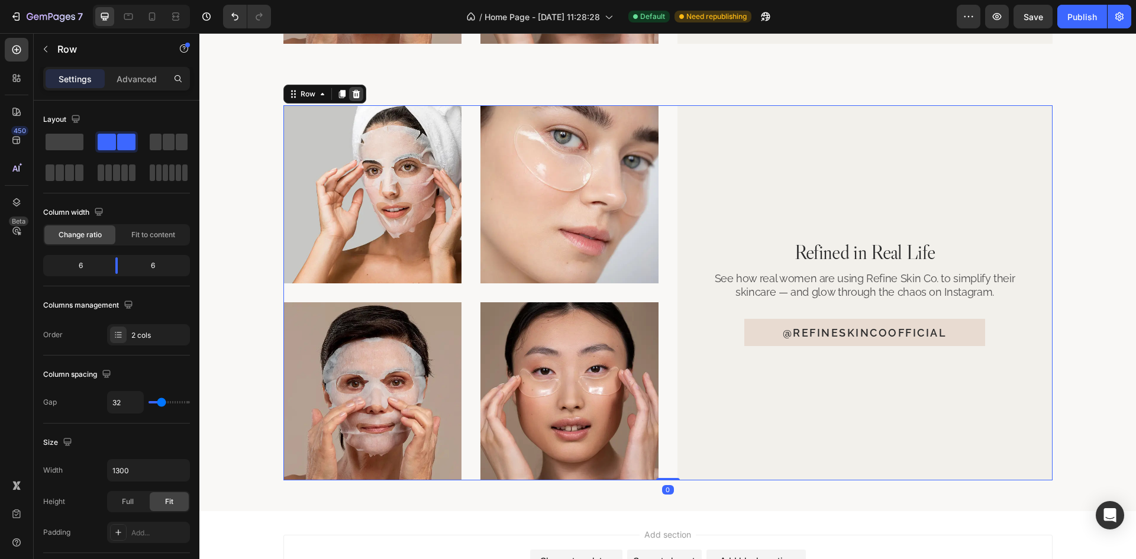
click at [357, 93] on div at bounding box center [356, 94] width 14 height 14
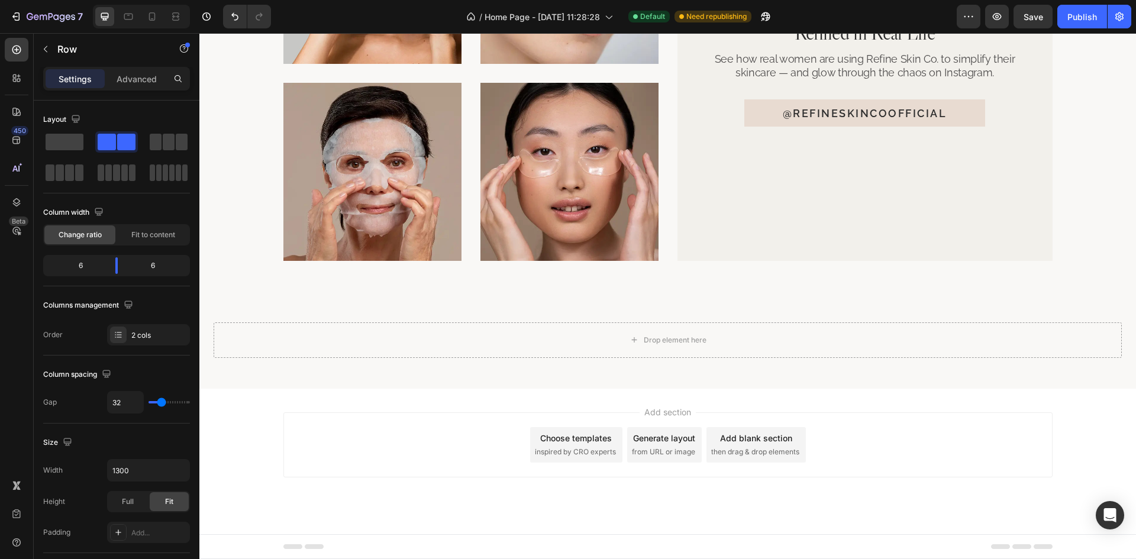
scroll to position [2896, 0]
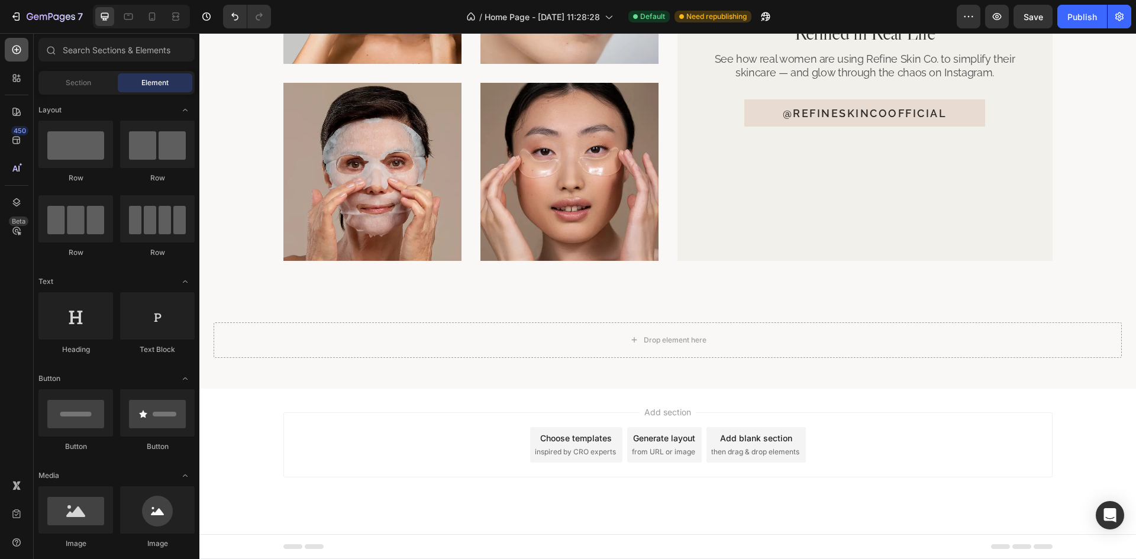
click at [11, 55] on div at bounding box center [17, 50] width 24 height 24
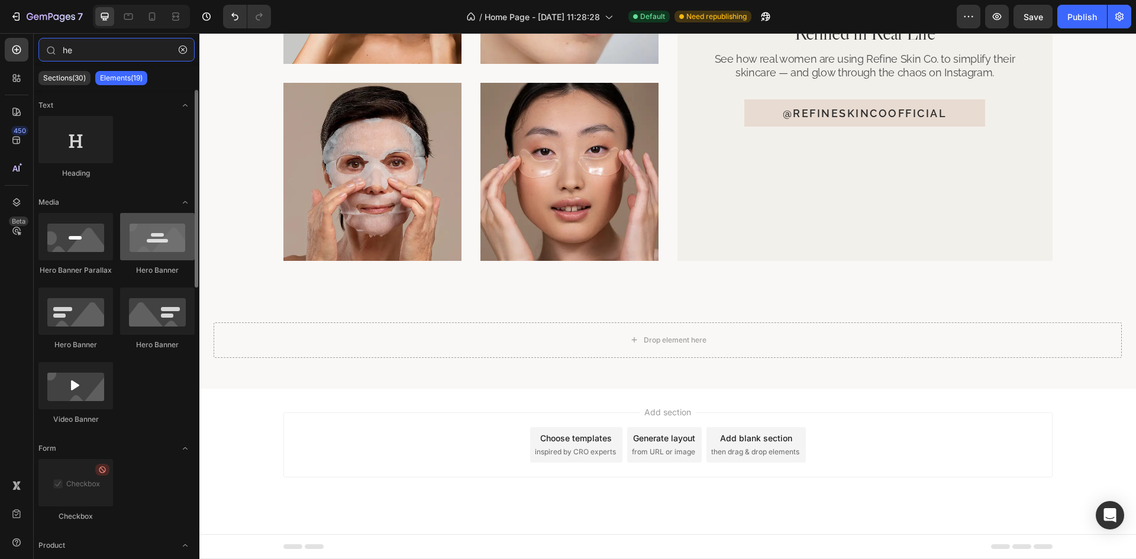
type input "he"
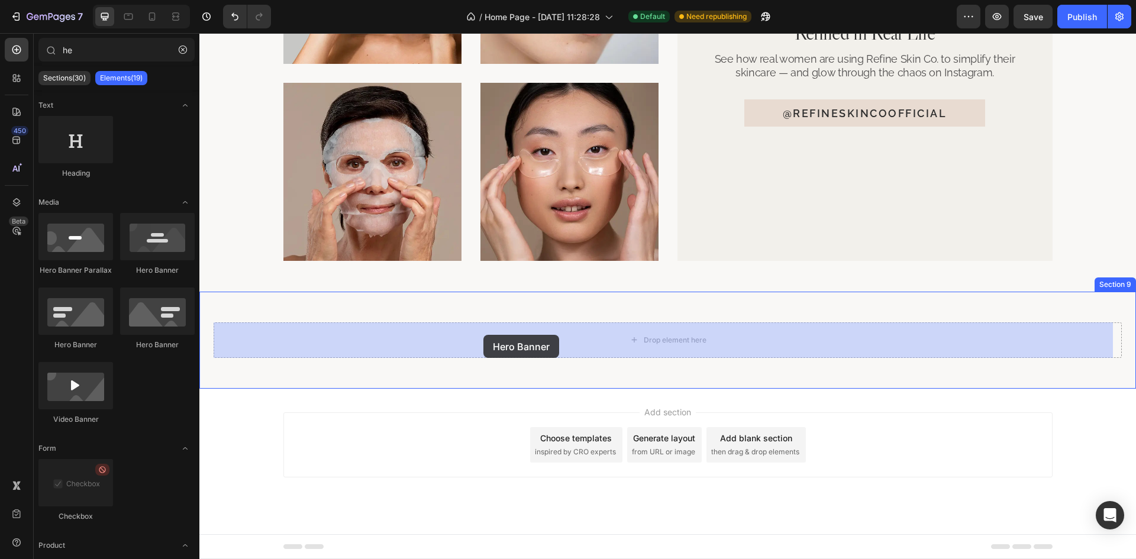
drag, startPoint x: 346, startPoint y: 289, endPoint x: 483, endPoint y: 335, distance: 144.6
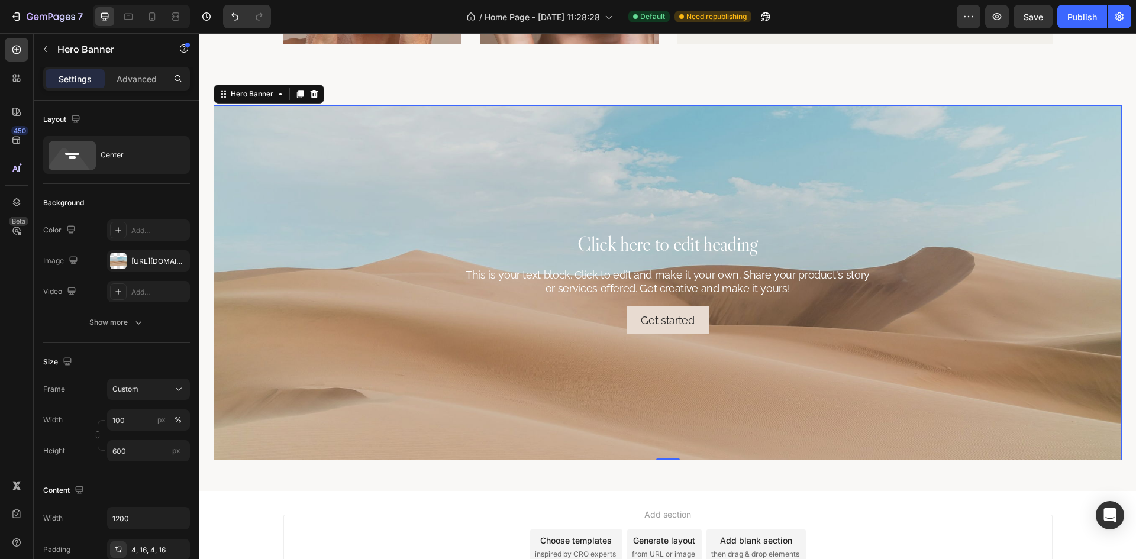
click at [1017, 147] on div "Background Image" at bounding box center [668, 282] width 908 height 355
click at [148, 263] on div "[URL][DOMAIN_NAME]" at bounding box center [148, 261] width 34 height 11
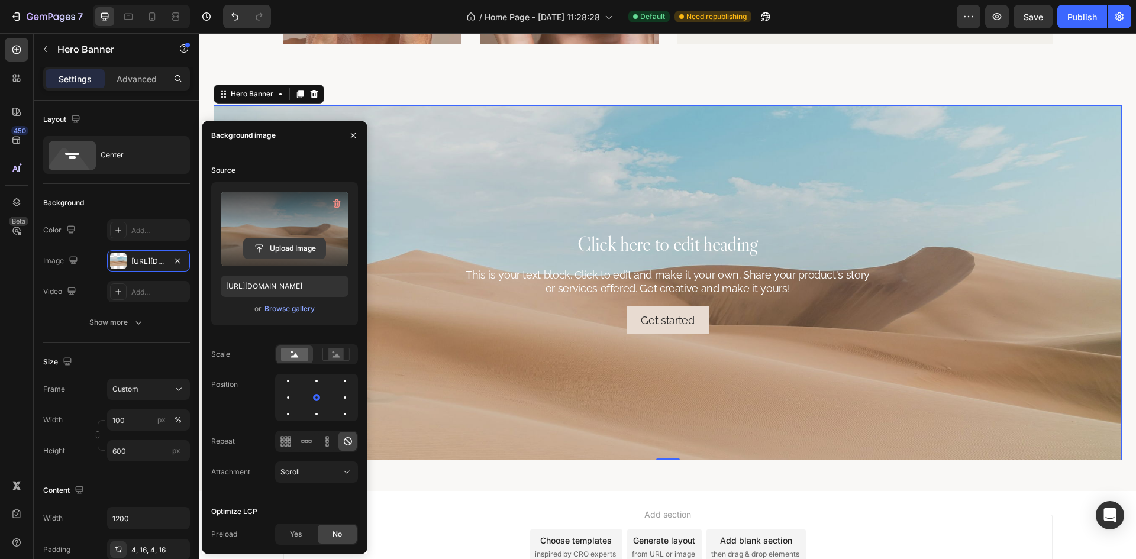
click at [289, 250] on input "file" at bounding box center [285, 248] width 82 height 20
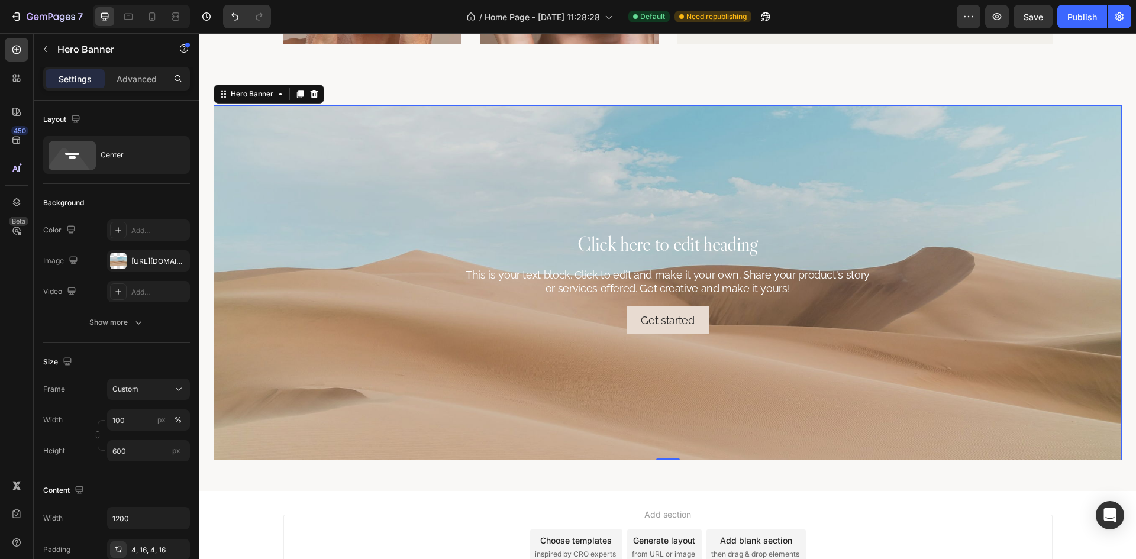
click at [507, 164] on div "Background Image" at bounding box center [668, 282] width 908 height 355
click at [147, 259] on div "[URL][DOMAIN_NAME]" at bounding box center [148, 261] width 34 height 11
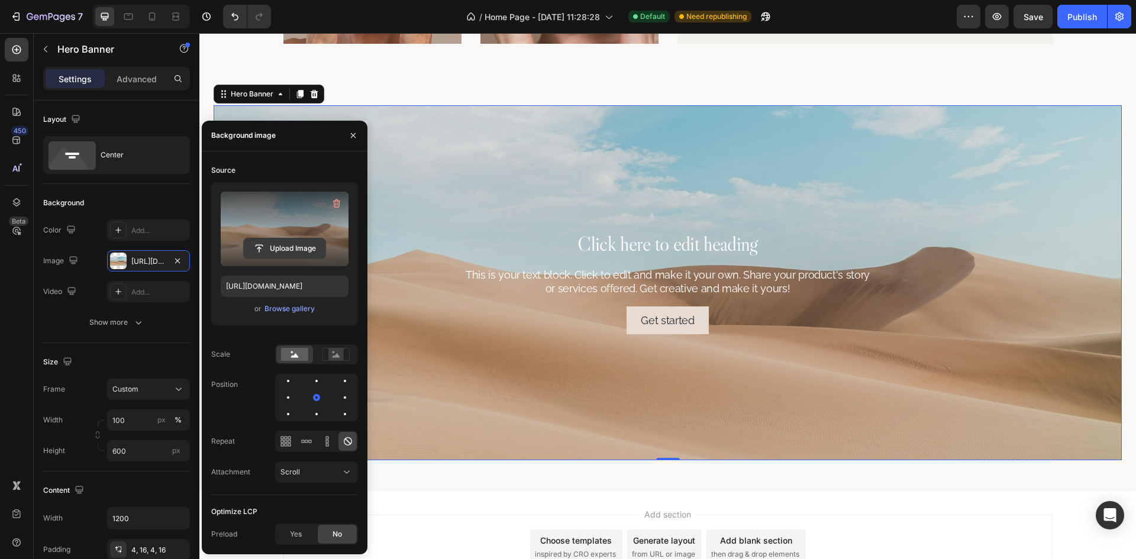
click at [290, 246] on input "file" at bounding box center [285, 248] width 82 height 20
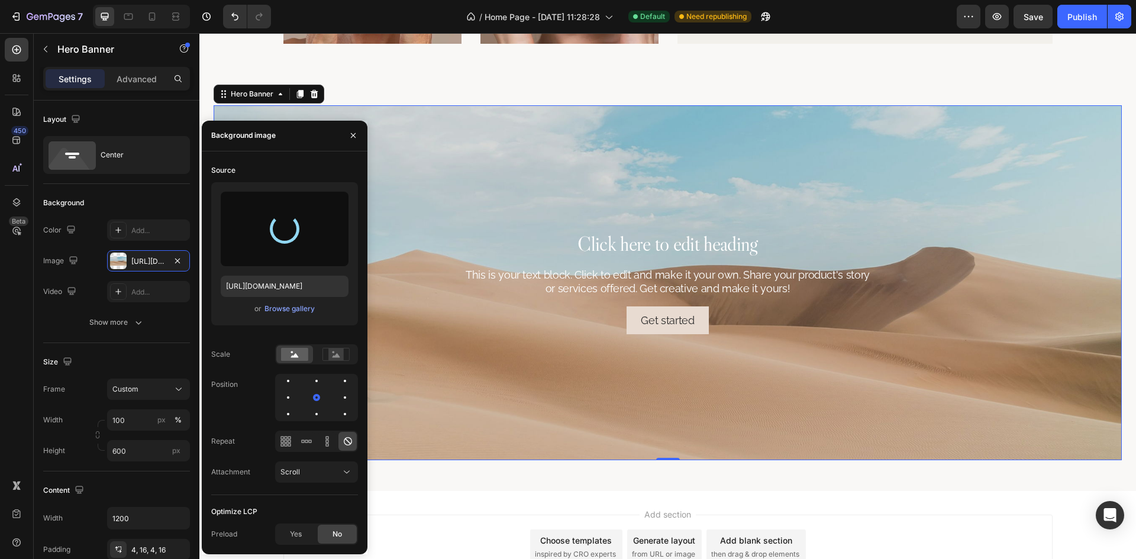
type input "[URL][DOMAIN_NAME]"
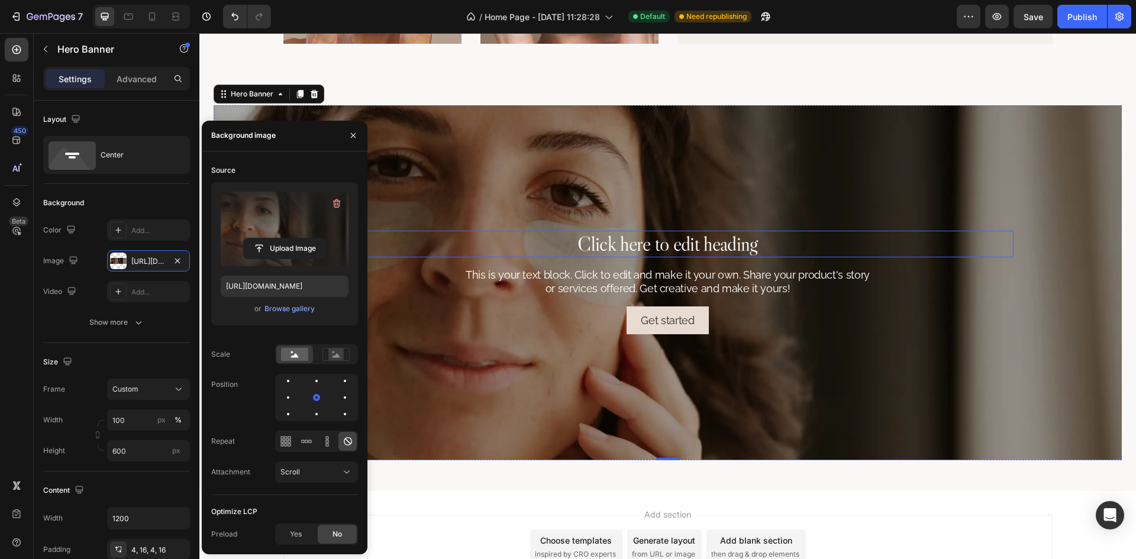
click at [650, 246] on h2 "Click here to edit heading" at bounding box center [667, 244] width 691 height 27
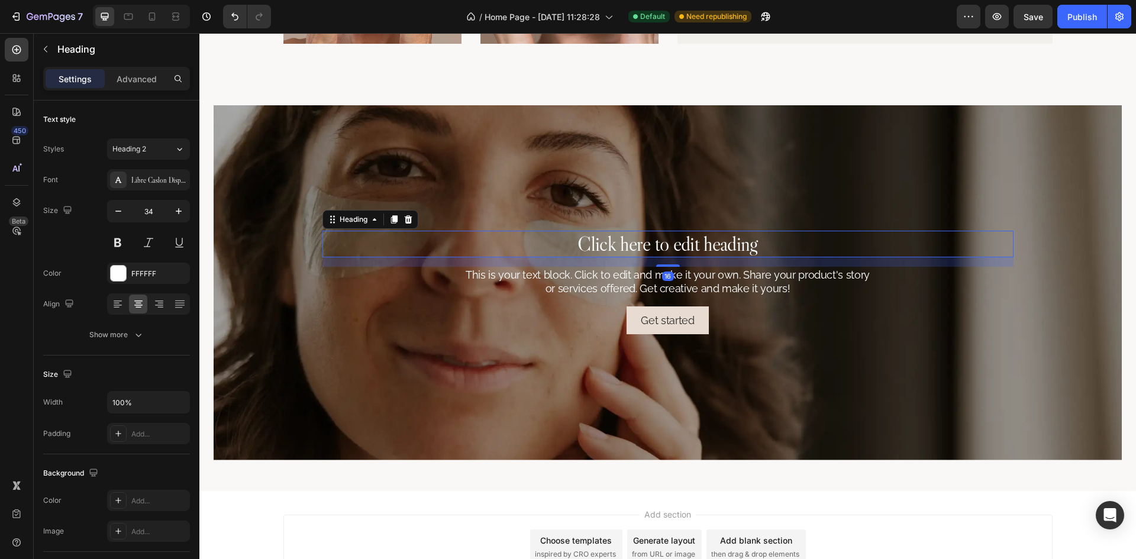
click at [650, 246] on h2 "Click here to edit heading" at bounding box center [667, 244] width 691 height 27
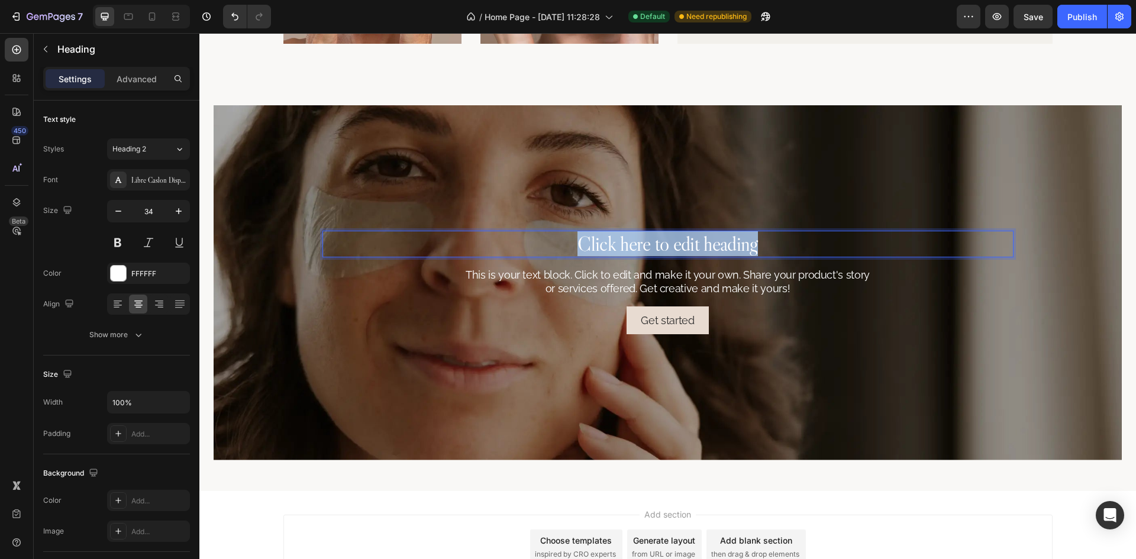
click at [650, 246] on p "Click here to edit heading" at bounding box center [668, 244] width 689 height 24
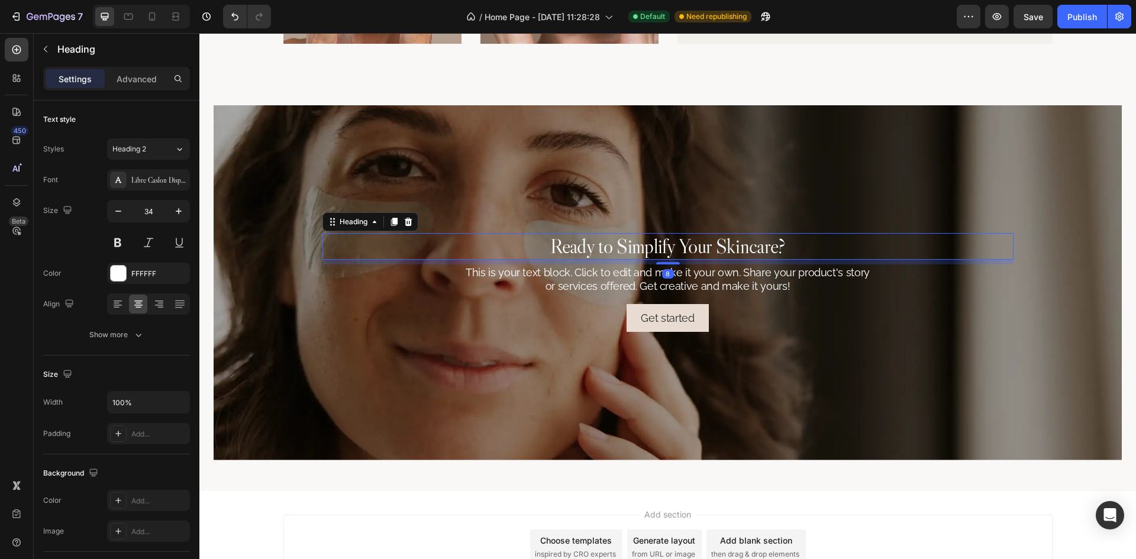
drag, startPoint x: 673, startPoint y: 266, endPoint x: 680, endPoint y: 261, distance: 8.5
click at [680, 260] on div "8" at bounding box center [667, 260] width 691 height 0
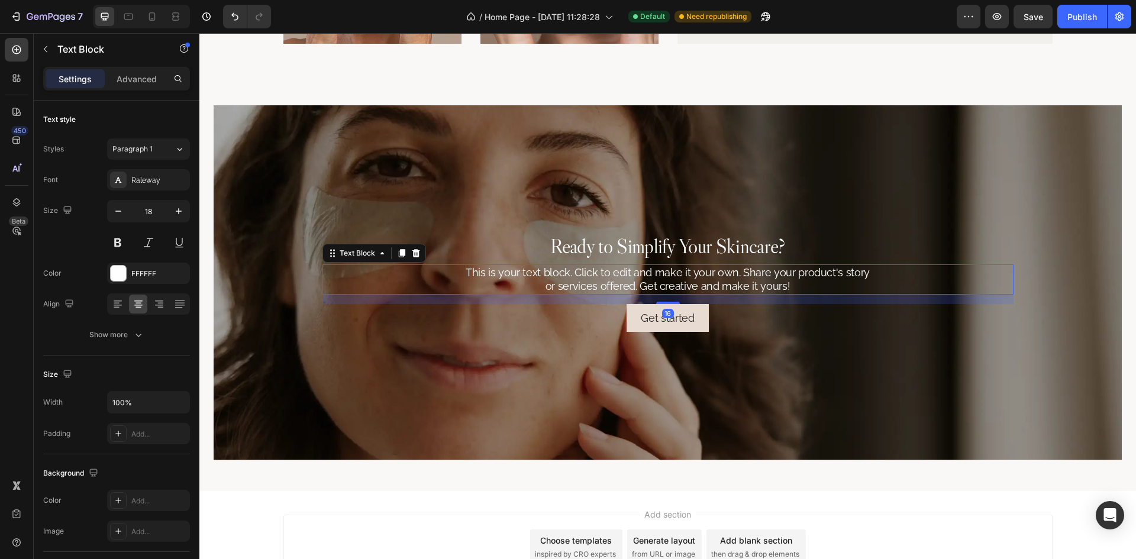
click at [689, 272] on div "This is your text block. Click to edit and make it your own. Share your product…" at bounding box center [667, 279] width 691 height 30
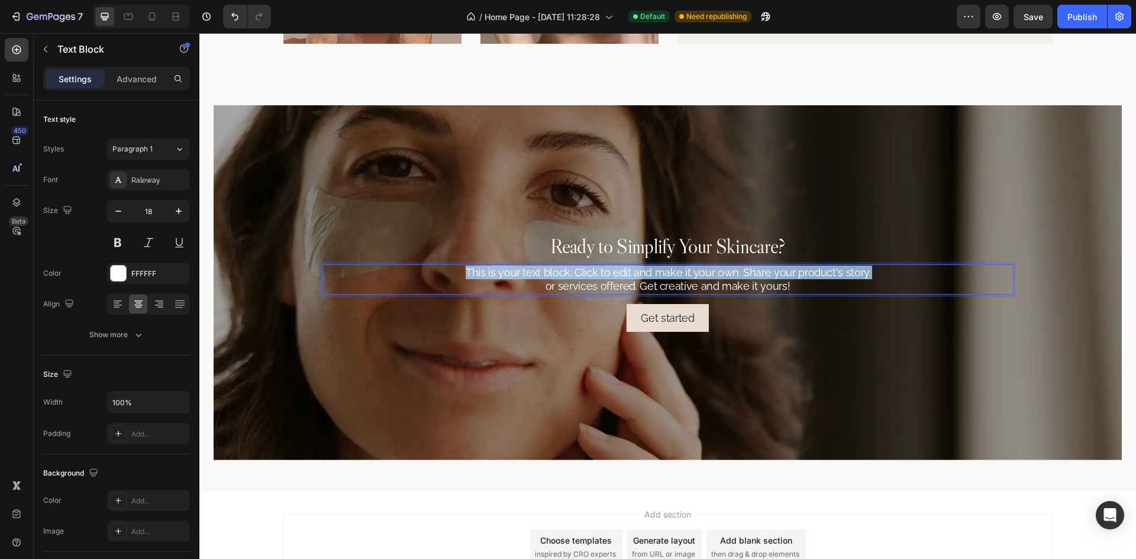
click at [689, 272] on p "This is your text block. Click to edit and make it your own. Share your product…" at bounding box center [668, 280] width 689 height 28
click at [791, 288] on p "This is your text block. Click to edit and make it your own. Share your product…" at bounding box center [668, 280] width 689 height 28
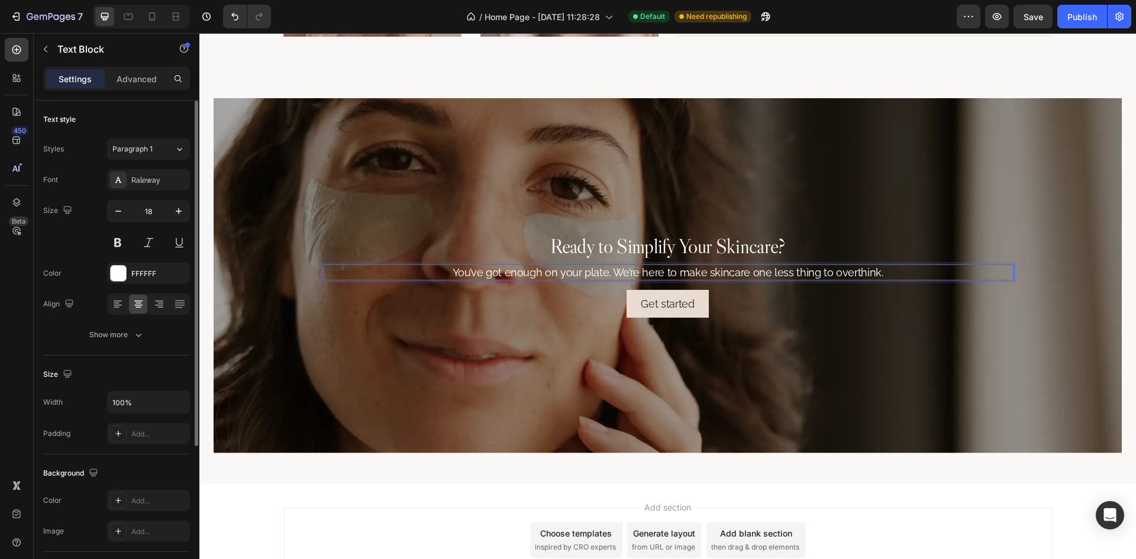
scroll to position [59, 0]
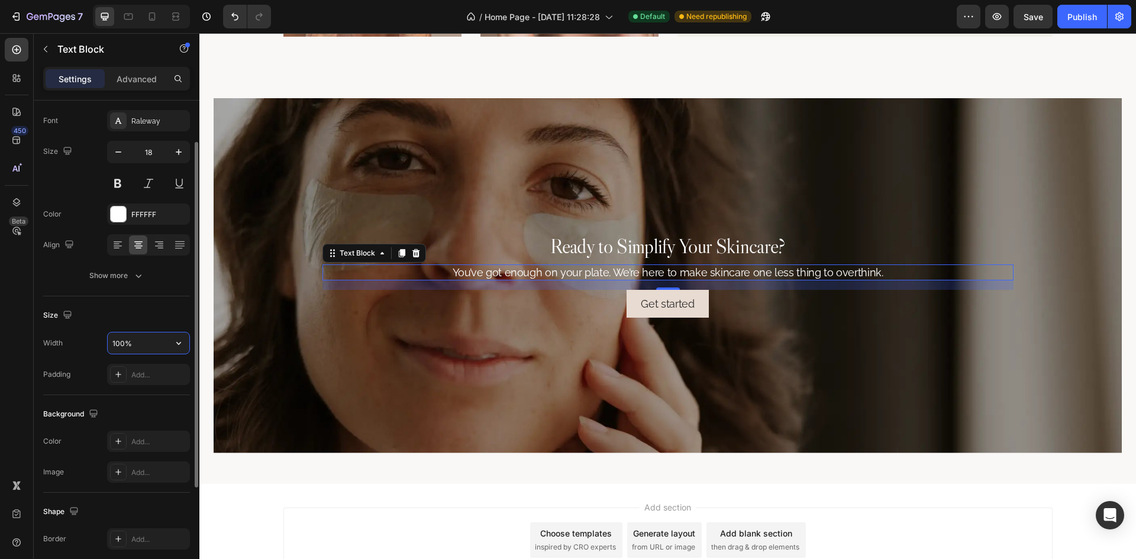
click at [135, 345] on input "100%" at bounding box center [149, 342] width 82 height 21
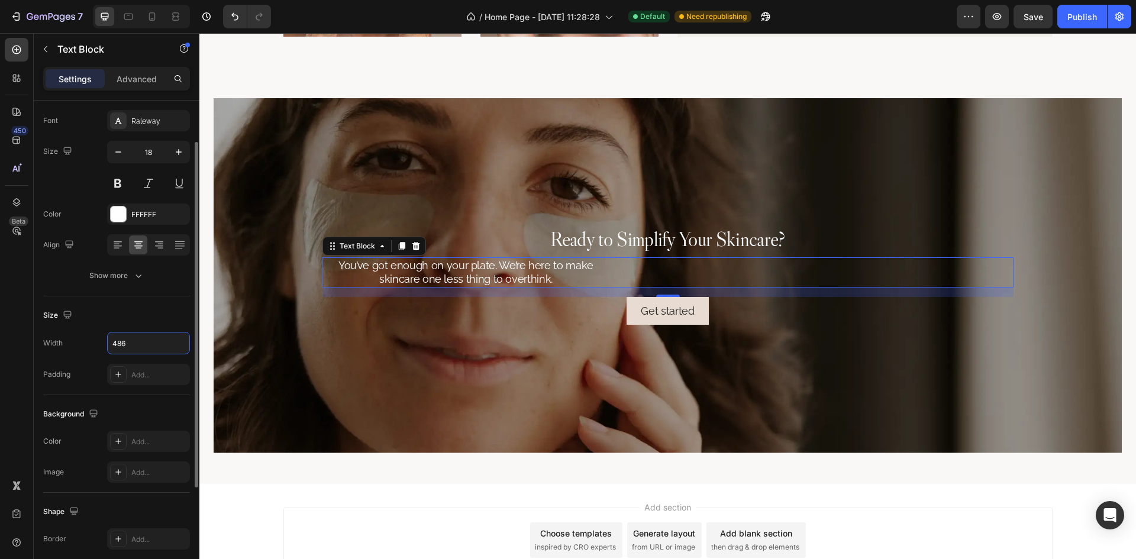
type input "486"
click at [144, 312] on div "Size" at bounding box center [116, 315] width 147 height 19
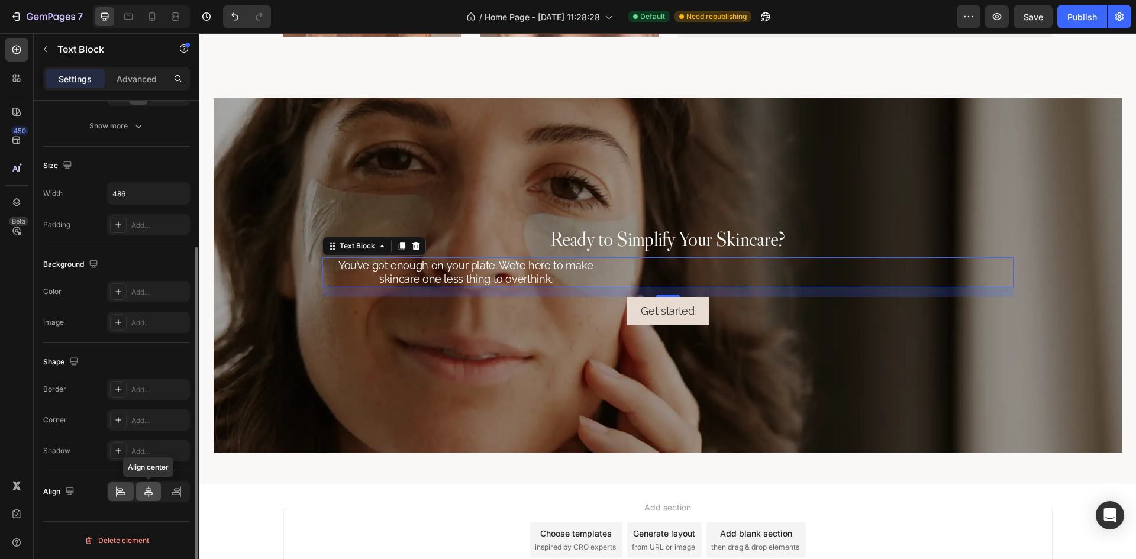
click at [140, 493] on div at bounding box center [148, 491] width 25 height 19
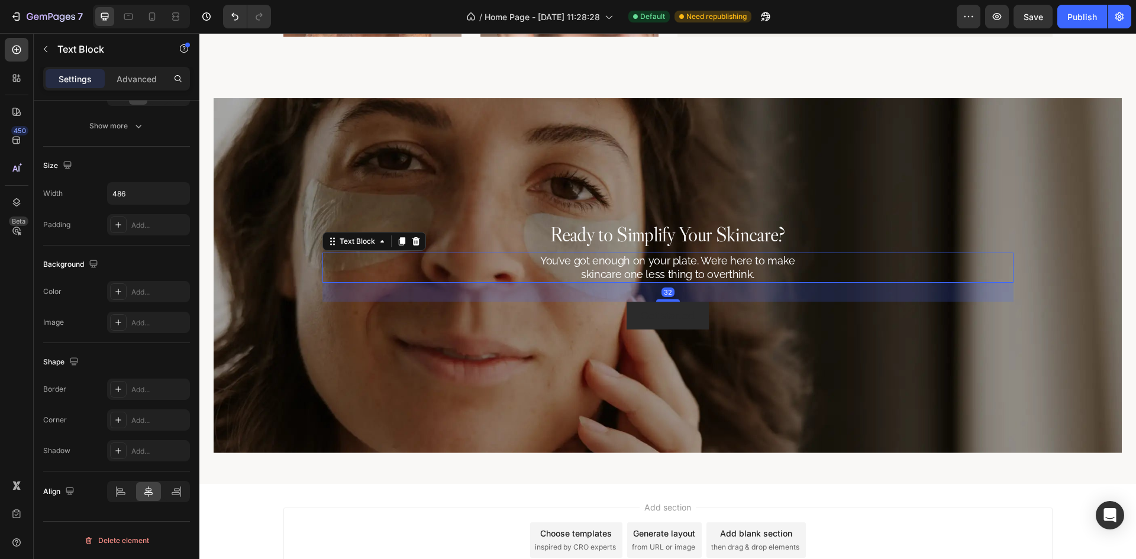
drag, startPoint x: 673, startPoint y: 295, endPoint x: 684, endPoint y: 304, distance: 14.7
click at [684, 304] on div "Ready to Simplify Your Skincare? Heading You’ve got enough on your plate. We’re…" at bounding box center [667, 275] width 691 height 108
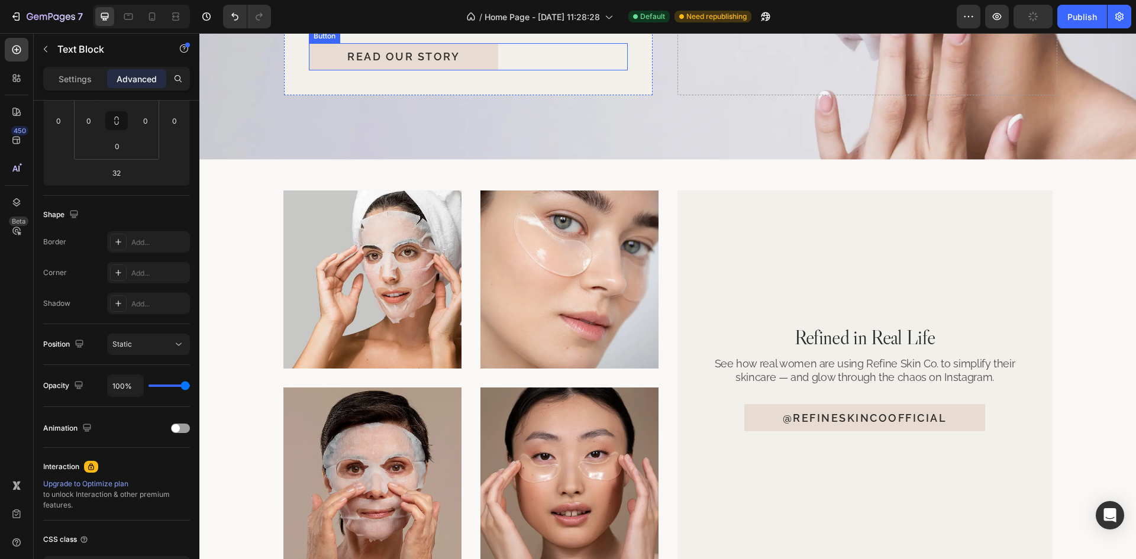
scroll to position [2528, 0]
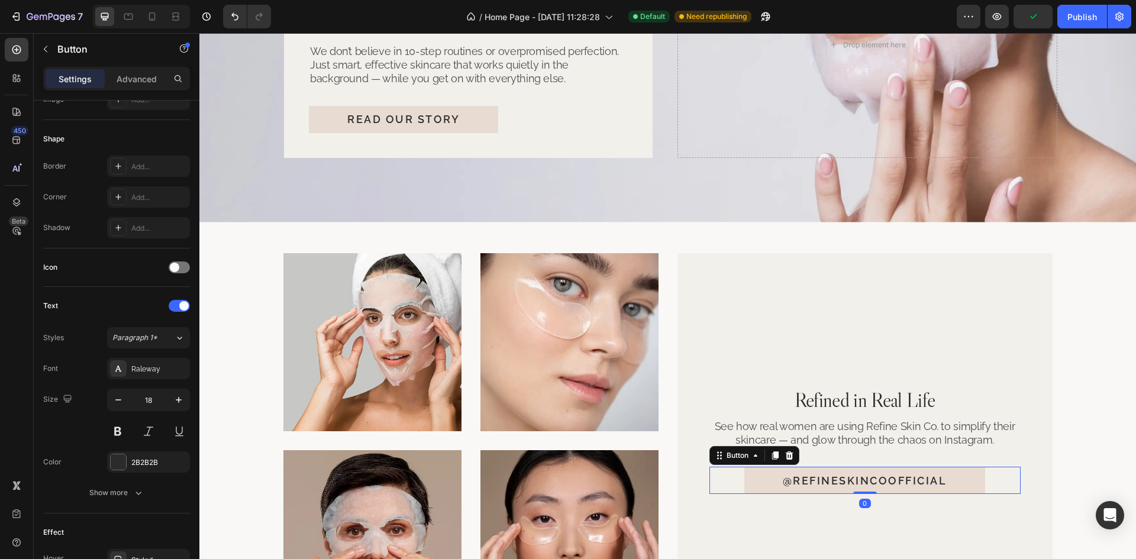
click at [989, 490] on div "@refineskincoofficial Button 0" at bounding box center [864, 480] width 311 height 27
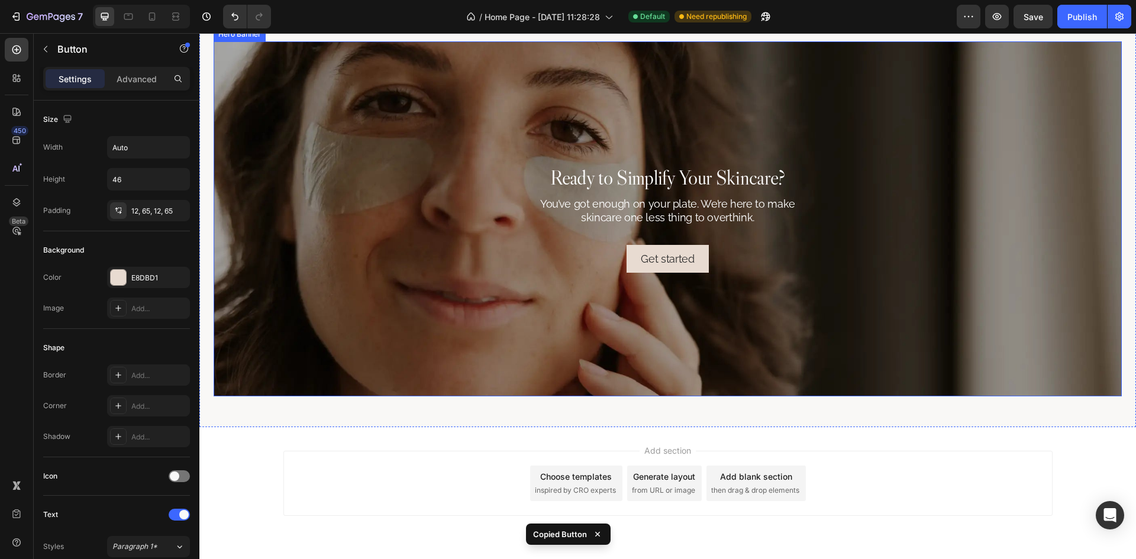
scroll to position [3179, 0]
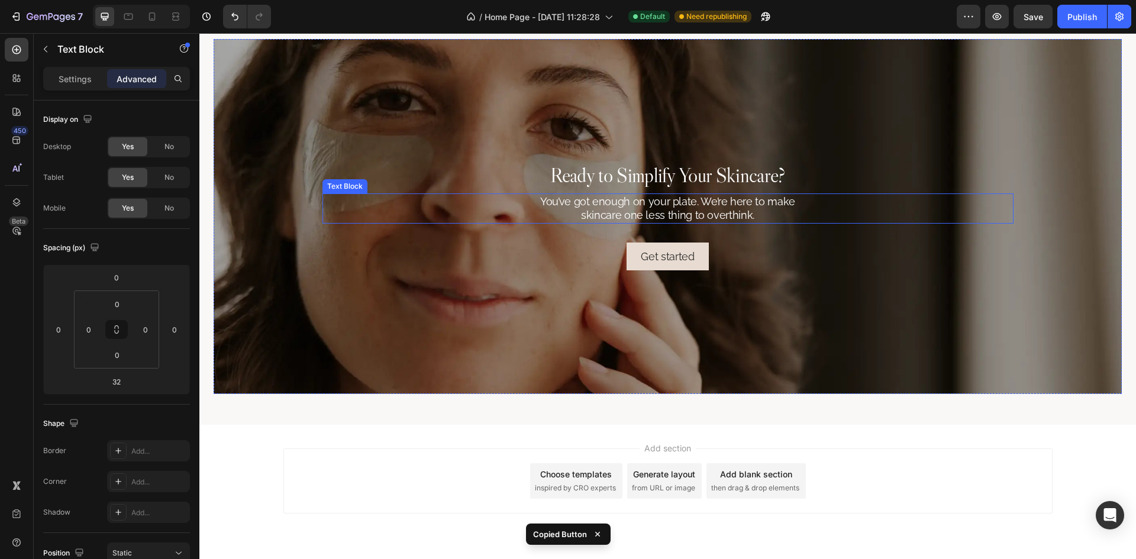
click at [738, 208] on p "You’ve got enough on your plate. We’re here to make skincare one less thing to …" at bounding box center [667, 209] width 285 height 28
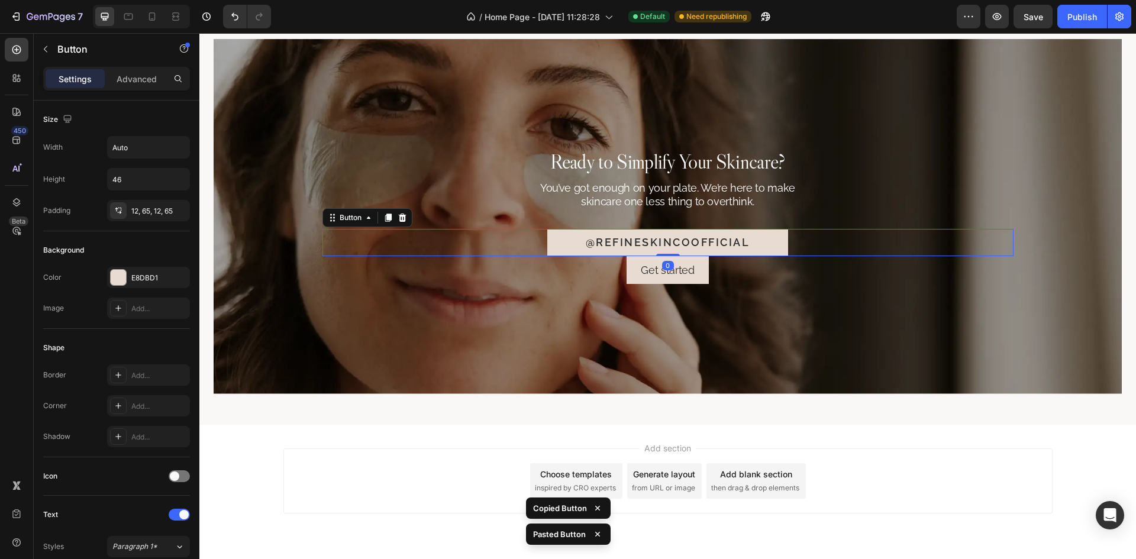
drag, startPoint x: 669, startPoint y: 263, endPoint x: 711, endPoint y: 260, distance: 42.1
click at [678, 242] on div "@refineskincoofficial Button 0" at bounding box center [667, 242] width 691 height 27
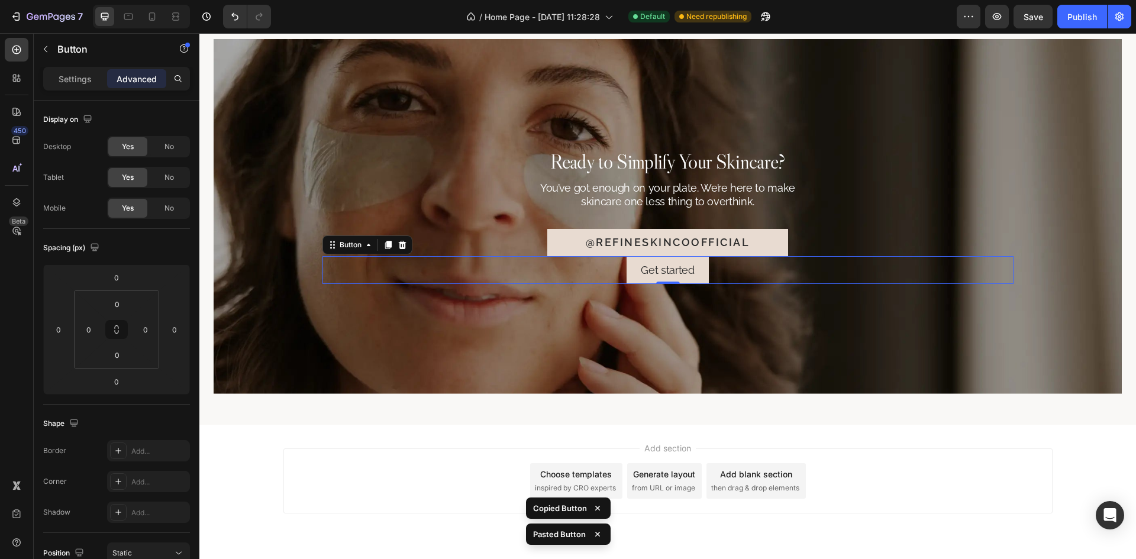
click at [713, 261] on div "Get started Button 0" at bounding box center [667, 270] width 691 height 28
click at [398, 246] on icon at bounding box center [402, 244] width 9 height 9
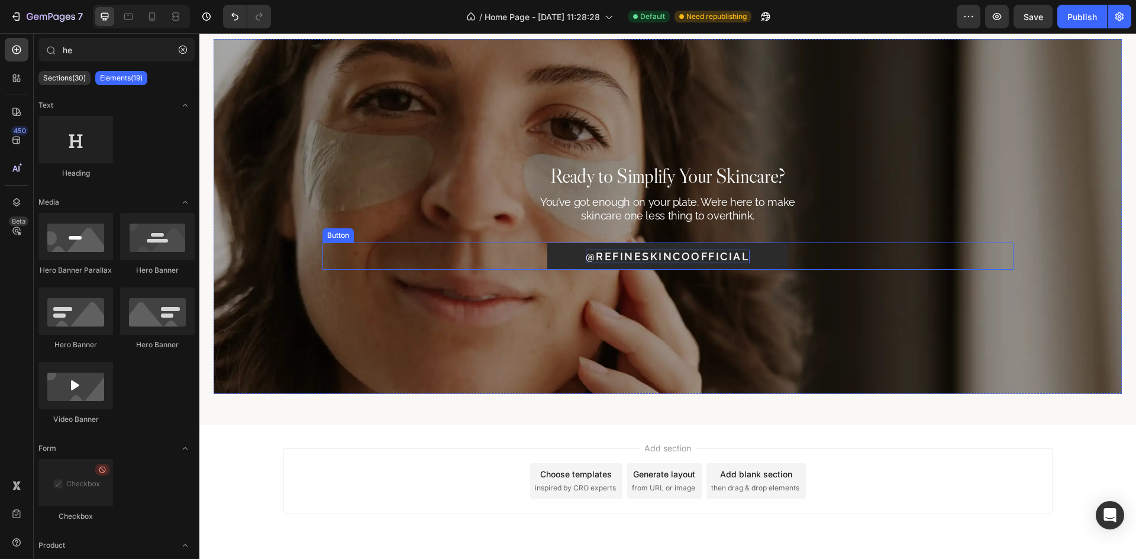
click at [661, 257] on p "@refineskincoofficial" at bounding box center [668, 257] width 164 height 14
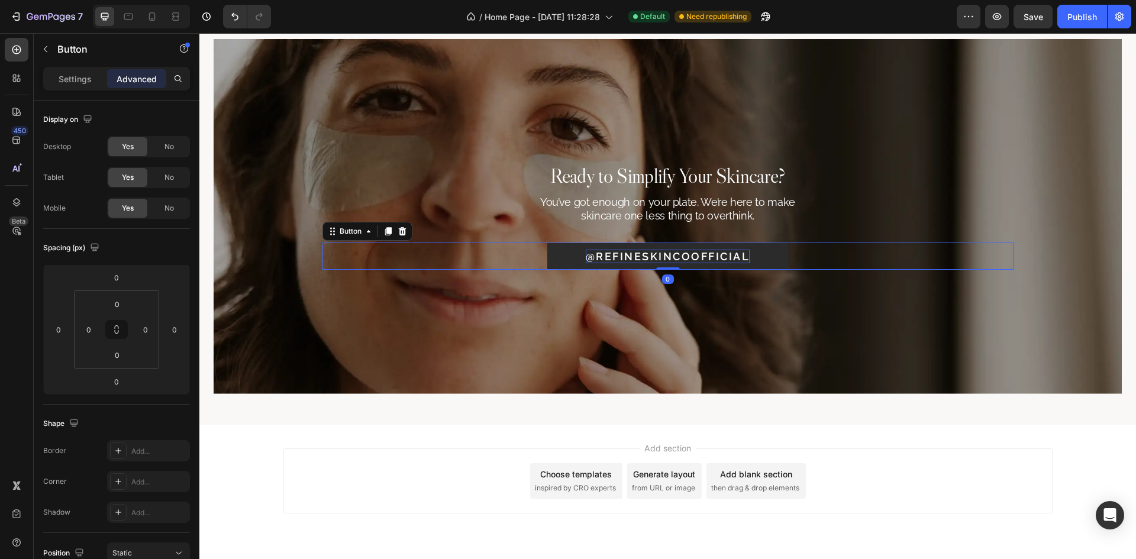
click at [661, 257] on p "@refineskincoofficial" at bounding box center [668, 257] width 164 height 14
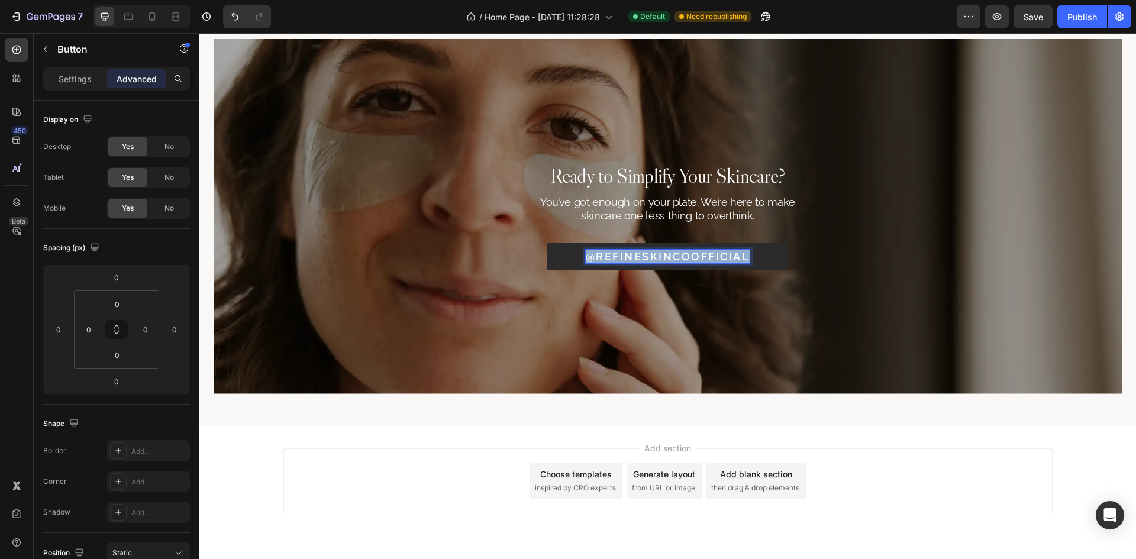
click at [661, 257] on p "@refineskincoofficial" at bounding box center [668, 257] width 164 height 14
click at [784, 251] on div "Add to My Routine Button 0" at bounding box center [667, 256] width 691 height 27
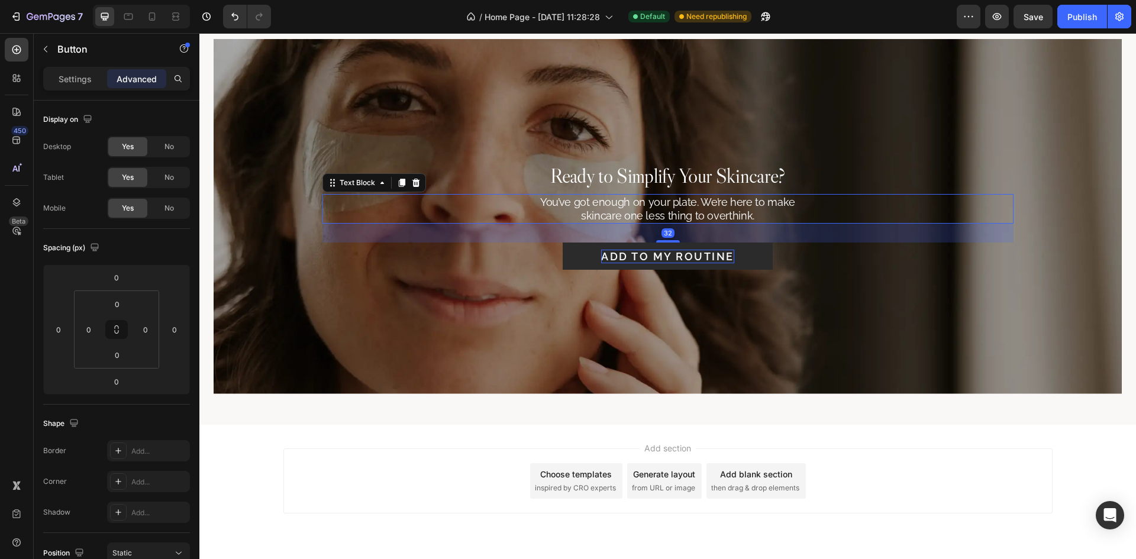
click at [729, 199] on p "You’ve got enough on your plate. We’re here to make skincare one less thing to …" at bounding box center [667, 209] width 285 height 28
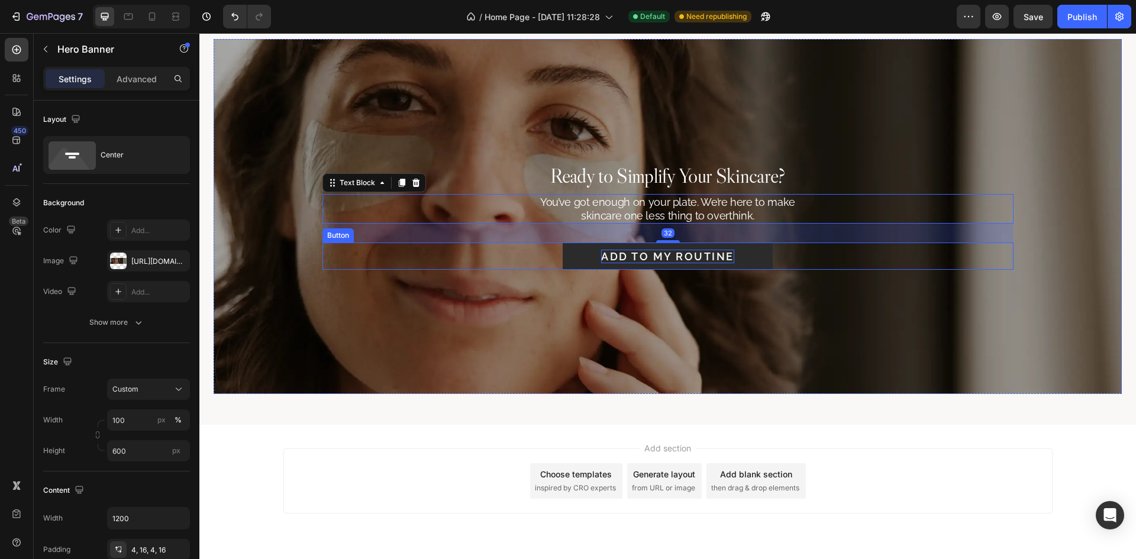
click at [760, 276] on div "Background Image" at bounding box center [668, 216] width 908 height 355
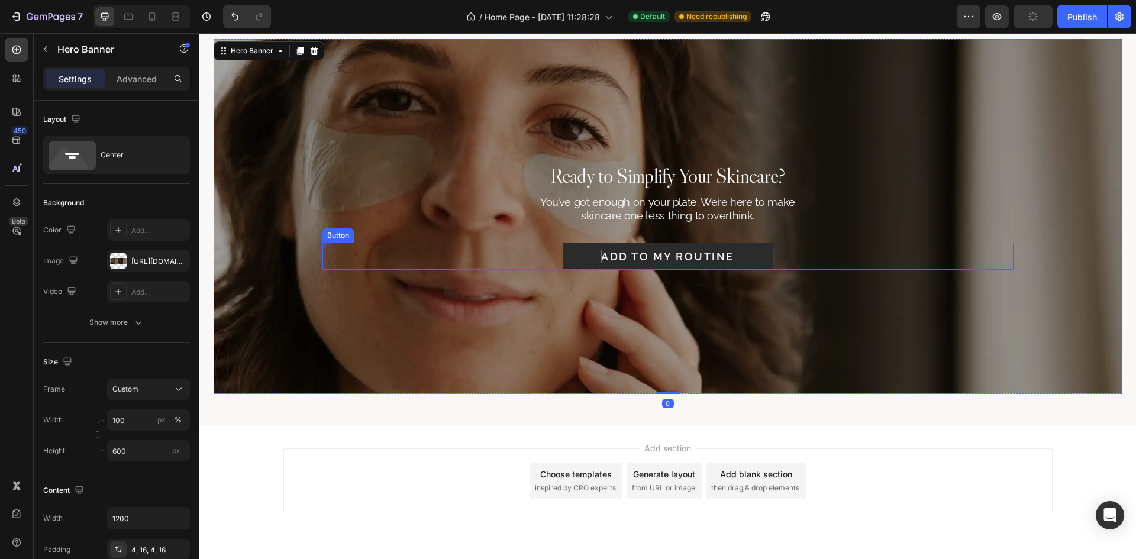
click at [836, 256] on div "Add to My Routine Button" at bounding box center [667, 256] width 691 height 27
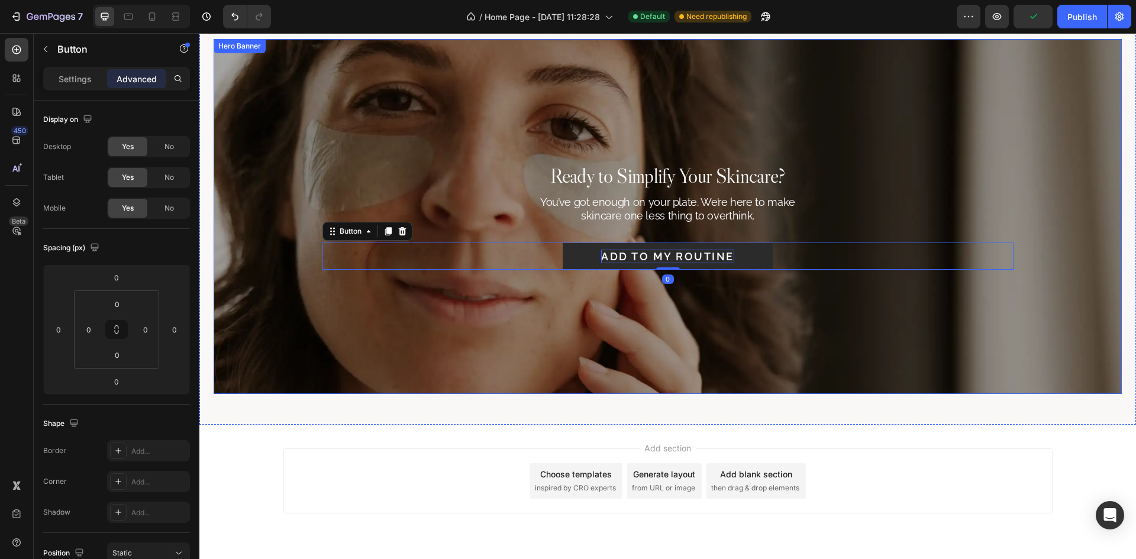
click at [790, 291] on div "Background Image" at bounding box center [668, 216] width 908 height 355
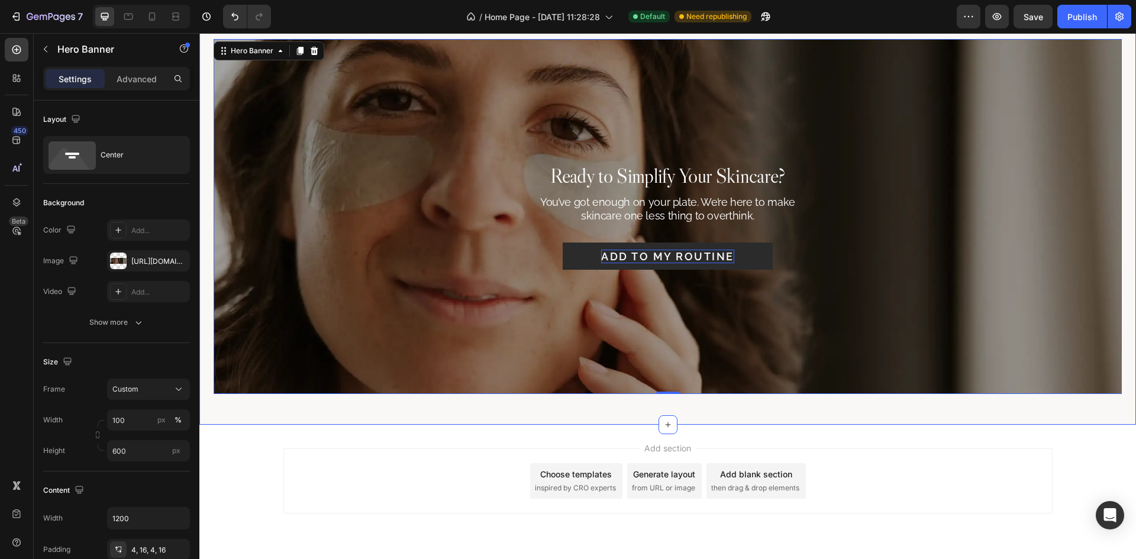
click at [234, 415] on div "Ready to Simplify Your Skincare? Heading You’ve got enough on your plate. We’re…" at bounding box center [667, 216] width 936 height 416
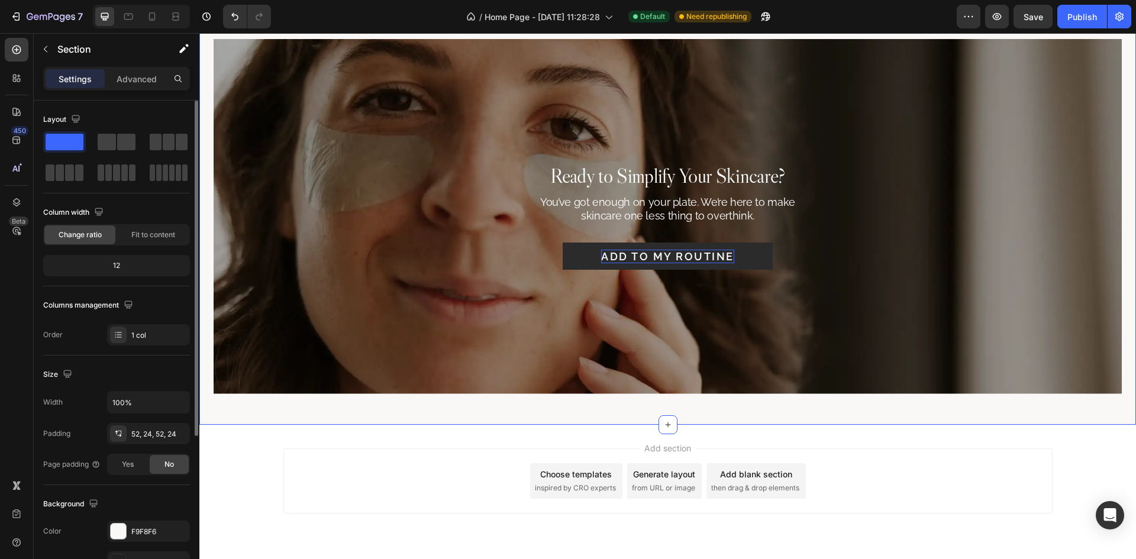
scroll to position [230, 0]
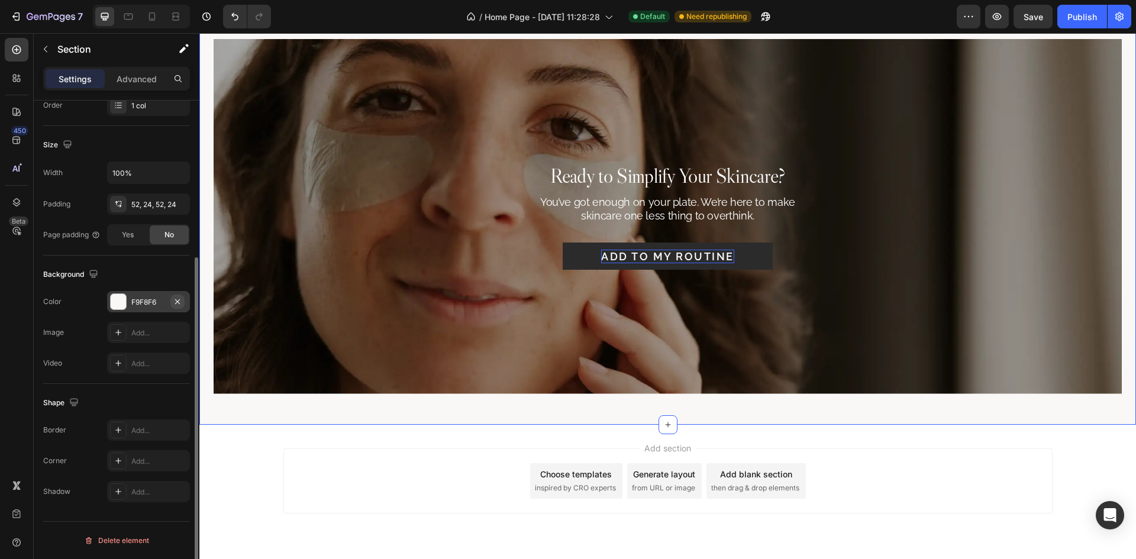
drag, startPoint x: 144, startPoint y: 303, endPoint x: 173, endPoint y: 306, distance: 29.1
click at [144, 303] on div "F9F8F6" at bounding box center [148, 302] width 34 height 11
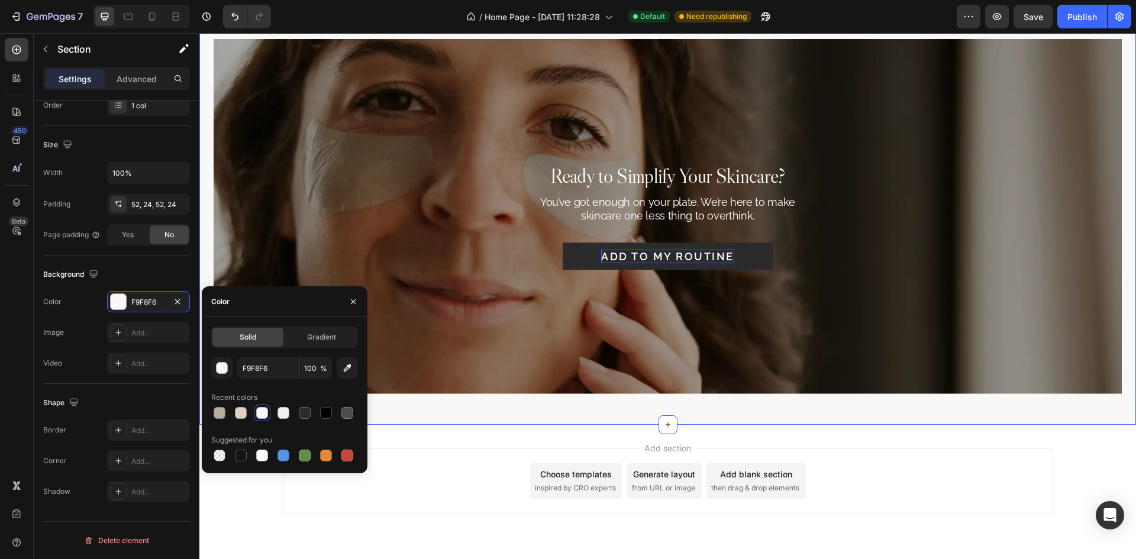
click at [279, 379] on div "F9F8F6 100 % Recent colors Suggested for you" at bounding box center [284, 410] width 147 height 106
click at [279, 372] on input "F9F8F6" at bounding box center [268, 367] width 62 height 21
paste input "#2B2B2B"
type input "#2B2B2B"
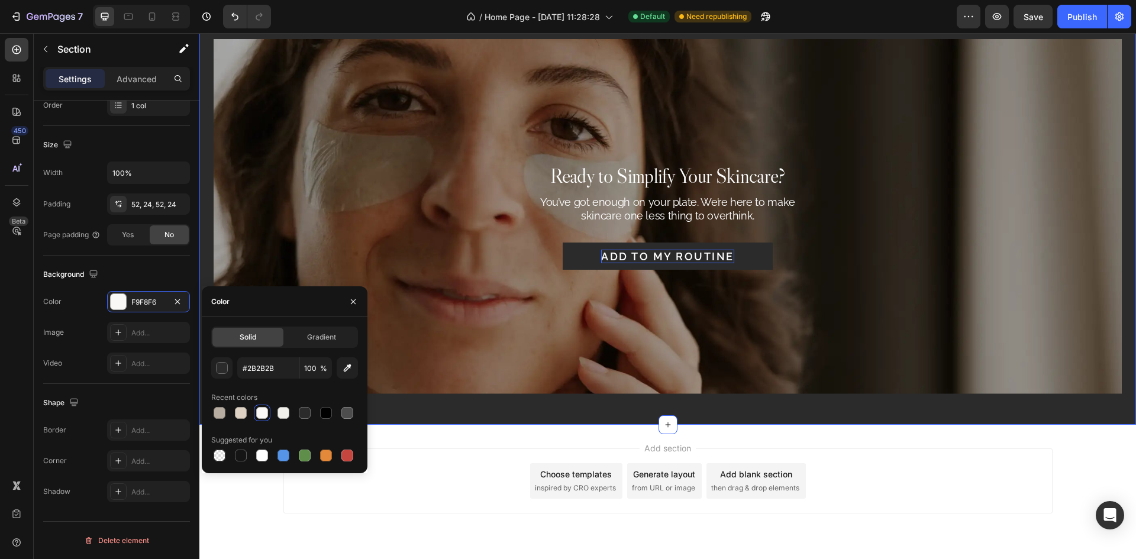
click at [561, 400] on div "Ready to Simplify Your Skincare? Heading You’ve got enough on your plate. We’re…" at bounding box center [667, 216] width 936 height 416
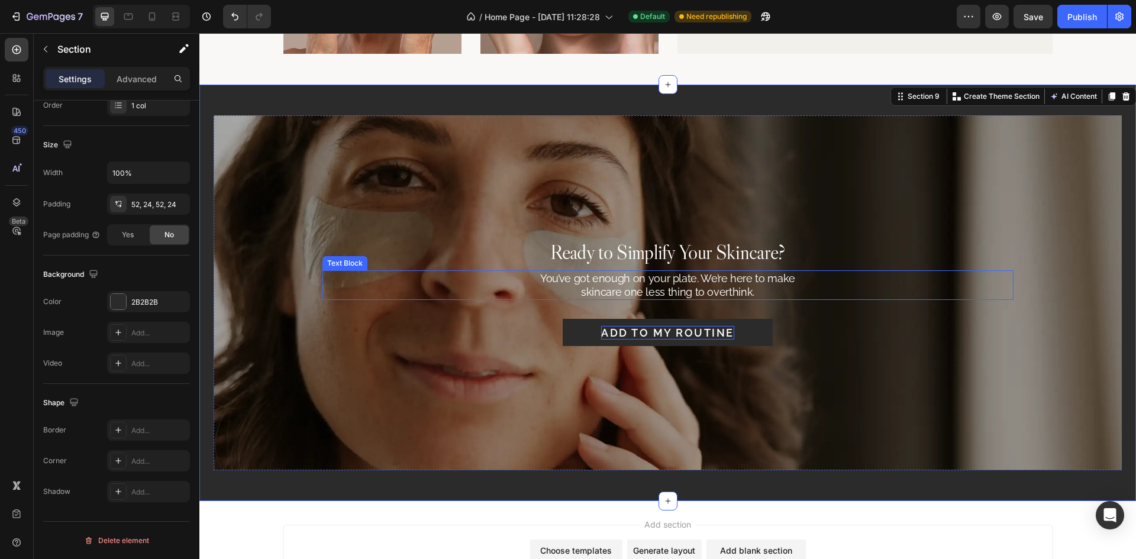
scroll to position [3120, 0]
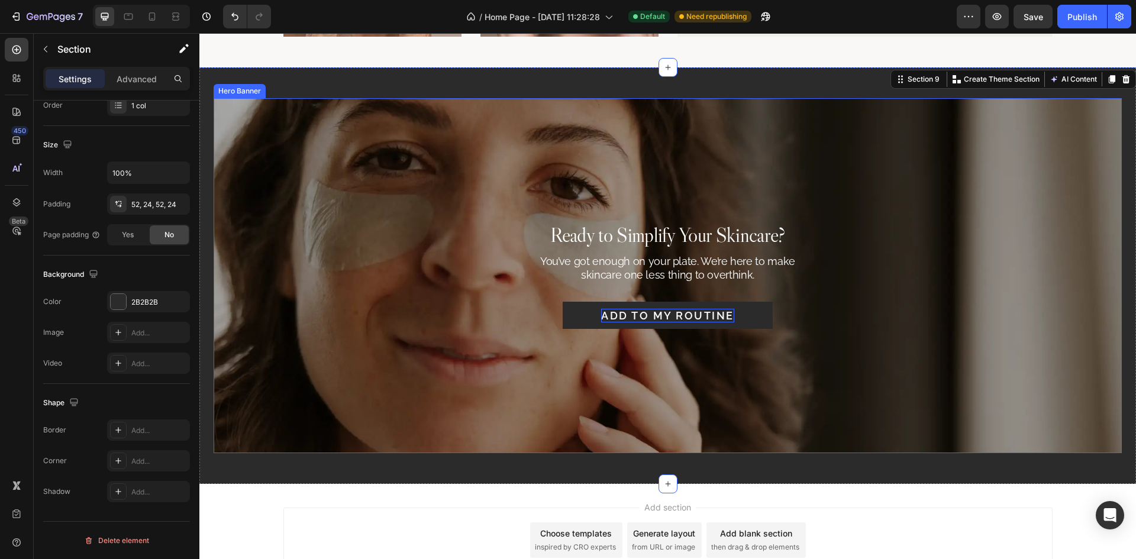
click at [1037, 280] on div "Background Image" at bounding box center [668, 275] width 908 height 355
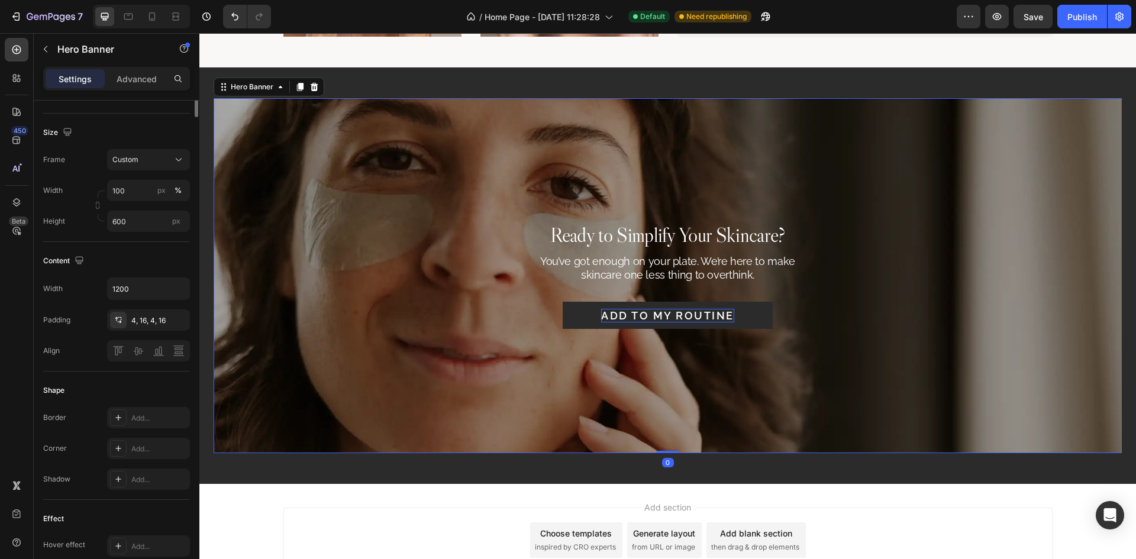
scroll to position [0, 0]
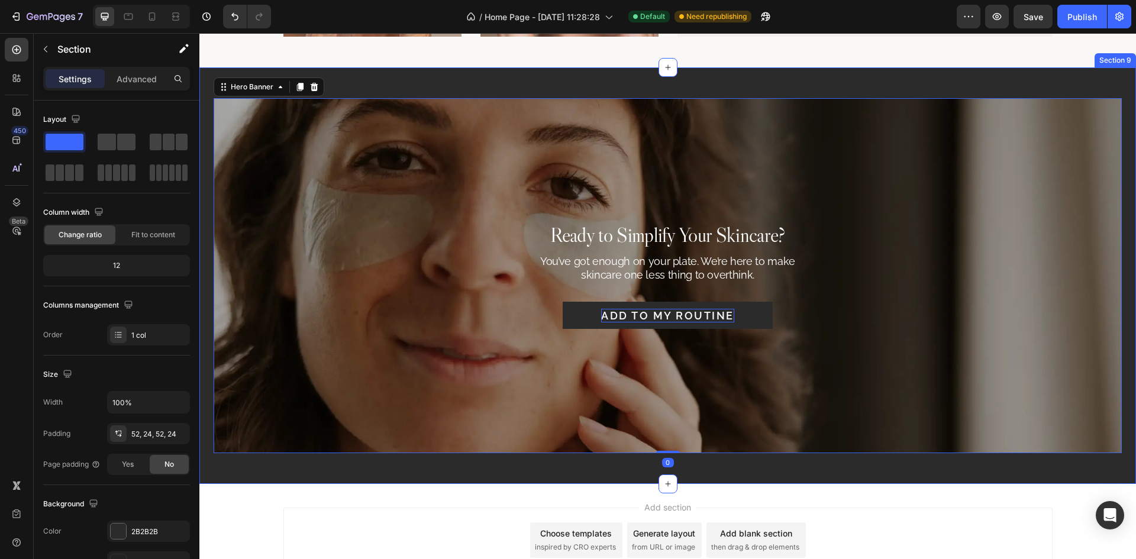
click at [692, 463] on div "Ready to Simplify Your Skincare? Heading You’ve got enough on your plate. We’re…" at bounding box center [667, 275] width 936 height 416
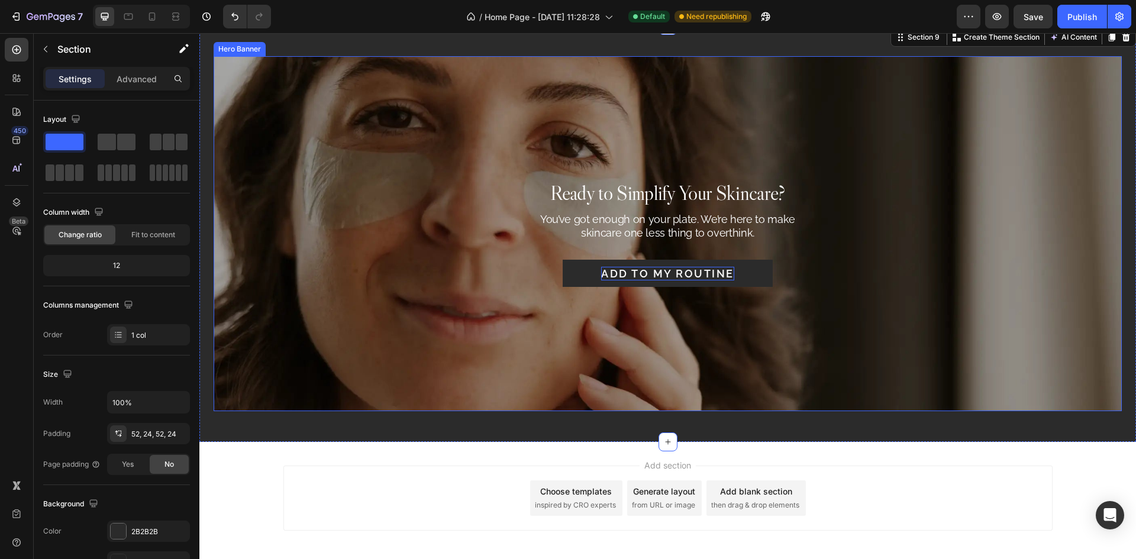
scroll to position [3215, 0]
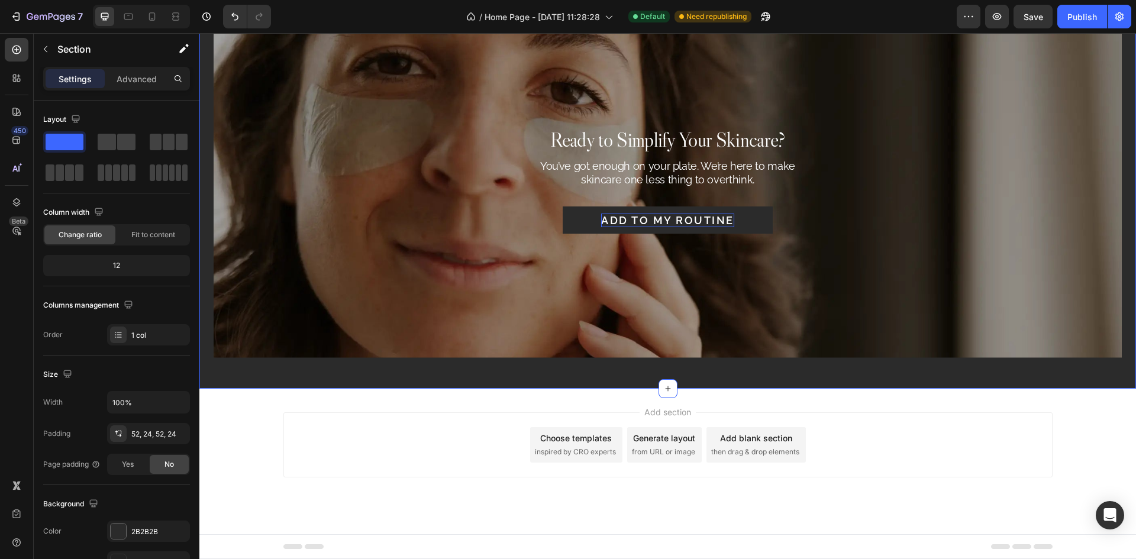
click at [555, 373] on div "Ready to Simplify Your Skincare? Heading You’ve got enough on your plate. We’re…" at bounding box center [667, 180] width 936 height 416
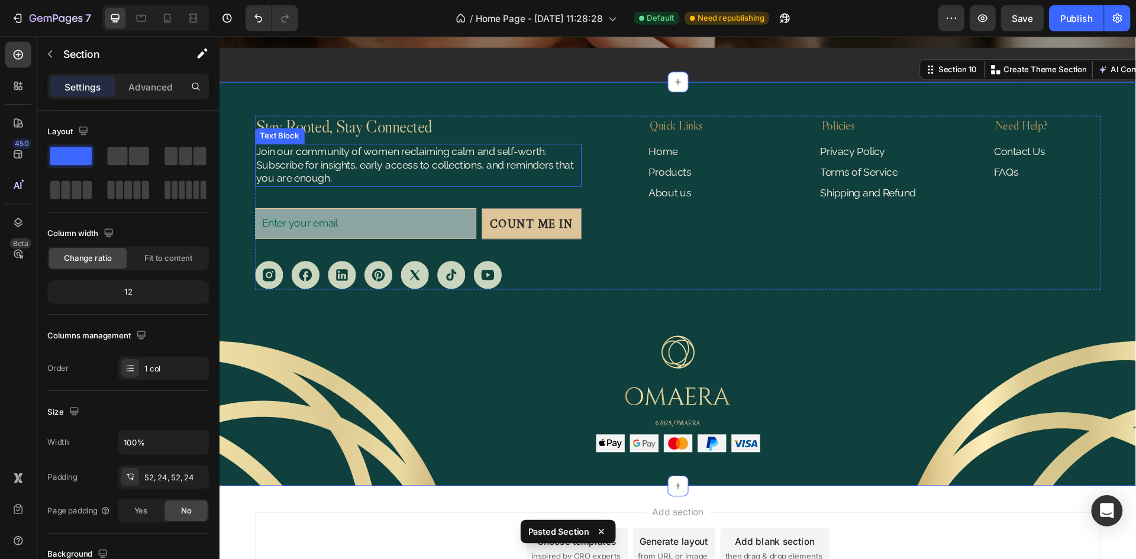
scroll to position [3529, 0]
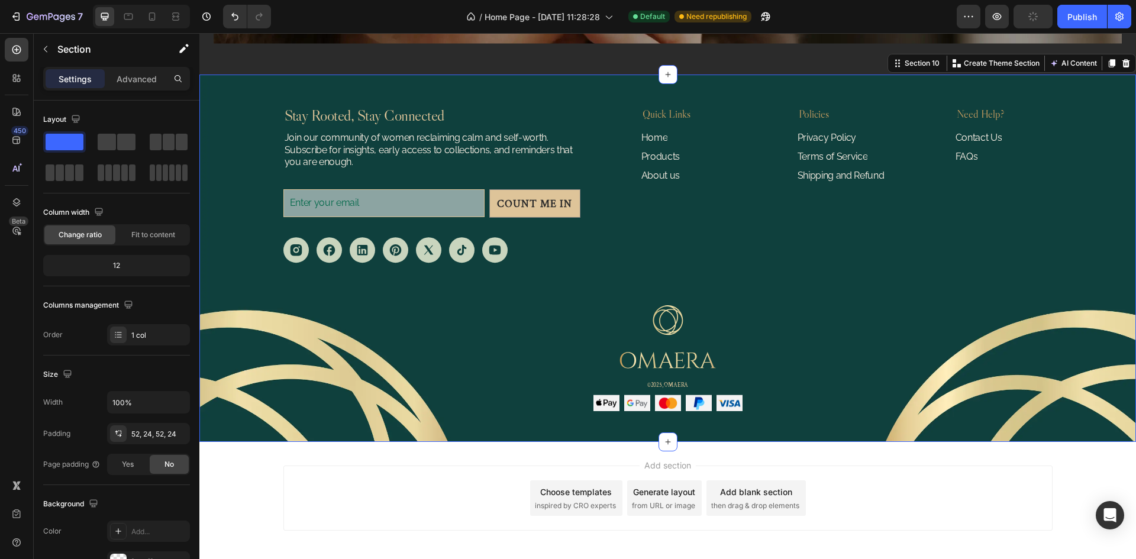
click at [623, 95] on div "Stay Rooted, Stay Connected Heading Join our community of women reclaiming calm…" at bounding box center [667, 259] width 936 height 368
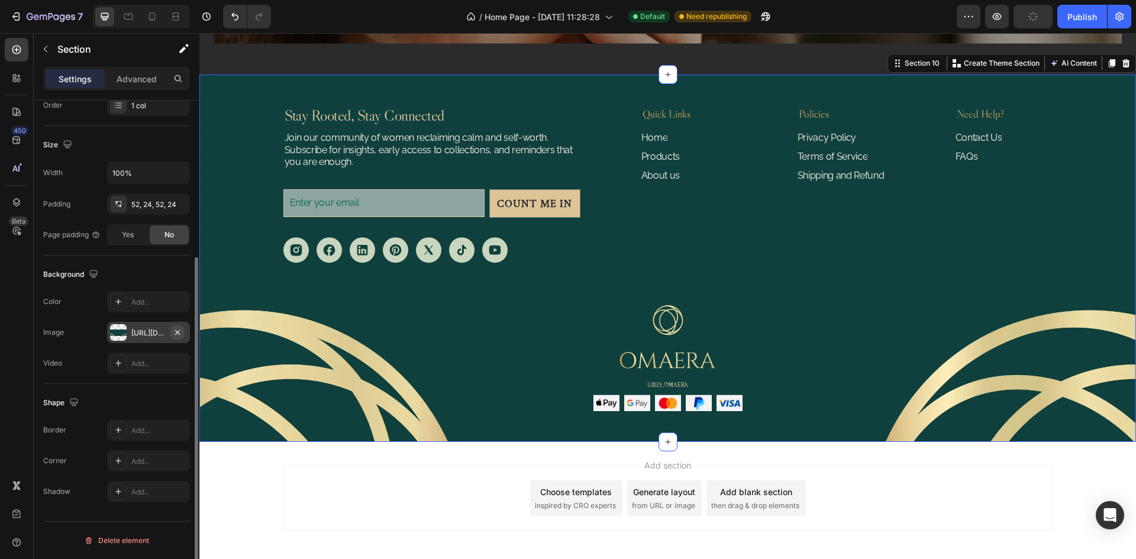
click at [180, 333] on icon "button" at bounding box center [177, 332] width 9 height 9
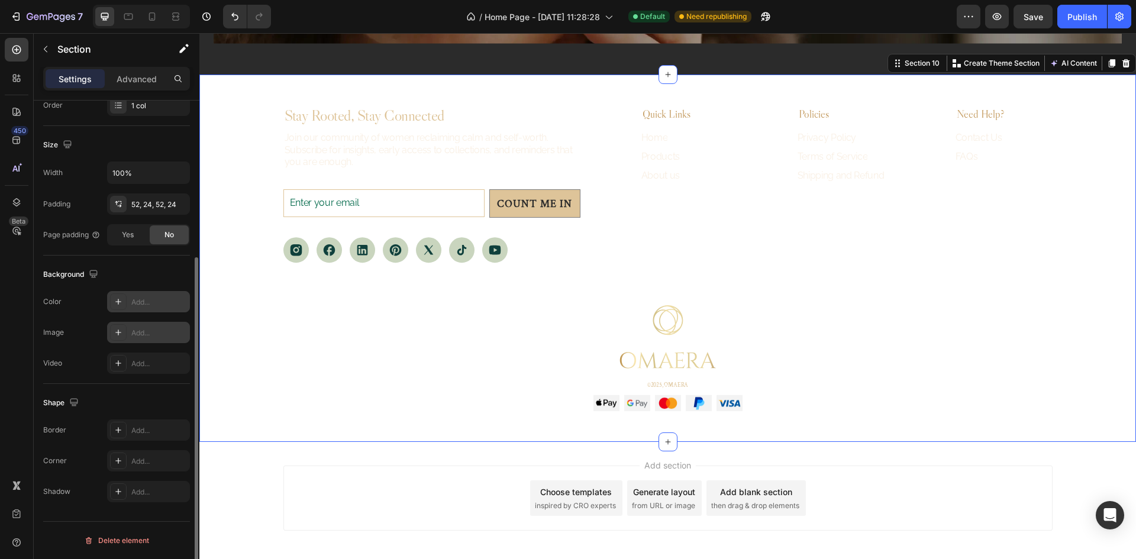
click at [148, 305] on div "Add..." at bounding box center [159, 302] width 56 height 11
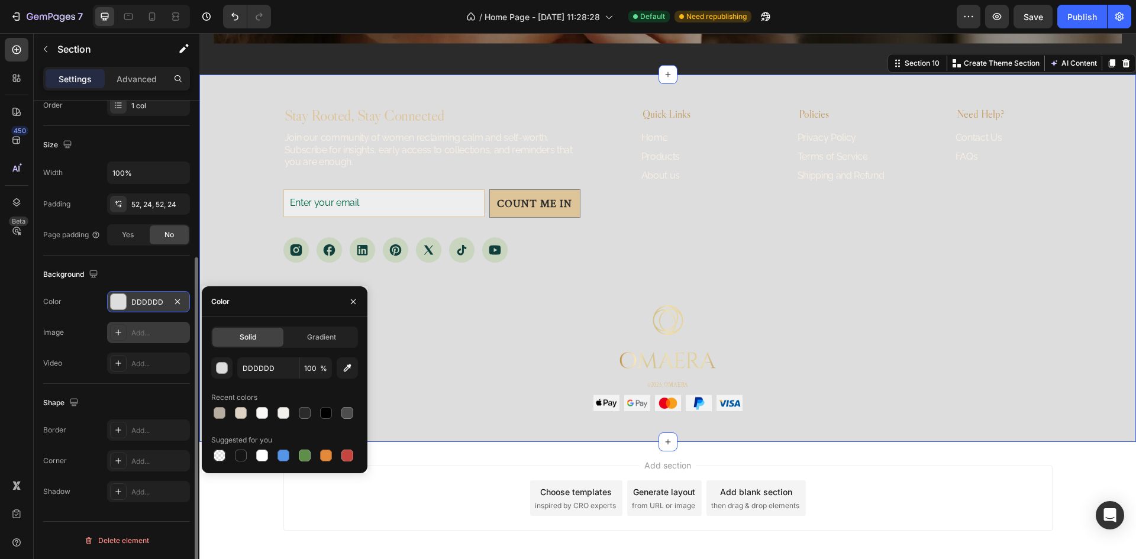
click at [262, 333] on div "Solid" at bounding box center [247, 337] width 71 height 19
click at [276, 368] on input "DDDDDD" at bounding box center [268, 367] width 62 height 21
paste input "#2B2B2B"
type input "#2B2B2B"
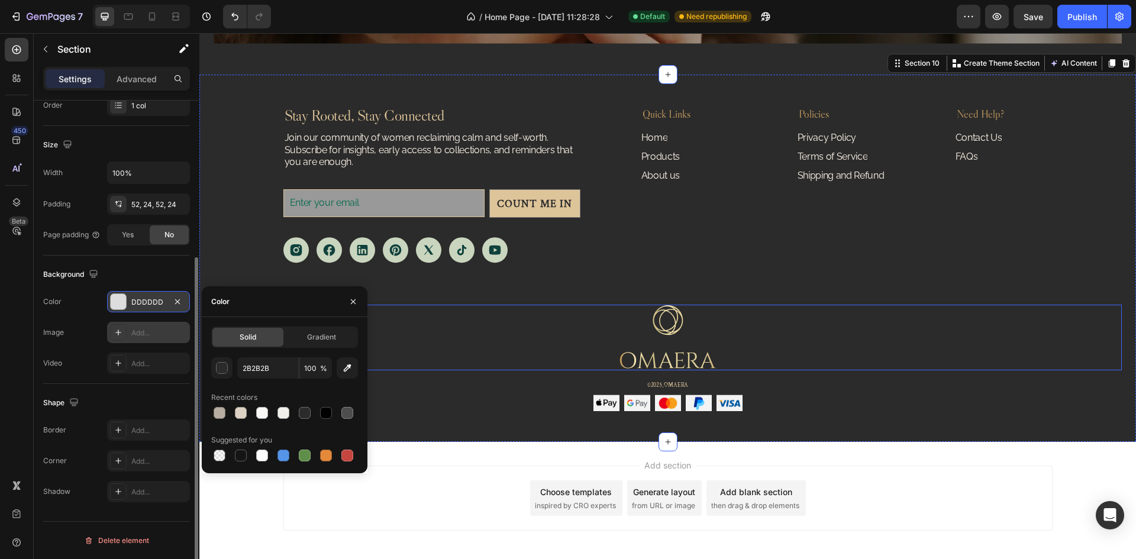
click at [958, 323] on div at bounding box center [668, 338] width 908 height 66
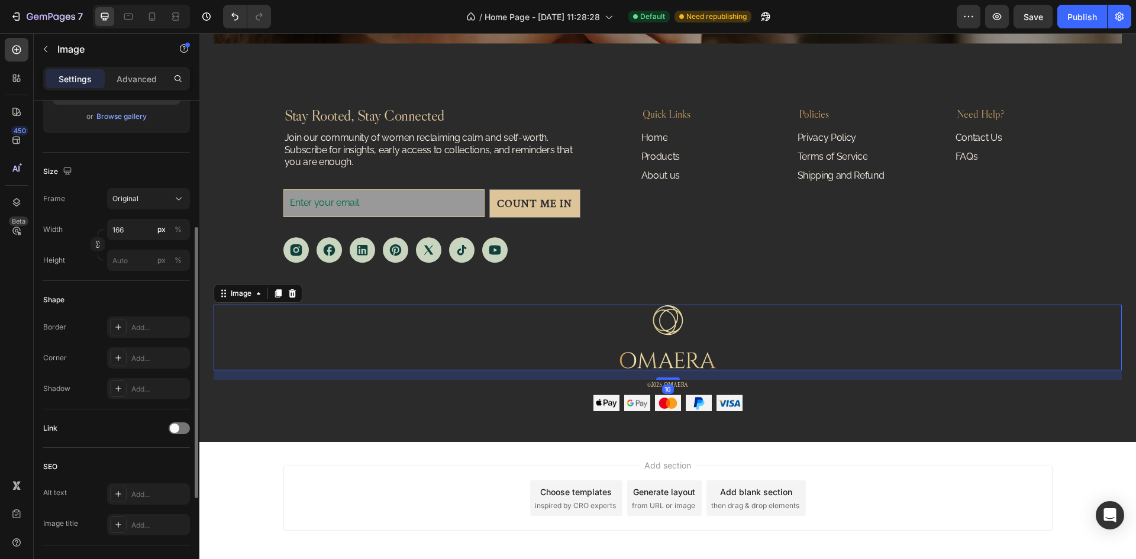
scroll to position [0, 0]
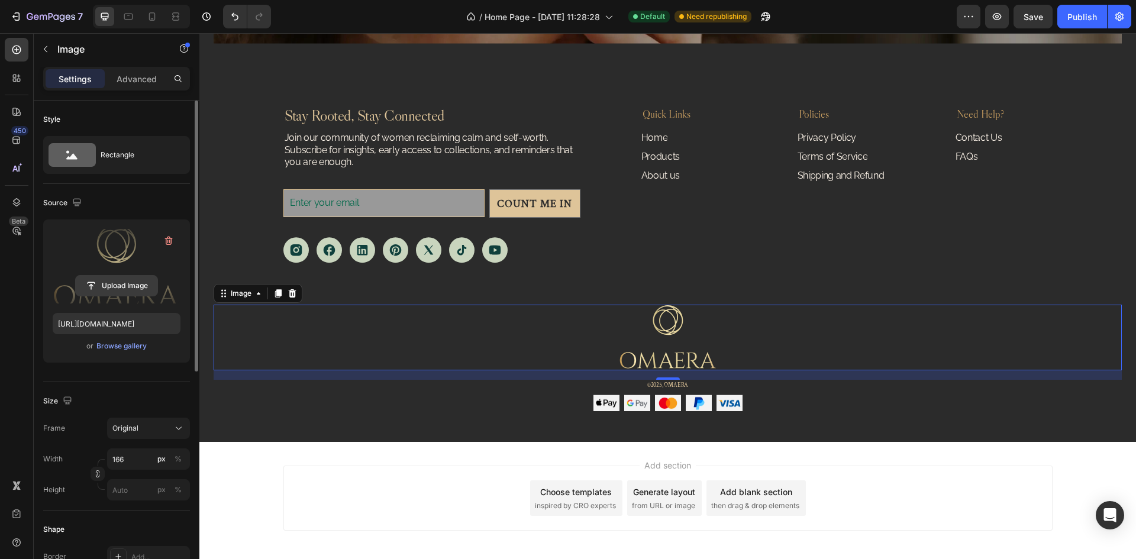
click at [145, 289] on input "file" at bounding box center [117, 286] width 82 height 20
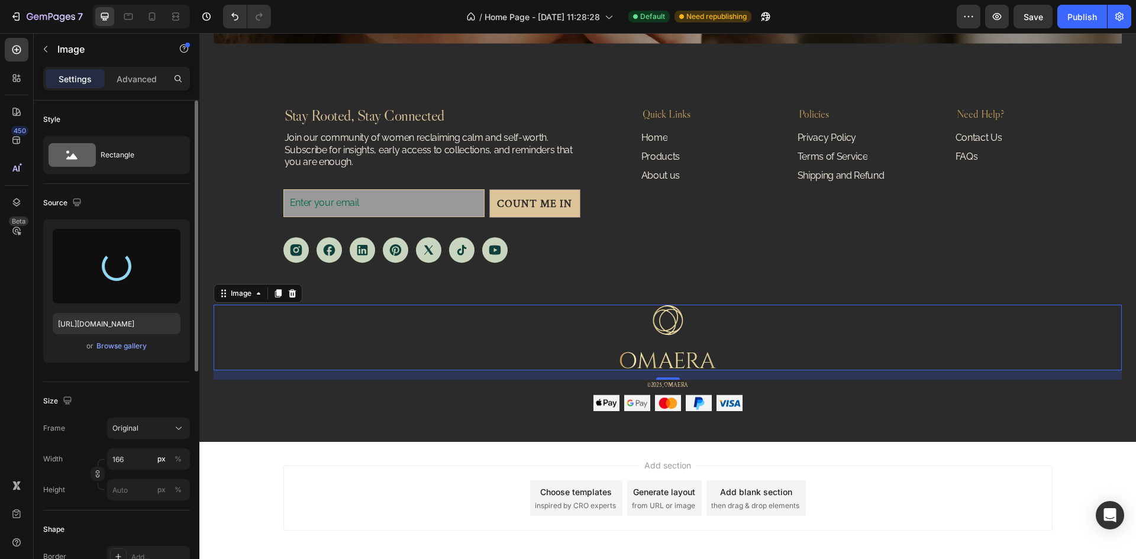
type input "[URL][DOMAIN_NAME]"
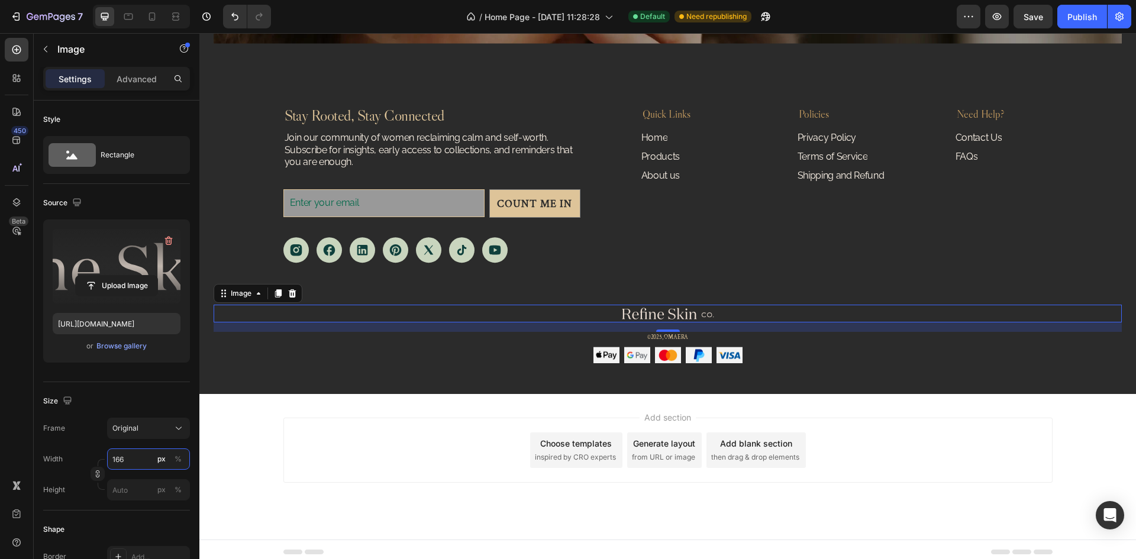
click at [137, 460] on input "166" at bounding box center [148, 458] width 83 height 21
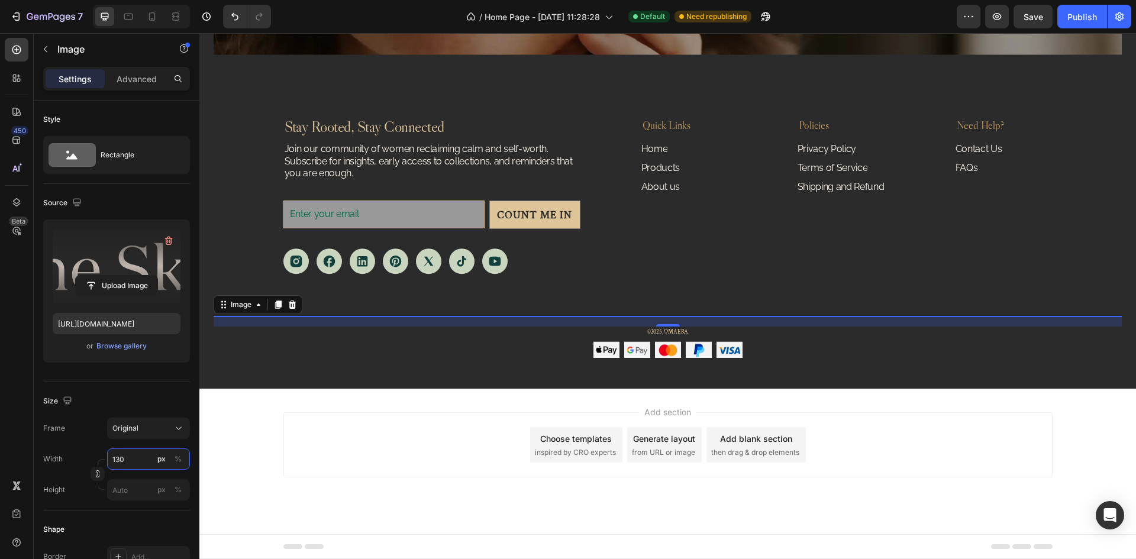
scroll to position [3529, 0]
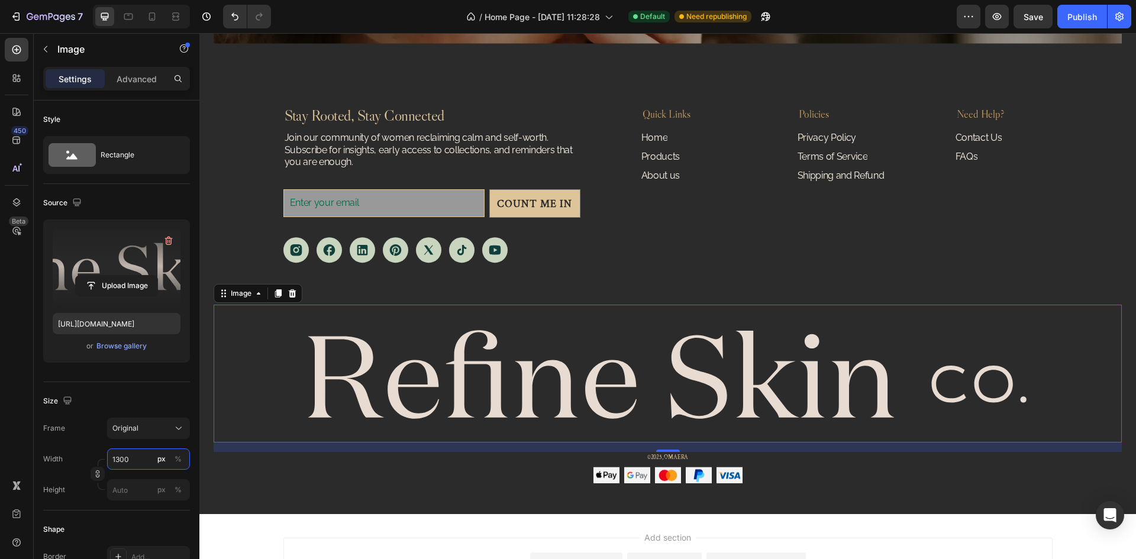
type input "1300"
click at [159, 400] on div "Size" at bounding box center [116, 401] width 147 height 19
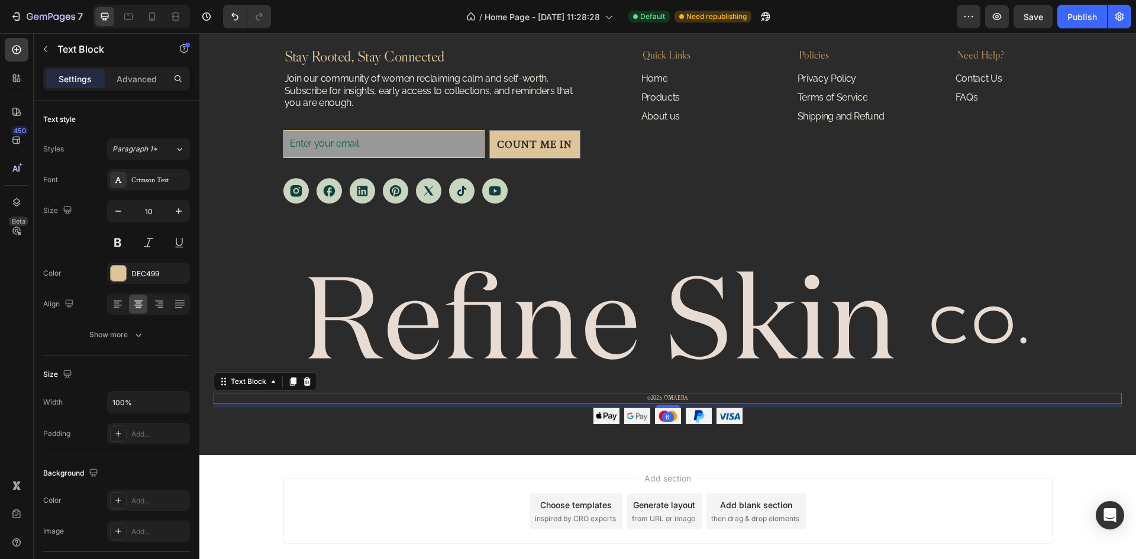
click at [782, 399] on p "©2025, OMAERA" at bounding box center [668, 398] width 906 height 9
click at [156, 301] on icon at bounding box center [159, 301] width 8 height 1
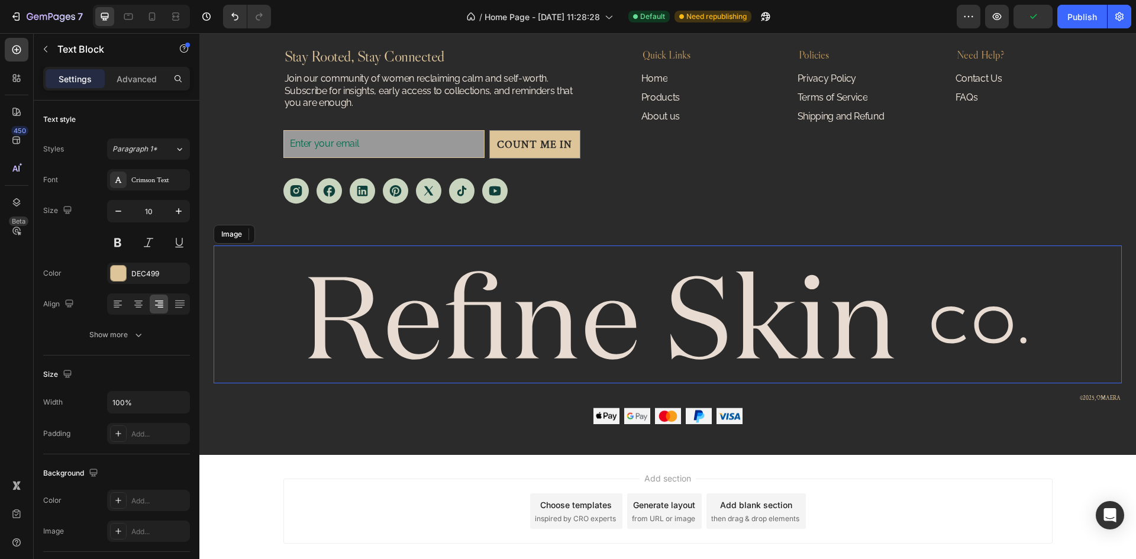
click at [678, 361] on img at bounding box center [667, 315] width 769 height 138
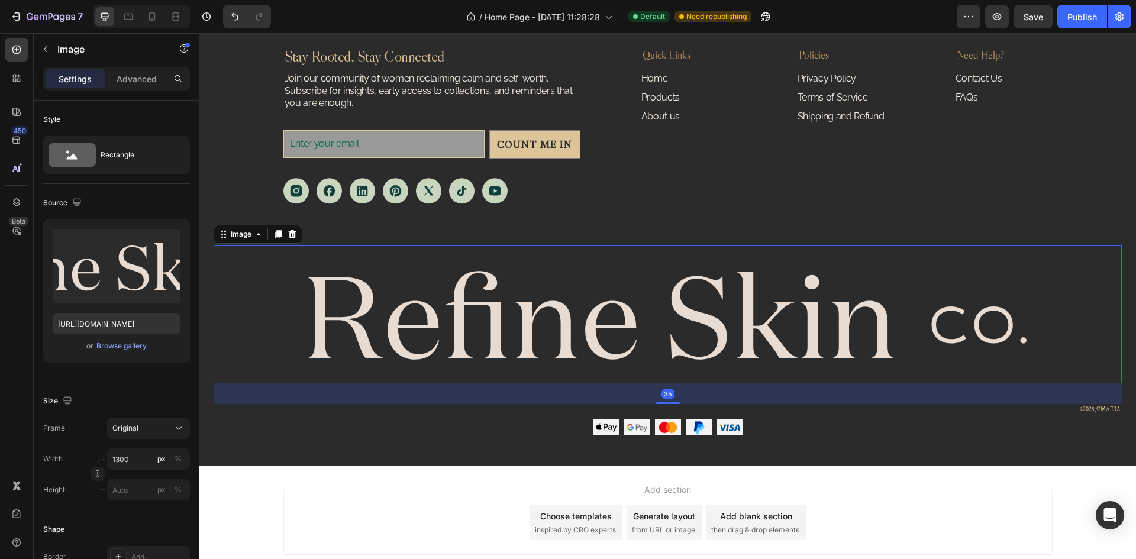
drag, startPoint x: 662, startPoint y: 390, endPoint x: 680, endPoint y: 402, distance: 21.0
click at [680, 383] on div "35" at bounding box center [668, 383] width 908 height 0
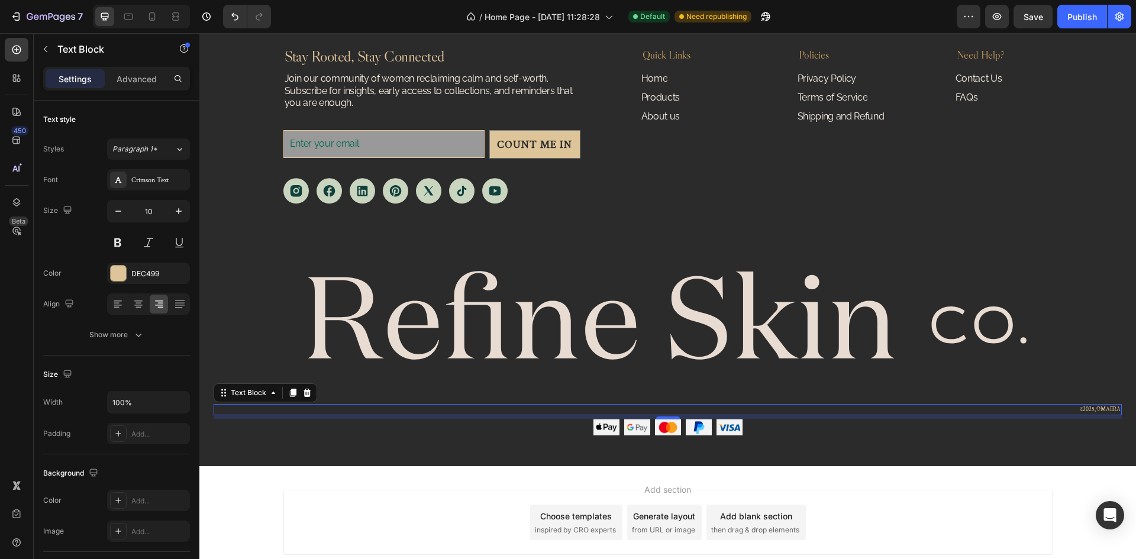
click at [1090, 408] on p "©2025, OMAERA" at bounding box center [668, 409] width 906 height 9
click at [133, 403] on input "100%" at bounding box center [149, 402] width 82 height 21
type input "1300"
click at [143, 368] on div "Size" at bounding box center [116, 374] width 147 height 19
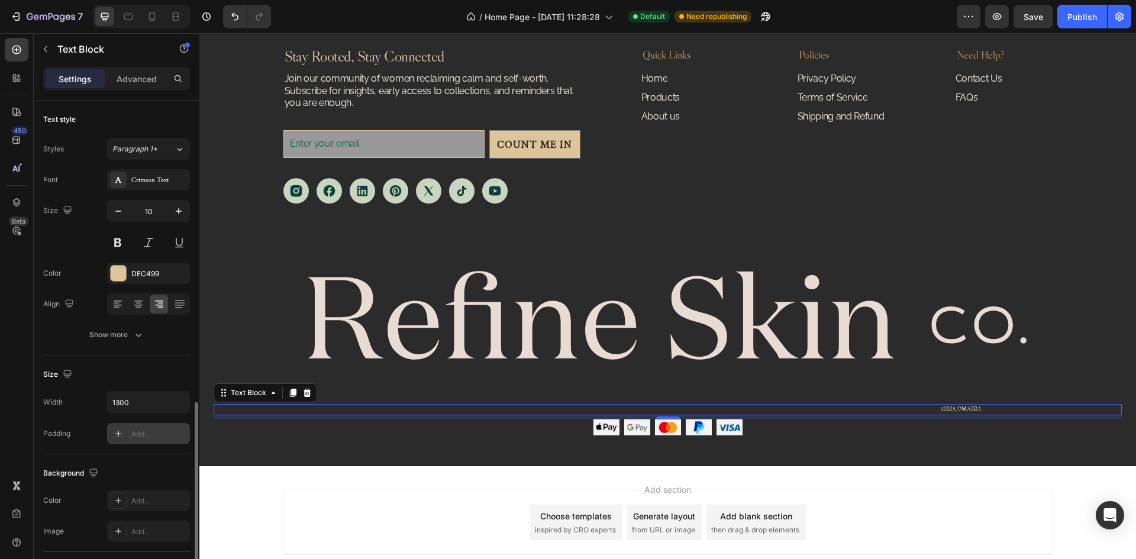
scroll to position [209, 0]
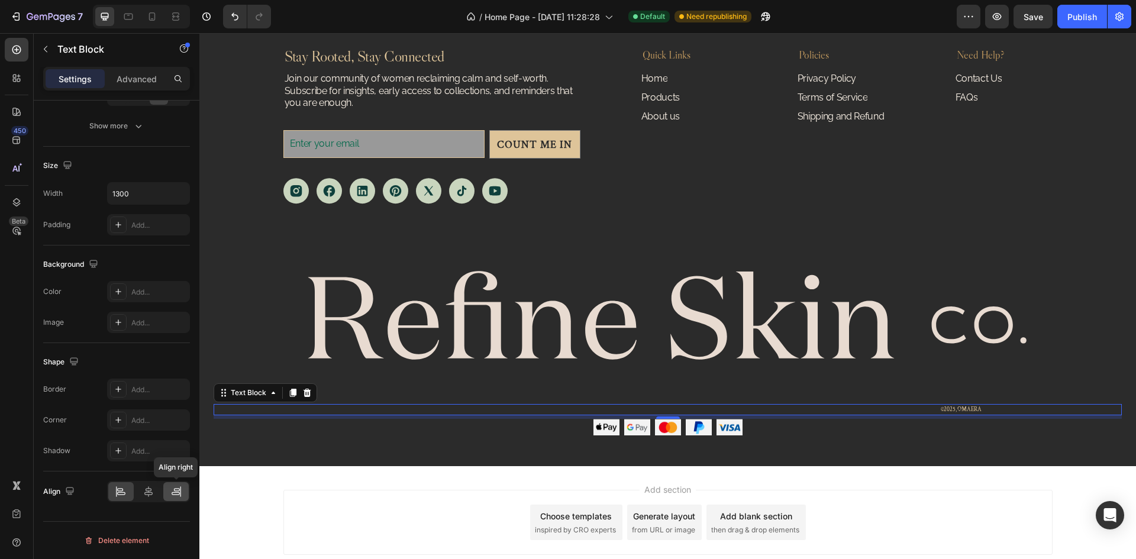
click at [177, 493] on icon at bounding box center [176, 492] width 12 height 12
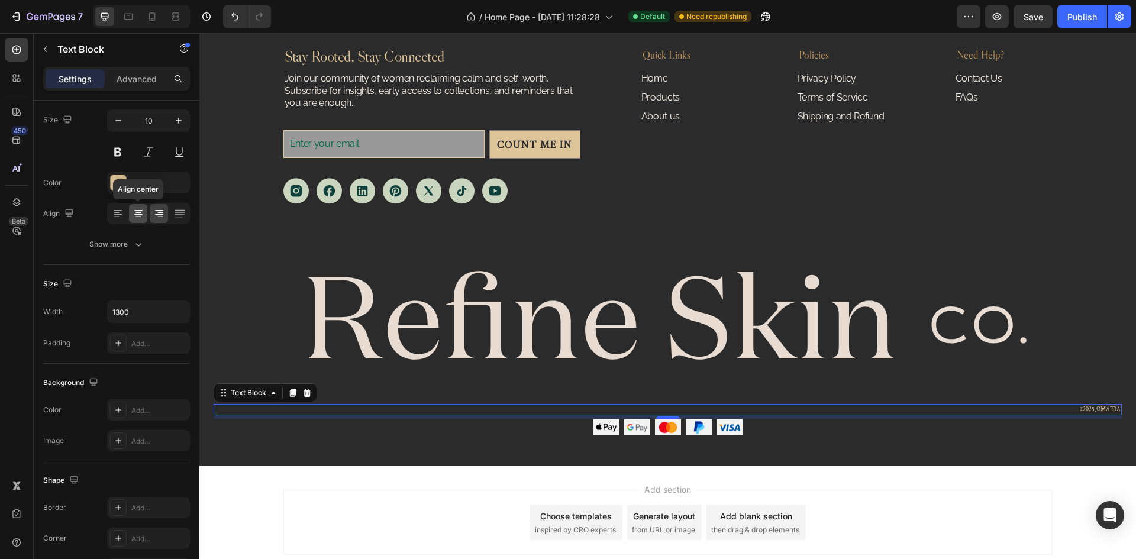
click at [134, 212] on icon at bounding box center [139, 214] width 12 height 12
click at [117, 215] on icon at bounding box center [118, 214] width 8 height 1
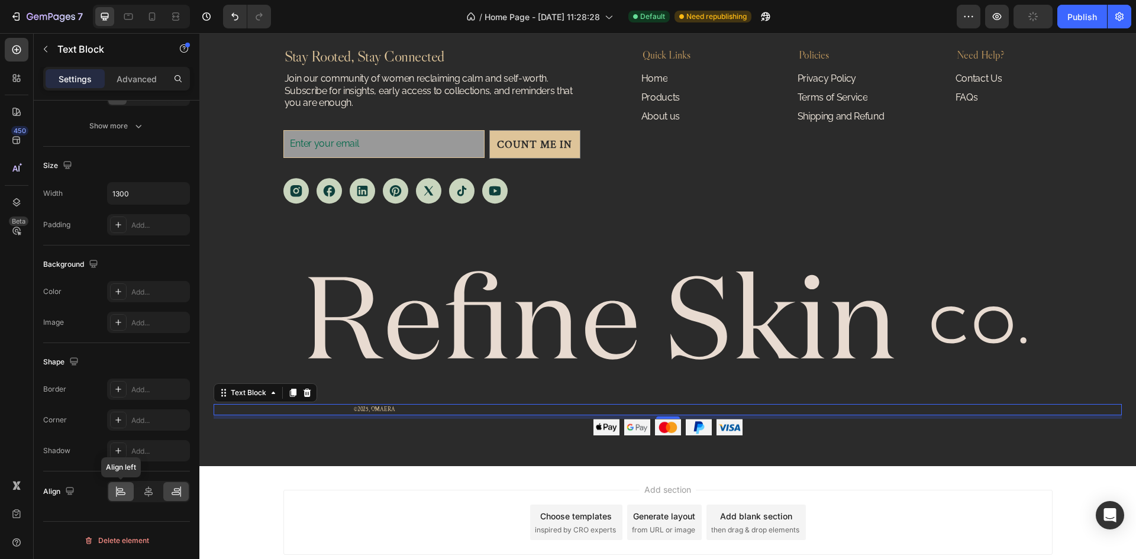
click at [119, 490] on icon at bounding box center [121, 492] width 12 height 12
click at [156, 257] on div "Background" at bounding box center [116, 264] width 147 height 19
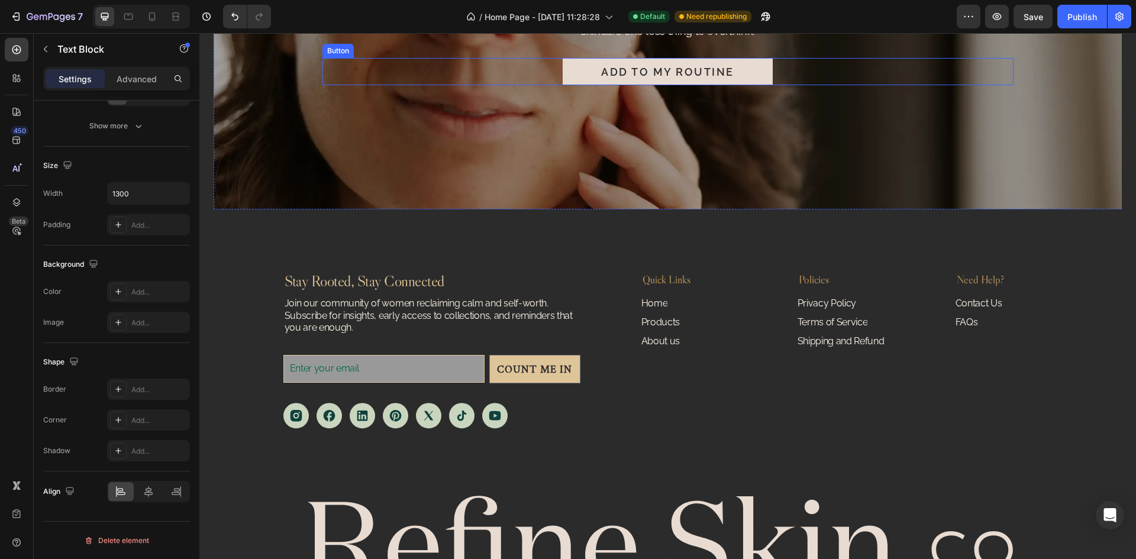
scroll to position [3234, 0]
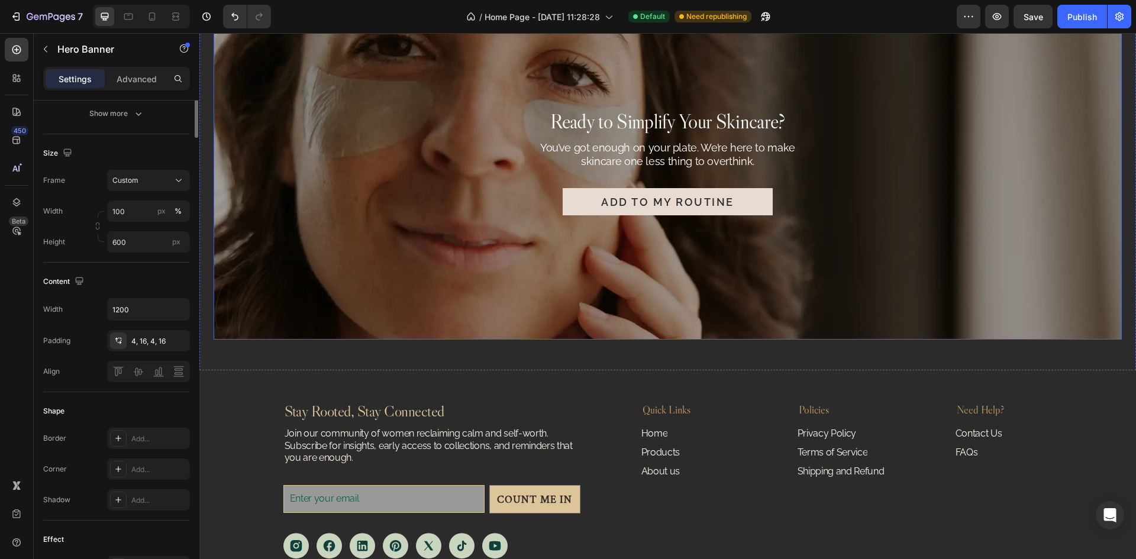
click at [270, 265] on div "Background Image" at bounding box center [668, 162] width 908 height 355
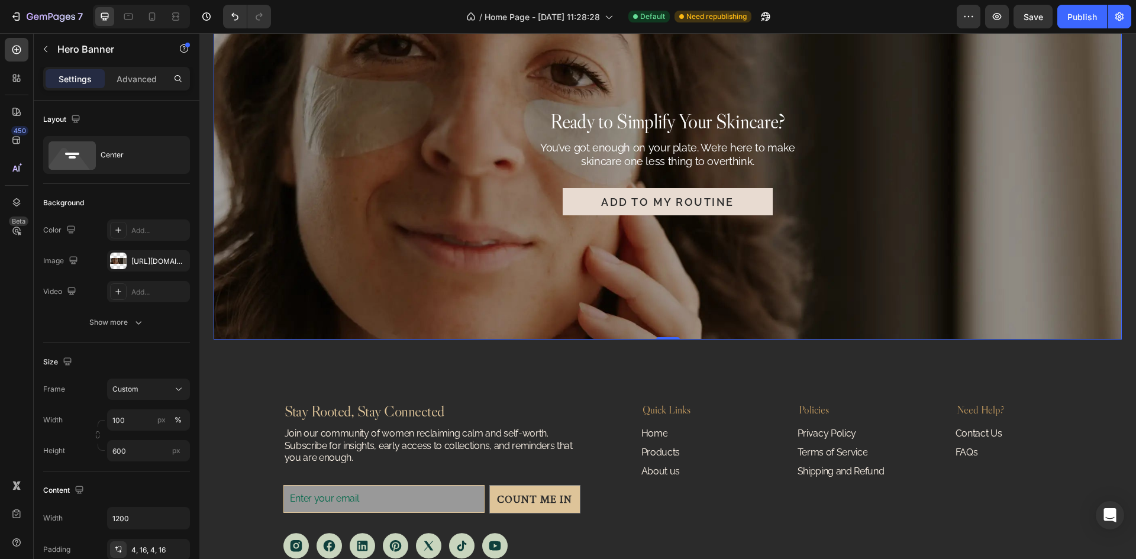
click at [314, 268] on div "Background Image" at bounding box center [668, 162] width 908 height 355
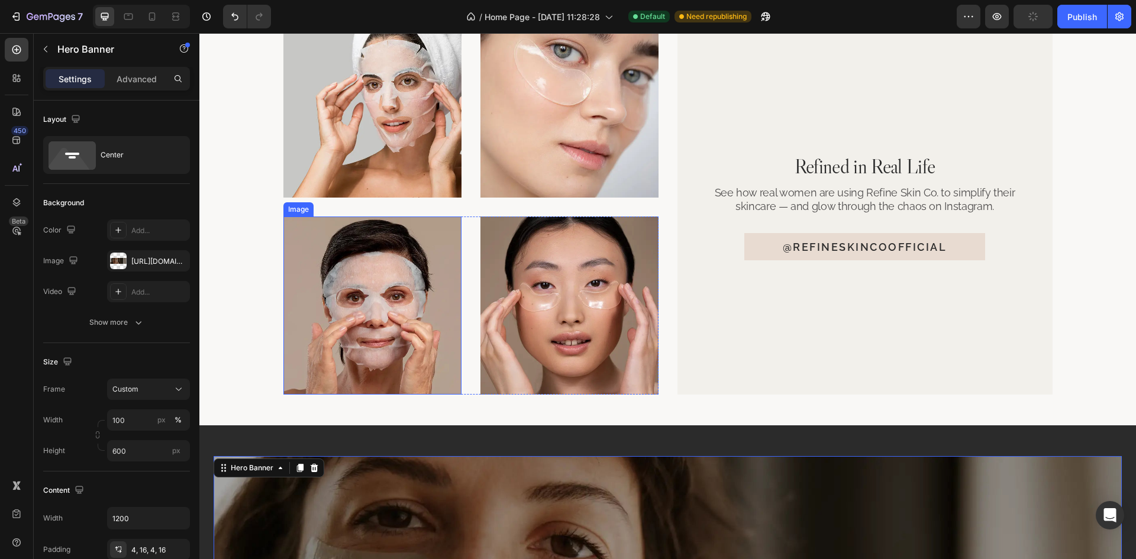
scroll to position [2760, 0]
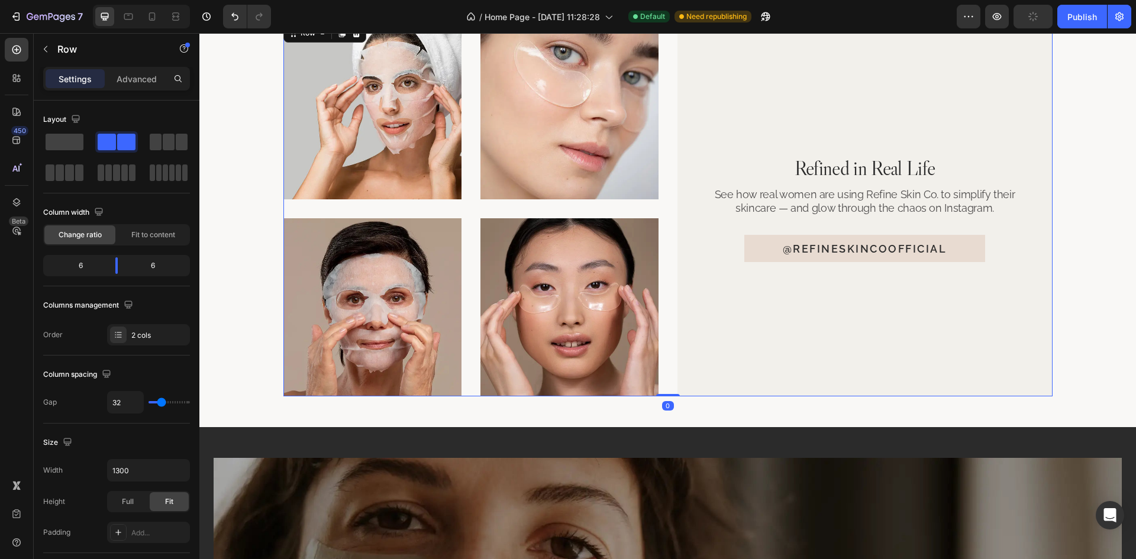
click at [665, 189] on div "Image Image Row Image Image Row Refined in Real Life Heading See how real women…" at bounding box center [667, 208] width 769 height 375
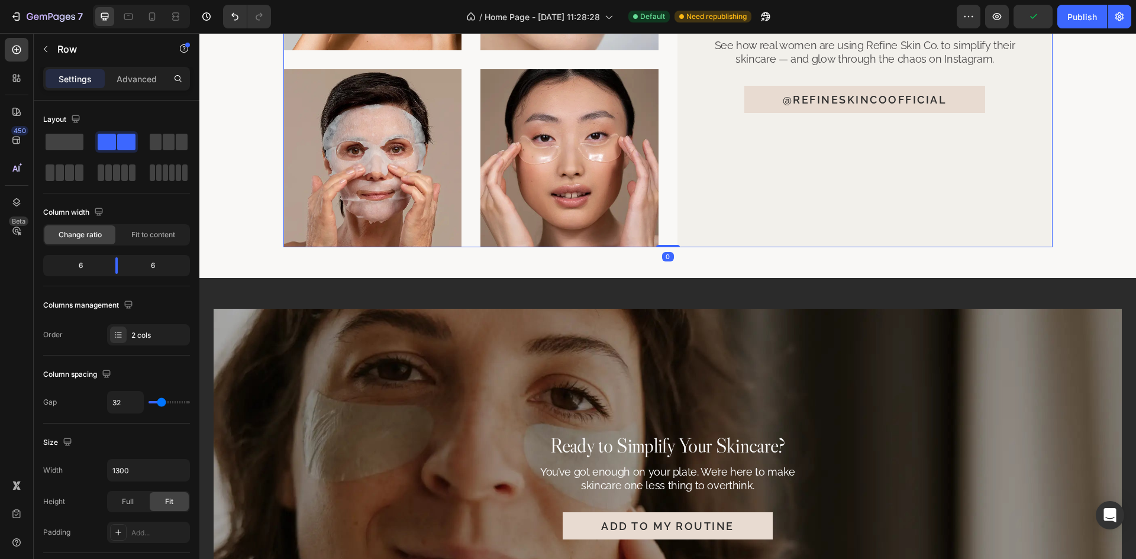
scroll to position [3056, 0]
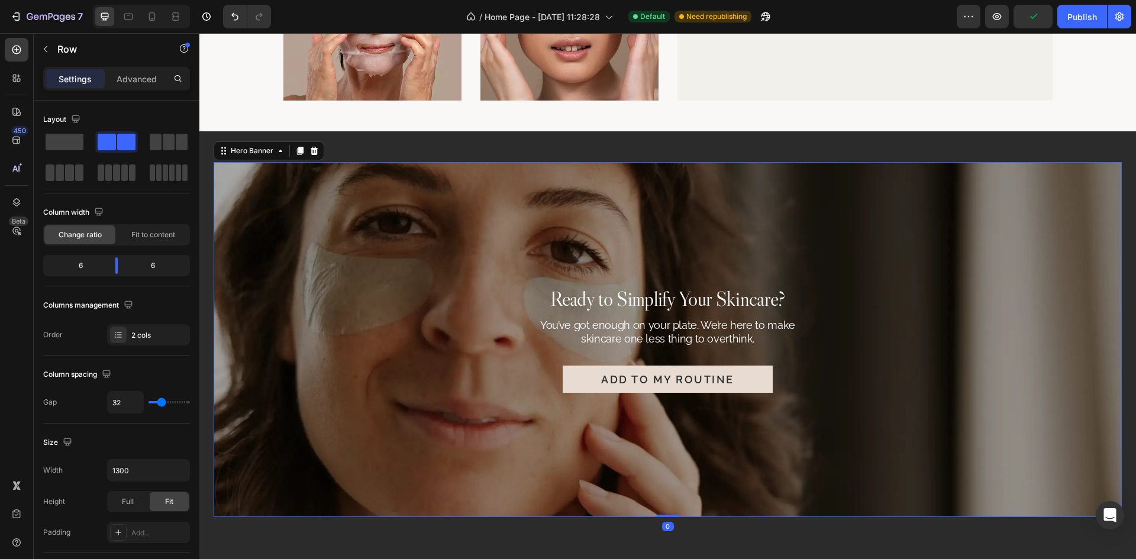
click at [773, 230] on div "Background Image" at bounding box center [668, 339] width 908 height 355
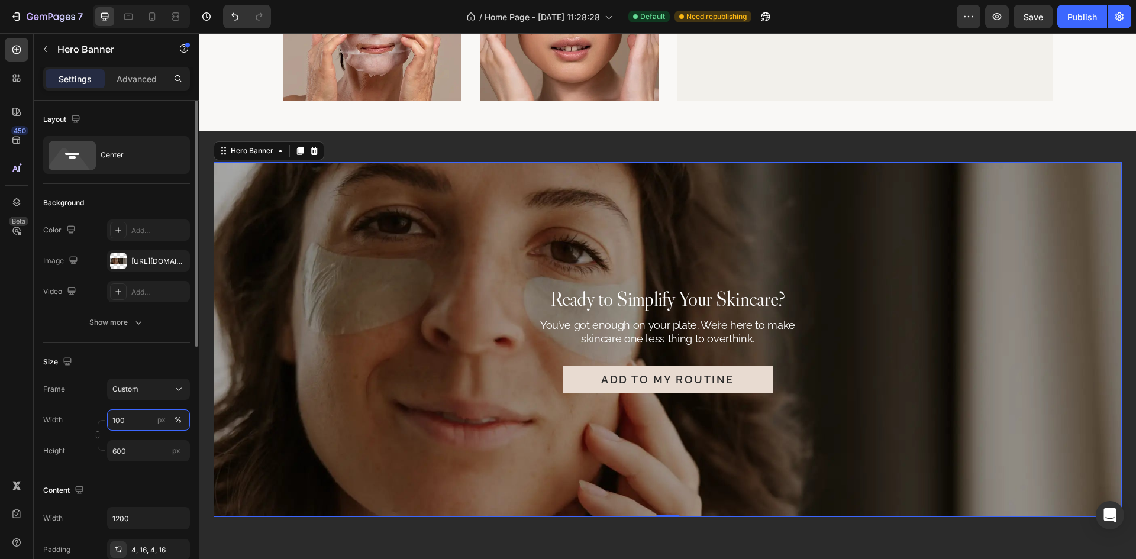
click at [140, 421] on input "100" at bounding box center [148, 419] width 83 height 21
type input "1300"
click at [158, 355] on div "Size" at bounding box center [116, 362] width 147 height 19
click at [147, 450] on input "600" at bounding box center [148, 450] width 83 height 21
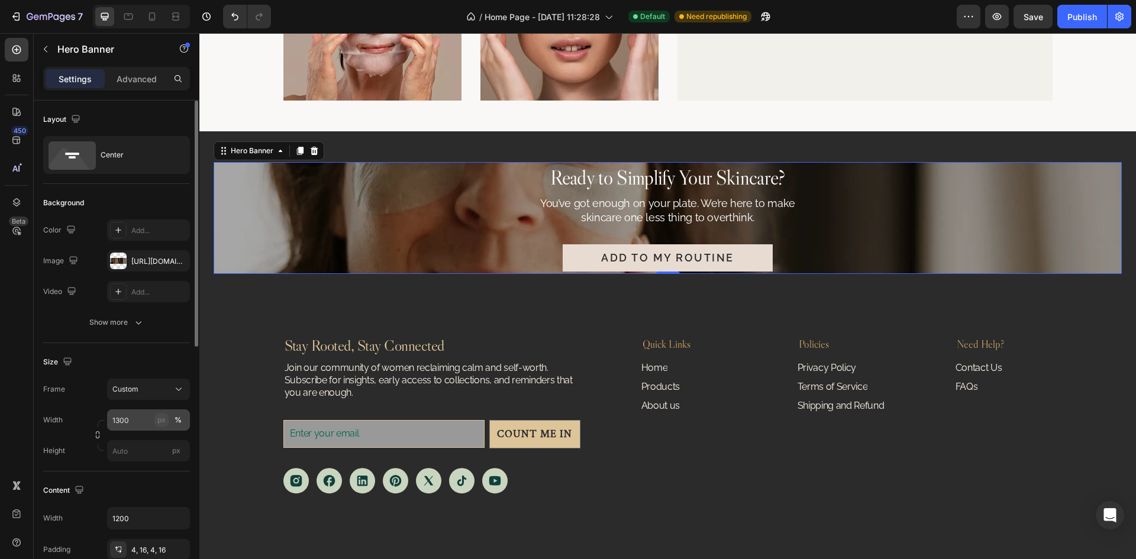
click at [163, 427] on button "px" at bounding box center [161, 420] width 14 height 14
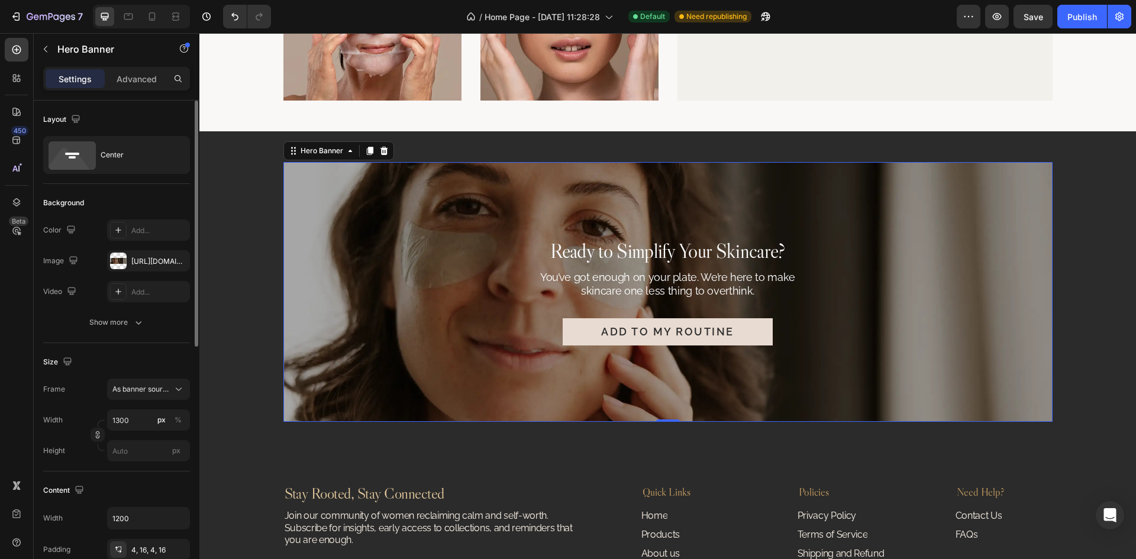
click at [156, 362] on div "Size" at bounding box center [116, 362] width 147 height 19
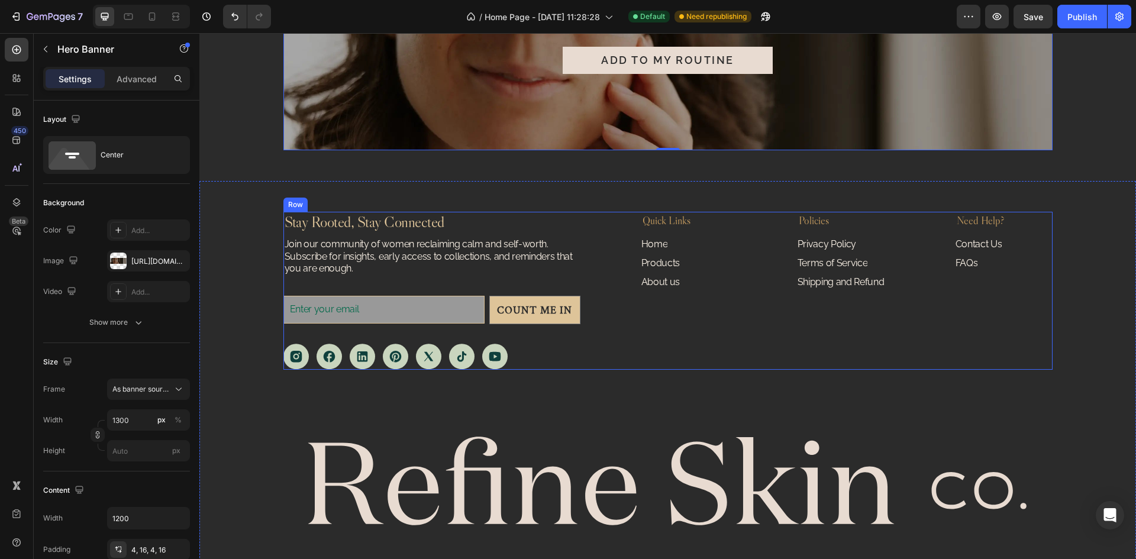
scroll to position [3352, 0]
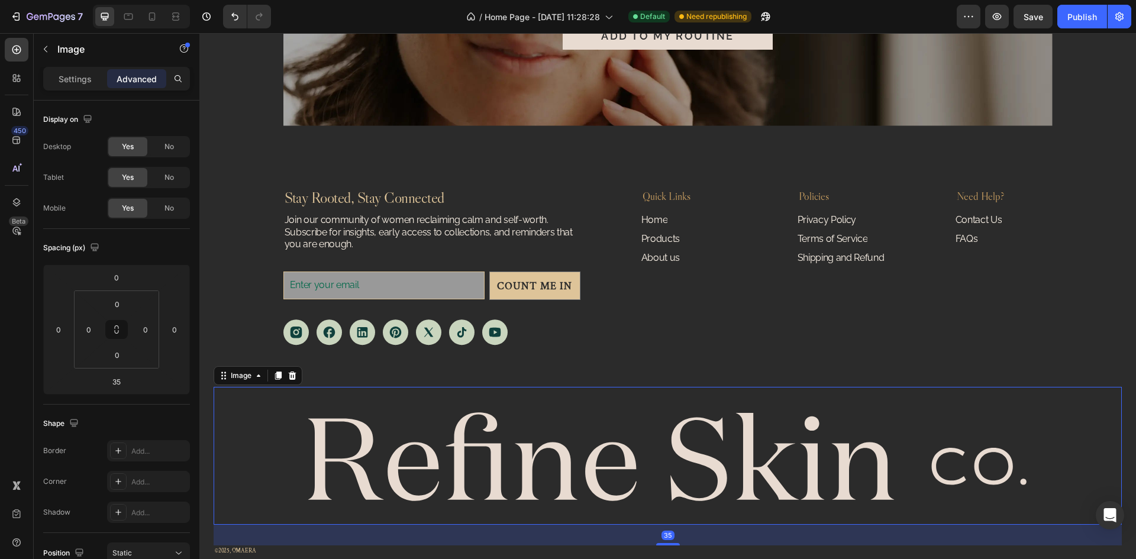
click at [484, 444] on img at bounding box center [667, 456] width 769 height 138
click at [82, 85] on div "Settings" at bounding box center [75, 78] width 59 height 19
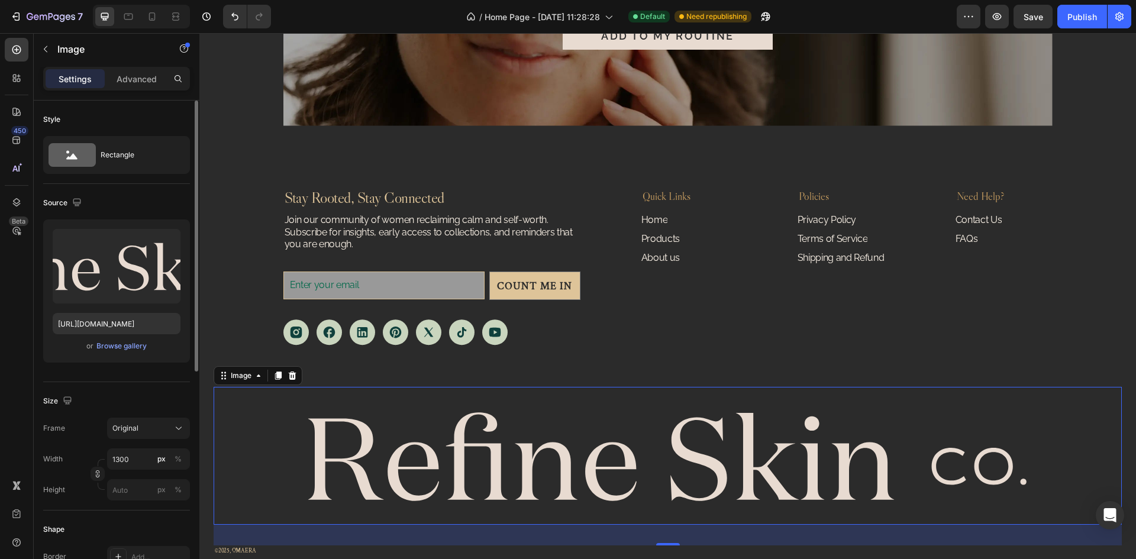
click at [137, 398] on div "Size" at bounding box center [116, 401] width 147 height 19
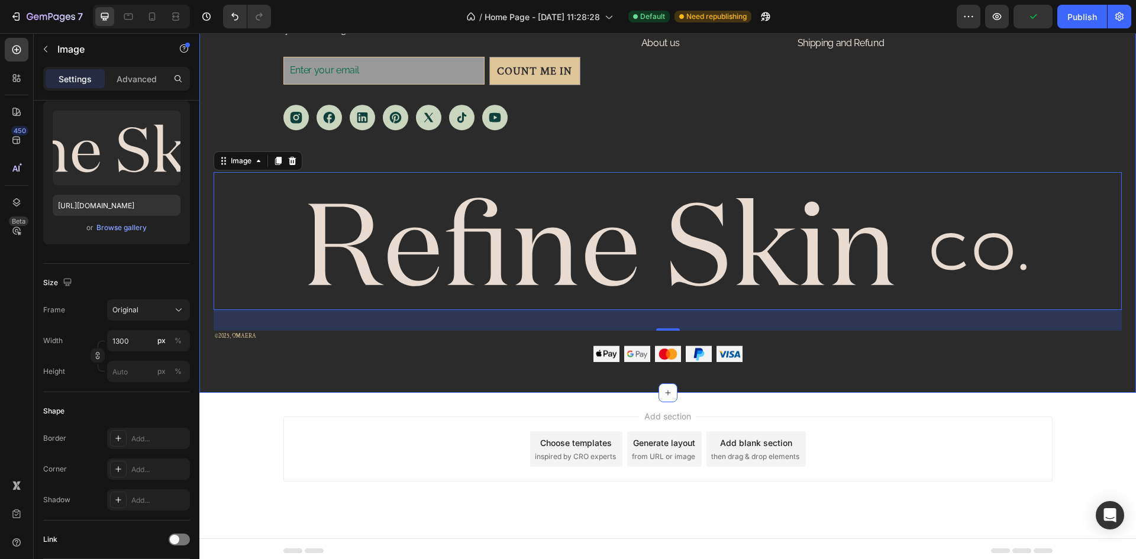
scroll to position [3571, 0]
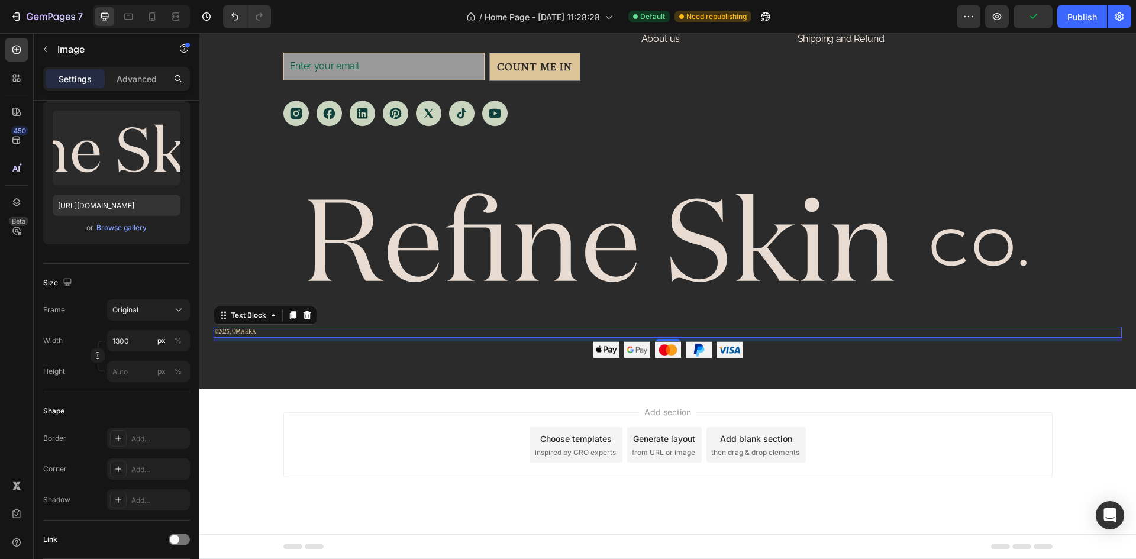
click at [350, 335] on p "©2025, OMAERA" at bounding box center [598, 332] width 767 height 9
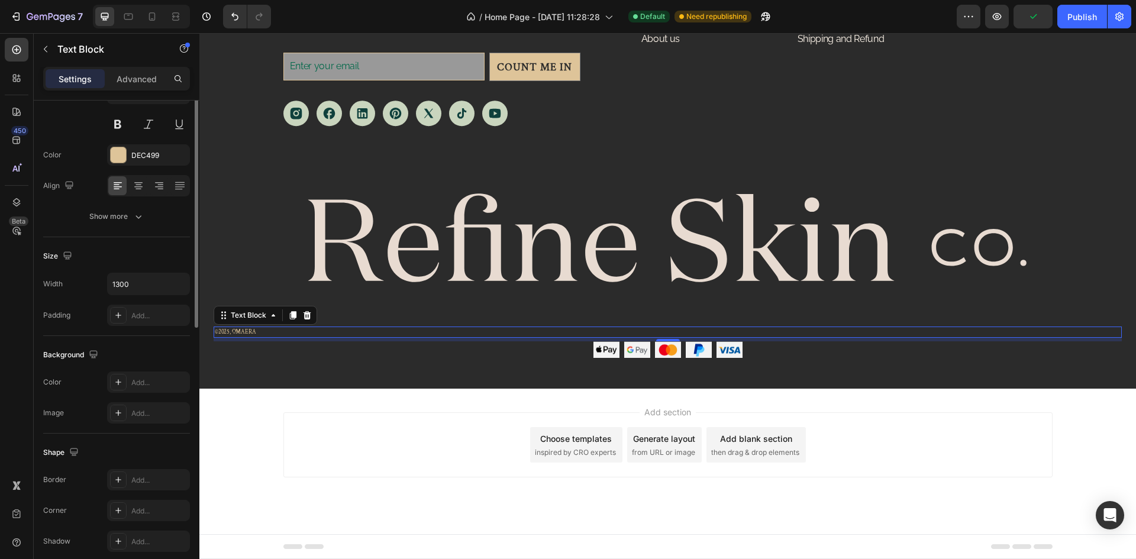
scroll to position [0, 0]
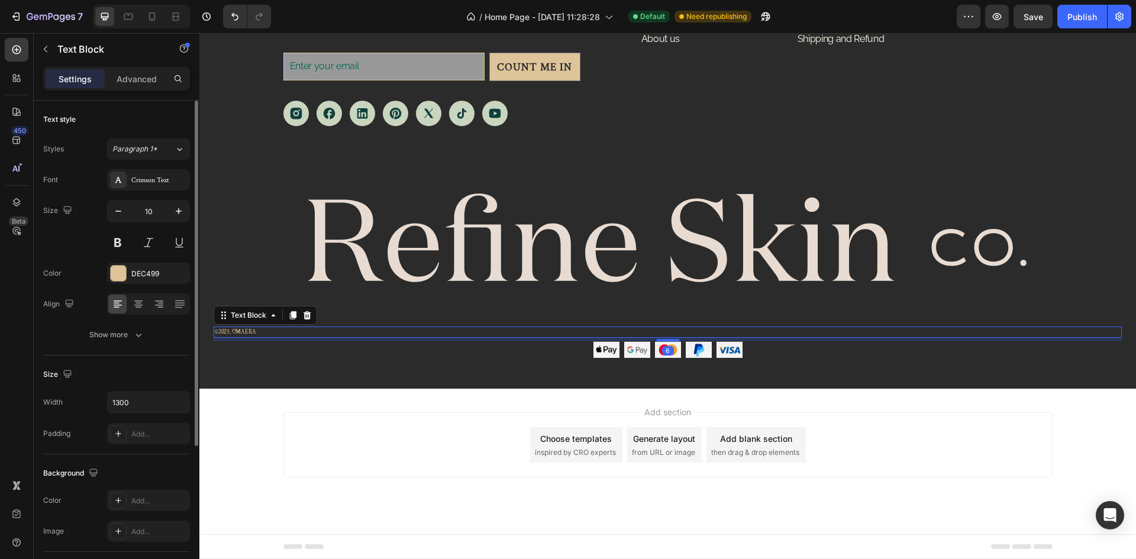
click at [140, 379] on div "Size" at bounding box center [116, 374] width 147 height 19
click at [157, 307] on icon at bounding box center [159, 304] width 12 height 12
click at [131, 76] on p "Advanced" at bounding box center [137, 79] width 40 height 12
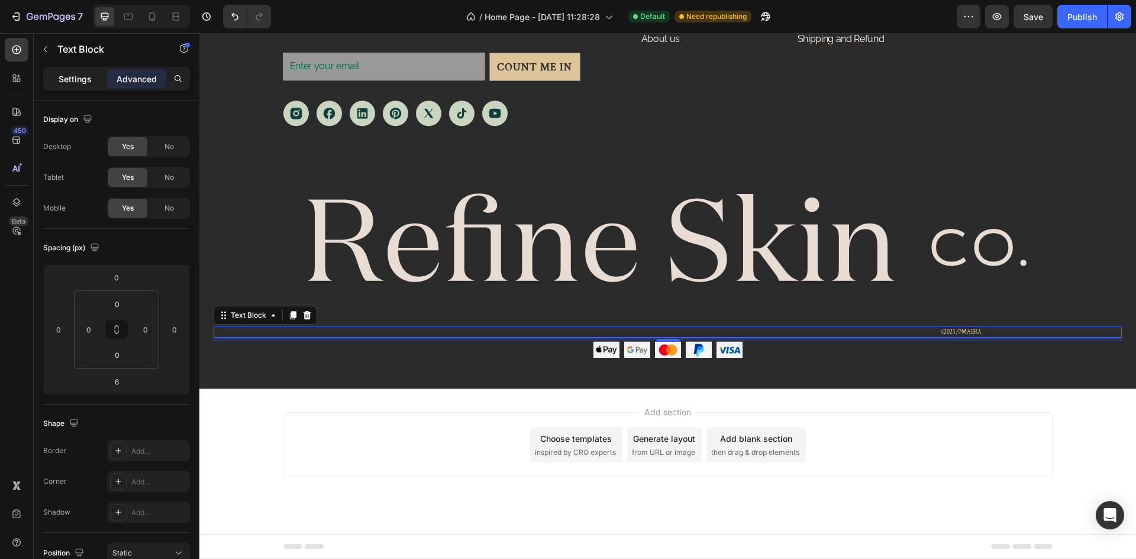
click at [65, 81] on p "Settings" at bounding box center [75, 79] width 33 height 12
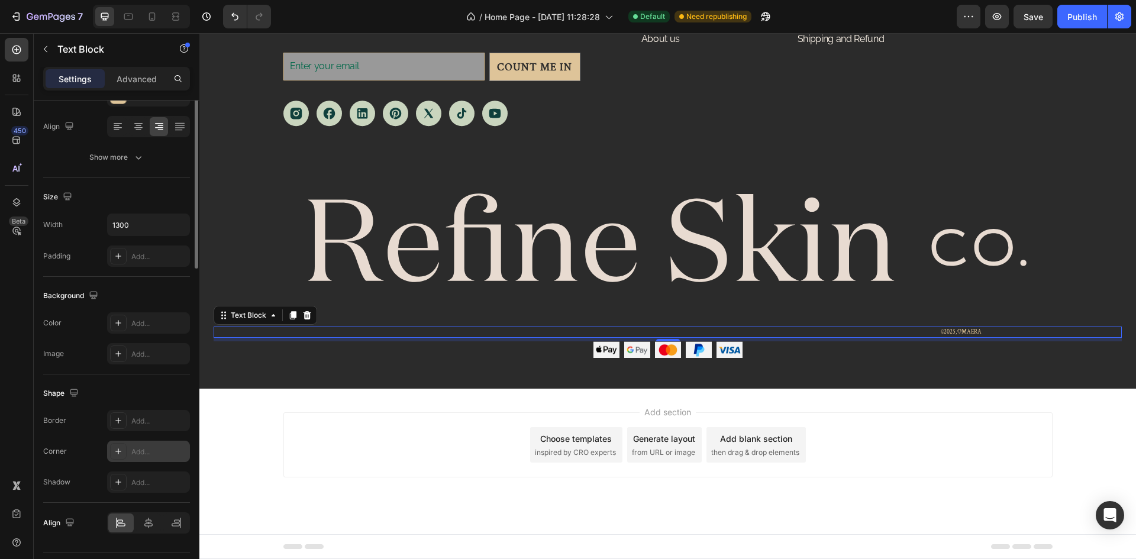
scroll to position [209, 0]
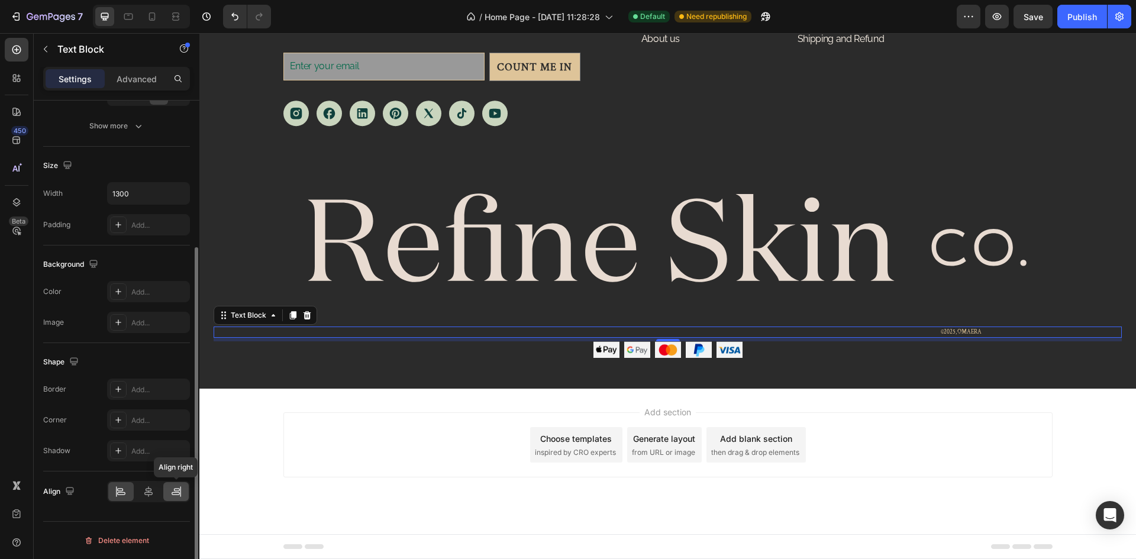
click at [173, 497] on icon at bounding box center [176, 492] width 12 height 12
click at [154, 496] on icon at bounding box center [149, 492] width 12 height 12
click at [127, 496] on icon at bounding box center [121, 492] width 12 height 12
click at [150, 497] on icon at bounding box center [149, 492] width 12 height 12
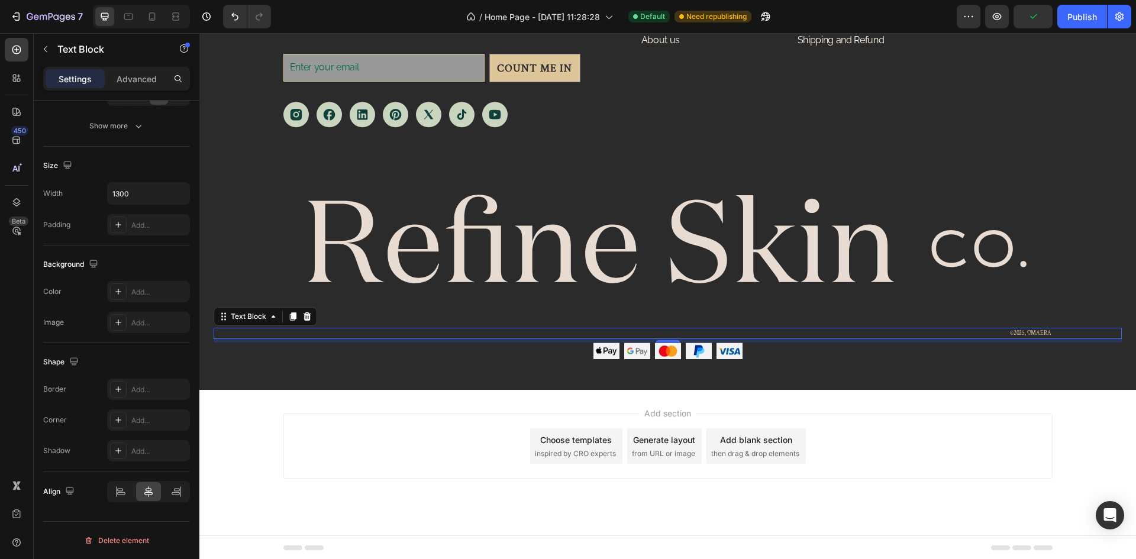
scroll to position [3571, 0]
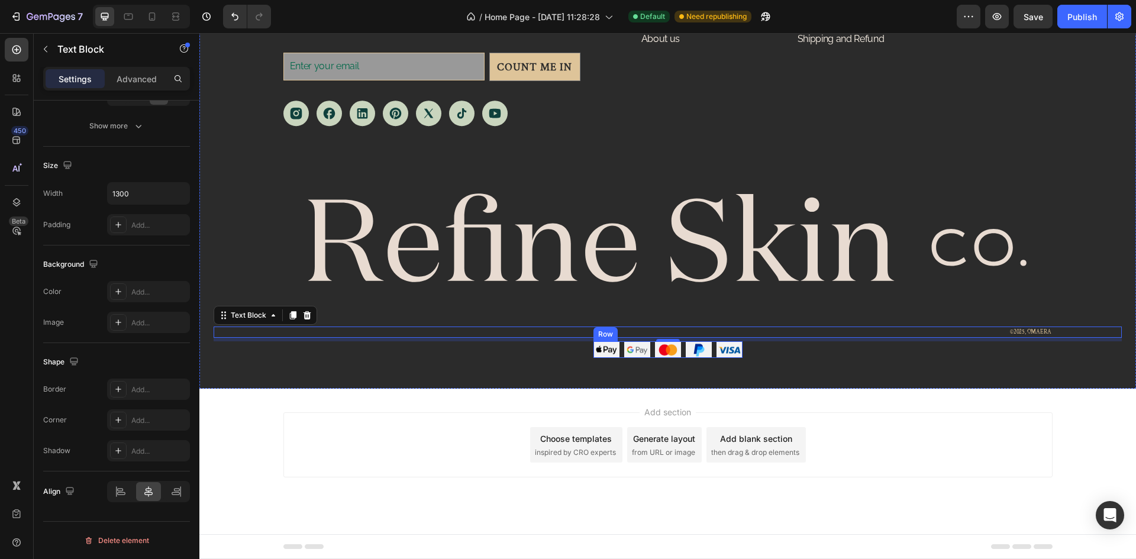
click at [707, 353] on div "Image Image Image Image Image Row" at bounding box center [667, 349] width 149 height 17
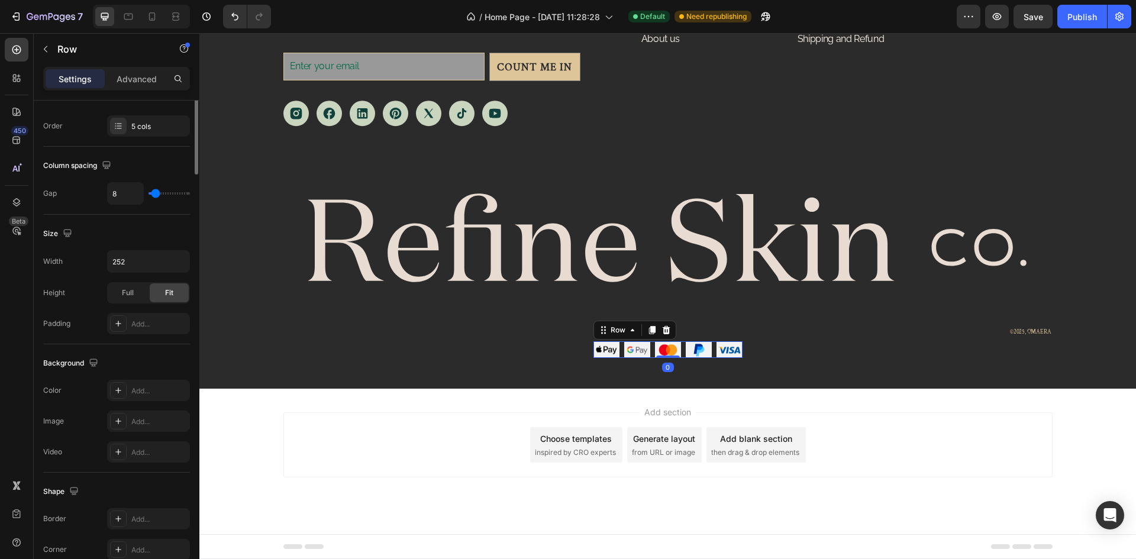
scroll to position [0, 0]
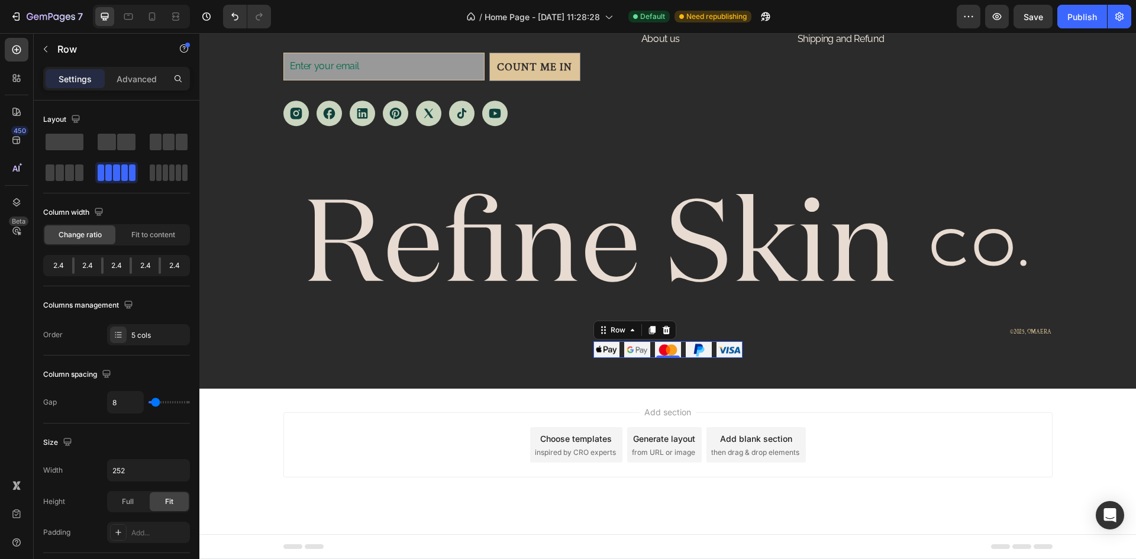
click at [710, 351] on div "Image Image Image Image Image Row 0" at bounding box center [667, 349] width 149 height 17
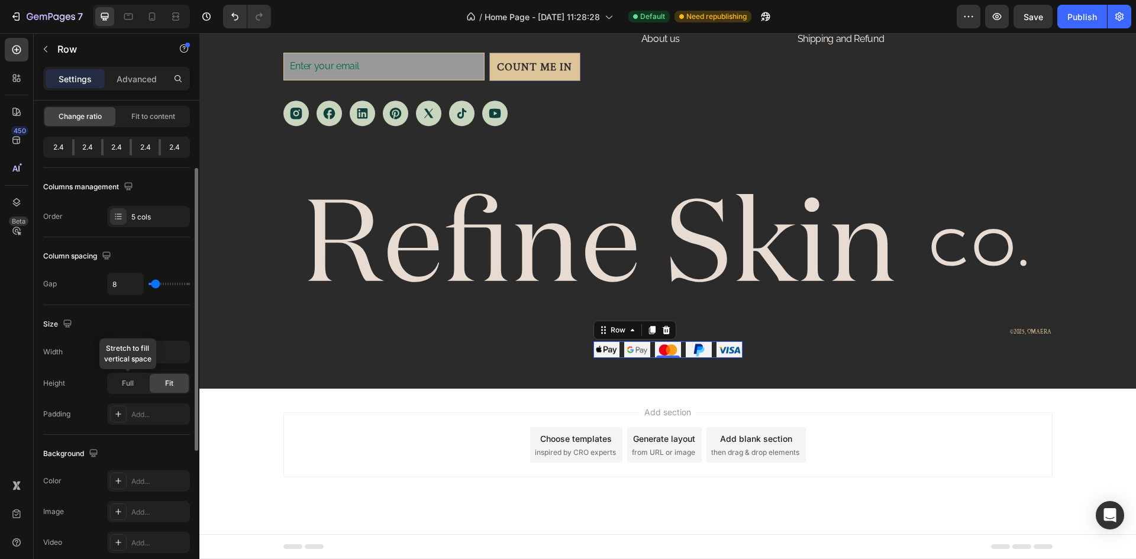
scroll to position [59, 0]
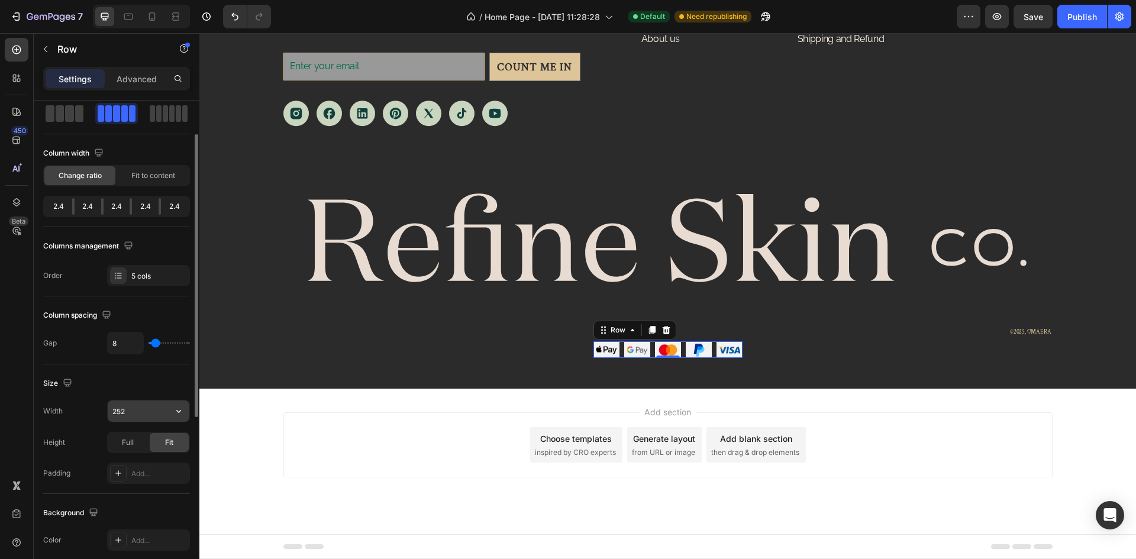
click at [150, 418] on input "252" at bounding box center [149, 410] width 82 height 21
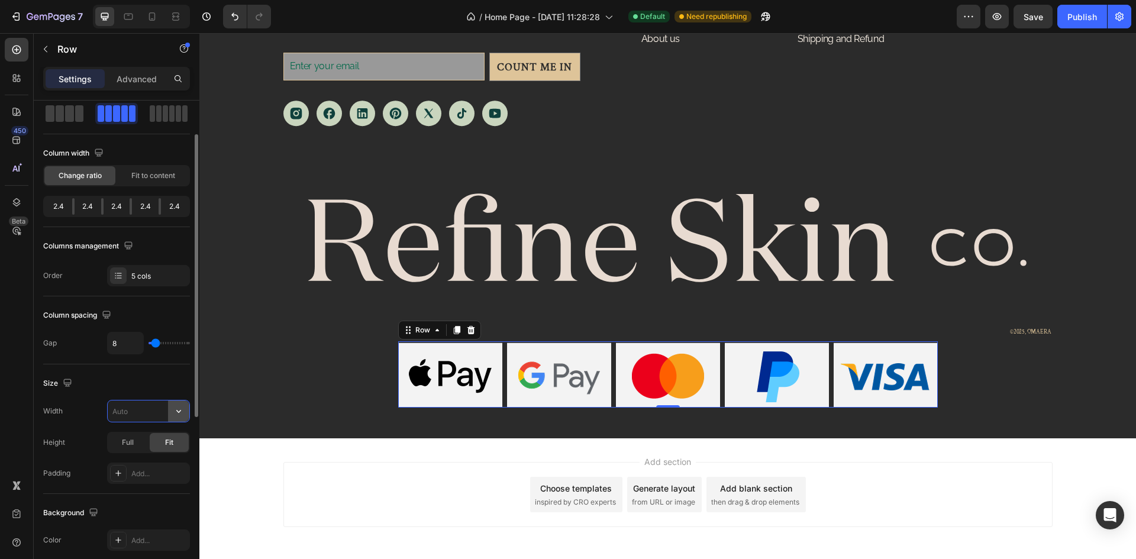
click at [185, 411] on button "button" at bounding box center [178, 410] width 21 height 21
click at [167, 442] on span "1300px" at bounding box center [166, 441] width 25 height 11
type input "1300"
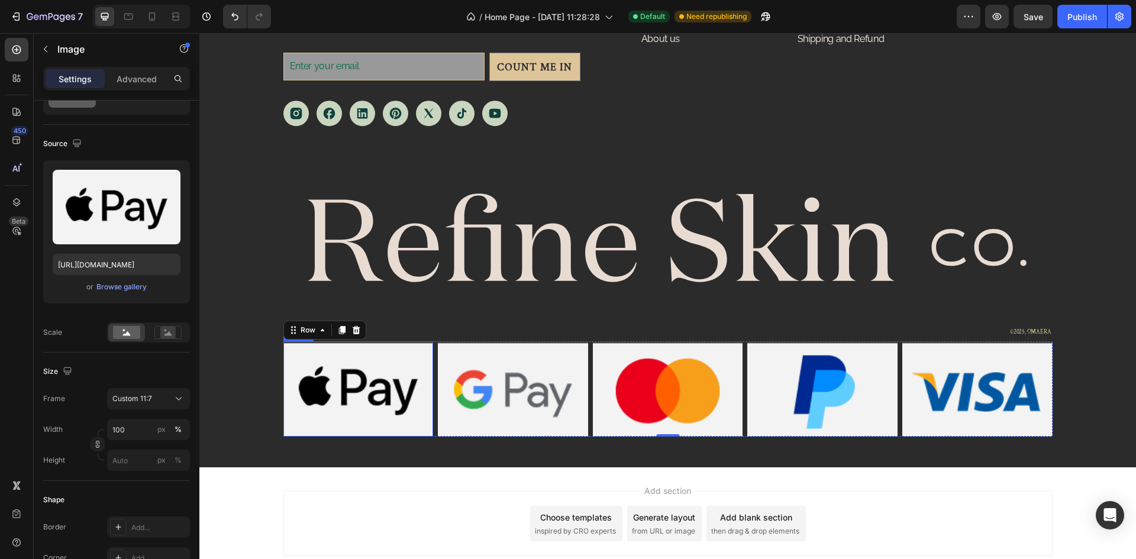
click at [358, 385] on img at bounding box center [358, 388] width 150 height 95
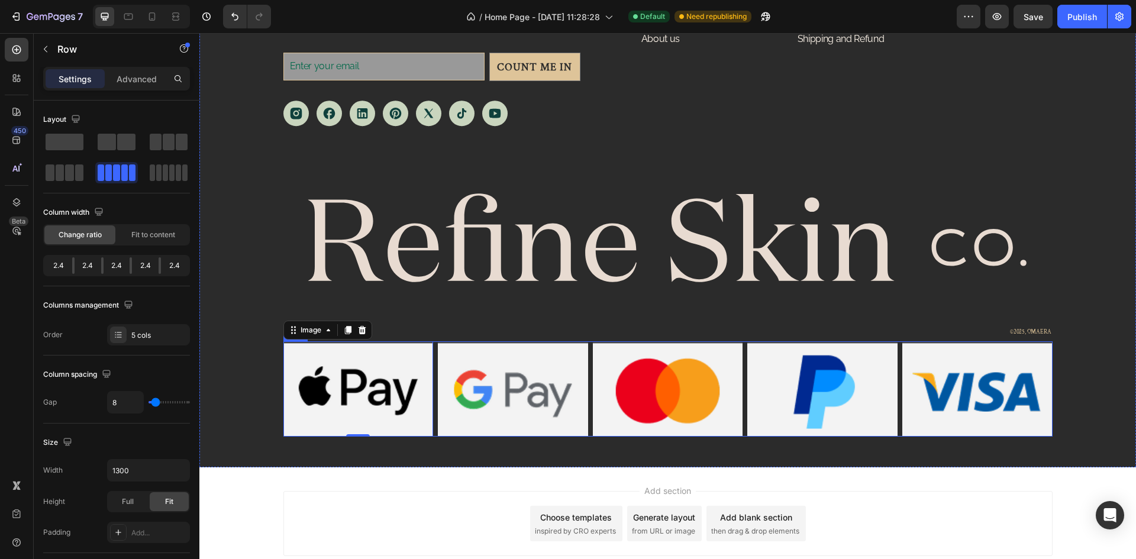
click at [587, 380] on div "Image 0 Image Image Image Image Row" at bounding box center [667, 388] width 769 height 95
click at [432, 390] on div "Image Image Image Image Image Row 0" at bounding box center [667, 388] width 769 height 95
click at [341, 401] on img at bounding box center [358, 388] width 150 height 95
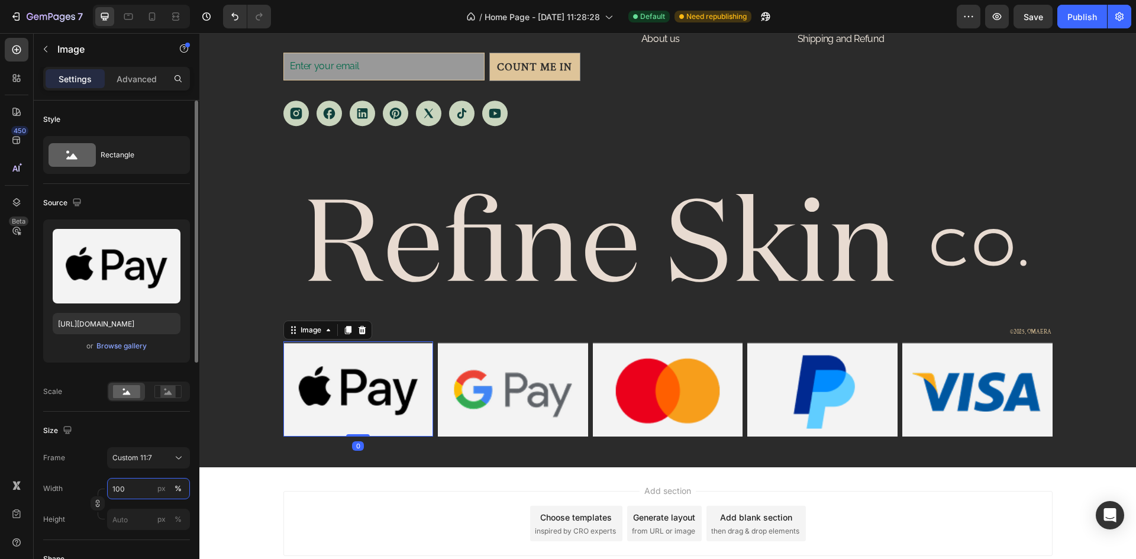
click at [133, 489] on input "100" at bounding box center [148, 488] width 83 height 21
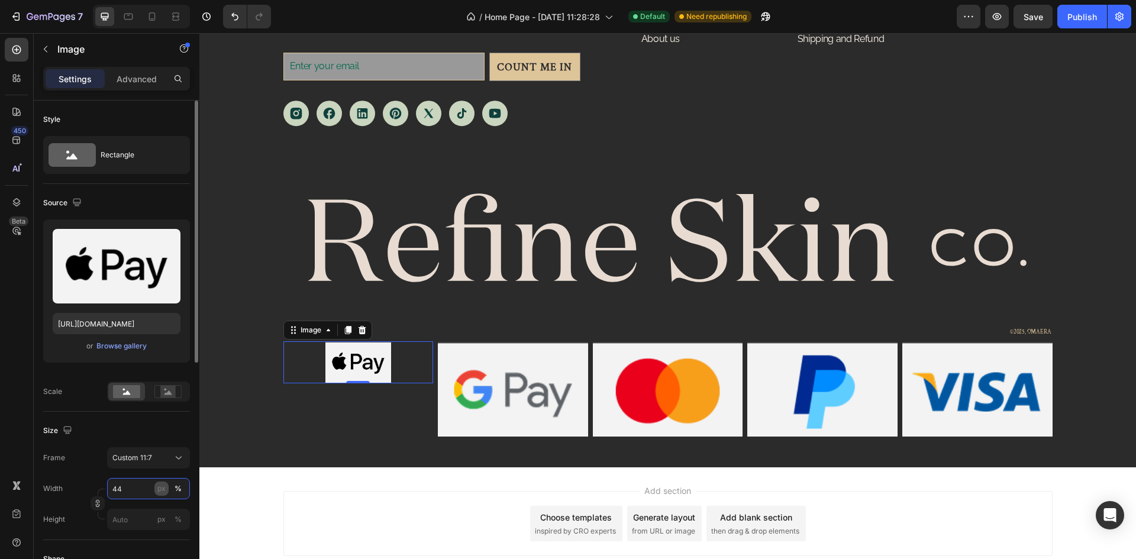
type input "44"
click at [163, 490] on div "px" at bounding box center [161, 488] width 8 height 11
type input "28"
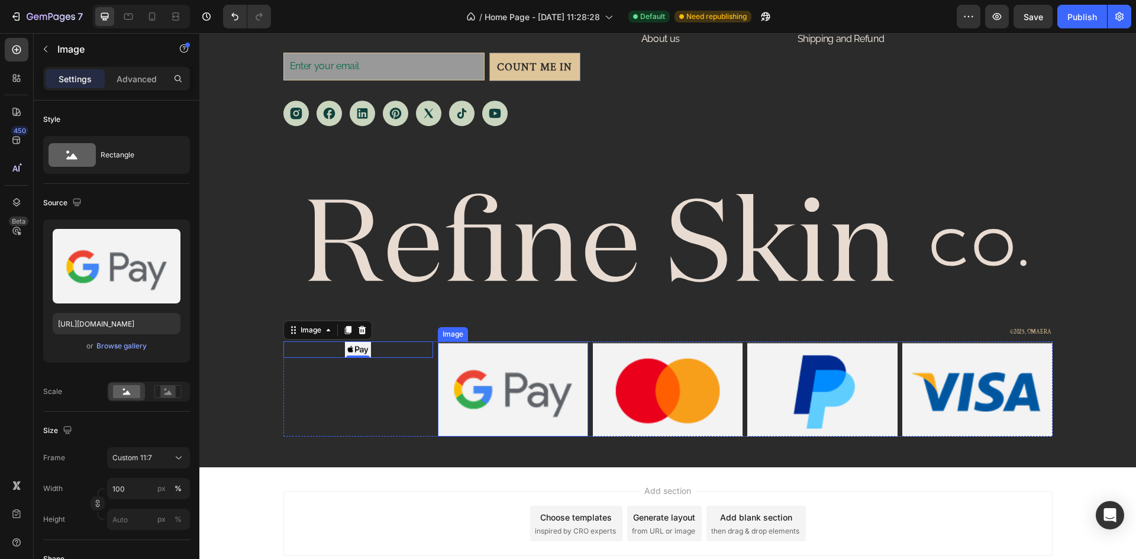
click at [483, 378] on img at bounding box center [513, 388] width 150 height 95
click at [138, 492] on input "100" at bounding box center [148, 488] width 83 height 21
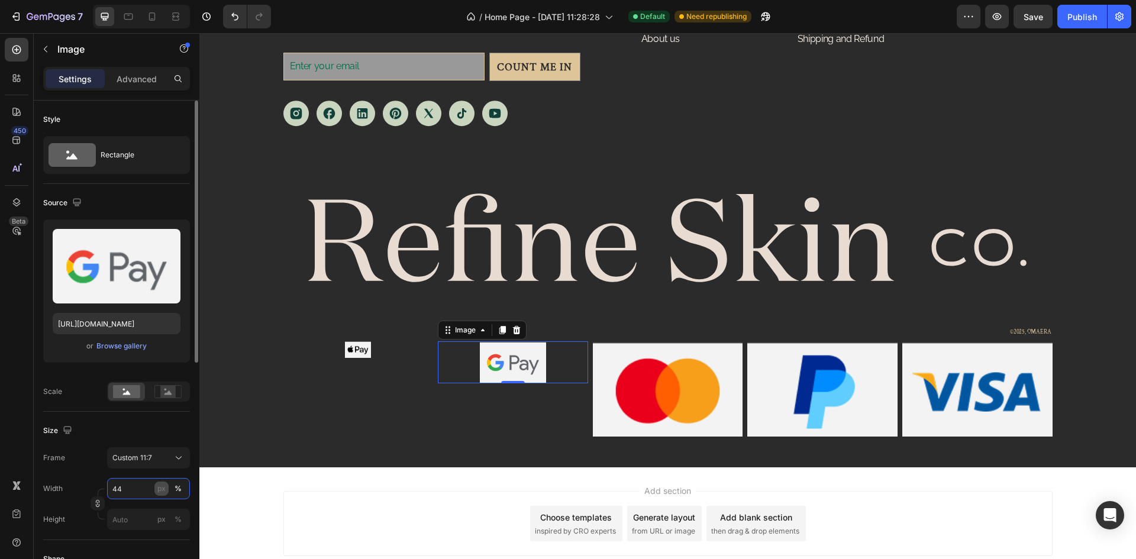
type input "44"
click at [159, 491] on div "px" at bounding box center [161, 488] width 8 height 11
type input "28"
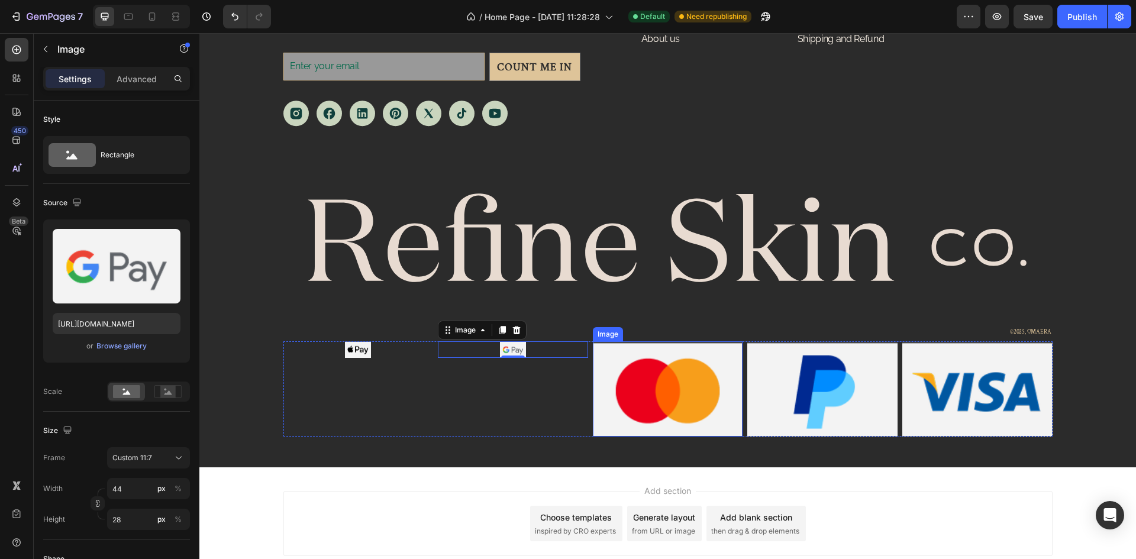
click at [622, 394] on img at bounding box center [668, 388] width 150 height 95
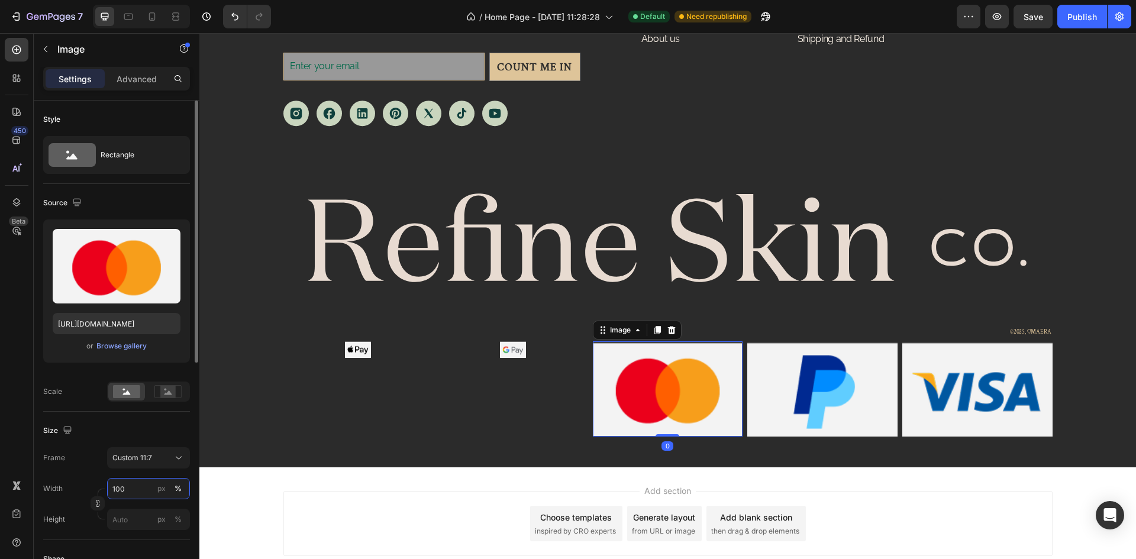
click at [144, 489] on input "100" at bounding box center [148, 488] width 83 height 21
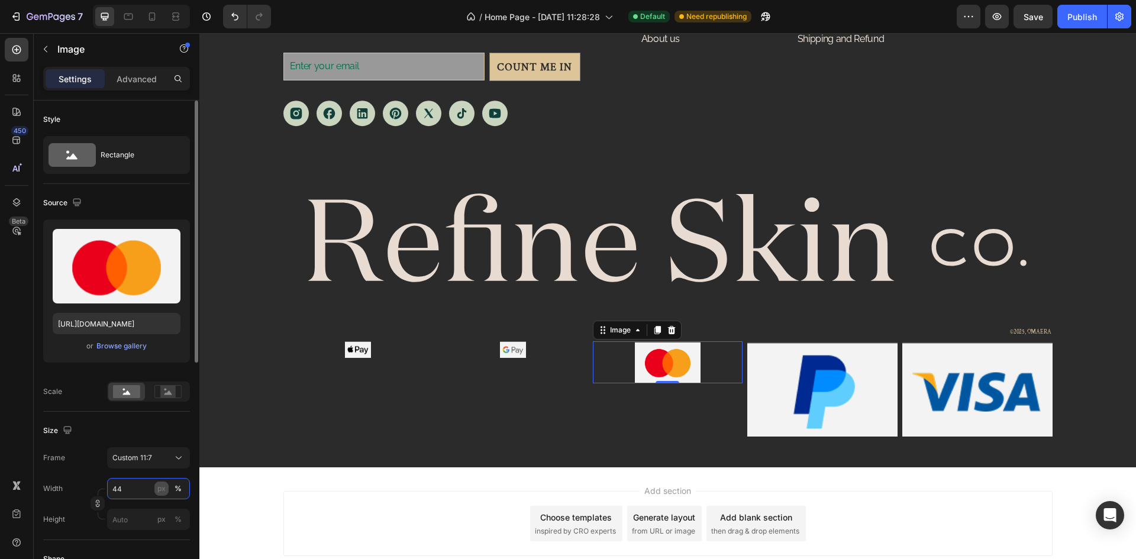
type input "44"
click at [159, 489] on div "px" at bounding box center [161, 488] width 8 height 11
type input "28"
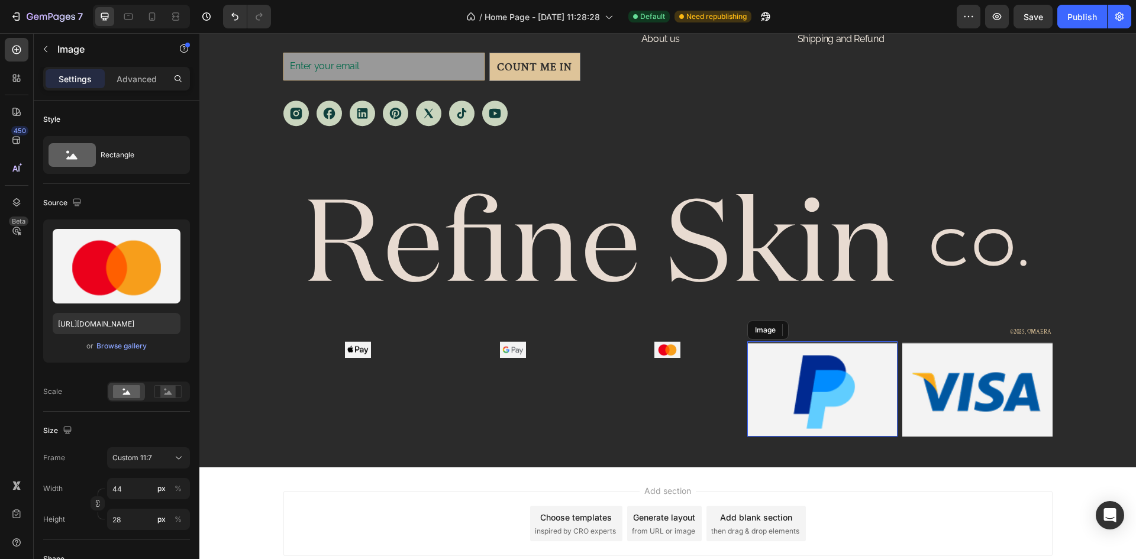
click at [789, 366] on img at bounding box center [822, 388] width 150 height 95
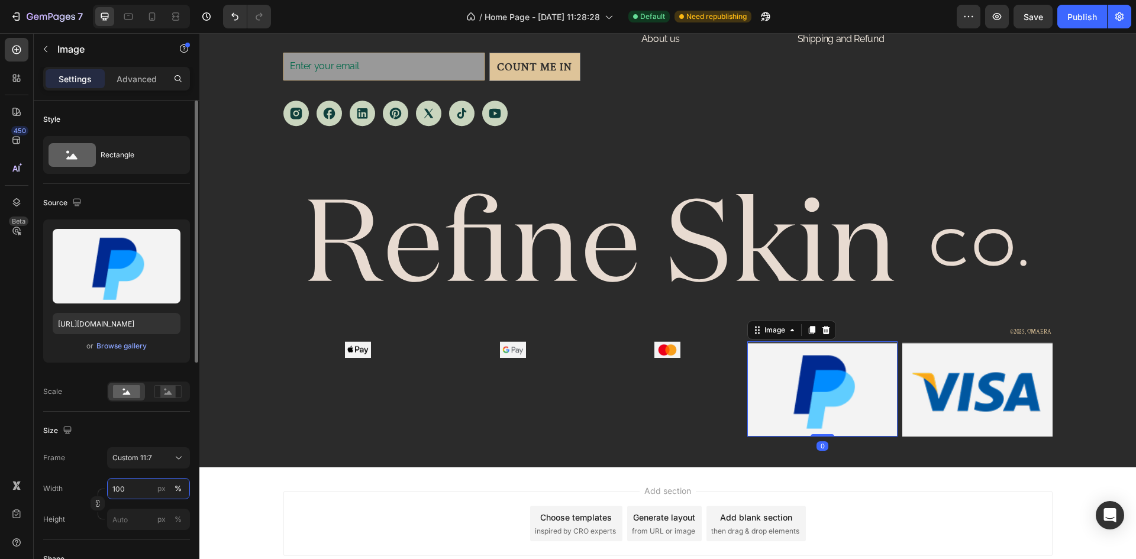
click at [141, 486] on input "100" at bounding box center [148, 488] width 83 height 21
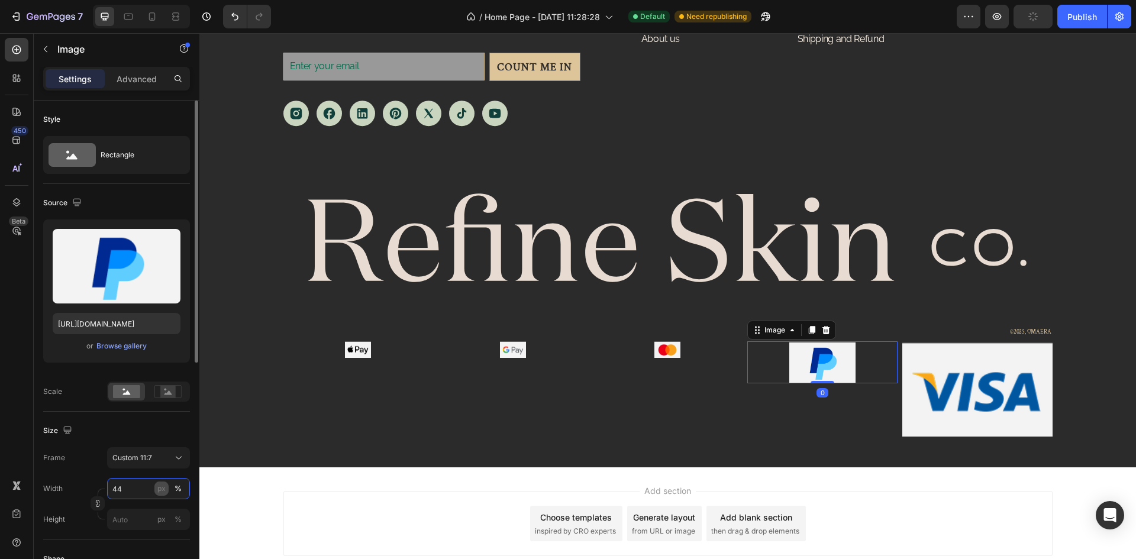
type input "44"
click at [171, 512] on button "px" at bounding box center [178, 519] width 14 height 14
type input "28"
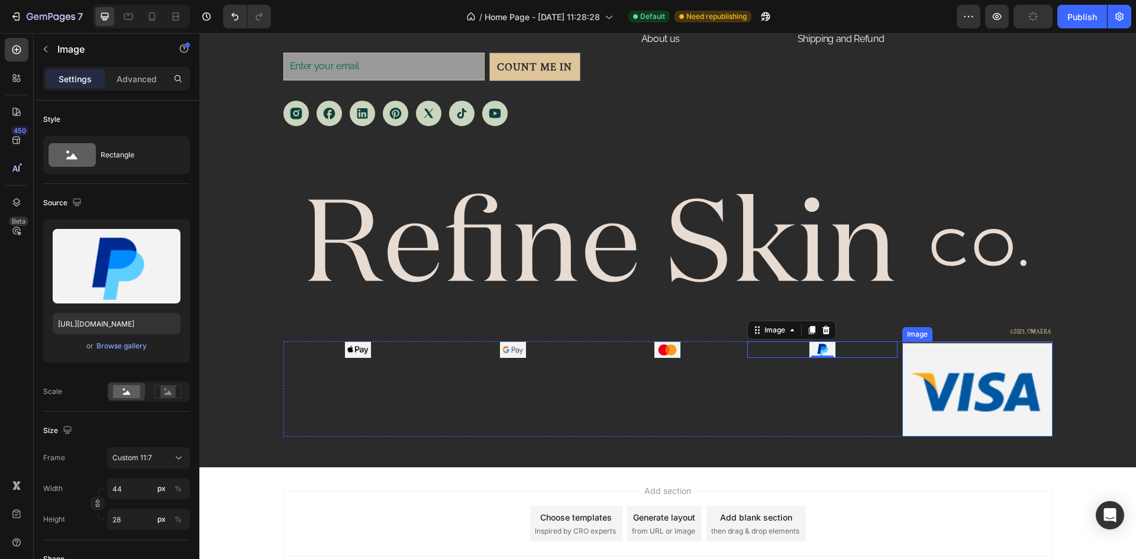
click at [990, 384] on img at bounding box center [977, 388] width 150 height 95
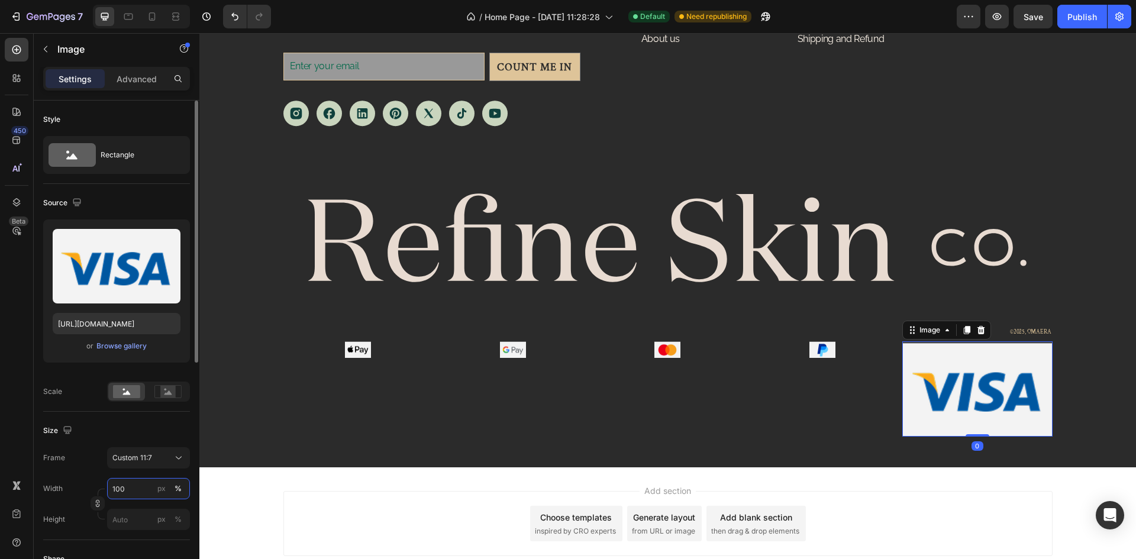
click at [140, 495] on input "100" at bounding box center [148, 488] width 83 height 21
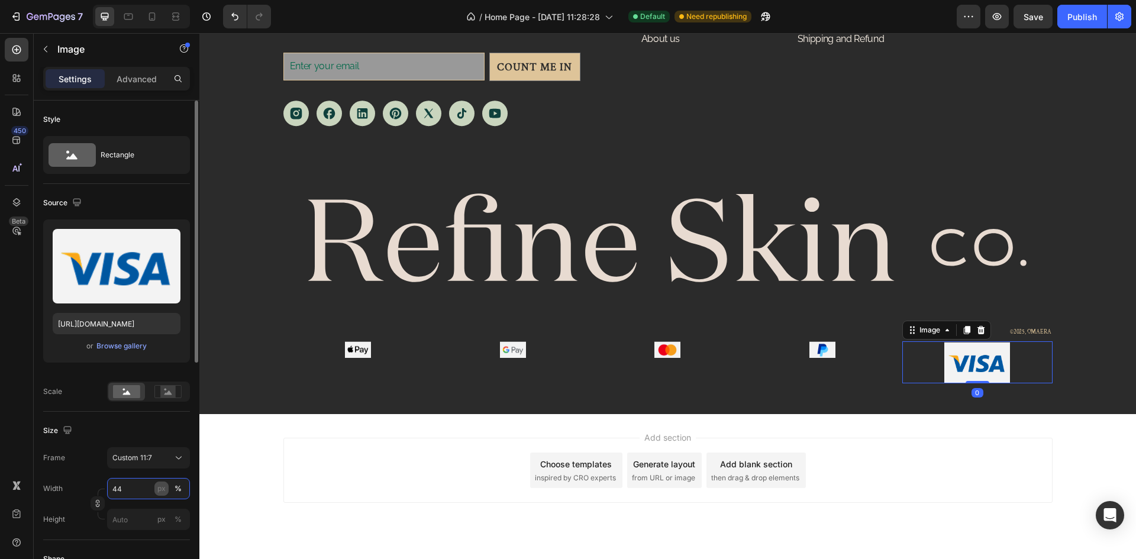
type input "44"
click at [171, 512] on button "px" at bounding box center [178, 519] width 14 height 14
type input "28"
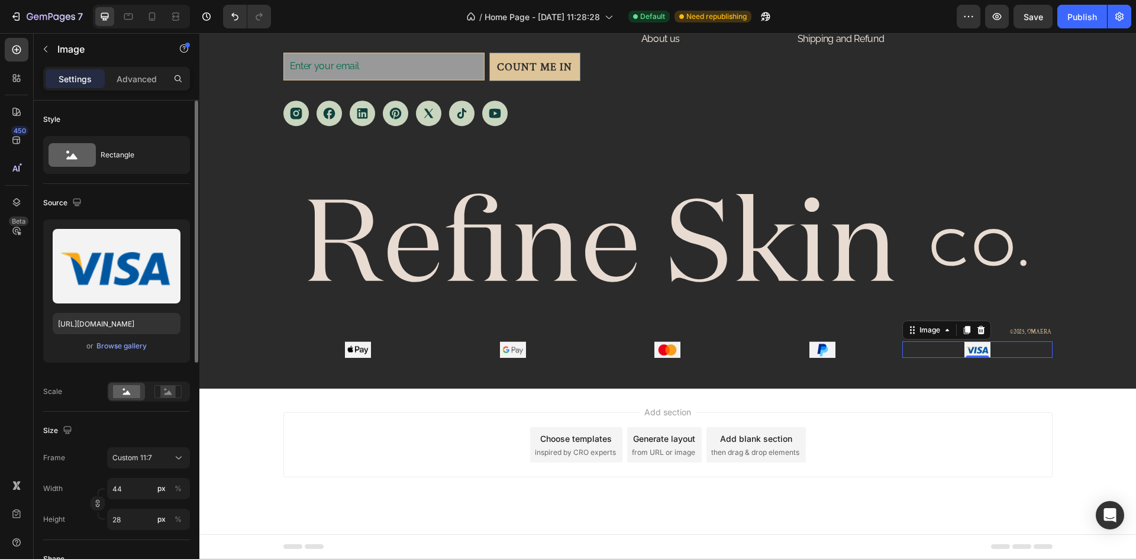
click at [163, 430] on div "Size" at bounding box center [116, 430] width 147 height 19
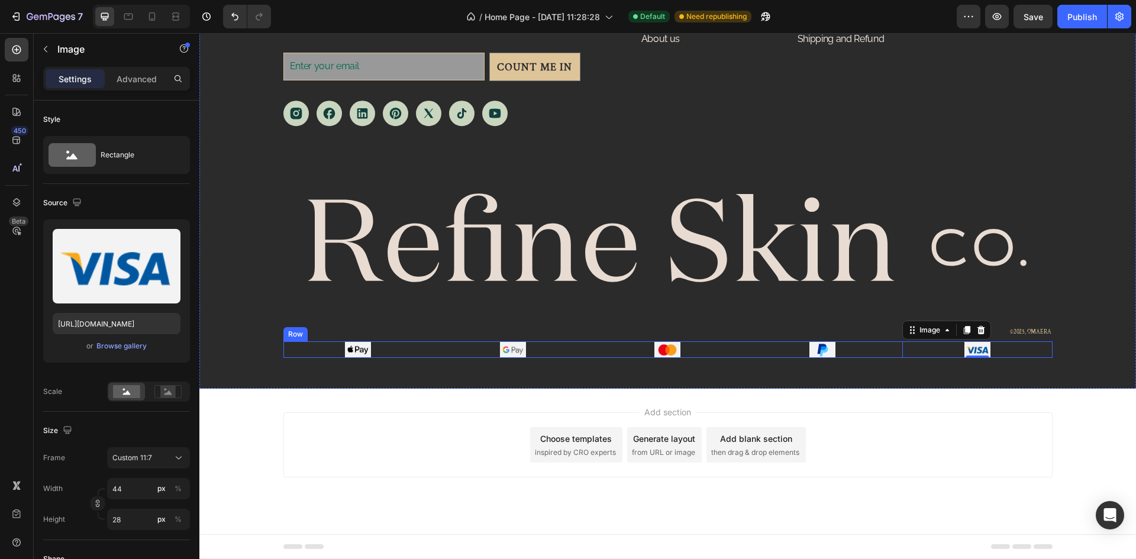
click at [895, 348] on div "Image Image Image Image Image 0 Row" at bounding box center [667, 349] width 769 height 17
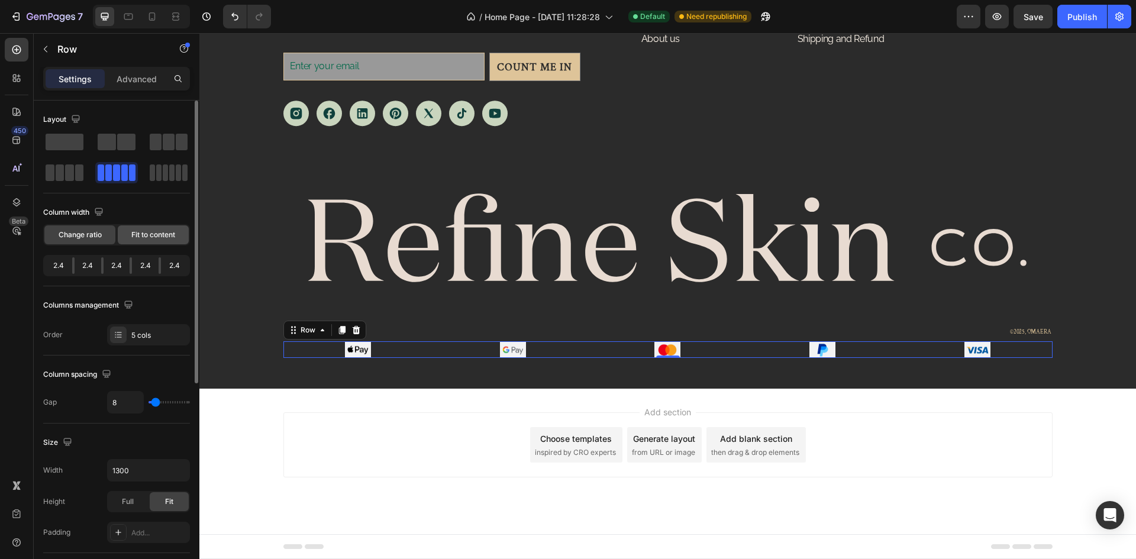
click at [159, 227] on div "Fit to content" at bounding box center [153, 234] width 71 height 19
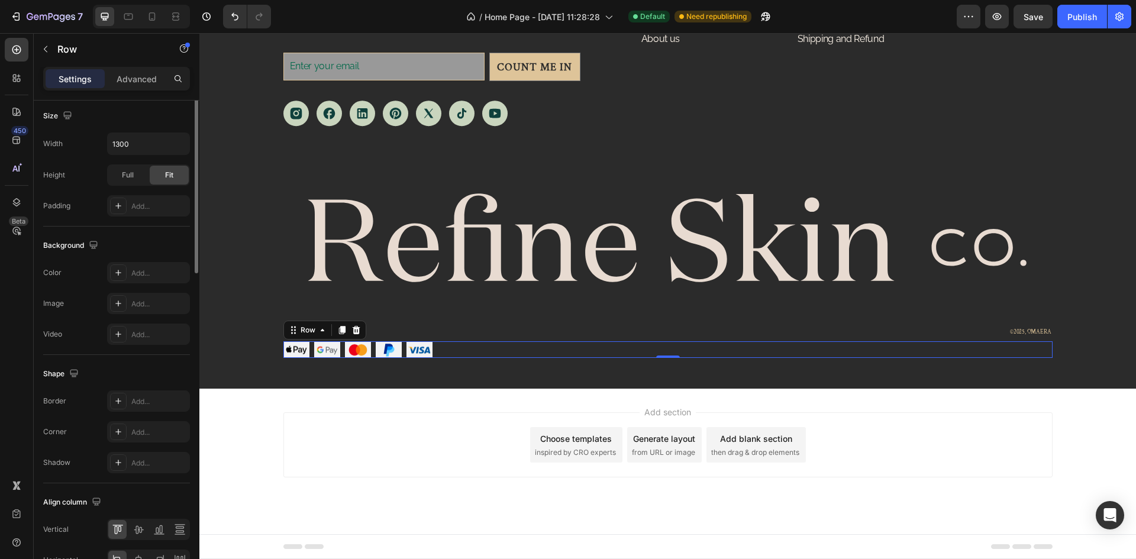
scroll to position [364, 0]
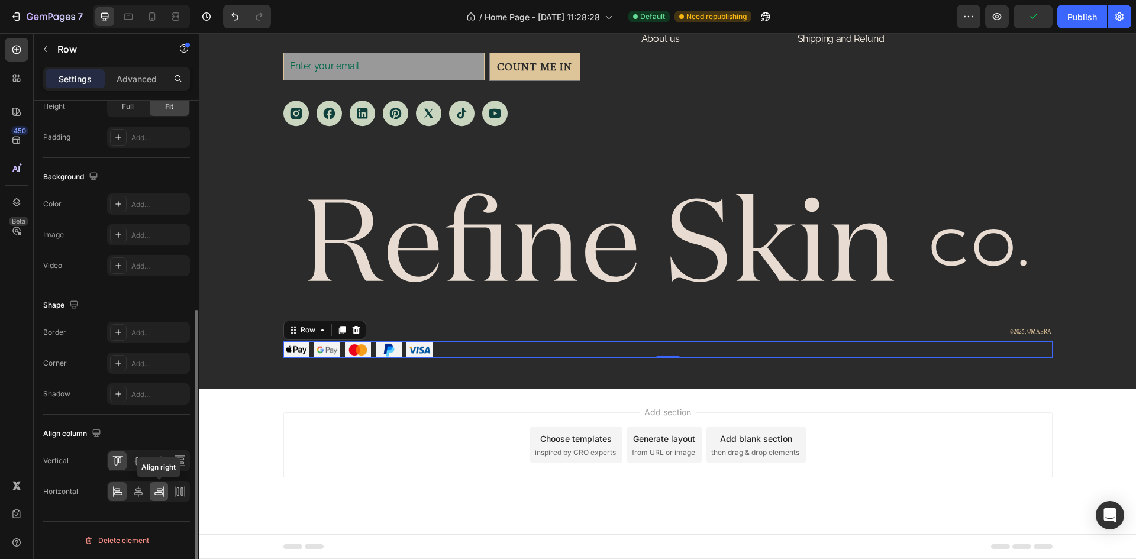
click at [164, 492] on icon at bounding box center [159, 492] width 12 height 12
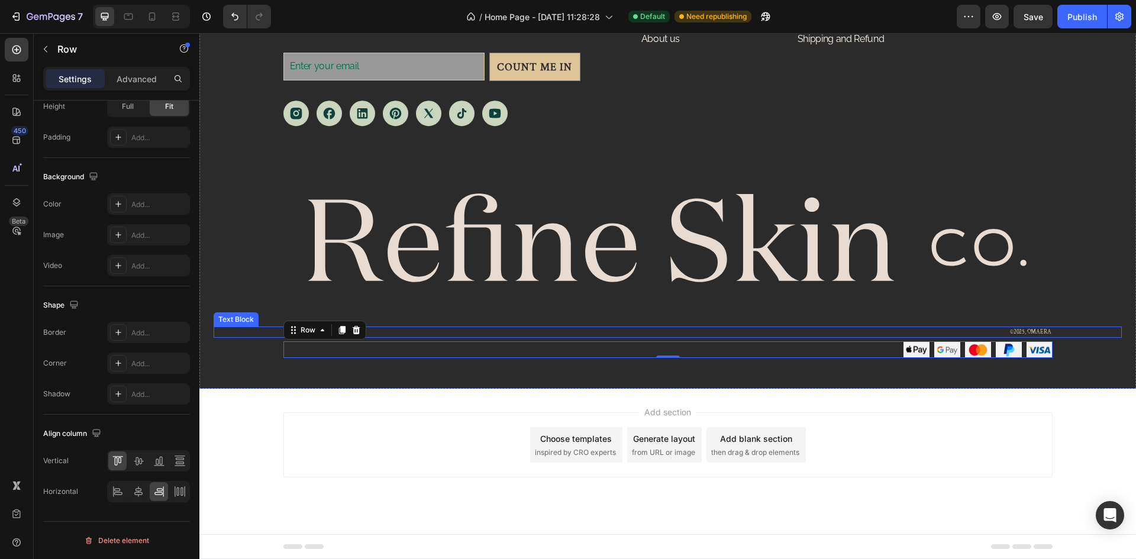
scroll to position [0, 0]
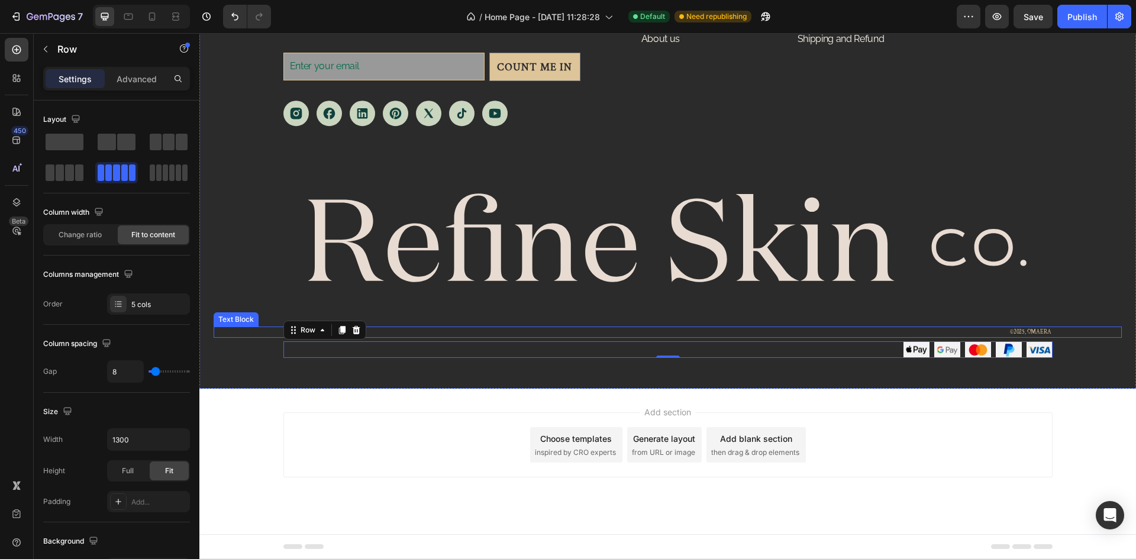
click at [993, 329] on p "©2025, OMAERA" at bounding box center [668, 332] width 767 height 9
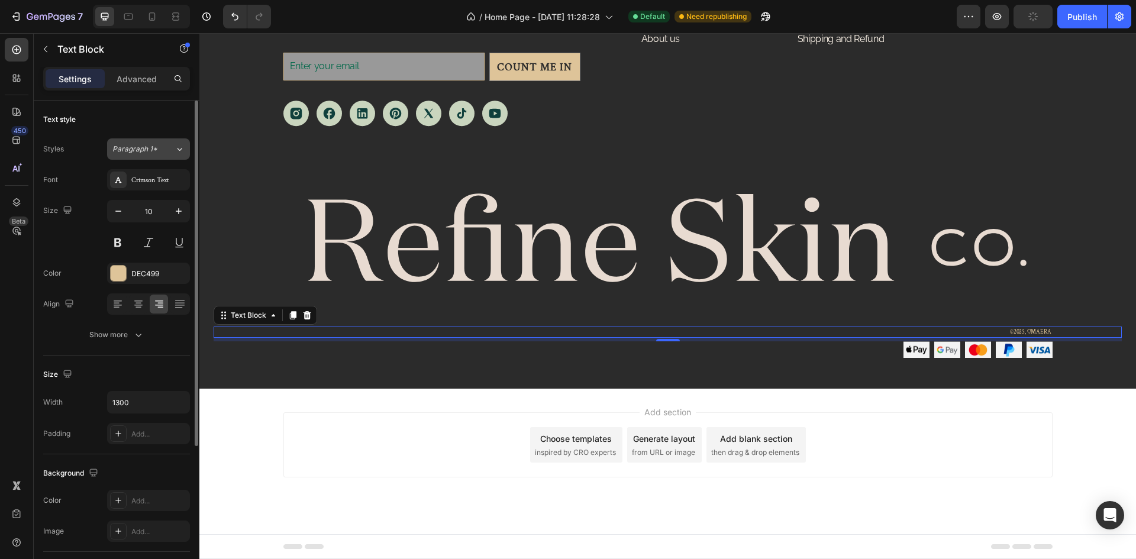
click at [161, 148] on div "Paragraph 1*" at bounding box center [143, 149] width 62 height 11
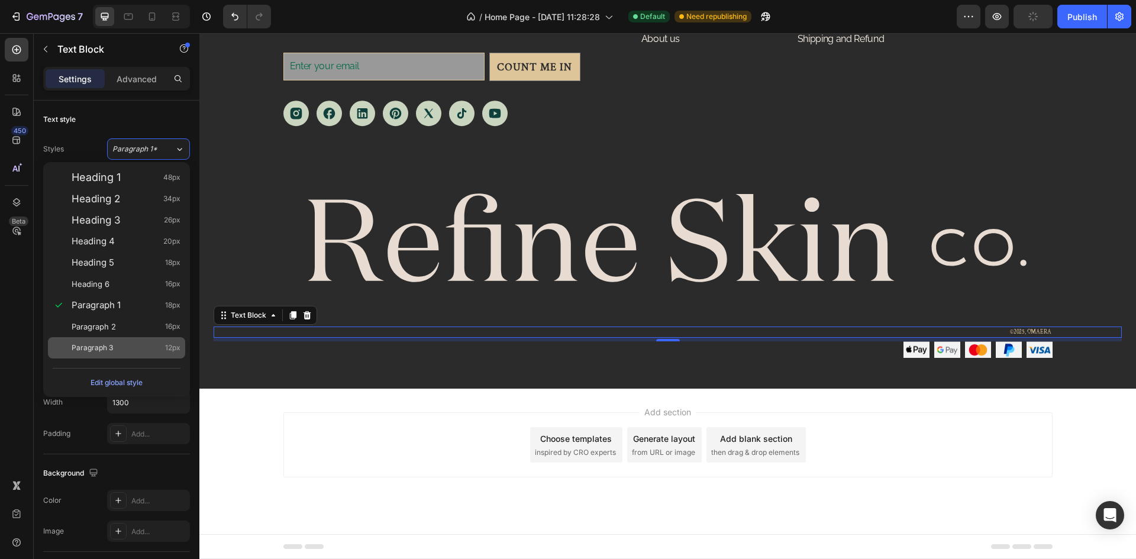
click at [134, 344] on div "Paragraph 3 12px" at bounding box center [126, 348] width 109 height 12
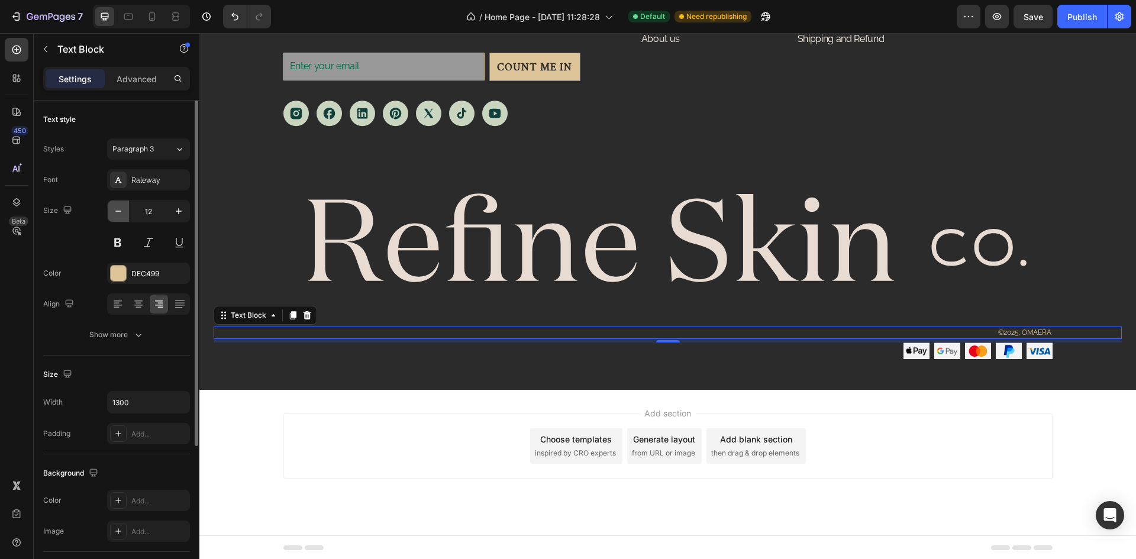
click at [122, 212] on icon "button" at bounding box center [118, 211] width 12 height 12
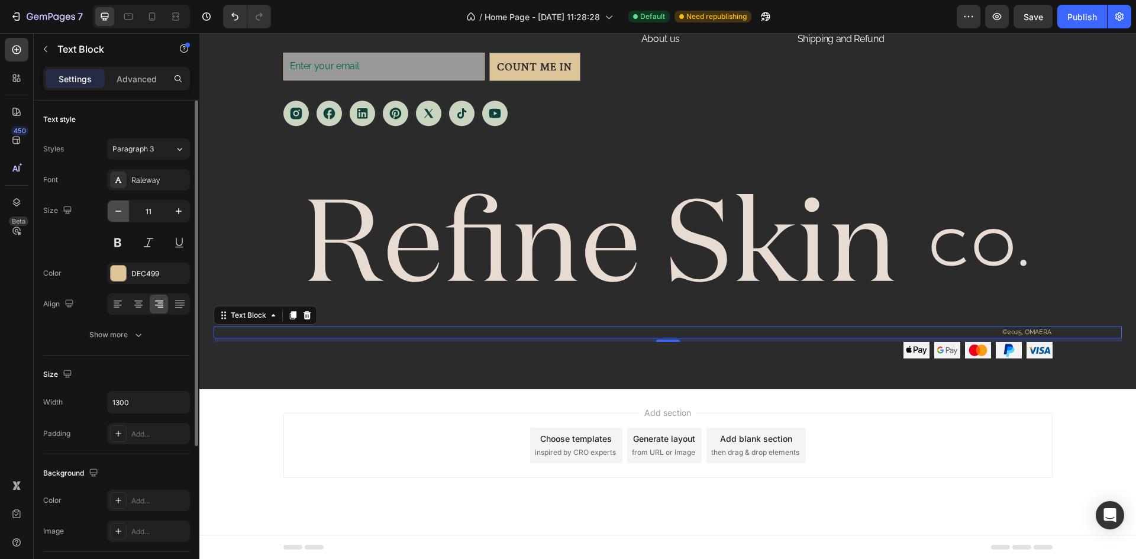
type input "10"
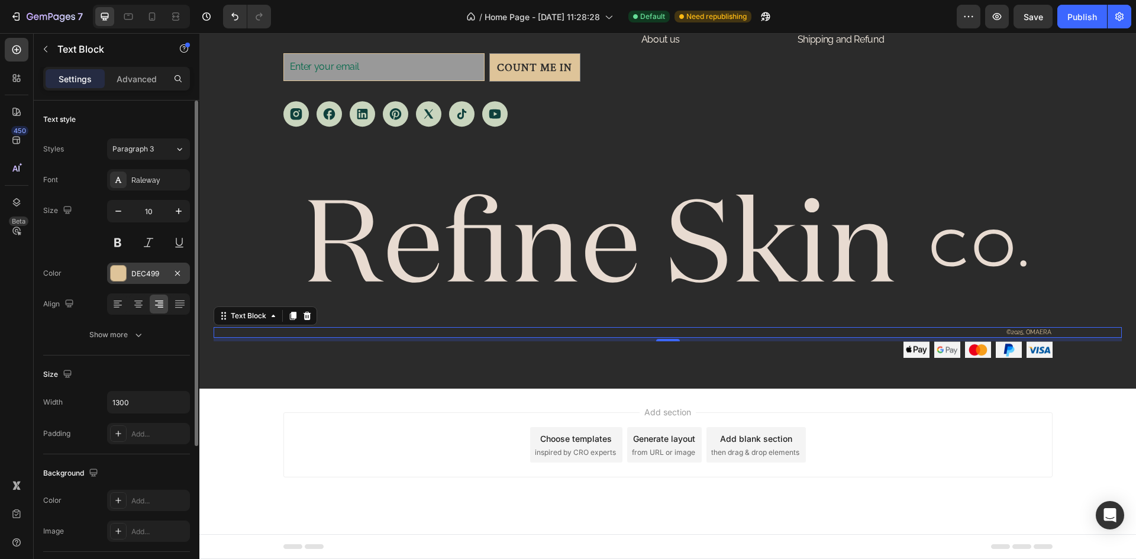
click at [148, 279] on div "DEC499" at bounding box center [148, 274] width 34 height 11
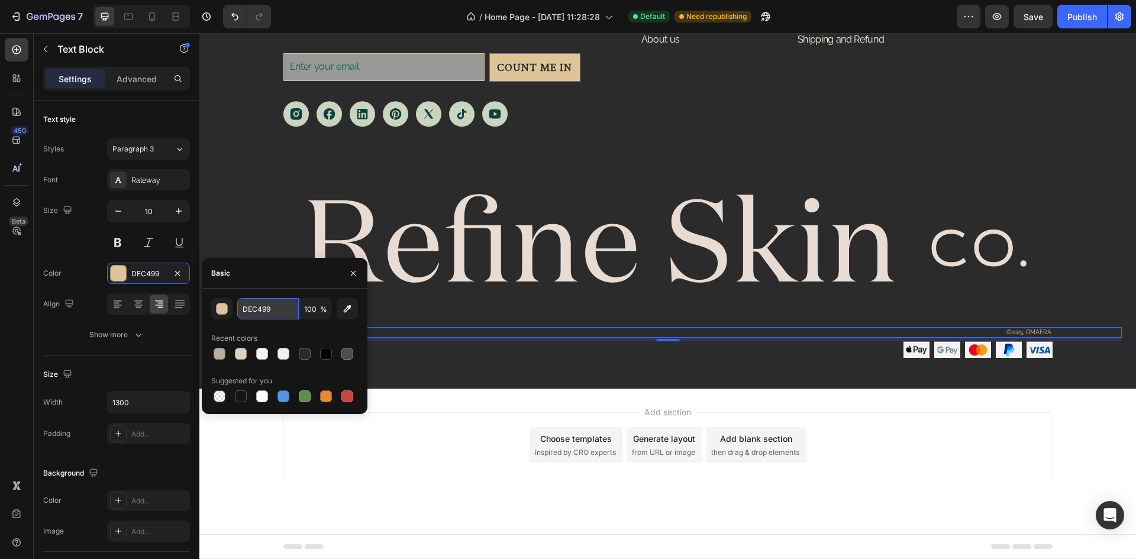
click at [279, 311] on input "DEC499" at bounding box center [268, 308] width 62 height 21
paste input "#848484"
type input "#848484"
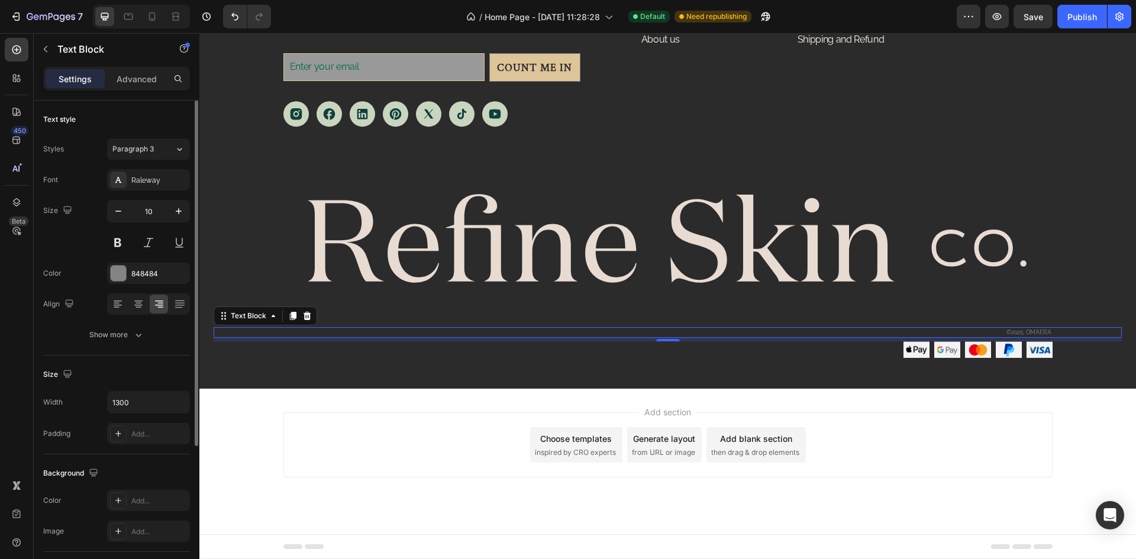
click at [84, 254] on div "Font Raleway Size 10 Color 848484 Align Show more" at bounding box center [116, 257] width 147 height 176
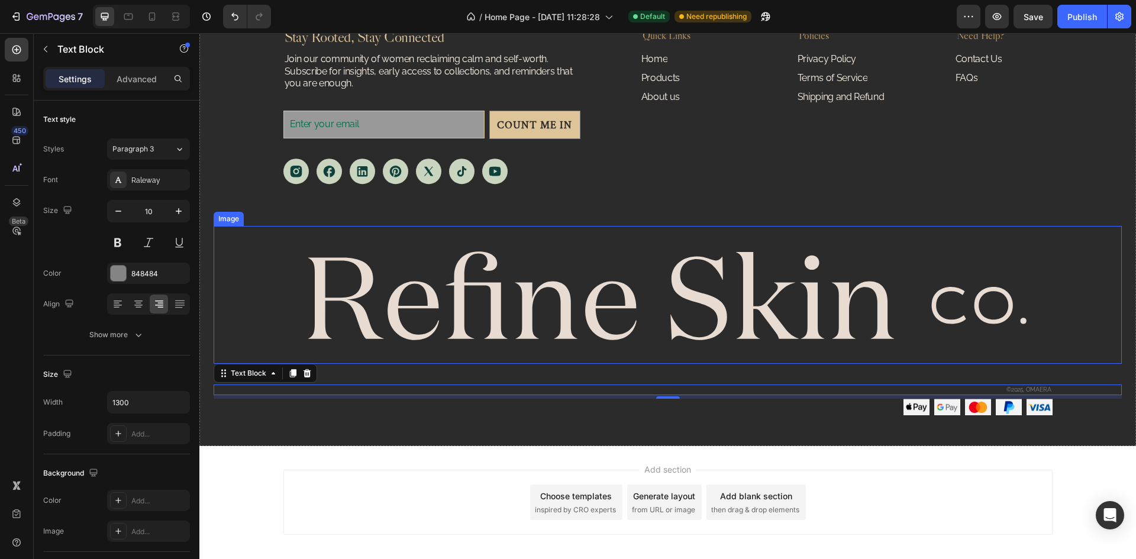
scroll to position [3511, 0]
